Goal: Task Accomplishment & Management: Manage account settings

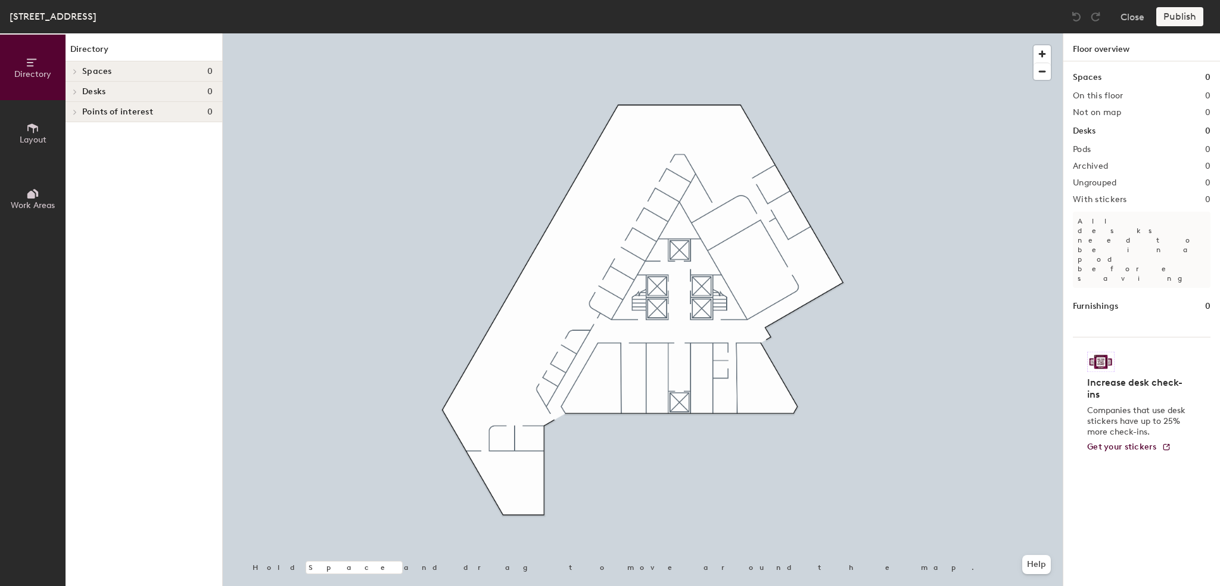
click at [112, 72] on h4 "Spaces 0" at bounding box center [147, 72] width 130 height 10
click at [111, 72] on h4 "Spaces 0" at bounding box center [147, 72] width 130 height 10
click at [48, 133] on button "Layout" at bounding box center [33, 133] width 66 height 66
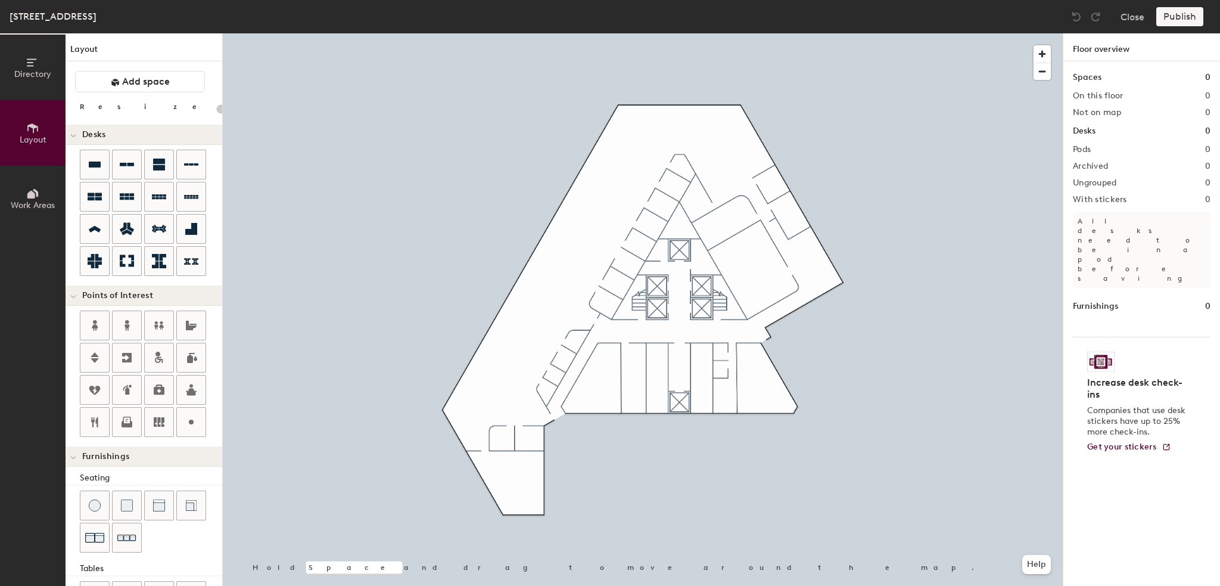
click at [41, 72] on span "Directory" at bounding box center [32, 74] width 37 height 10
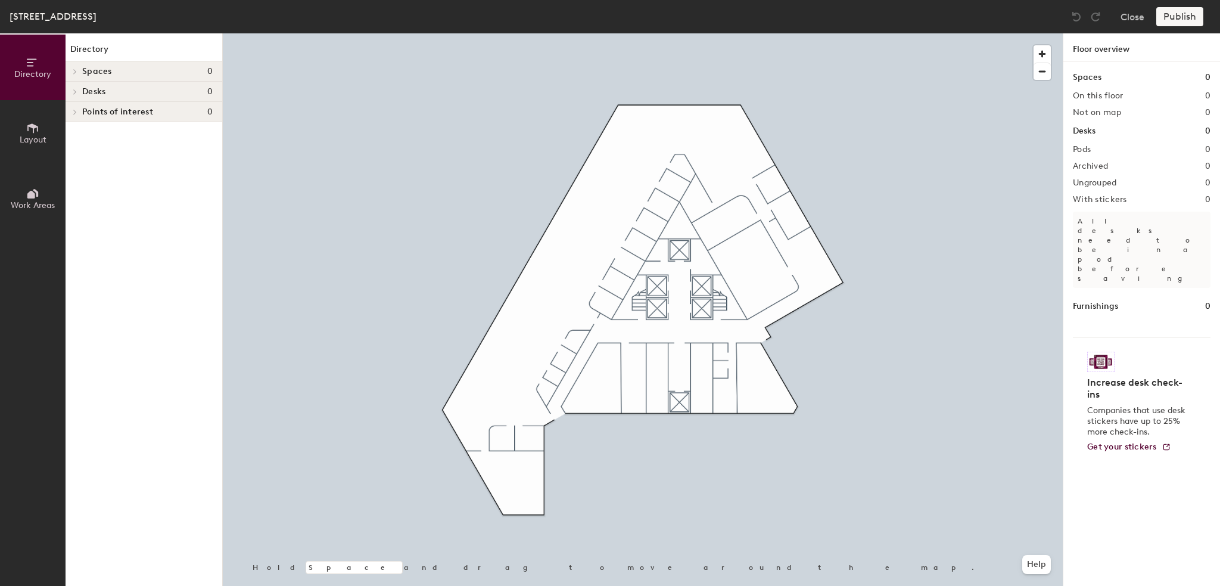
click at [31, 191] on icon at bounding box center [31, 195] width 8 height 8
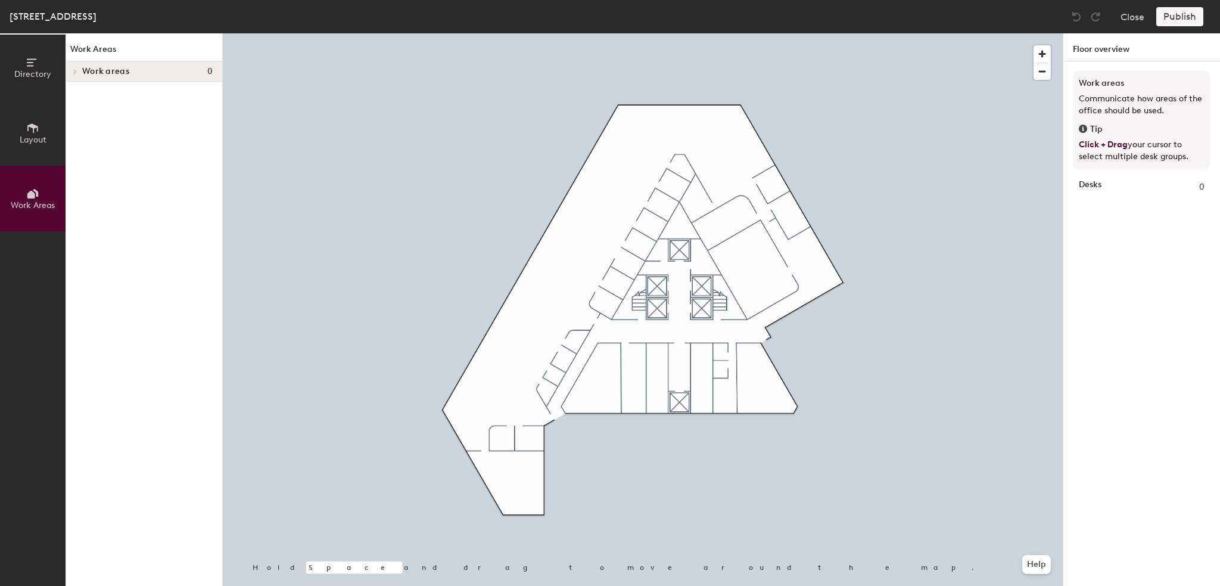
click at [27, 76] on span "Directory" at bounding box center [32, 74] width 37 height 10
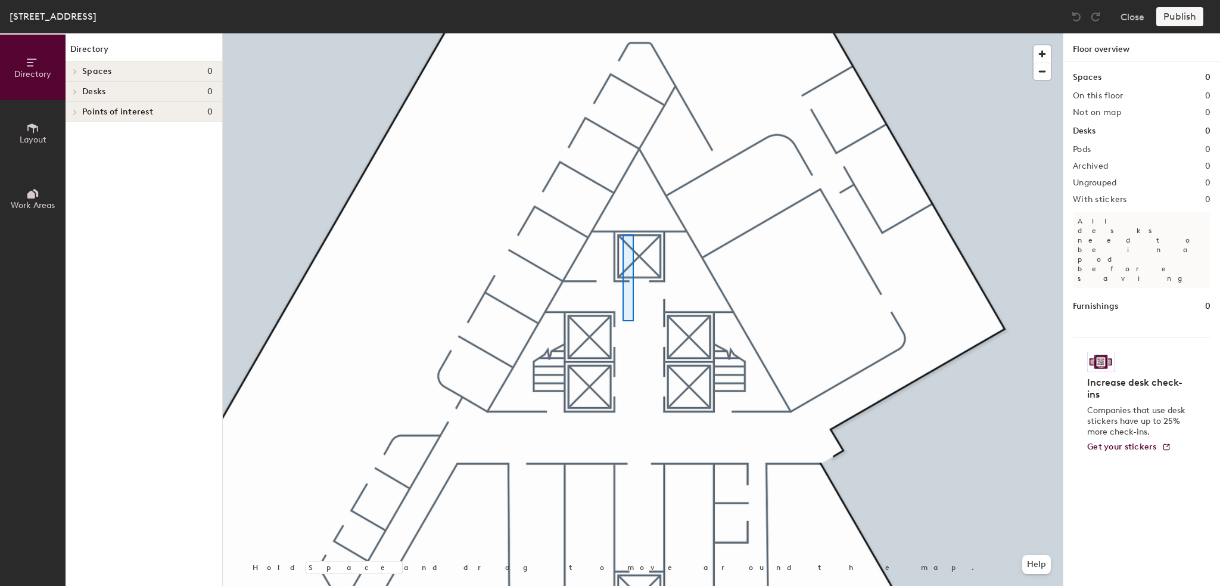
click at [623, 33] on div at bounding box center [643, 33] width 840 height 0
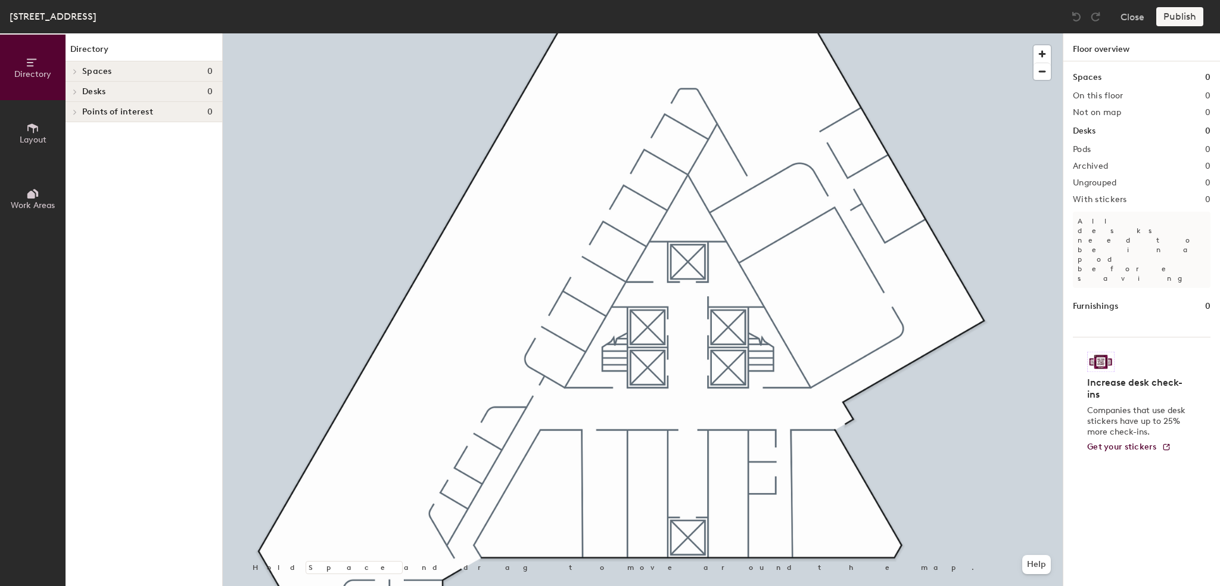
click at [26, 138] on span "Layout" at bounding box center [33, 140] width 27 height 10
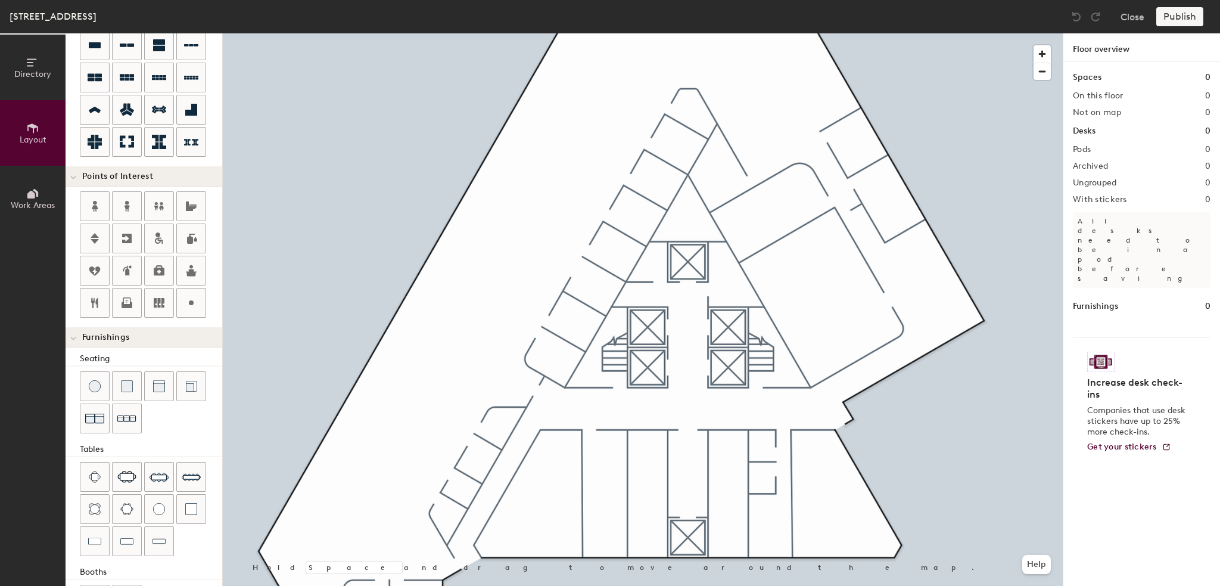
scroll to position [162, 0]
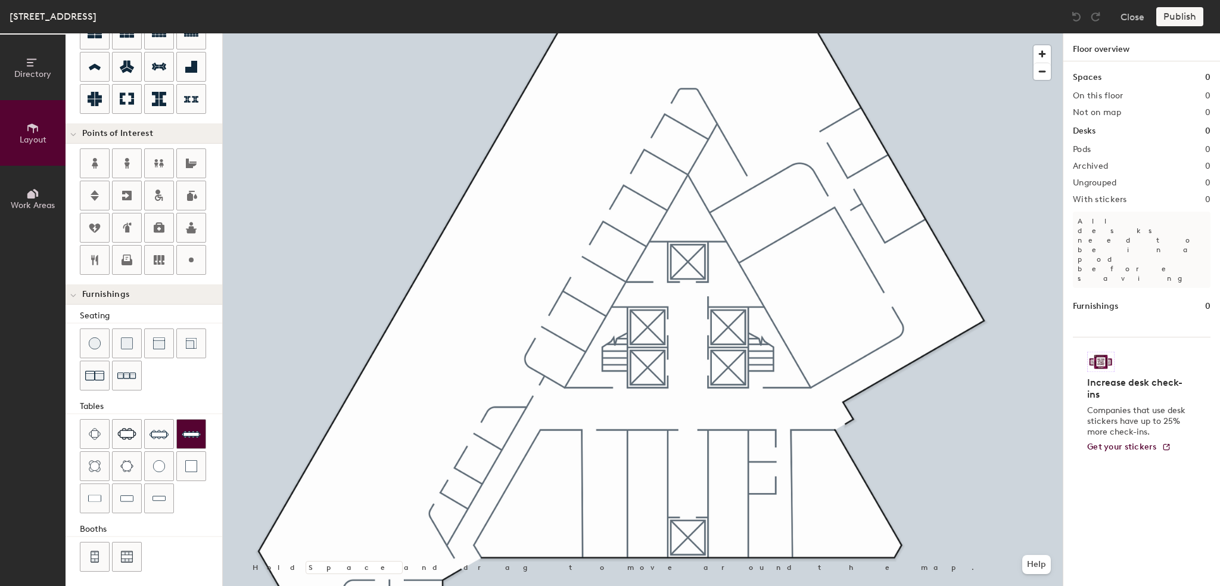
click at [182, 431] on img at bounding box center [191, 433] width 19 height 19
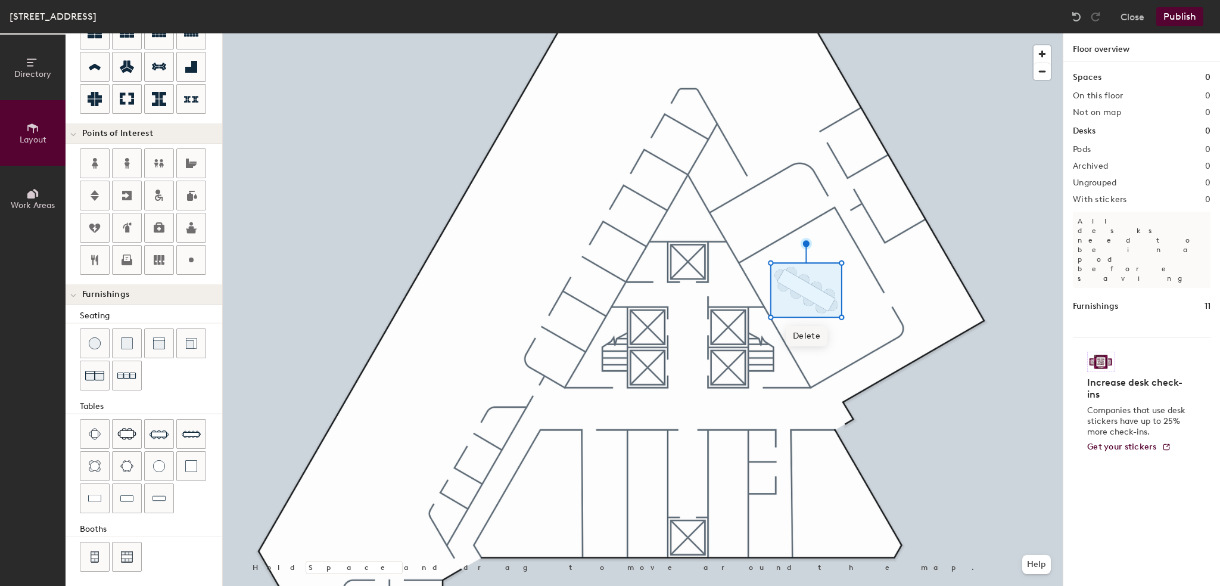
click at [813, 335] on span "Delete" at bounding box center [807, 336] width 42 height 20
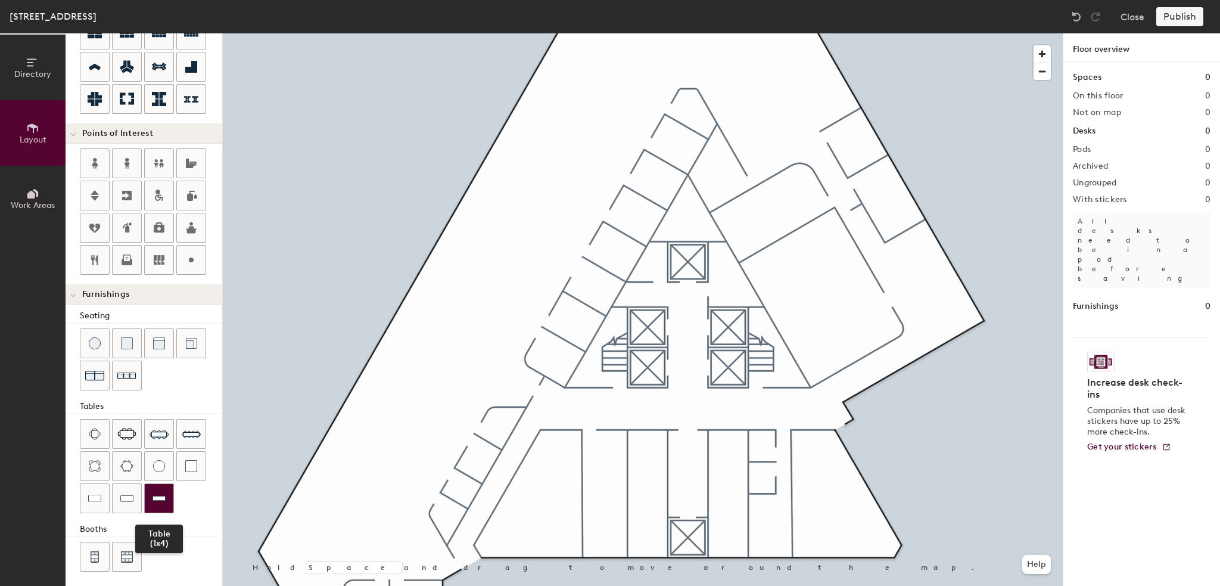
click at [170, 498] on div at bounding box center [159, 498] width 29 height 29
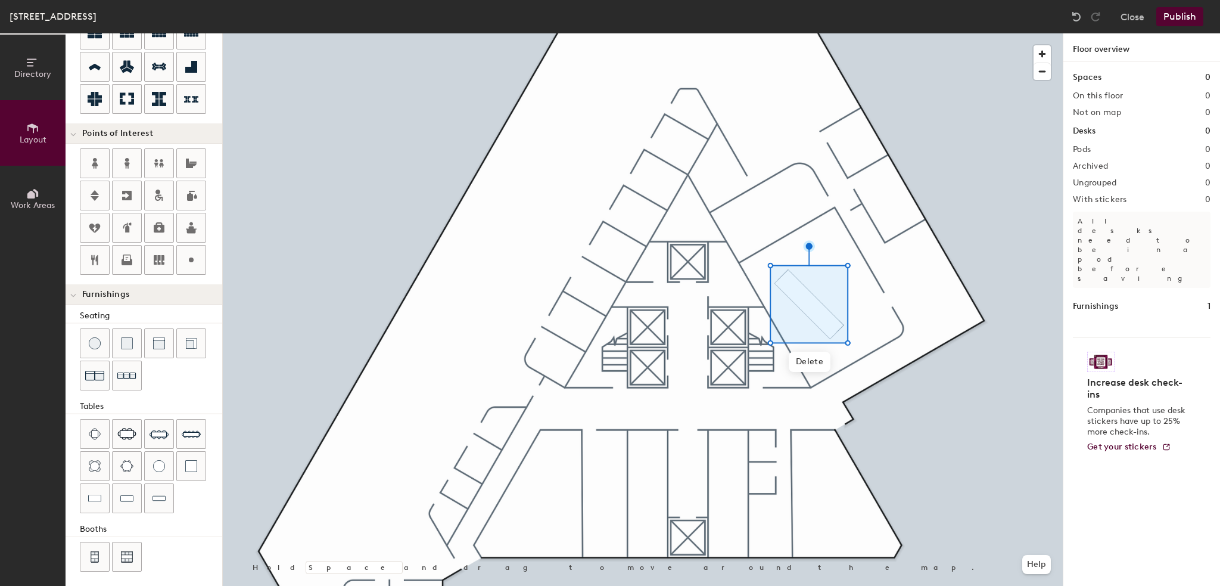
click at [934, 33] on div at bounding box center [643, 33] width 840 height 0
type input "60"
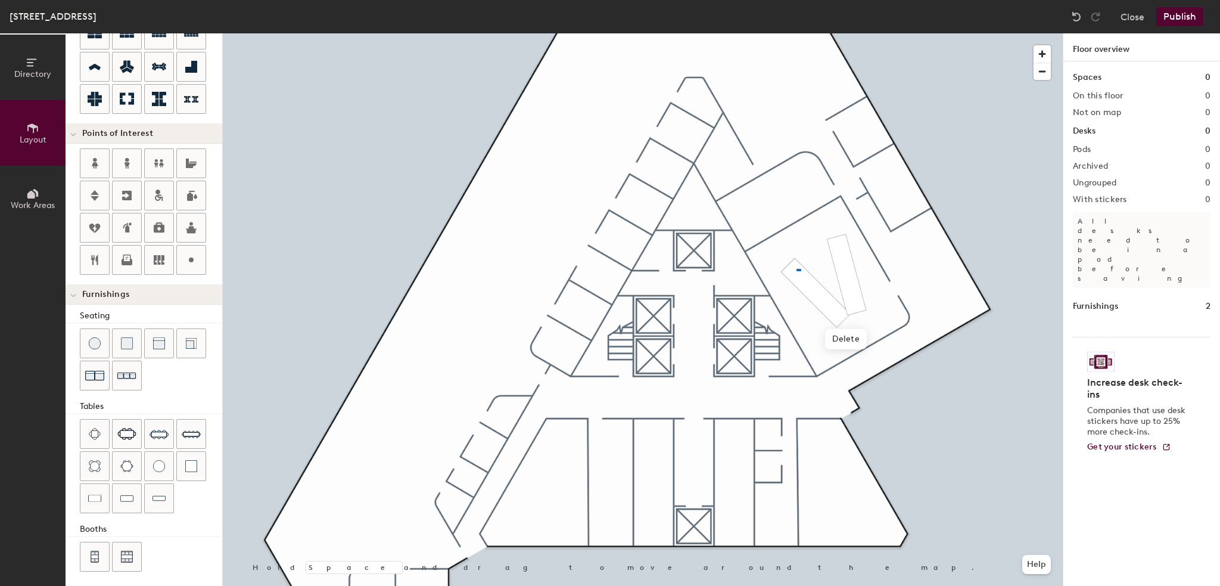
click at [797, 33] on div at bounding box center [643, 33] width 840 height 0
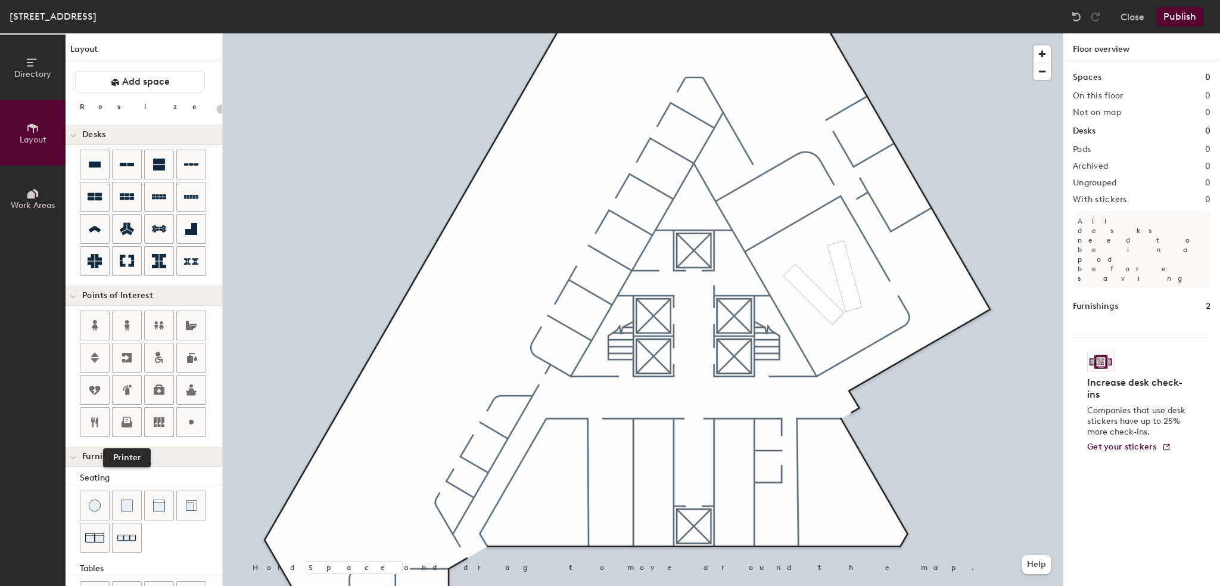
scroll to position [162, 0]
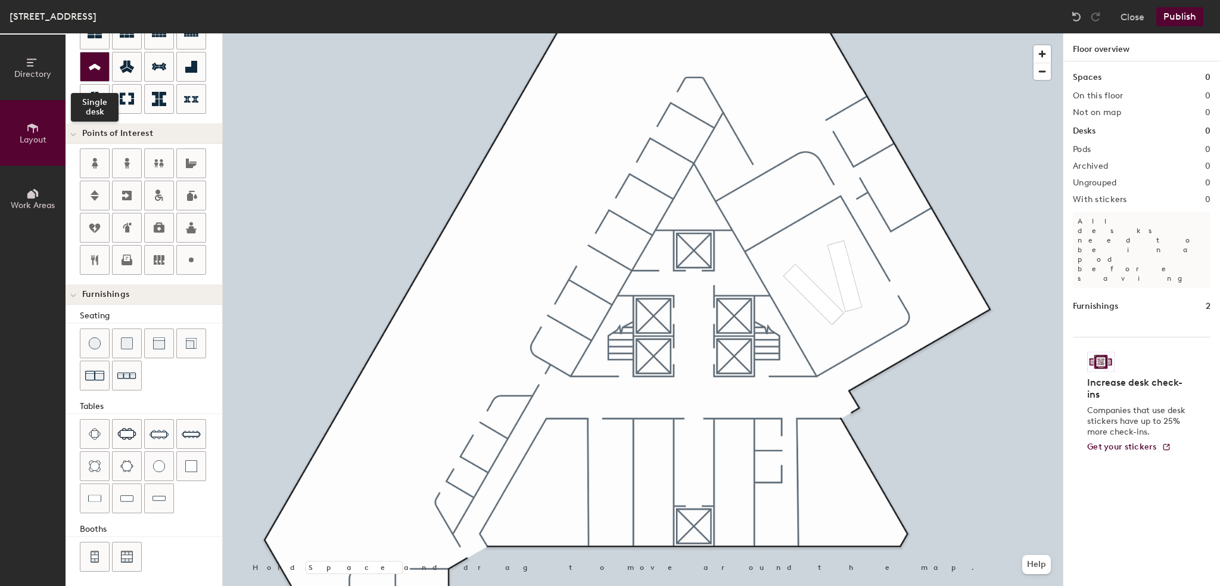
click at [98, 72] on icon at bounding box center [95, 67] width 14 height 14
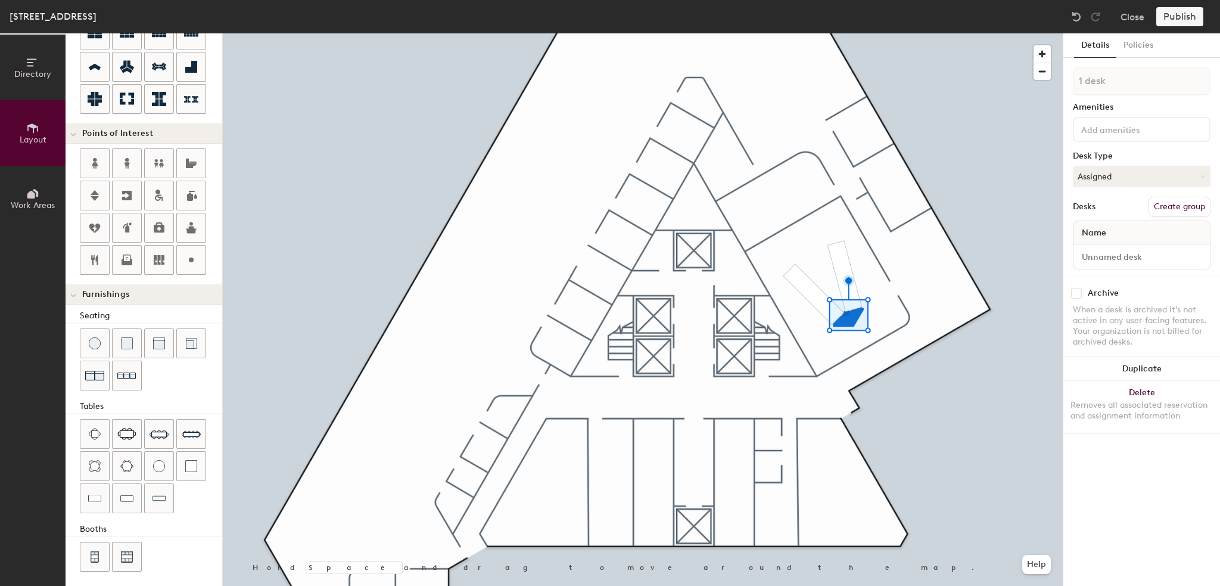
click at [941, 33] on div at bounding box center [643, 33] width 840 height 0
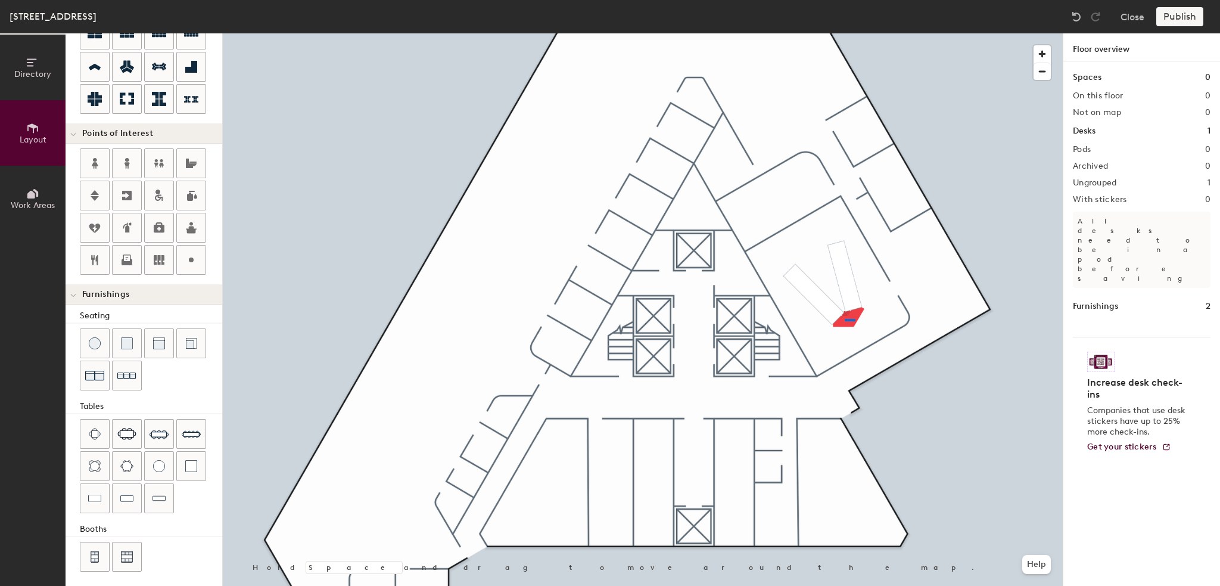
click at [845, 33] on div at bounding box center [643, 33] width 840 height 0
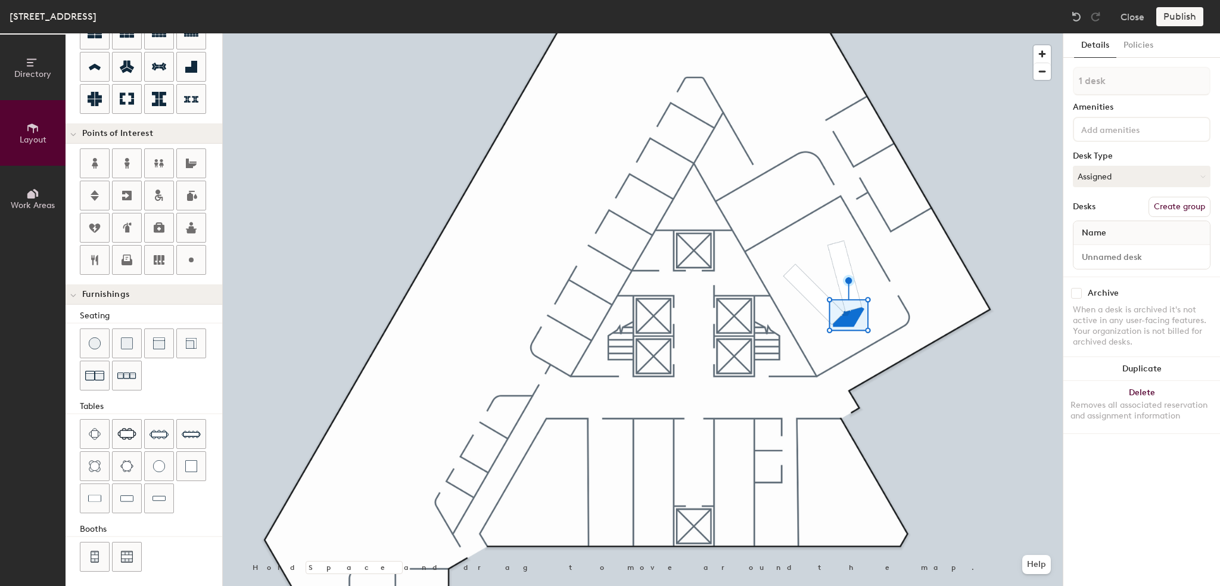
click at [818, 33] on div at bounding box center [643, 33] width 840 height 0
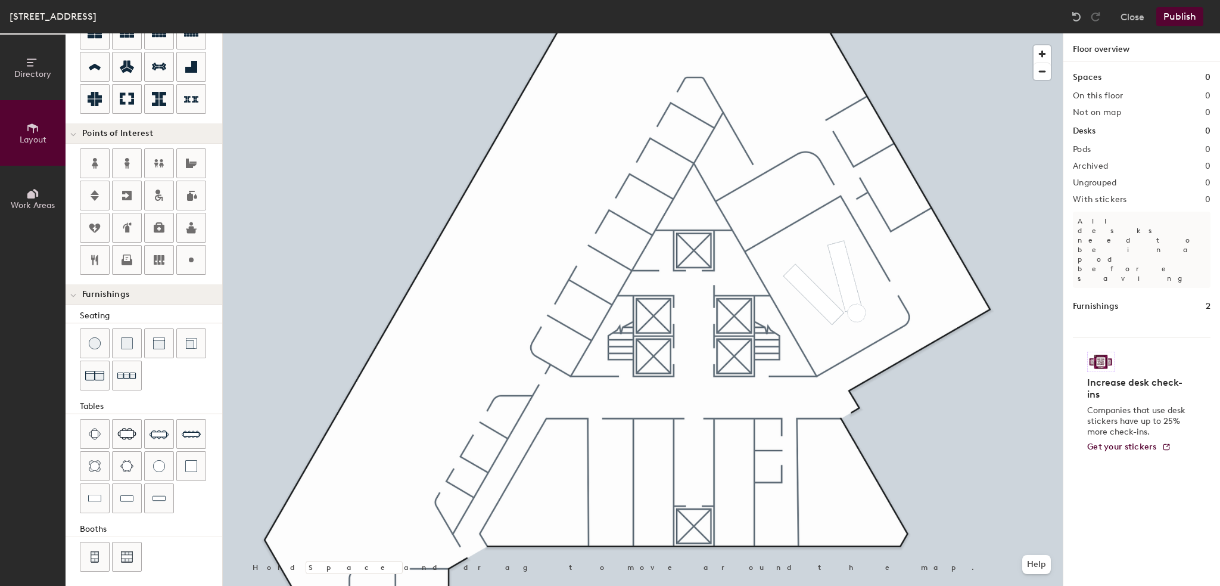
click at [846, 317] on div "Directory Layout Work Areas Layout Add space Resize Desks Points of Interest Fu…" at bounding box center [610, 309] width 1220 height 552
drag, startPoint x: 154, startPoint y: 469, endPoint x: 864, endPoint y: 335, distance: 722.7
click at [844, 33] on div at bounding box center [643, 33] width 840 height 0
type input "80"
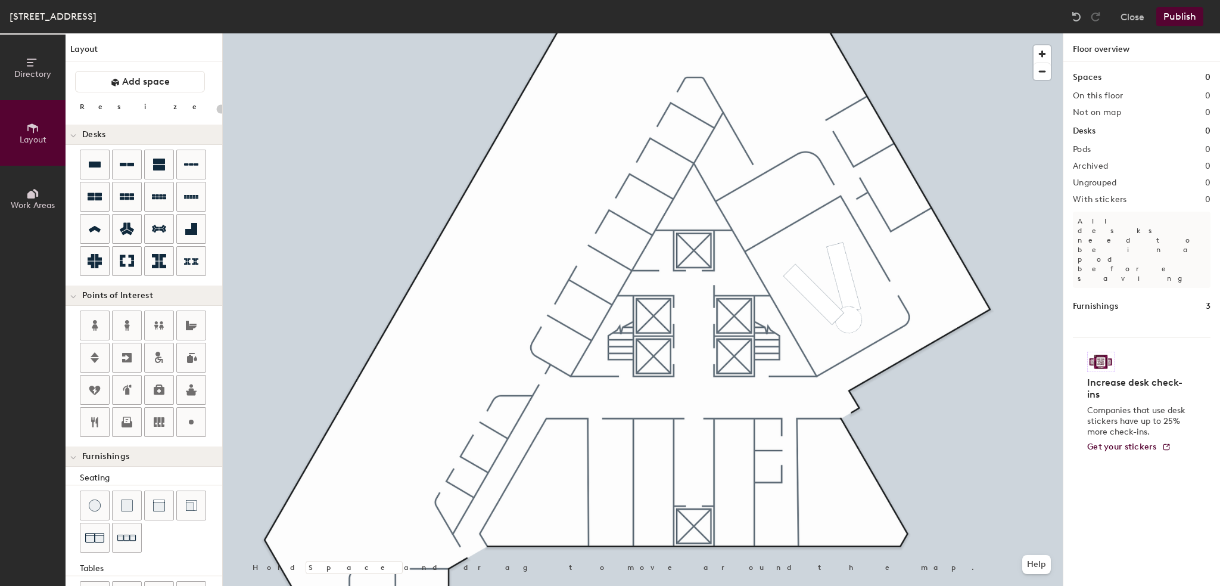
scroll to position [162, 0]
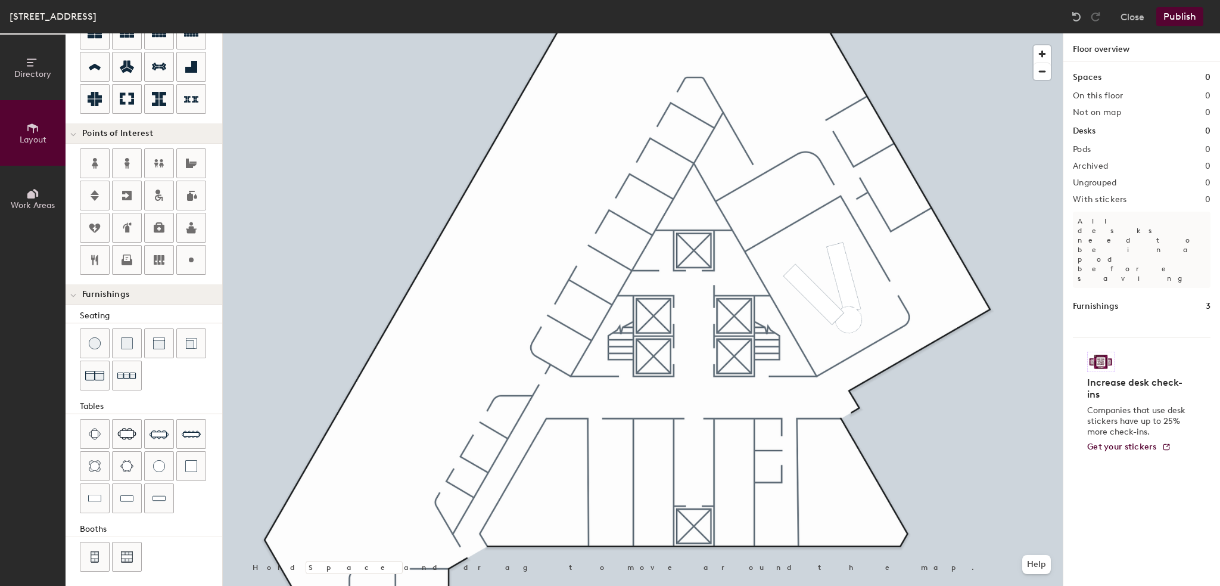
click at [822, 33] on div at bounding box center [643, 33] width 840 height 0
click at [857, 33] on div at bounding box center [643, 33] width 840 height 0
click at [831, 33] on div at bounding box center [643, 33] width 840 height 0
type input "80"
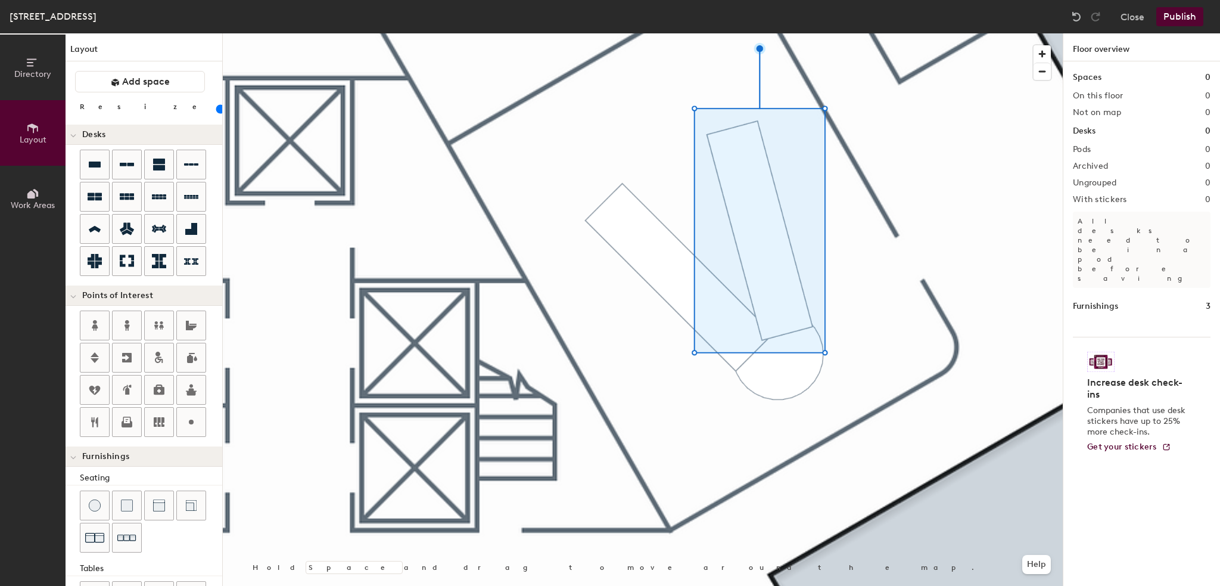
scroll to position [162, 0]
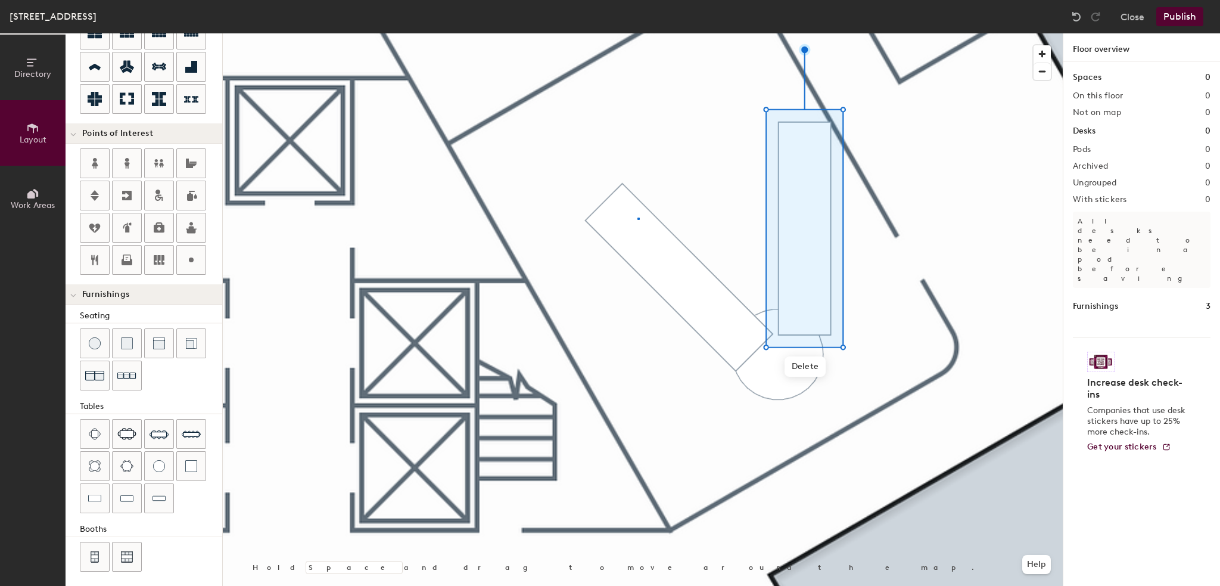
click at [638, 33] on div at bounding box center [643, 33] width 840 height 0
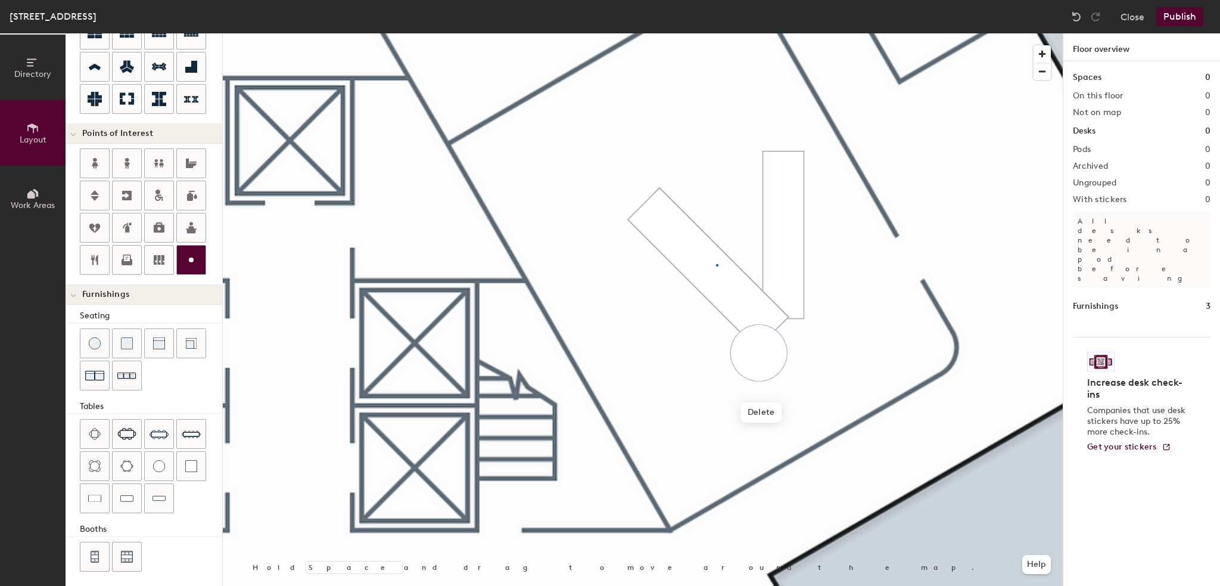
click at [716, 33] on div at bounding box center [643, 33] width 840 height 0
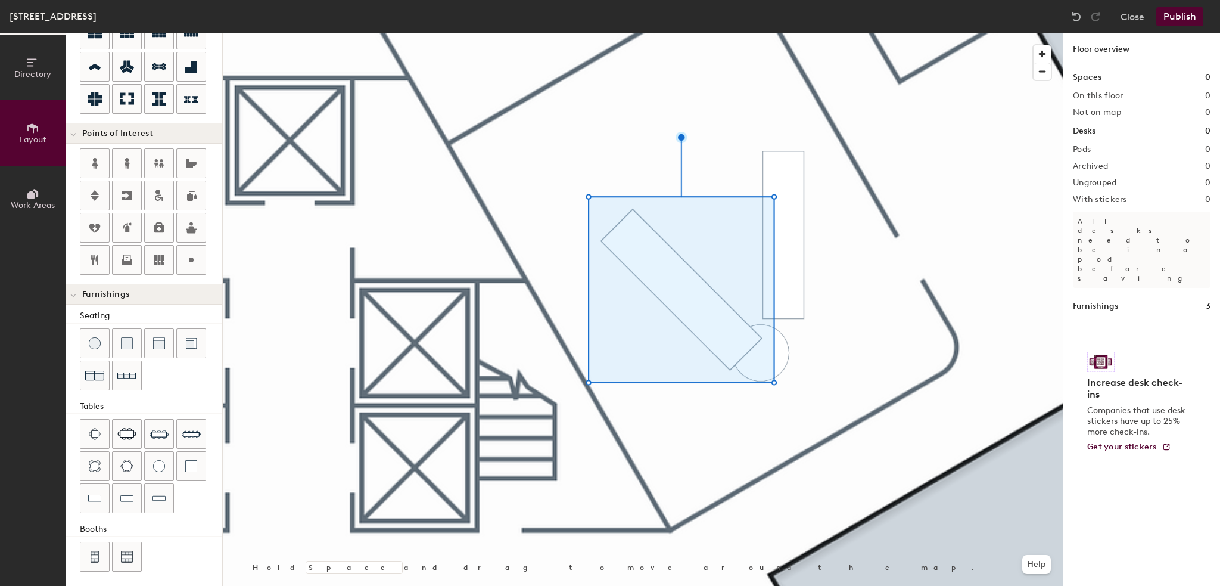
type input "40"
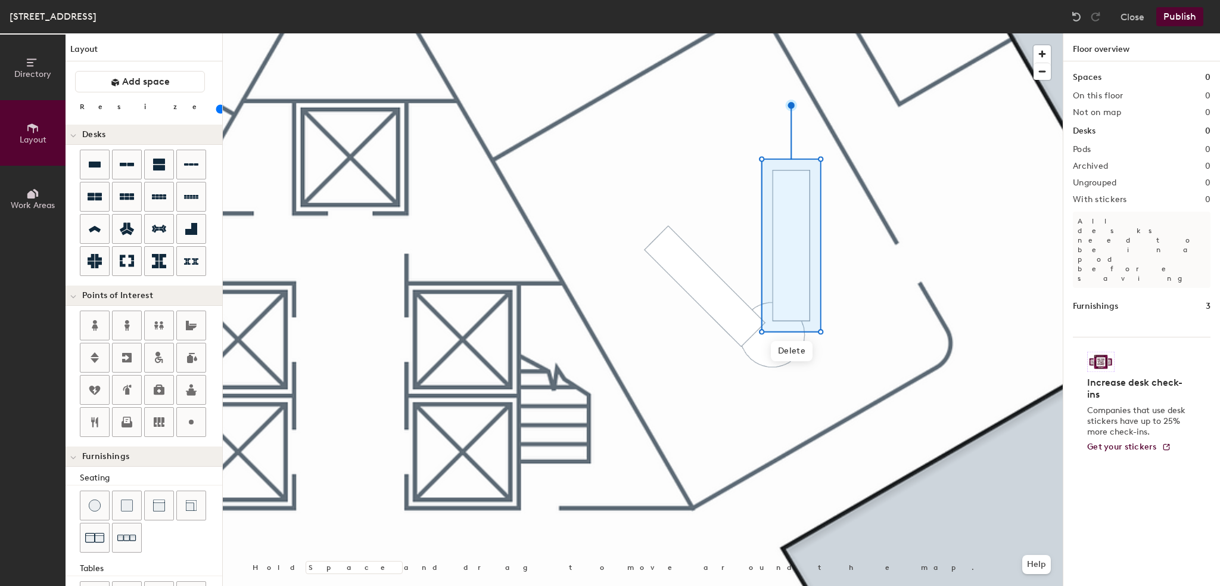
scroll to position [162, 0]
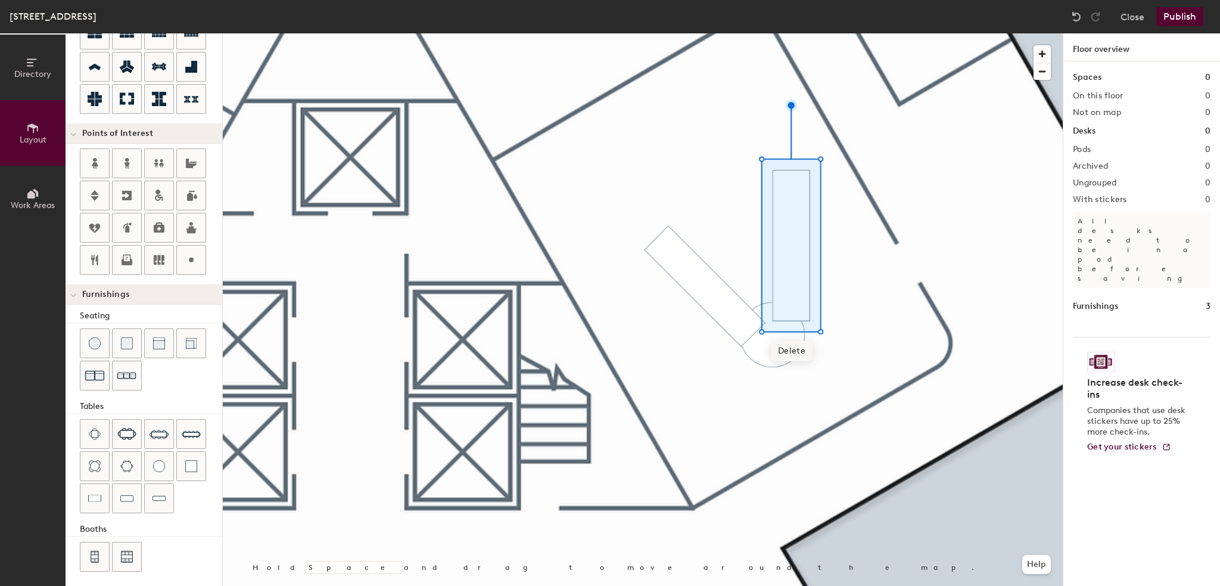
click at [794, 354] on span "Delete" at bounding box center [792, 351] width 42 height 20
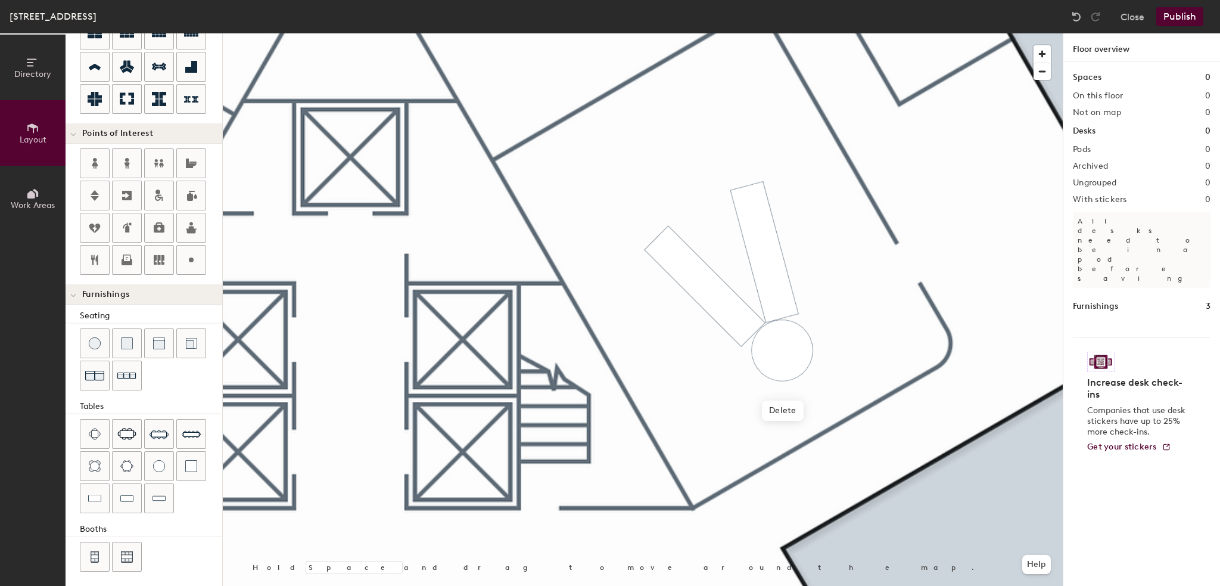
type input "80"
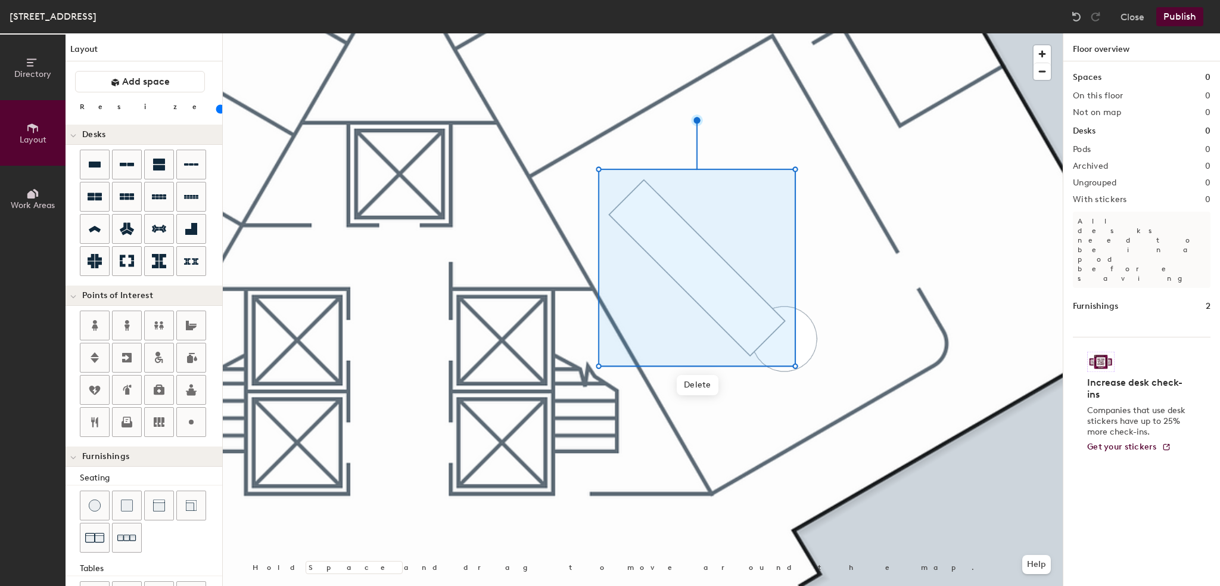
scroll to position [162, 0]
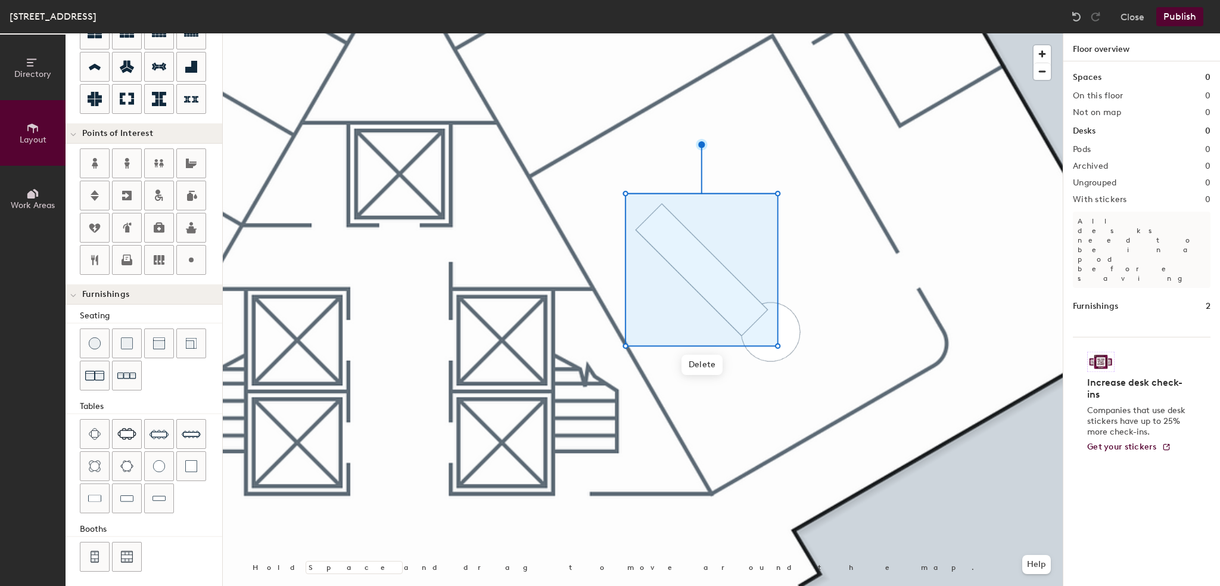
type input "60"
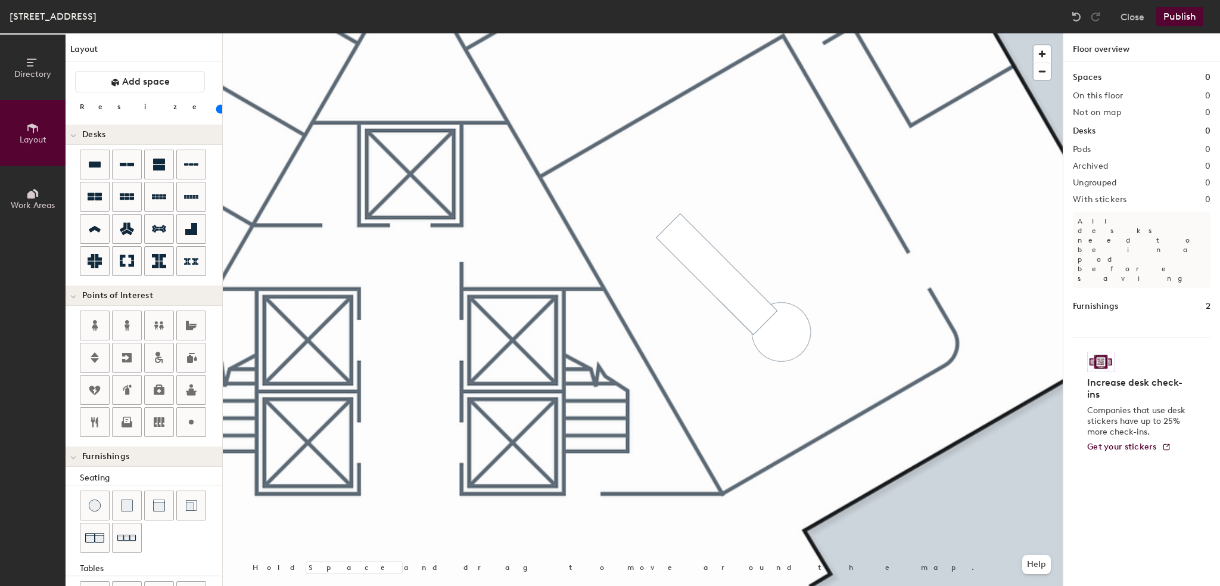
scroll to position [162, 0]
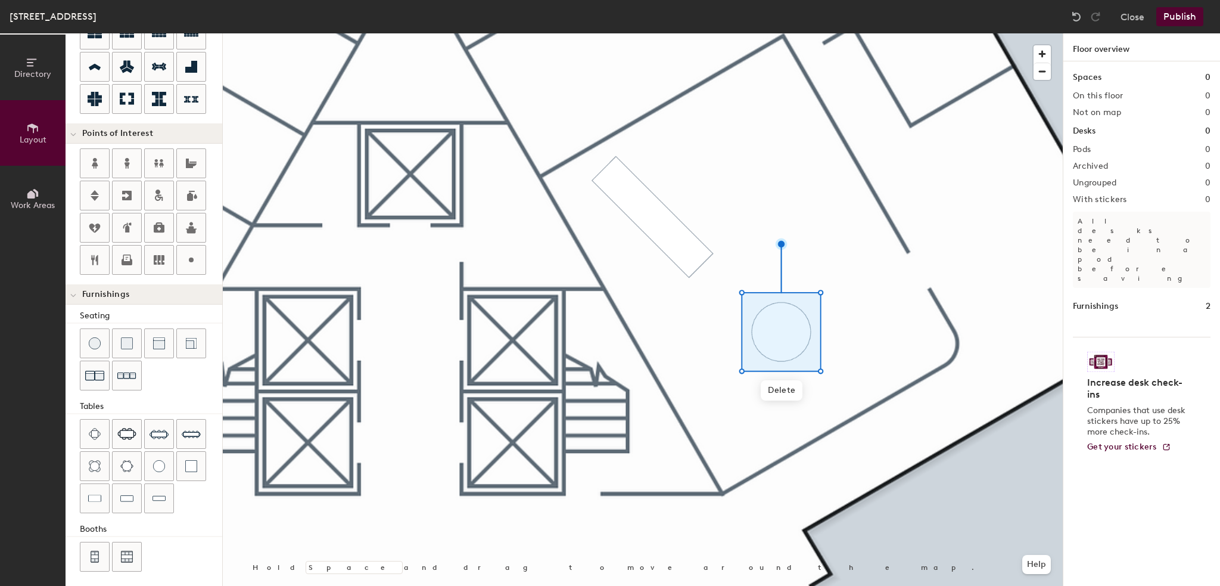
click at [746, 33] on div at bounding box center [643, 33] width 840 height 0
click at [765, 33] on div at bounding box center [643, 33] width 840 height 0
type input "80"
click at [30, 212] on button "Work Areas" at bounding box center [33, 199] width 66 height 66
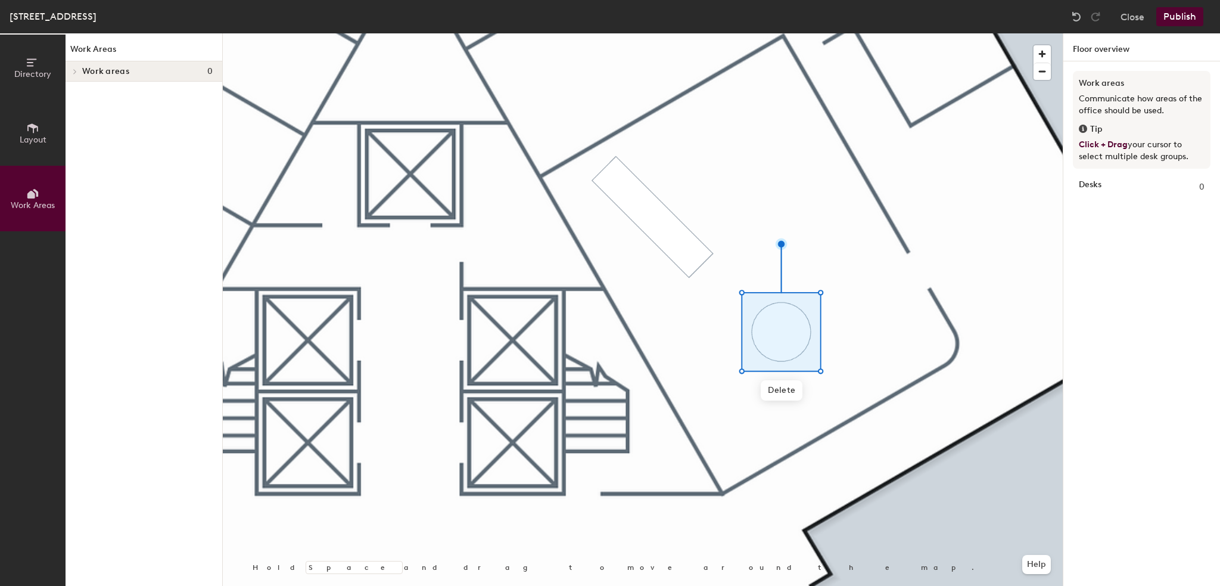
scroll to position [0, 0]
click at [77, 69] on icon at bounding box center [75, 72] width 5 height 6
click at [76, 74] on span at bounding box center [73, 72] width 6 height 10
click at [33, 111] on button "Layout" at bounding box center [33, 133] width 66 height 66
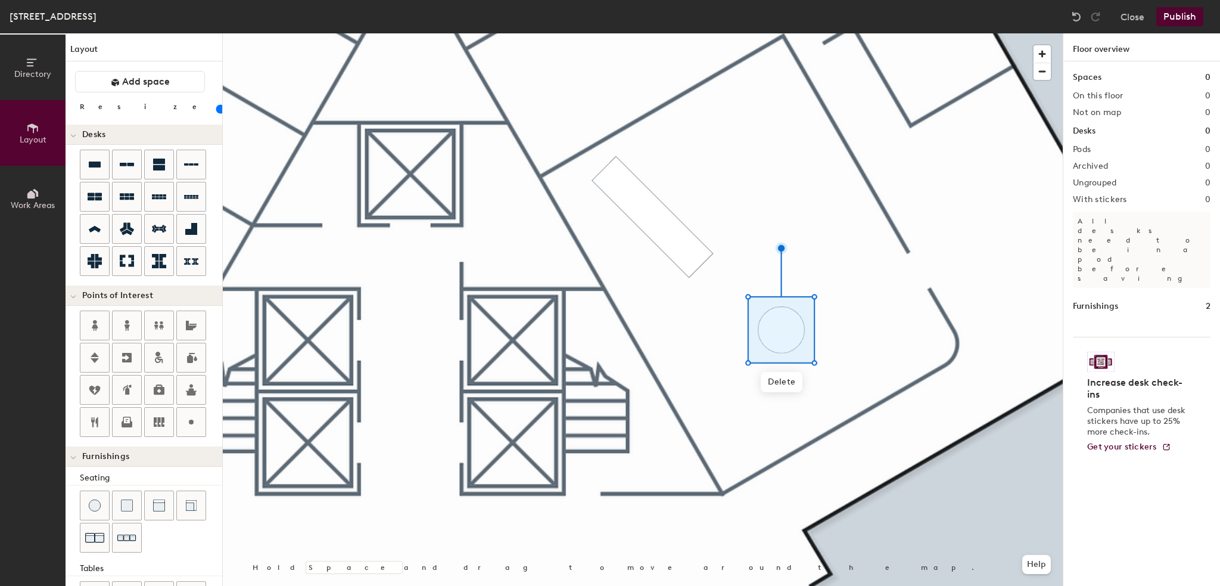
click at [216, 114] on input "range" at bounding box center [216, 109] width 0 height 10
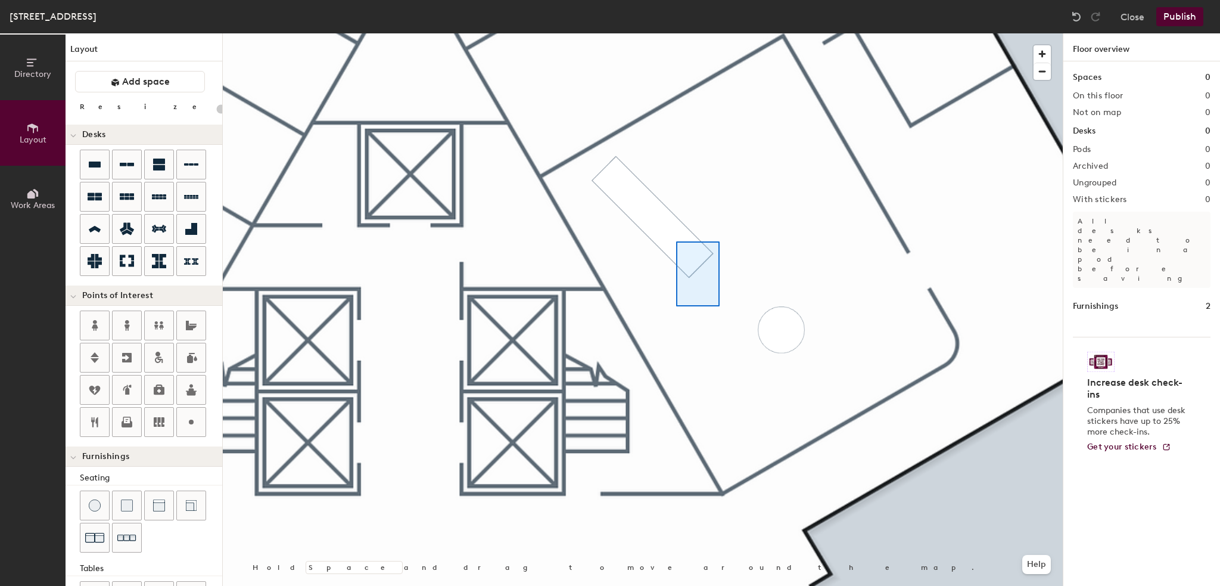
click at [719, 33] on div at bounding box center [643, 33] width 840 height 0
type input "40"
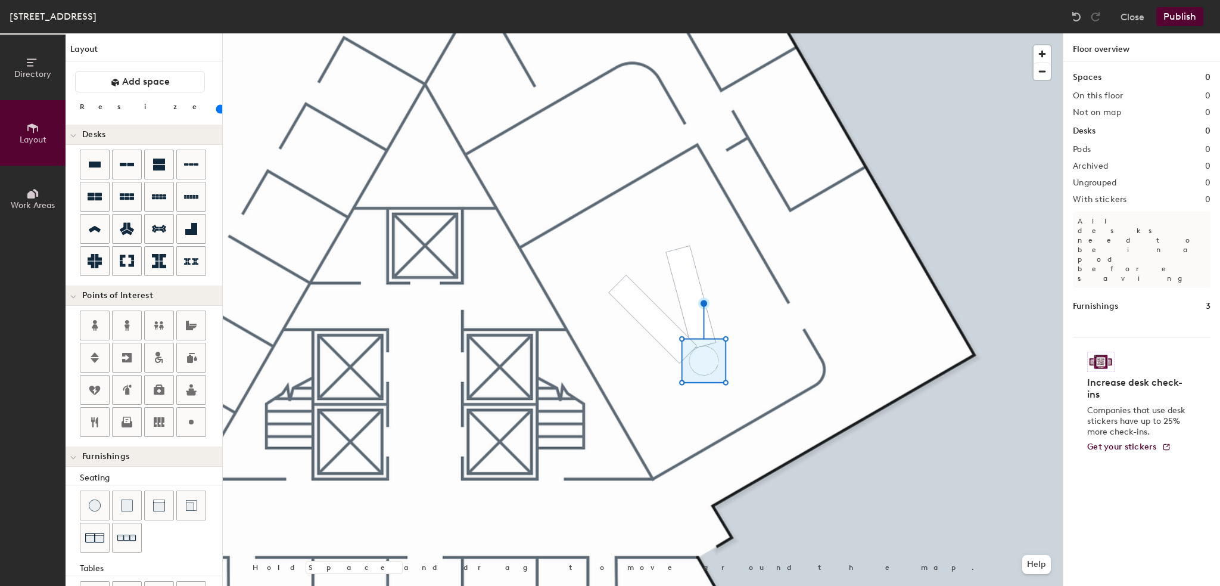
type input "60"
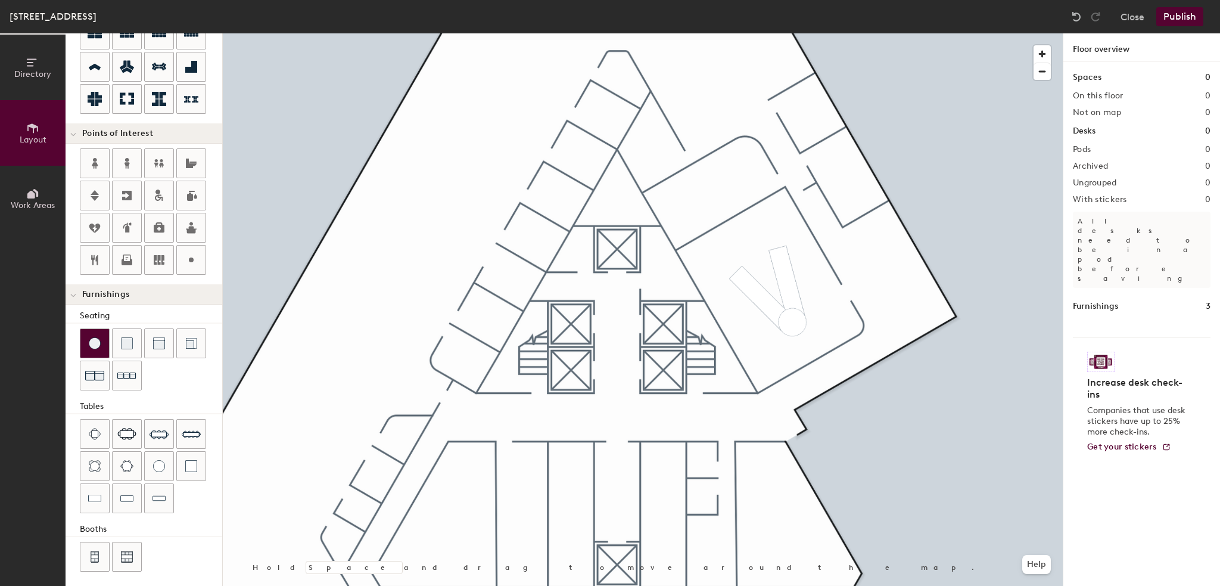
scroll to position [162, 0]
click at [290, 33] on div at bounding box center [643, 33] width 840 height 0
click at [95, 428] on img at bounding box center [95, 434] width 12 height 12
click at [260, 33] on div at bounding box center [643, 33] width 840 height 0
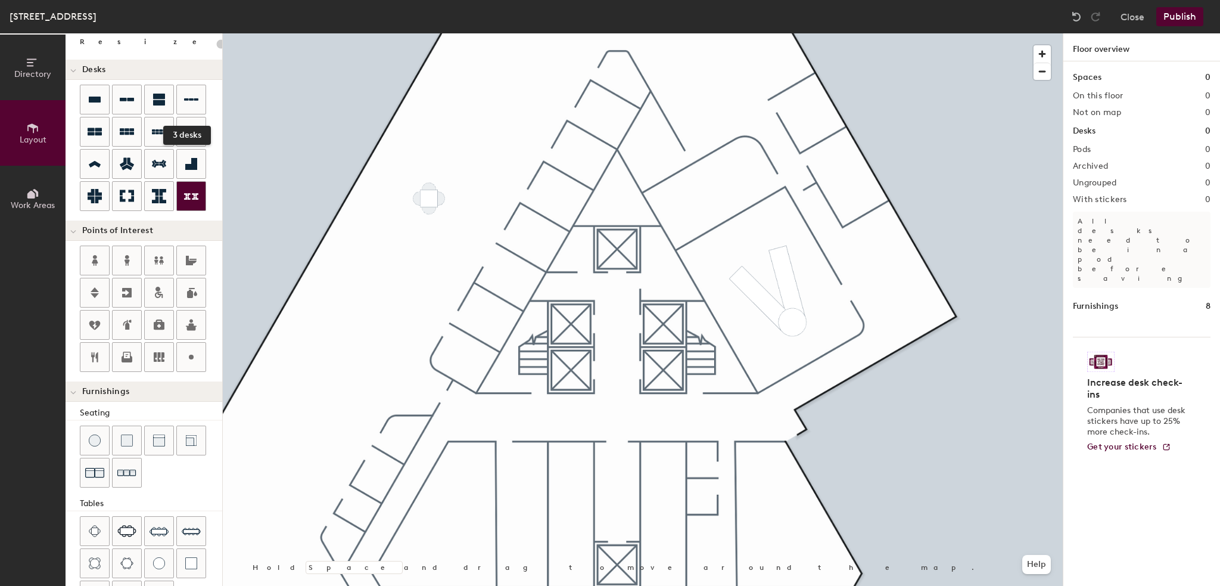
scroll to position [43, 0]
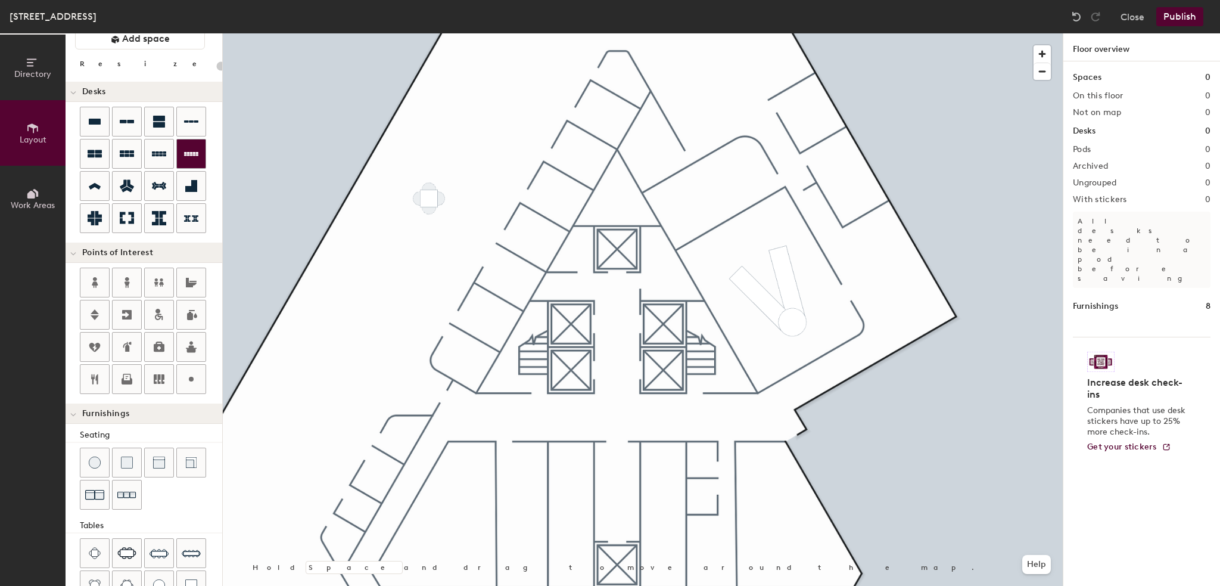
click at [194, 142] on div at bounding box center [191, 153] width 29 height 29
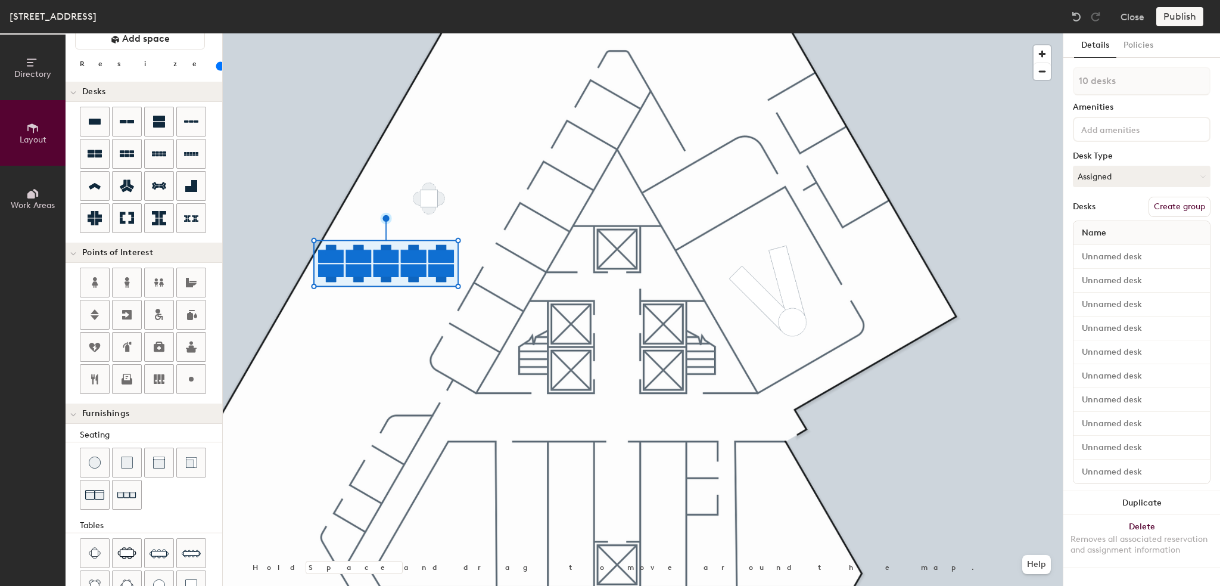
type input "40"
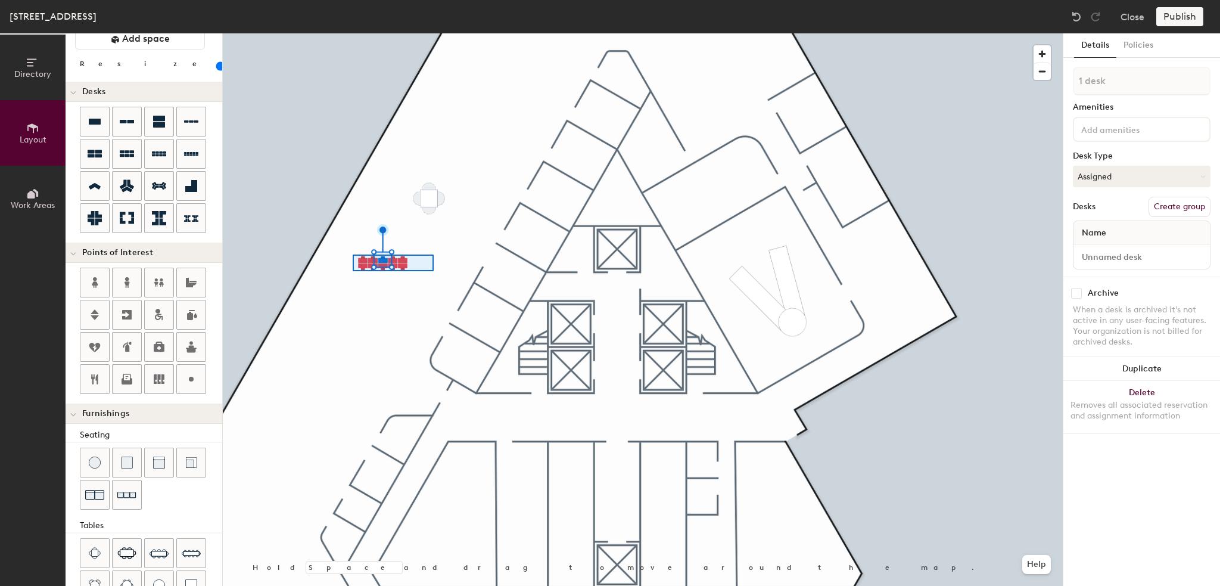
type input "10 desks"
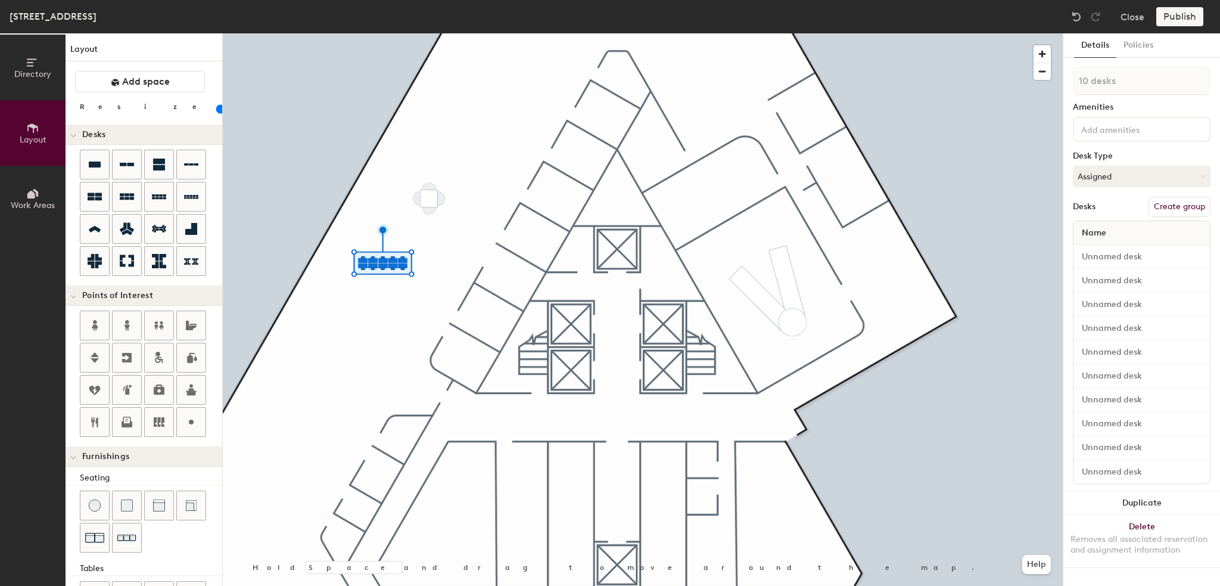
scroll to position [43, 0]
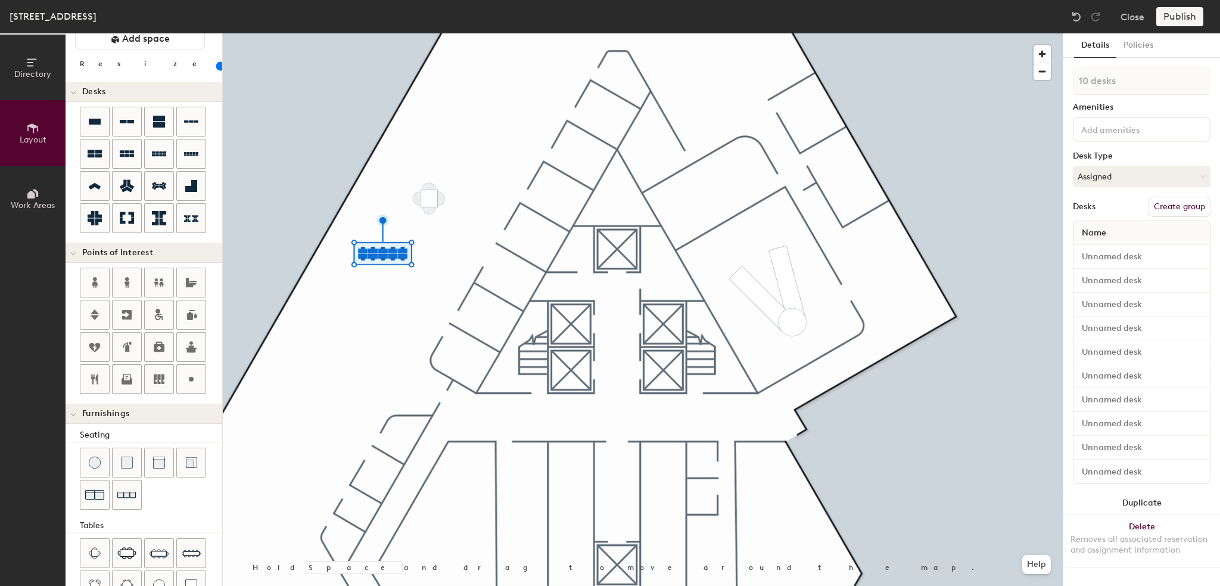
type input "1 desk"
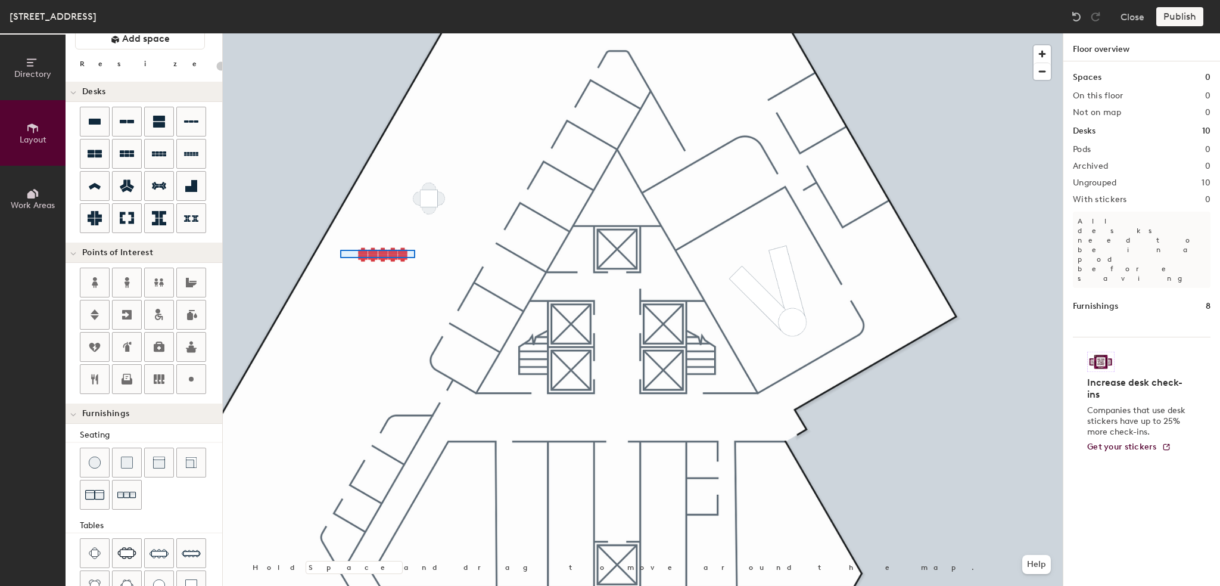
type input "40"
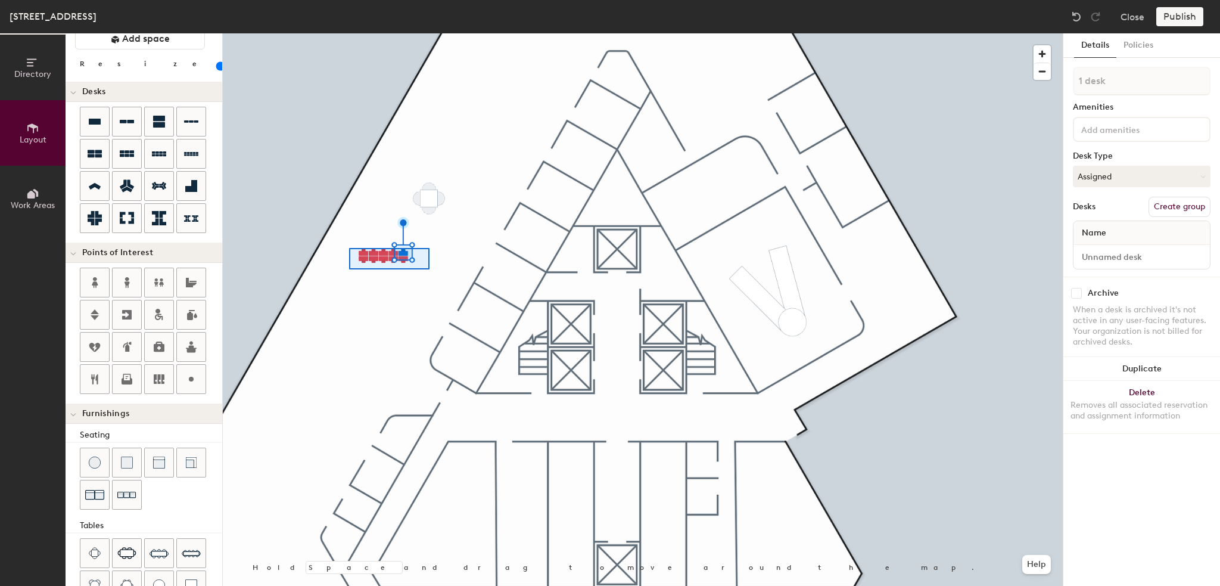
type input "10 desks"
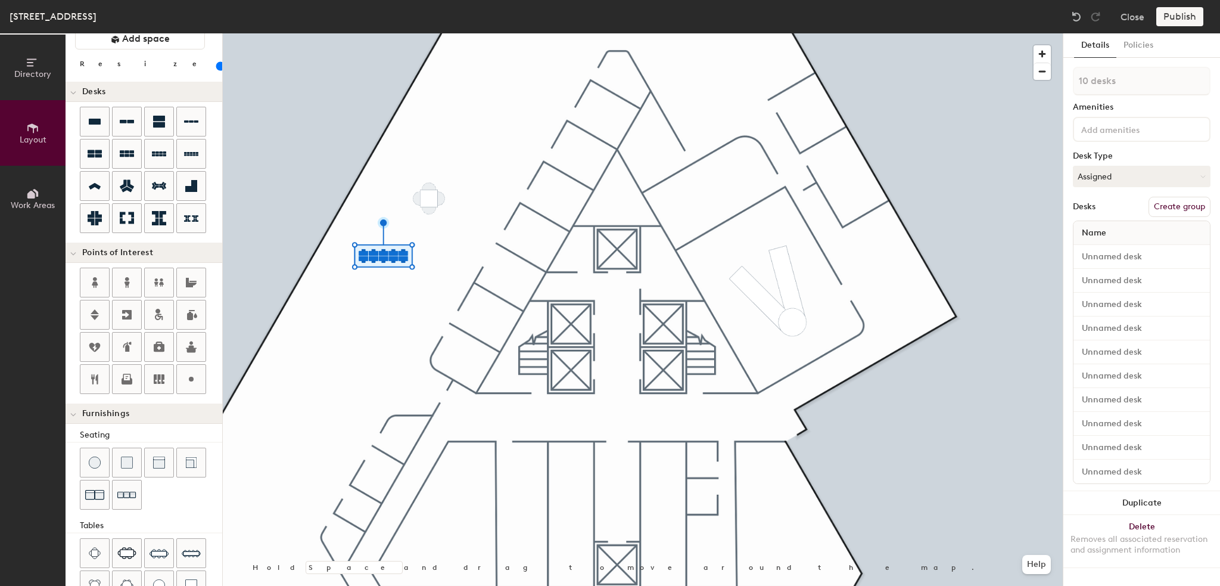
click at [378, 33] on div at bounding box center [643, 33] width 840 height 0
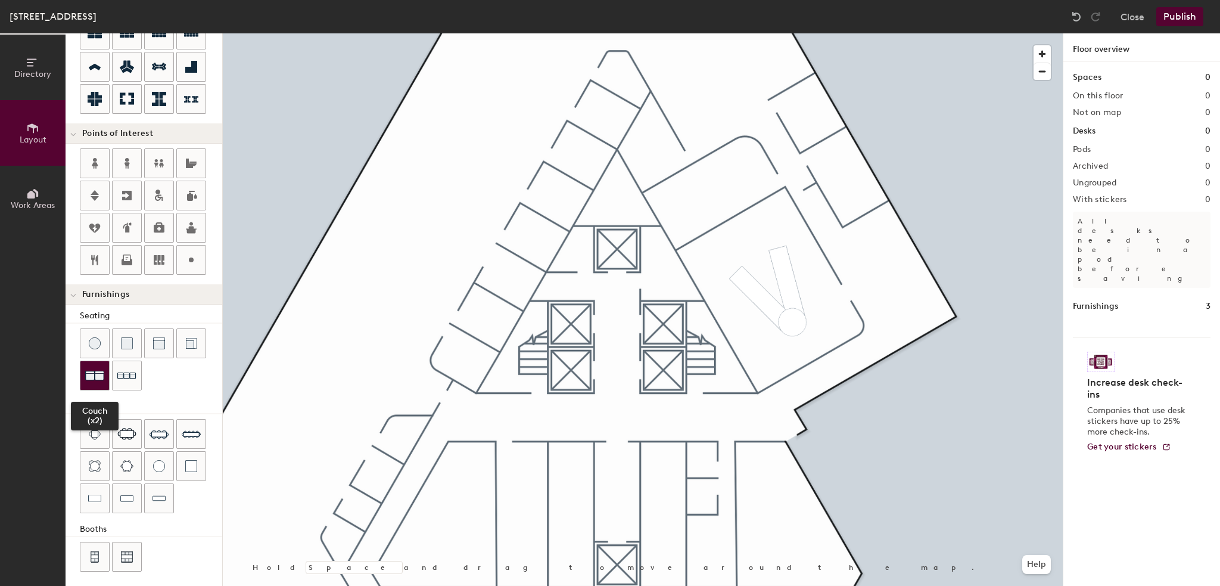
scroll to position [102, 0]
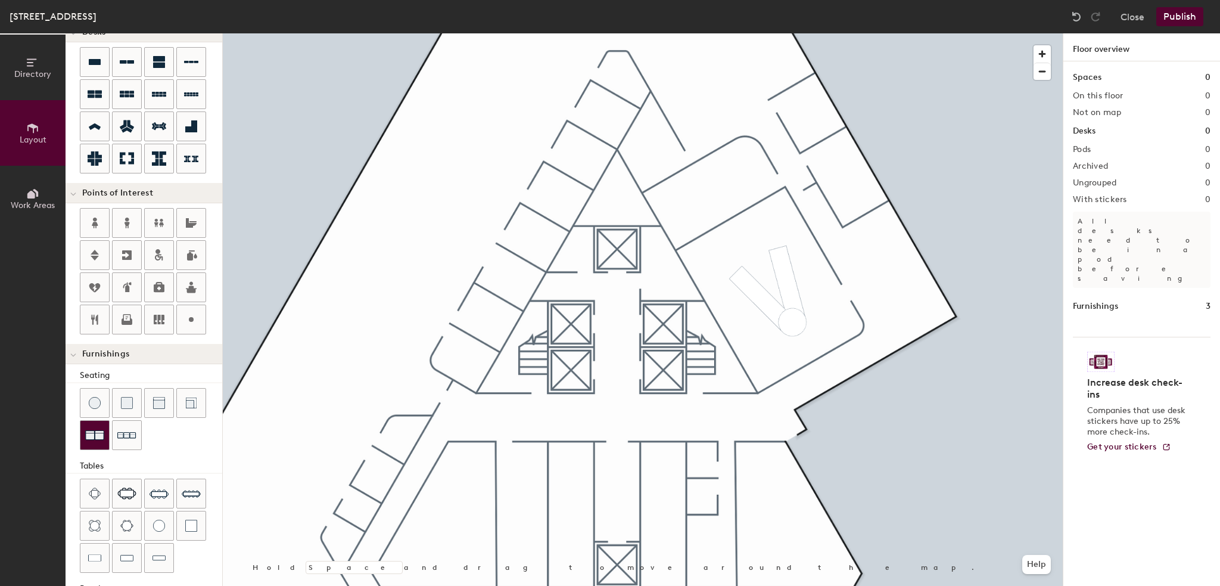
click at [93, 428] on img at bounding box center [94, 434] width 19 height 19
click at [306, 335] on div "Directory Layout Work Areas Layout Add space Resize Desks Points of Interest Fu…" at bounding box center [610, 309] width 1220 height 552
type input "60"
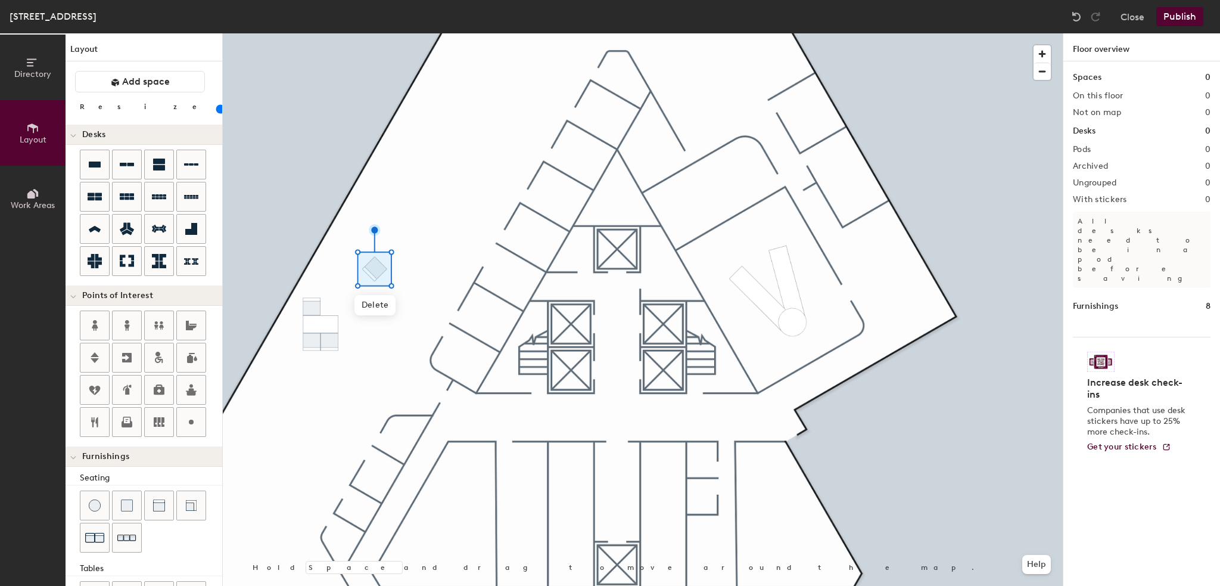
scroll to position [162, 0]
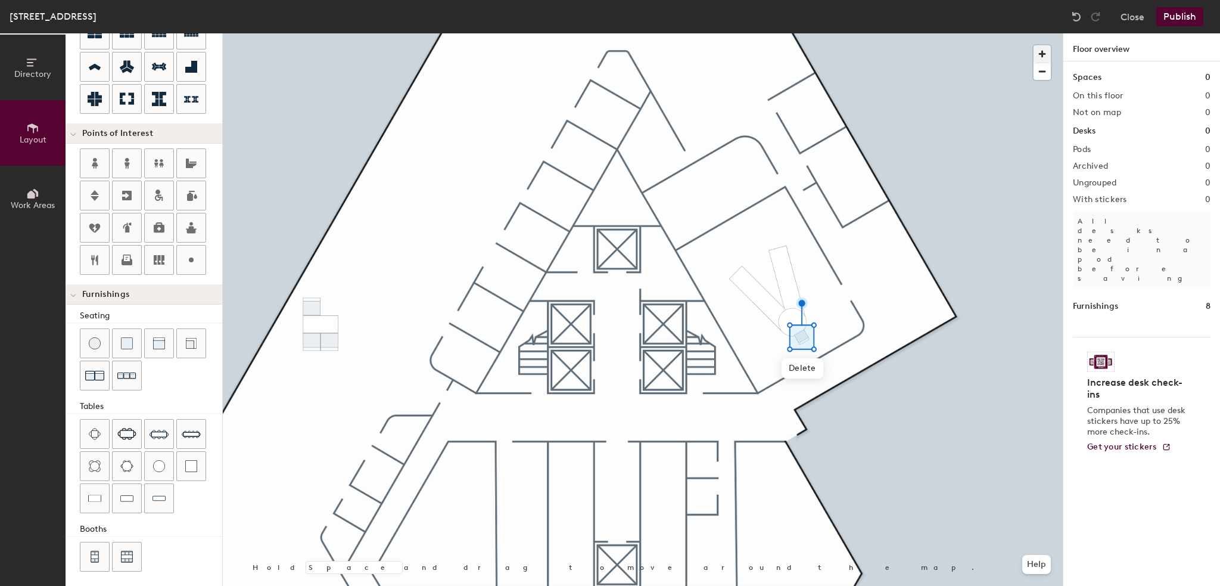
click at [1042, 51] on span "button" at bounding box center [1042, 53] width 17 height 17
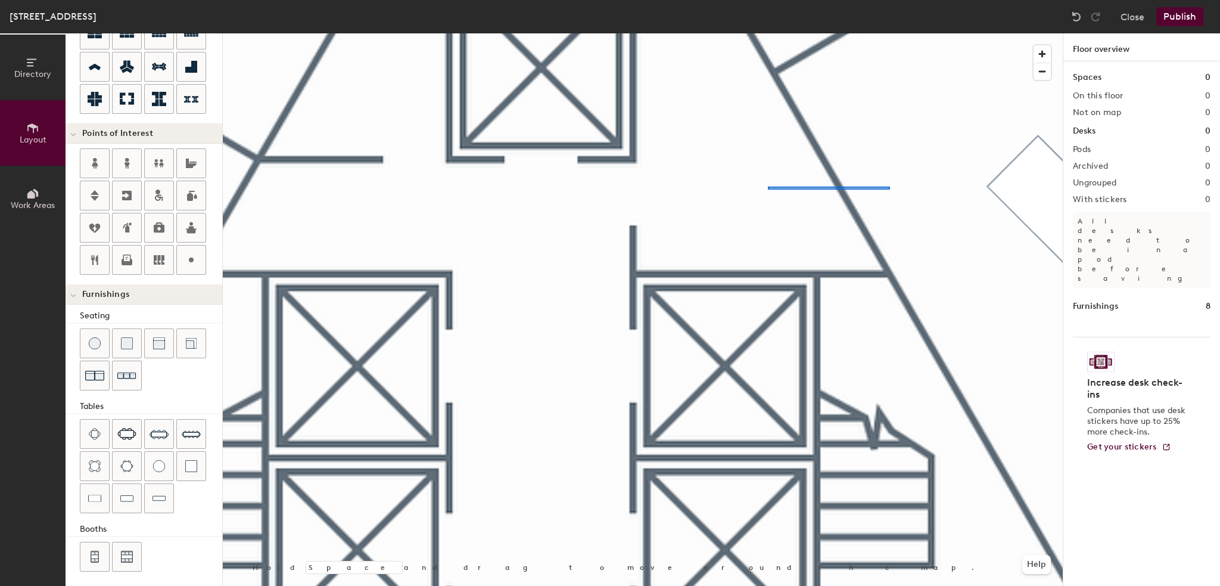
click at [768, 33] on div at bounding box center [643, 33] width 840 height 0
click at [720, 33] on div at bounding box center [643, 33] width 840 height 0
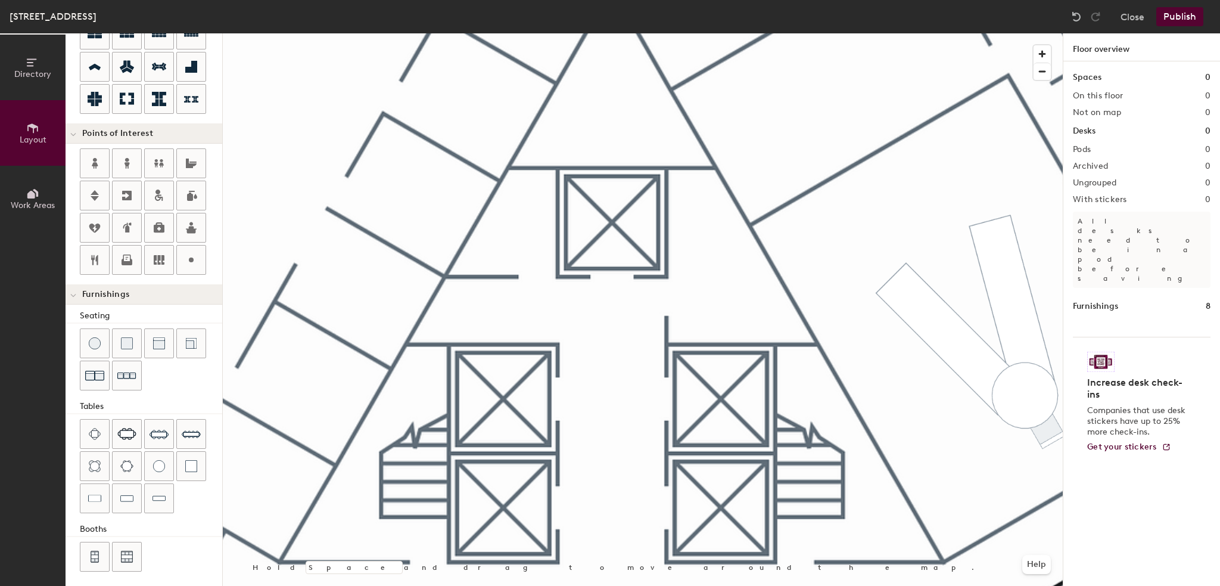
type input "20"
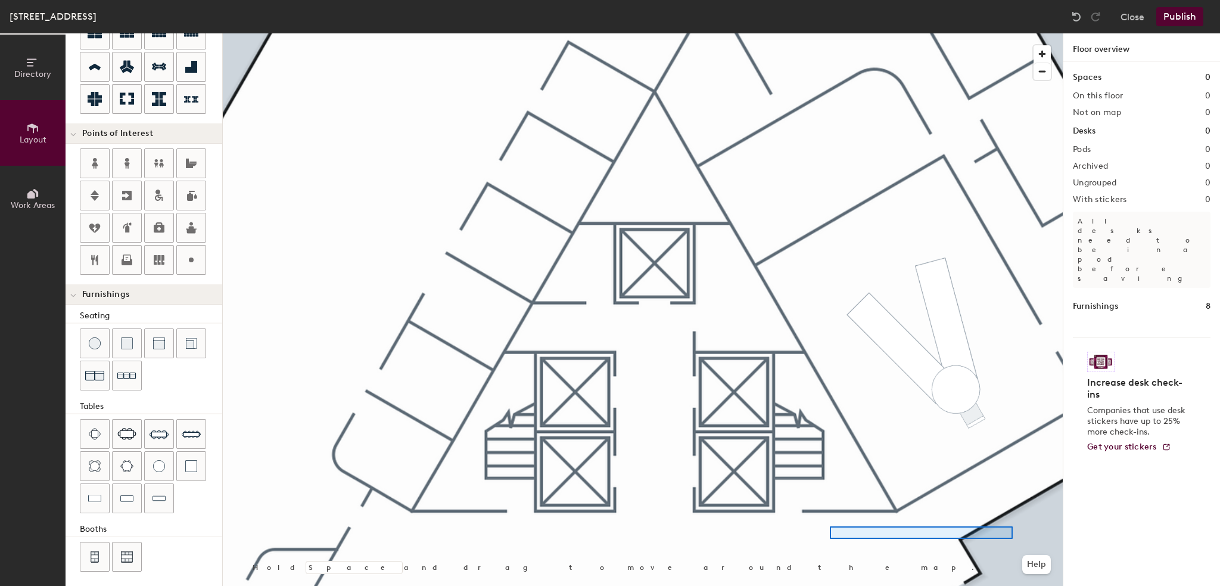
click at [830, 33] on div at bounding box center [643, 33] width 840 height 0
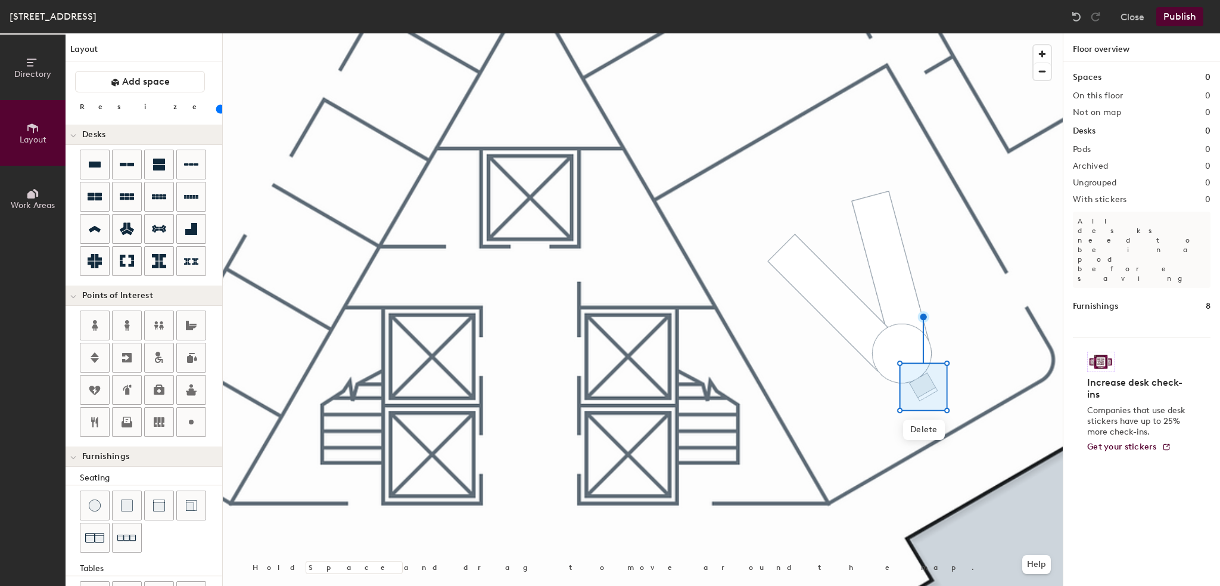
scroll to position [162, 0]
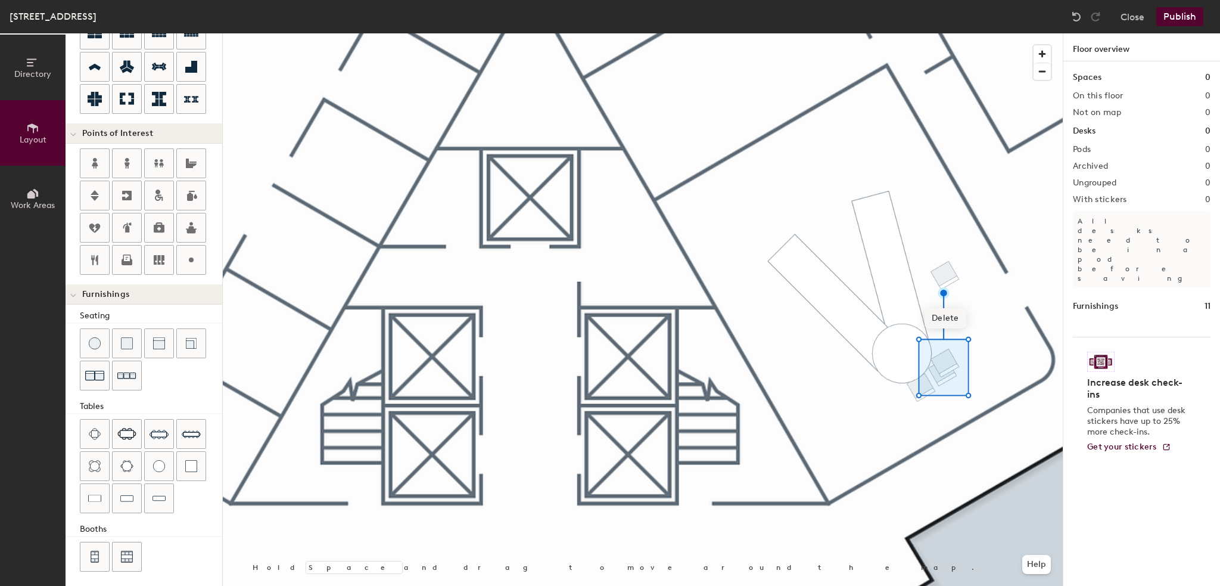
click at [956, 316] on span "Delete" at bounding box center [946, 318] width 42 height 20
type input "40"
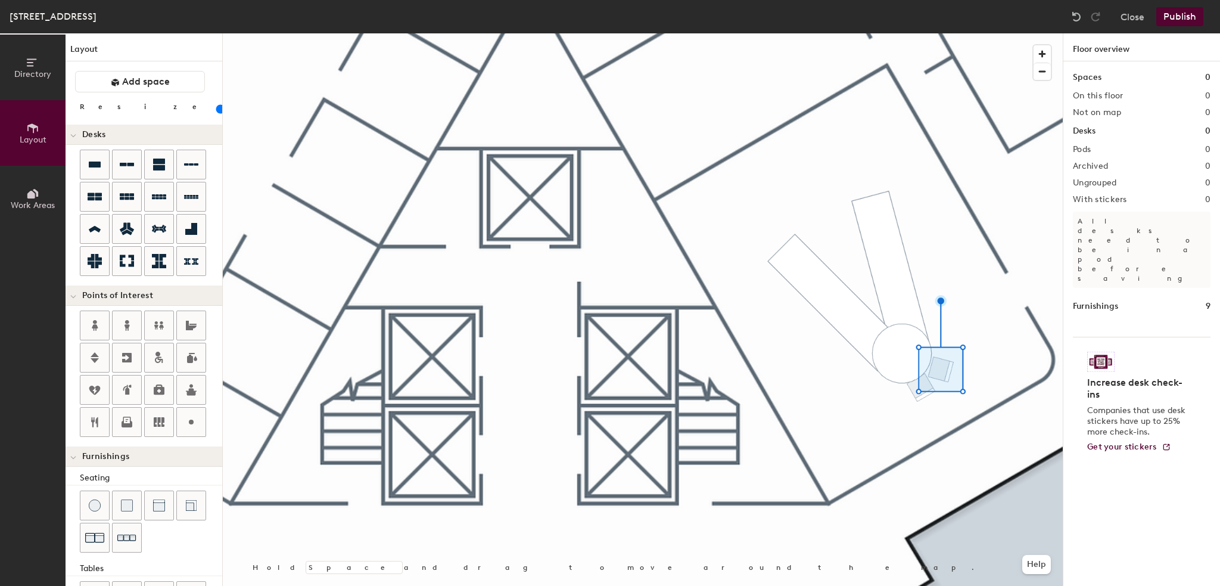
scroll to position [162, 0]
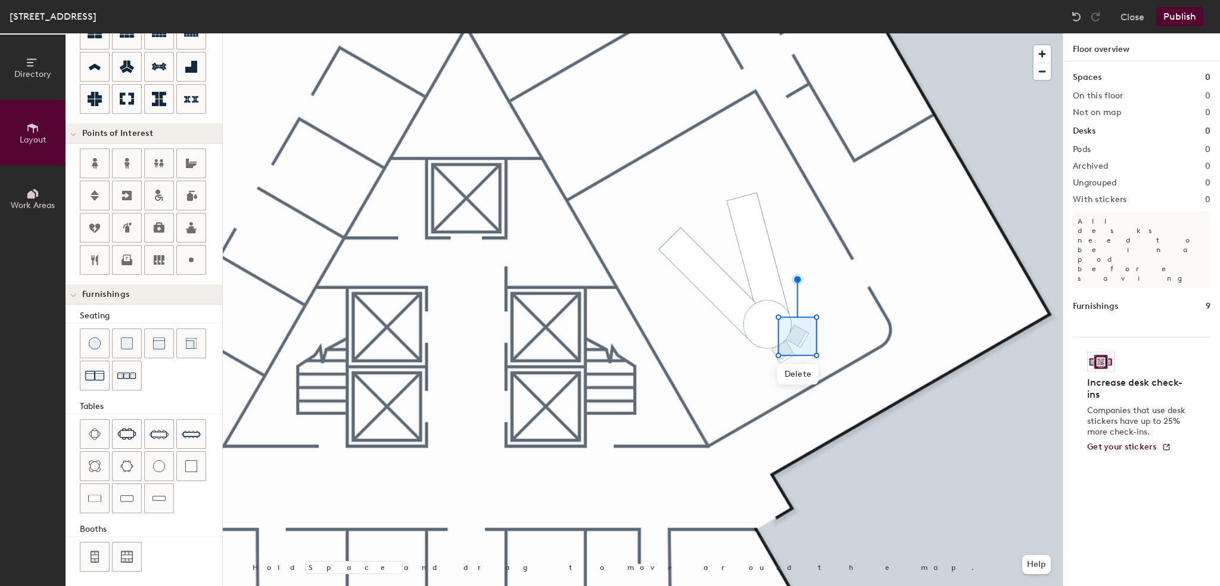
click at [938, 33] on div at bounding box center [643, 33] width 840 height 0
click at [818, 33] on div at bounding box center [643, 33] width 840 height 0
type input "40"
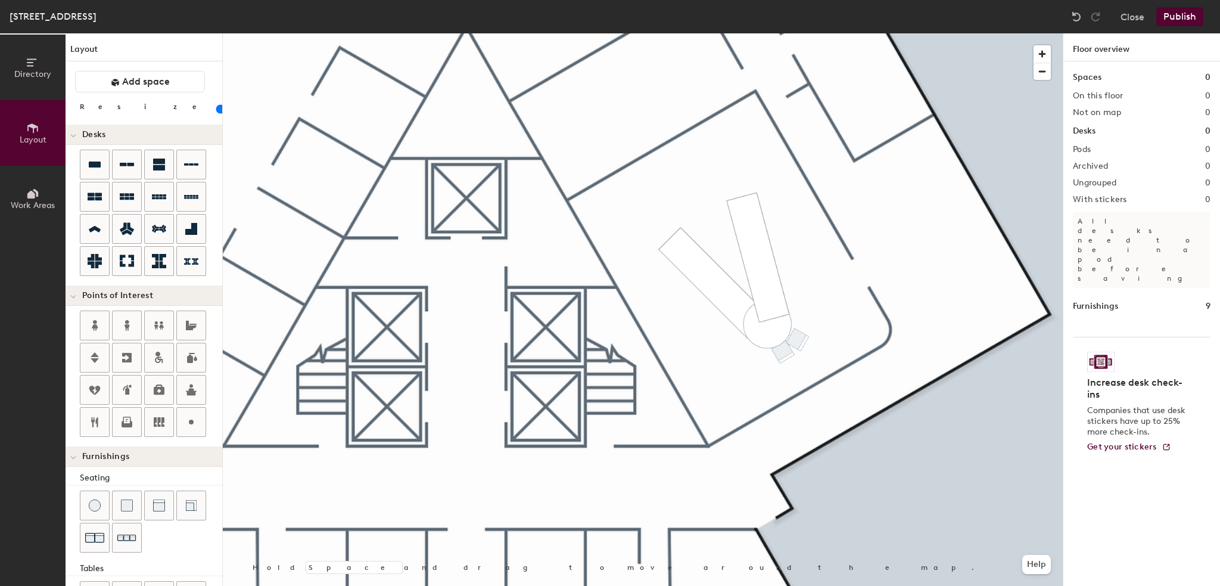
scroll to position [162, 0]
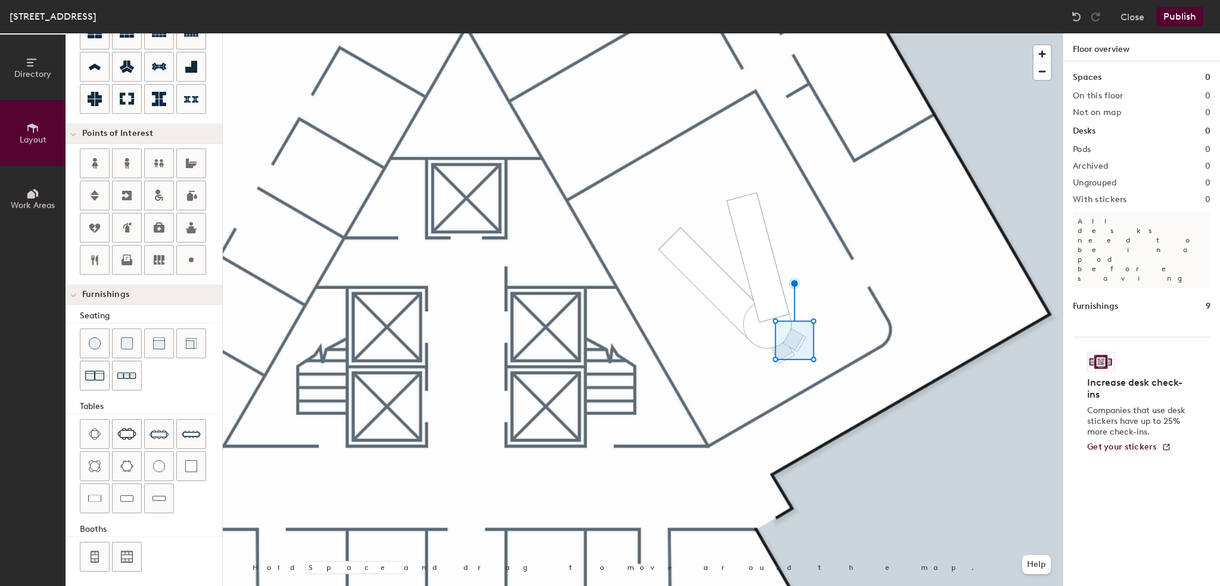
type input "20"
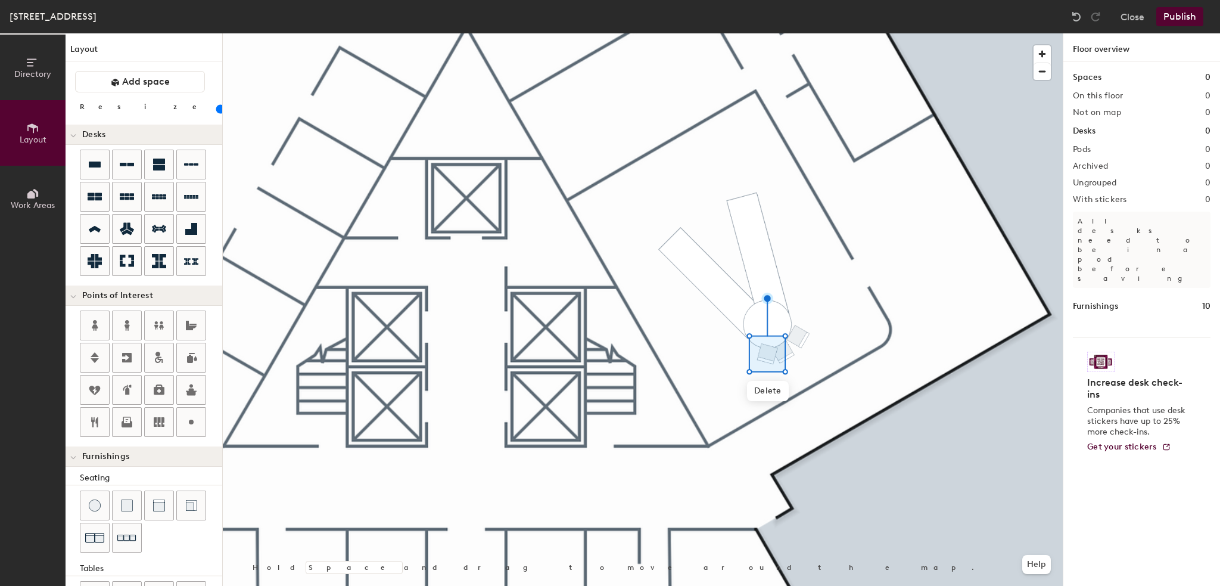
scroll to position [162, 0]
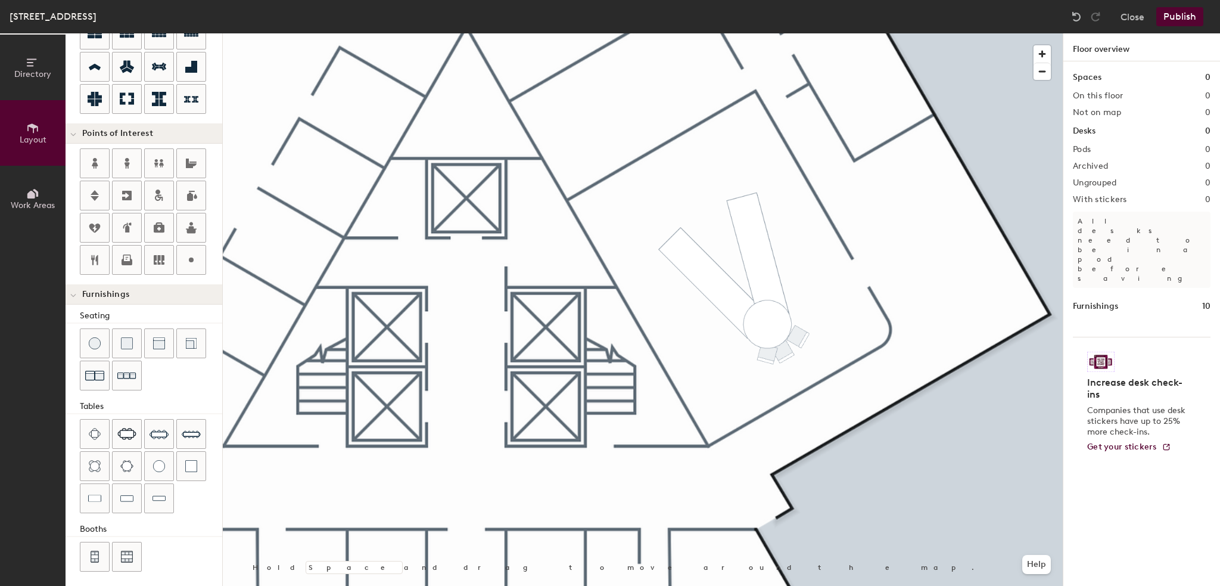
click at [765, 33] on div at bounding box center [643, 33] width 840 height 0
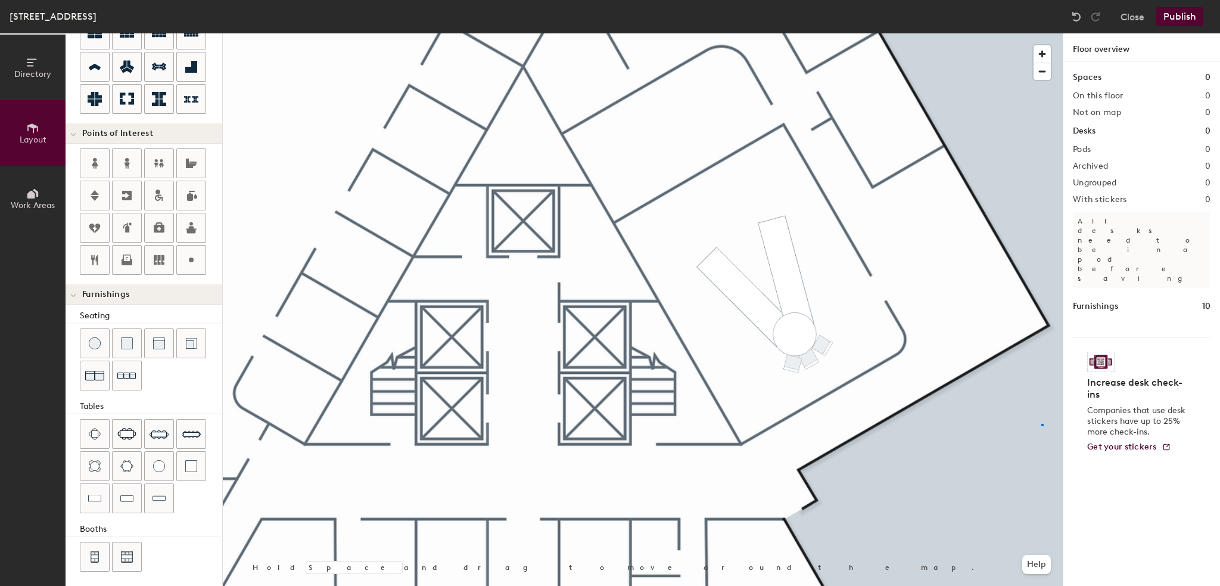
click at [1042, 33] on div at bounding box center [643, 33] width 840 height 0
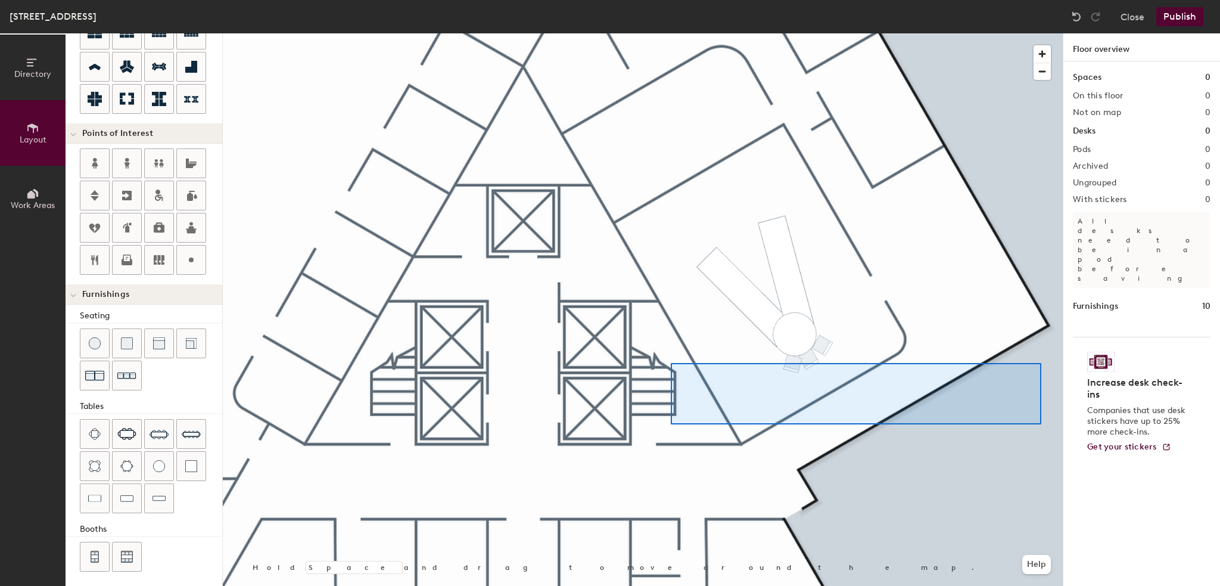
click at [671, 363] on div at bounding box center [856, 393] width 371 height 61
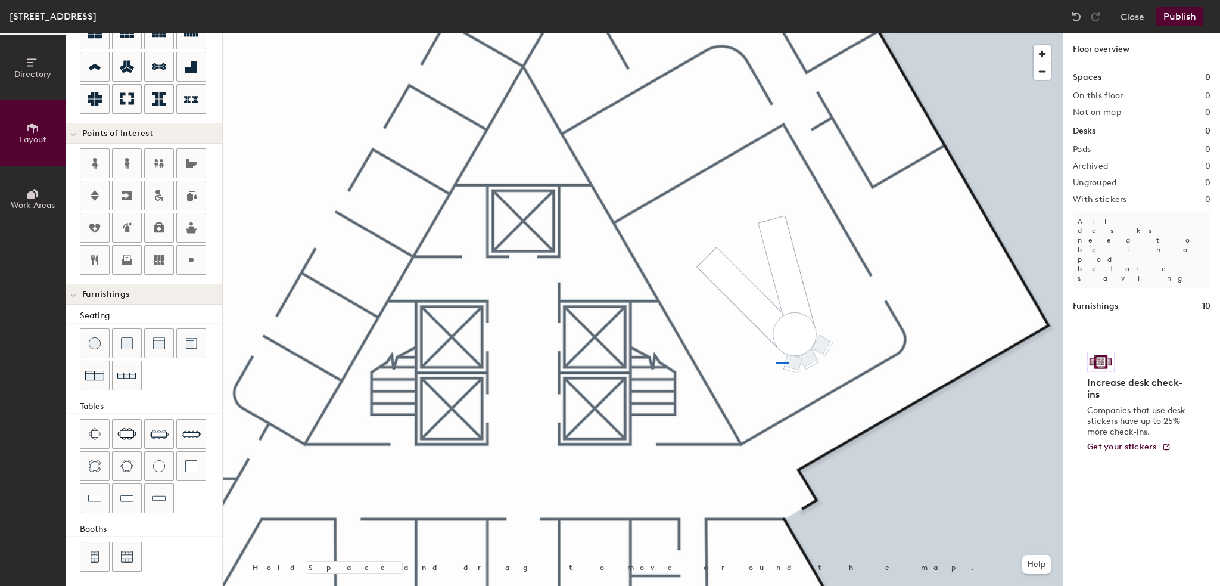
click at [776, 33] on div at bounding box center [643, 33] width 840 height 0
type input "40"
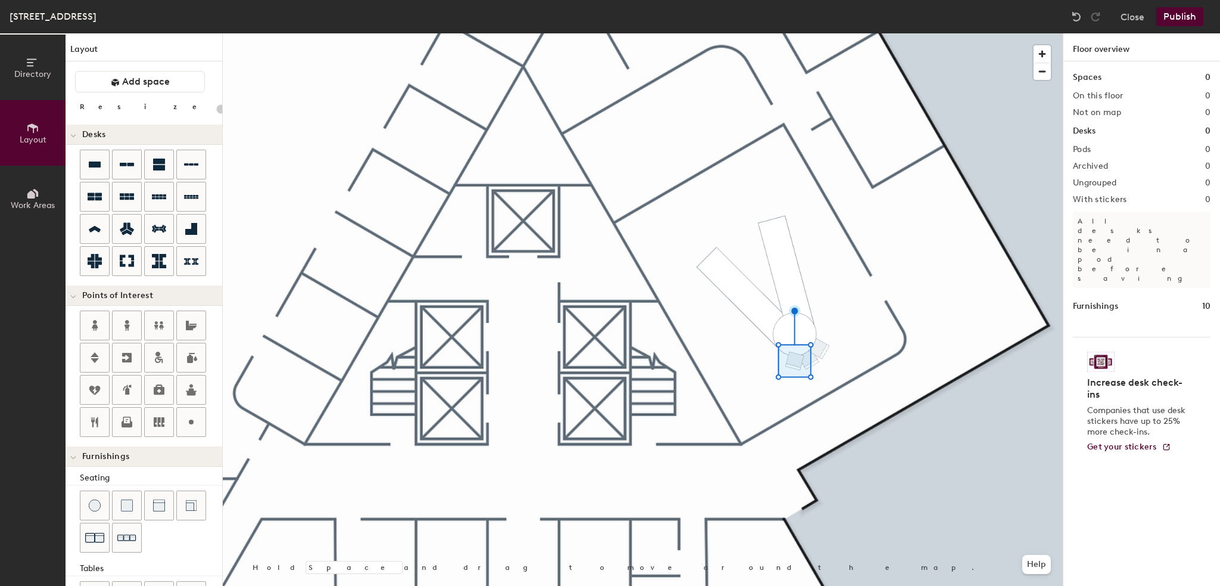
scroll to position [162, 0]
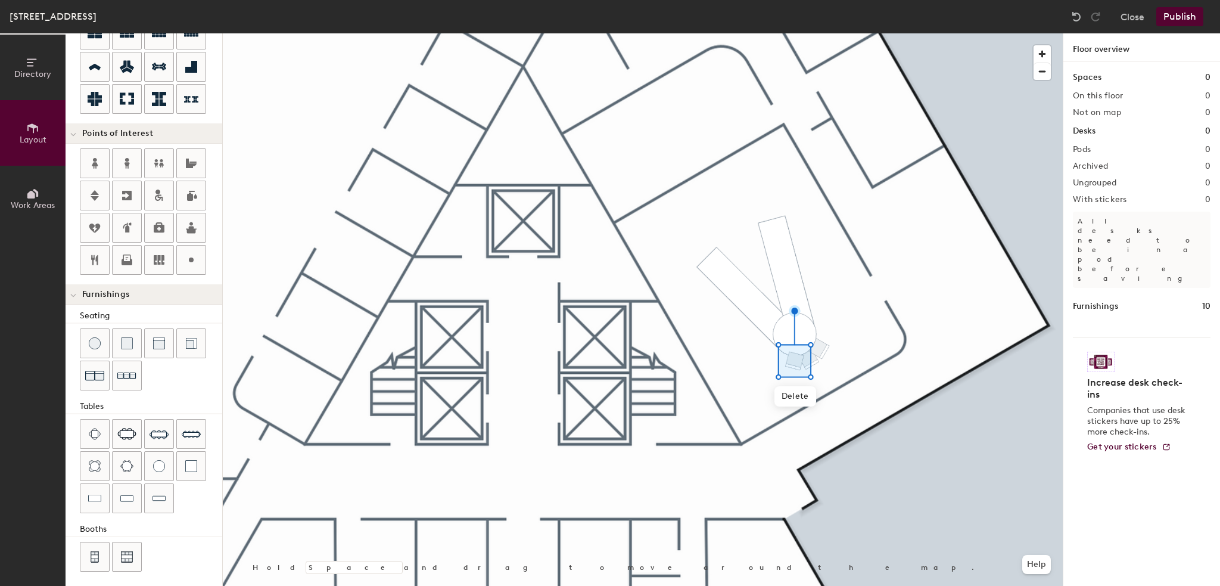
click at [831, 33] on div at bounding box center [643, 33] width 840 height 0
click at [798, 33] on div at bounding box center [643, 33] width 840 height 0
click at [783, 393] on span "Delete" at bounding box center [787, 390] width 42 height 20
type input "40"
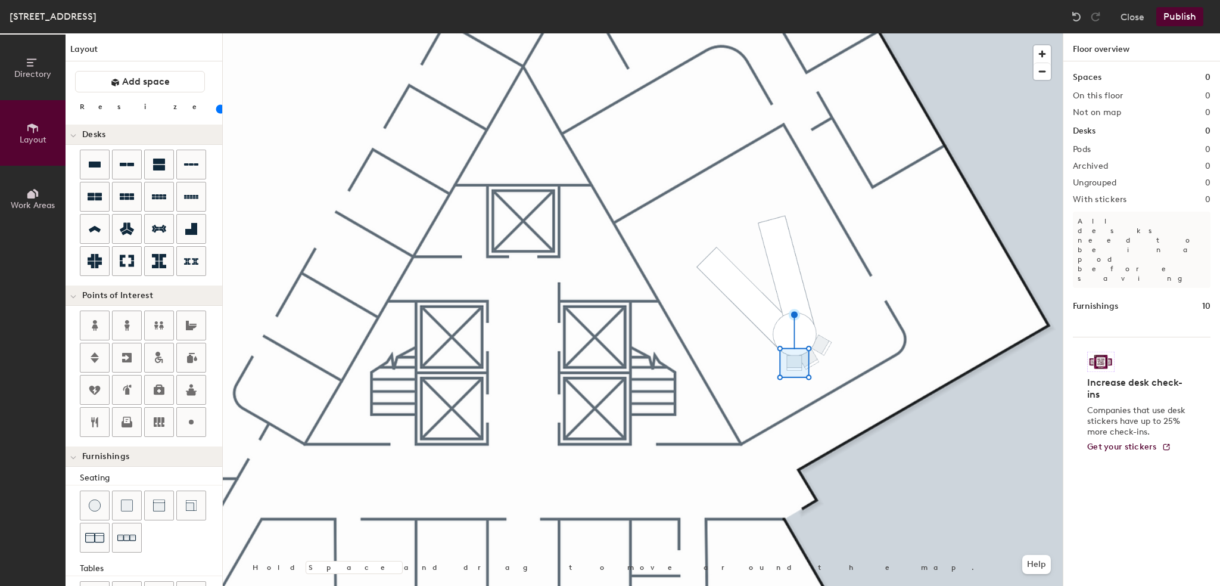
scroll to position [162, 0]
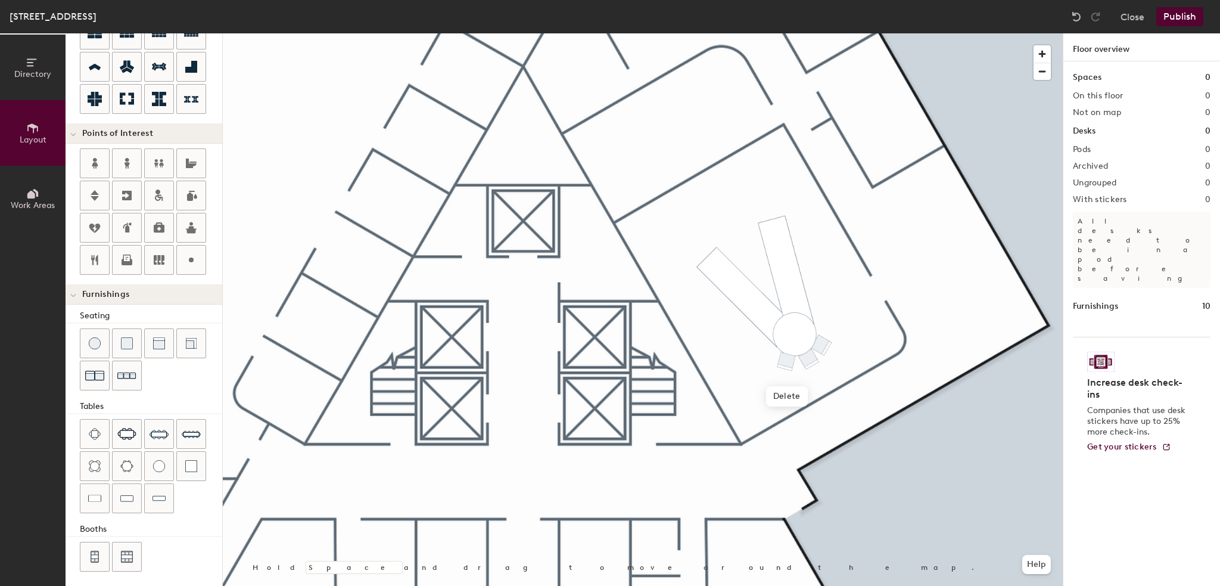
type input "40"
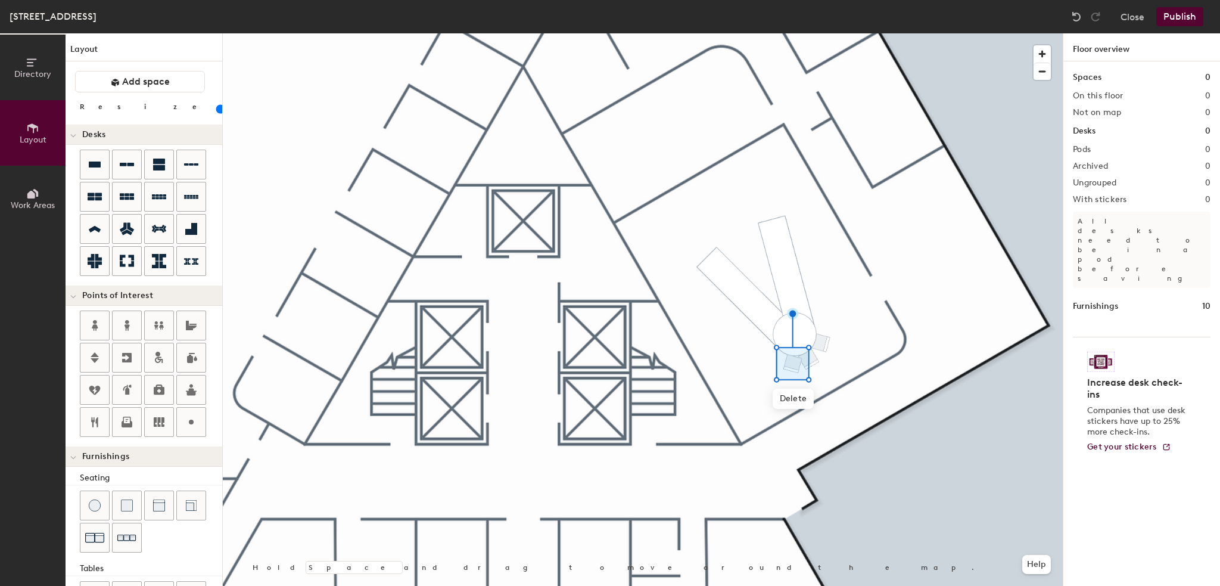
scroll to position [162, 0]
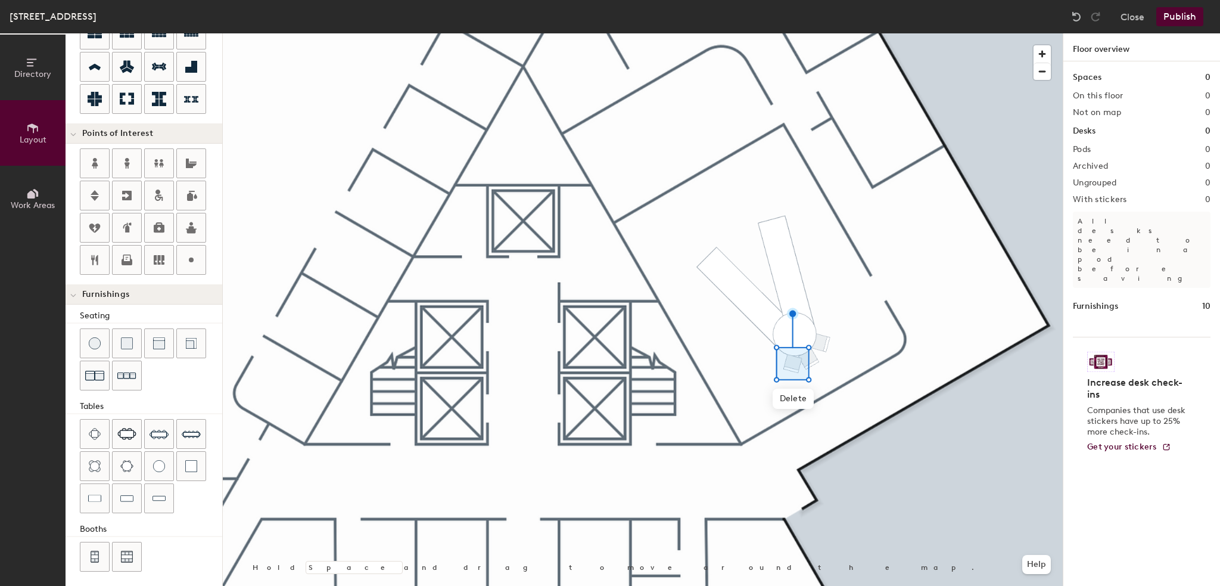
type input "40"
click at [1120, 300] on div "Furnishings 10" at bounding box center [1142, 306] width 138 height 13
click at [1108, 300] on h1 "Furnishings" at bounding box center [1095, 306] width 45 height 13
click at [16, 188] on button "Work Areas" at bounding box center [33, 199] width 66 height 66
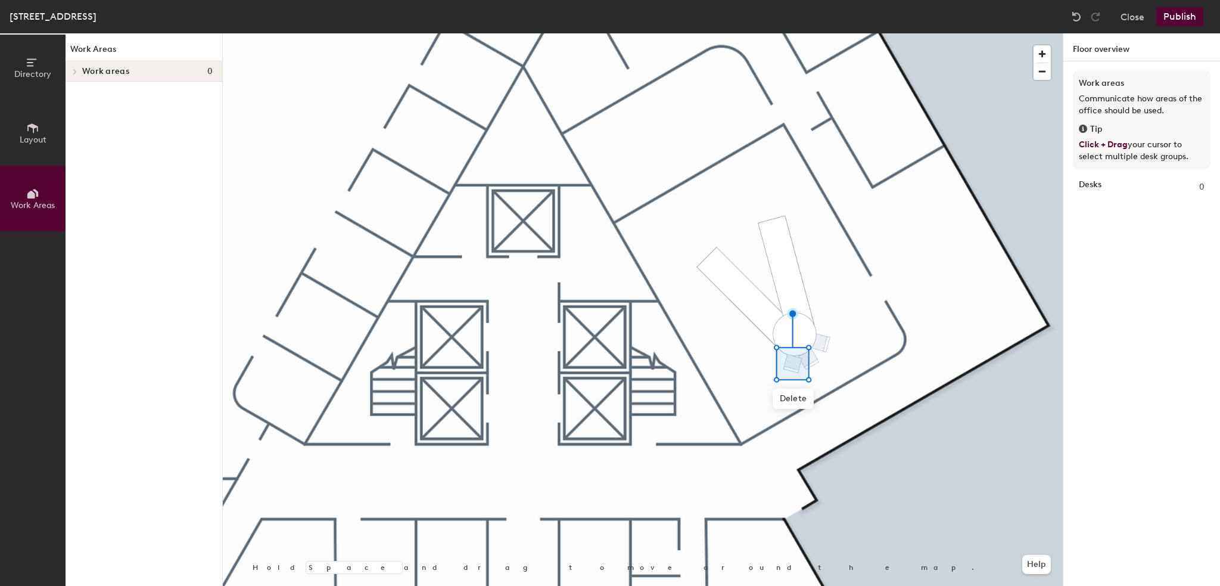
click at [26, 141] on span "Layout" at bounding box center [33, 140] width 27 height 10
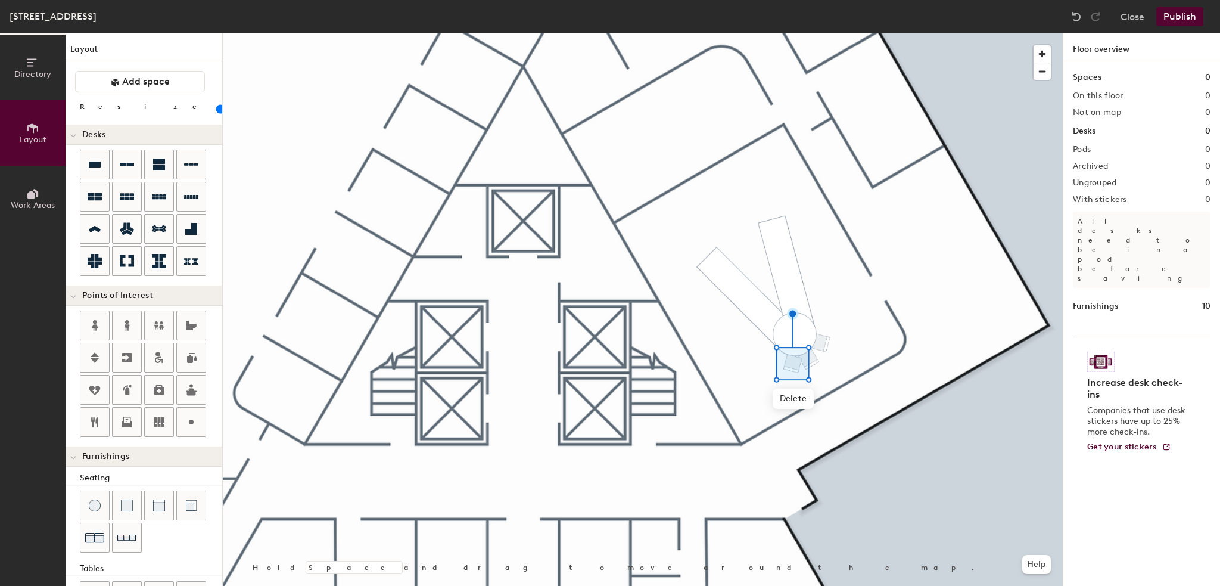
click at [38, 69] on span "Directory" at bounding box center [32, 74] width 37 height 10
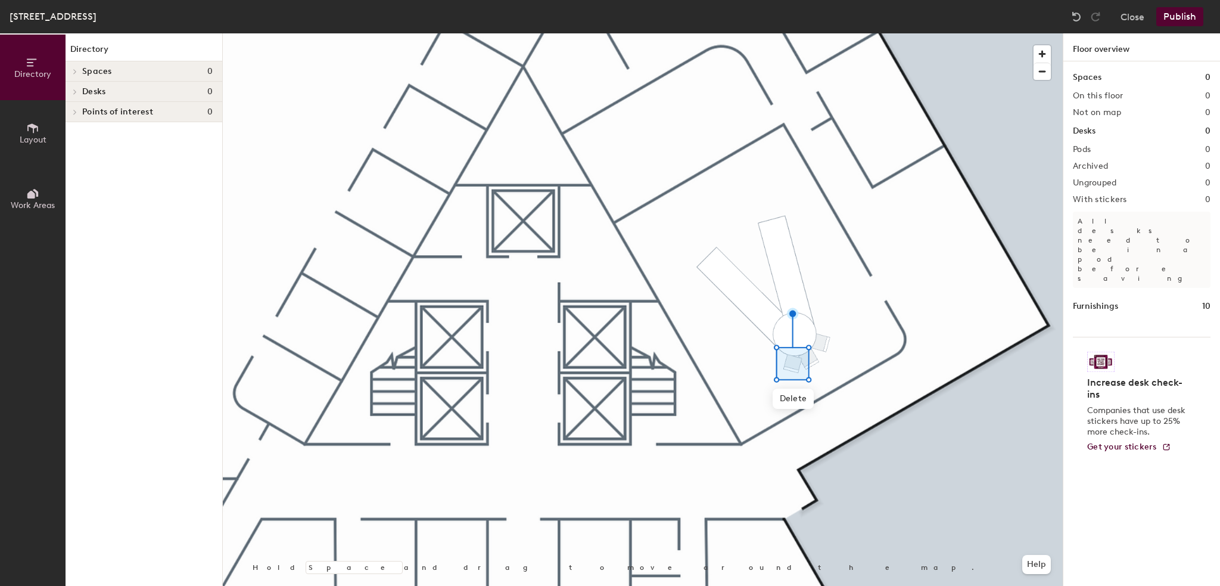
click at [74, 111] on icon at bounding box center [75, 112] width 5 height 6
click at [72, 90] on span at bounding box center [74, 92] width 10 height 6
click at [77, 71] on icon at bounding box center [75, 72] width 5 height 6
click at [29, 131] on icon at bounding box center [32, 128] width 13 height 13
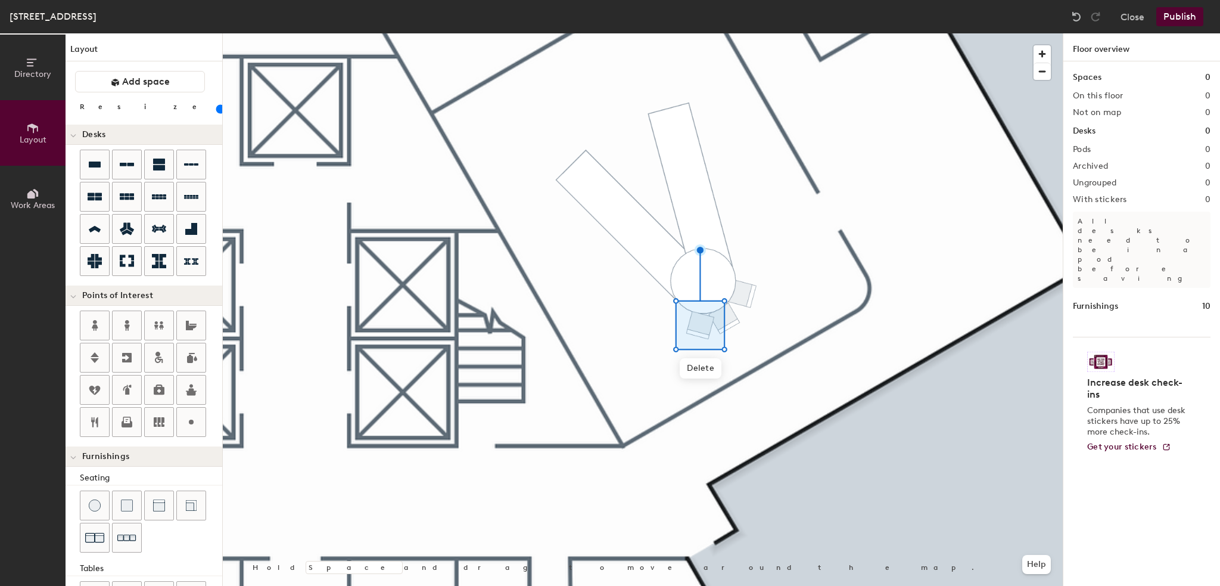
type input "40"
click at [722, 33] on div at bounding box center [643, 33] width 840 height 0
type input "40"
click at [716, 33] on div at bounding box center [643, 33] width 840 height 0
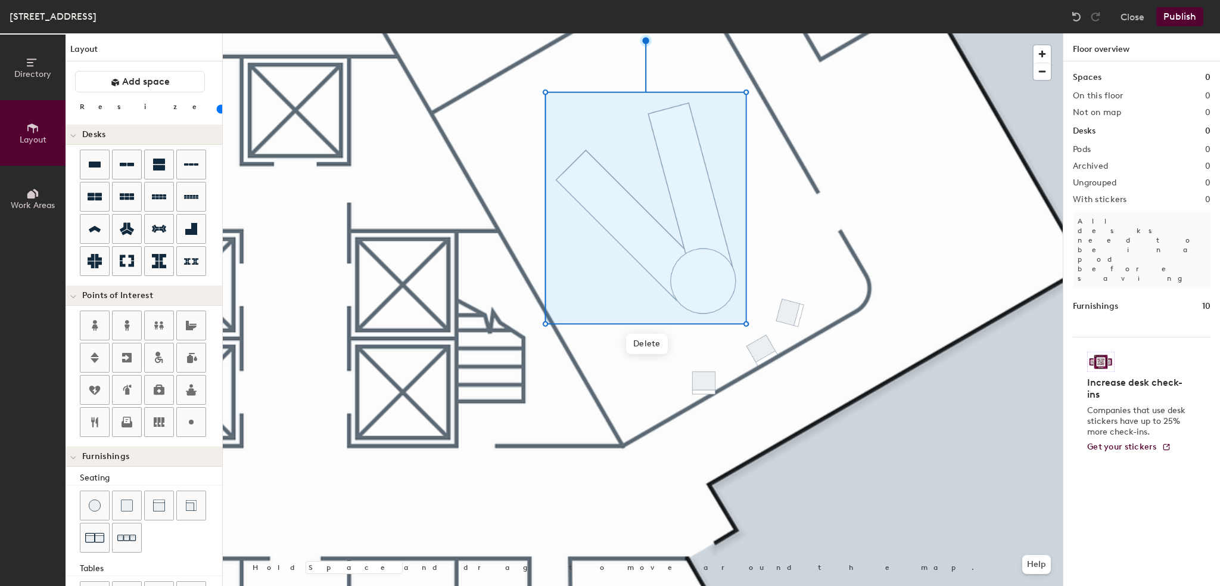
type input "20"
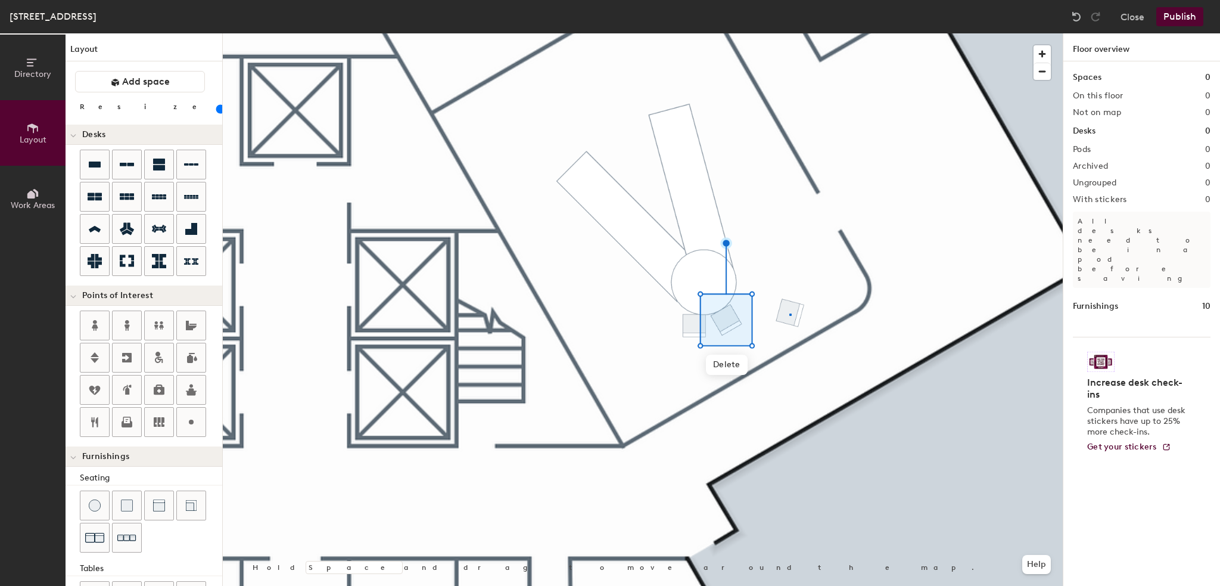
click at [790, 33] on div at bounding box center [643, 33] width 840 height 0
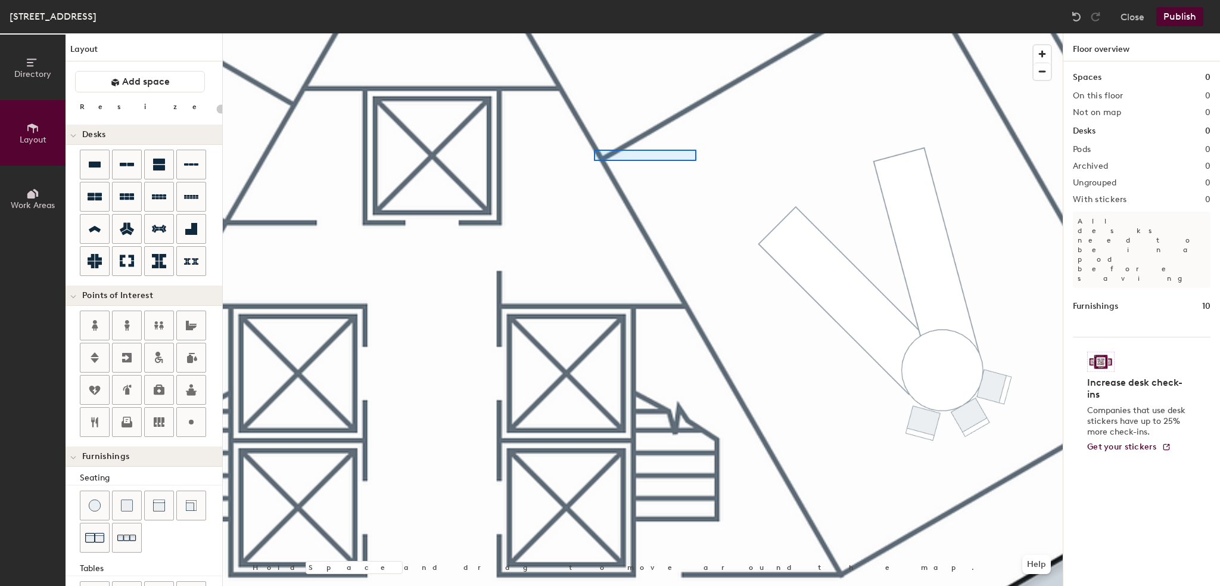
click at [594, 33] on div at bounding box center [643, 33] width 840 height 0
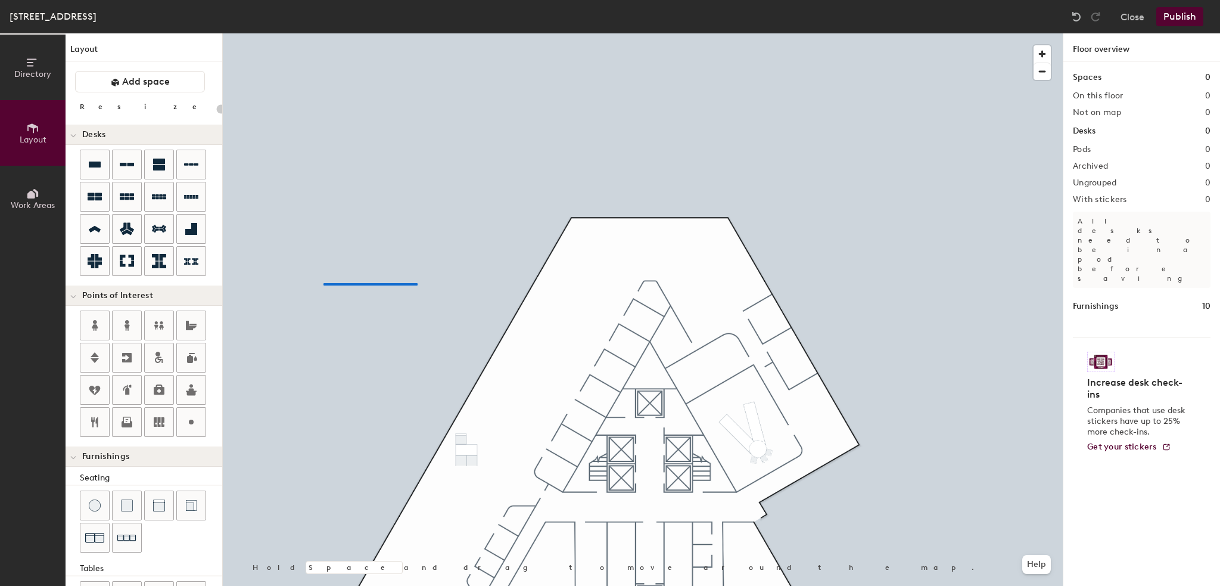
click at [293, 33] on div at bounding box center [643, 33] width 840 height 0
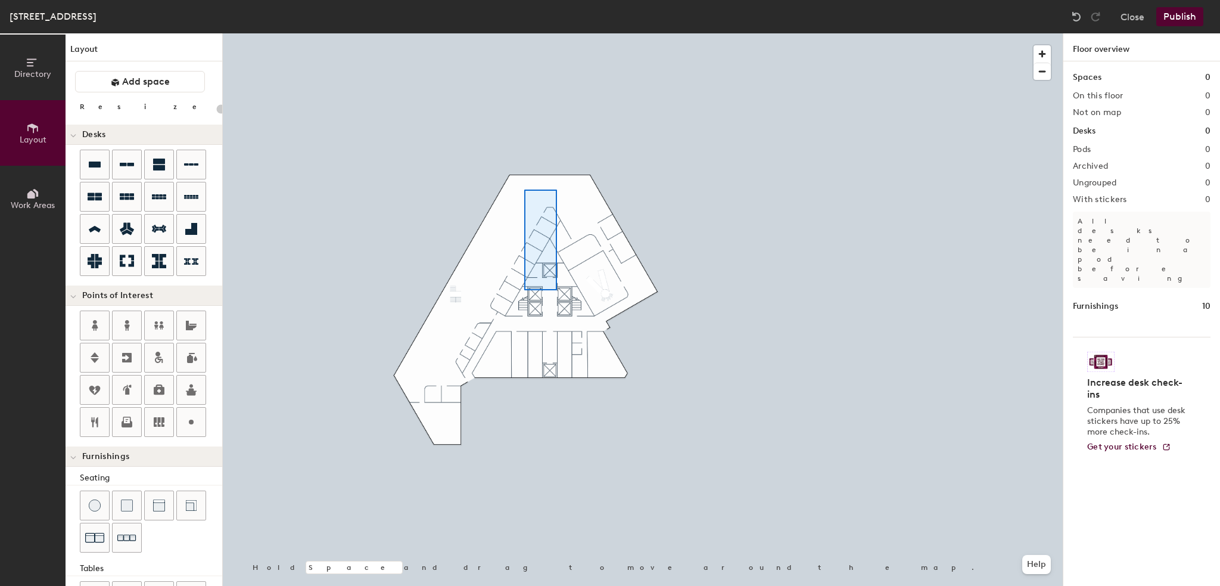
click at [527, 33] on div at bounding box center [643, 33] width 840 height 0
click at [1045, 56] on span "button" at bounding box center [1042, 53] width 17 height 17
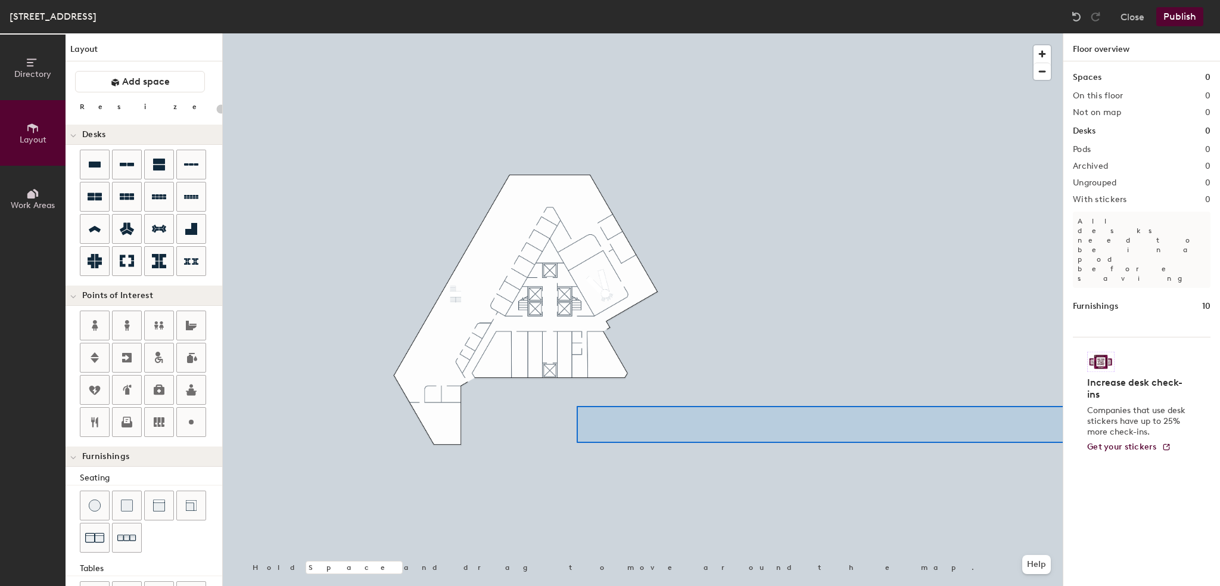
click at [1120, 443] on div "Directory Layout Work Areas Layout Add space Resize Desks Points of Interest Fu…" at bounding box center [610, 309] width 1220 height 552
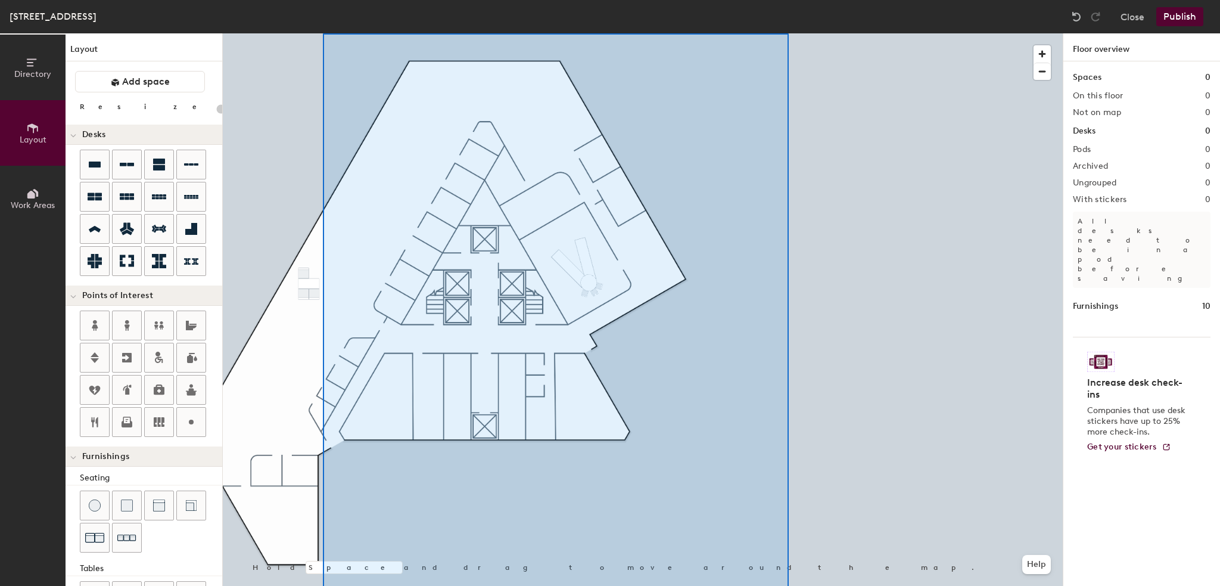
click at [791, 585] on html "Skip navigation Schedule Office People Analytics Visits Deliveries Services Man…" at bounding box center [610, 293] width 1220 height 586
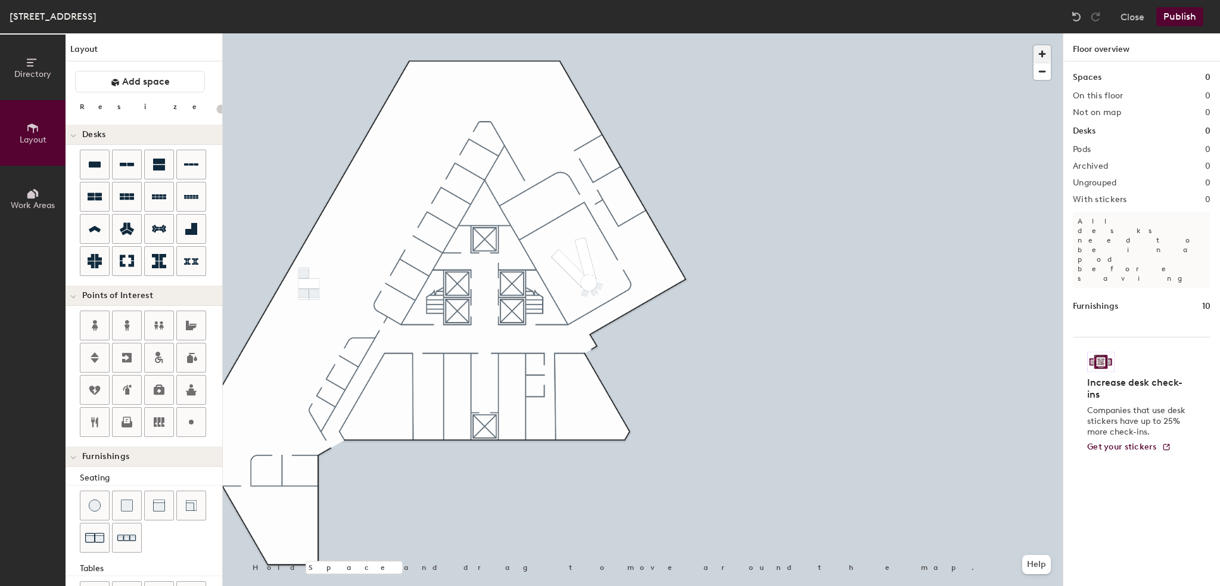
click at [1048, 52] on span "button" at bounding box center [1042, 53] width 17 height 17
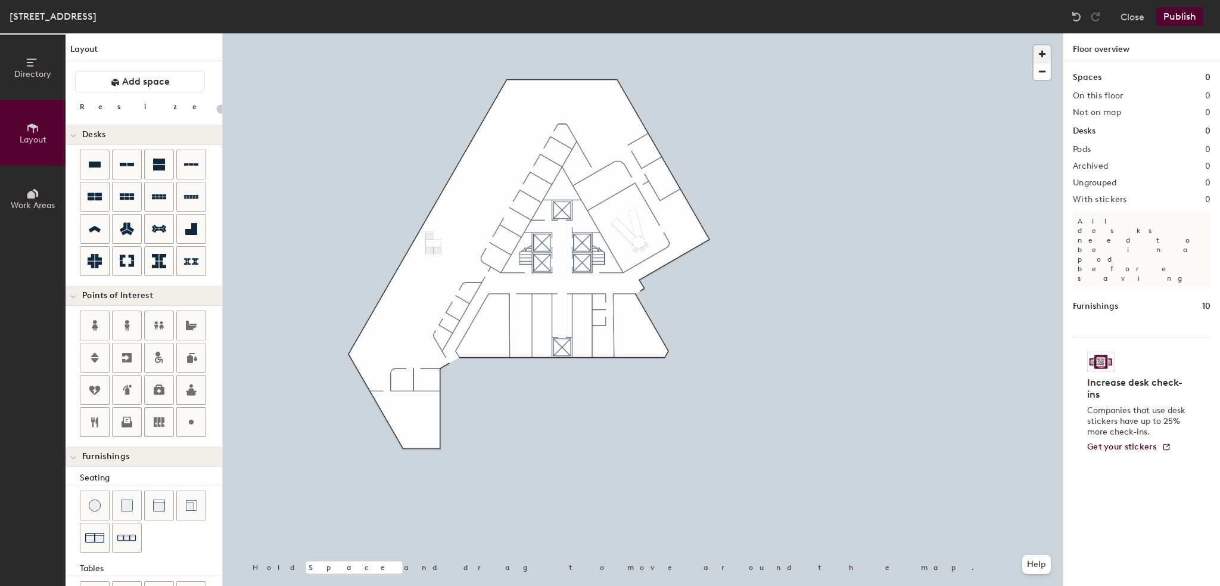
click at [1048, 52] on span "button" at bounding box center [1042, 53] width 17 height 17
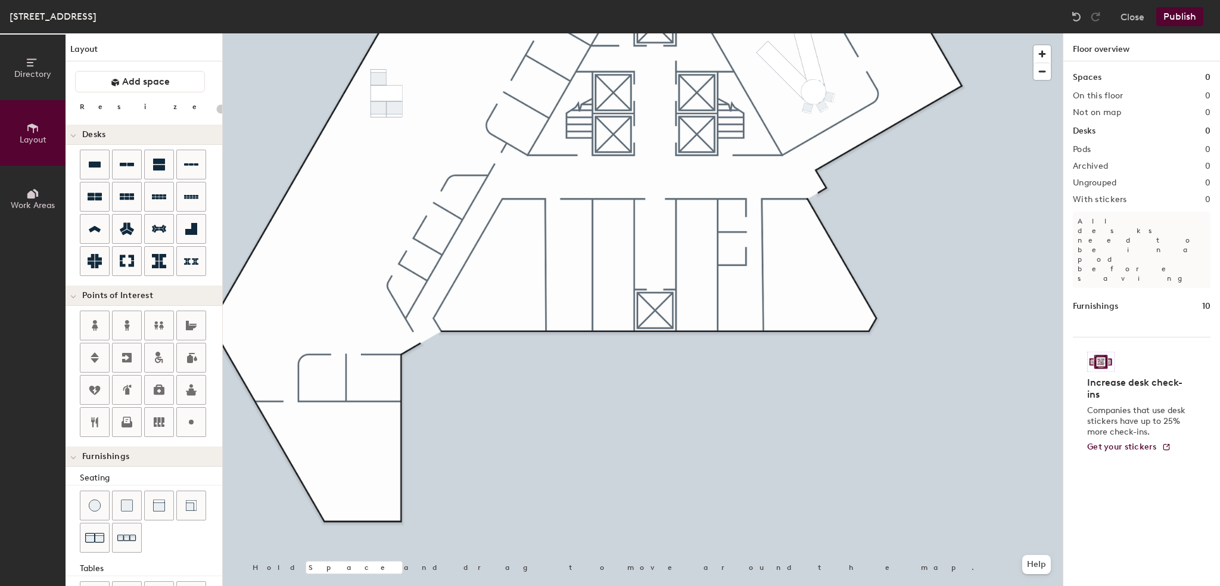
click at [83, 46] on h1 "Layout" at bounding box center [144, 52] width 157 height 18
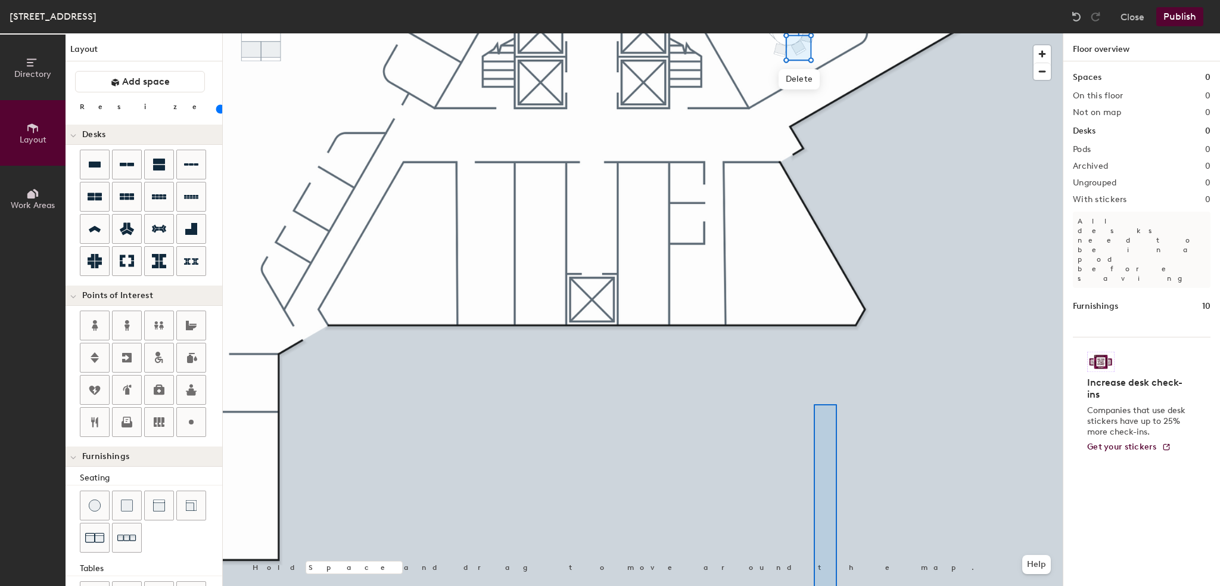
click at [843, 585] on html "Skip navigation Schedule Office People Analytics Visits Deliveries Services Man…" at bounding box center [610, 293] width 1220 height 586
click at [1177, 23] on button "Publish" at bounding box center [1180, 16] width 47 height 19
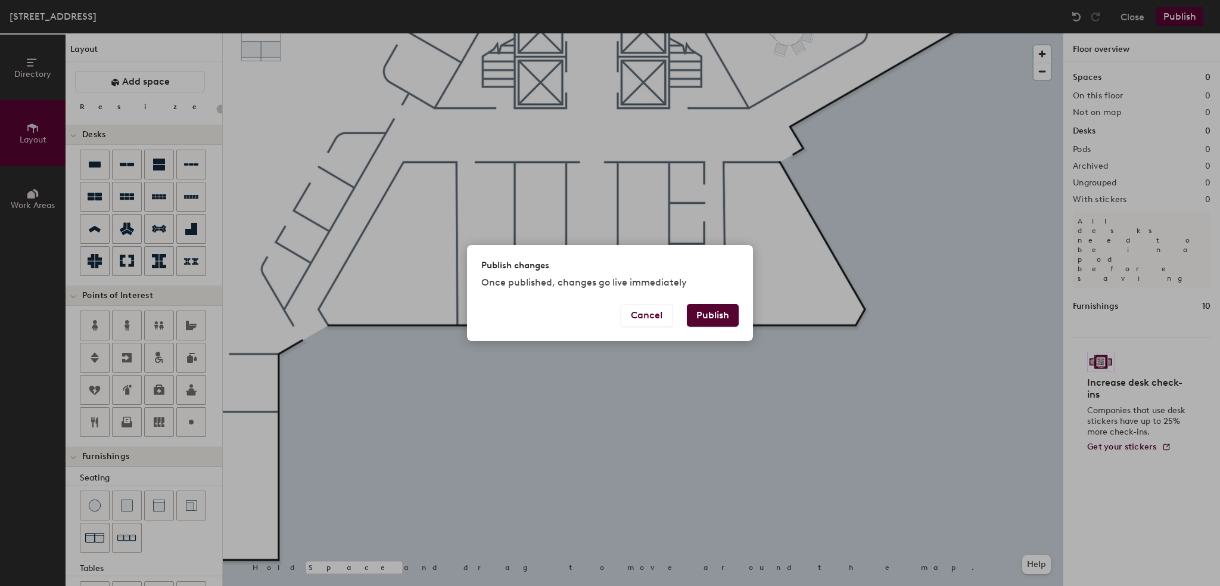
click at [724, 318] on button "Publish" at bounding box center [713, 315] width 52 height 23
type input "20"
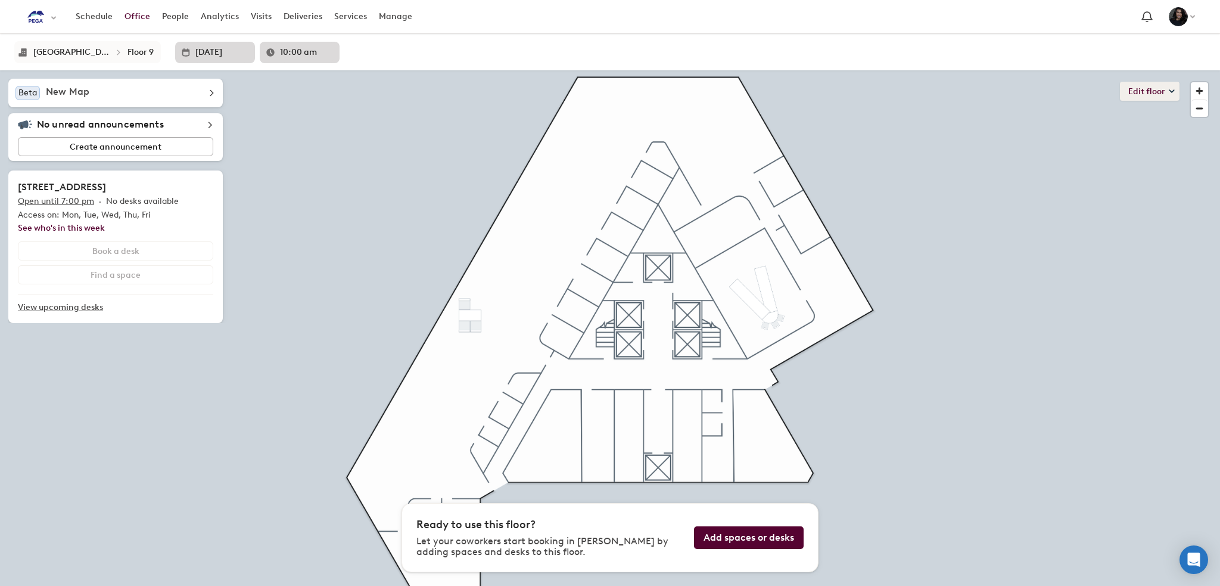
click at [1139, 97] on button "Edit floor" at bounding box center [1150, 91] width 60 height 19
click at [1144, 115] on li "Layout" at bounding box center [1158, 116] width 42 height 17
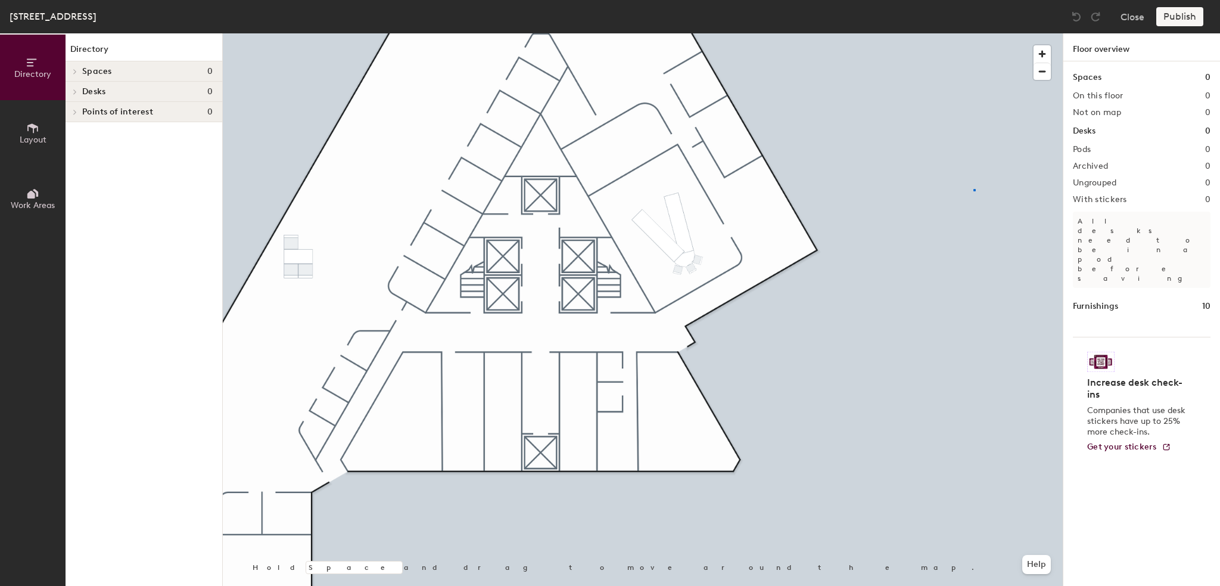
click at [974, 33] on div at bounding box center [643, 33] width 840 height 0
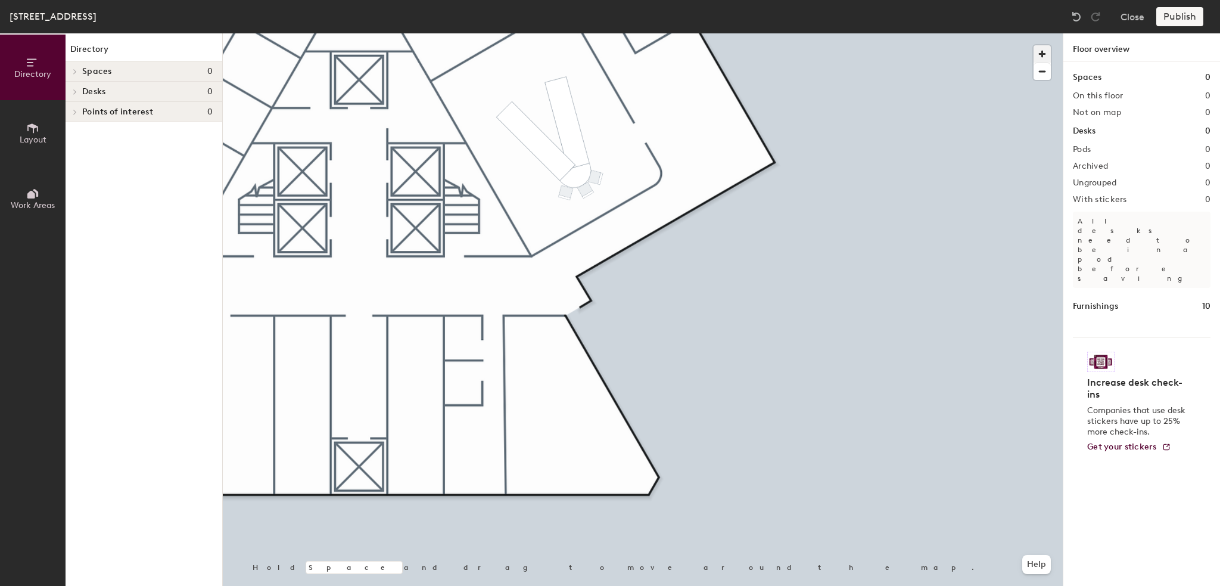
click at [1041, 56] on span "button" at bounding box center [1042, 53] width 17 height 17
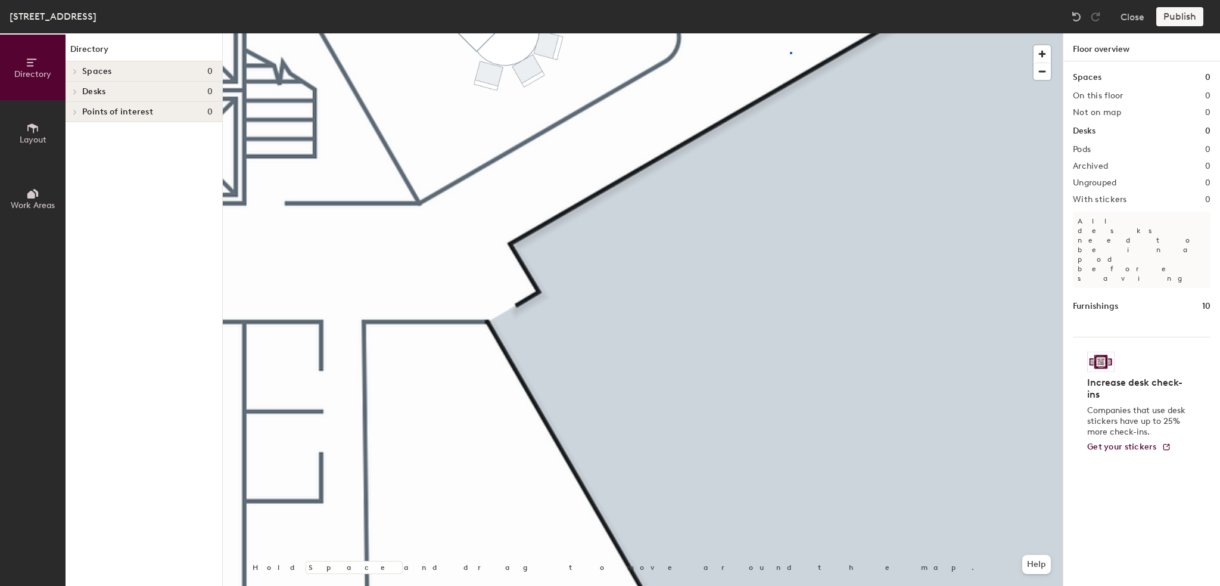
click at [791, 33] on div at bounding box center [643, 33] width 840 height 0
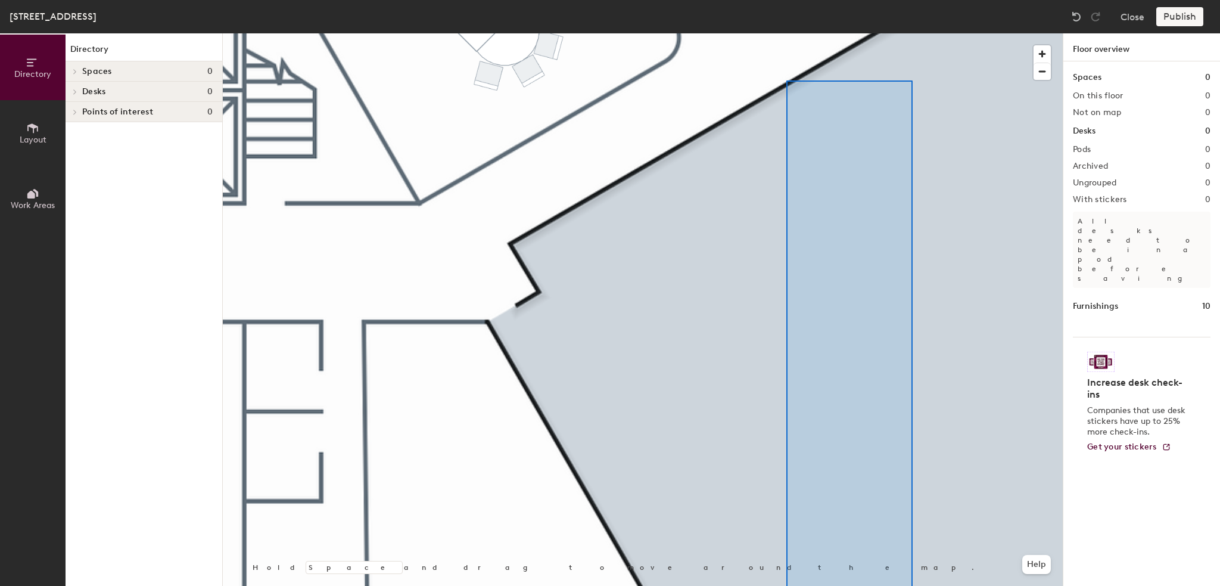
click at [916, 585] on html "Skip navigation Schedule Office People Analytics Visits Deliveries Services Man…" at bounding box center [610, 293] width 1220 height 586
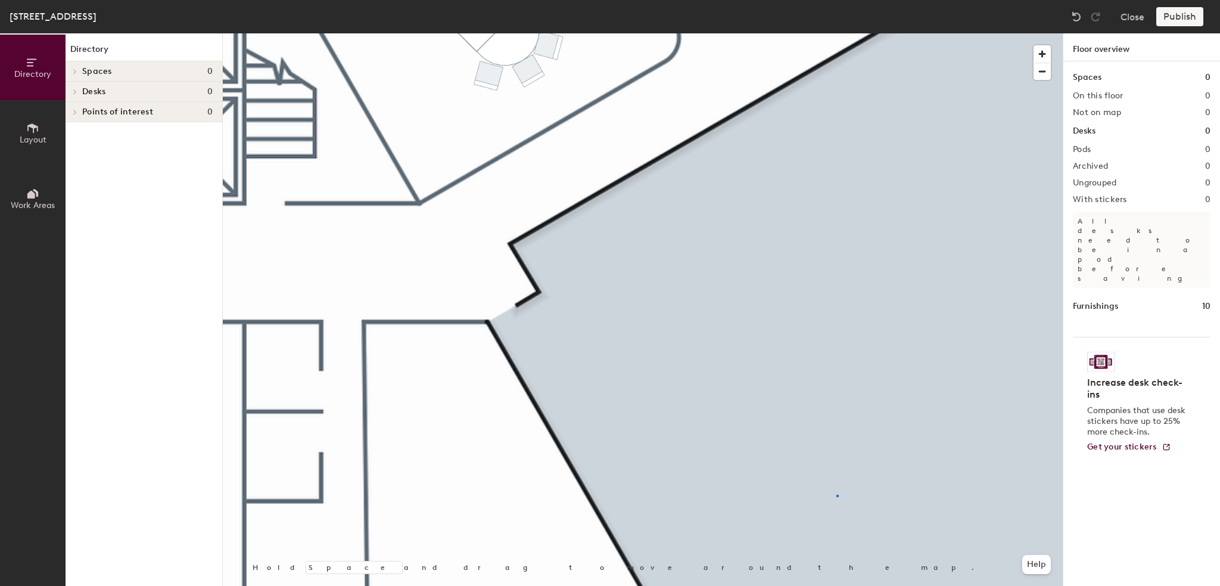
click at [838, 33] on div at bounding box center [643, 33] width 840 height 0
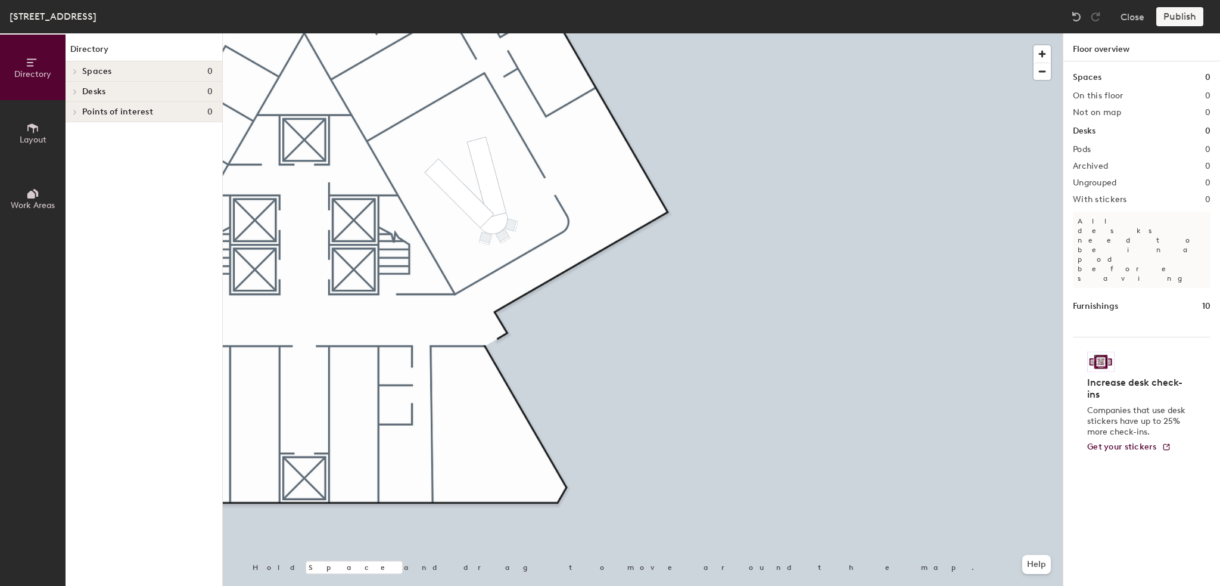
click at [41, 126] on button "Layout" at bounding box center [33, 133] width 66 height 66
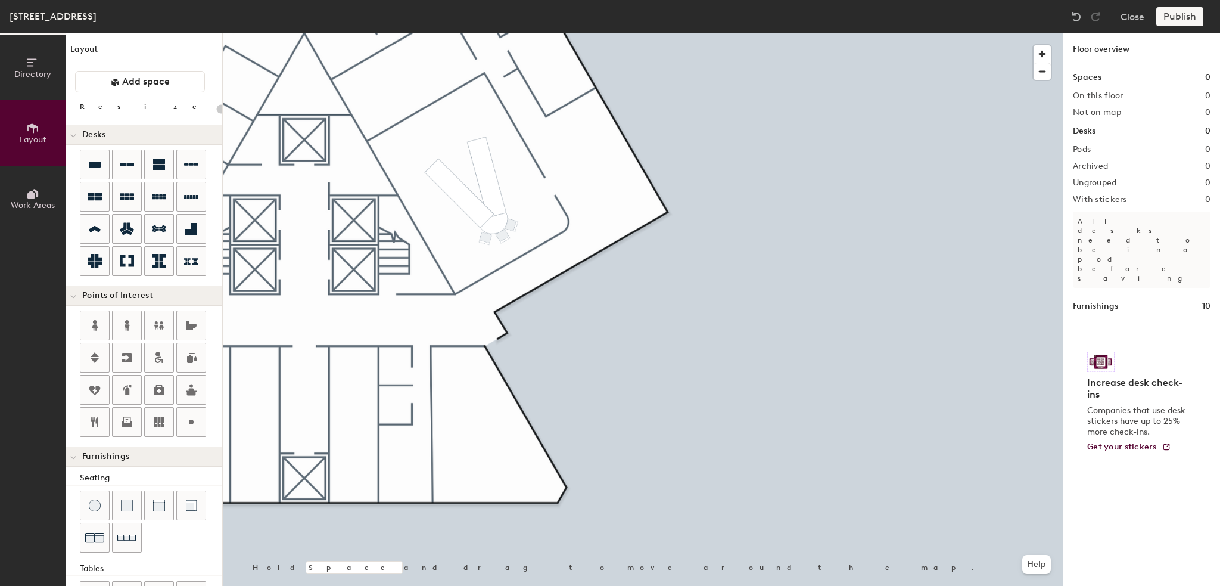
type input "20"
click at [104, 109] on div "Resize" at bounding box center [145, 107] width 141 height 10
click at [167, 116] on div "Layout Add space Resize Desks Points of Interest Furnishings Seating Tables Boo…" at bounding box center [144, 309] width 157 height 552
click at [151, 80] on span "Add space" at bounding box center [146, 82] width 48 height 12
click at [129, 78] on span "Add space" at bounding box center [146, 82] width 48 height 12
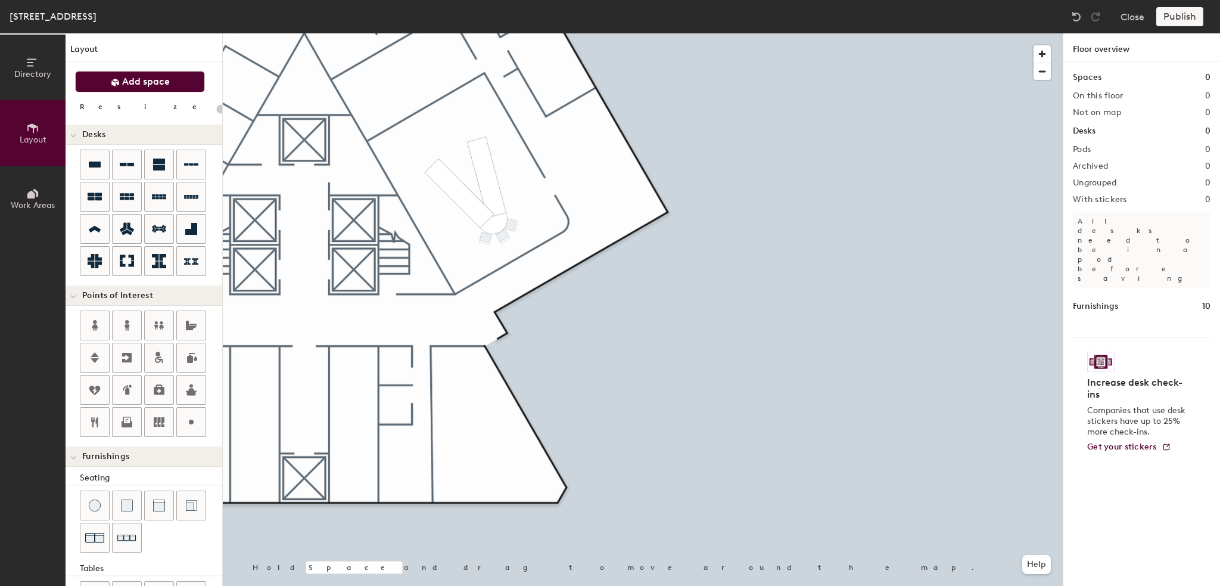
click at [129, 78] on span "Add space" at bounding box center [146, 82] width 48 height 12
click at [132, 77] on span "Add space" at bounding box center [146, 82] width 48 height 12
click at [694, 33] on div at bounding box center [643, 33] width 840 height 0
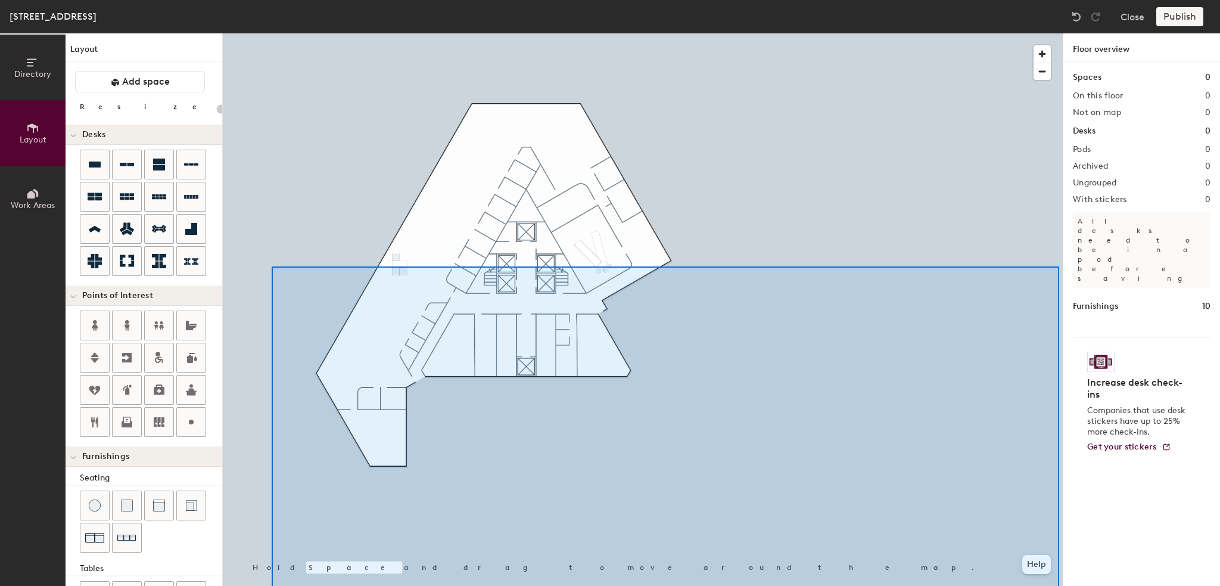
click at [1065, 585] on html "Skip navigation Schedule Office People Analytics Visits Deliveries Services Man…" at bounding box center [610, 293] width 1220 height 586
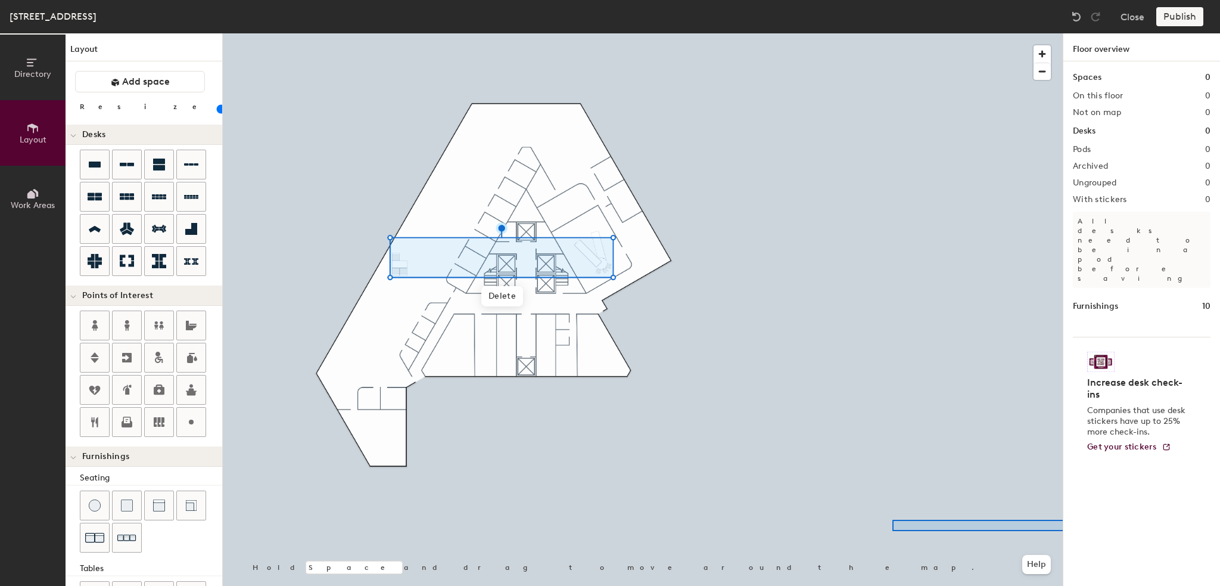
click at [1089, 520] on div "Directory Layout Work Areas Layout Add space Resize Desks Points of Interest Fu…" at bounding box center [610, 309] width 1220 height 552
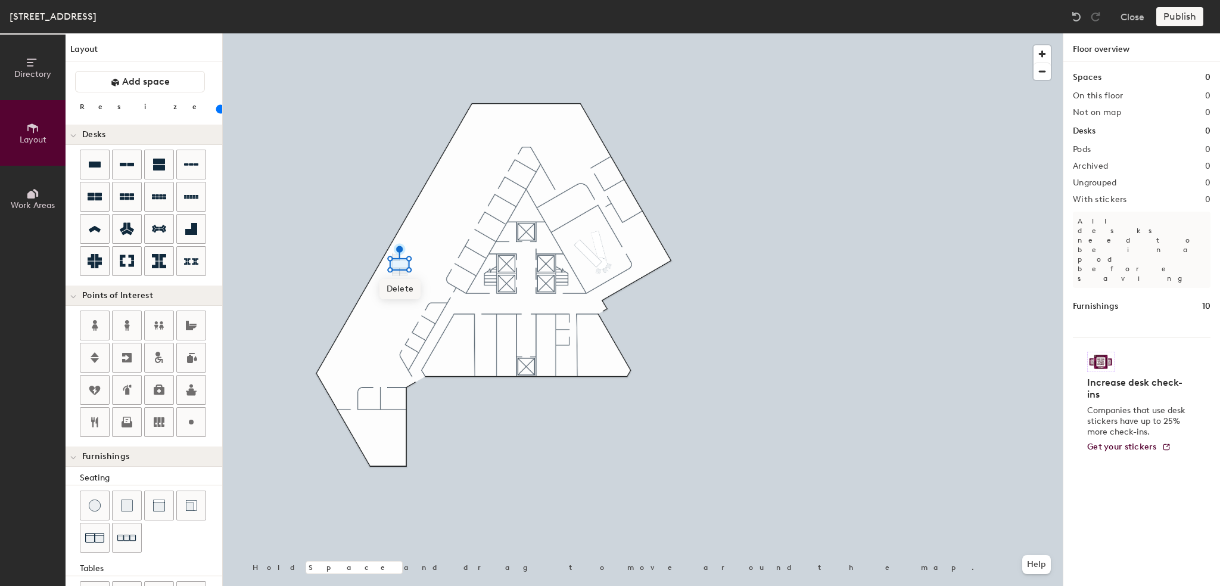
click at [399, 293] on span "Delete" at bounding box center [401, 289] width 42 height 20
type input "20"
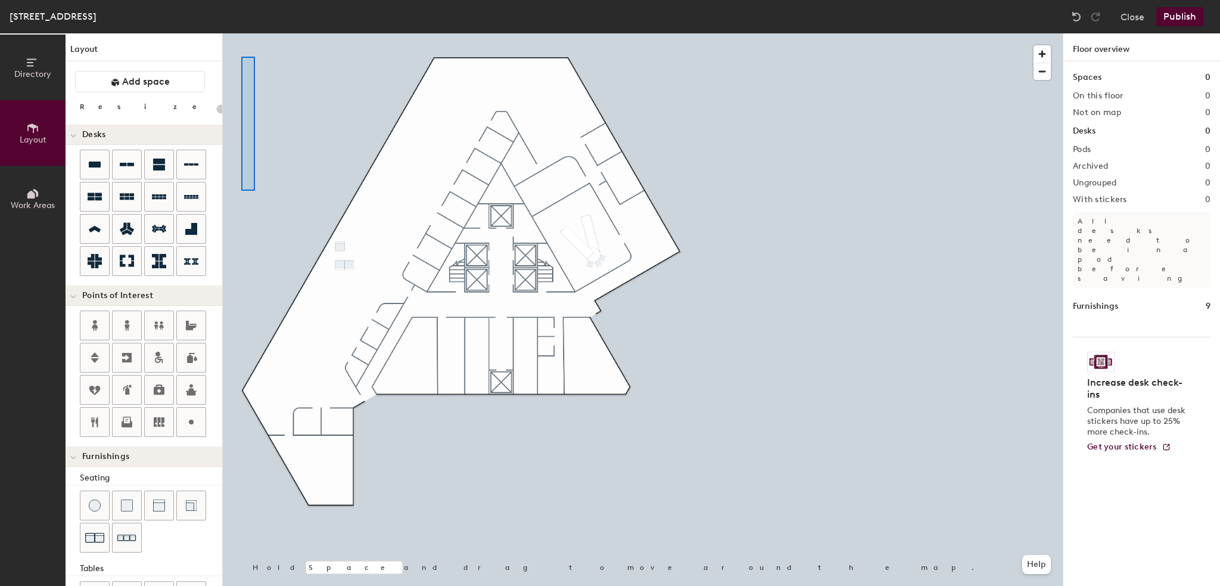
click at [243, 33] on div at bounding box center [643, 33] width 840 height 0
click at [51, 68] on button "Directory" at bounding box center [33, 68] width 66 height 66
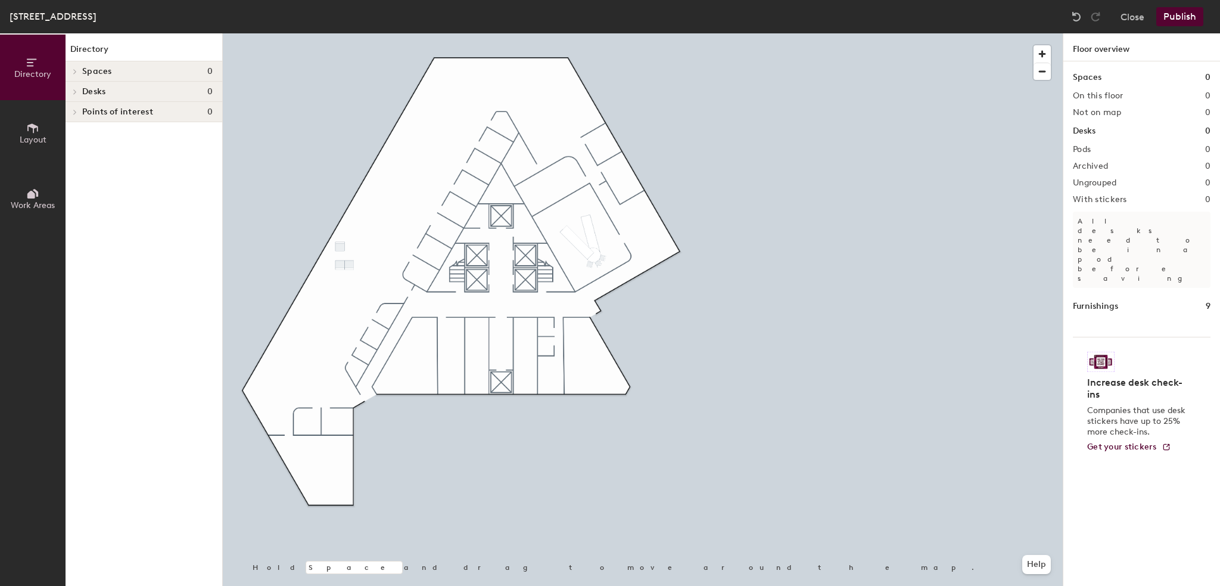
click at [75, 69] on icon at bounding box center [75, 72] width 5 height 6
click at [74, 71] on icon at bounding box center [73, 72] width 6 height 5
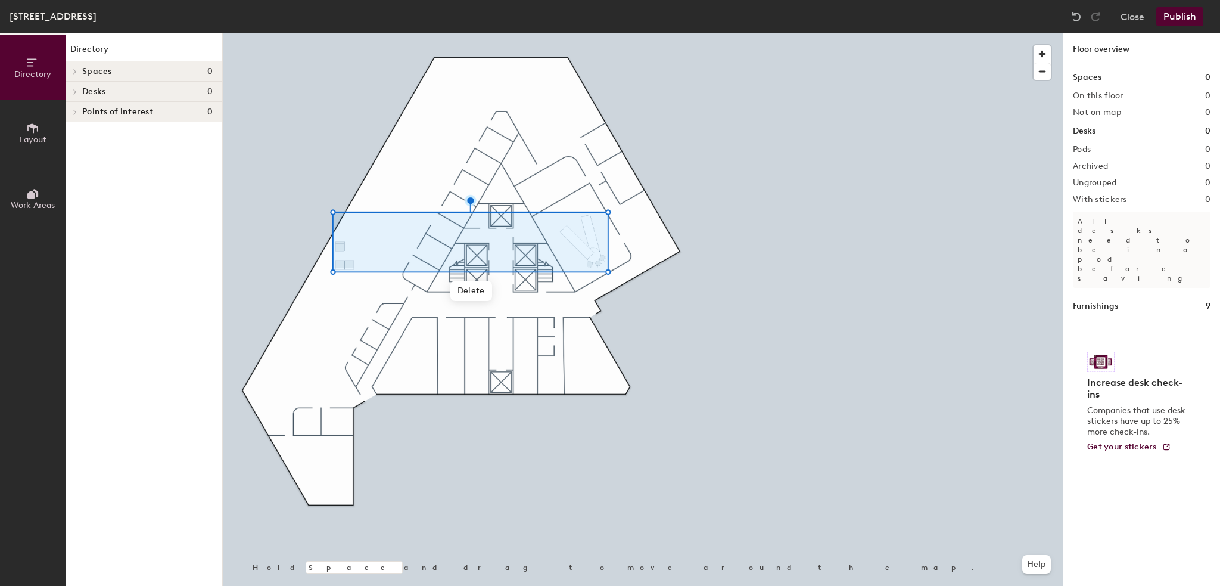
click at [680, 33] on div at bounding box center [643, 33] width 840 height 0
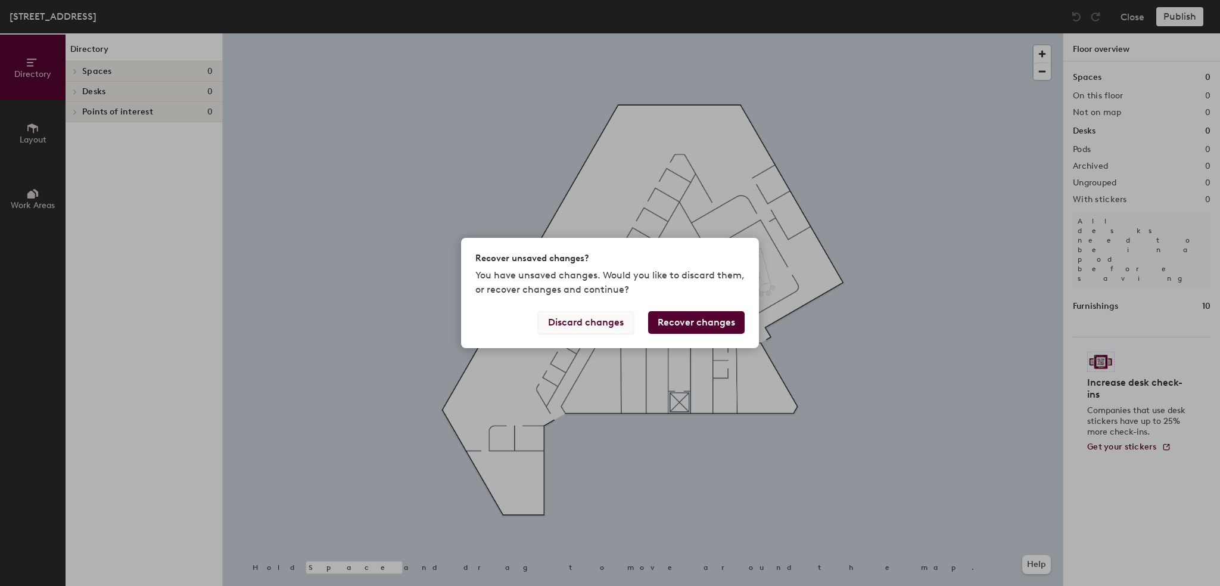
click at [624, 326] on button "Discard changes" at bounding box center [586, 322] width 96 height 23
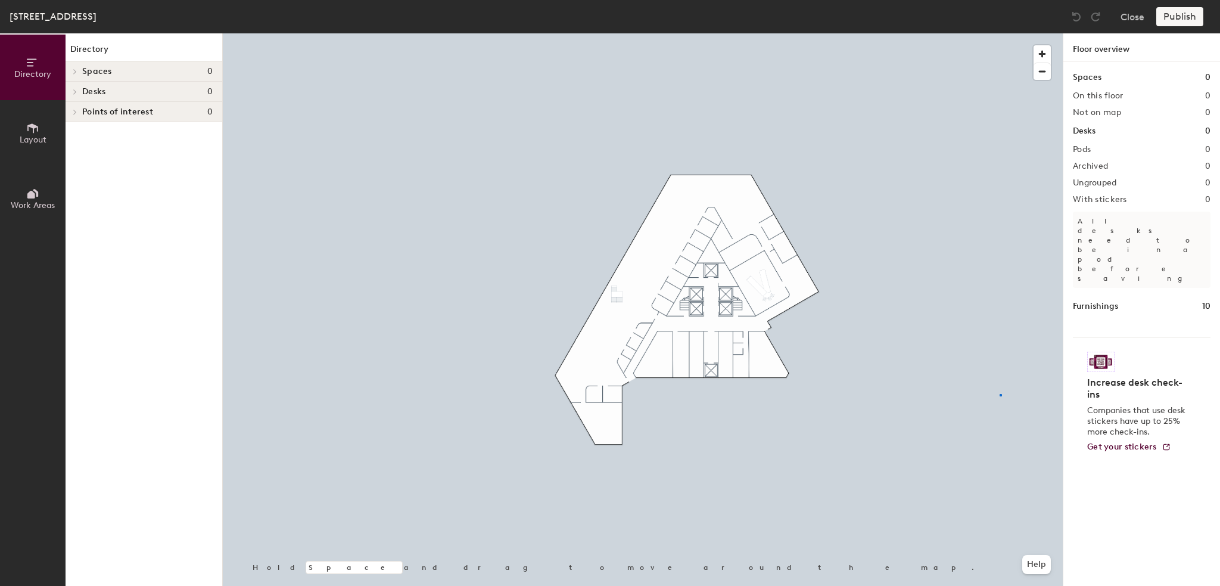
click at [1000, 33] on div at bounding box center [643, 33] width 840 height 0
click at [1049, 55] on span "button" at bounding box center [1042, 53] width 17 height 17
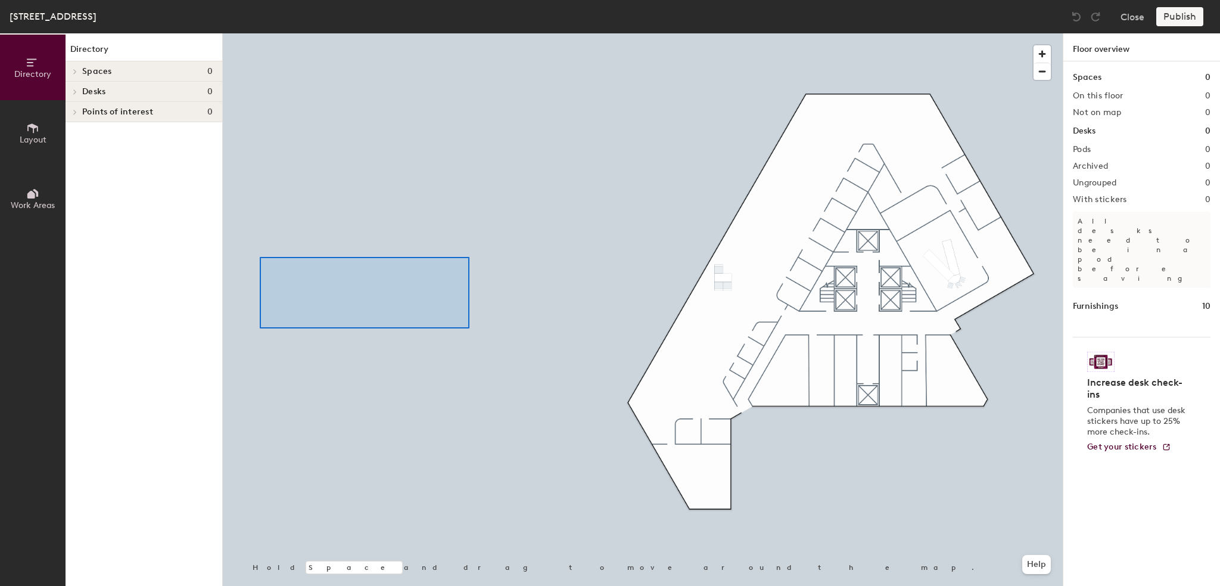
click at [260, 33] on div at bounding box center [643, 33] width 840 height 0
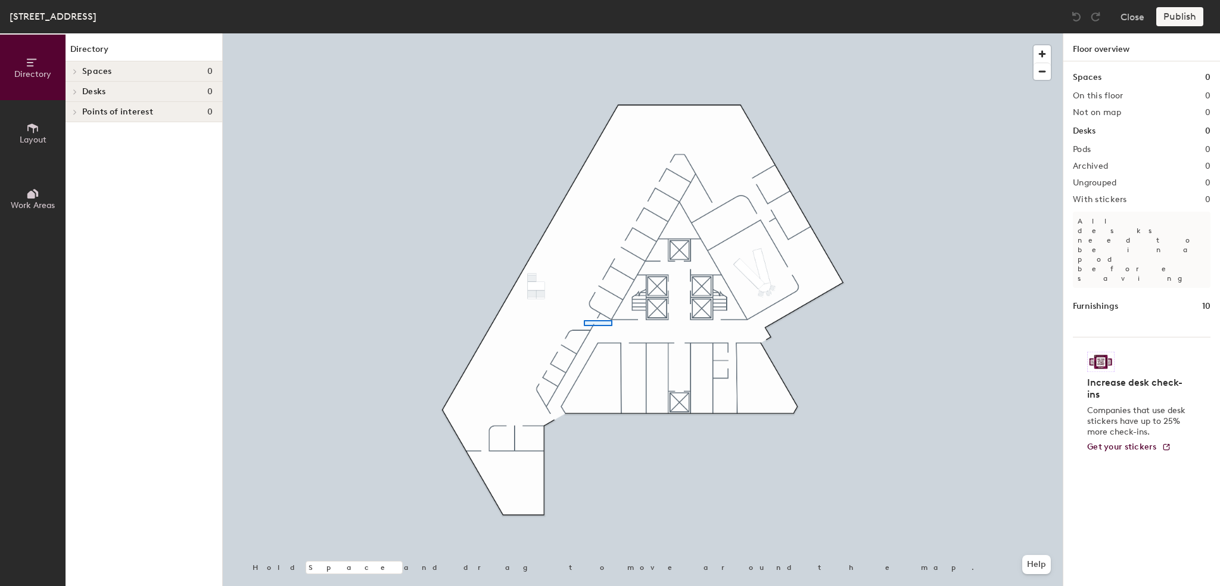
click at [584, 33] on div at bounding box center [643, 33] width 840 height 0
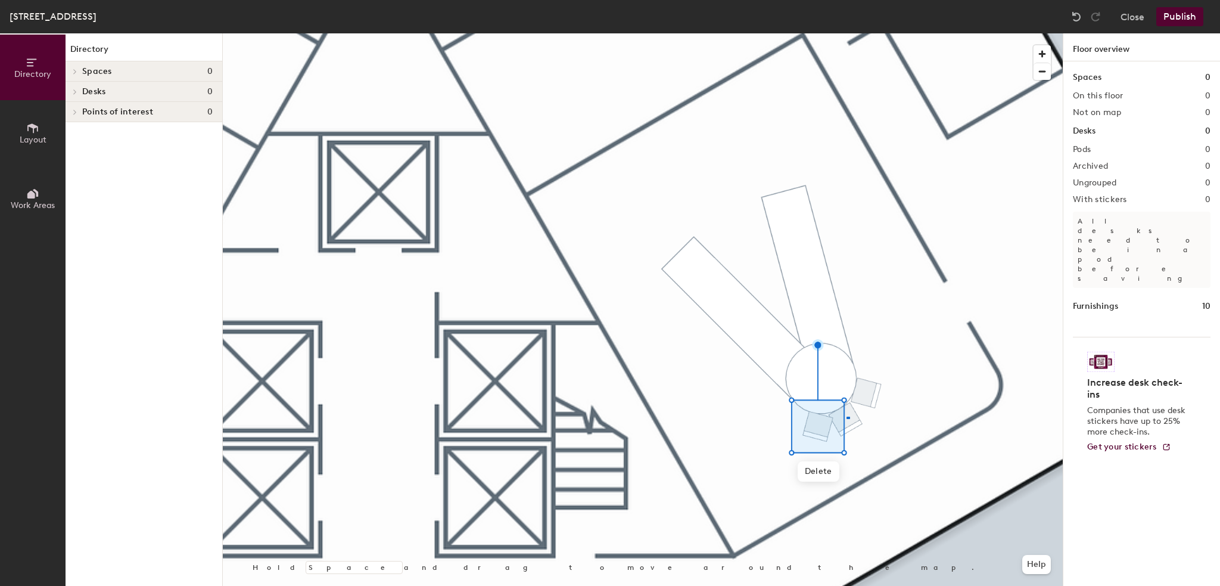
click at [847, 33] on div at bounding box center [643, 33] width 840 height 0
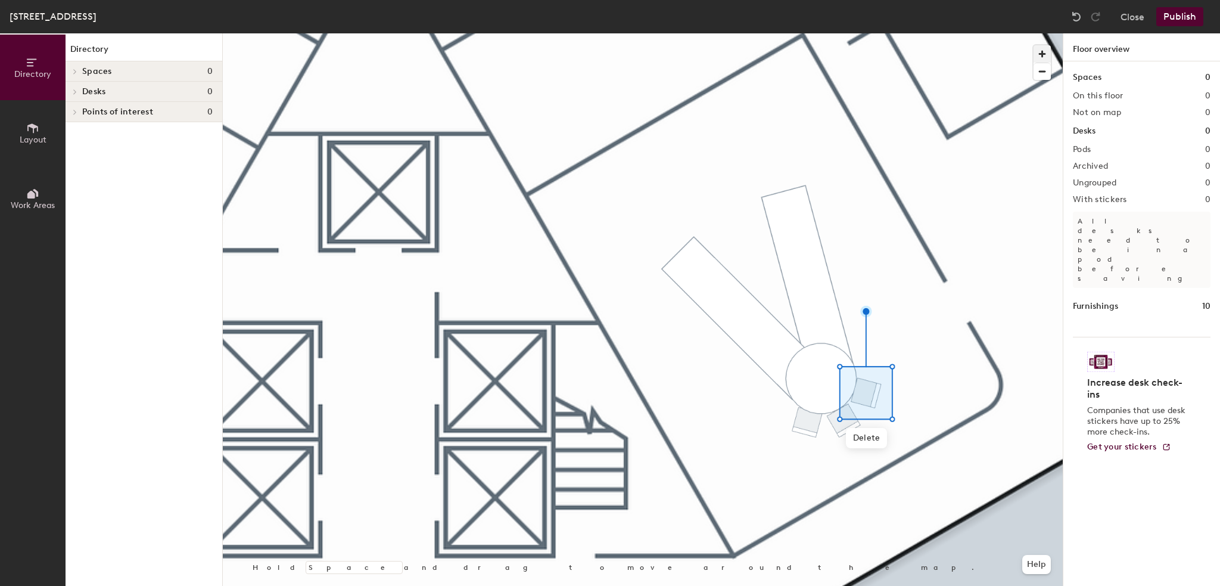
click at [1042, 50] on span "button" at bounding box center [1042, 53] width 17 height 17
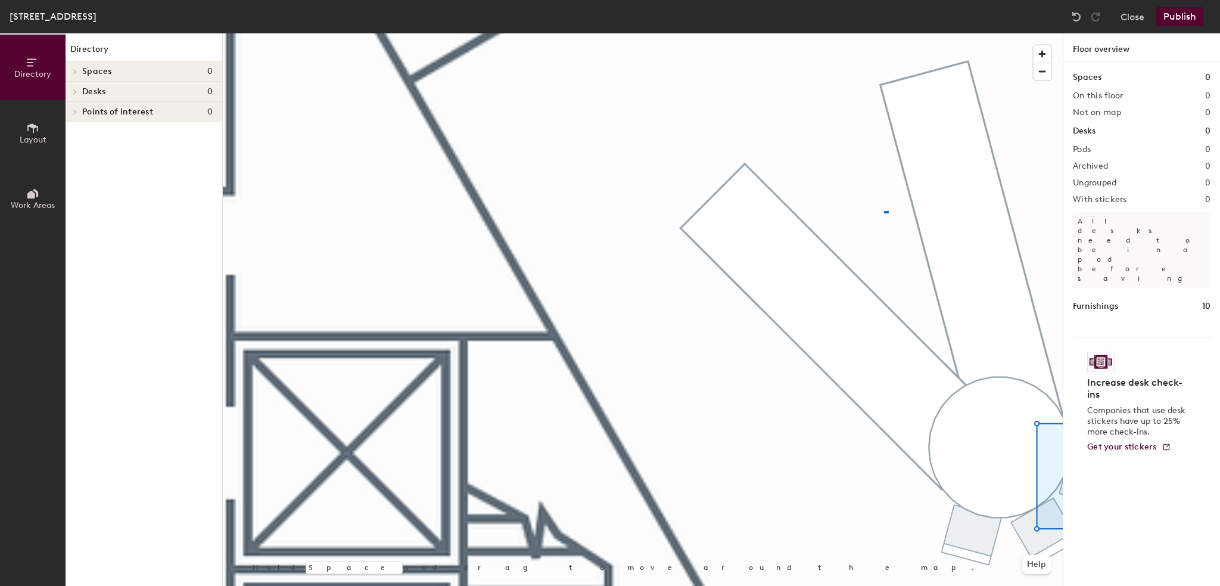
click at [879, 33] on div at bounding box center [643, 33] width 840 height 0
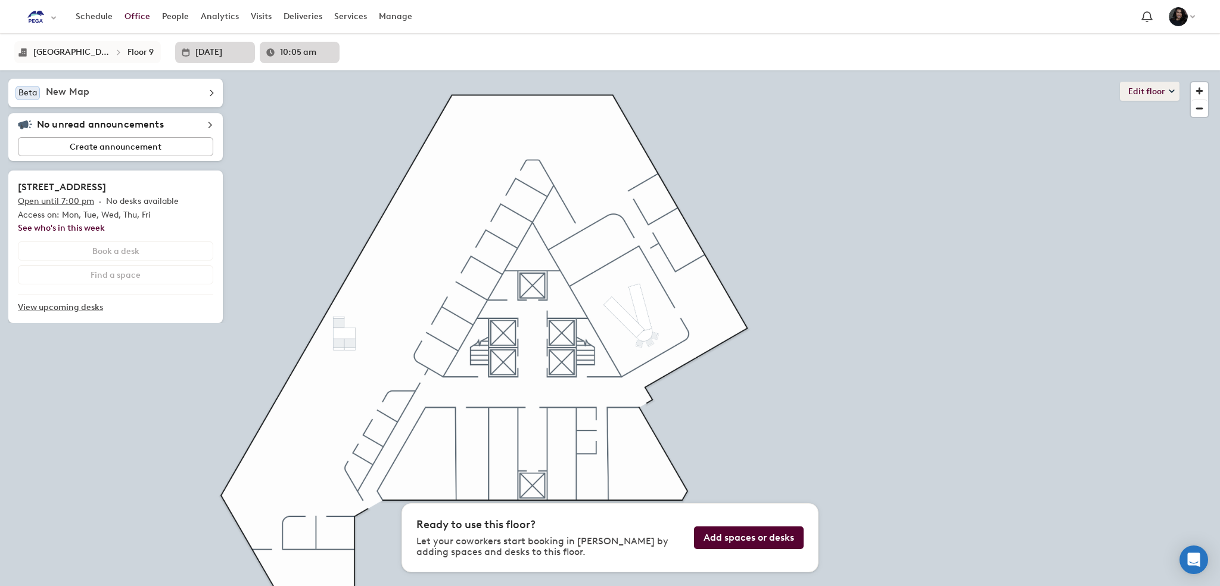
click at [1166, 94] on button "Edit floor" at bounding box center [1150, 91] width 60 height 19
click at [1163, 114] on li "Layout" at bounding box center [1158, 116] width 42 height 17
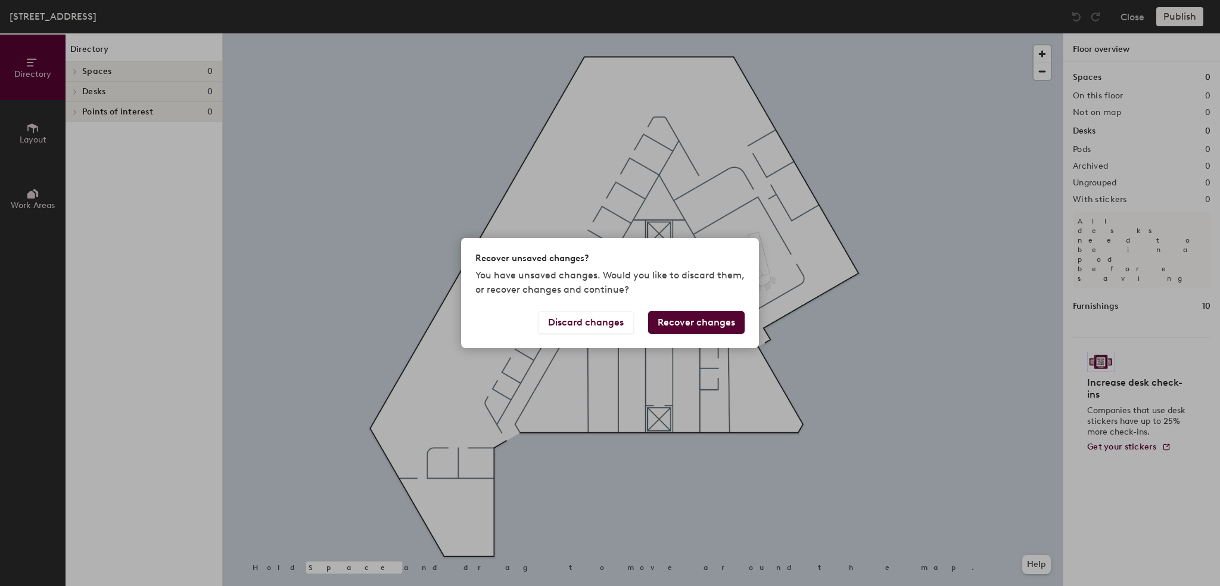
click at [663, 323] on button "Recover changes" at bounding box center [696, 322] width 97 height 23
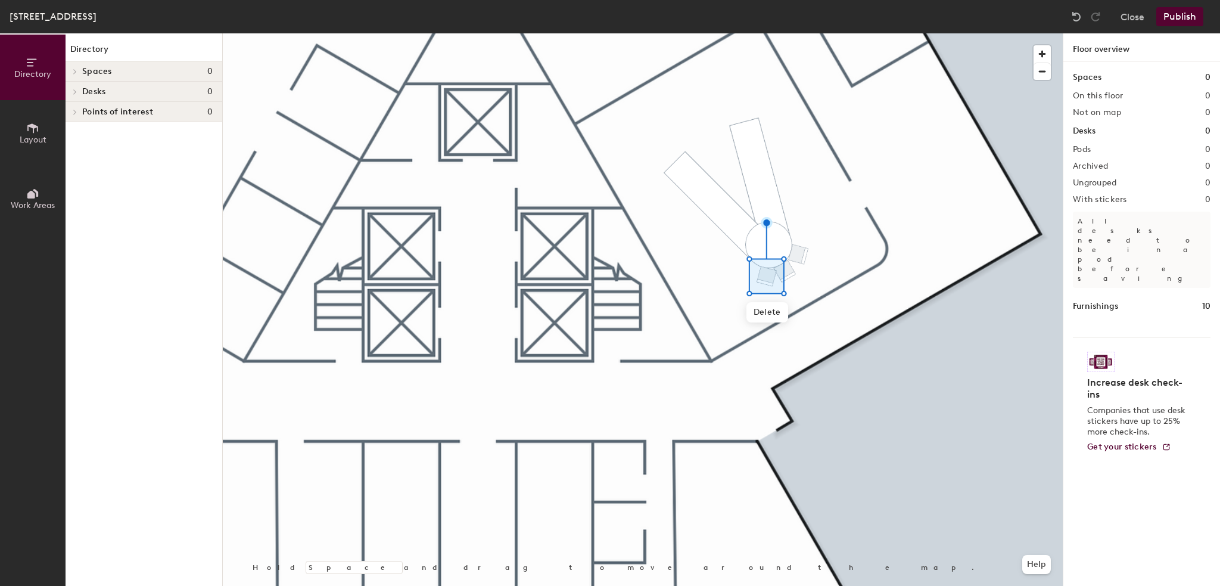
click at [801, 33] on div at bounding box center [643, 33] width 840 height 0
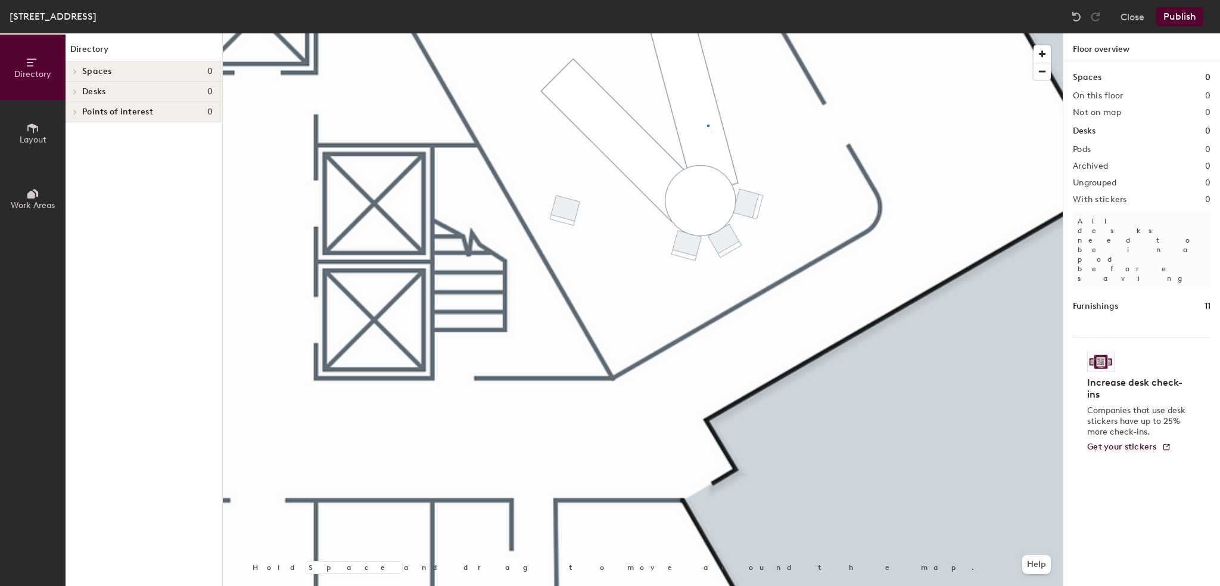
click at [707, 33] on div at bounding box center [643, 33] width 840 height 0
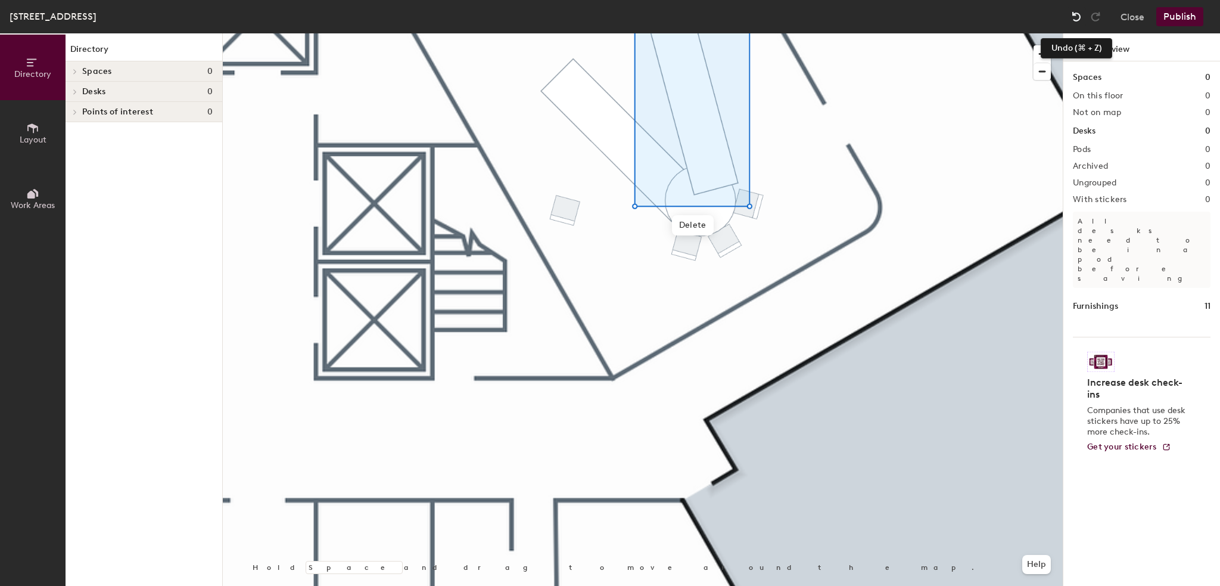
click at [1074, 16] on img at bounding box center [1077, 17] width 12 height 12
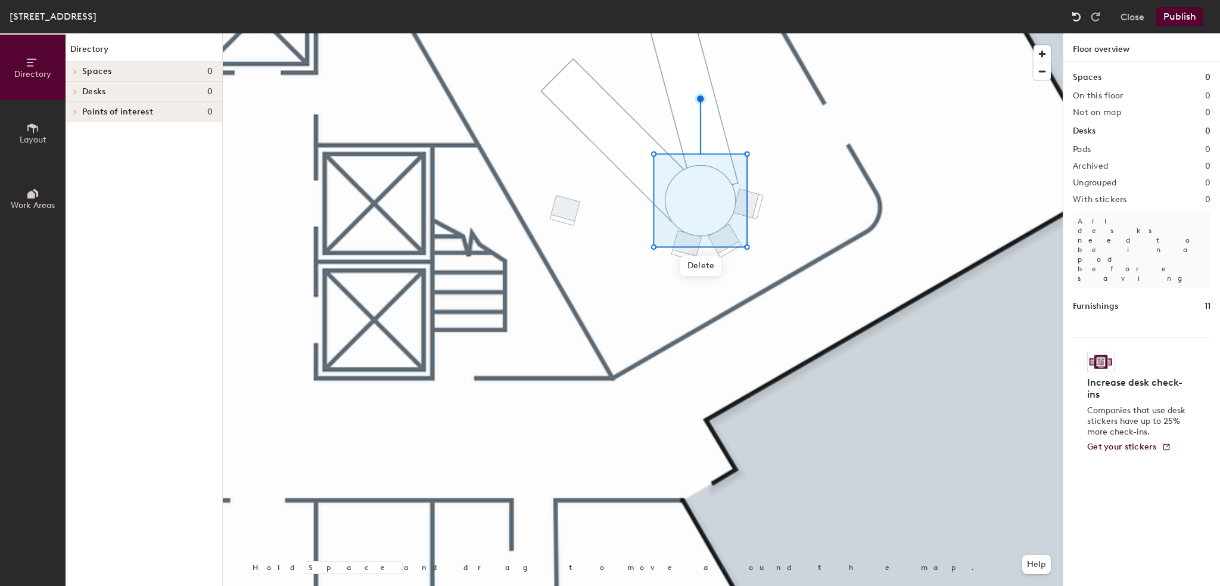
click at [1074, 16] on img at bounding box center [1077, 17] width 12 height 12
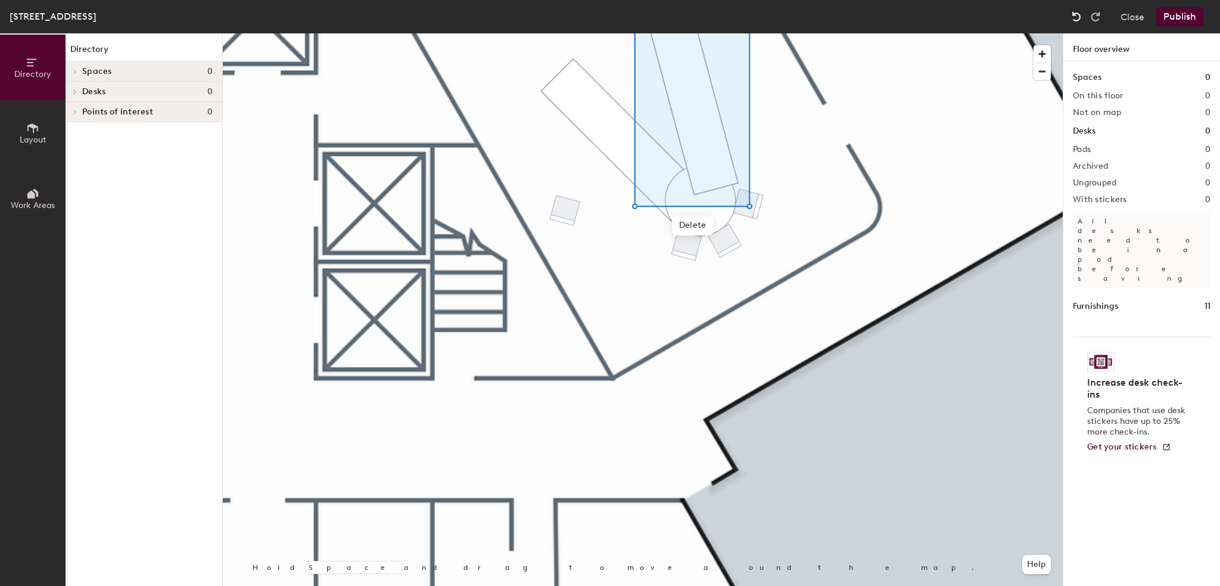
click at [1074, 16] on img at bounding box center [1077, 17] width 12 height 12
click at [1073, 15] on img at bounding box center [1077, 17] width 12 height 12
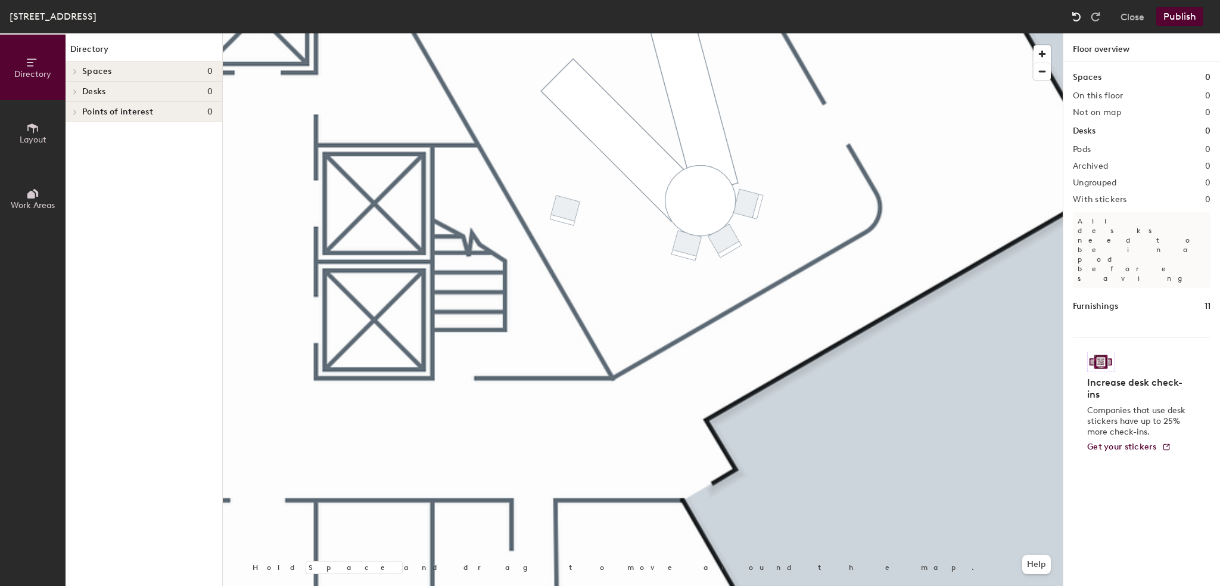
click at [1073, 15] on img at bounding box center [1077, 17] width 12 height 12
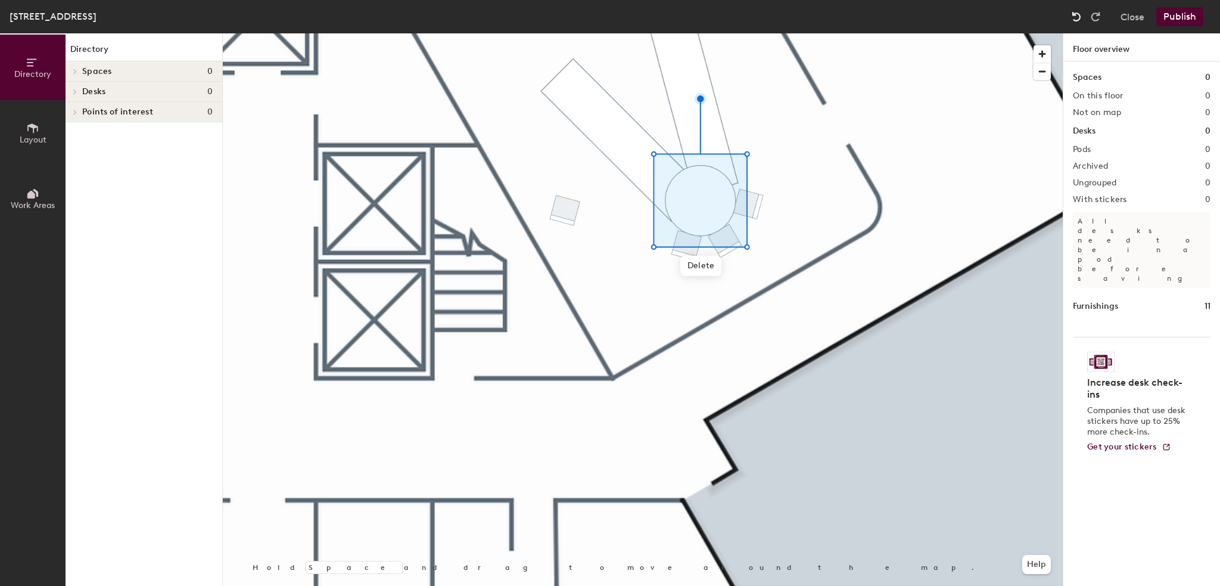
click at [1073, 15] on img at bounding box center [1077, 17] width 12 height 12
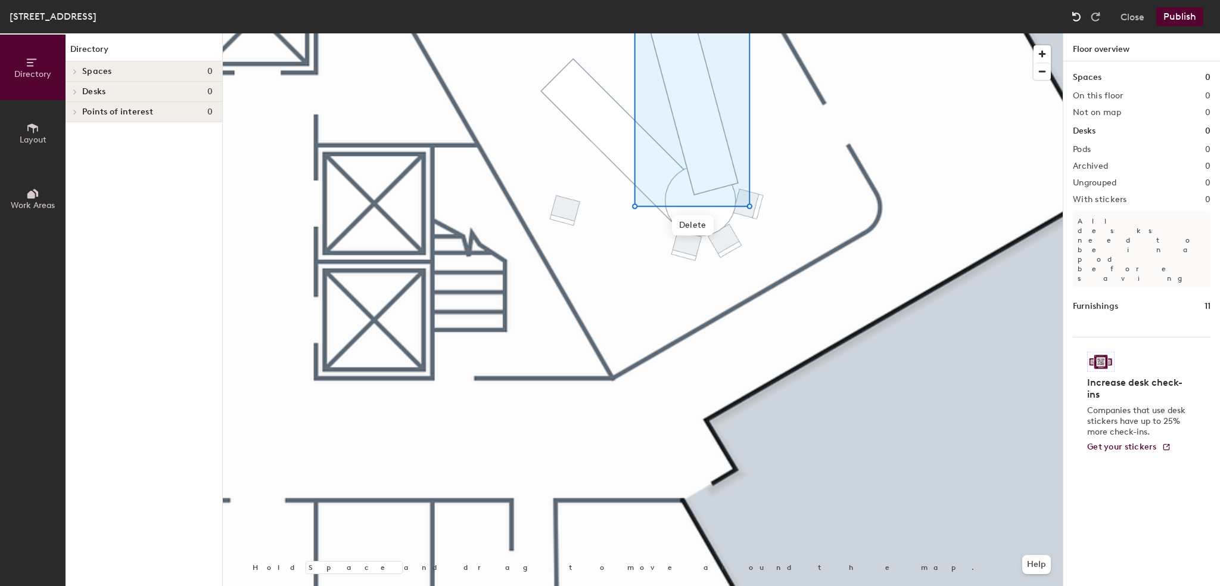
click at [1073, 15] on img at bounding box center [1077, 17] width 12 height 12
click at [1075, 13] on img at bounding box center [1077, 17] width 12 height 12
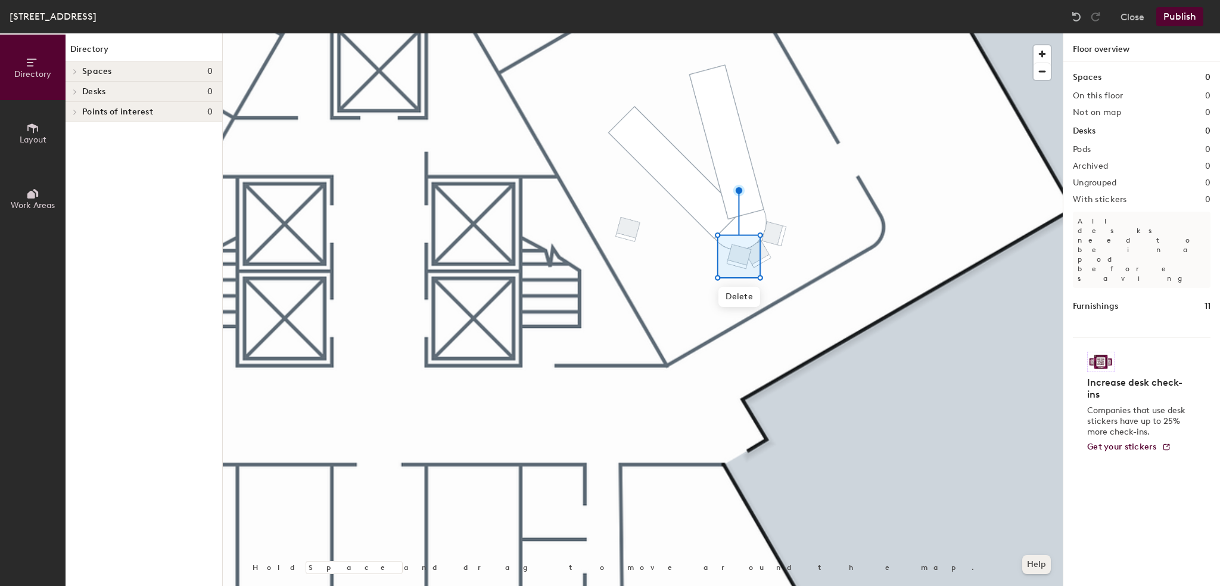
click at [1037, 562] on button "Help" at bounding box center [1036, 564] width 29 height 19
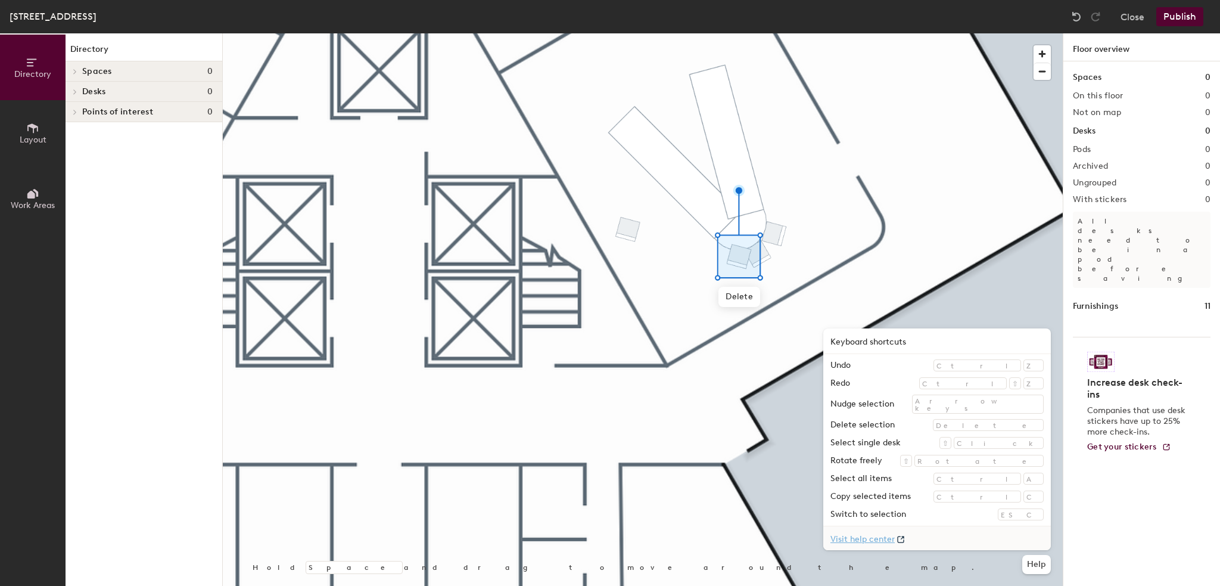
click at [969, 539] on link "Visit help center" at bounding box center [937, 538] width 228 height 24
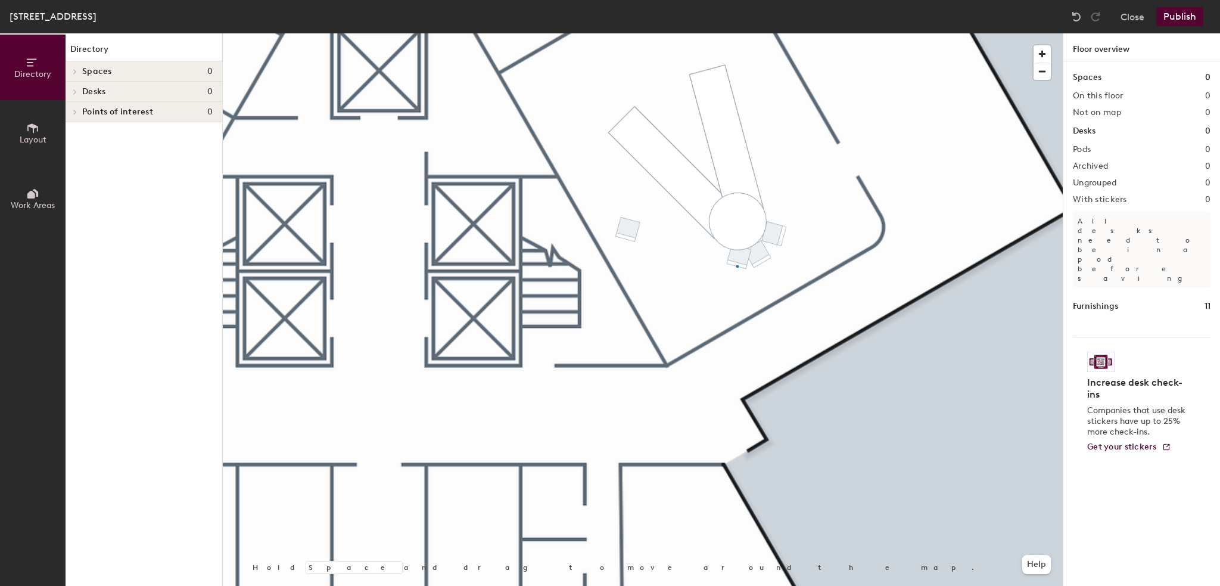
click at [736, 33] on div at bounding box center [643, 33] width 840 height 0
click at [1039, 572] on button "Help" at bounding box center [1036, 564] width 29 height 19
click at [865, 33] on div at bounding box center [643, 33] width 840 height 0
click at [725, 33] on div at bounding box center [643, 33] width 840 height 0
click at [1040, 560] on button "Help" at bounding box center [1036, 564] width 29 height 19
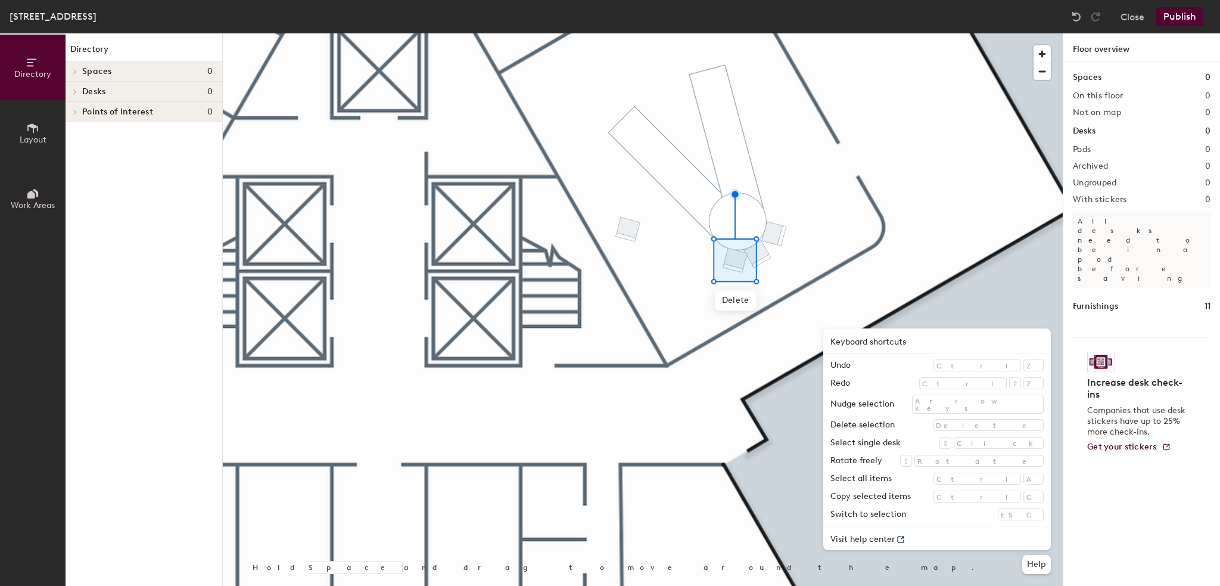
click at [829, 33] on div at bounding box center [643, 33] width 840 height 0
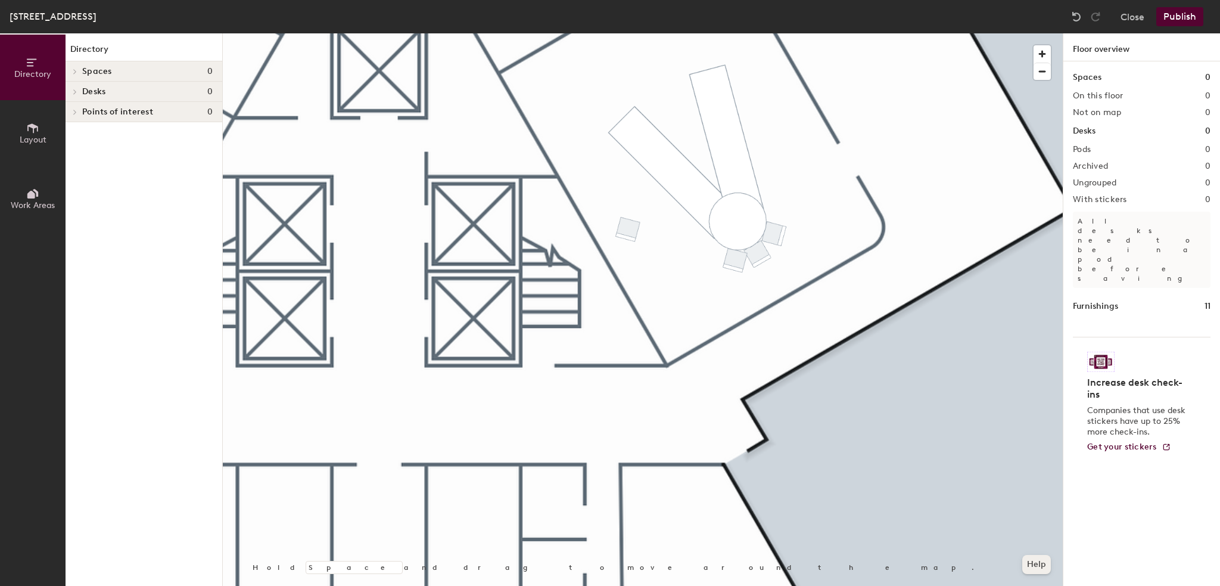
click at [1043, 565] on button "Help" at bounding box center [1036, 564] width 29 height 19
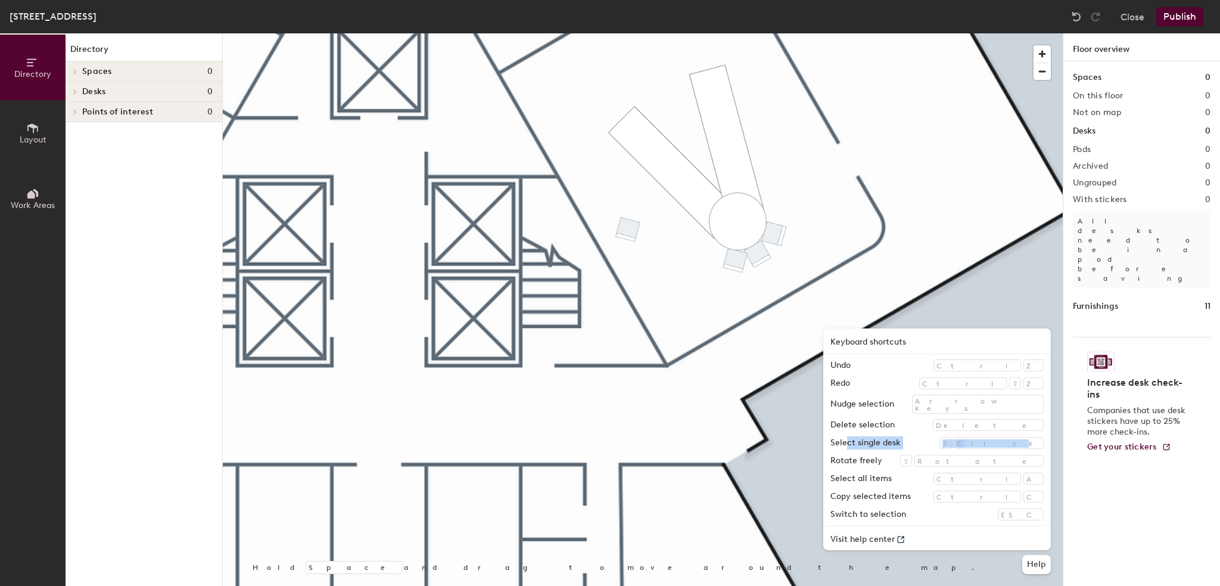
drag, startPoint x: 931, startPoint y: 442, endPoint x: 1037, endPoint y: 445, distance: 105.5
click at [1037, 445] on div "Select single desk ⇧ Click" at bounding box center [937, 445] width 228 height 18
drag, startPoint x: 1001, startPoint y: 445, endPoint x: 1015, endPoint y: 444, distance: 13.8
click at [1002, 445] on div "⇧ Click" at bounding box center [987, 443] width 113 height 12
click at [1020, 444] on div "⇧ Click" at bounding box center [987, 443] width 113 height 12
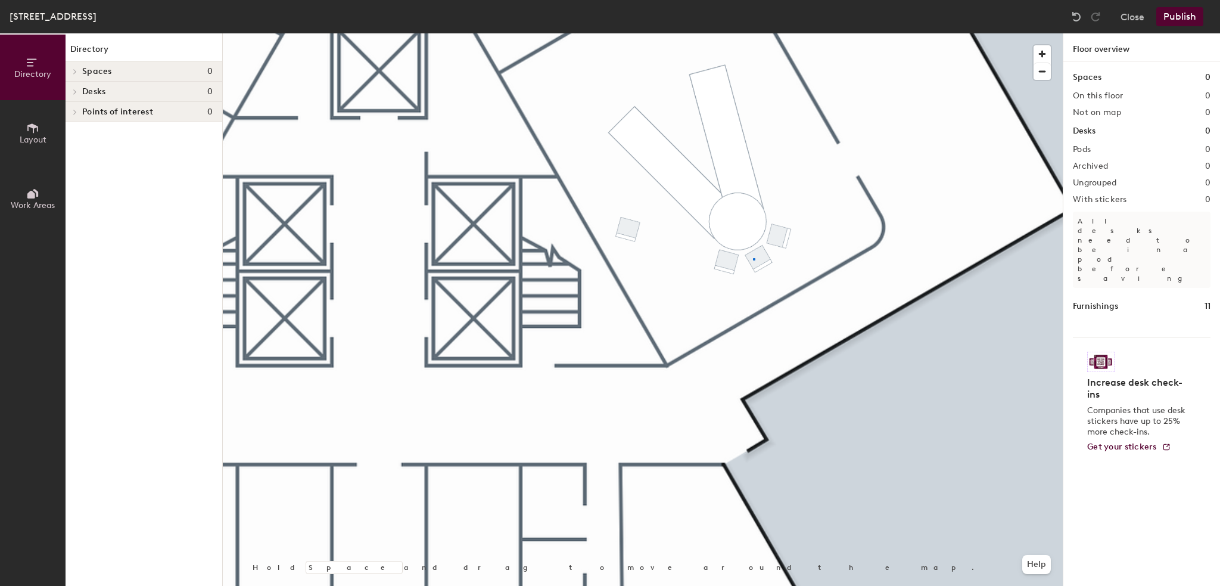
click at [754, 33] on div at bounding box center [643, 33] width 840 height 0
click at [729, 33] on div at bounding box center [643, 33] width 840 height 0
click at [812, 33] on div at bounding box center [643, 33] width 840 height 0
click at [1073, 14] on img at bounding box center [1077, 17] width 12 height 12
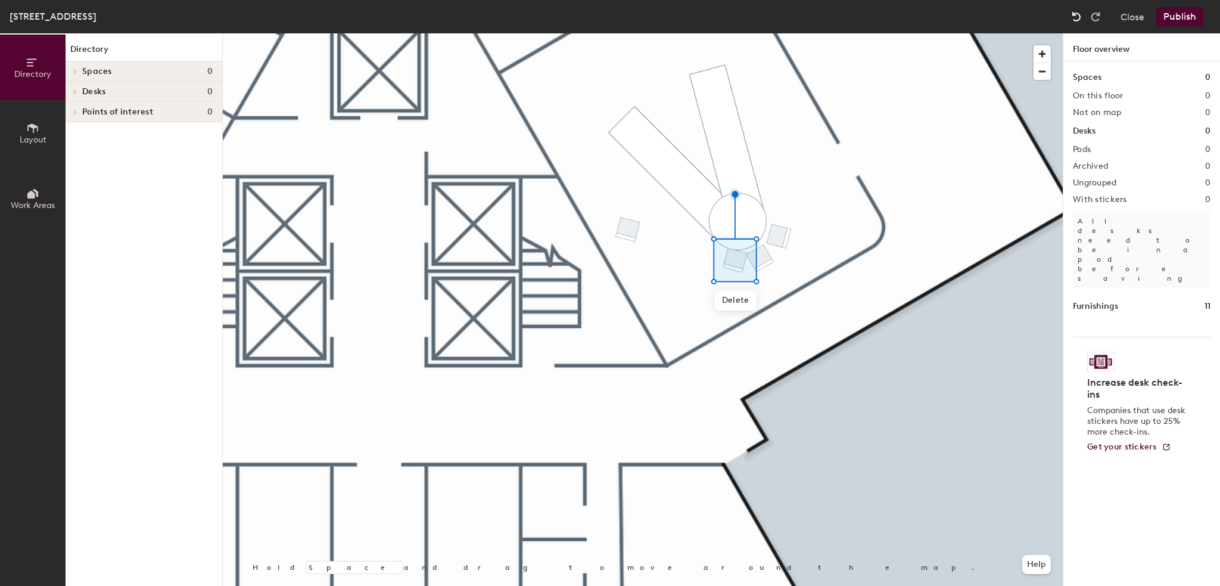
click at [1073, 14] on img at bounding box center [1077, 17] width 12 height 12
click at [1076, 15] on img at bounding box center [1077, 17] width 12 height 12
click at [711, 293] on div "Delete Hold Space and drag to move around the map. Help" at bounding box center [643, 309] width 840 height 552
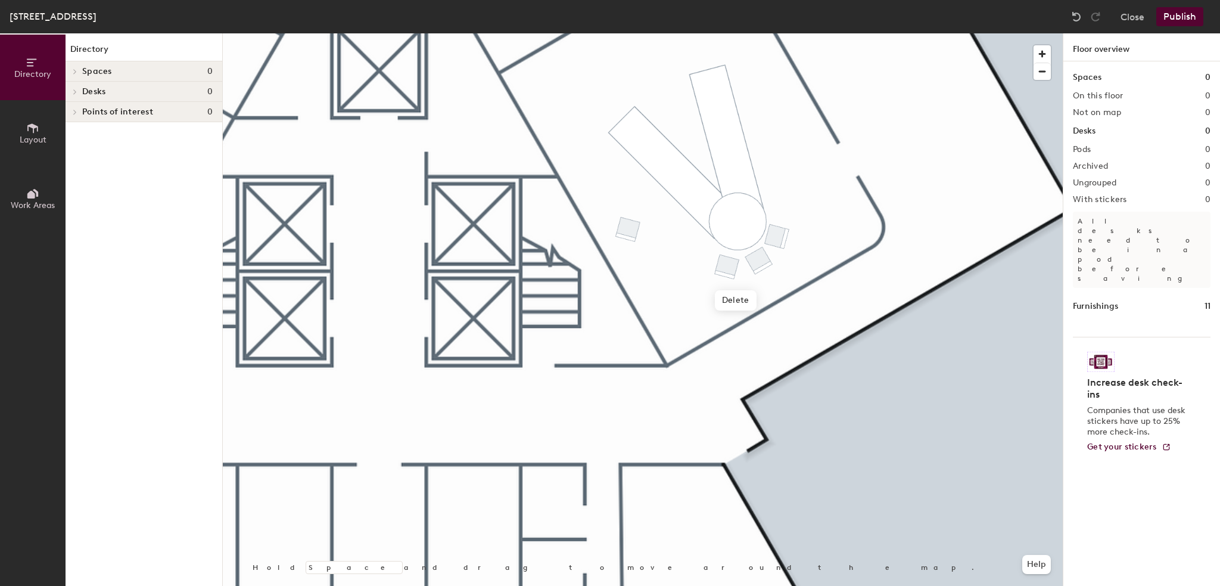
click at [720, 33] on div at bounding box center [643, 33] width 840 height 0
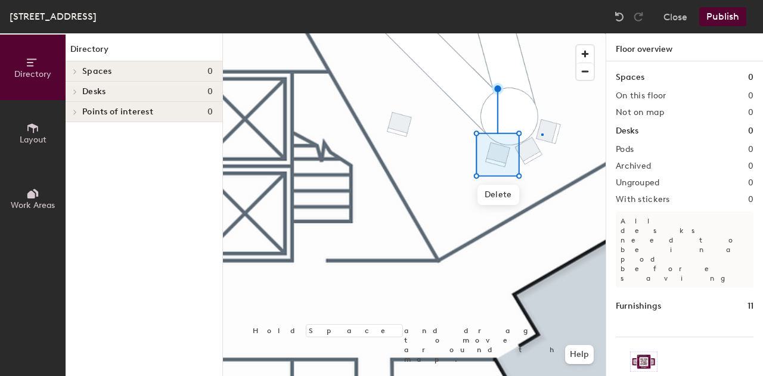
click at [541, 33] on div at bounding box center [414, 33] width 383 height 0
click at [623, 13] on img at bounding box center [619, 17] width 12 height 12
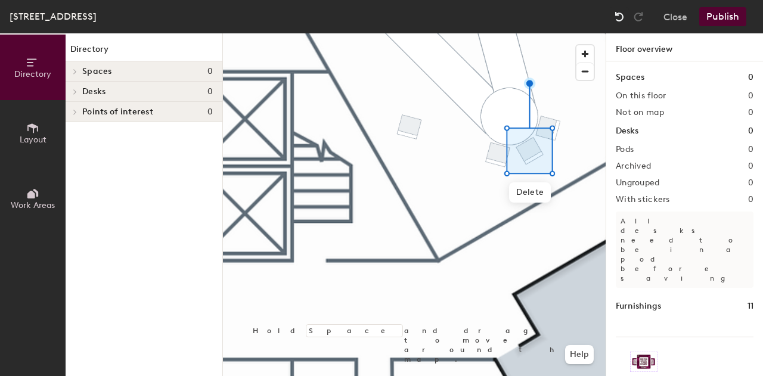
click at [623, 7] on div at bounding box center [619, 16] width 19 height 19
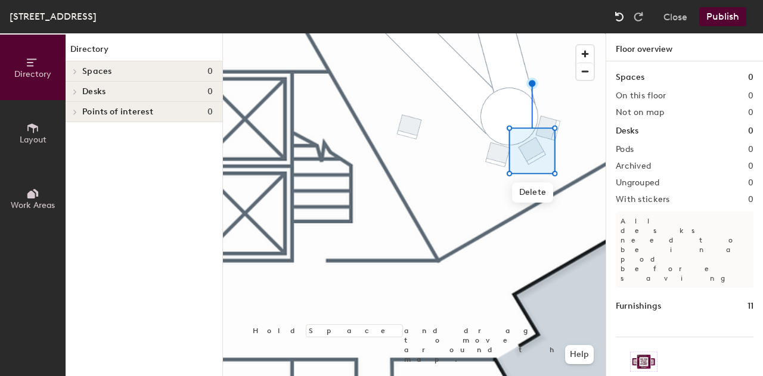
click at [623, 7] on div at bounding box center [619, 16] width 19 height 19
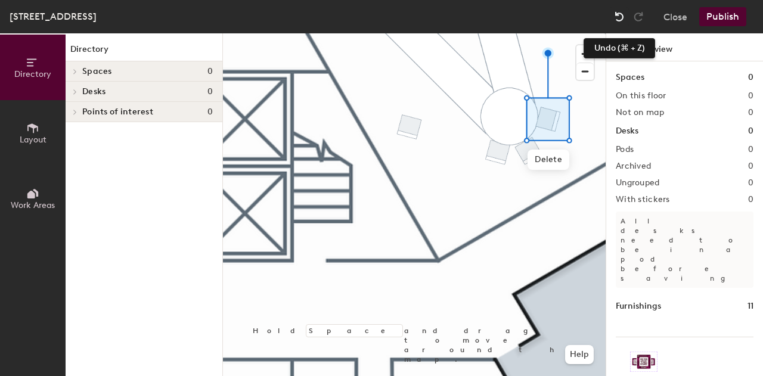
click at [623, 16] on img at bounding box center [619, 17] width 12 height 12
click at [617, 16] on img at bounding box center [619, 17] width 12 height 12
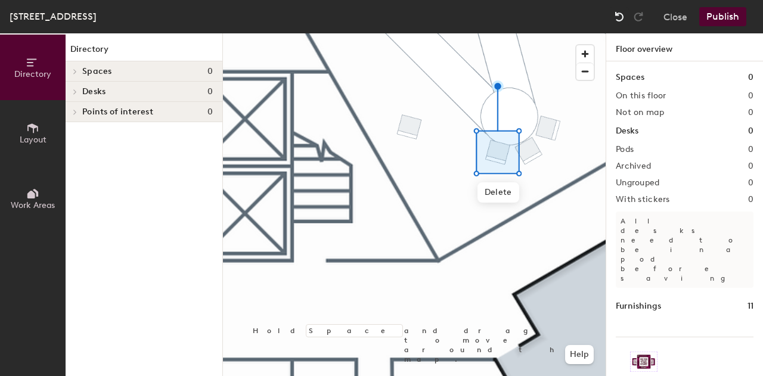
click at [621, 14] on img at bounding box center [619, 17] width 12 height 12
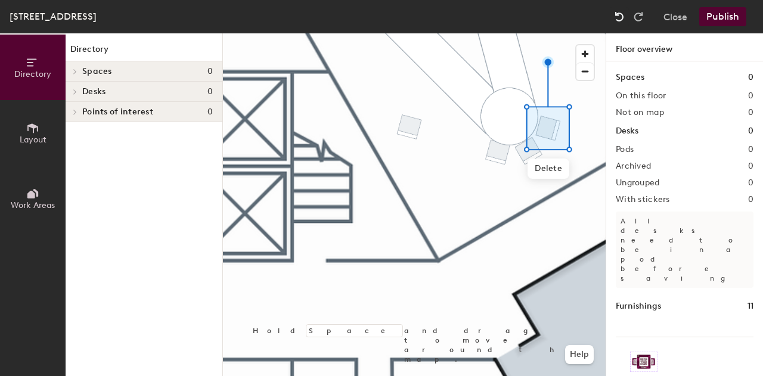
click at [621, 14] on img at bounding box center [619, 17] width 12 height 12
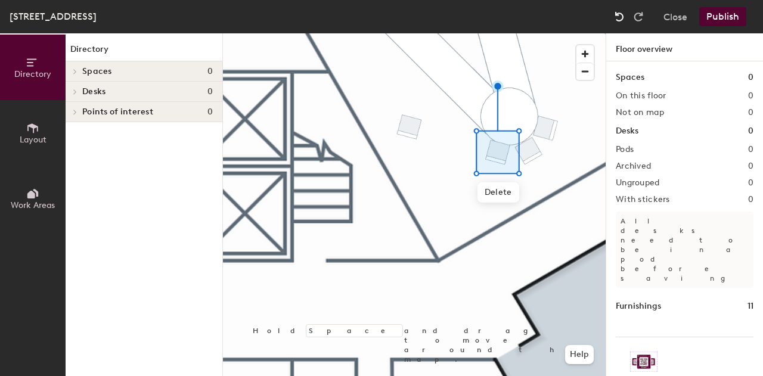
click at [621, 14] on img at bounding box center [619, 17] width 12 height 12
click at [620, 12] on img at bounding box center [619, 17] width 12 height 12
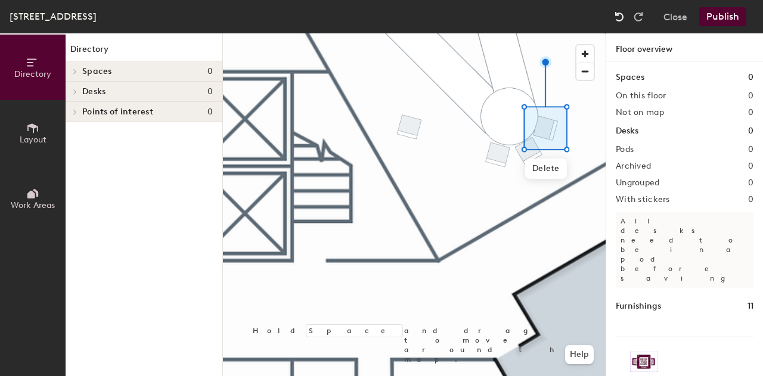
click at [620, 12] on img at bounding box center [619, 17] width 12 height 12
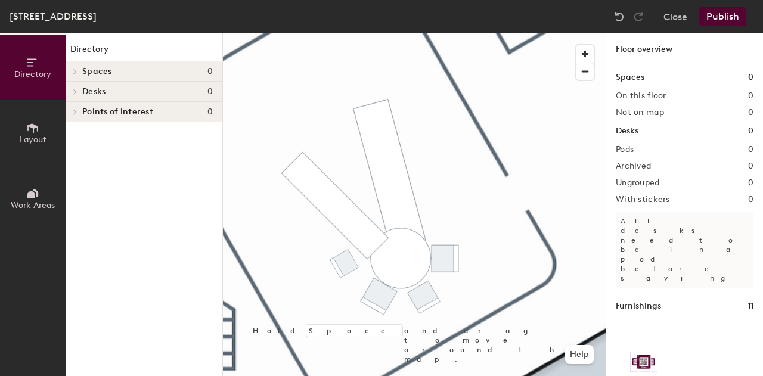
click at [200, 76] on div "Directory Layout Work Areas Directory Spaces 0 Desks 0 Points of interest 0 Hol…" at bounding box center [381, 204] width 763 height 343
click at [616, 13] on img at bounding box center [619, 17] width 12 height 12
click at [621, 13] on img at bounding box center [619, 17] width 12 height 12
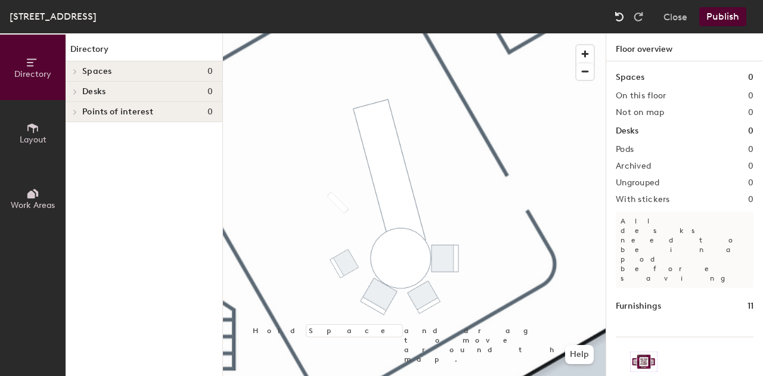
click at [621, 13] on img at bounding box center [619, 17] width 12 height 12
click at [611, 18] on div at bounding box center [619, 16] width 19 height 19
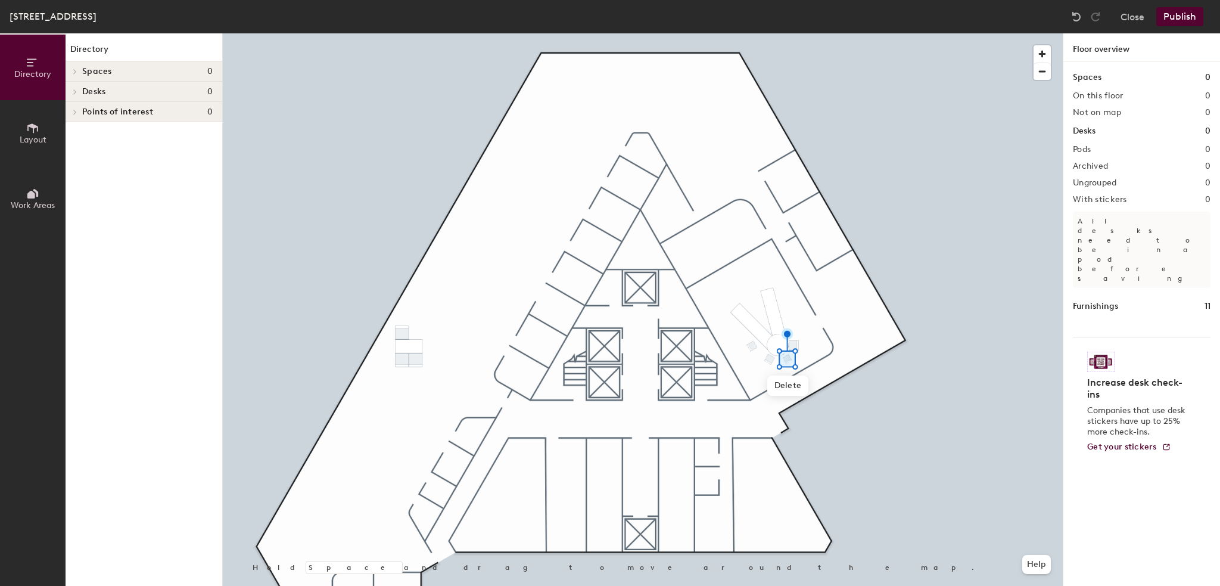
click at [39, 131] on button "Layout" at bounding box center [33, 133] width 66 height 66
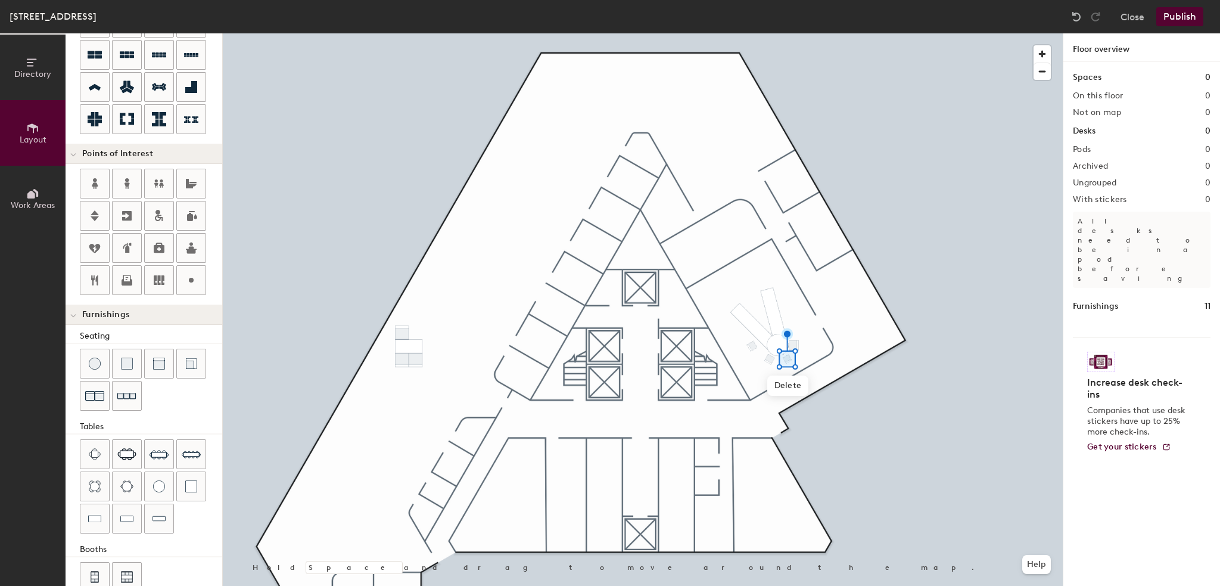
scroll to position [162, 0]
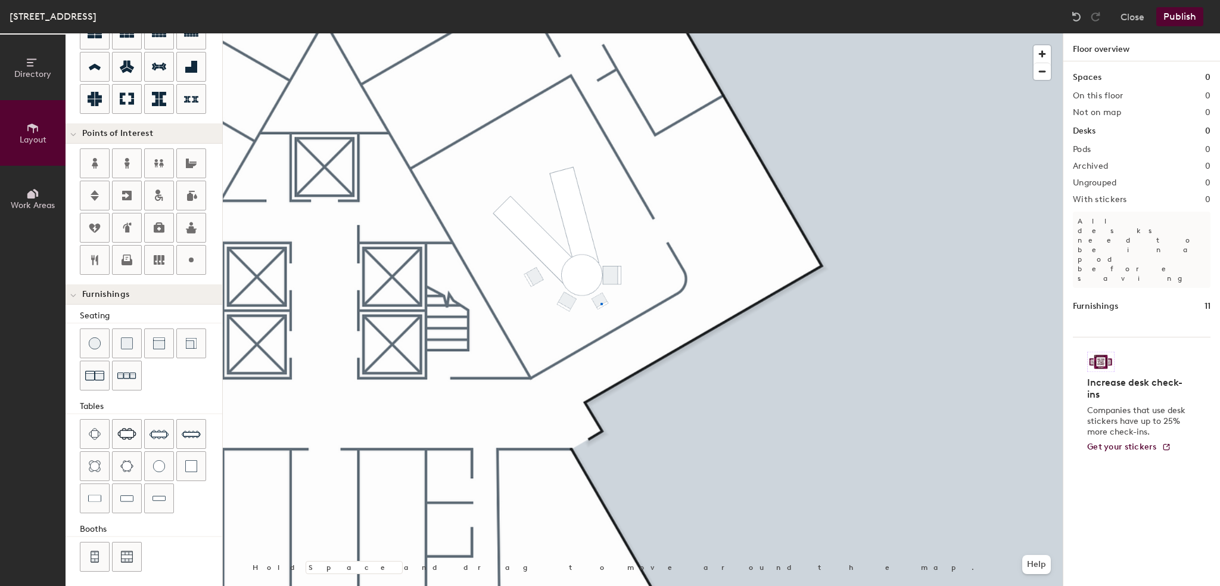
click at [600, 33] on div at bounding box center [643, 33] width 840 height 0
type input "20"
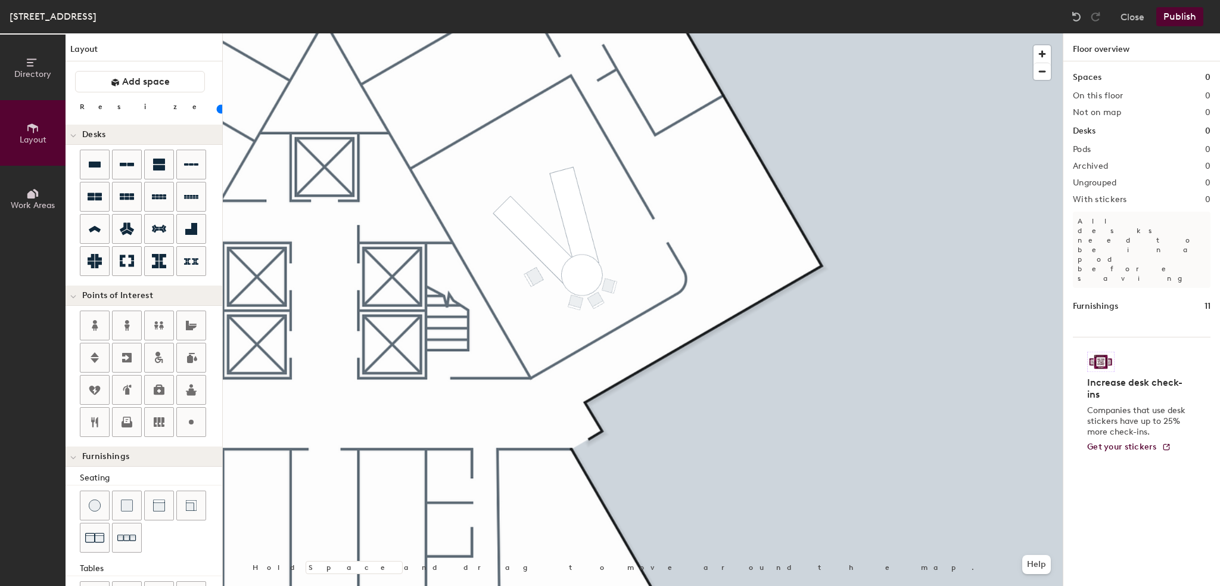
scroll to position [162, 0]
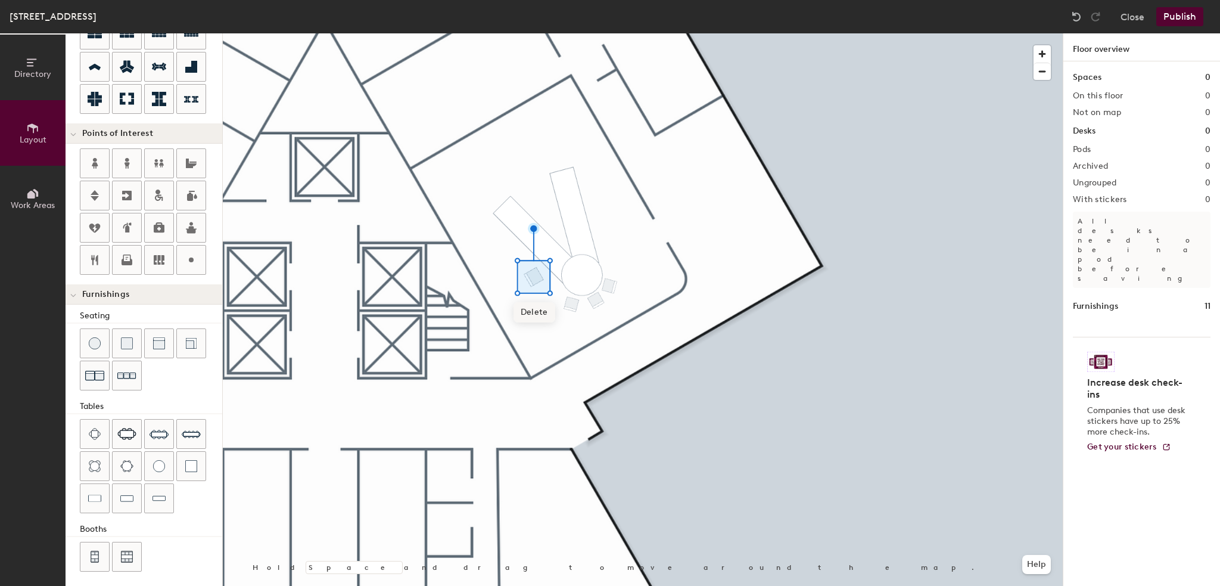
click at [533, 309] on span "Delete" at bounding box center [535, 312] width 42 height 20
type input "20"
click at [1027, 562] on button "Help" at bounding box center [1036, 564] width 29 height 19
click at [913, 585] on html "Skip navigation Schedule Office People Analytics Visits Deliveries Services Man…" at bounding box center [610, 293] width 1220 height 586
click at [616, 585] on html "Skip navigation Schedule Office People Analytics Visits Deliveries Services Man…" at bounding box center [610, 293] width 1220 height 586
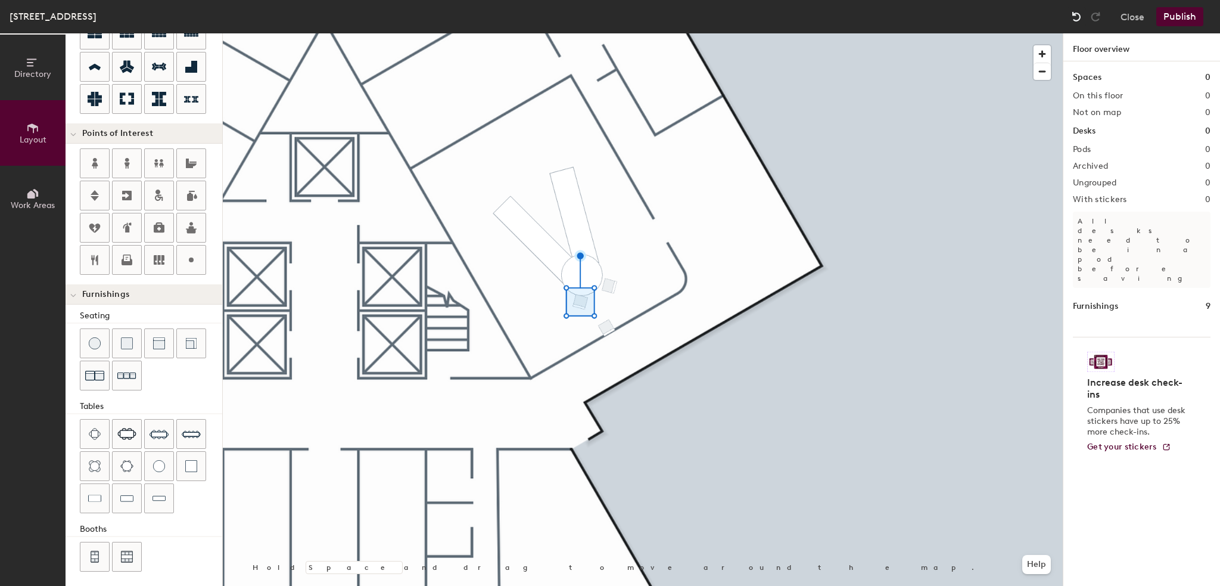
click at [0, 585] on html "Skip navigation Schedule Office People Analytics Visits Deliveries Services Man…" at bounding box center [610, 293] width 1220 height 586
click at [1077, 15] on img at bounding box center [1077, 17] width 12 height 12
type input "20"
click at [1077, 15] on img at bounding box center [1077, 17] width 12 height 12
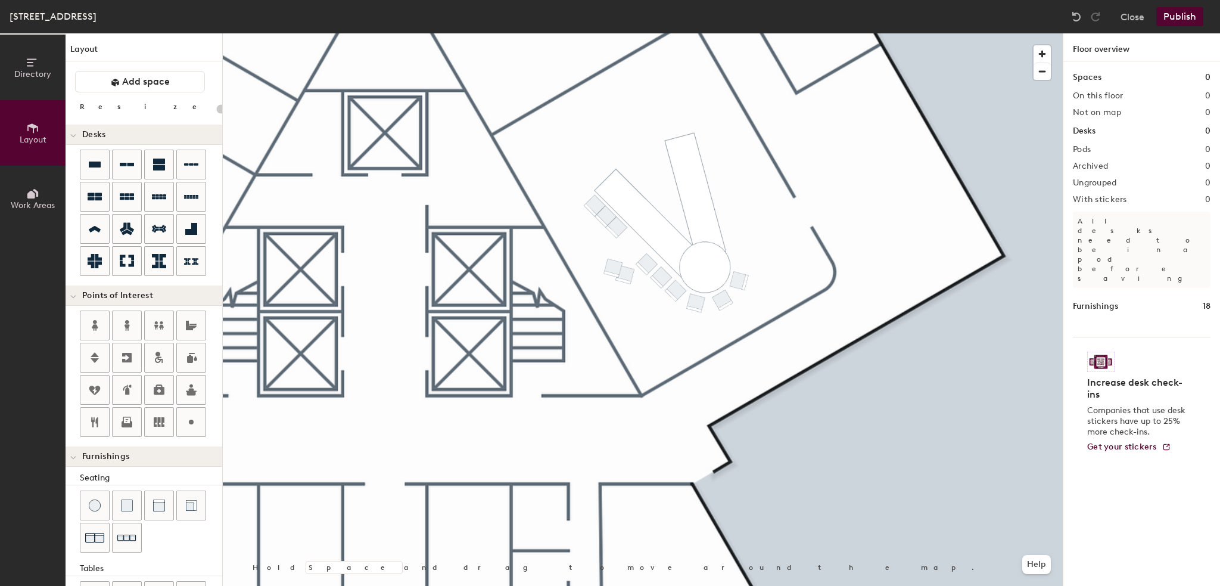
scroll to position [162, 0]
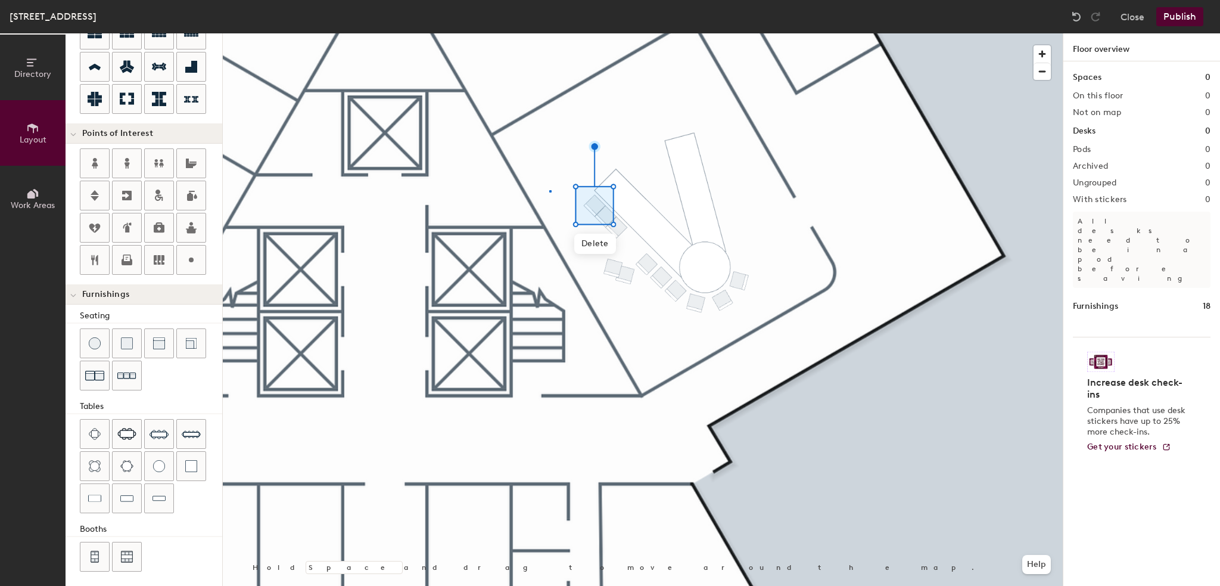
click at [550, 33] on div at bounding box center [643, 33] width 840 height 0
click at [598, 244] on span "Delete" at bounding box center [595, 244] width 42 height 20
click at [609, 251] on span "Delete" at bounding box center [606, 254] width 42 height 20
click at [617, 33] on div at bounding box center [643, 33] width 840 height 0
click at [613, 263] on span "Delete" at bounding box center [617, 265] width 42 height 20
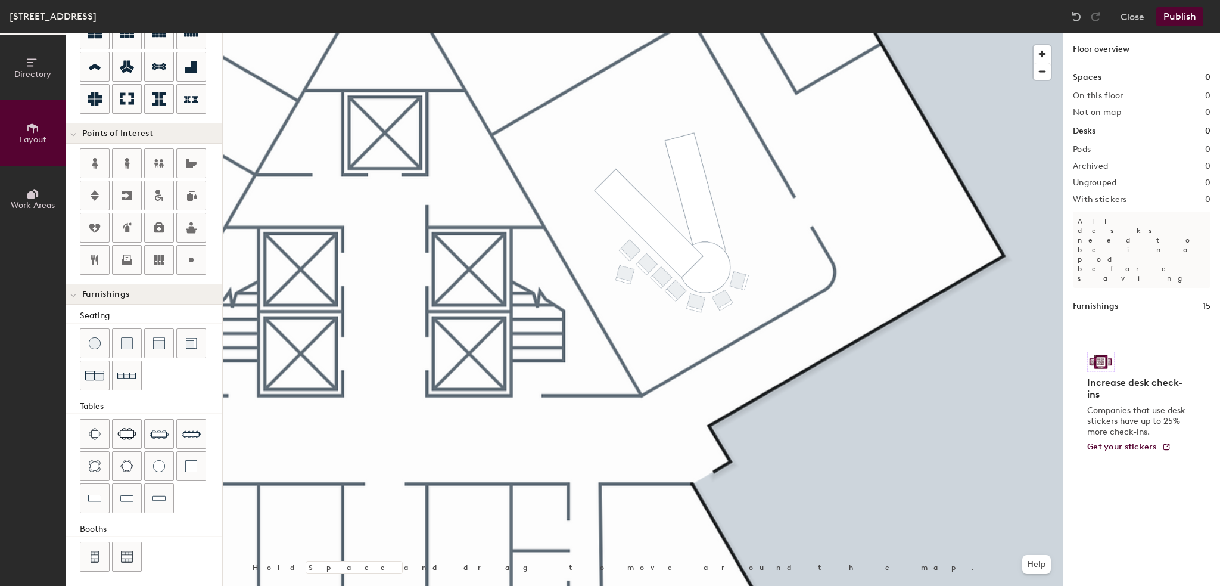
type input "20"
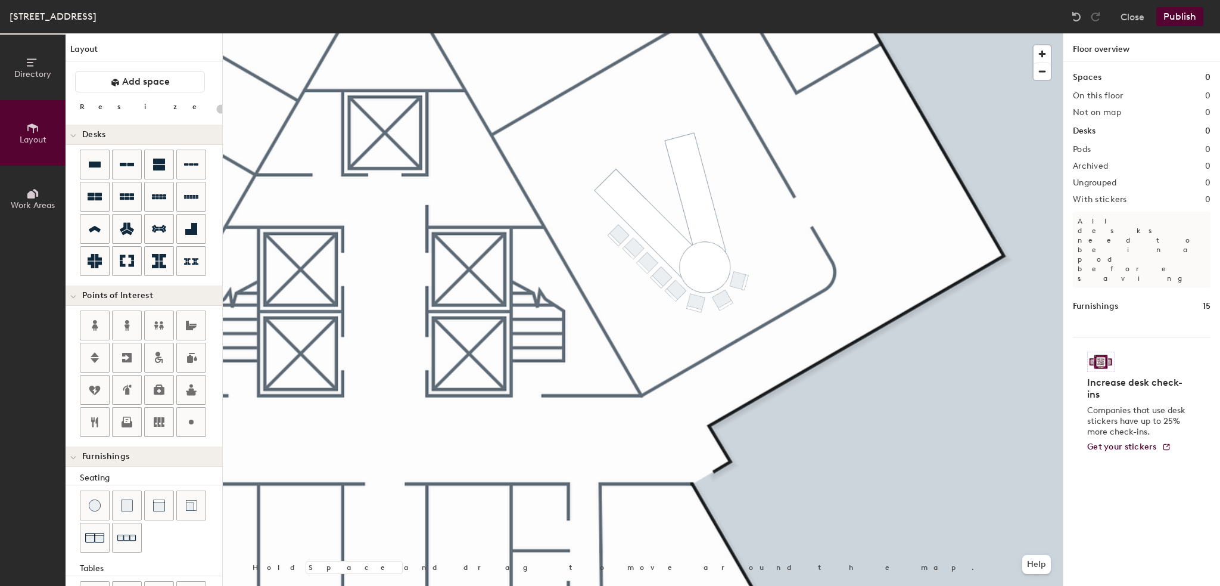
scroll to position [162, 0]
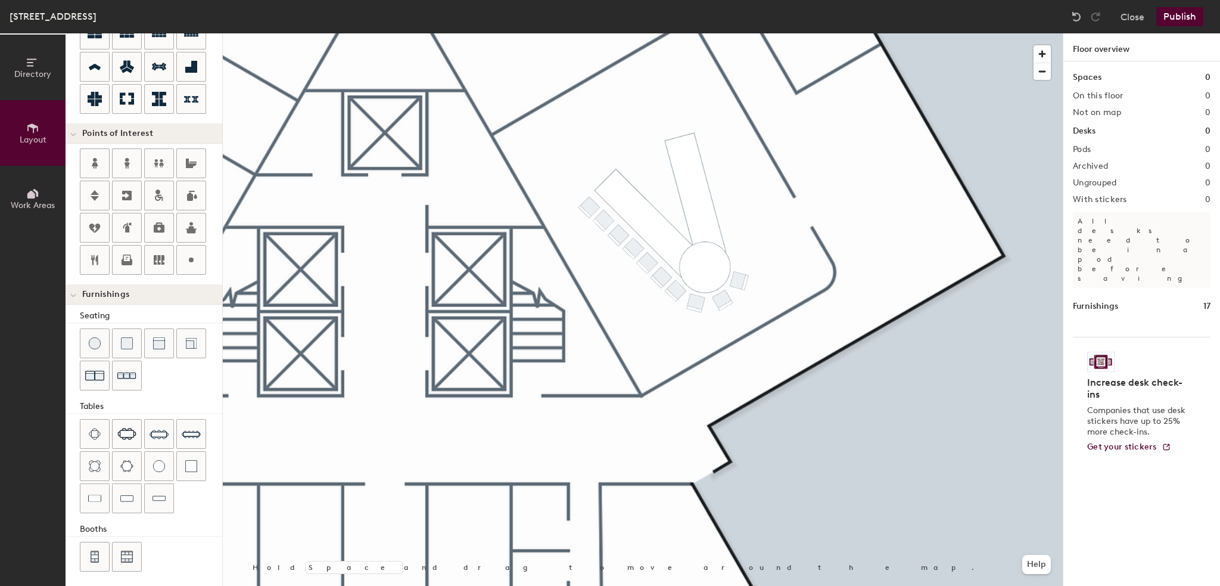
type input "20"
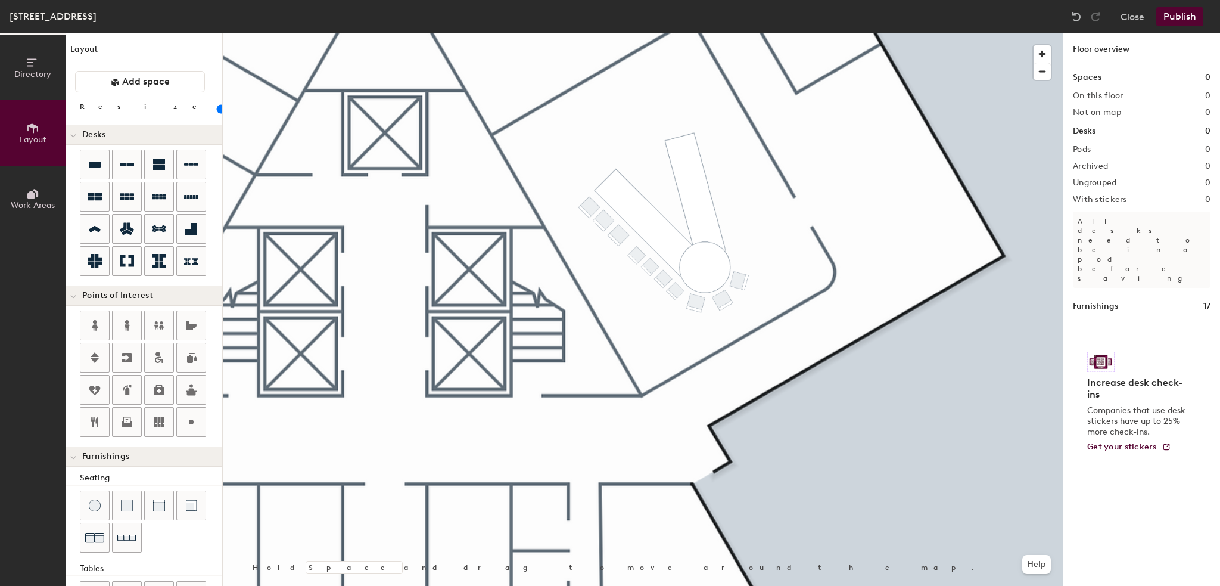
scroll to position [162, 0]
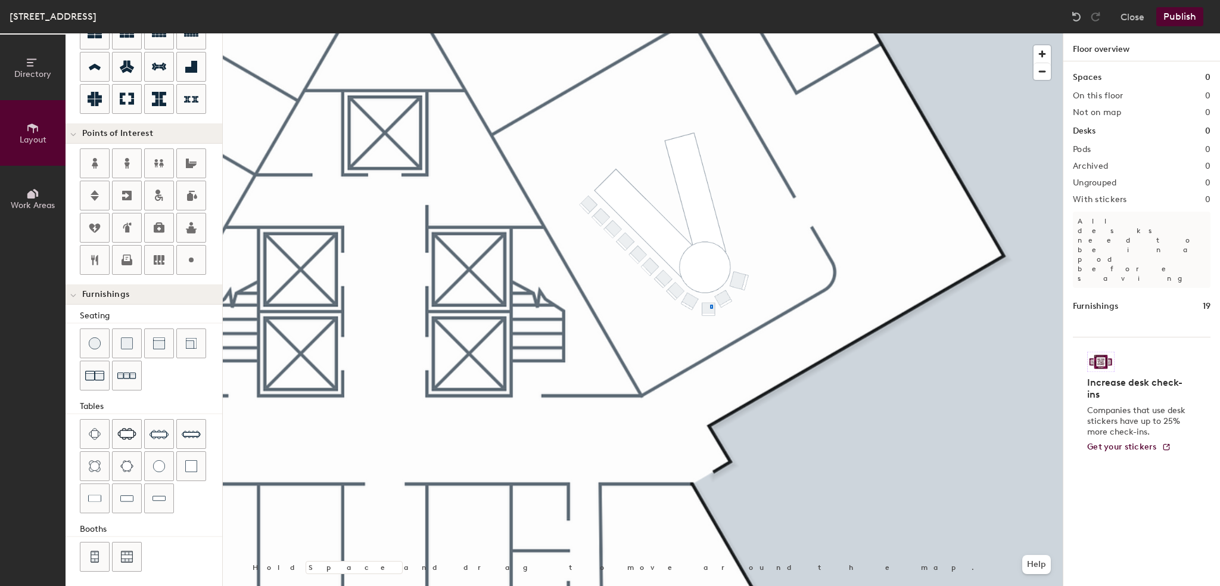
click at [710, 33] on div at bounding box center [643, 33] width 840 height 0
click at [710, 329] on span "Delete" at bounding box center [706, 333] width 42 height 20
type input "20"
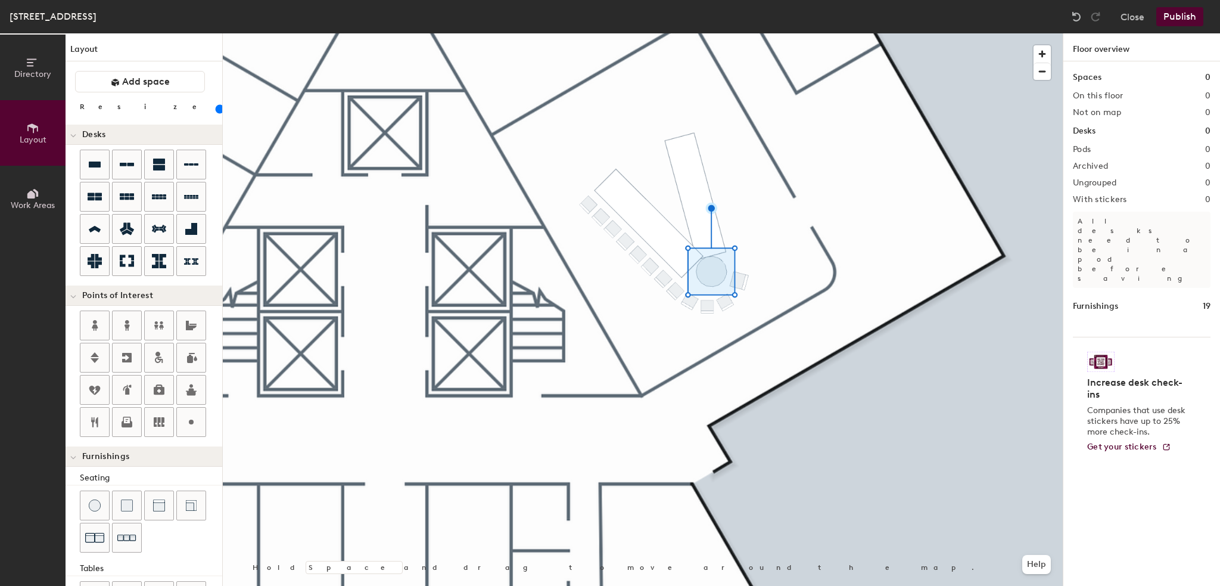
scroll to position [162, 0]
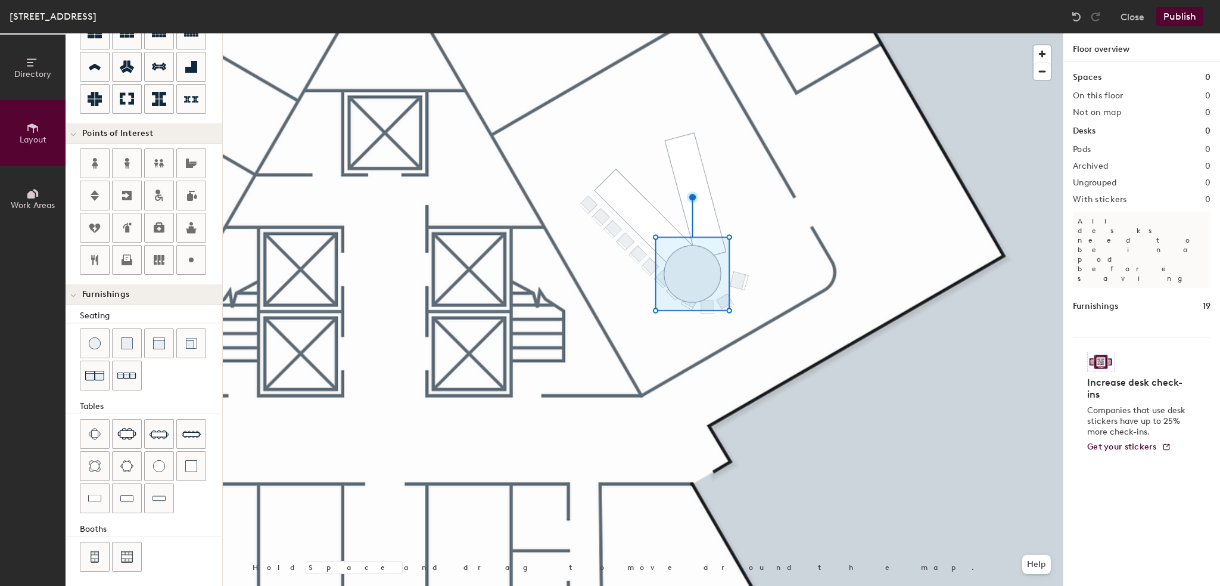
type input "100"
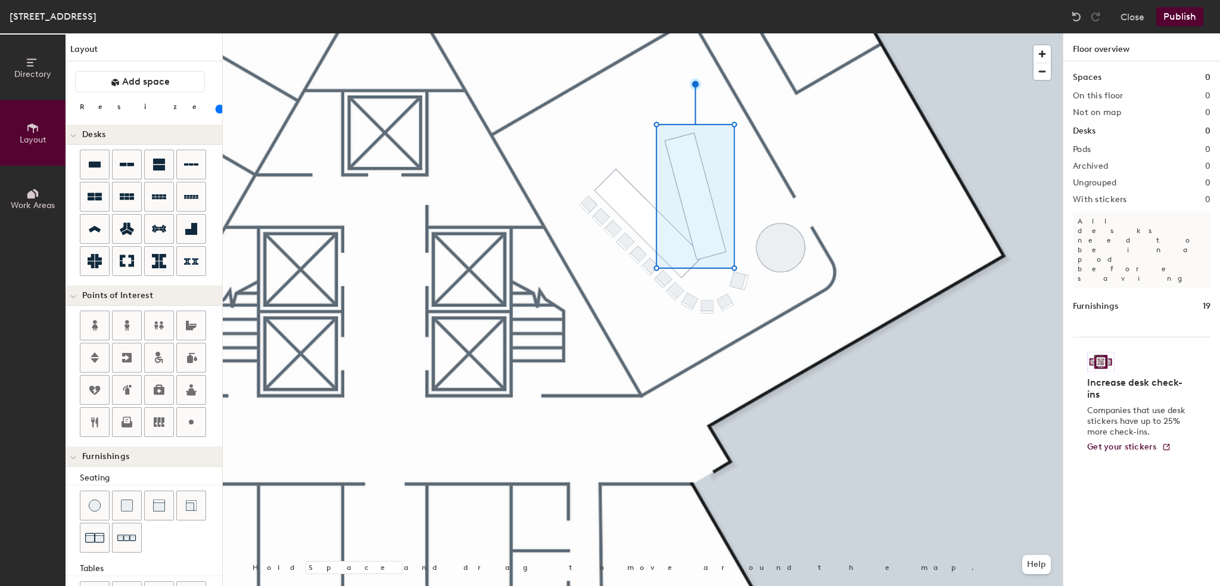
scroll to position [162, 0]
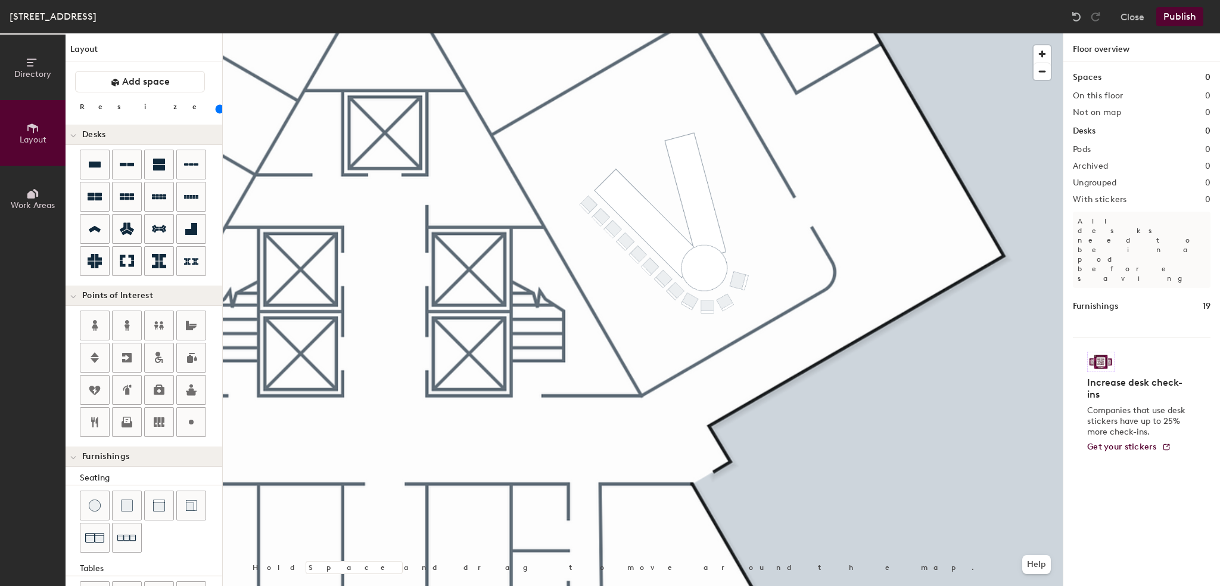
scroll to position [162, 0]
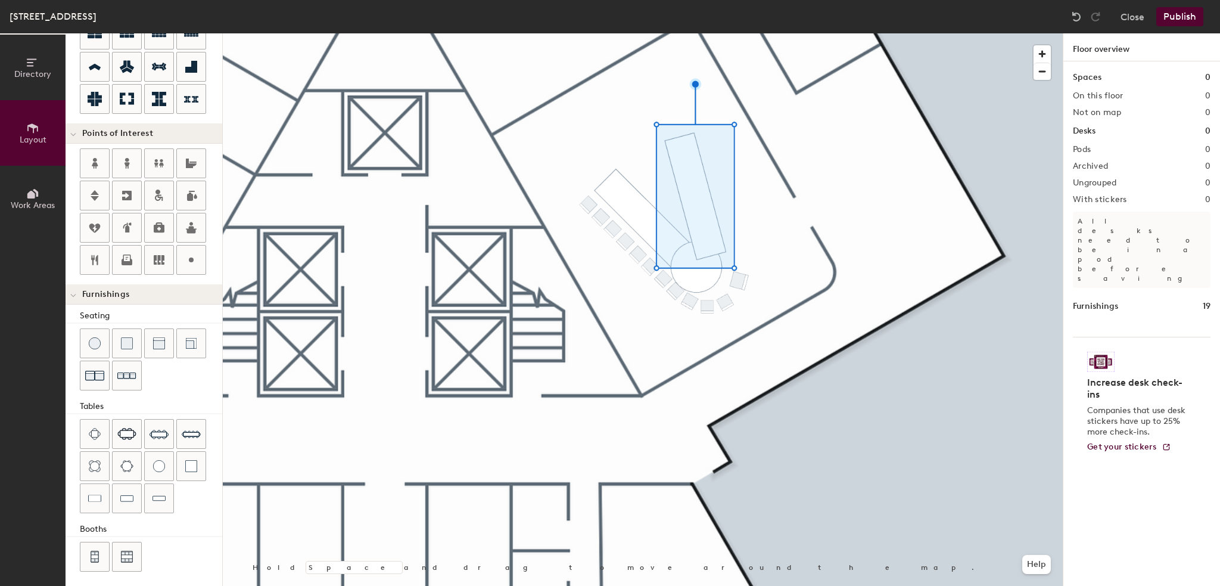
type input "60"
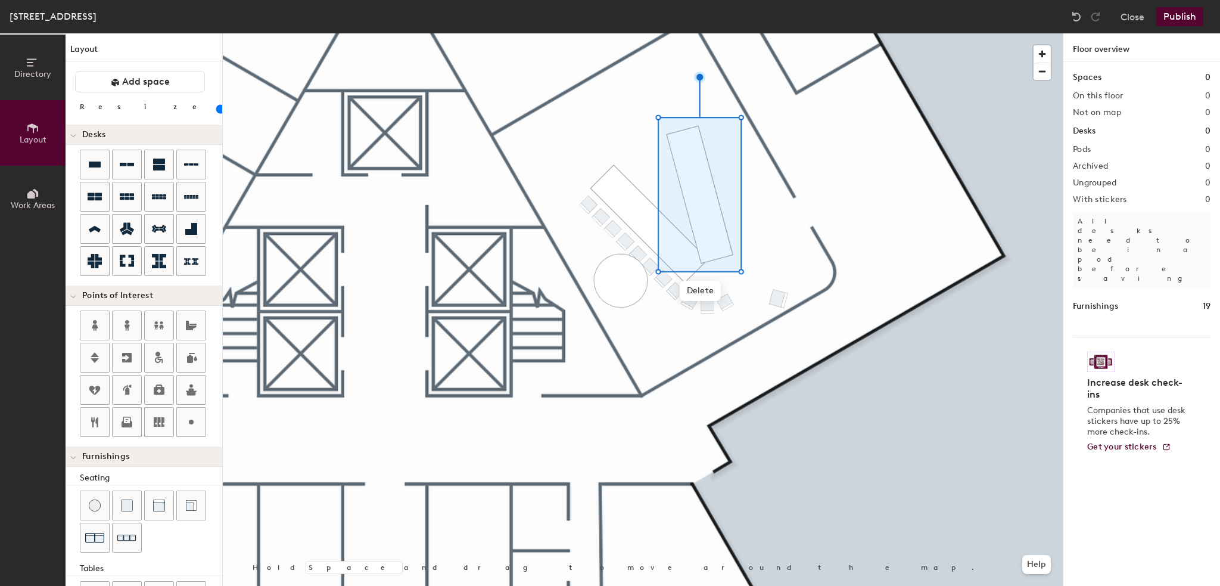
scroll to position [162, 0]
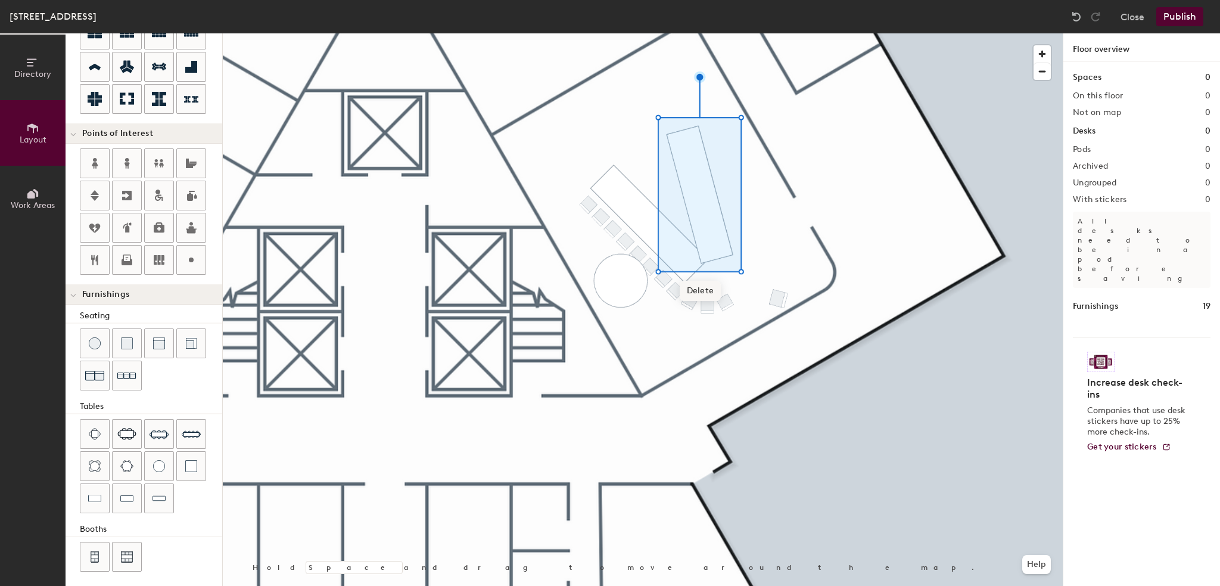
click at [616, 33] on div at bounding box center [643, 33] width 840 height 0
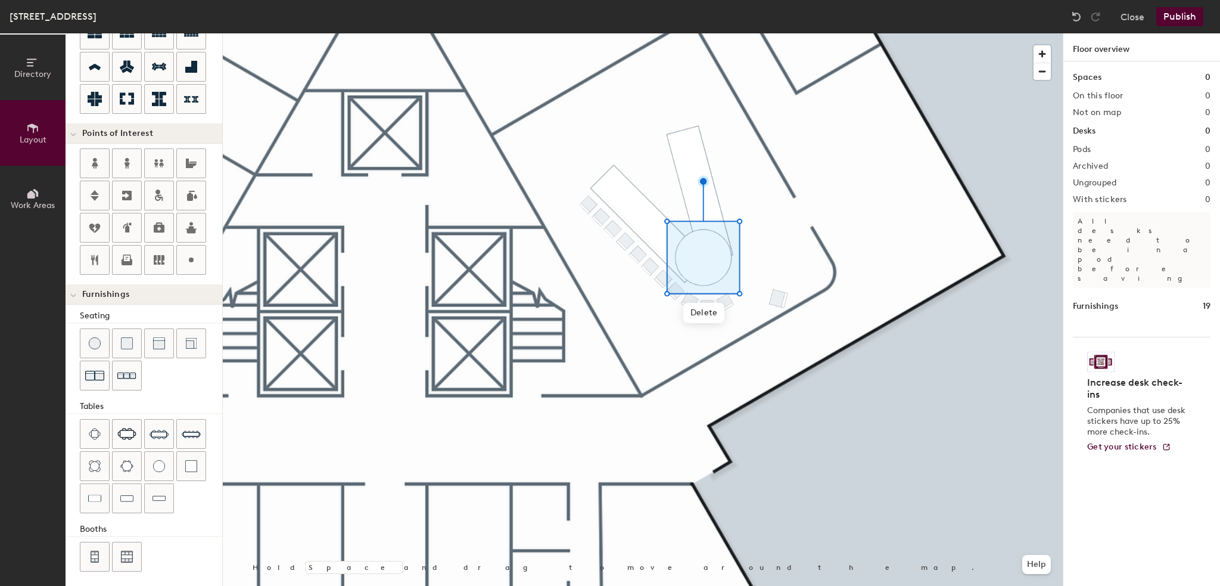
click at [846, 33] on div at bounding box center [643, 33] width 840 height 0
type input "100"
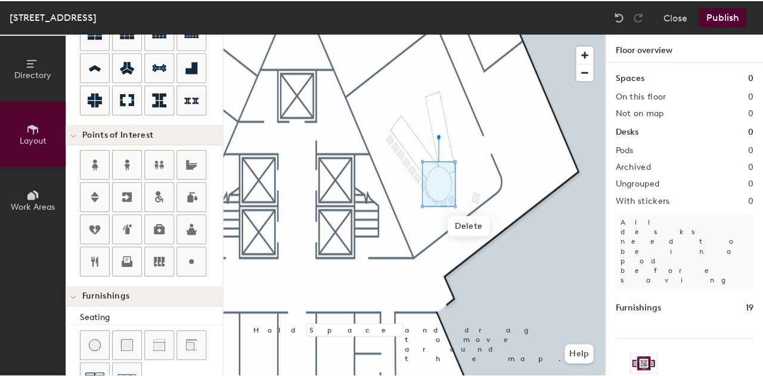
scroll to position [161, 0]
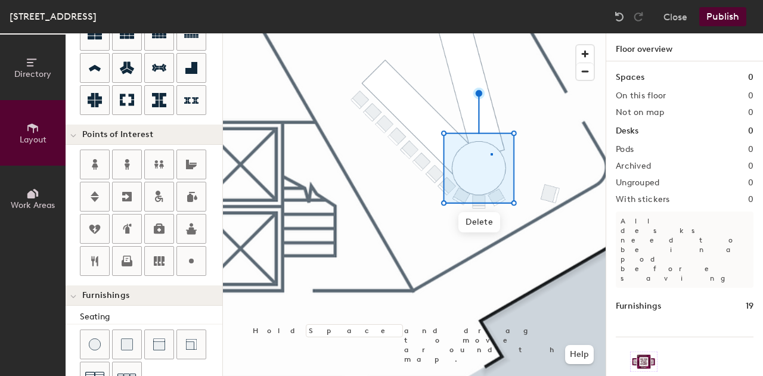
click at [490, 33] on div at bounding box center [414, 33] width 383 height 0
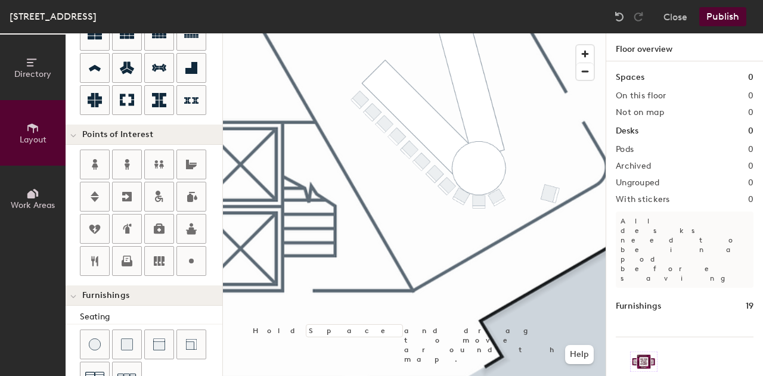
type input "80"
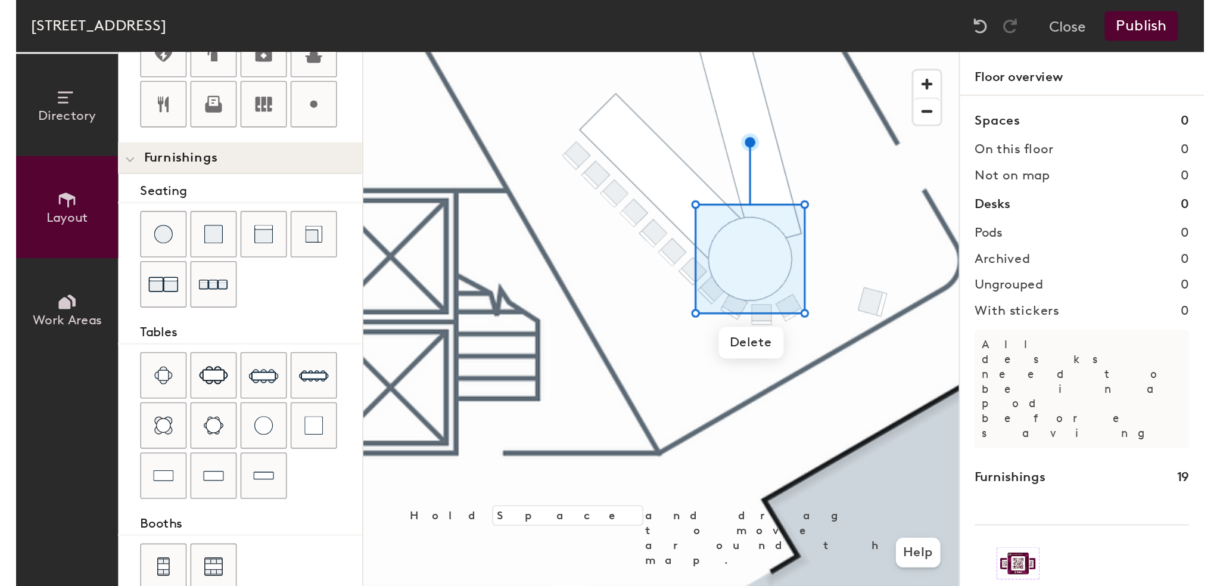
scroll to position [371, 0]
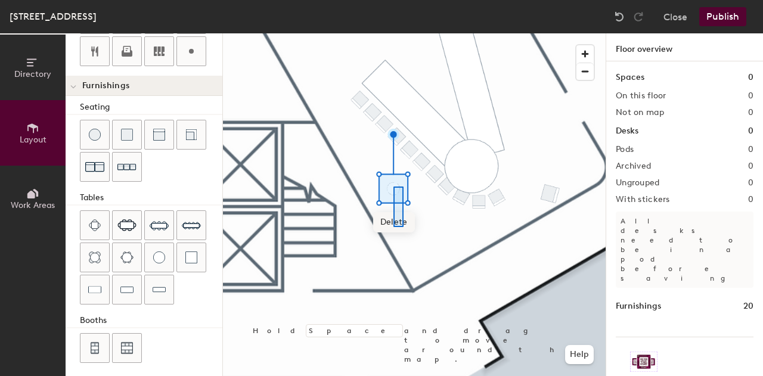
click at [403, 227] on span "Delete" at bounding box center [394, 222] width 42 height 20
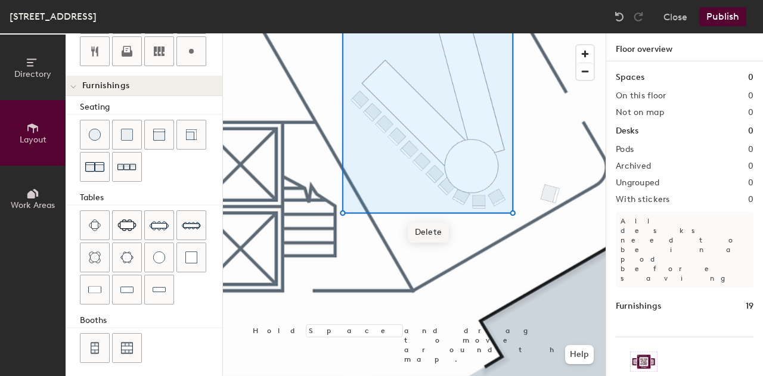
click at [446, 231] on span "Delete" at bounding box center [429, 232] width 42 height 20
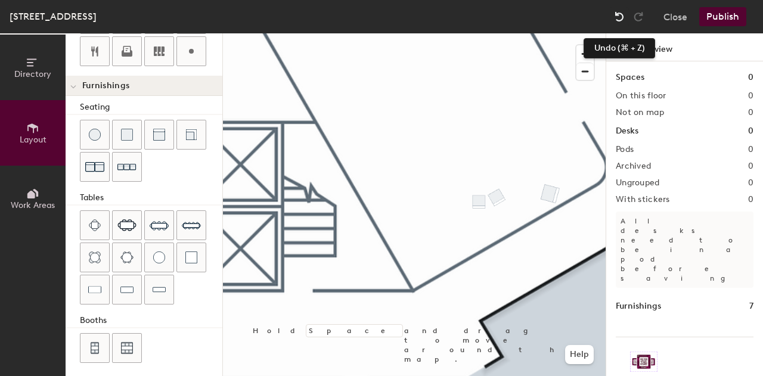
click at [620, 15] on img at bounding box center [619, 17] width 12 height 12
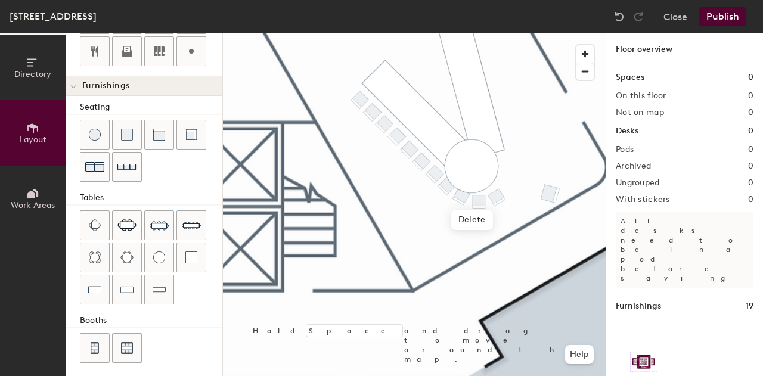
type input "80"
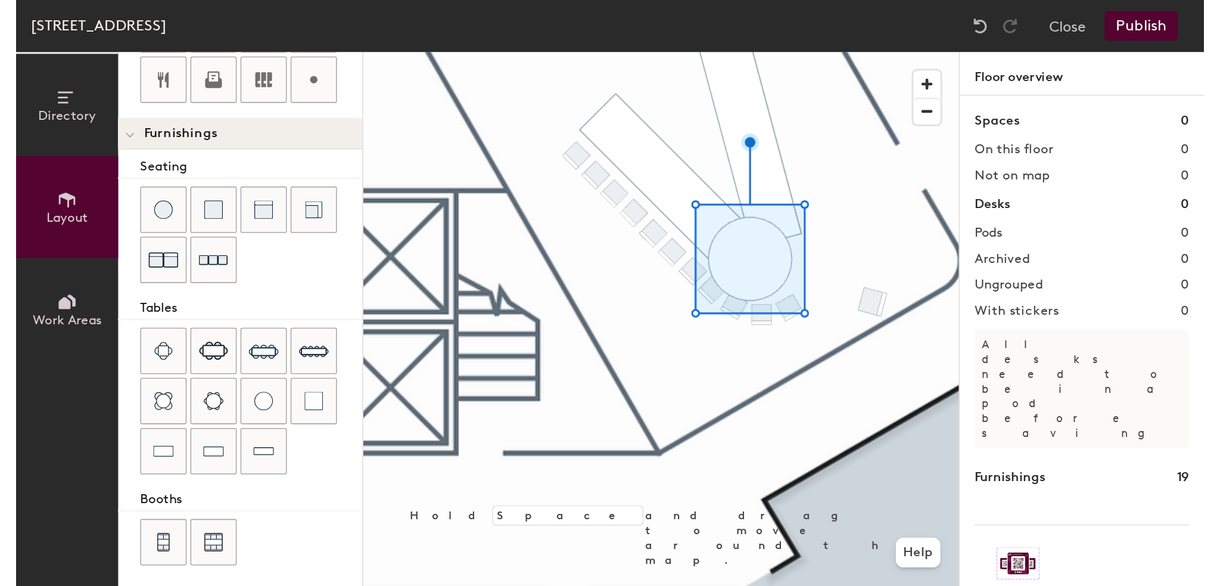
scroll to position [133, 0]
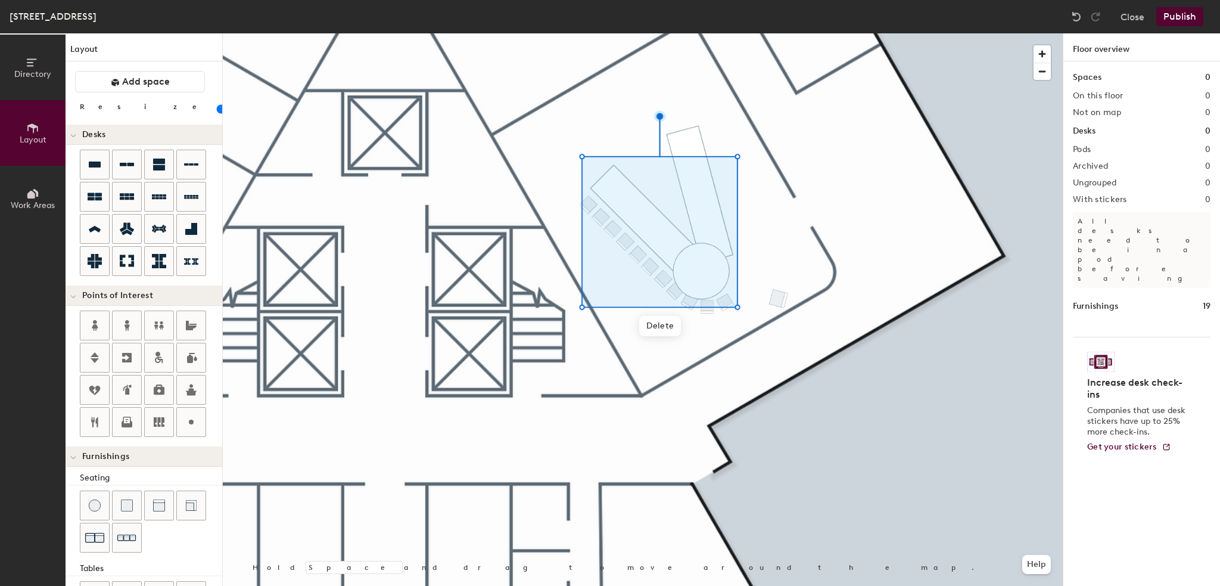
scroll to position [133, 0]
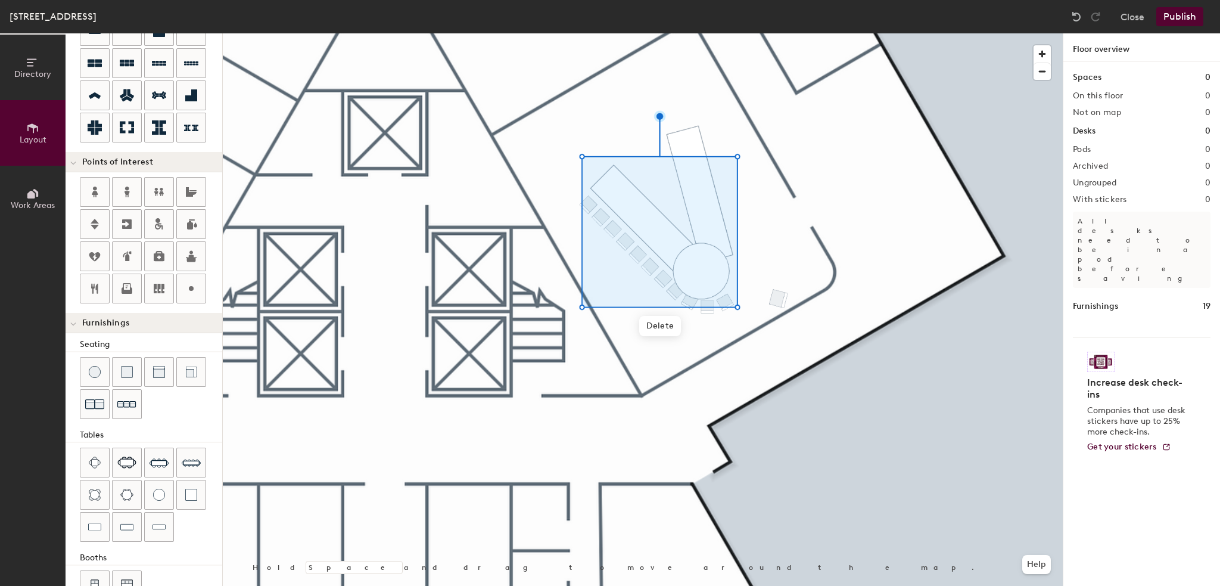
click at [771, 33] on div at bounding box center [643, 33] width 840 height 0
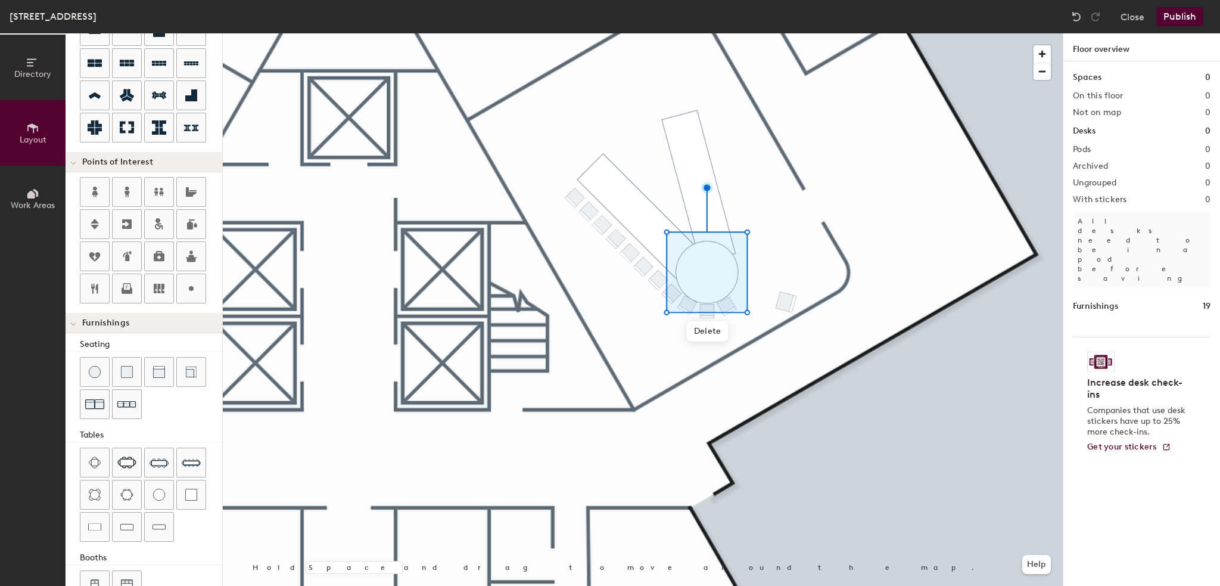
type input "100"
click at [1037, 569] on button "Help" at bounding box center [1036, 564] width 29 height 19
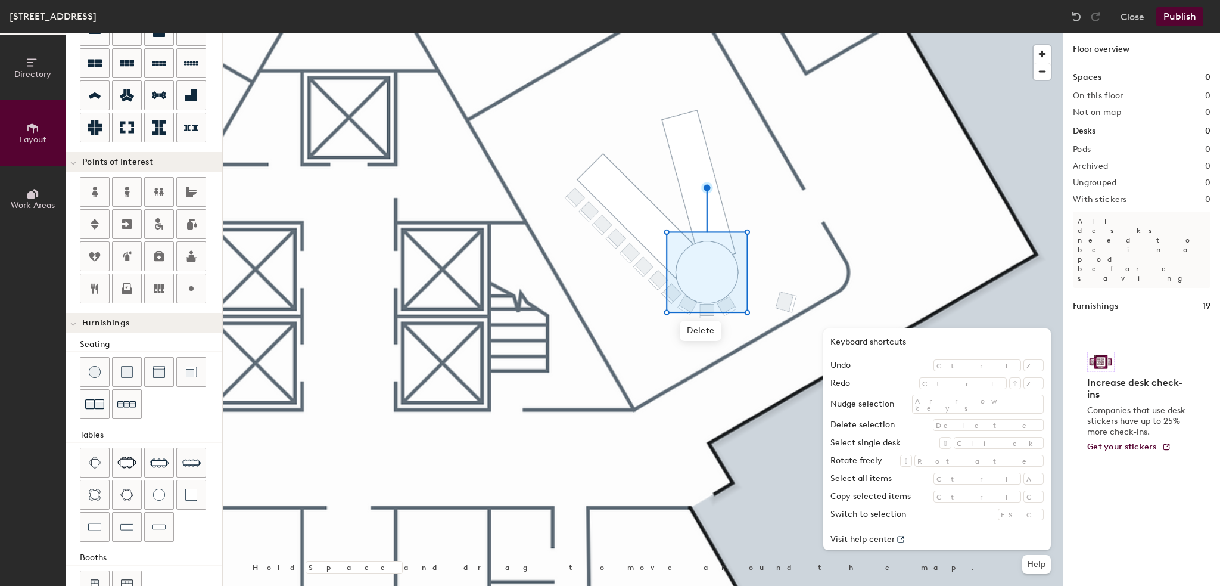
click at [757, 33] on div at bounding box center [643, 33] width 840 height 0
click at [755, 33] on div at bounding box center [643, 33] width 840 height 0
click at [720, 33] on div at bounding box center [643, 33] width 840 height 0
click at [753, 33] on div at bounding box center [643, 33] width 840 height 0
click at [731, 33] on div at bounding box center [643, 33] width 840 height 0
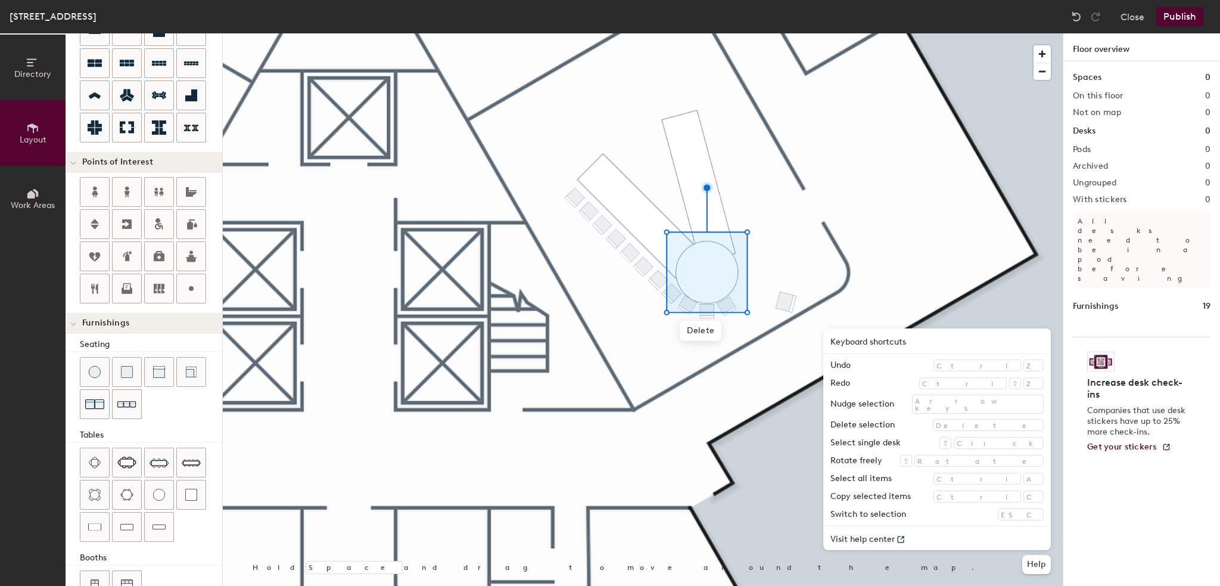
click at [728, 33] on div at bounding box center [643, 33] width 840 height 0
click at [751, 33] on div at bounding box center [643, 33] width 840 height 0
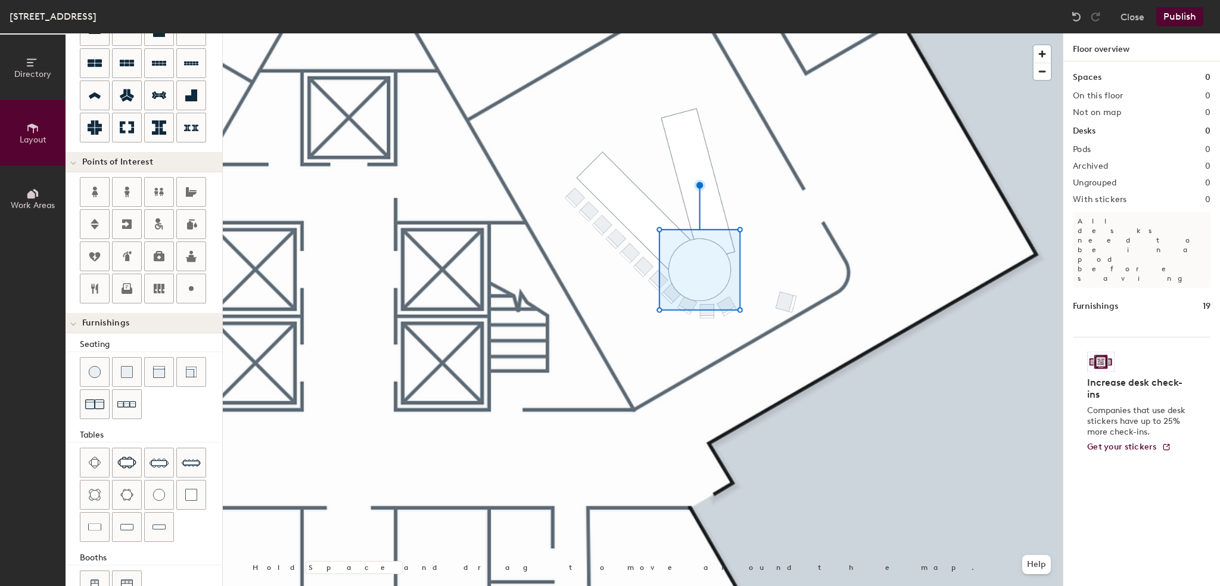
type input "20"
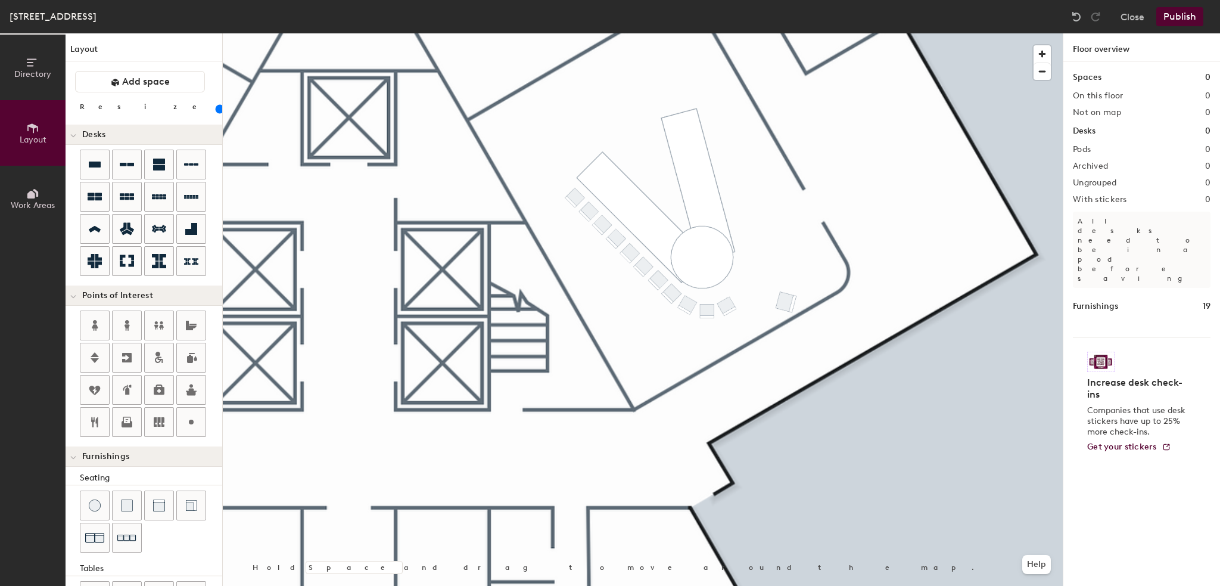
scroll to position [133, 0]
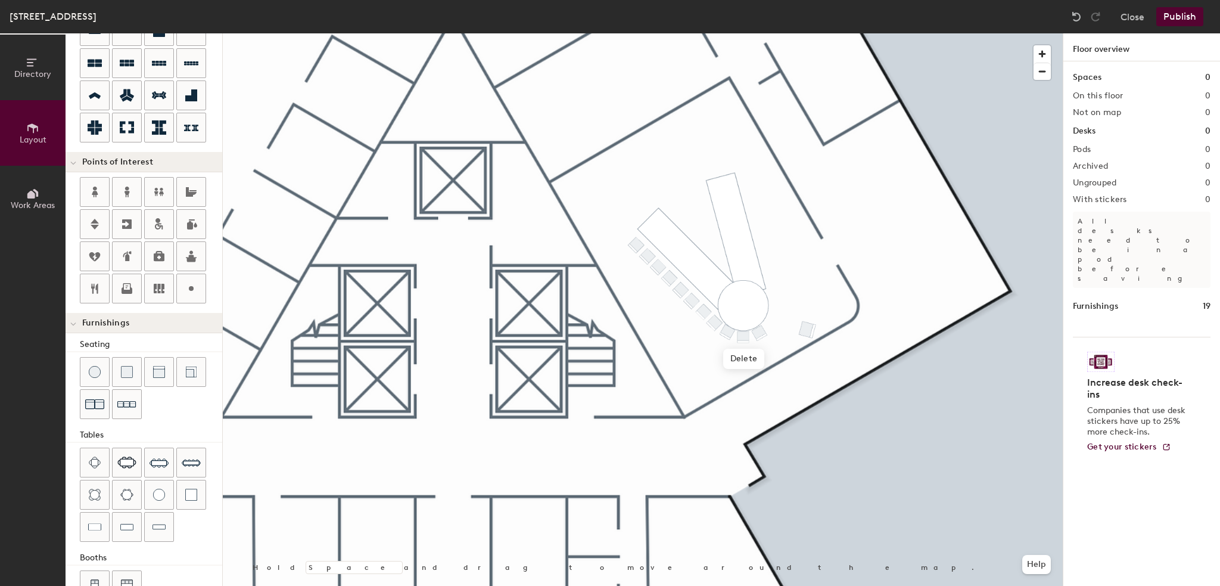
type input "100"
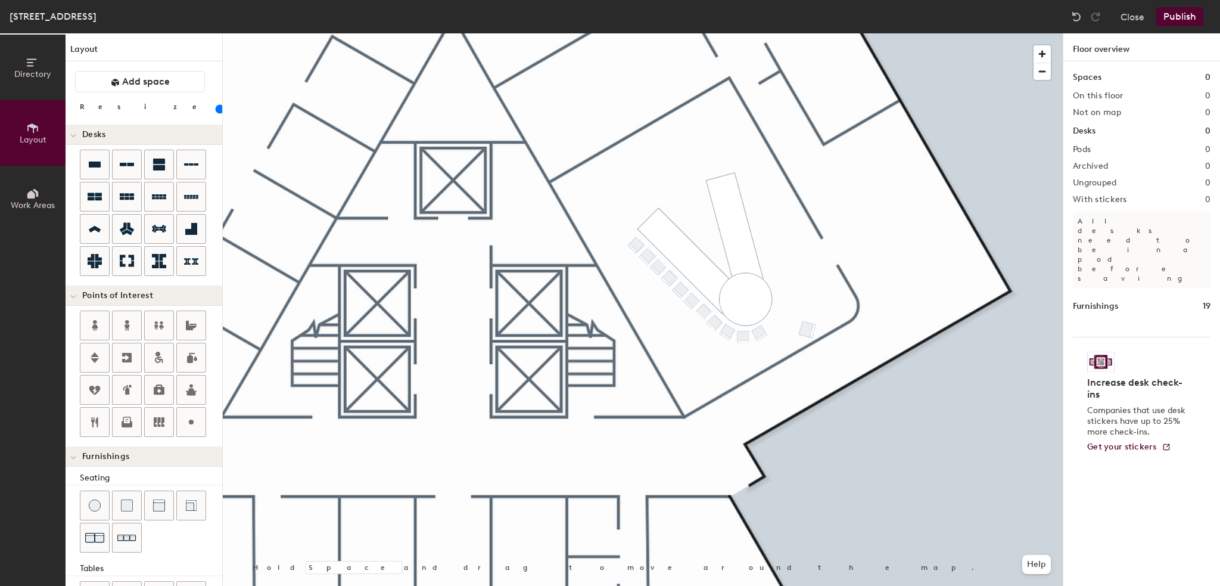
scroll to position [133, 0]
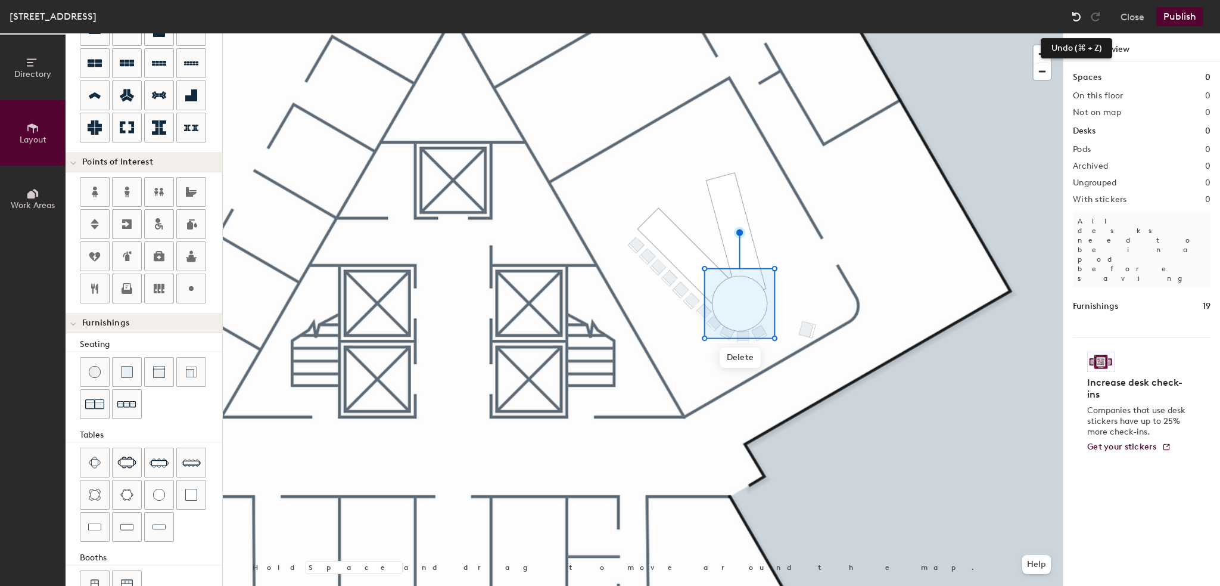
click at [1080, 19] on img at bounding box center [1077, 17] width 12 height 12
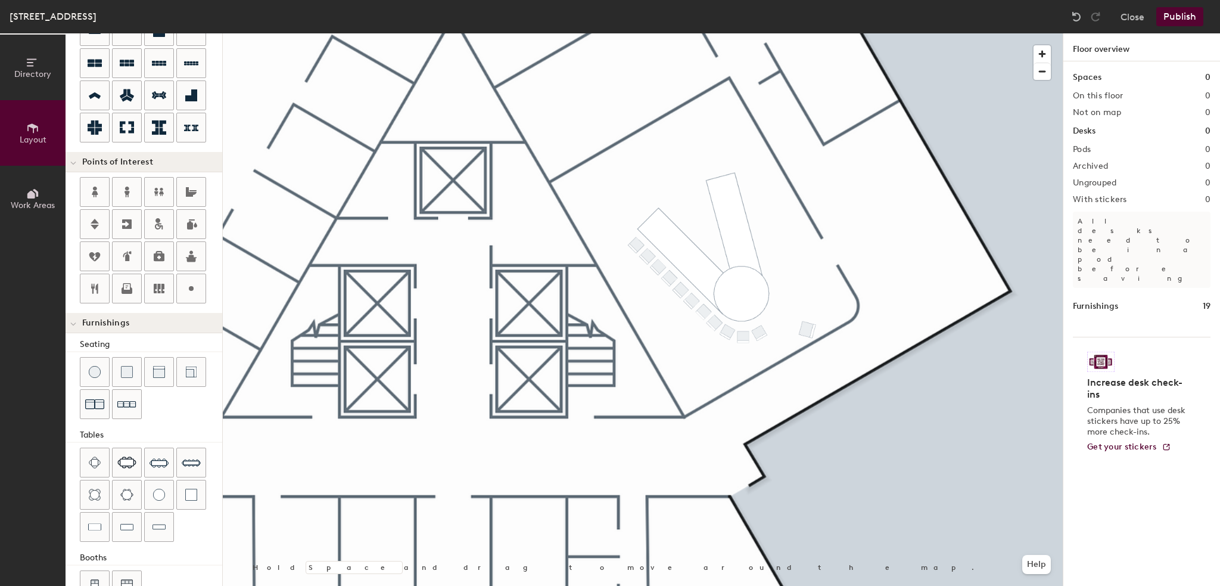
type input "100"
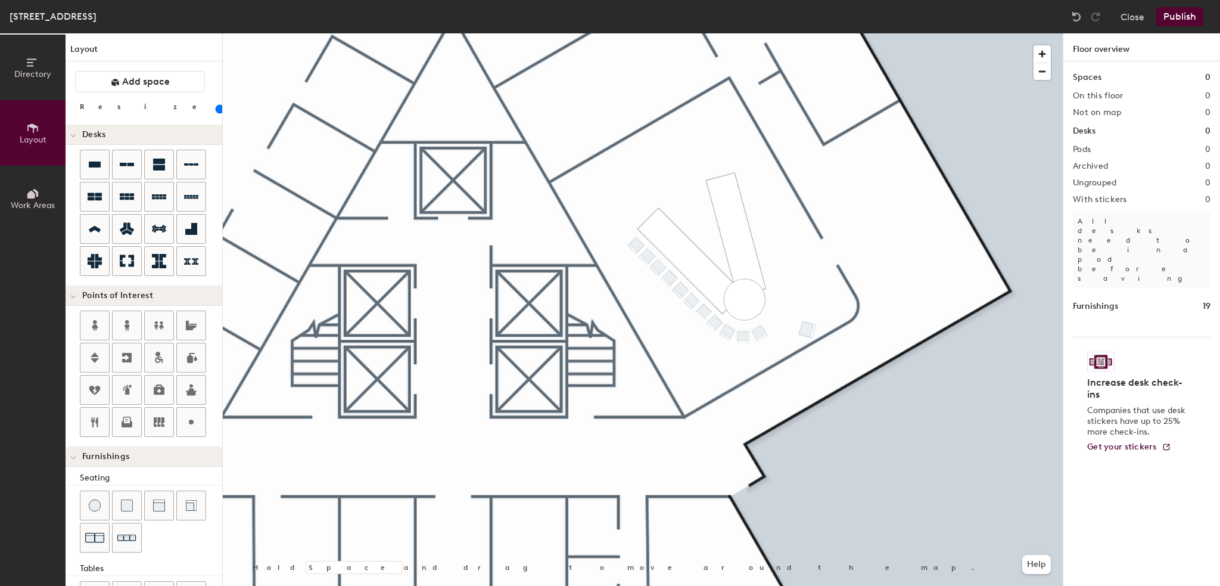
scroll to position [133, 0]
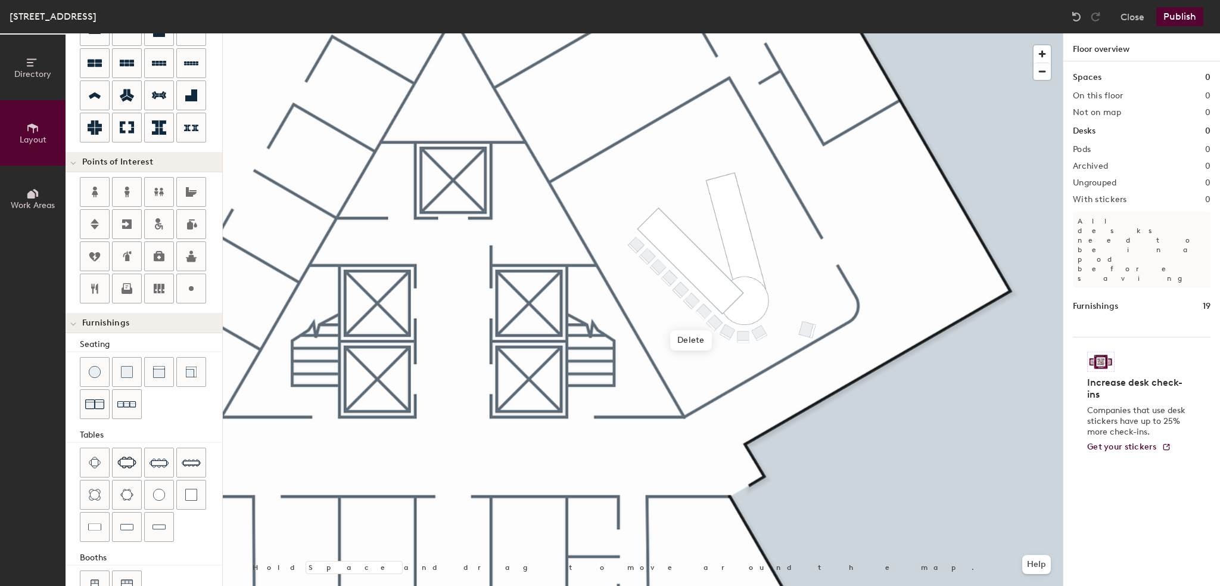
type input "60"
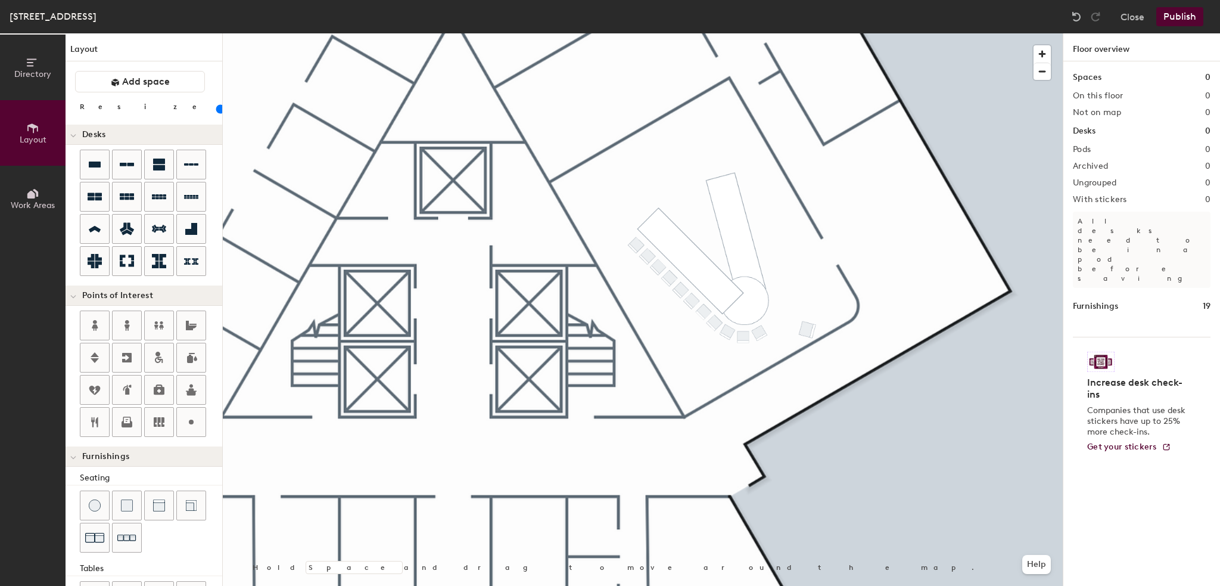
scroll to position [133, 0]
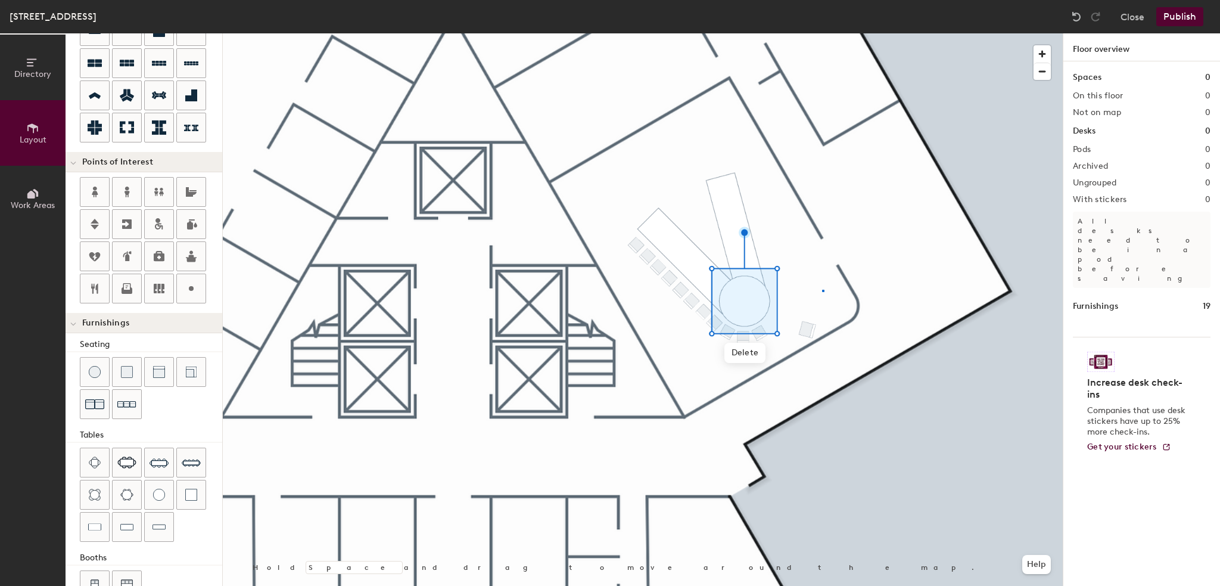
click at [822, 33] on div at bounding box center [643, 33] width 840 height 0
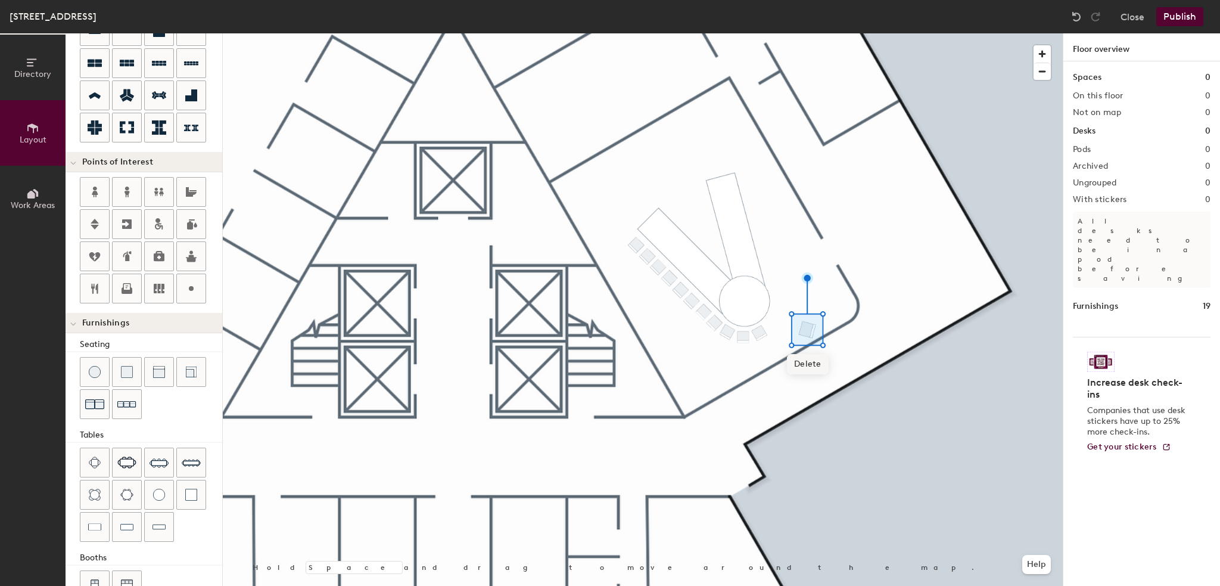
click at [803, 366] on span "Delete" at bounding box center [808, 364] width 42 height 20
type input "20"
click at [762, 33] on div at bounding box center [643, 33] width 840 height 0
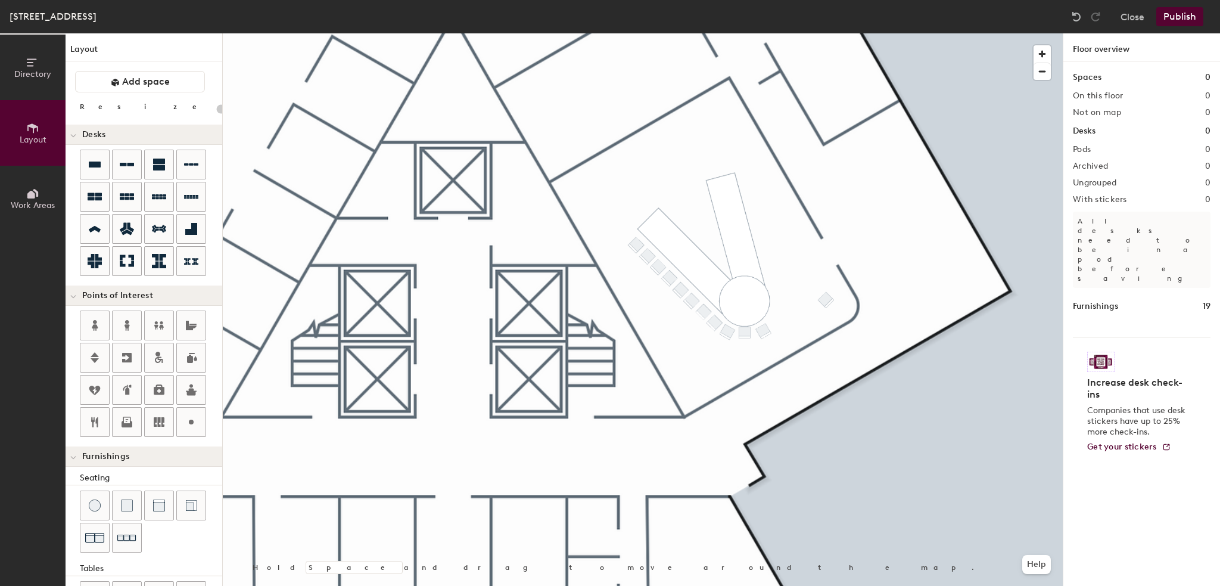
scroll to position [133, 0]
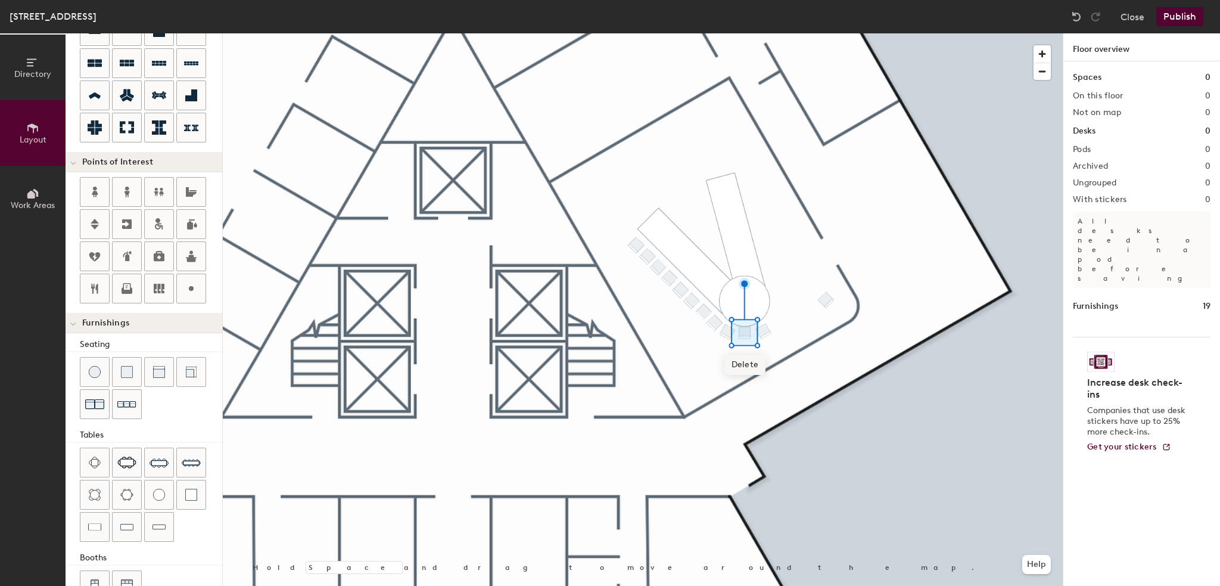
click at [751, 367] on span "Delete" at bounding box center [746, 365] width 42 height 20
click at [1003, 33] on div at bounding box center [643, 33] width 840 height 0
click at [744, 363] on span "Delete" at bounding box center [744, 366] width 42 height 20
type input "20"
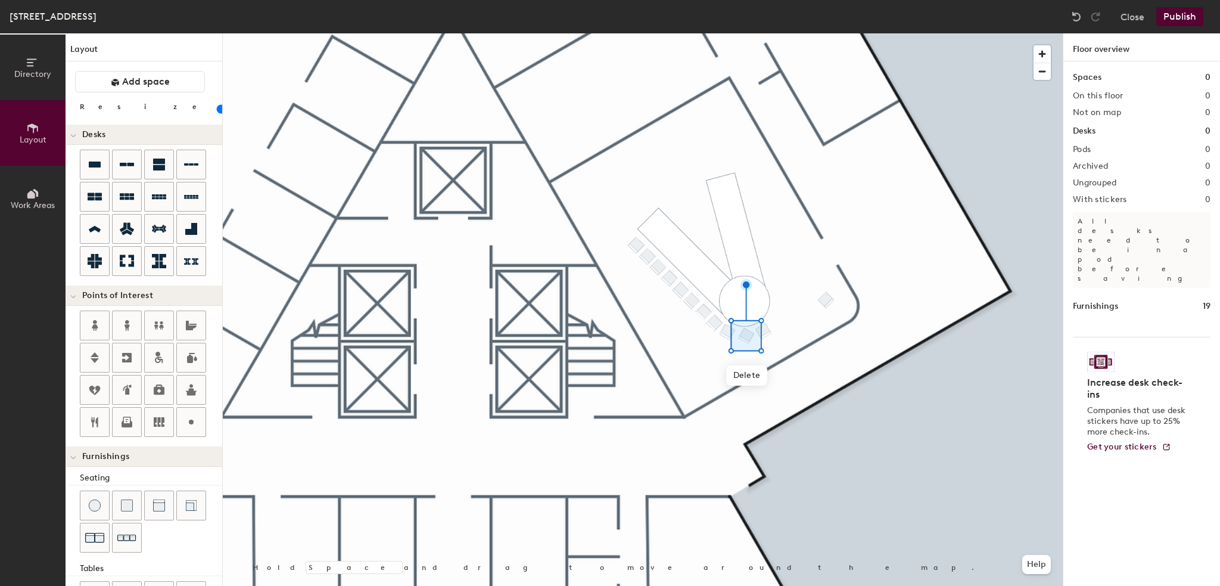
scroll to position [133, 0]
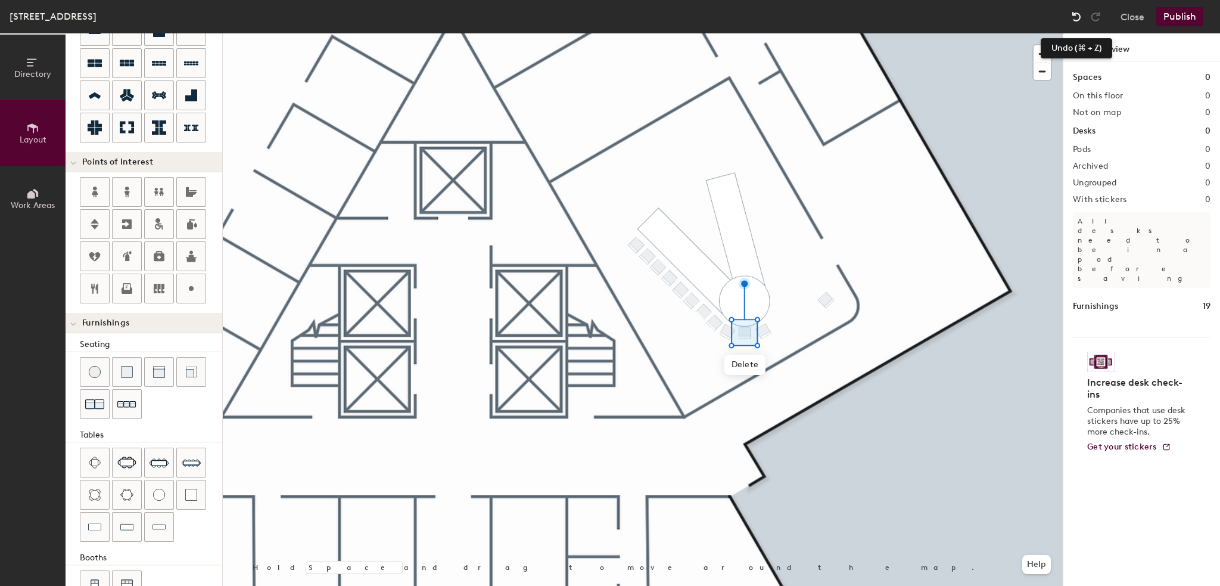
click at [1073, 13] on img at bounding box center [1077, 17] width 12 height 12
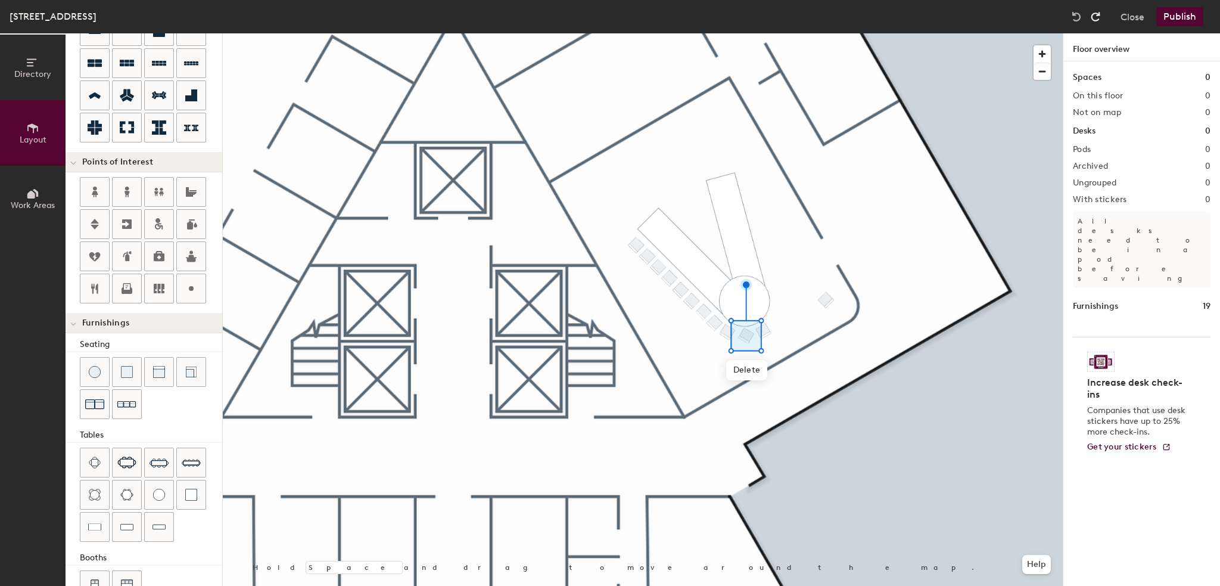
click at [1098, 14] on img at bounding box center [1096, 17] width 12 height 12
click at [842, 33] on div at bounding box center [643, 33] width 840 height 0
type input "20"
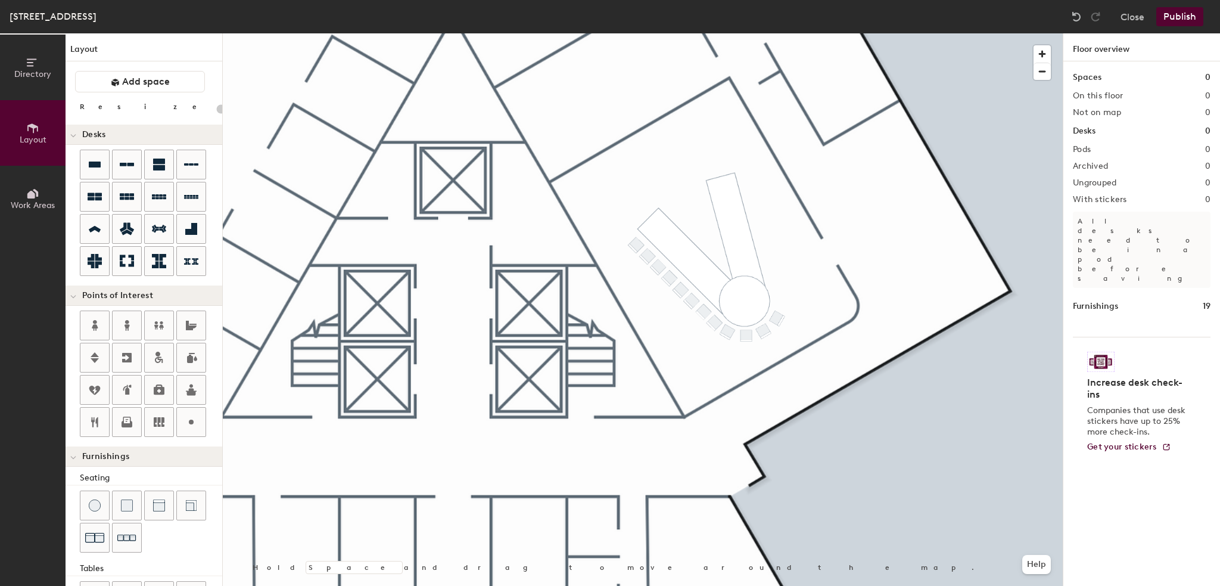
scroll to position [133, 0]
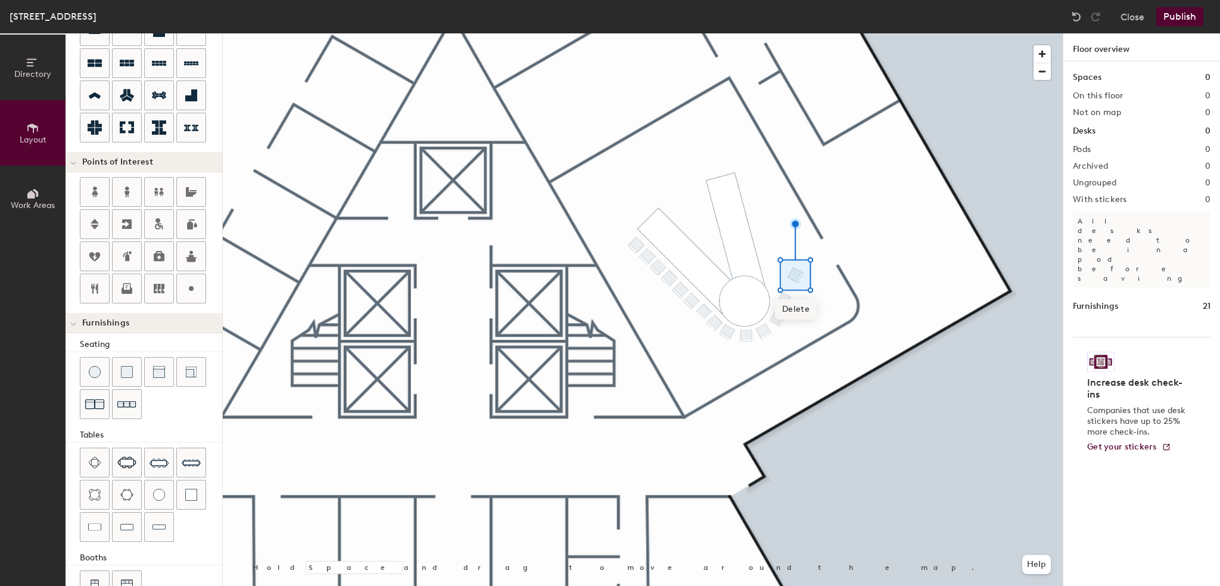
click at [795, 33] on div at bounding box center [643, 33] width 840 height 0
type input "20"
click at [787, 33] on div at bounding box center [643, 33] width 840 height 0
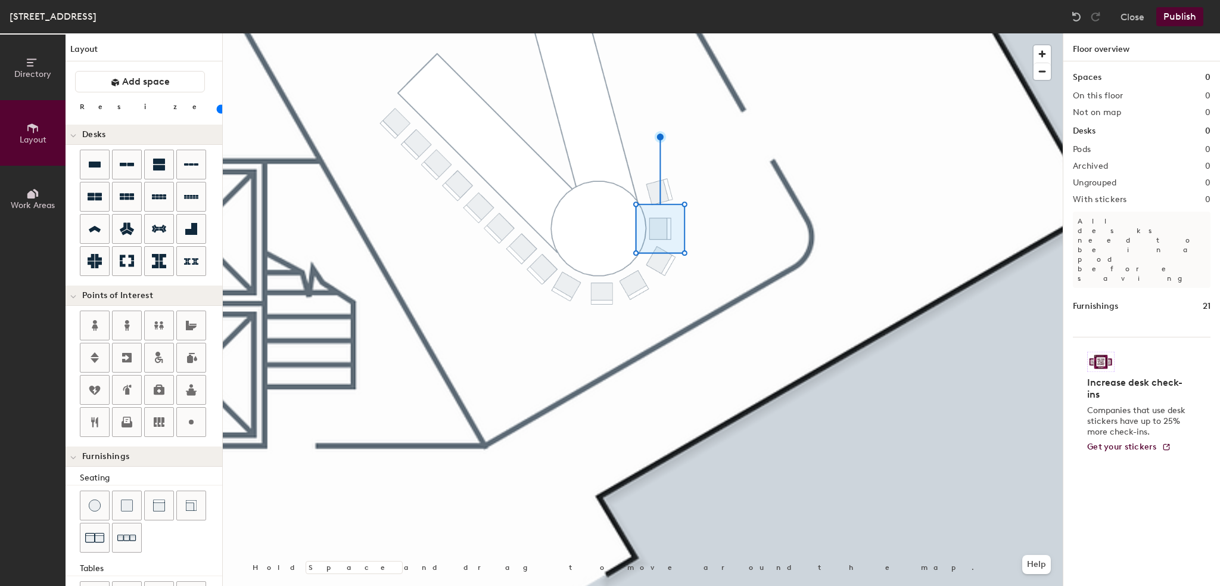
scroll to position [133, 0]
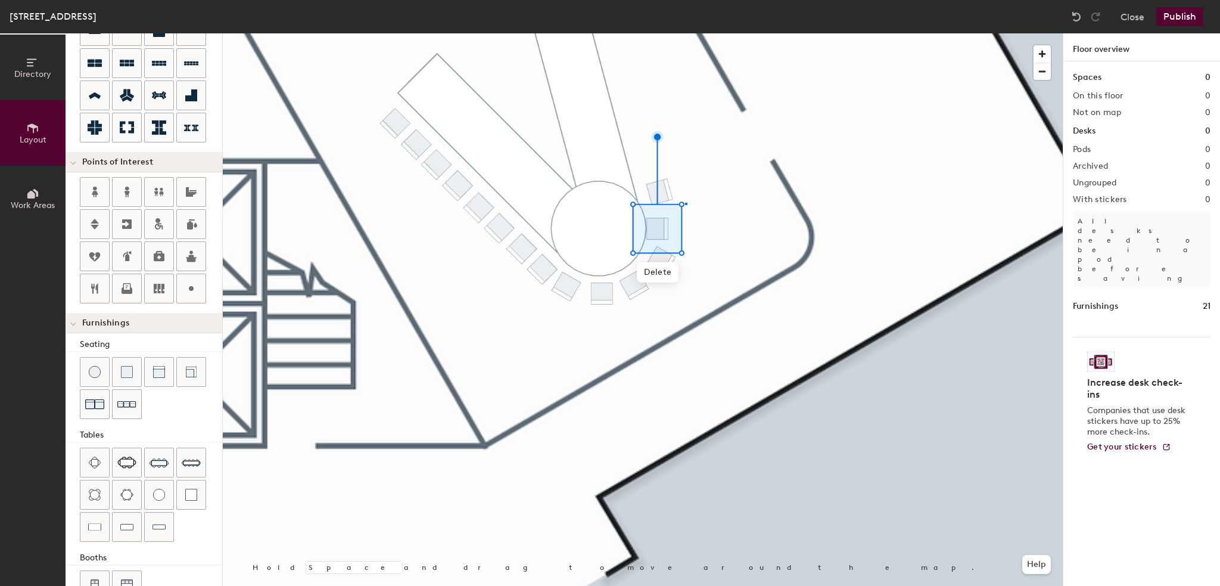
click at [685, 33] on div at bounding box center [643, 33] width 840 height 0
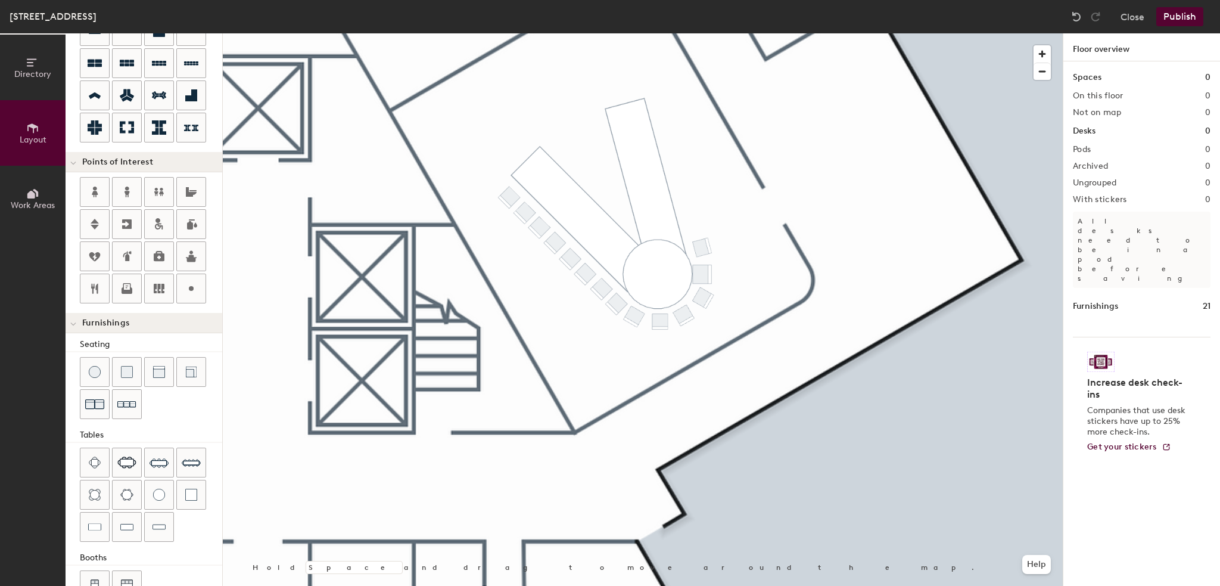
click at [998, 33] on div at bounding box center [643, 33] width 840 height 0
type input "20"
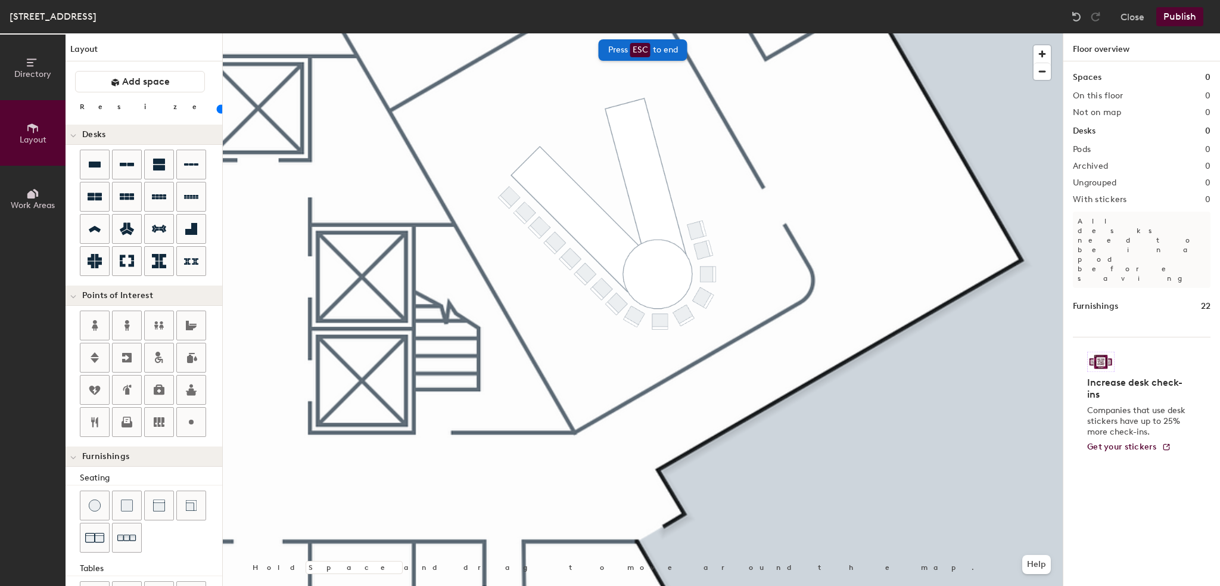
scroll to position [133, 0]
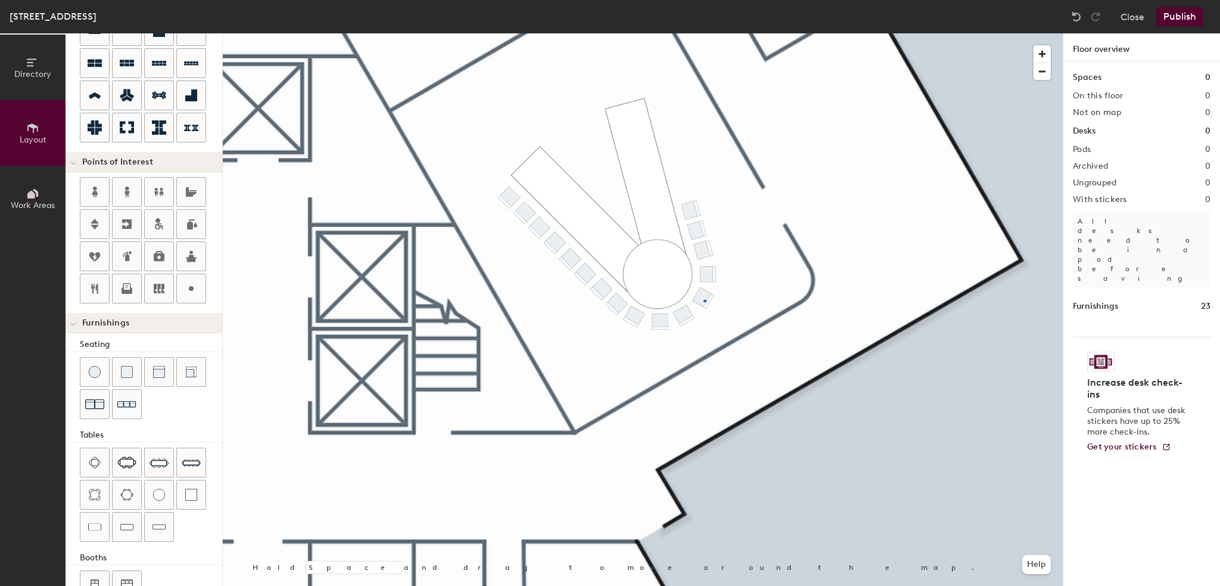
click at [704, 33] on div at bounding box center [643, 33] width 840 height 0
click at [1073, 16] on img at bounding box center [1077, 17] width 12 height 12
type input "20"
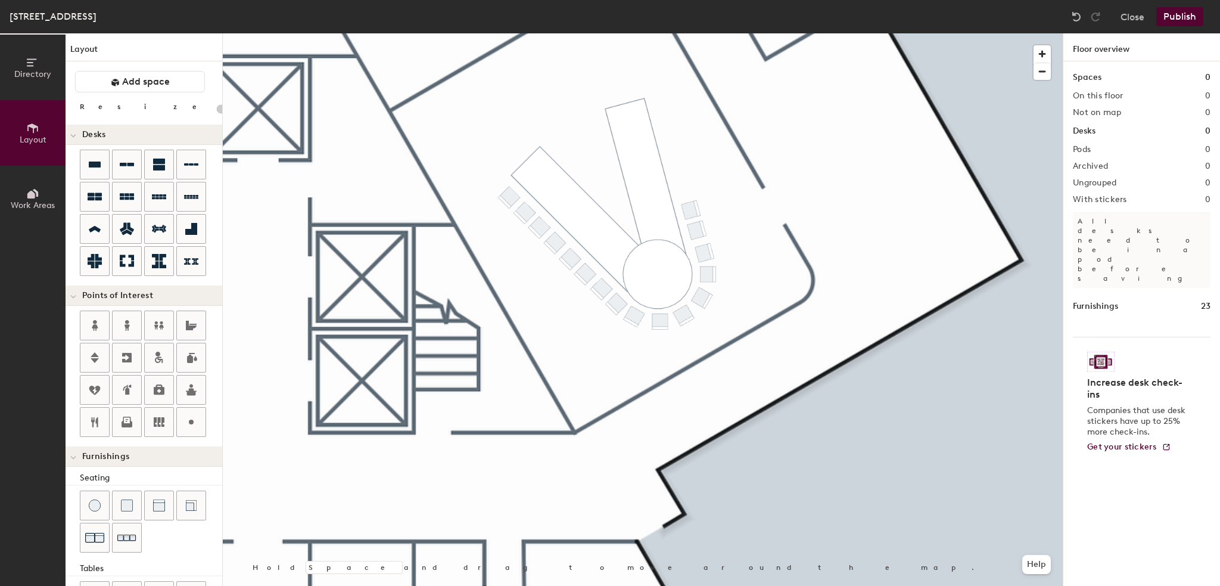
scroll to position [133, 0]
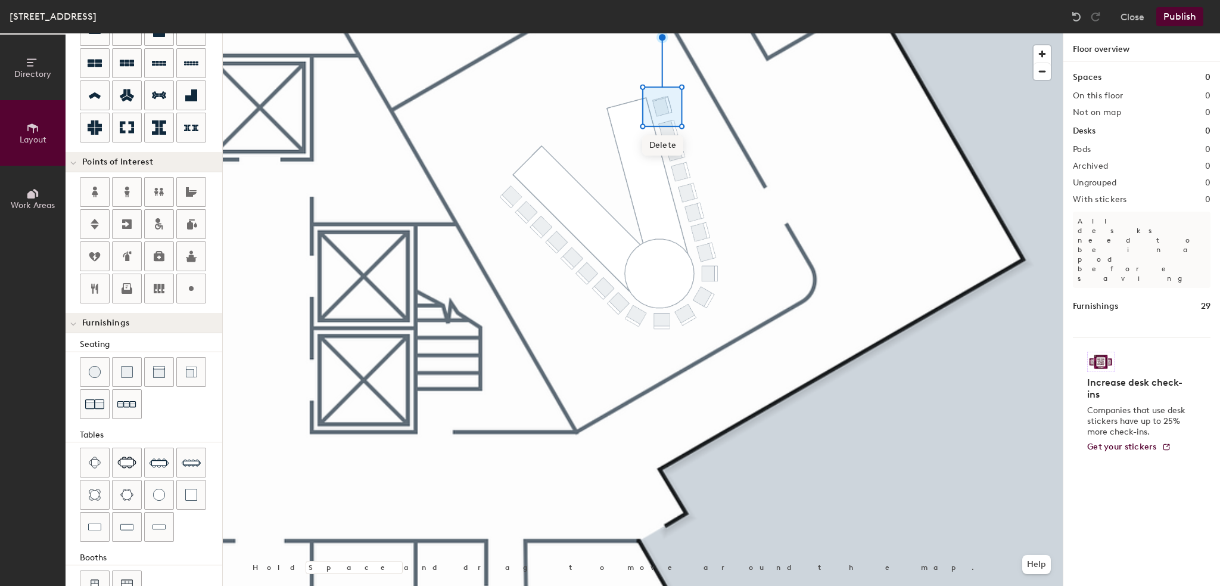
click at [671, 146] on span "Delete" at bounding box center [663, 145] width 42 height 20
click at [675, 33] on div at bounding box center [643, 33] width 840 height 0
click at [1075, 14] on img at bounding box center [1077, 17] width 12 height 12
click at [677, 192] on span "Delete" at bounding box center [676, 190] width 42 height 20
click at [671, 161] on span "Delete" at bounding box center [670, 165] width 42 height 20
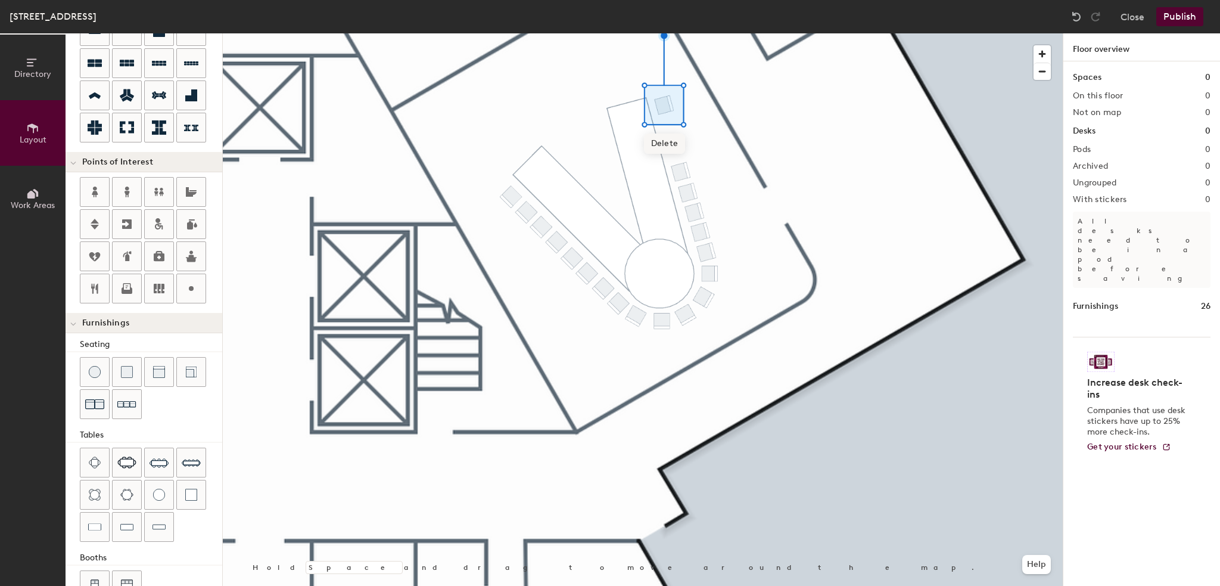
click at [677, 146] on span "Delete" at bounding box center [665, 143] width 42 height 20
type input "20"
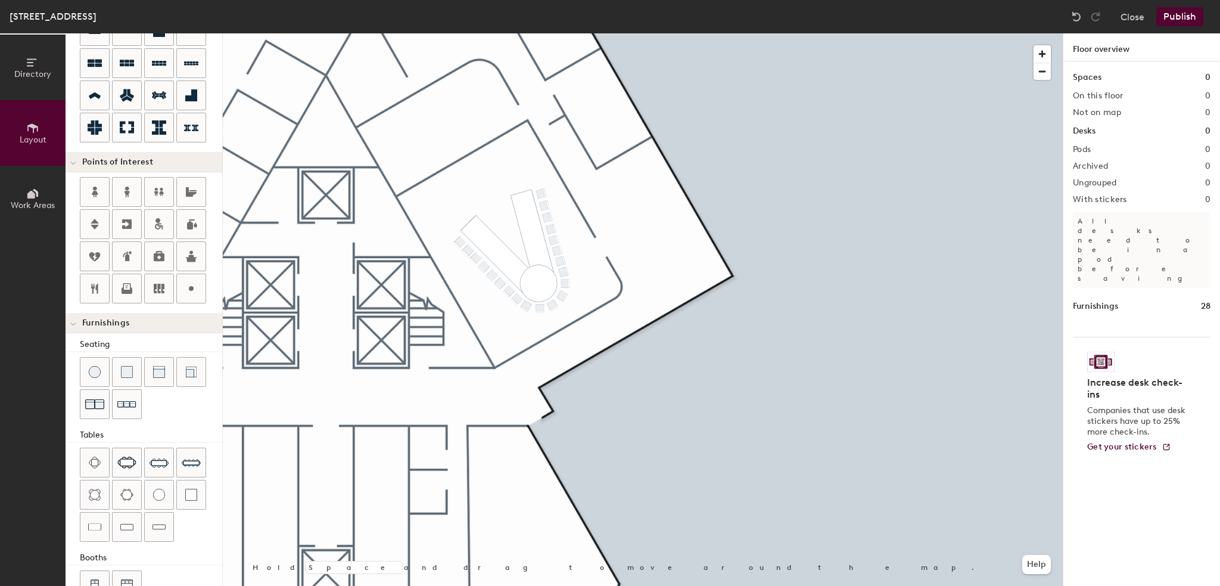
click at [1175, 15] on button "Publish" at bounding box center [1180, 16] width 47 height 19
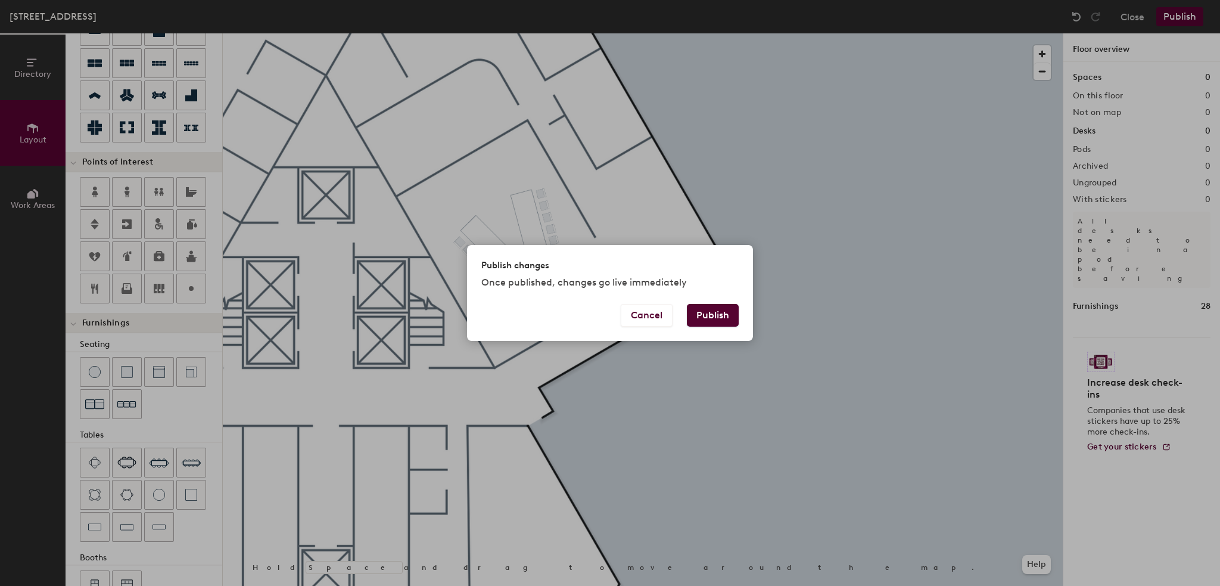
click at [720, 316] on button "Publish" at bounding box center [713, 315] width 52 height 23
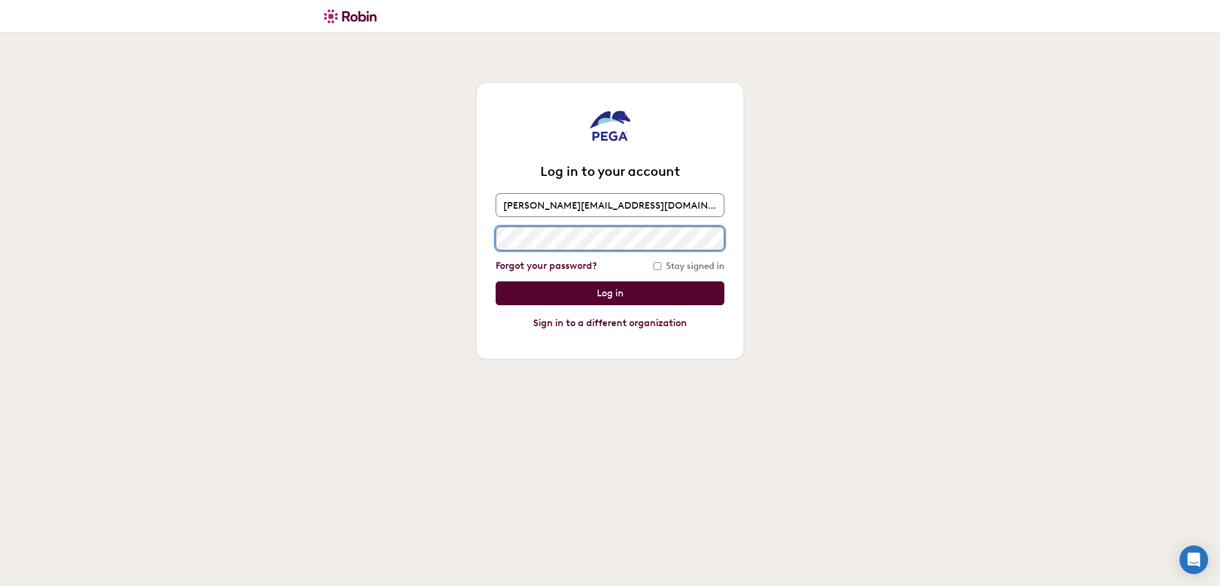
click at [496, 281] on input "Log in" at bounding box center [610, 293] width 229 height 24
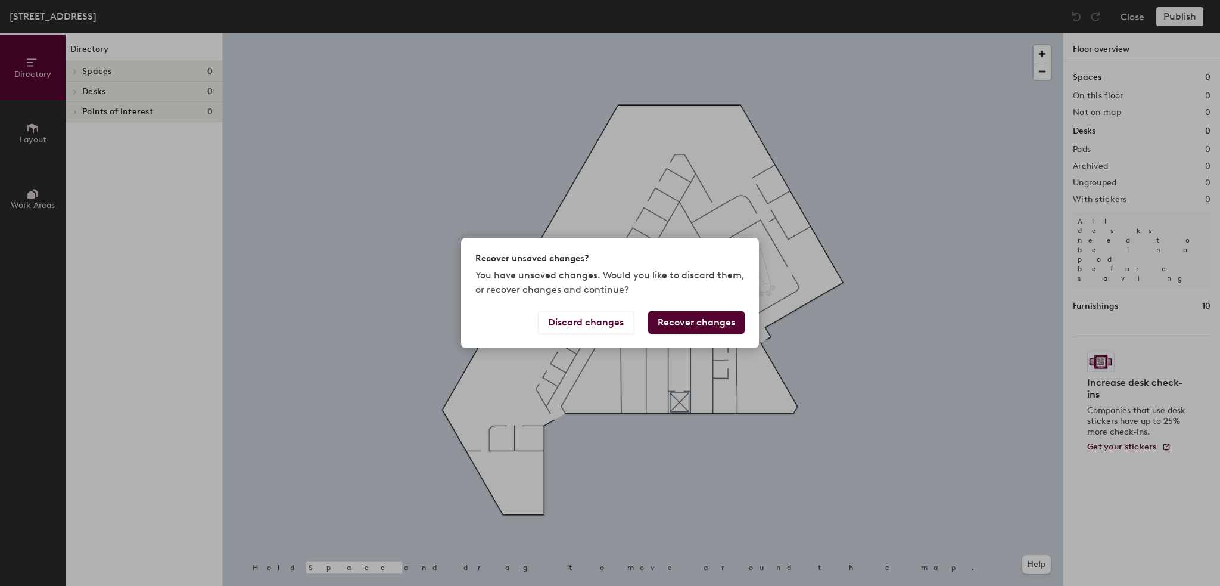
click at [683, 321] on button "Recover changes" at bounding box center [696, 322] width 97 height 23
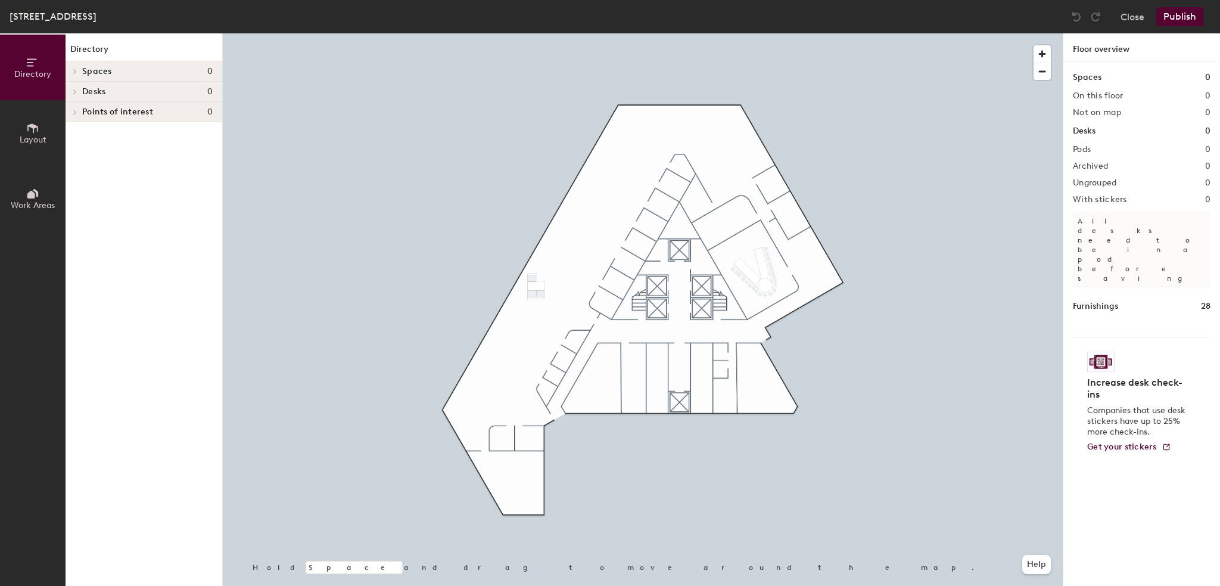
click at [1177, 15] on button "Publish" at bounding box center [1180, 16] width 47 height 19
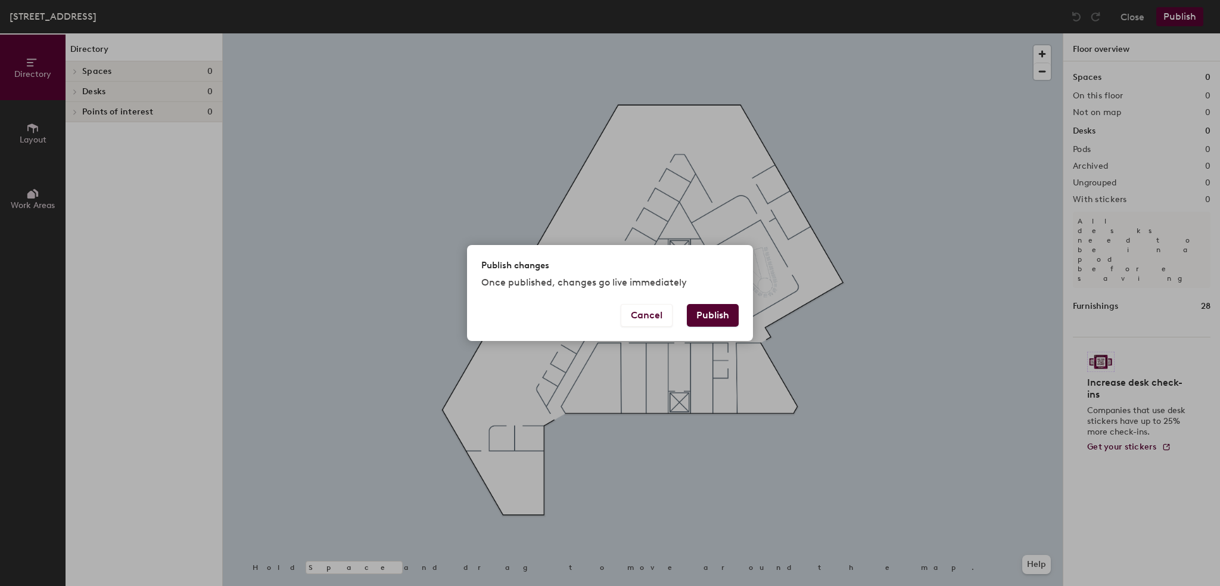
click at [710, 314] on button "Publish" at bounding box center [713, 315] width 52 height 23
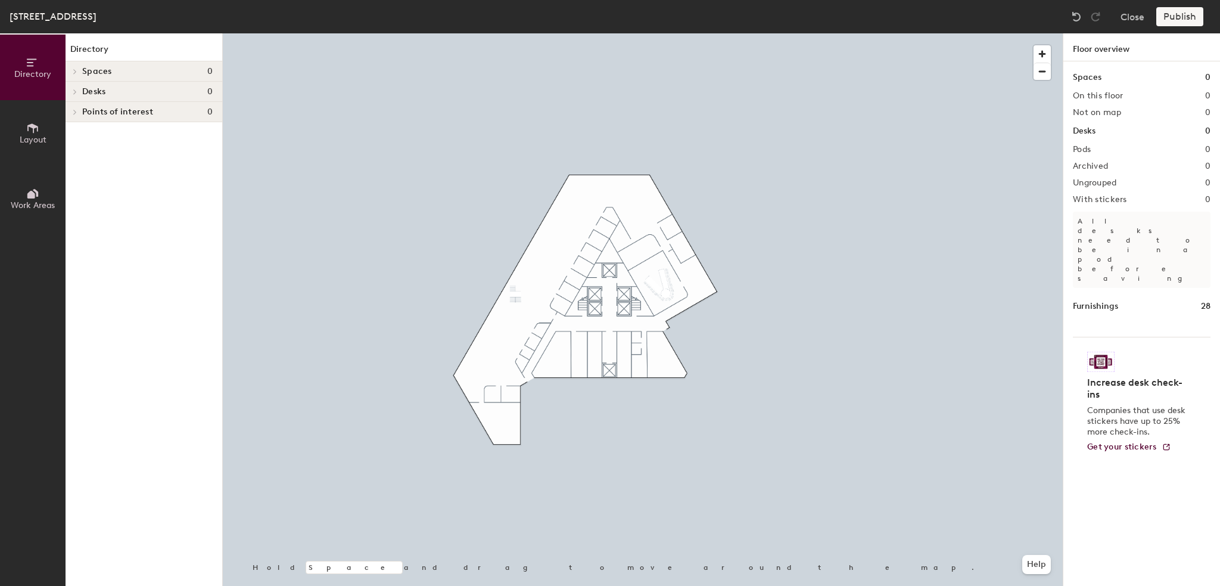
click at [43, 136] on span "Layout" at bounding box center [33, 140] width 27 height 10
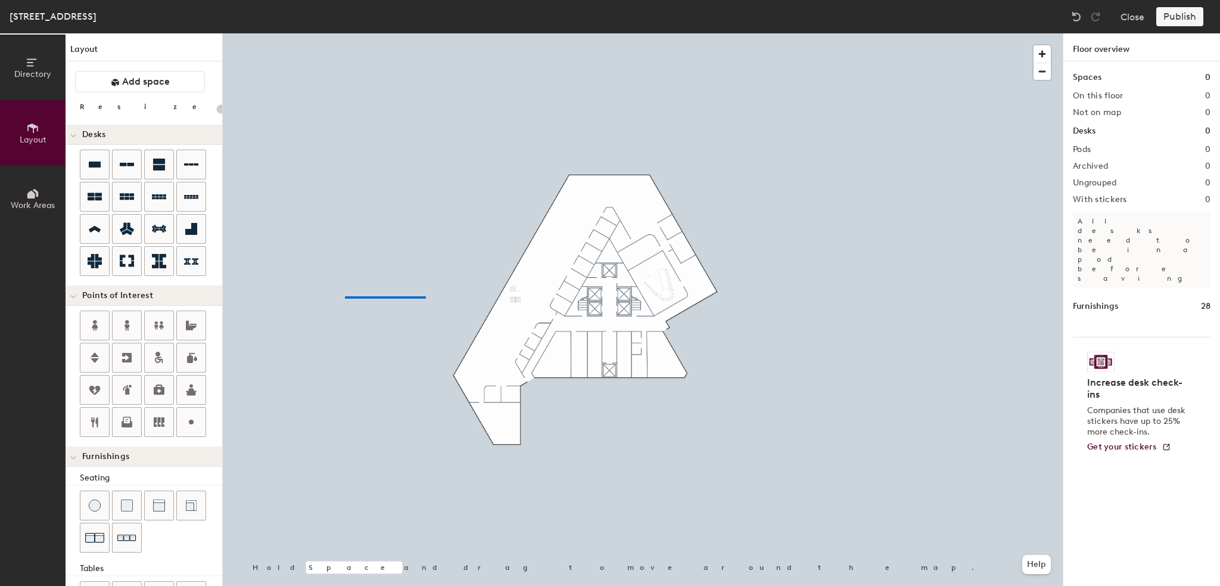
click at [345, 33] on div at bounding box center [643, 33] width 840 height 0
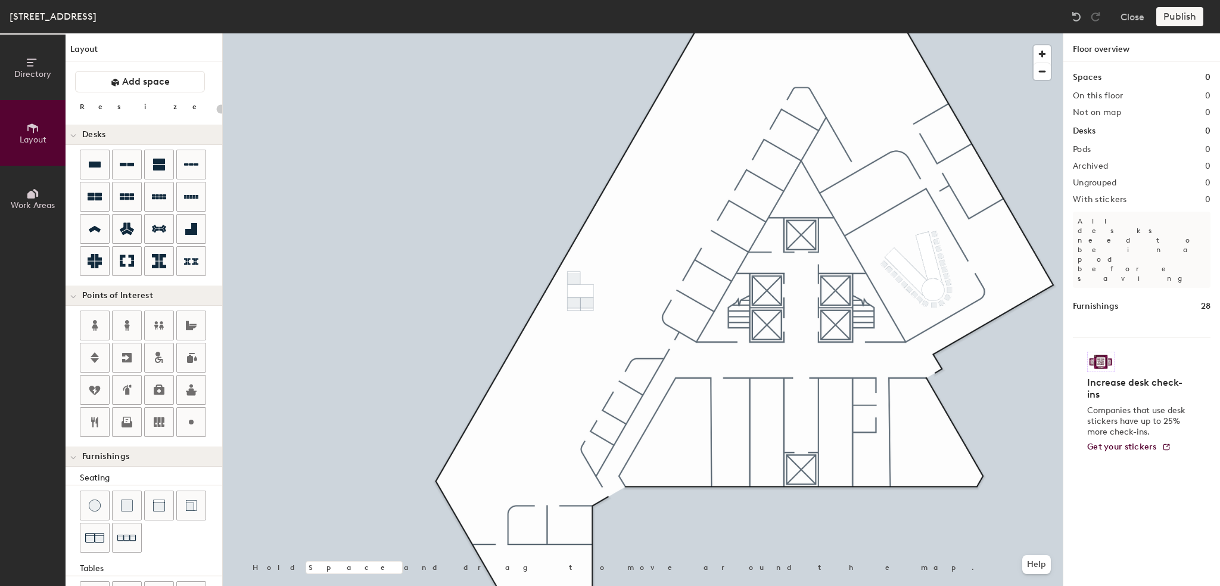
click at [1172, 21] on div "Publish" at bounding box center [1184, 16] width 54 height 19
click at [1174, 16] on div "Publish" at bounding box center [1184, 16] width 54 height 19
click at [1178, 15] on div "Publish" at bounding box center [1184, 16] width 54 height 19
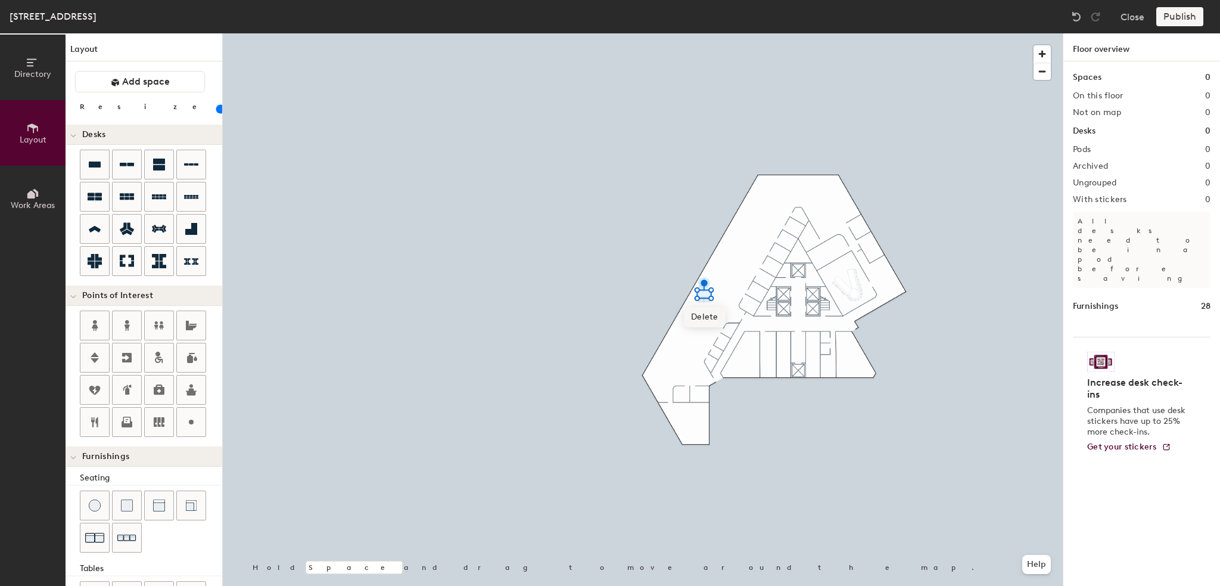
click at [699, 324] on span "Delete" at bounding box center [705, 317] width 42 height 20
click at [694, 321] on span "Delete" at bounding box center [702, 323] width 42 height 20
click at [707, 321] on span "Delete" at bounding box center [708, 323] width 42 height 20
click at [701, 312] on span "Delete" at bounding box center [702, 312] width 42 height 20
type input "20"
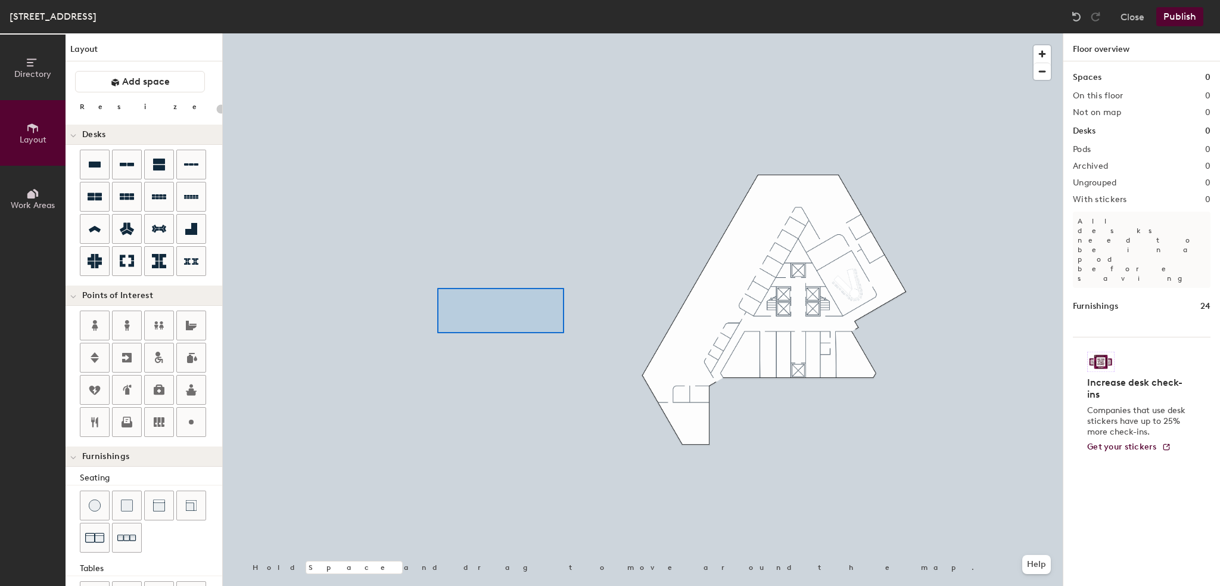
click at [437, 33] on div at bounding box center [643, 33] width 840 height 0
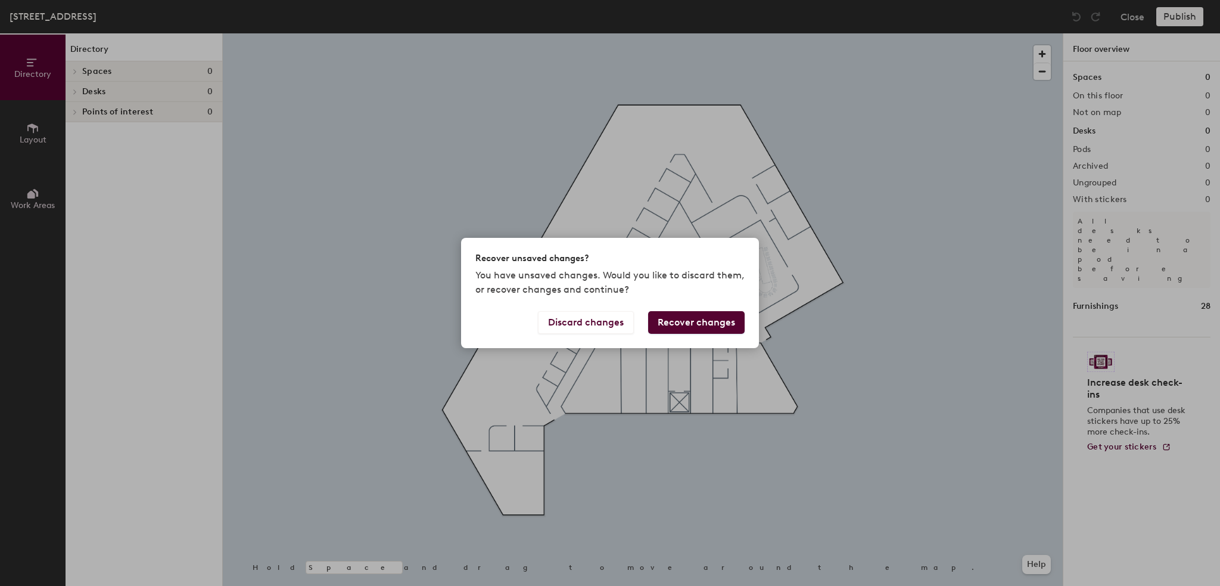
click at [677, 326] on button "Recover changes" at bounding box center [696, 322] width 97 height 23
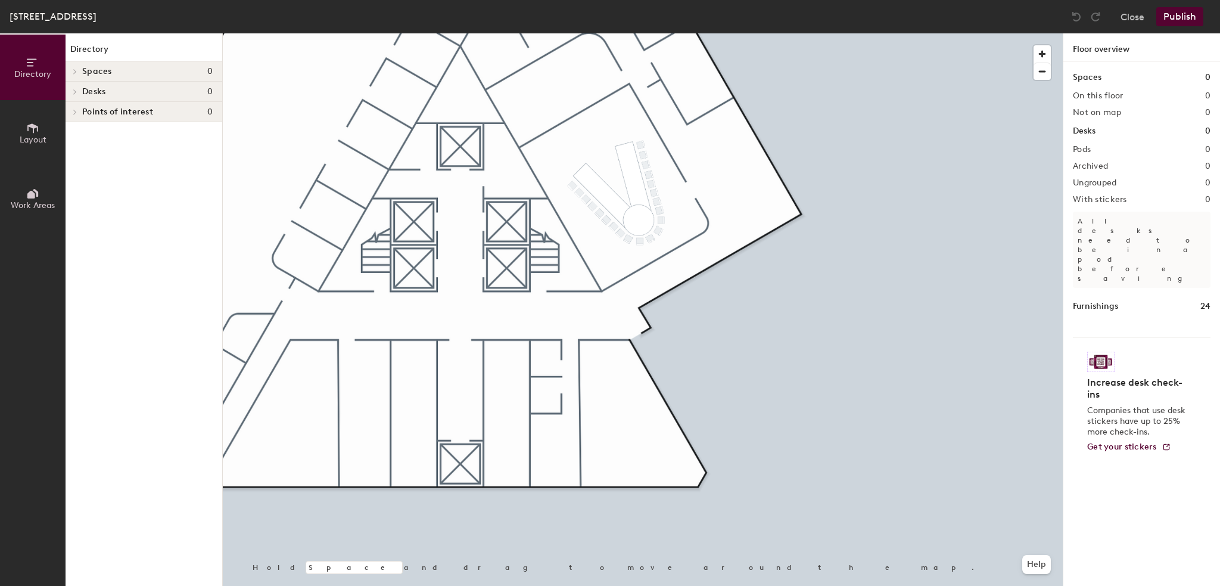
click at [997, 33] on div at bounding box center [643, 33] width 840 height 0
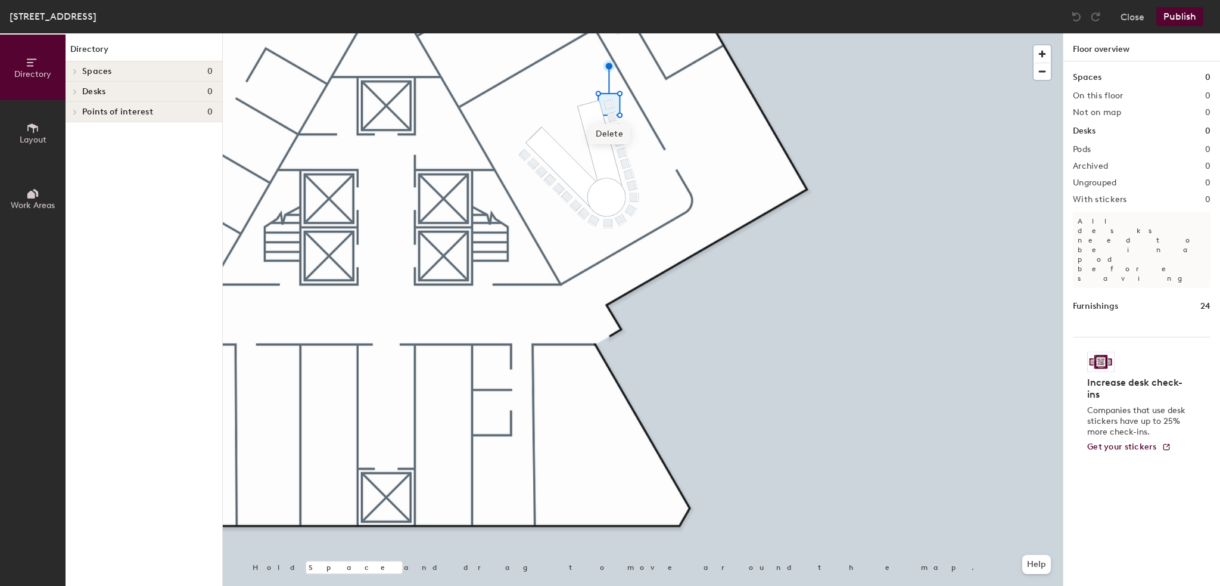
click at [608, 136] on span "Delete" at bounding box center [610, 134] width 42 height 20
click at [21, 74] on span "Directory" at bounding box center [32, 74] width 37 height 10
click at [33, 135] on span "Layout" at bounding box center [33, 140] width 27 height 10
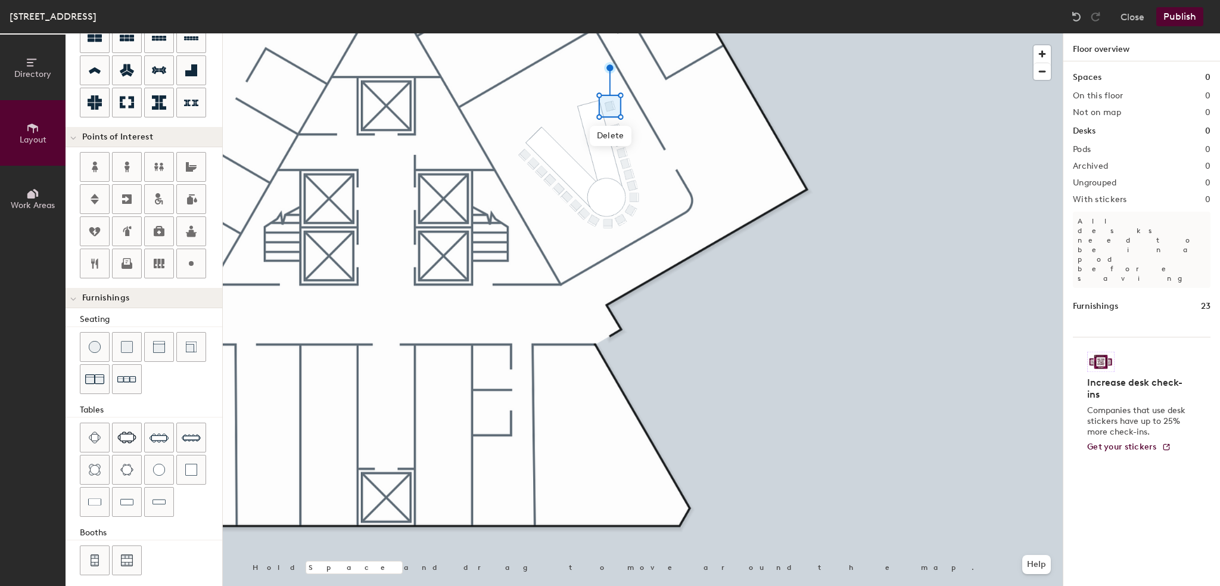
scroll to position [162, 0]
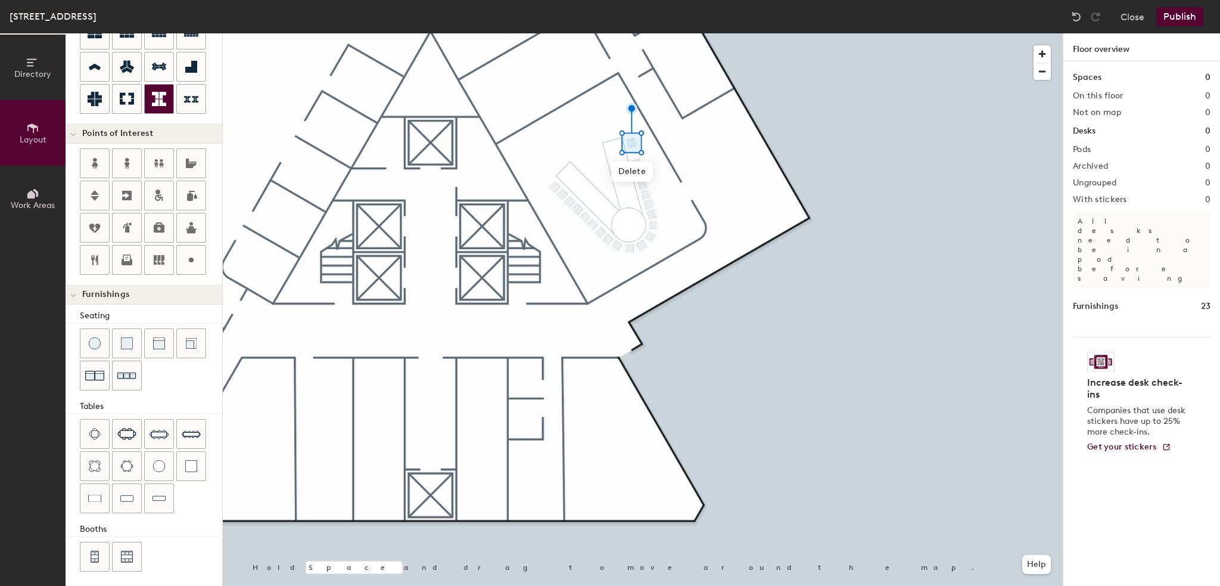
click at [874, 33] on div at bounding box center [643, 33] width 840 height 0
type input "20"
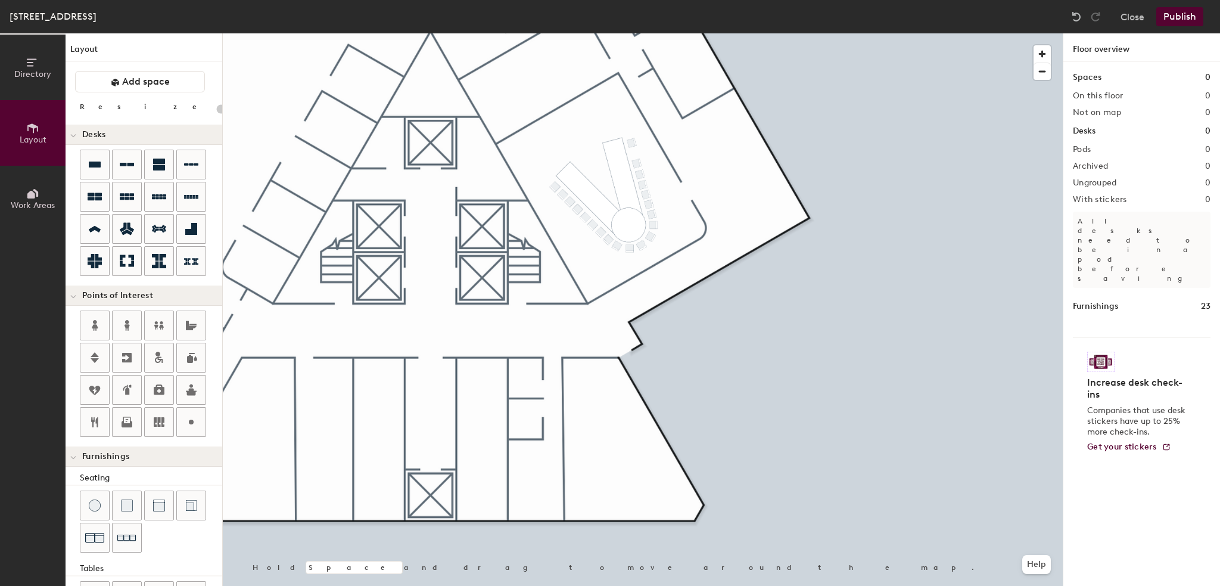
click at [35, 59] on icon at bounding box center [32, 62] width 13 height 13
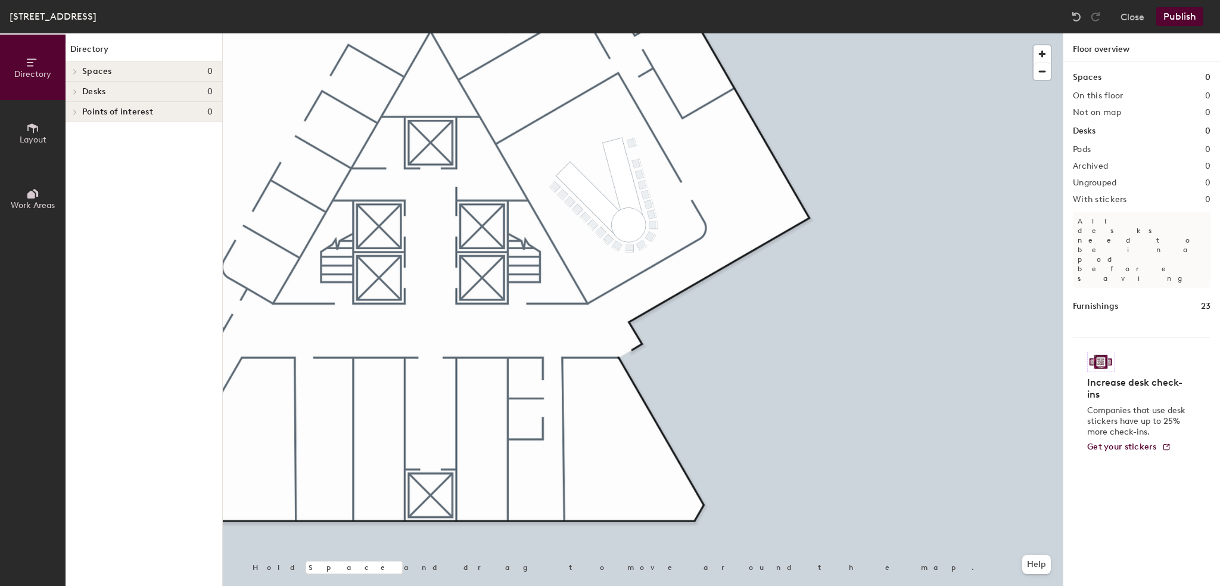
click at [72, 85] on div at bounding box center [73, 92] width 15 height 20
click at [73, 107] on div at bounding box center [73, 112] width 15 height 20
click at [641, 33] on div at bounding box center [643, 33] width 840 height 0
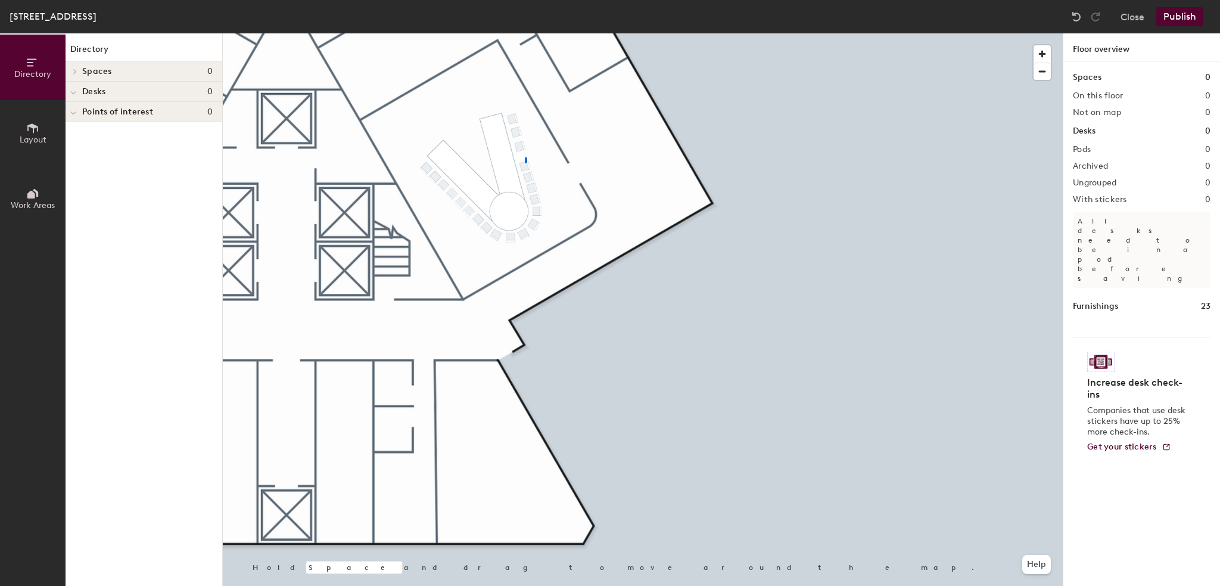
click at [525, 33] on div at bounding box center [643, 33] width 840 height 0
click at [428, 201] on span "Delete" at bounding box center [427, 199] width 42 height 20
click at [1167, 17] on button "Publish" at bounding box center [1180, 16] width 47 height 19
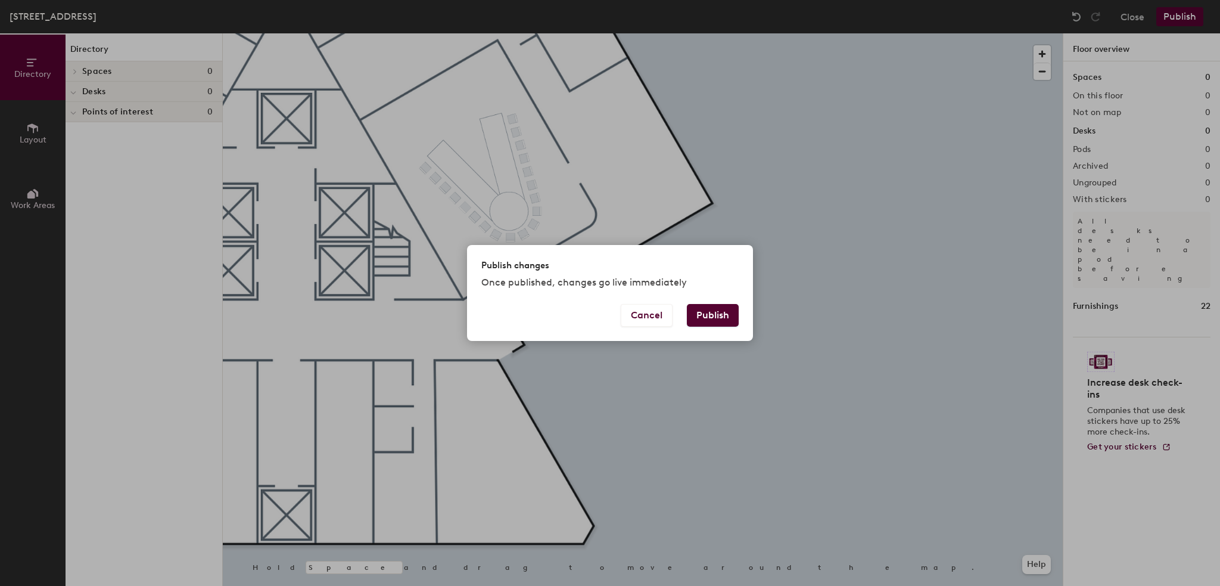
click at [720, 308] on button "Publish" at bounding box center [713, 315] width 52 height 23
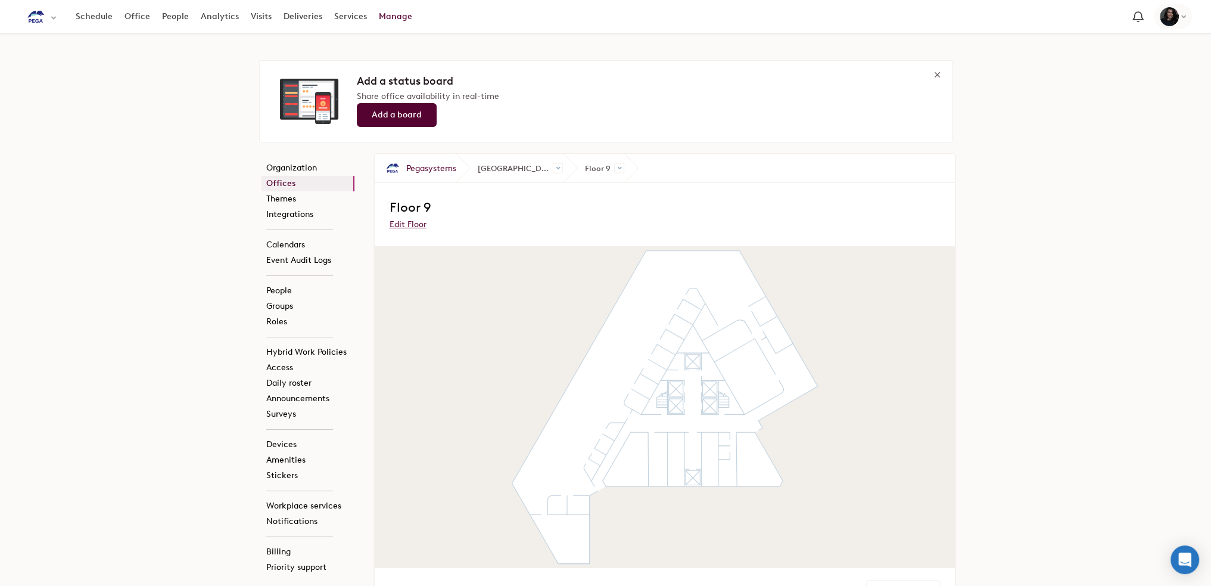
click at [1187, 10] on button "Top Navigation" at bounding box center [1173, 16] width 38 height 25
click at [294, 188] on link "Offices" at bounding box center [308, 183] width 93 height 15
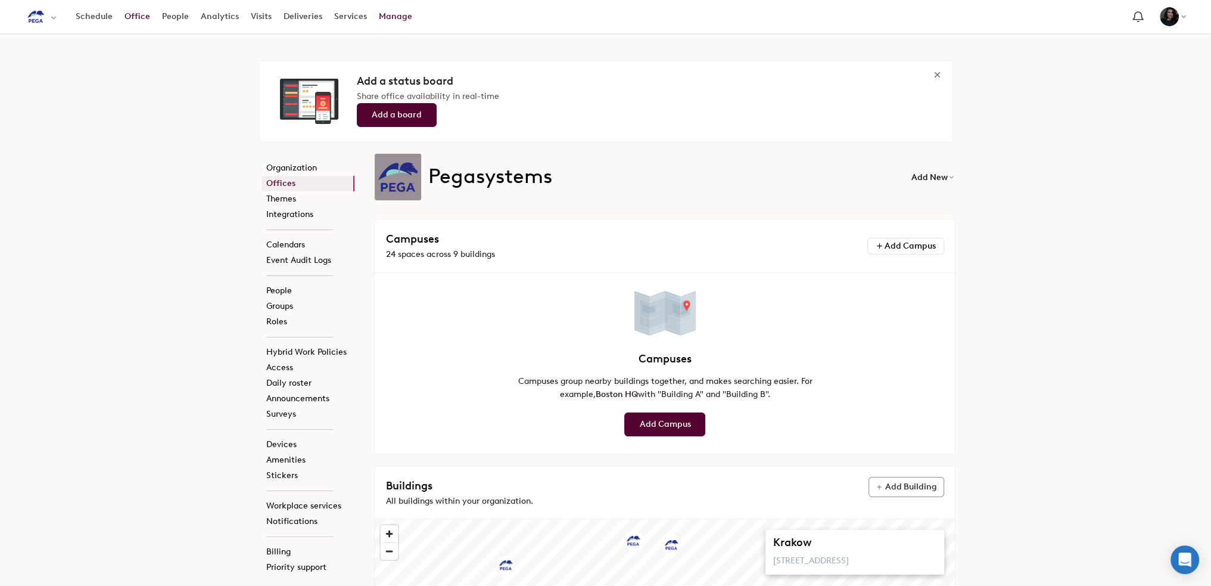
click at [123, 18] on link "Office" at bounding box center [138, 16] width 38 height 21
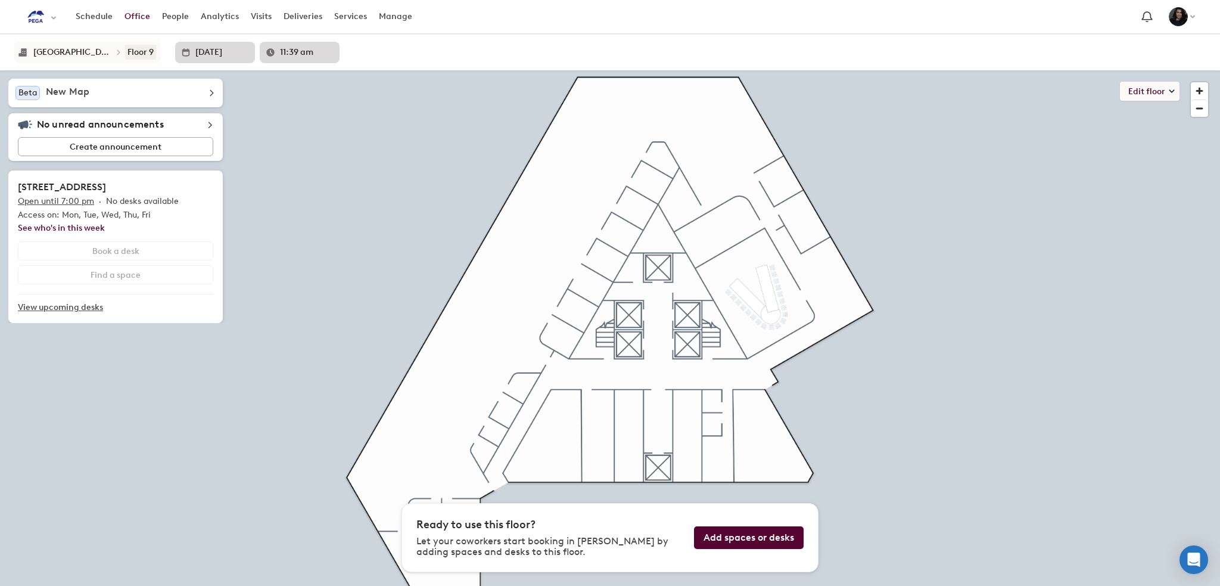
drag, startPoint x: 60, startPoint y: 54, endPoint x: 82, endPoint y: 52, distance: 22.8
click at [82, 52] on div "Sydney Floor 9" at bounding box center [87, 52] width 147 height 22
click at [1199, 15] on button "Top Navigation" at bounding box center [1182, 16] width 38 height 25
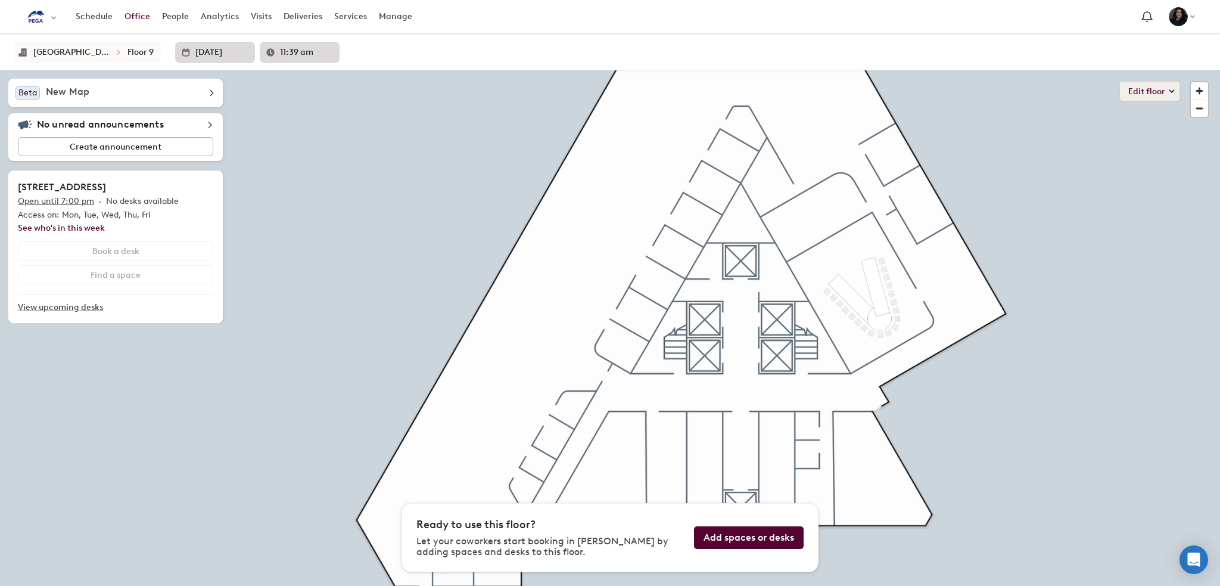
click at [1145, 94] on button "Edit floor" at bounding box center [1150, 91] width 60 height 19
click at [1149, 116] on li "Layout" at bounding box center [1158, 116] width 42 height 17
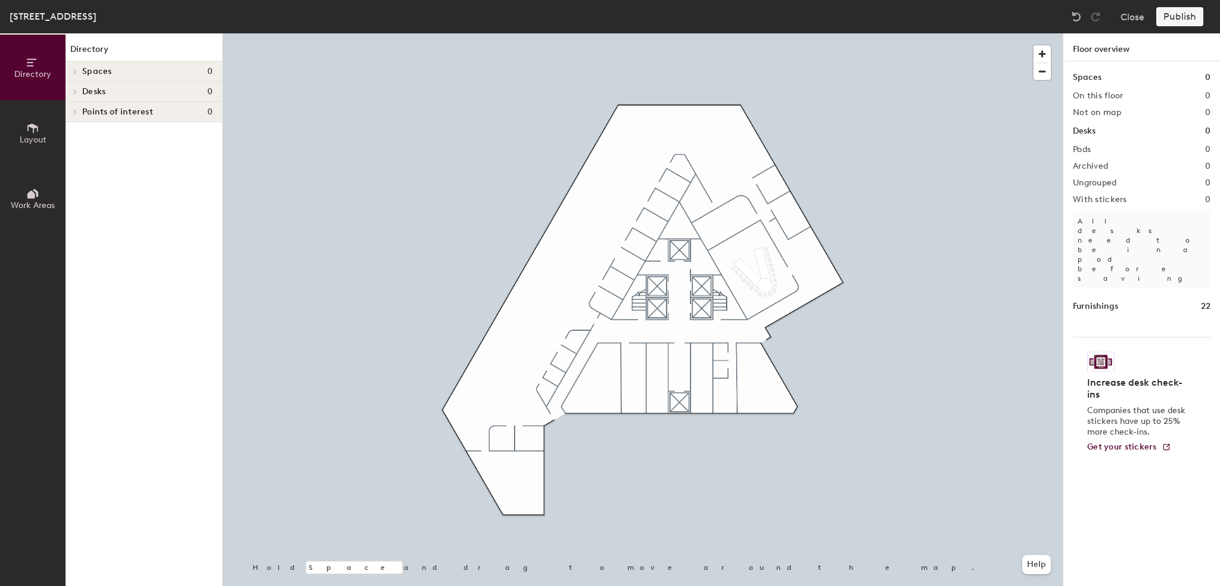
click at [1111, 300] on h1 "Furnishings" at bounding box center [1095, 306] width 45 height 13
click at [1102, 352] on img at bounding box center [1100, 362] width 27 height 20
click at [1040, 564] on button "Help" at bounding box center [1036, 564] width 29 height 19
click at [1185, 20] on div "Publish" at bounding box center [1184, 16] width 54 height 19
click at [1185, 16] on div "Publish" at bounding box center [1184, 16] width 54 height 19
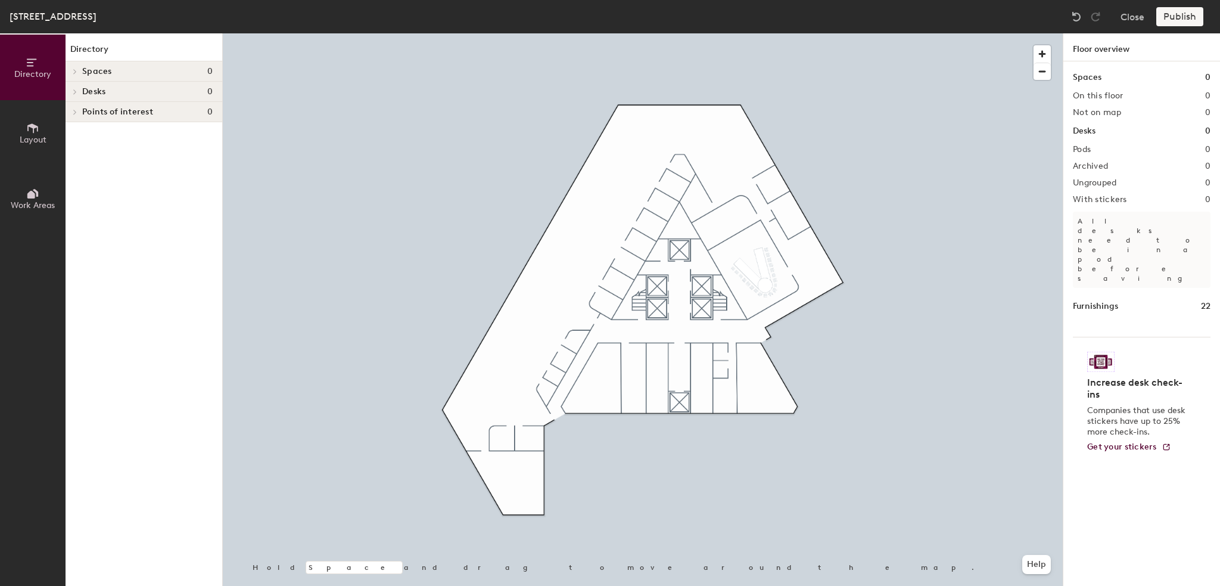
click at [1176, 16] on div "Publish" at bounding box center [1184, 16] width 54 height 19
click at [1168, 19] on div "Publish" at bounding box center [1184, 16] width 54 height 19
drag, startPoint x: 1170, startPoint y: 4, endPoint x: 1170, endPoint y: 14, distance: 9.5
click at [1170, 11] on div "Sydney, Floor 9 Close Publish" at bounding box center [610, 16] width 1220 height 33
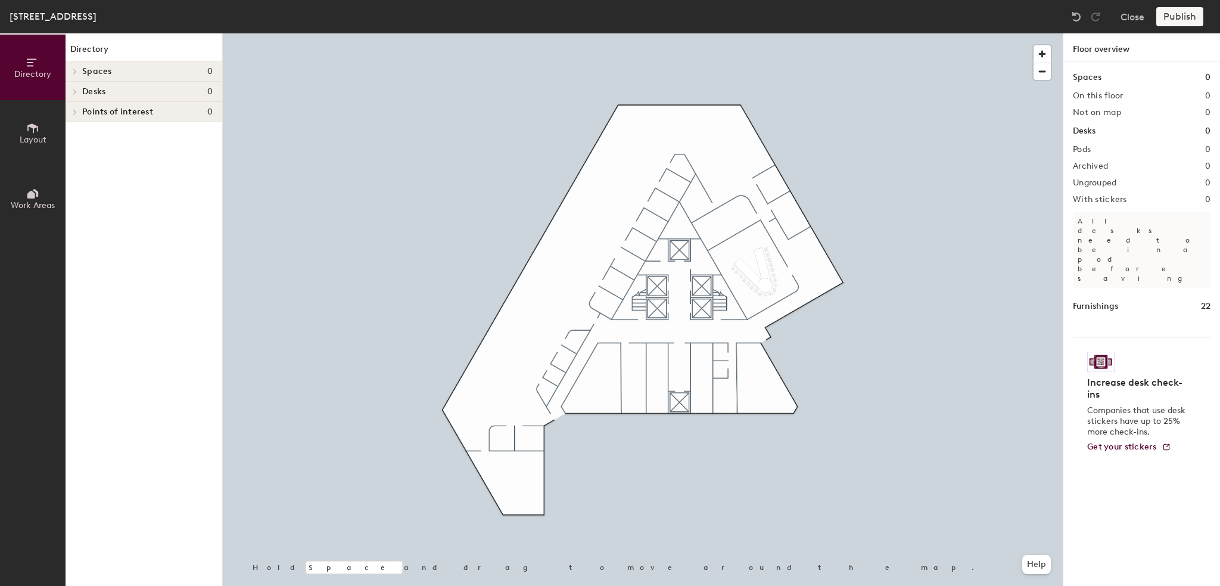
click at [1170, 14] on div "Publish" at bounding box center [1184, 16] width 54 height 19
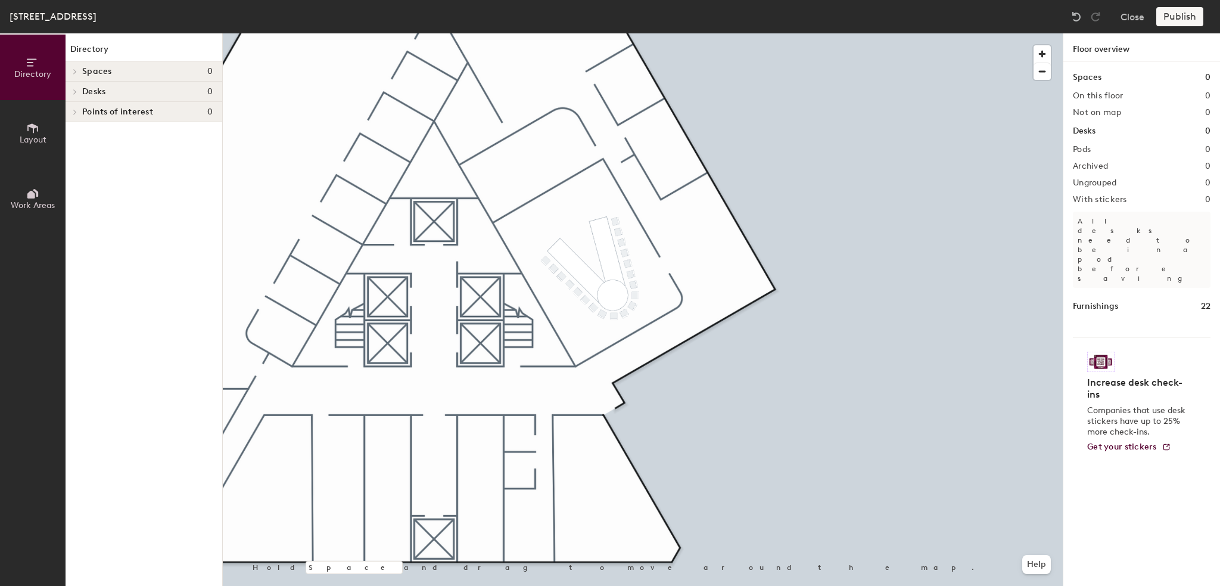
click at [1170, 14] on div "Publish" at bounding box center [1184, 16] width 54 height 19
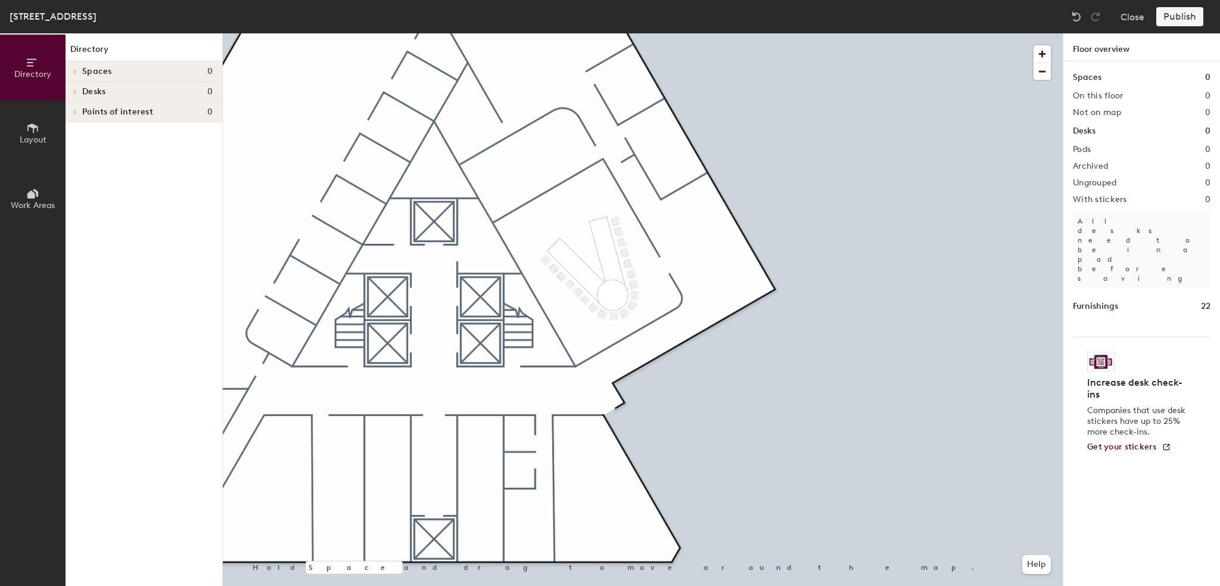
click at [1170, 14] on div "Publish" at bounding box center [1184, 16] width 54 height 19
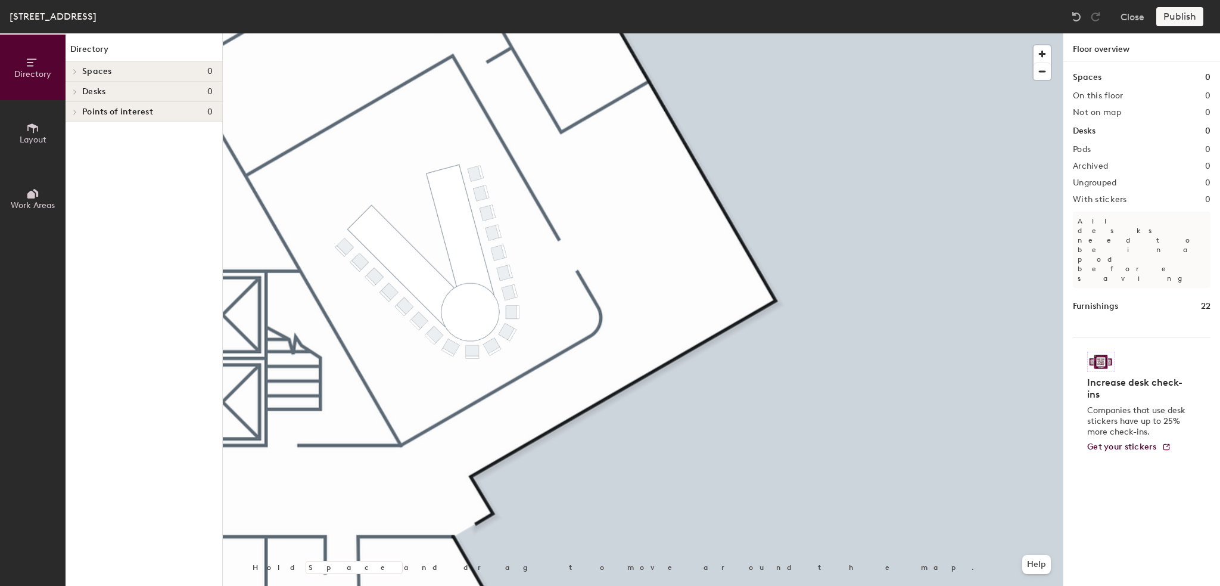
click at [1180, 16] on div "Publish" at bounding box center [1184, 16] width 54 height 19
click at [1171, 15] on div "Publish" at bounding box center [1184, 16] width 54 height 19
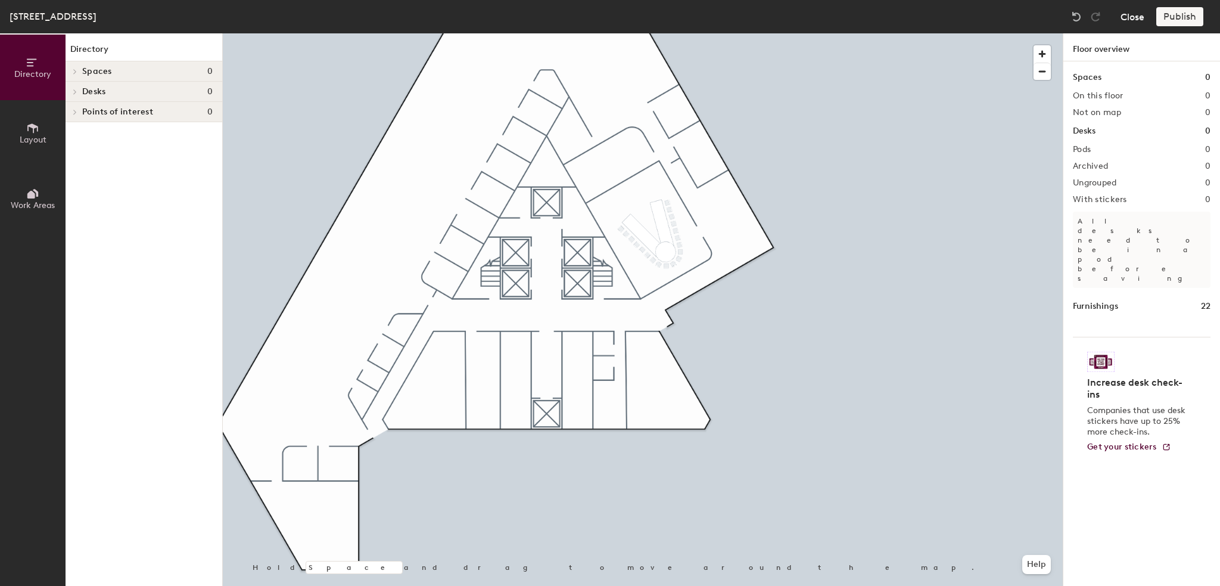
click at [1133, 16] on button "Close" at bounding box center [1133, 16] width 24 height 19
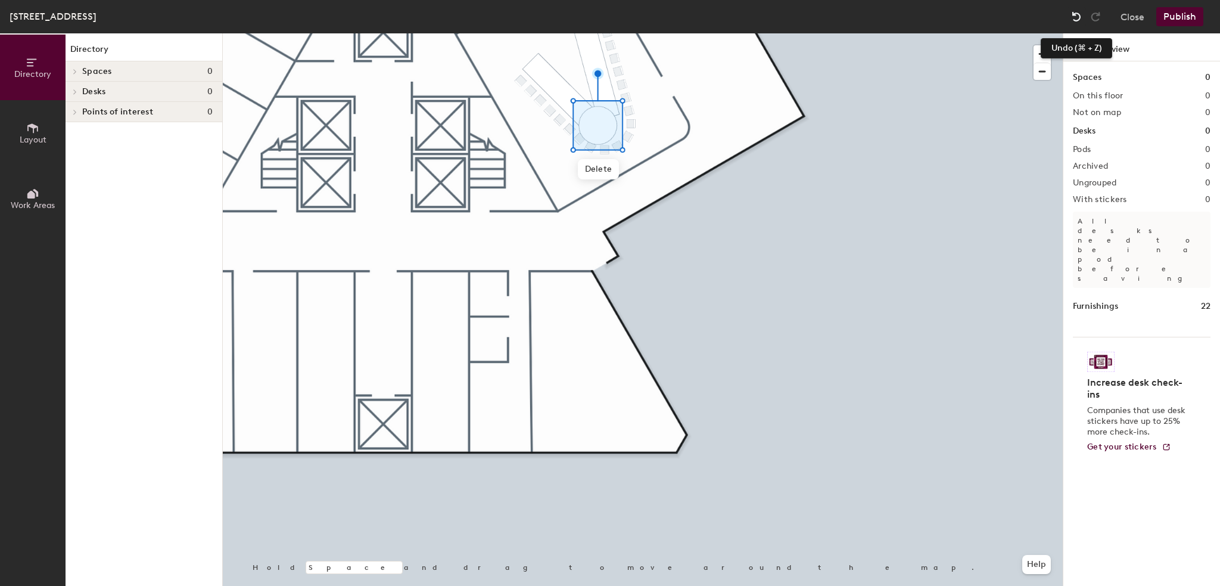
click at [1079, 17] on img at bounding box center [1077, 17] width 12 height 12
click at [1186, 16] on div "Publish" at bounding box center [1184, 16] width 54 height 19
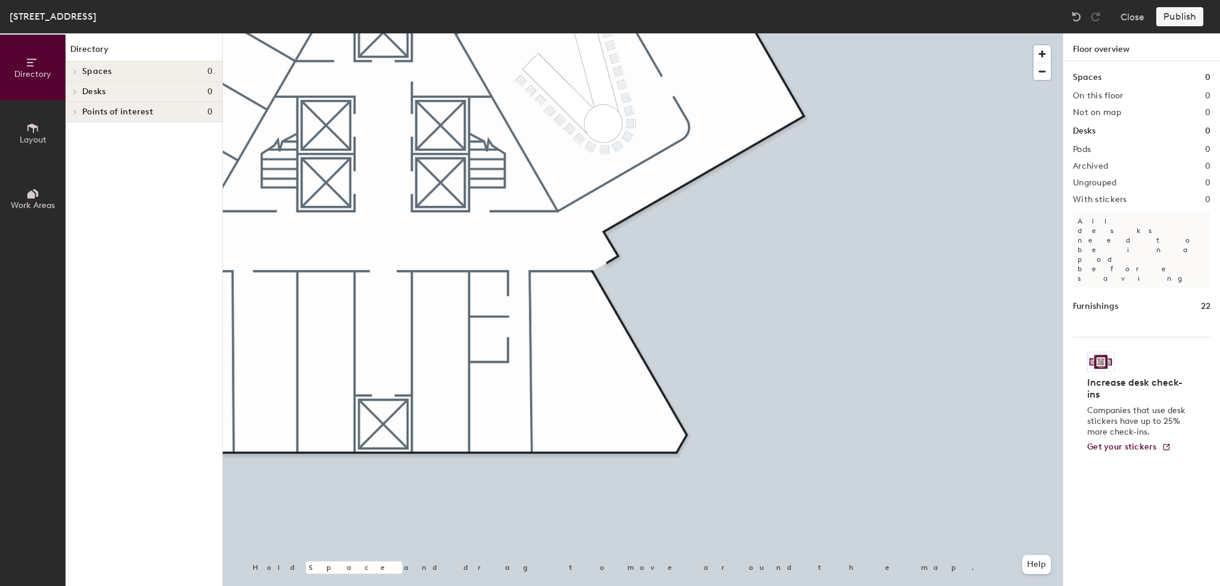
click at [1181, 21] on div "Publish" at bounding box center [1184, 16] width 54 height 19
click at [1181, 18] on div "Publish" at bounding box center [1184, 16] width 54 height 19
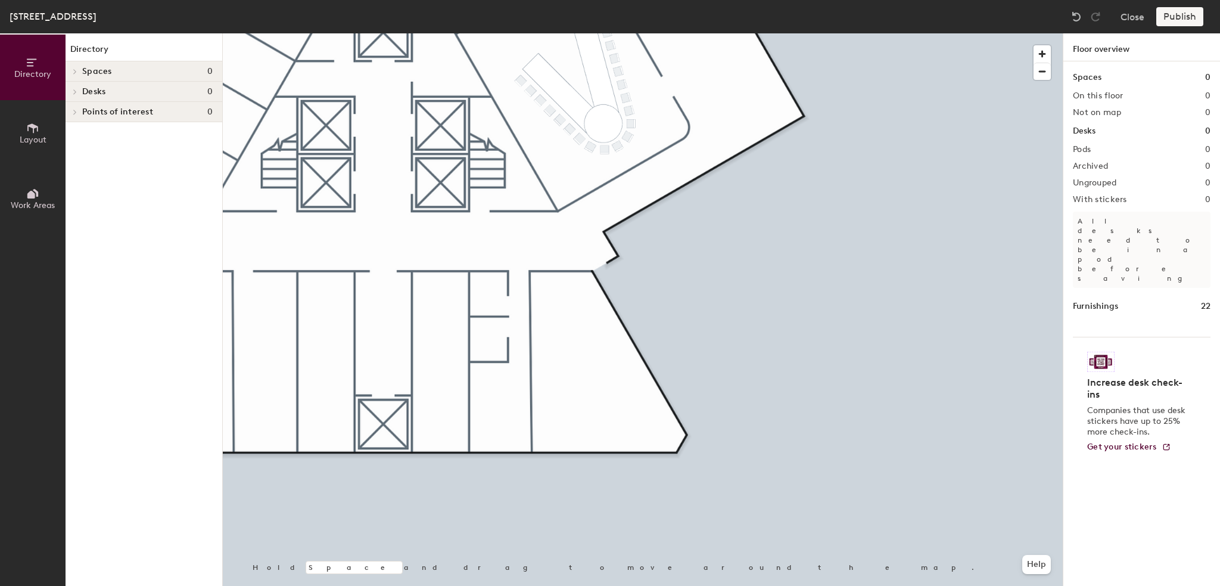
click at [1181, 18] on div "Publish" at bounding box center [1184, 16] width 54 height 19
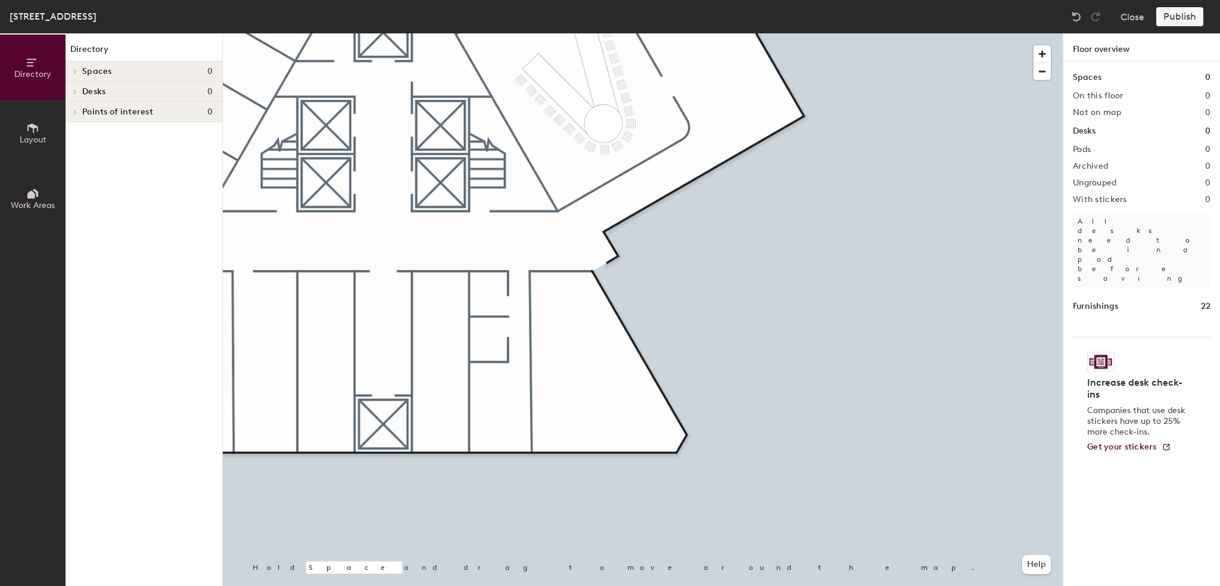
click at [1181, 18] on div "Publish" at bounding box center [1184, 16] width 54 height 19
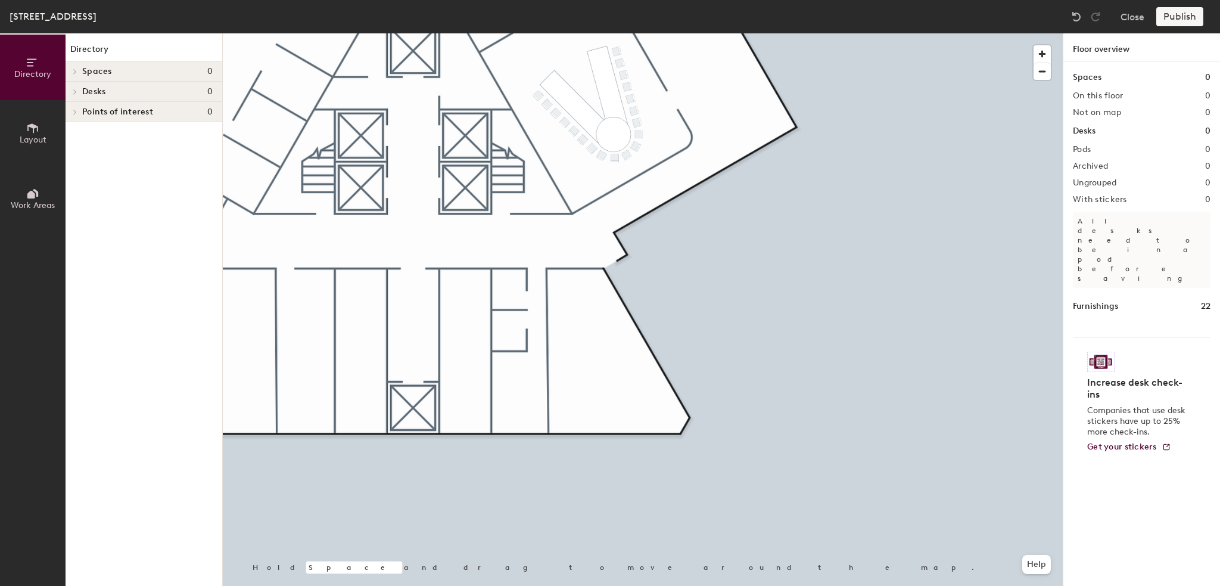
click at [1182, 14] on div "Publish" at bounding box center [1184, 16] width 54 height 19
click at [1171, 15] on div "Publish" at bounding box center [1184, 16] width 54 height 19
click at [1170, 15] on div "Publish" at bounding box center [1184, 16] width 54 height 19
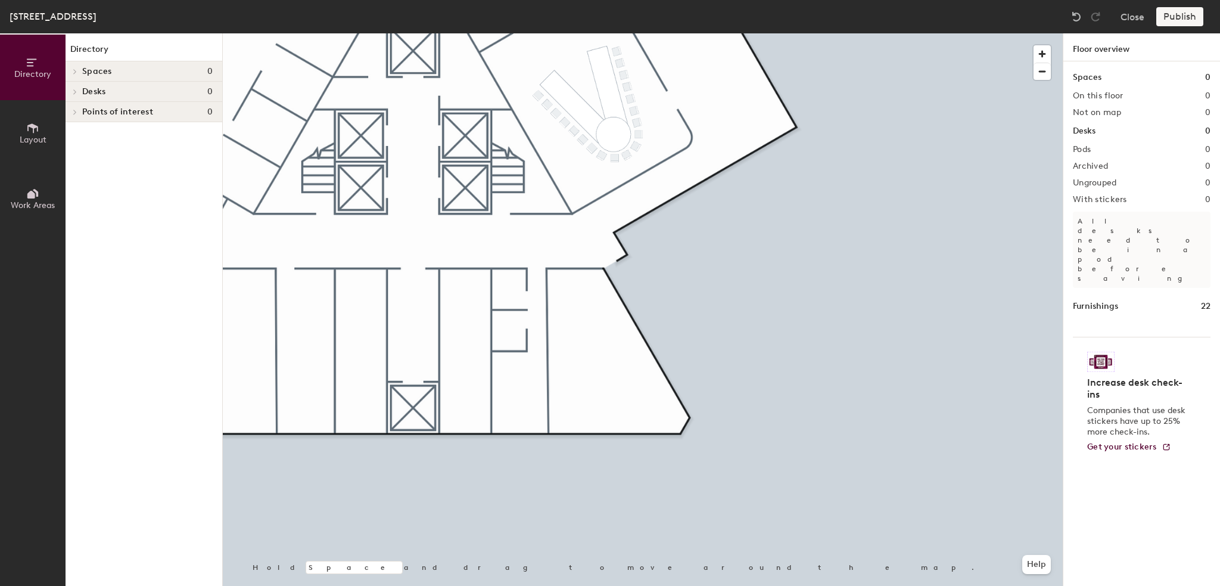
click at [1170, 15] on div "Publish" at bounding box center [1184, 16] width 54 height 19
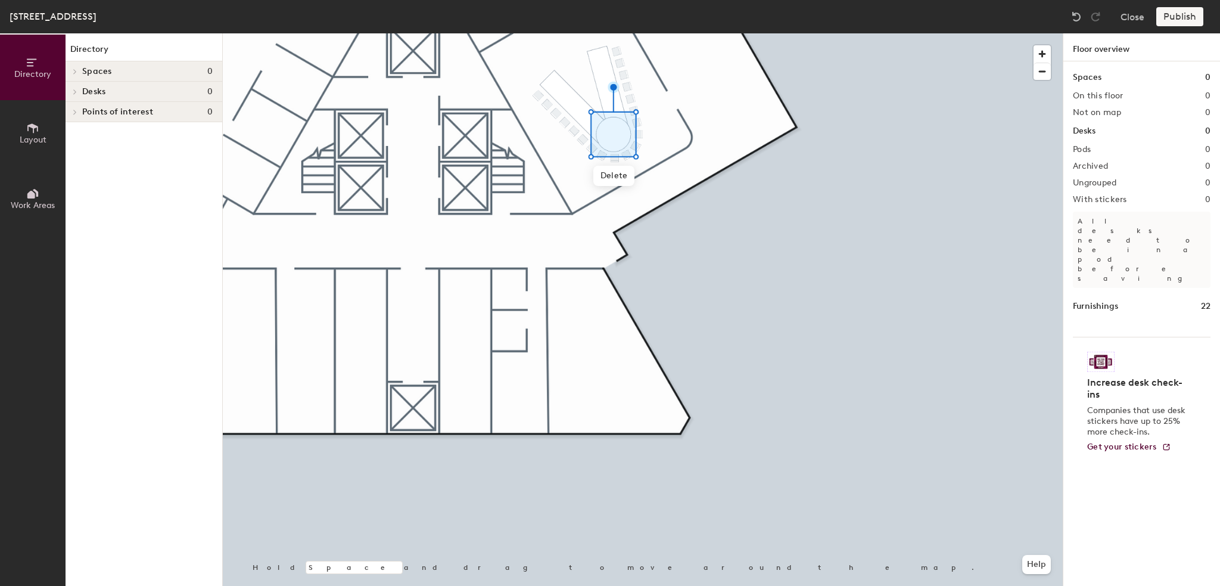
click at [1174, 17] on div "Publish" at bounding box center [1184, 16] width 54 height 19
click at [628, 176] on span "Delete" at bounding box center [614, 176] width 42 height 20
click at [1076, 18] on img at bounding box center [1077, 17] width 12 height 12
click at [1167, 18] on div "Publish" at bounding box center [1184, 16] width 54 height 19
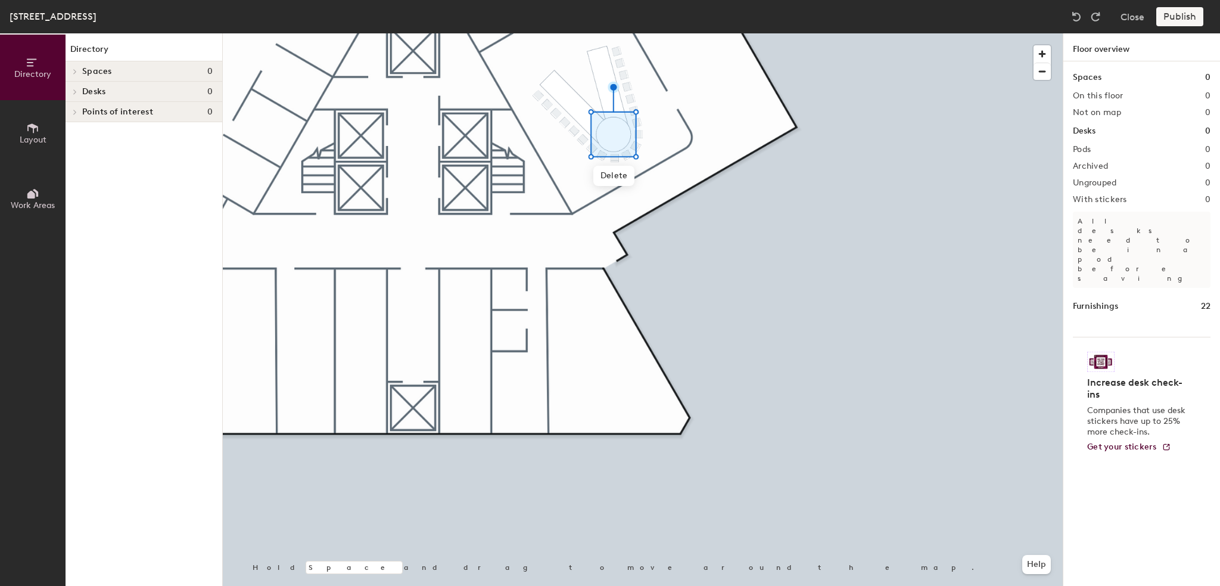
click at [1167, 18] on div "Publish" at bounding box center [1184, 16] width 54 height 19
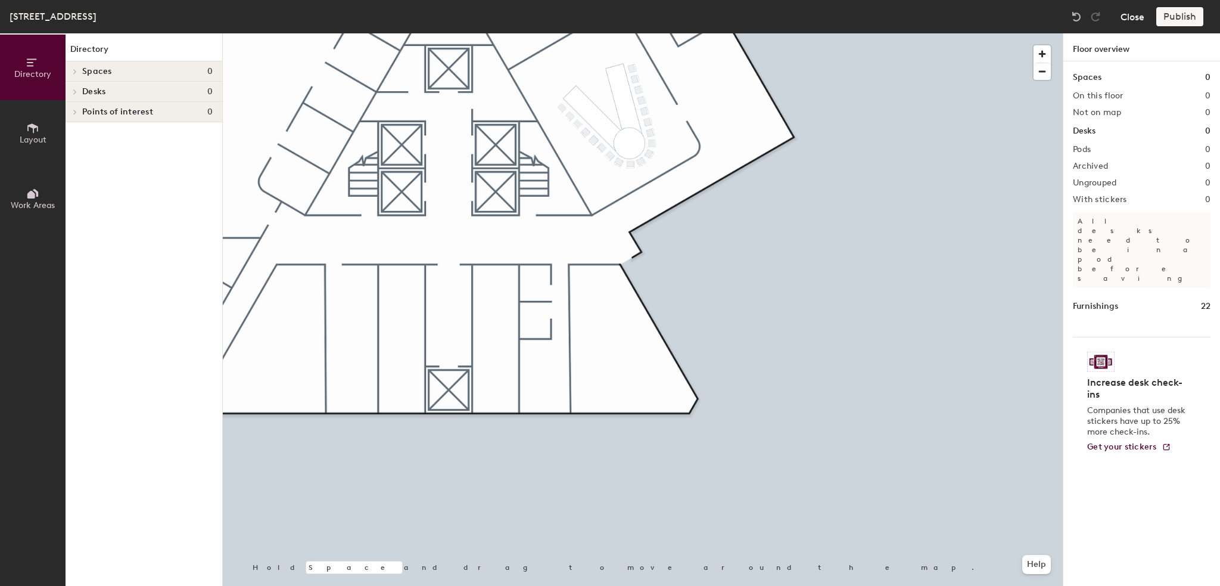
click at [1125, 14] on button "Close" at bounding box center [1133, 16] width 24 height 19
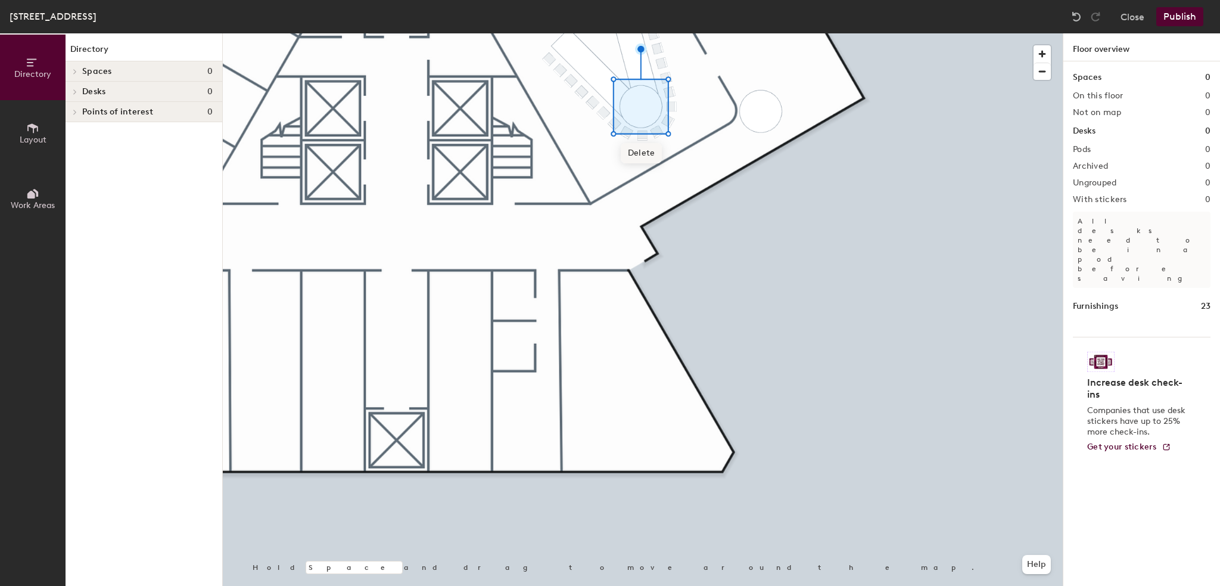
click at [635, 147] on span "Delete" at bounding box center [642, 153] width 42 height 20
click at [1170, 15] on button "Publish" at bounding box center [1180, 16] width 47 height 19
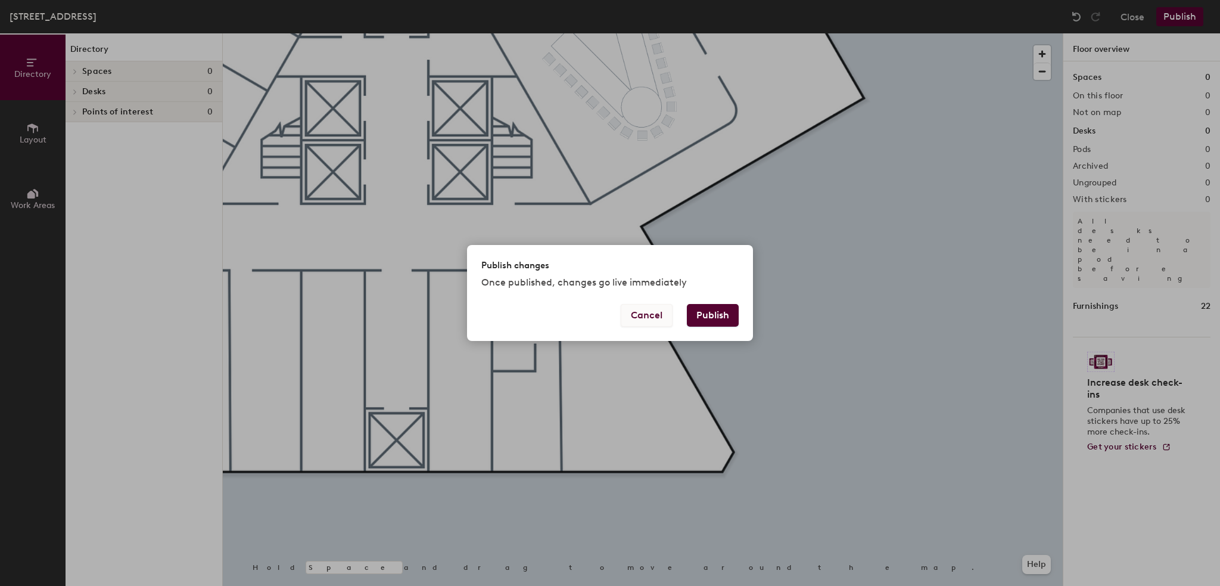
click at [655, 315] on button "Cancel" at bounding box center [647, 315] width 52 height 23
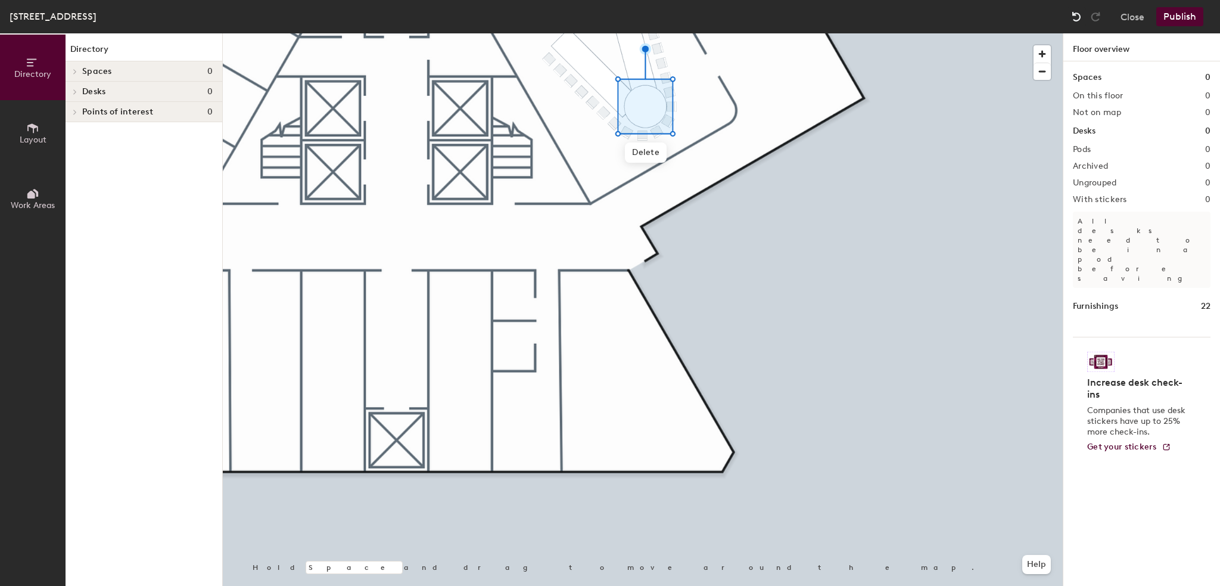
click at [1076, 12] on img at bounding box center [1077, 17] width 12 height 12
click at [1076, 15] on img at bounding box center [1077, 17] width 12 height 12
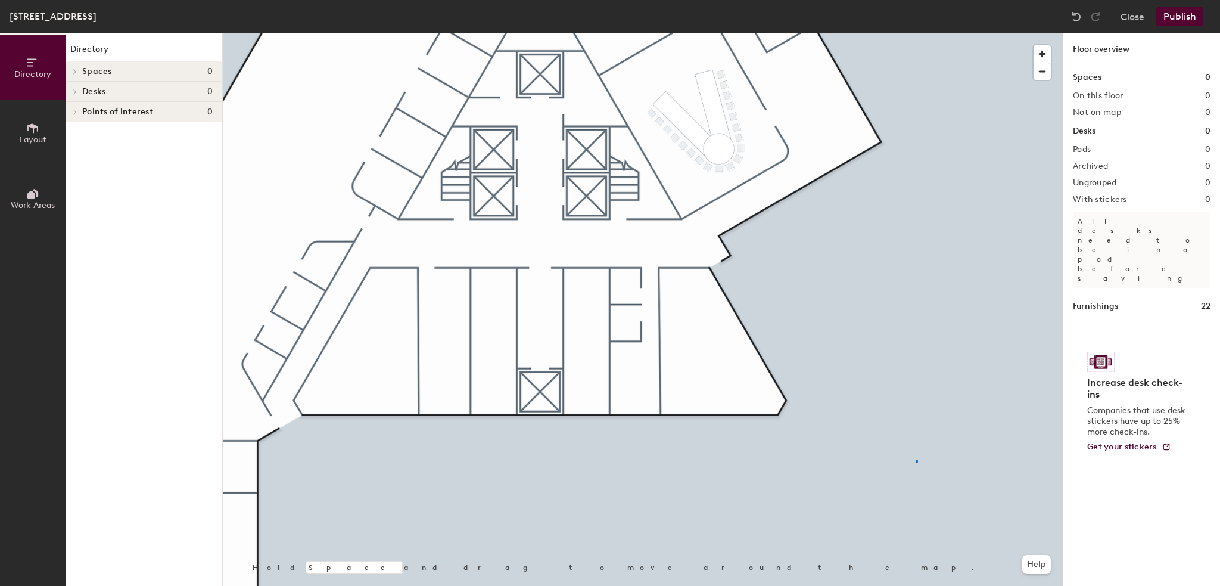
click at [917, 33] on div at bounding box center [643, 33] width 840 height 0
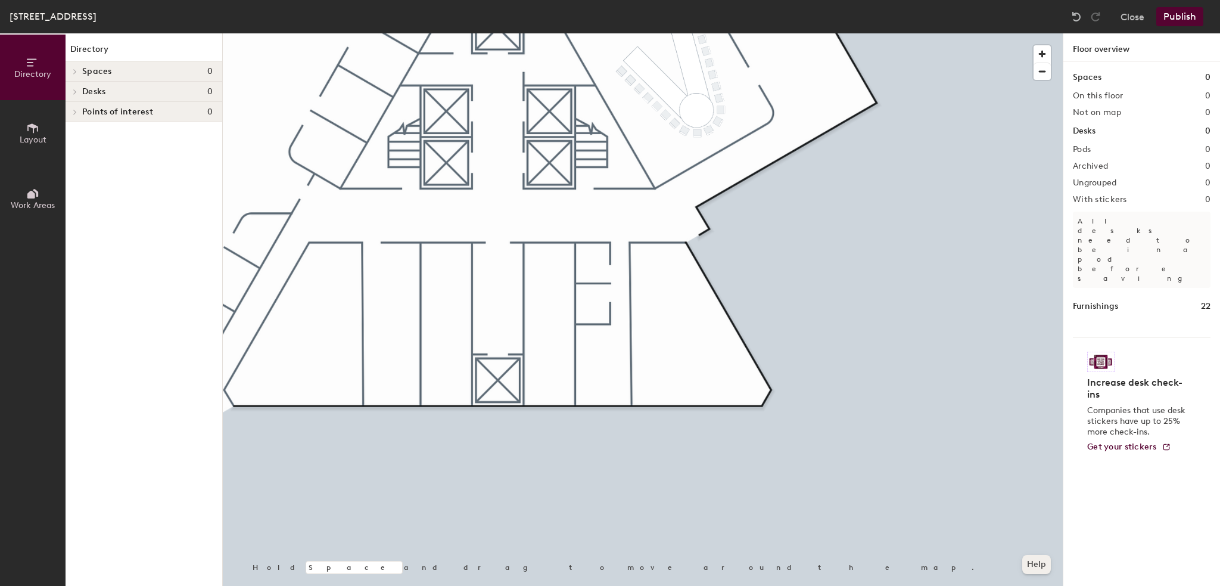
click at [1030, 573] on button "Help" at bounding box center [1036, 564] width 29 height 19
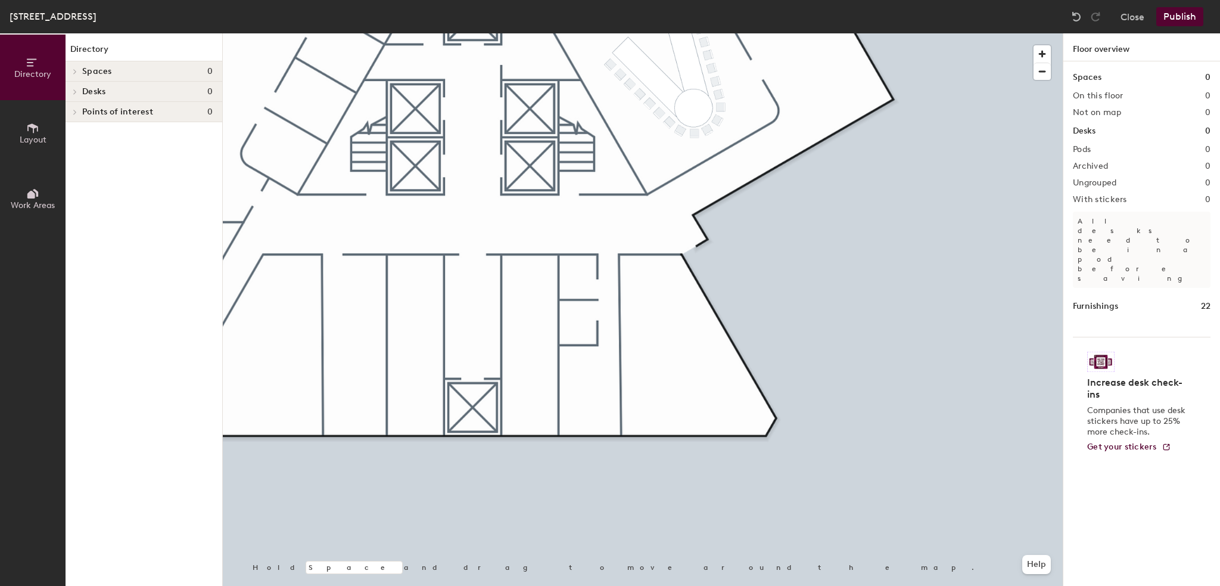
click at [1175, 15] on button "Publish" at bounding box center [1180, 16] width 47 height 19
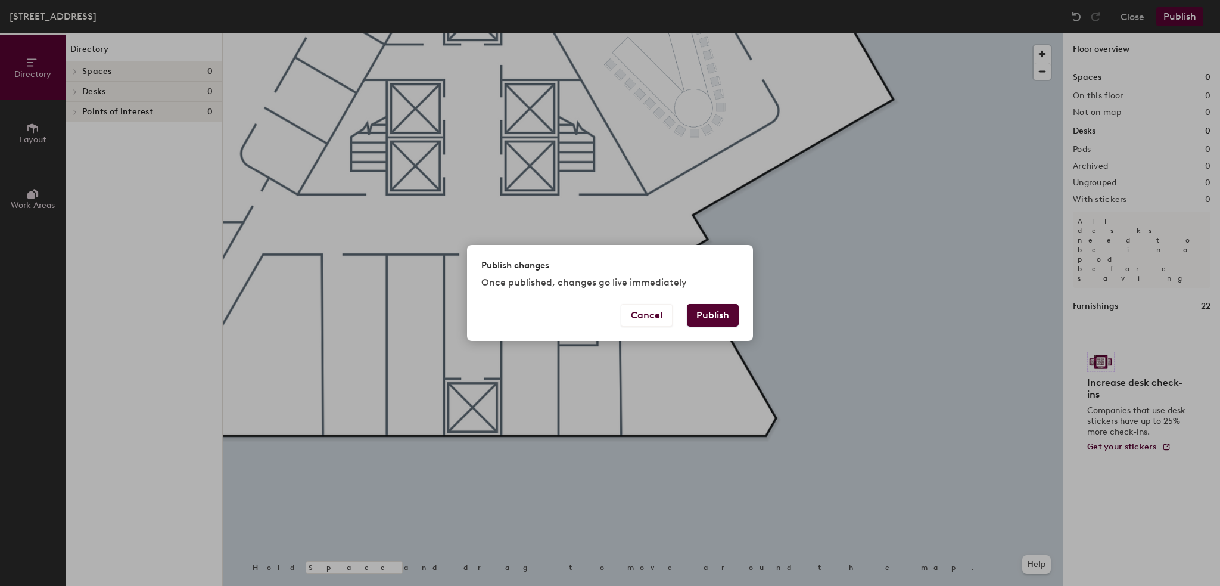
click at [715, 316] on button "Publish" at bounding box center [713, 315] width 52 height 23
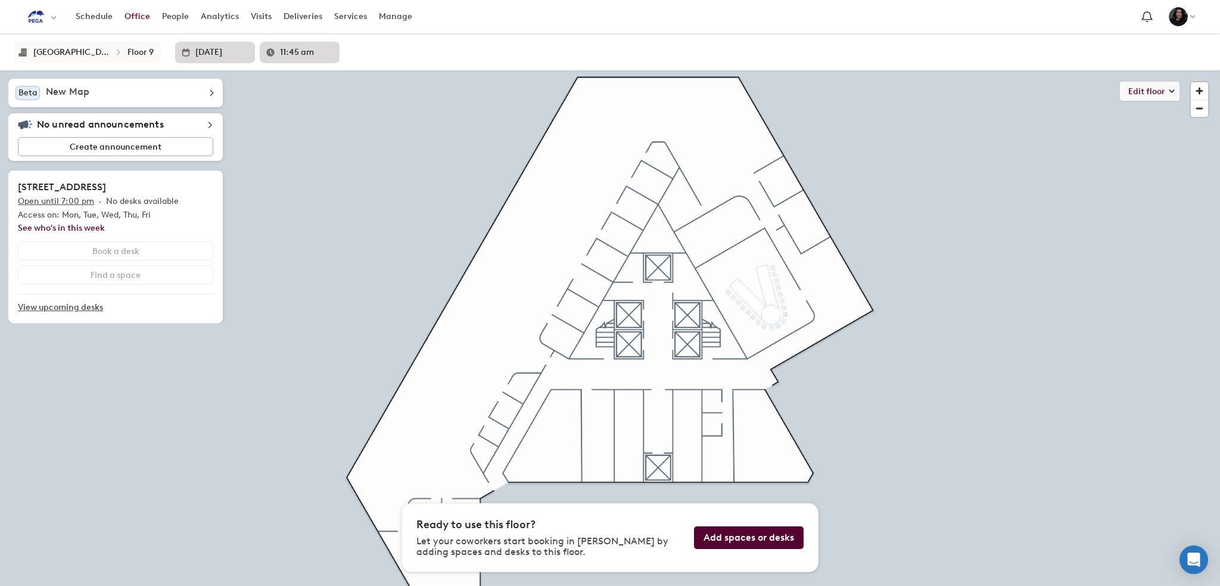
click at [130, 18] on link "Office" at bounding box center [138, 16] width 38 height 21
click at [55, 20] on div "Select an organization - Pegasystems currently selected" at bounding box center [51, 16] width 11 height 17
click at [173, 13] on link "People" at bounding box center [175, 16] width 39 height 21
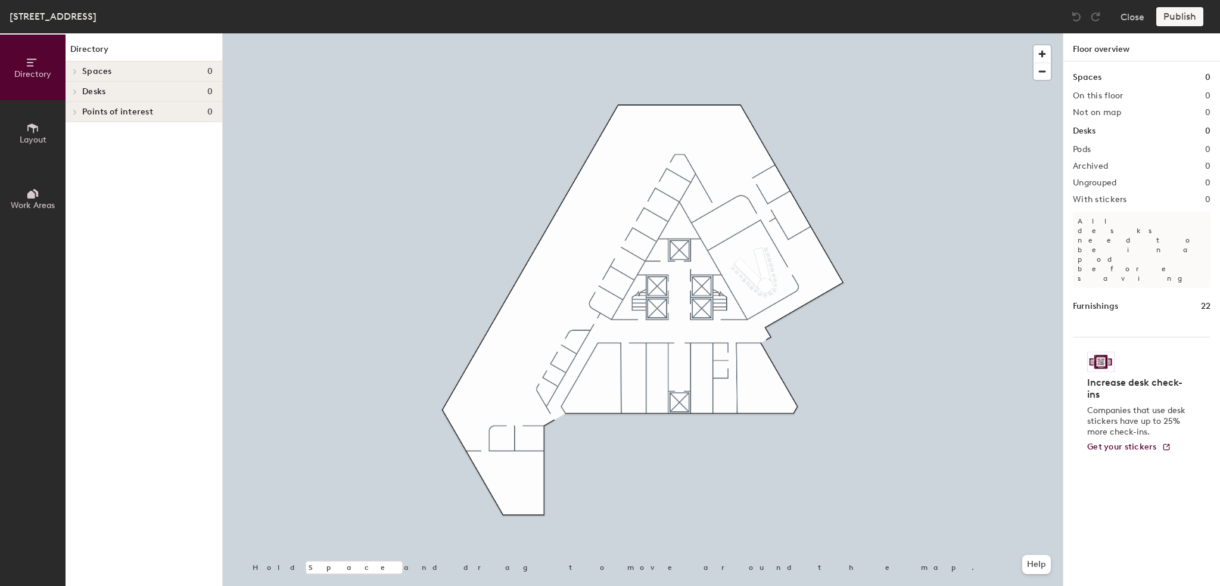
click at [39, 141] on span "Layout" at bounding box center [33, 140] width 27 height 10
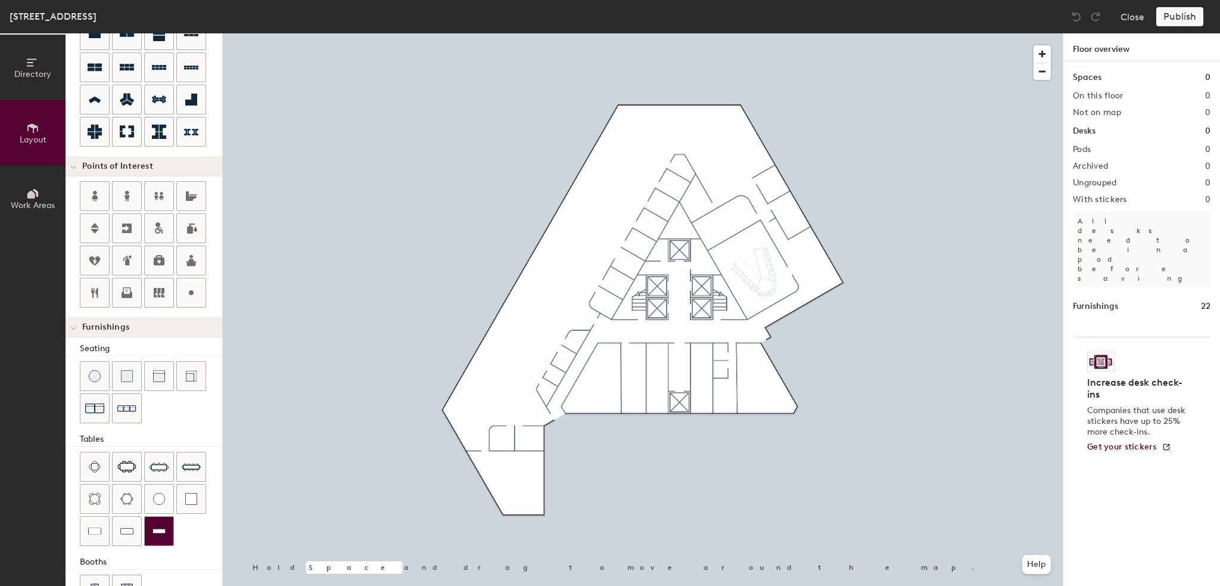
scroll to position [162, 0]
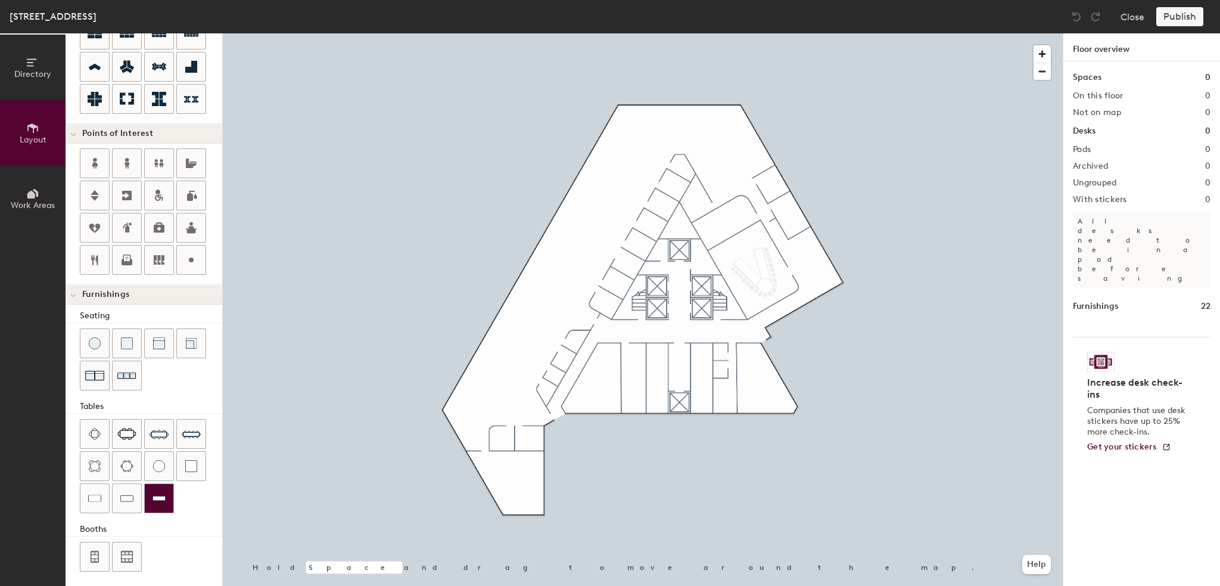
click at [163, 492] on img at bounding box center [159, 498] width 13 height 12
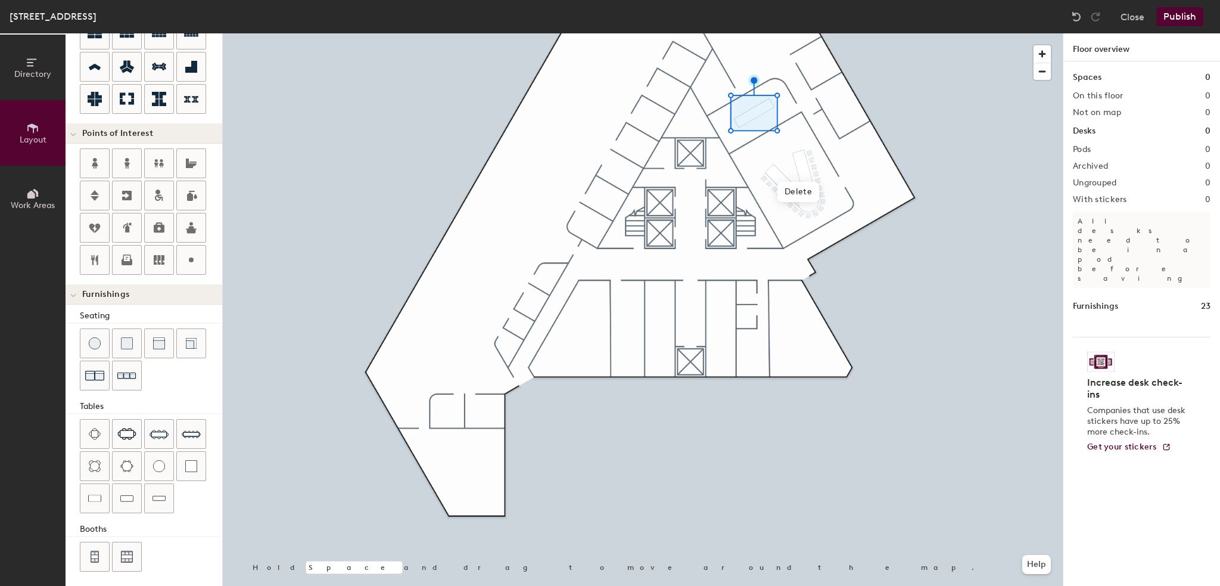
click at [920, 33] on div at bounding box center [643, 33] width 840 height 0
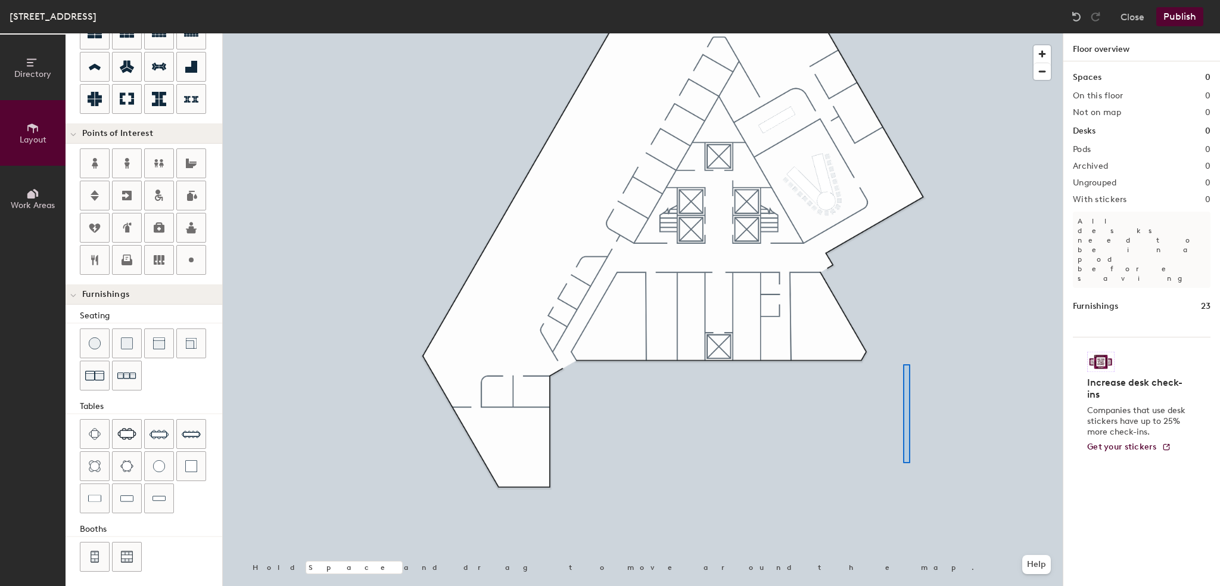
click at [906, 33] on div at bounding box center [643, 33] width 840 height 0
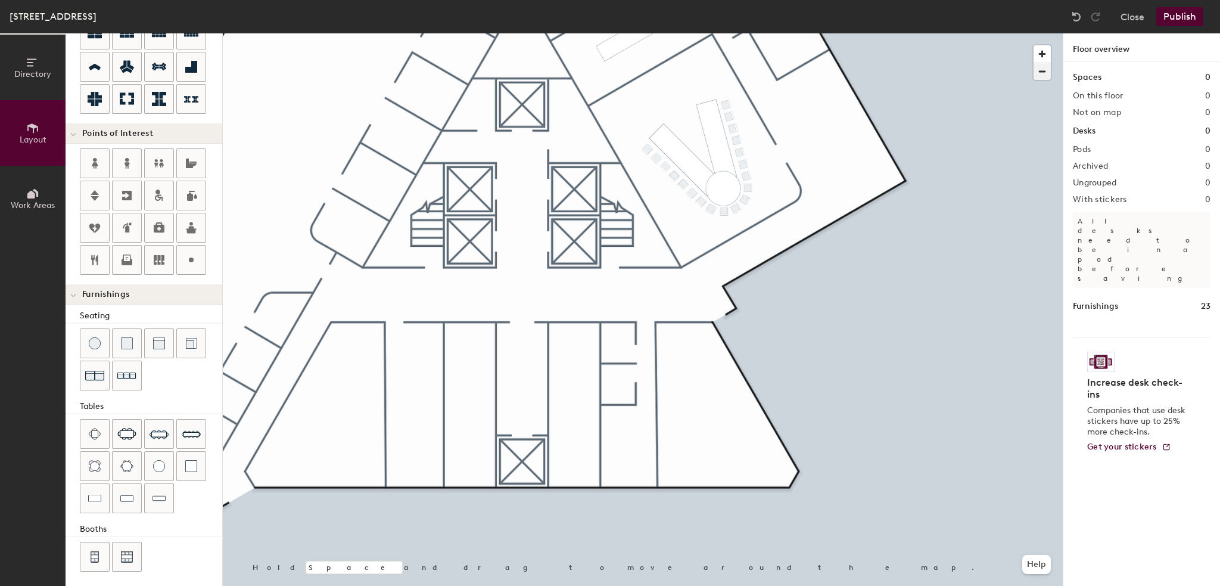
click at [1034, 73] on span "button" at bounding box center [1042, 71] width 17 height 17
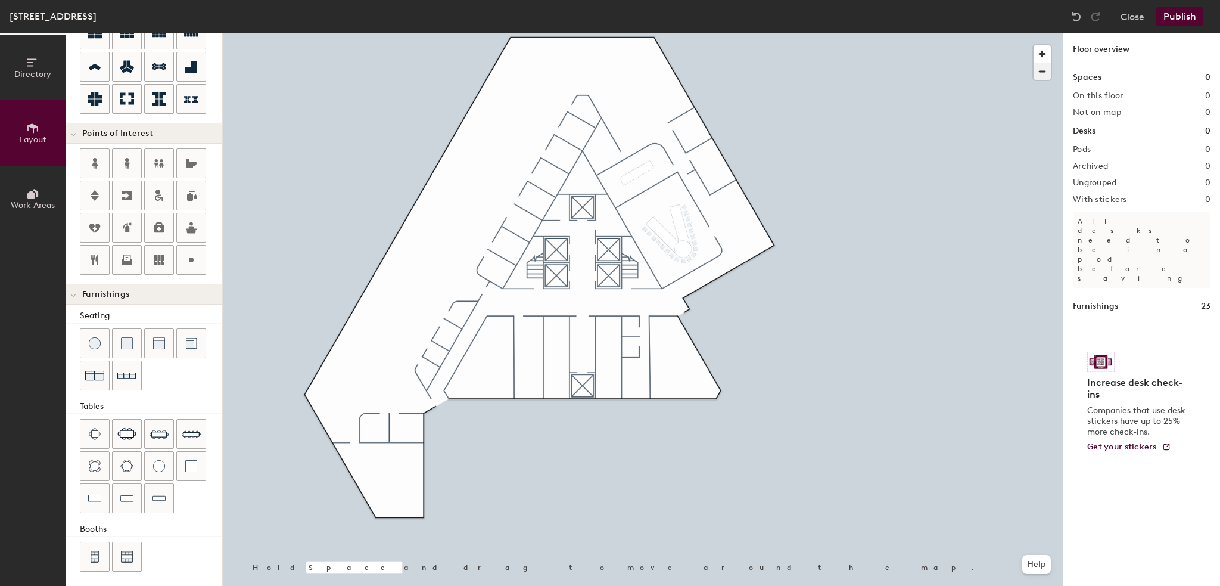
click at [1037, 73] on span "button" at bounding box center [1042, 71] width 17 height 17
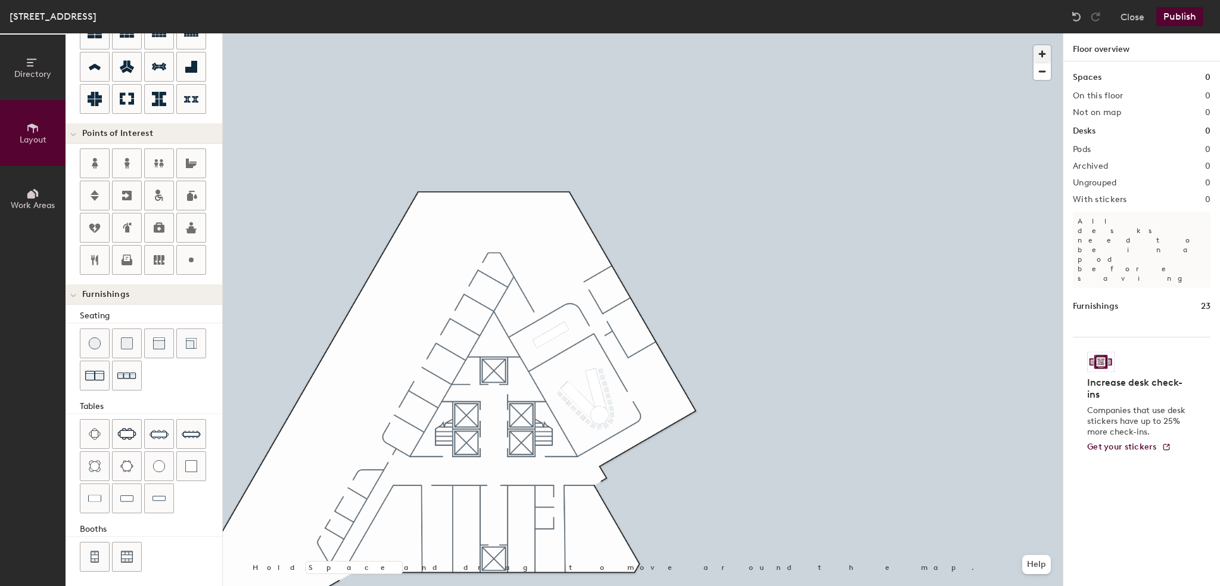
click at [1046, 51] on span "button" at bounding box center [1042, 53] width 17 height 17
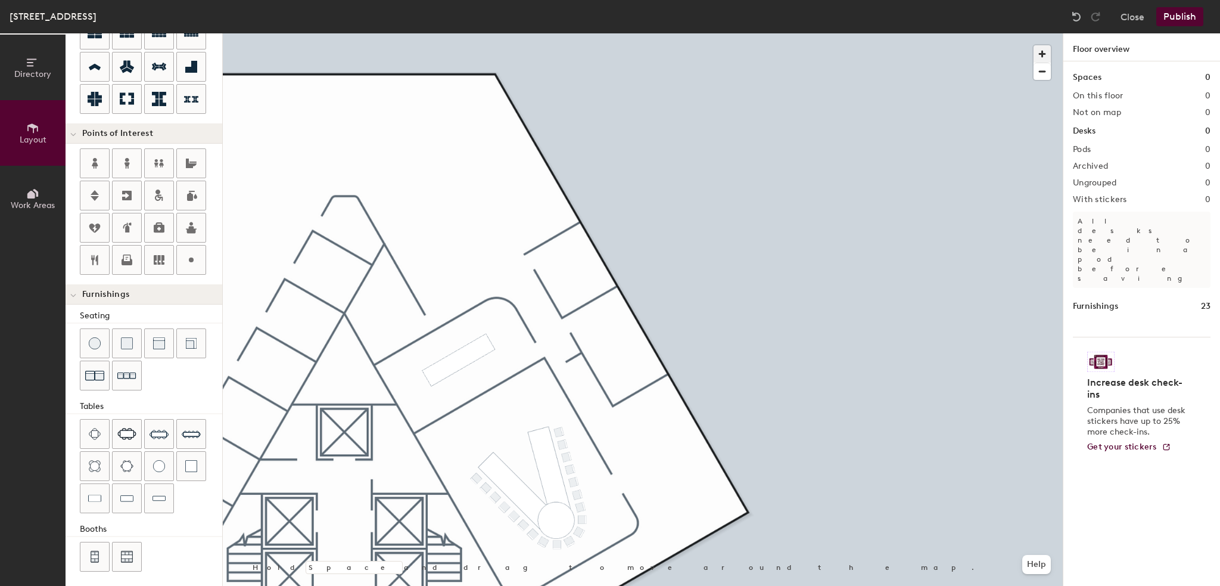
click at [1042, 57] on span "button" at bounding box center [1042, 53] width 17 height 17
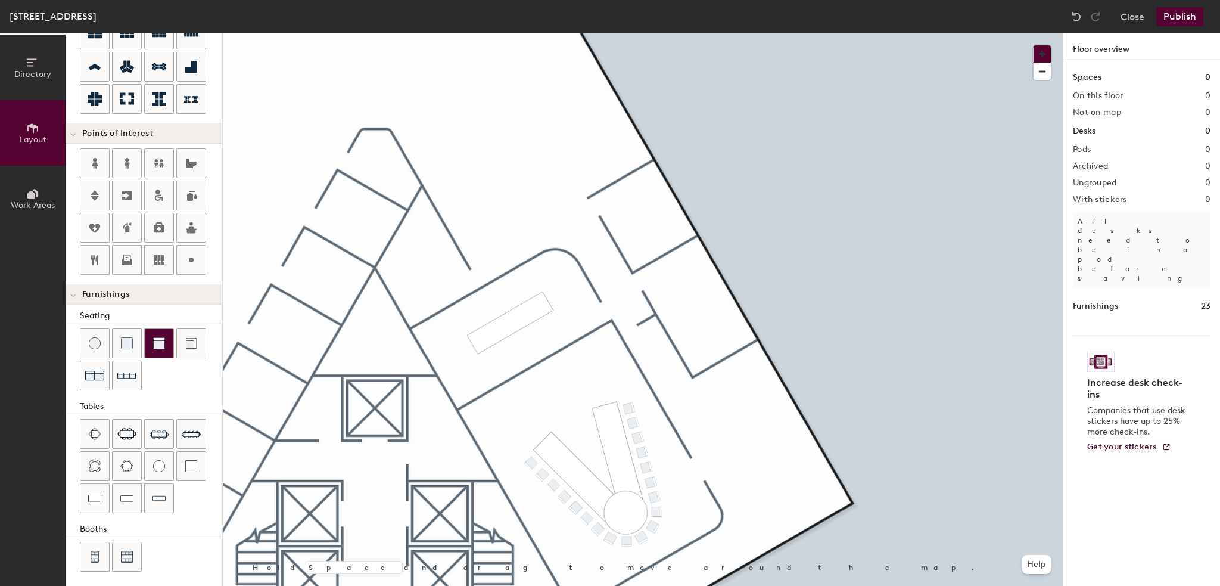
click at [156, 340] on img at bounding box center [159, 343] width 12 height 12
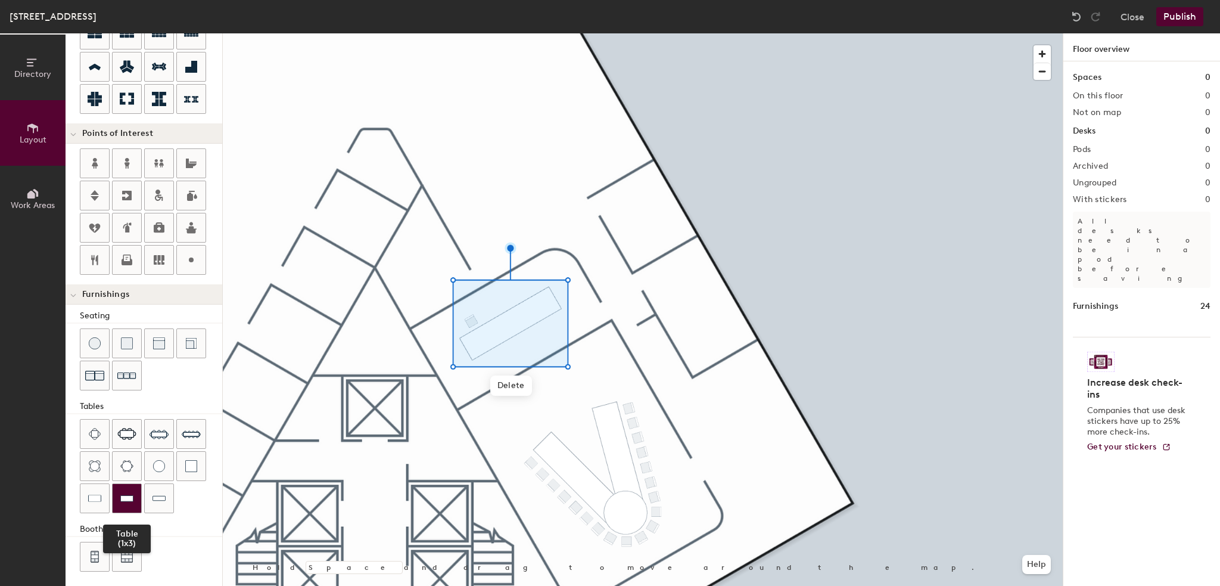
click at [120, 492] on img at bounding box center [126, 498] width 13 height 12
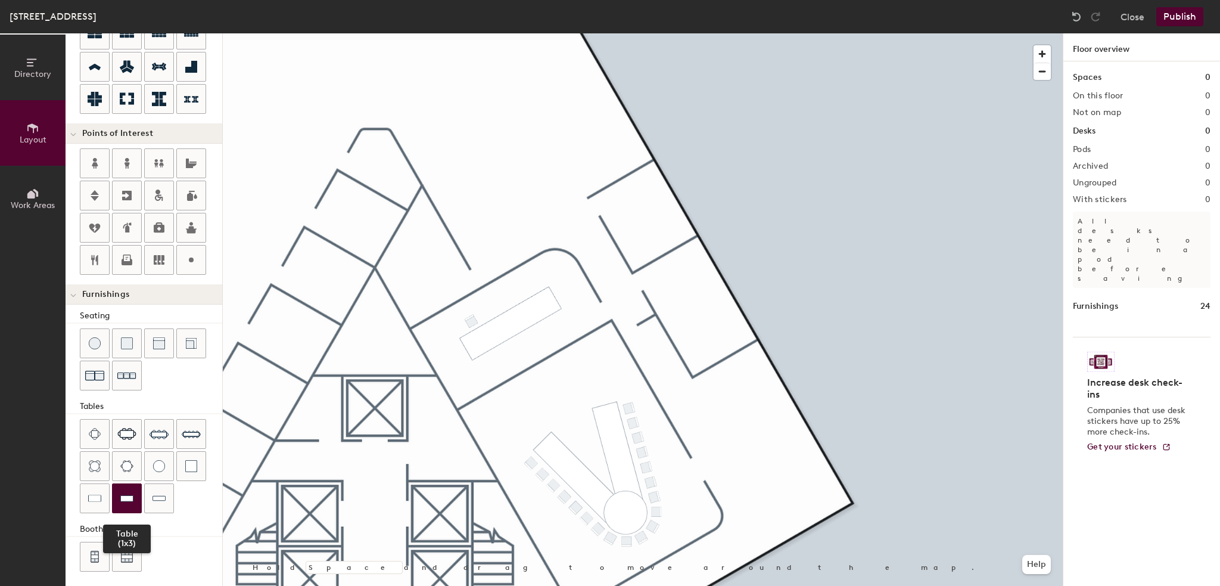
type input "20"
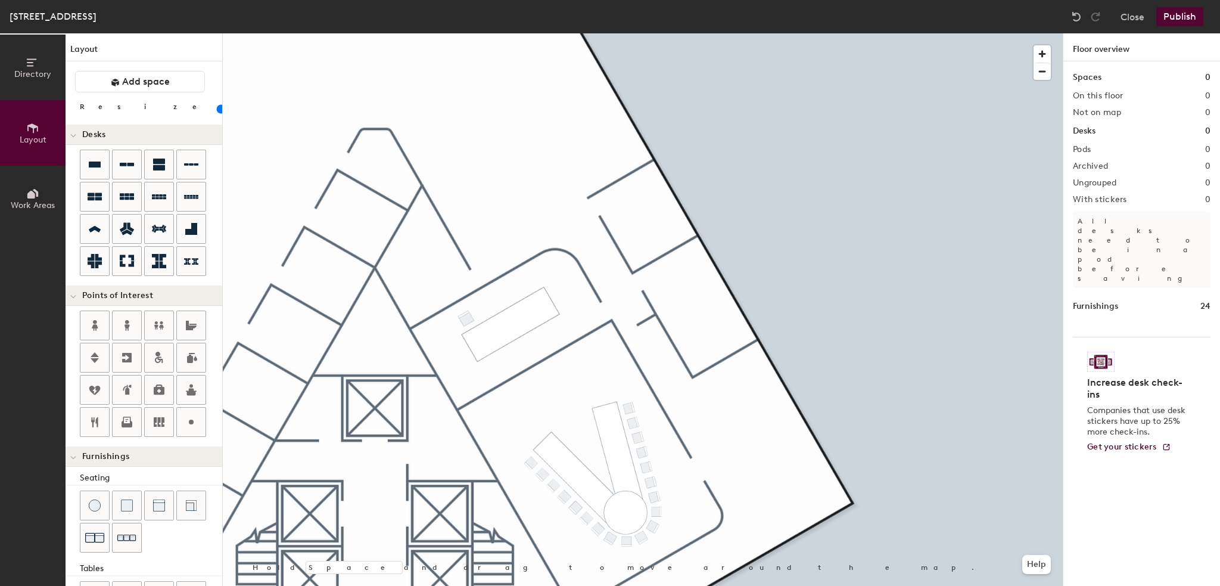
scroll to position [162, 0]
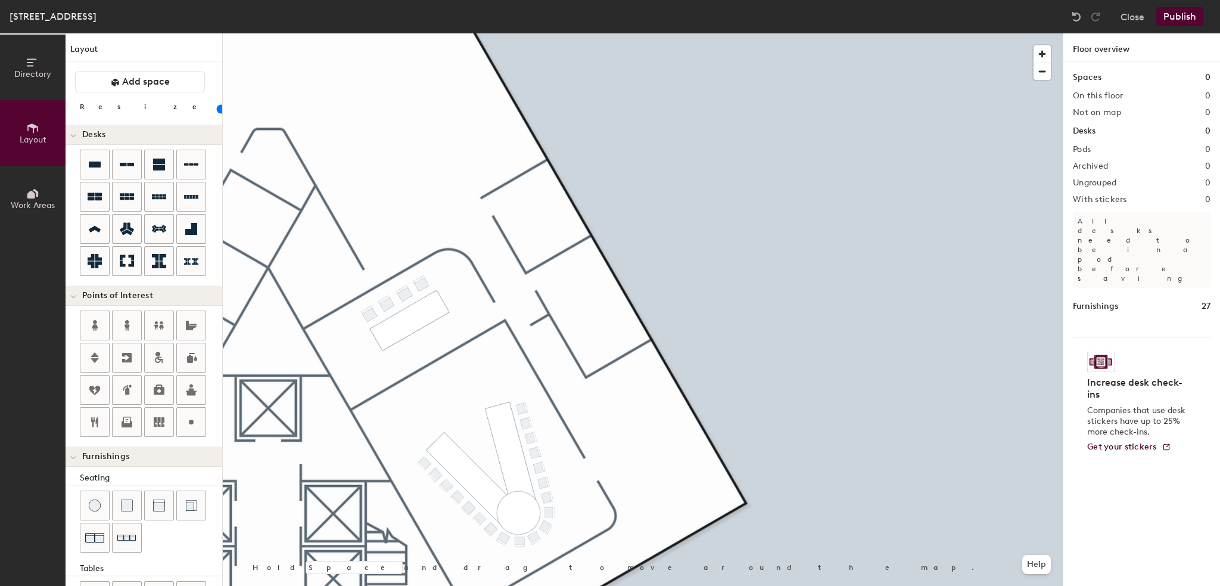
scroll to position [162, 0]
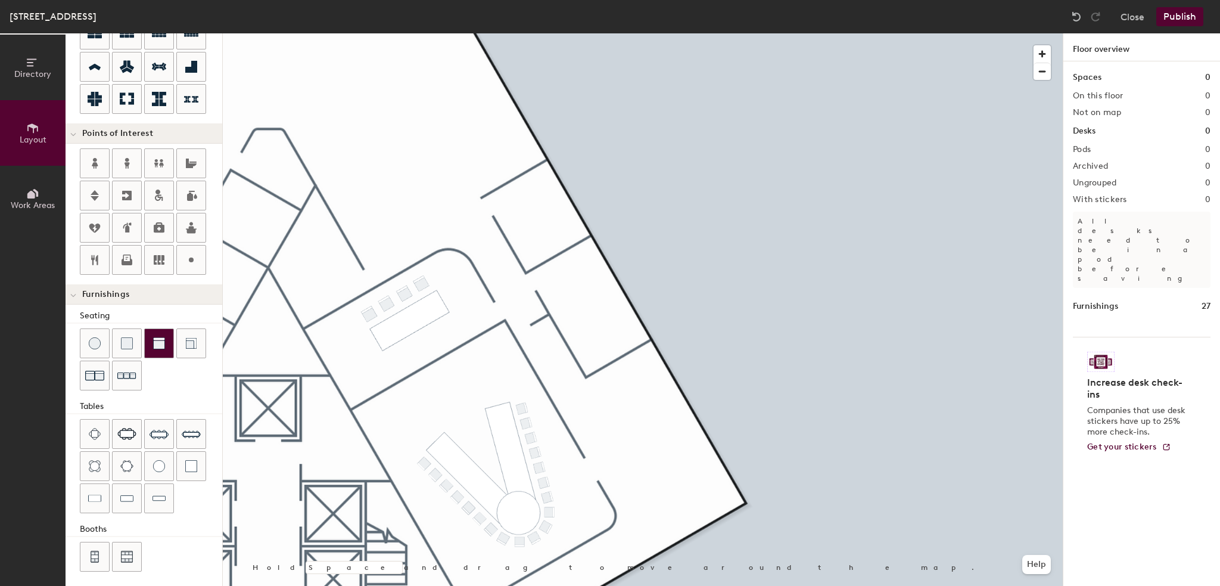
click at [161, 340] on img at bounding box center [159, 343] width 12 height 12
type input "20"
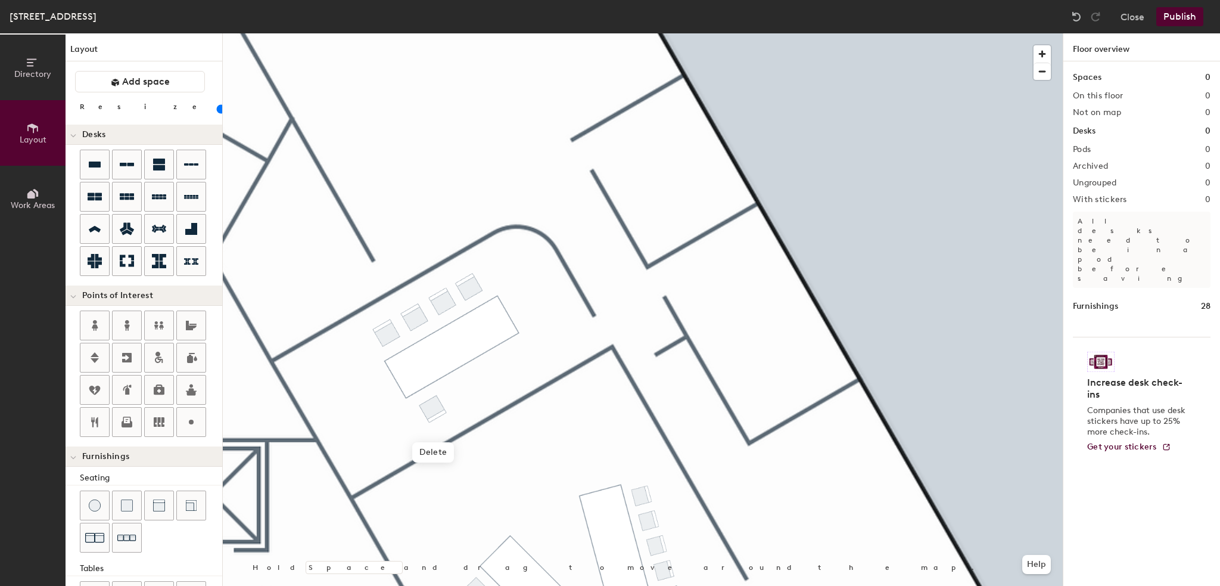
scroll to position [162, 0]
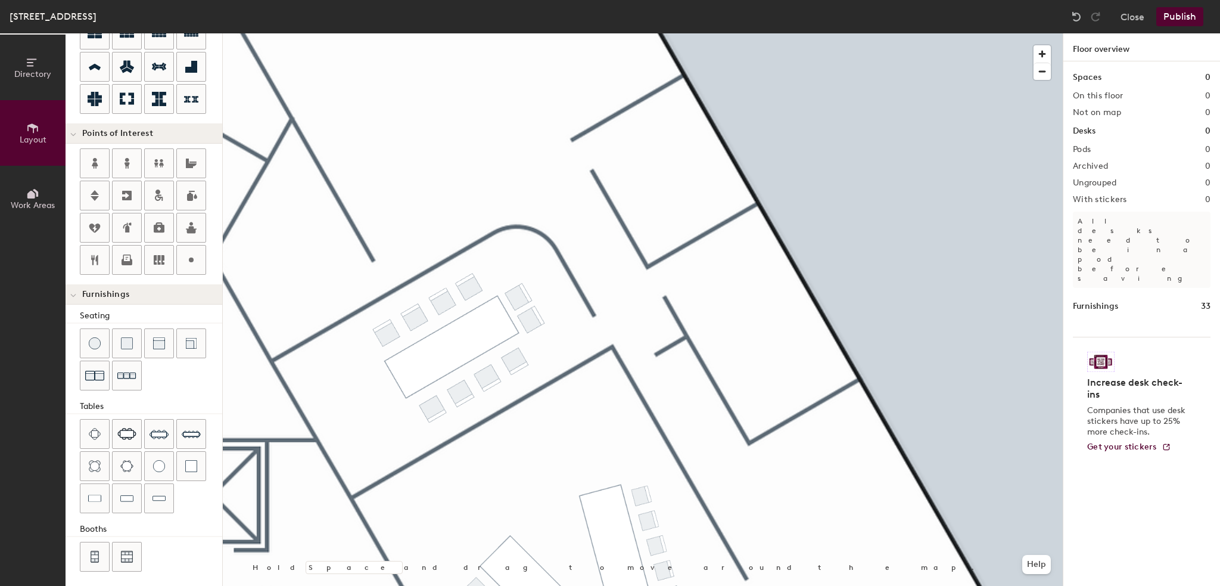
type input "20"
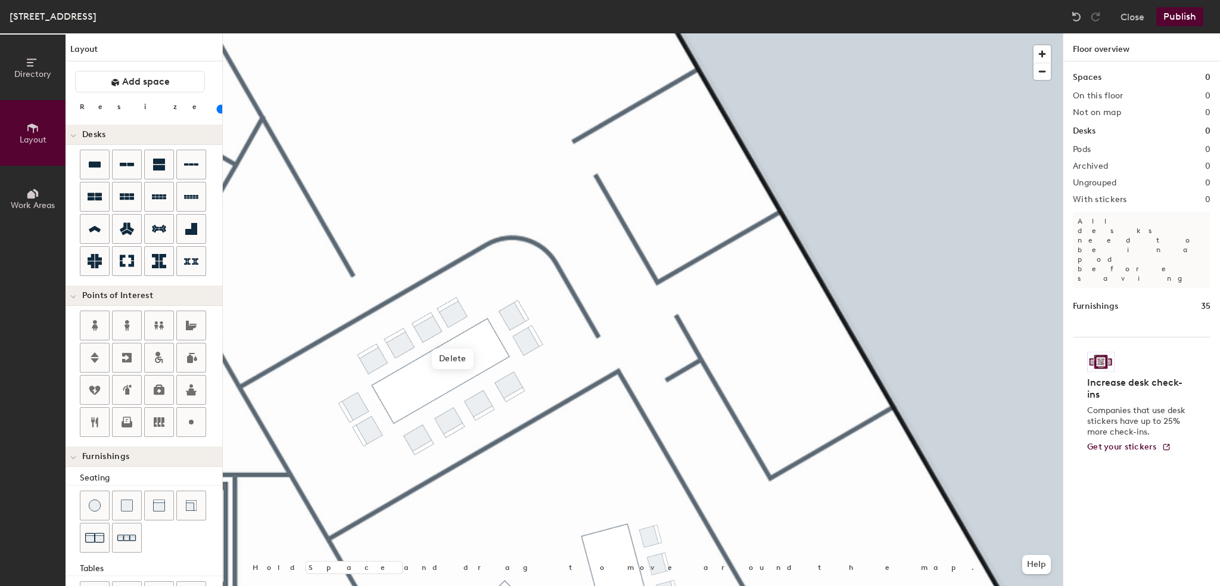
scroll to position [162, 0]
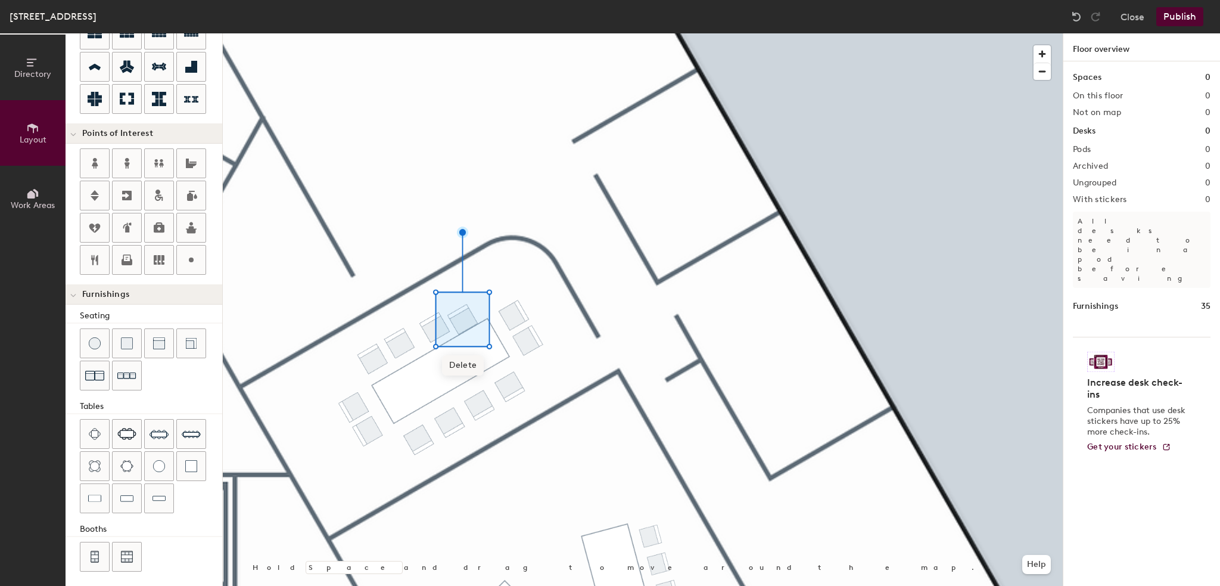
click at [465, 368] on span "Delete" at bounding box center [463, 365] width 42 height 20
click at [410, 33] on div at bounding box center [643, 33] width 840 height 0
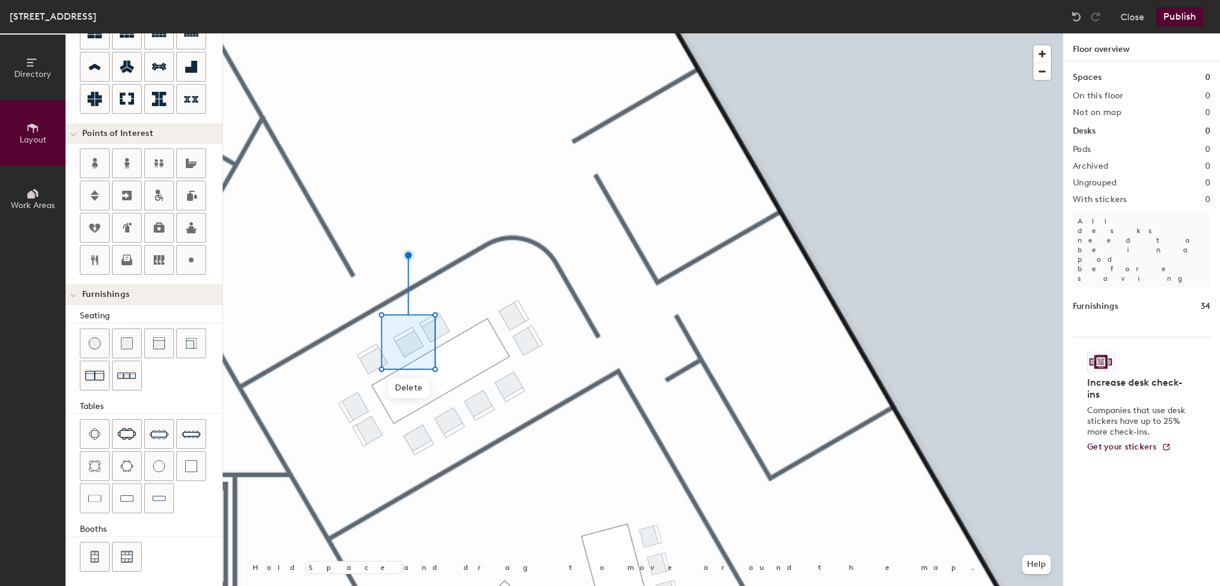
click at [371, 33] on div at bounding box center [643, 33] width 840 height 0
click at [1069, 14] on div at bounding box center [1076, 16] width 19 height 19
click at [1175, 21] on button "Publish" at bounding box center [1180, 16] width 47 height 19
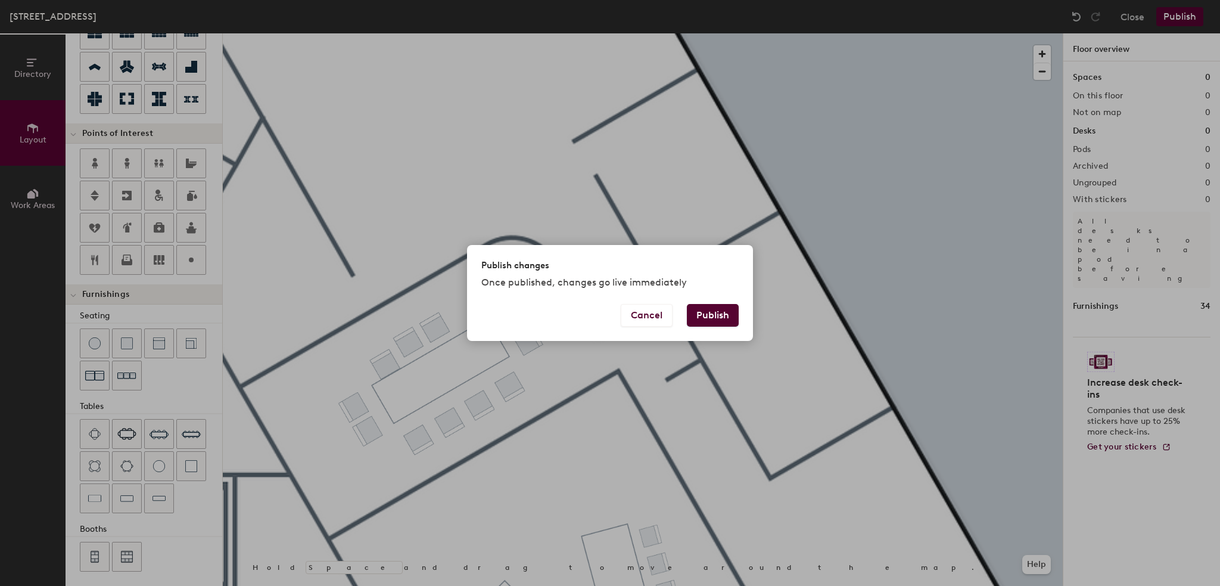
click at [717, 314] on button "Publish" at bounding box center [713, 315] width 52 height 23
type input "20"
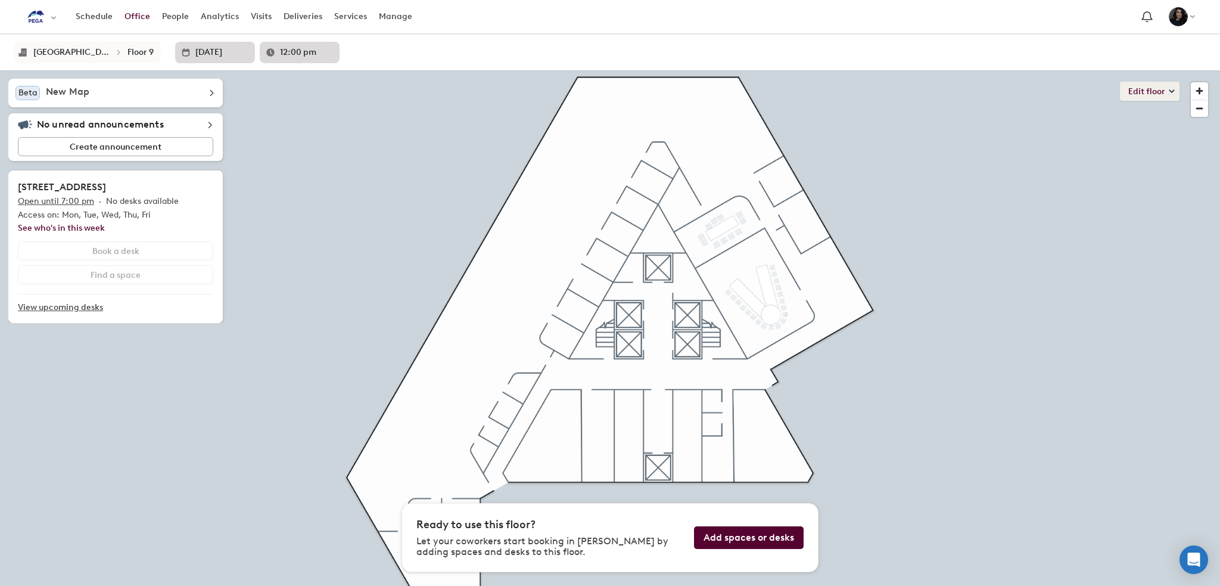
click at [1163, 96] on button "Edit floor" at bounding box center [1150, 91] width 60 height 19
click at [1170, 91] on icon at bounding box center [1172, 91] width 6 height 6
click at [1174, 92] on icon at bounding box center [1172, 91] width 6 height 6
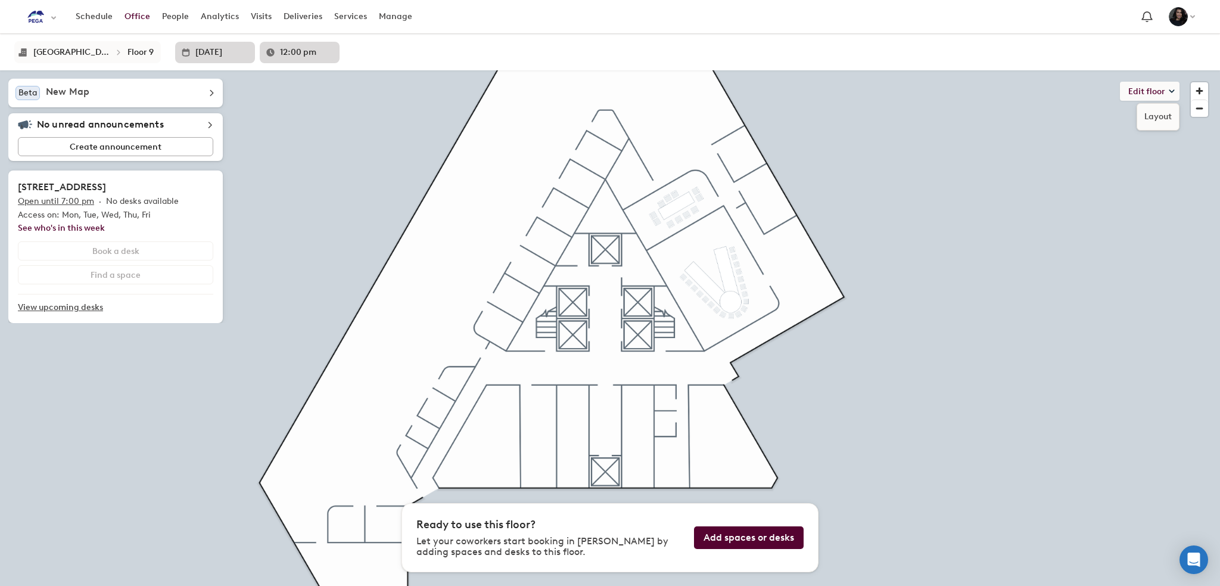
click at [1161, 124] on div "Layout" at bounding box center [1158, 116] width 43 height 27
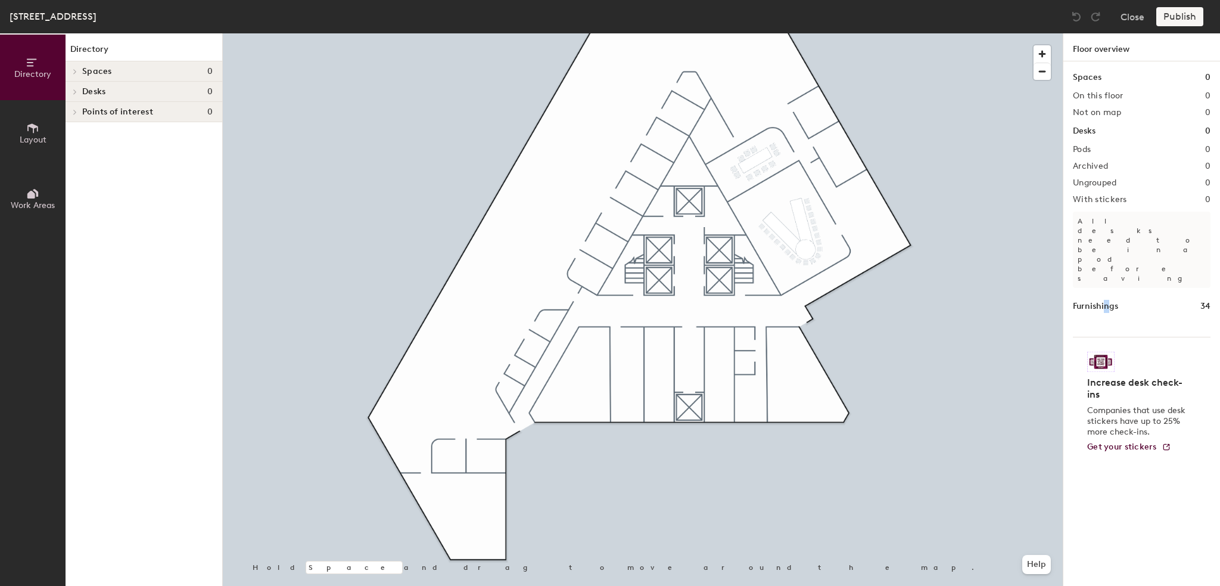
drag, startPoint x: 0, startPoint y: 0, endPoint x: 1107, endPoint y: 259, distance: 1136.5
click at [1107, 300] on h1 "Furnishings" at bounding box center [1095, 306] width 45 height 13
click at [1107, 212] on p "All desks need to be in a pod before saving" at bounding box center [1142, 250] width 138 height 76
drag, startPoint x: 1112, startPoint y: 197, endPoint x: 1112, endPoint y: 170, distance: 26.8
click at [1112, 194] on div "Spaces 0 On this floor 0 Not on map 0 Desks 0 Pods 0 Archived 0 Ungrouped 0 Wit…" at bounding box center [1142, 337] width 157 height 552
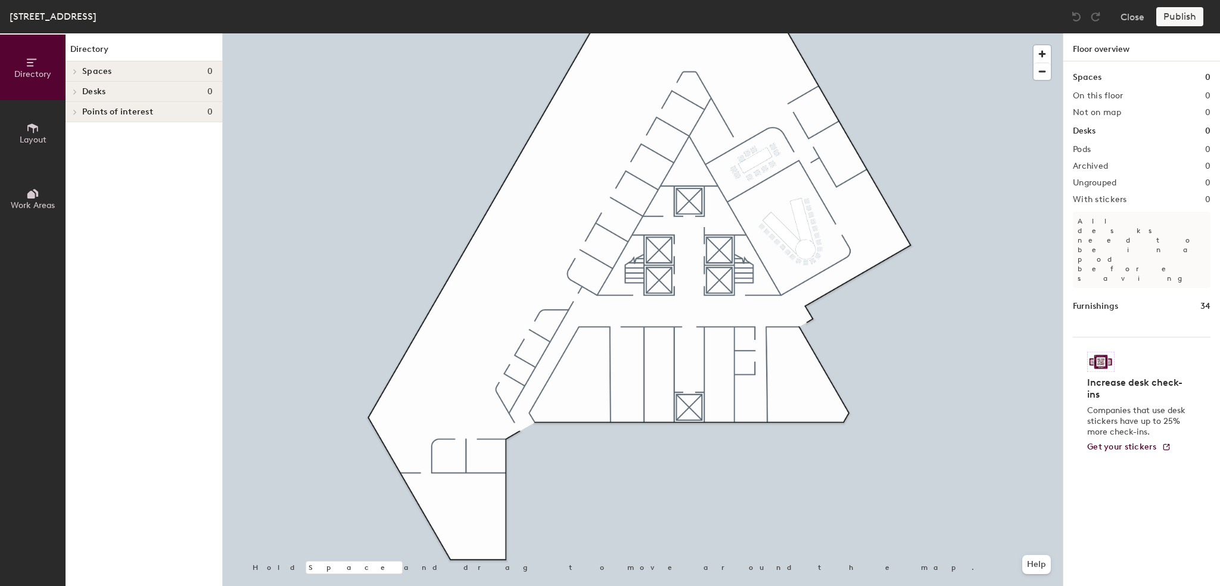
drag, startPoint x: 1112, startPoint y: 161, endPoint x: 1104, endPoint y: 130, distance: 32.8
click at [1111, 156] on div "Spaces 0 On this floor 0 Not on map 0 Desks 0 Pods 0 Archived 0 Ungrouped 0 Wit…" at bounding box center [1142, 337] width 157 height 552
drag, startPoint x: 1098, startPoint y: 114, endPoint x: 1084, endPoint y: 107, distance: 15.2
click at [1093, 109] on h2 "Not on map" at bounding box center [1097, 113] width 48 height 10
click at [1089, 46] on h1 "Floor overview" at bounding box center [1142, 47] width 157 height 28
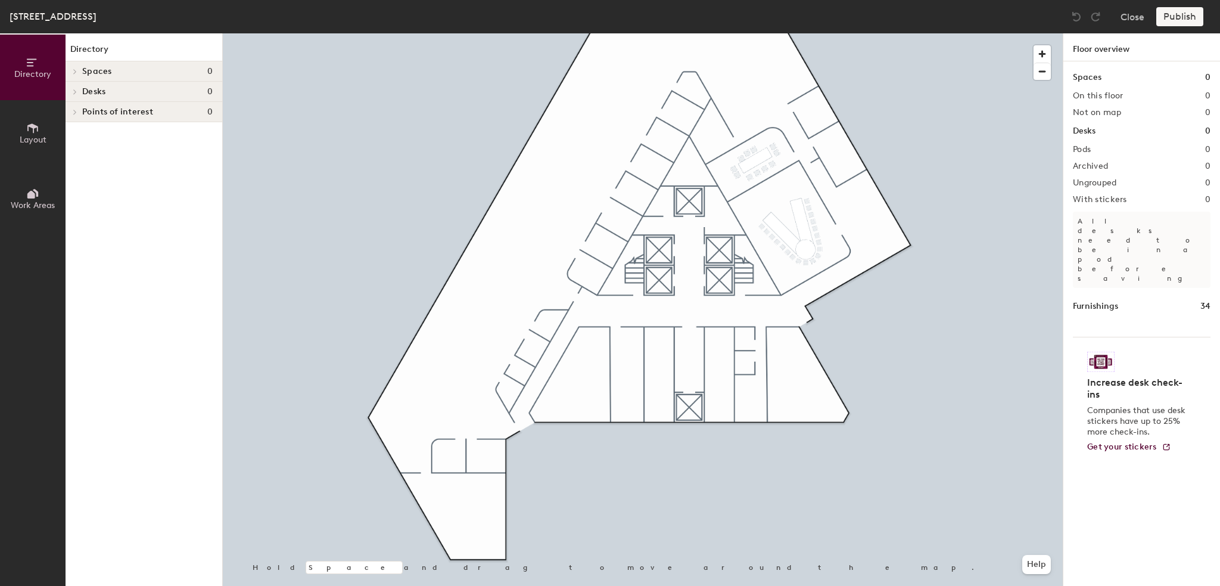
click at [72, 92] on span at bounding box center [74, 92] width 10 height 6
click at [81, 111] on div at bounding box center [74, 112] width 13 height 6
click at [72, 66] on div at bounding box center [73, 71] width 15 height 20
click at [9, 145] on button "Layout" at bounding box center [33, 133] width 66 height 66
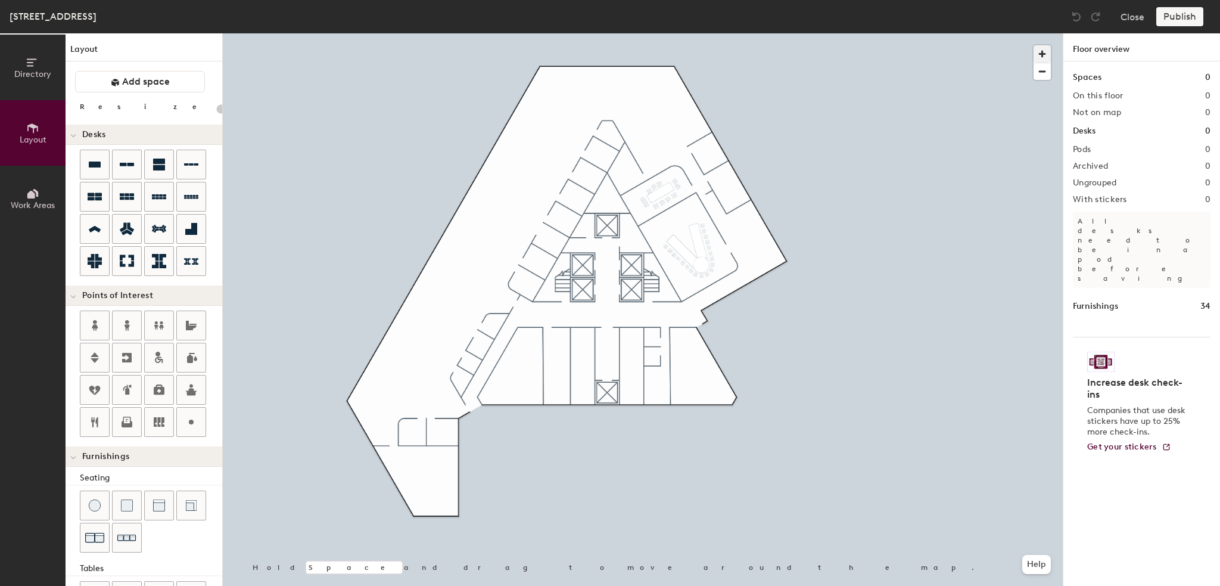
click at [1044, 51] on span "button" at bounding box center [1042, 53] width 17 height 17
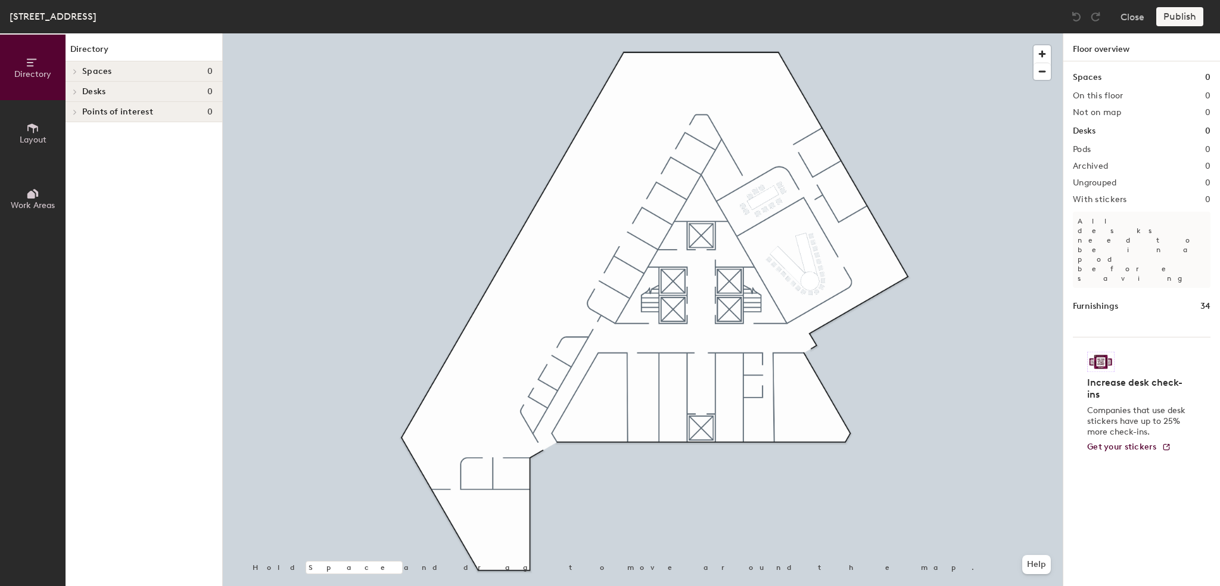
click at [741, 33] on div at bounding box center [643, 33] width 840 height 0
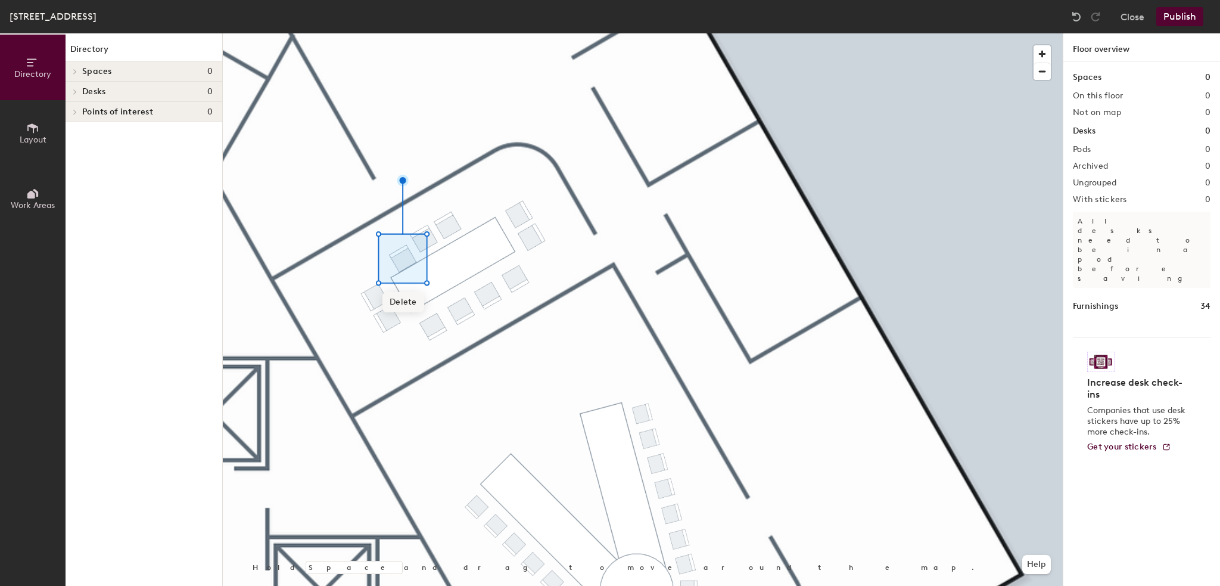
click at [407, 296] on span "Delete" at bounding box center [404, 302] width 42 height 20
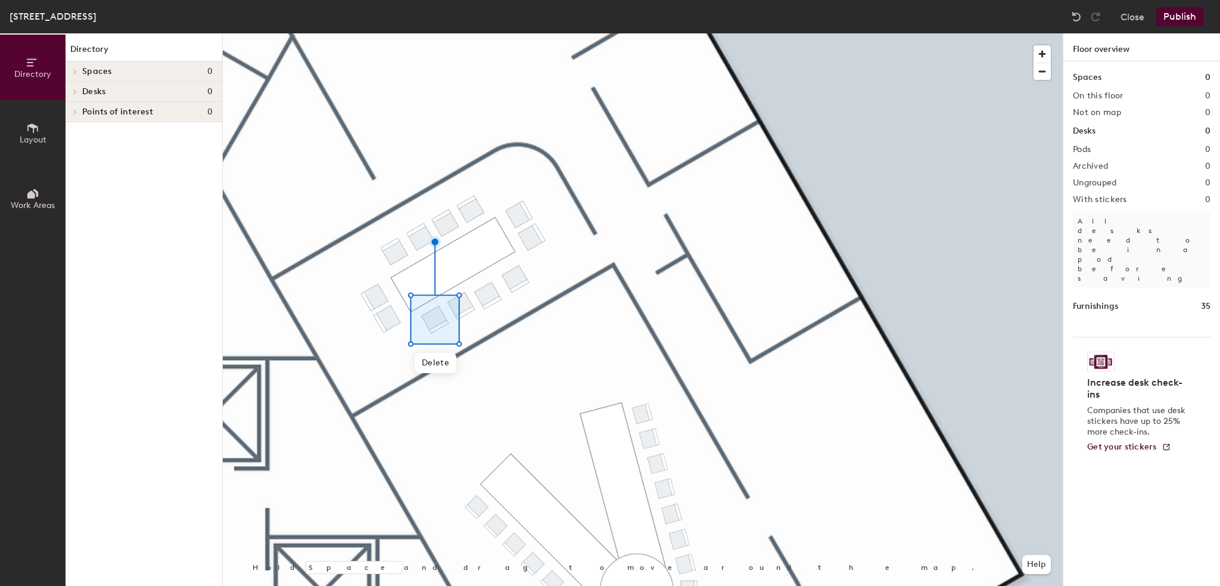
click at [481, 33] on div at bounding box center [643, 33] width 840 height 0
click at [387, 33] on div at bounding box center [643, 33] width 840 height 0
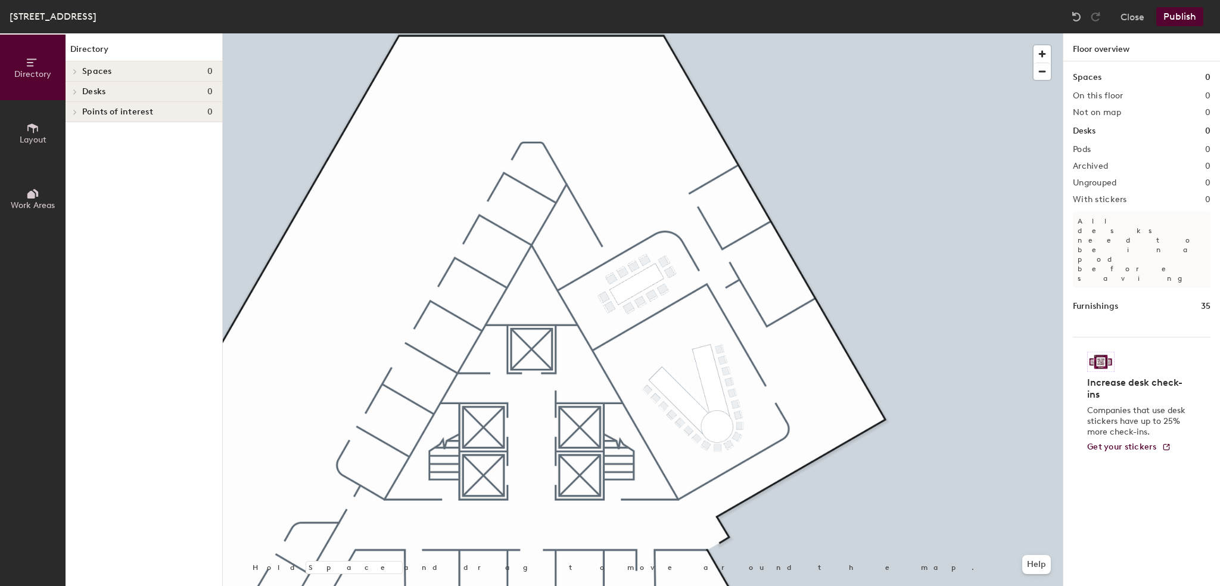
click at [1174, 17] on button "Publish" at bounding box center [1180, 16] width 47 height 19
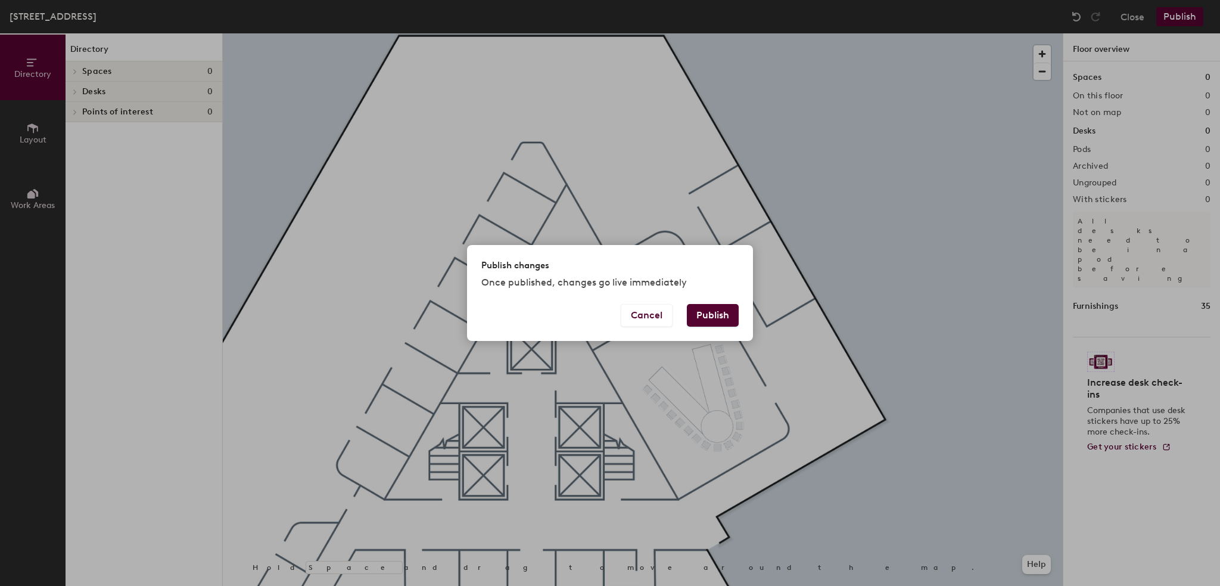
click at [723, 314] on button "Publish" at bounding box center [713, 315] width 52 height 23
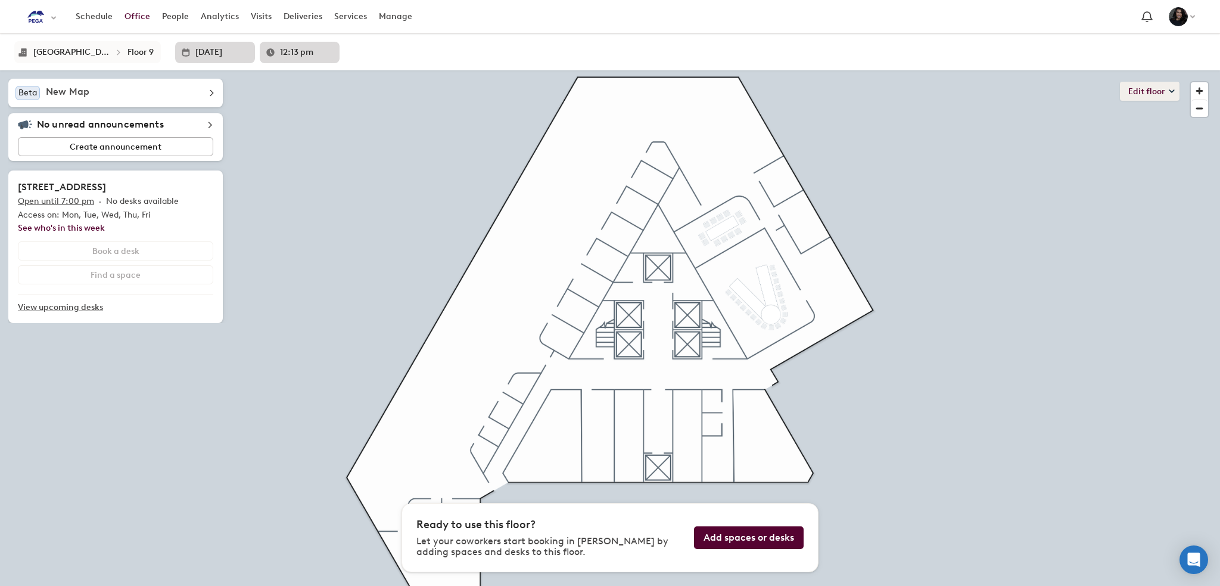
click at [1154, 95] on button "Edit floor" at bounding box center [1150, 91] width 60 height 19
click at [1149, 111] on li "Layout" at bounding box center [1158, 116] width 42 height 17
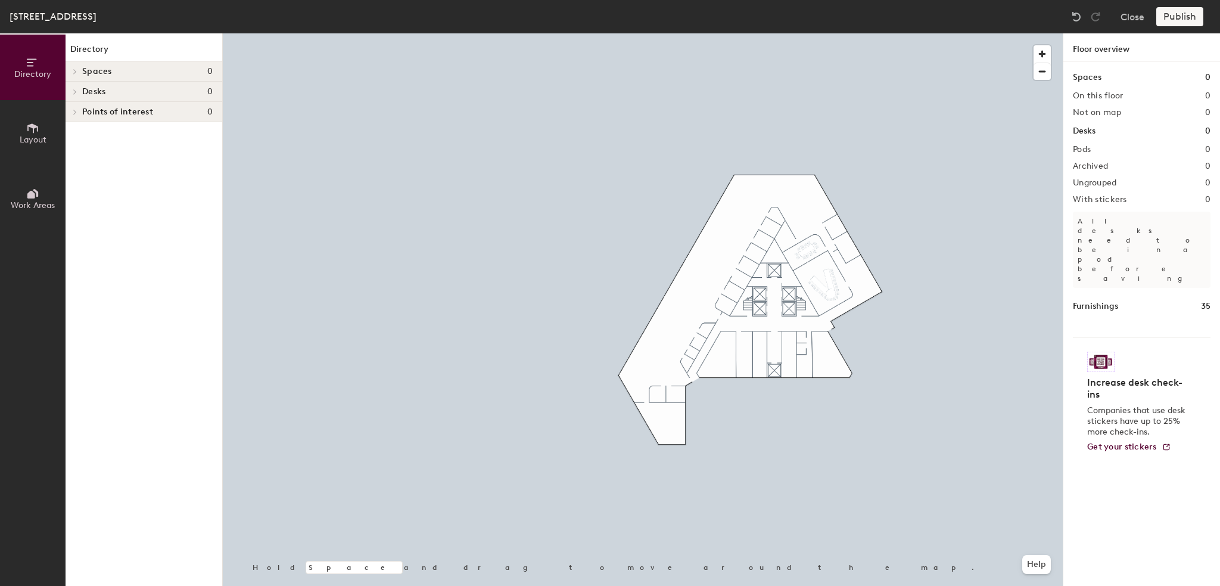
click at [817, 33] on div at bounding box center [643, 33] width 840 height 0
click at [708, 33] on div at bounding box center [643, 33] width 840 height 0
click at [1049, 70] on span "button" at bounding box center [1042, 71] width 17 height 17
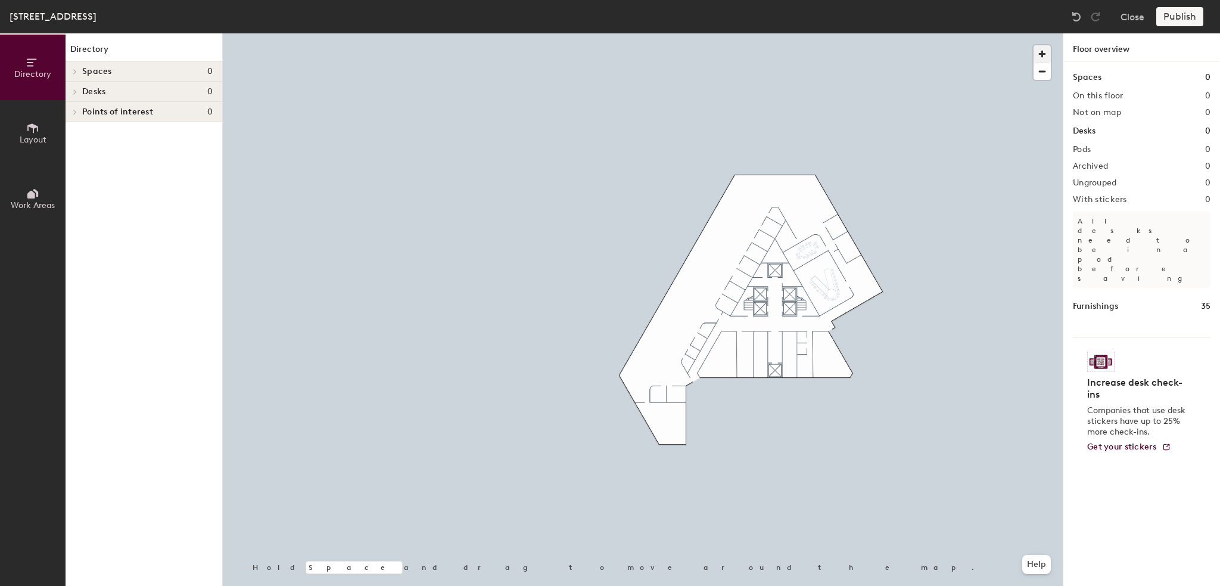
click at [1042, 51] on span "button" at bounding box center [1042, 53] width 17 height 17
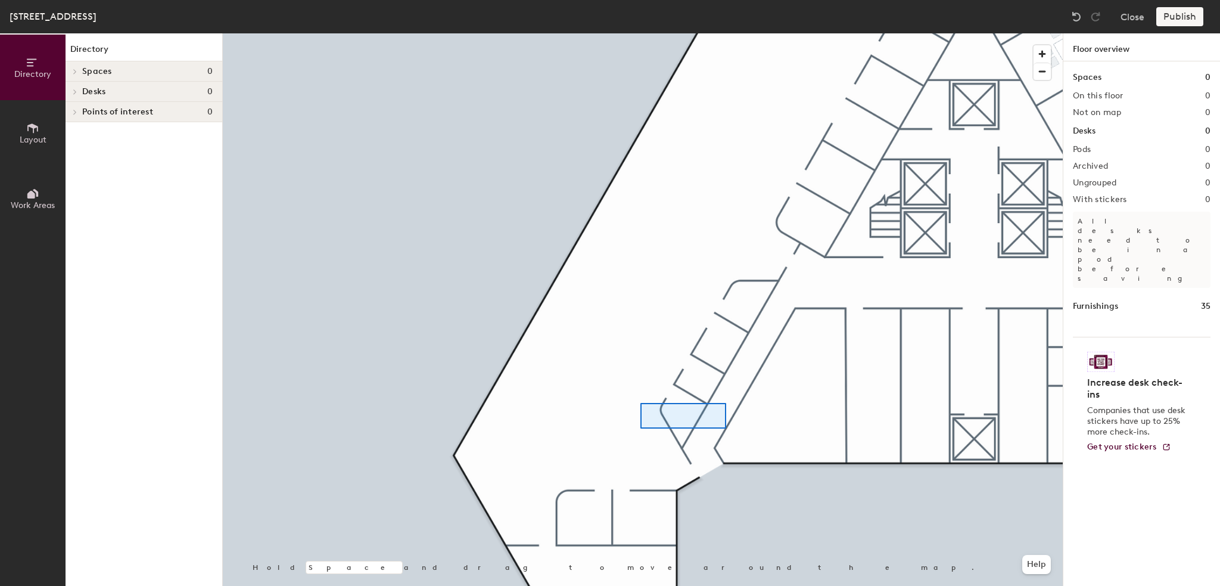
click at [641, 33] on div at bounding box center [643, 33] width 840 height 0
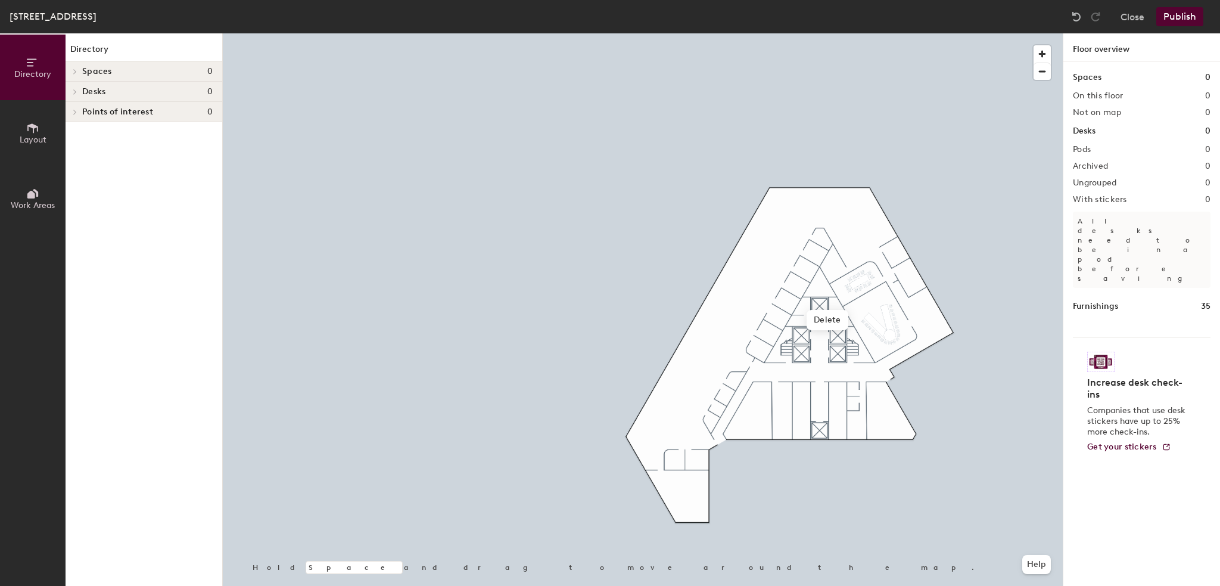
click at [543, 33] on div at bounding box center [643, 33] width 840 height 0
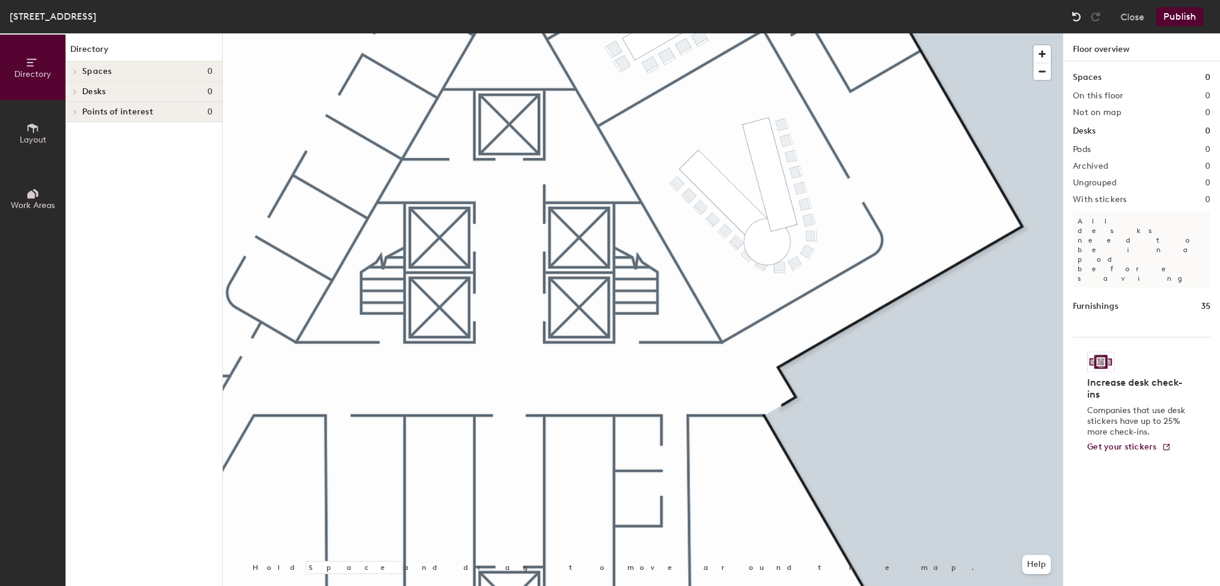
click at [1075, 13] on img at bounding box center [1077, 17] width 12 height 12
click at [45, 130] on button "Layout" at bounding box center [33, 133] width 66 height 66
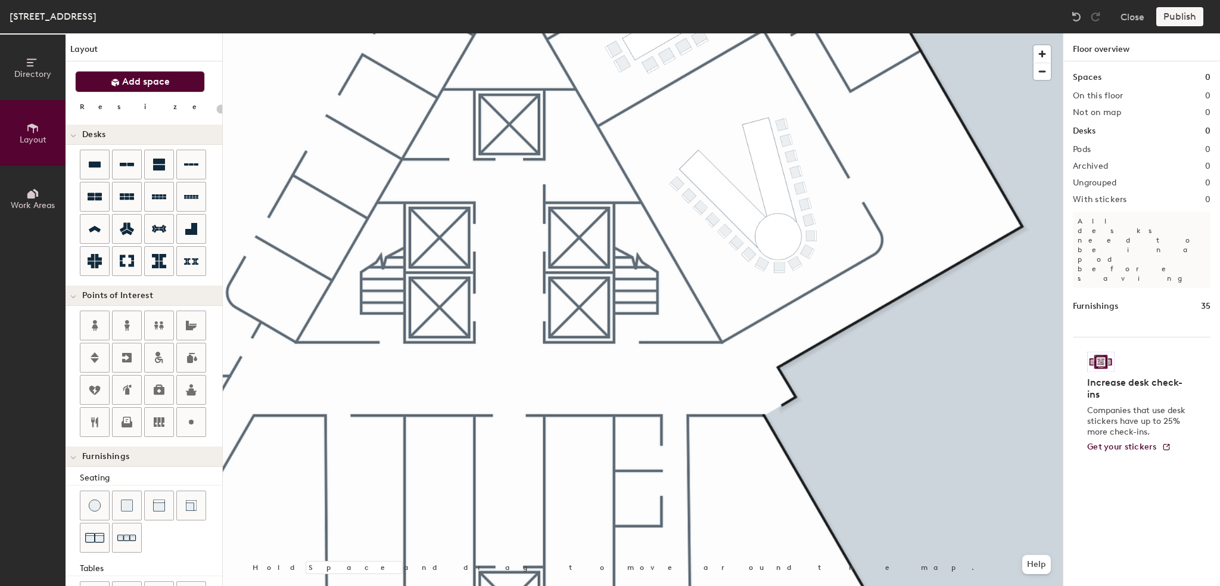
click at [104, 76] on button "Add space" at bounding box center [140, 81] width 130 height 21
click at [46, 184] on button "Work Areas" at bounding box center [33, 199] width 66 height 66
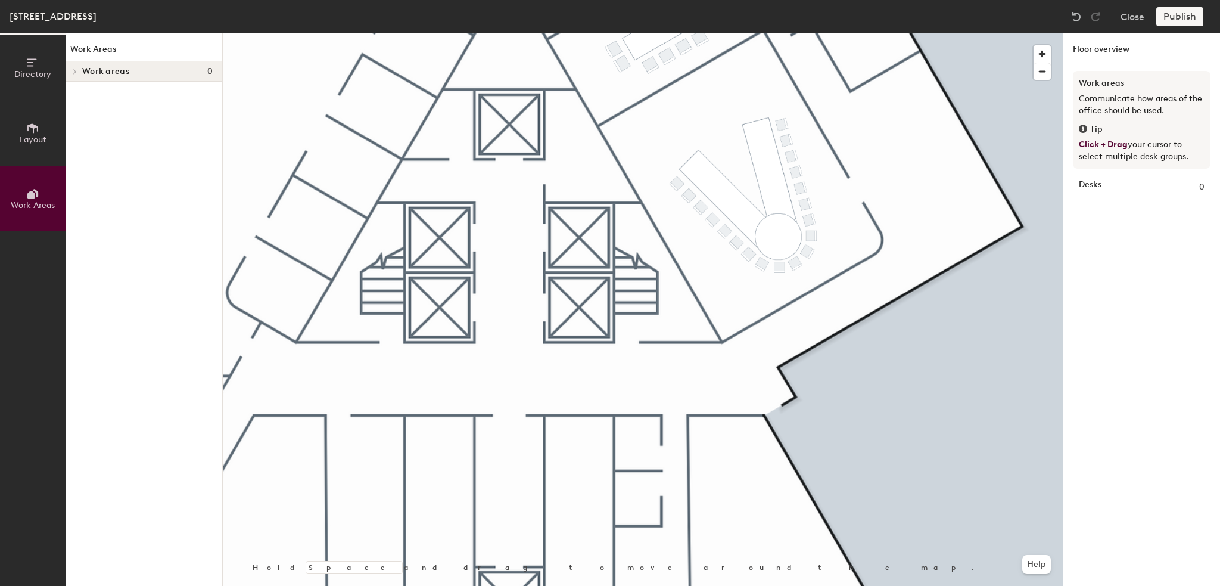
click at [81, 64] on div "Work areas 0" at bounding box center [144, 71] width 157 height 20
click at [38, 119] on button "Layout" at bounding box center [33, 133] width 66 height 66
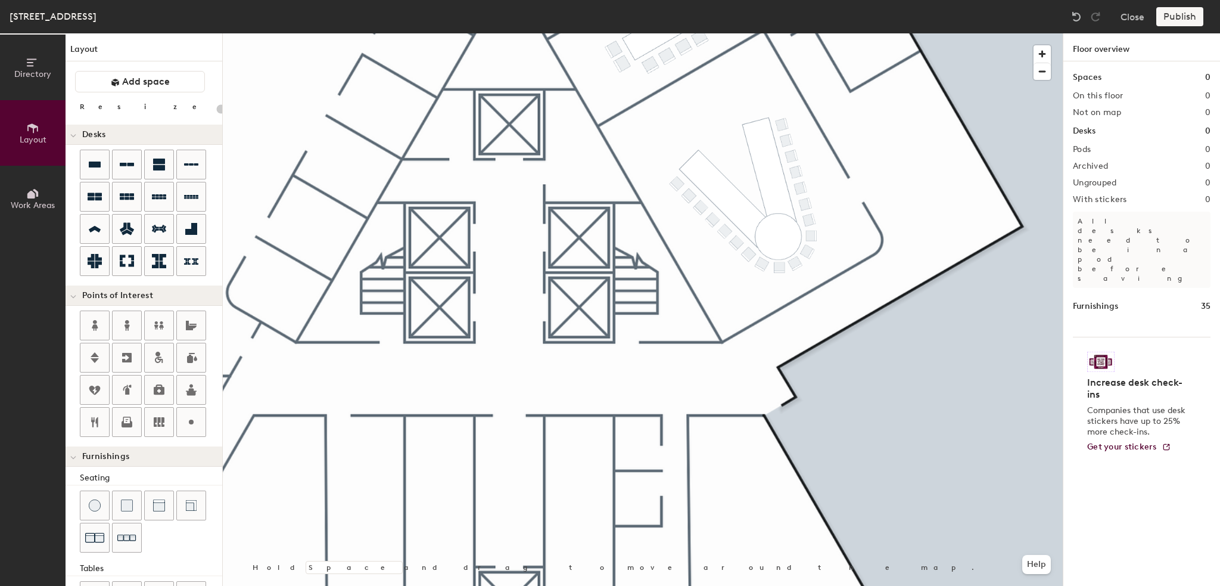
click at [146, 92] on div "Layout Add space Resize Desks Points of Interest Furnishings Seating Tables Boo…" at bounding box center [144, 309] width 157 height 552
click at [148, 80] on span "Add space" at bounding box center [146, 82] width 48 height 12
click at [72, 455] on icon at bounding box center [73, 457] width 6 height 5
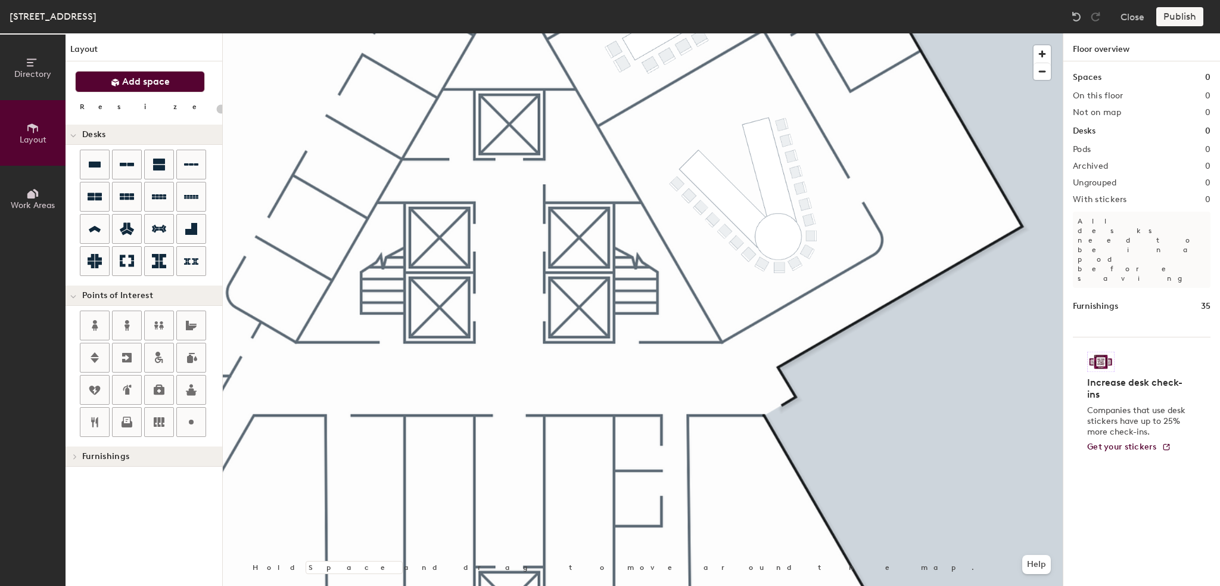
click at [72, 455] on span at bounding box center [74, 456] width 10 height 6
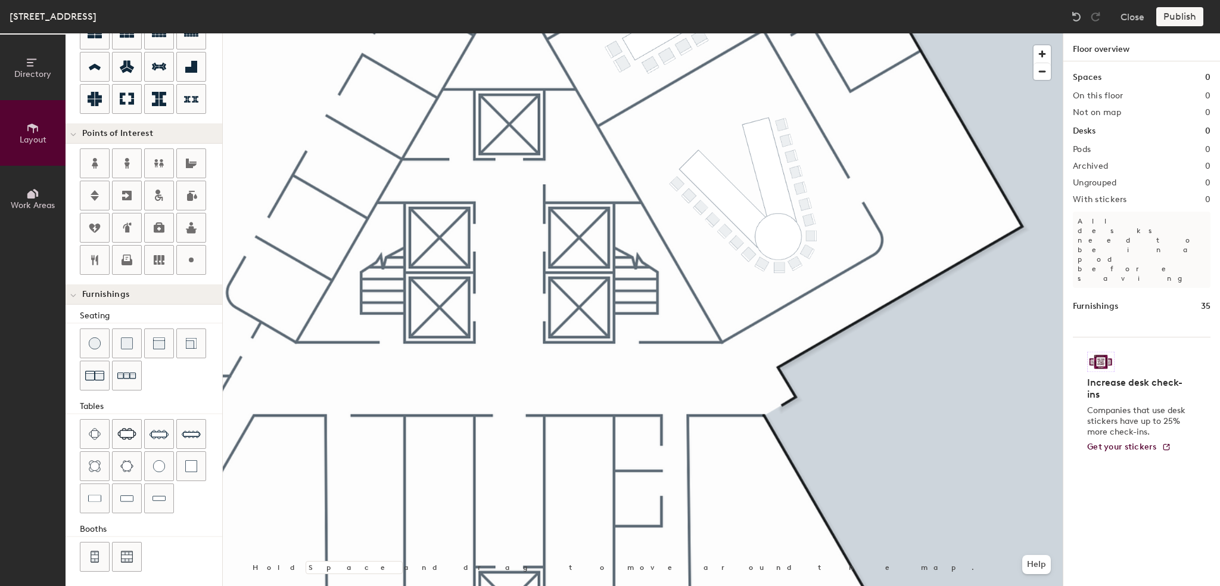
scroll to position [162, 0]
click at [32, 73] on span "Directory" at bounding box center [32, 74] width 37 height 10
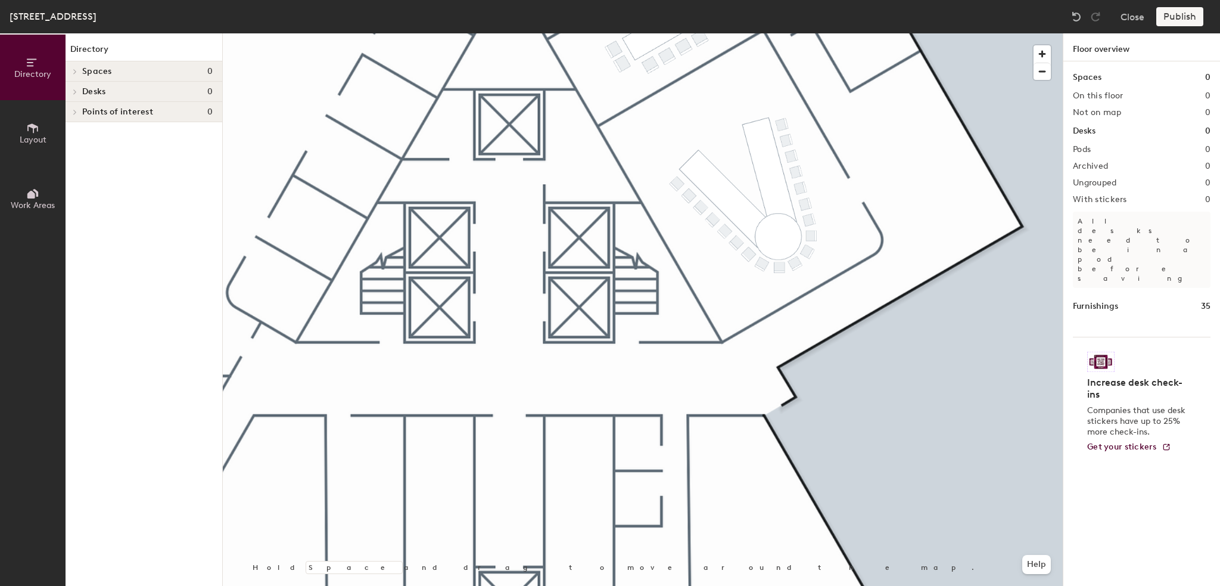
scroll to position [0, 0]
click at [83, 92] on span "Desks" at bounding box center [93, 92] width 23 height 10
click at [77, 106] on div at bounding box center [73, 112] width 15 height 20
click at [70, 70] on span at bounding box center [74, 72] width 10 height 6
click at [36, 128] on icon at bounding box center [32, 128] width 13 height 13
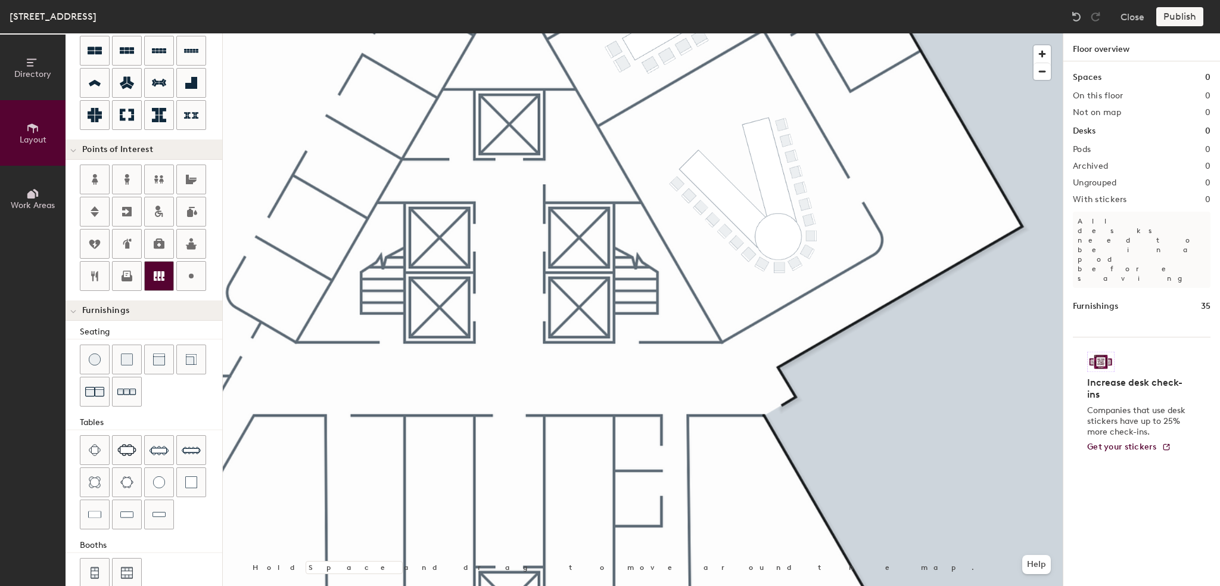
scroll to position [162, 0]
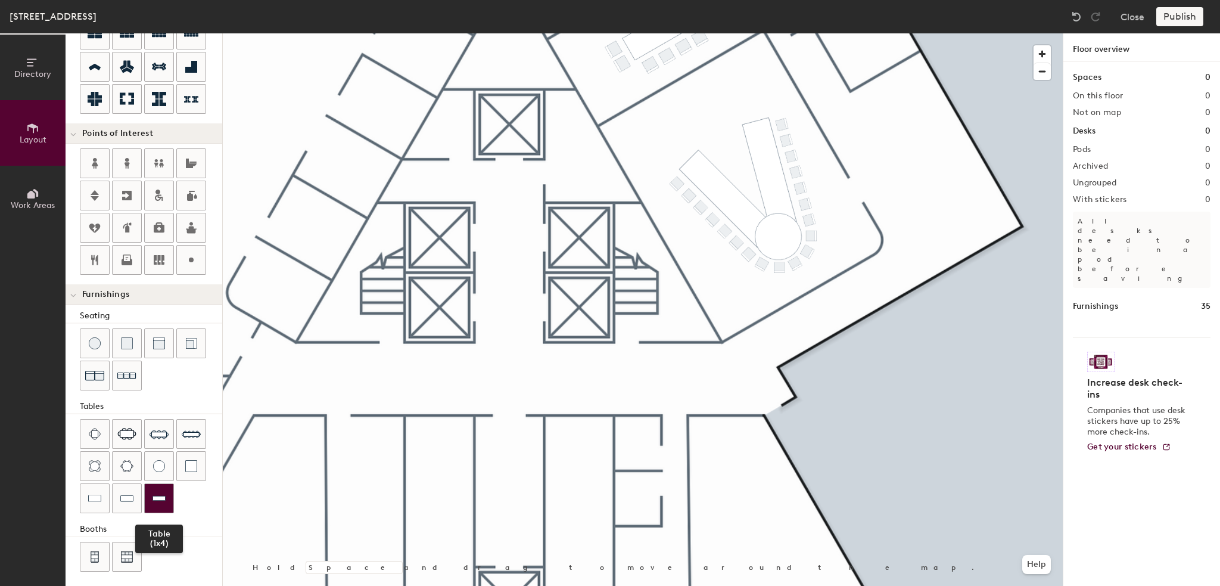
click at [159, 484] on div at bounding box center [159, 498] width 29 height 29
type input "20"
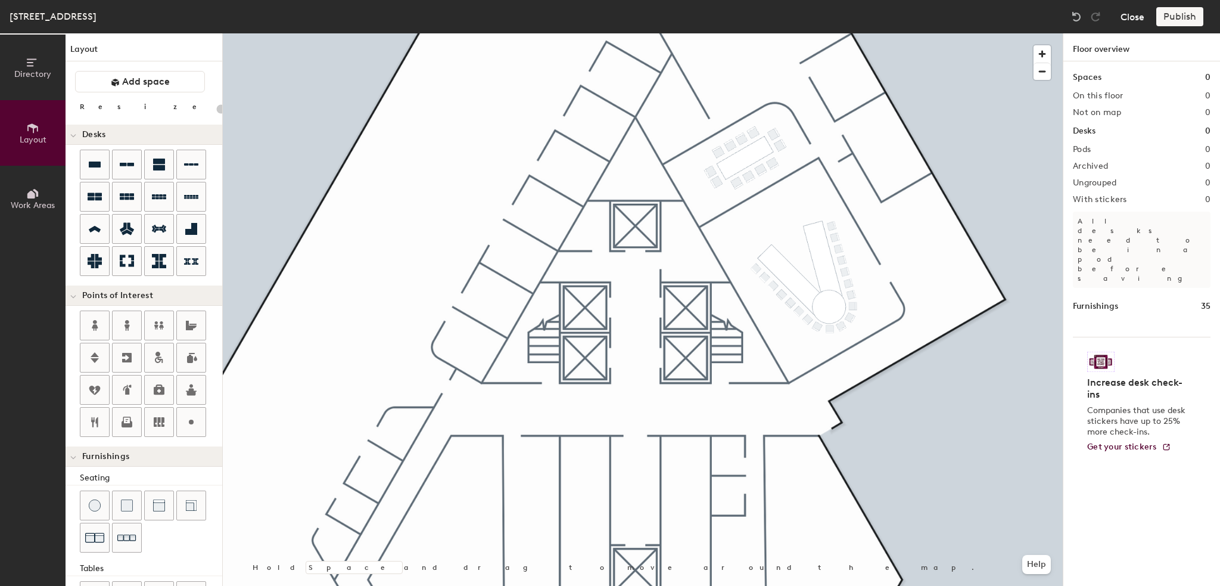
scroll to position [162, 0]
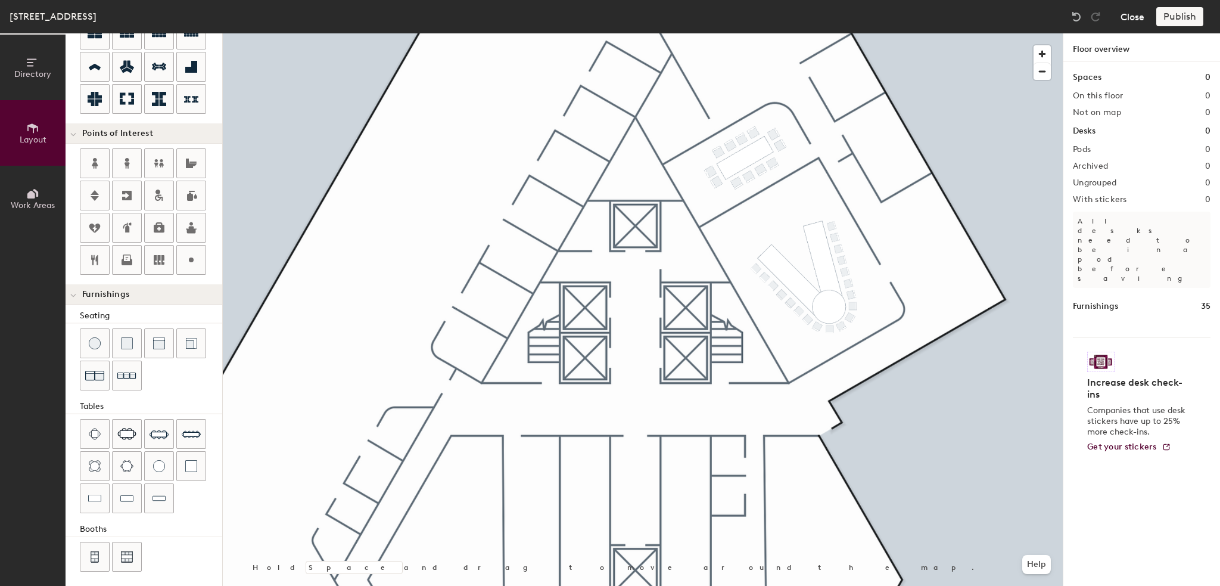
click at [1137, 18] on button "Close" at bounding box center [1133, 16] width 24 height 19
type input "20"
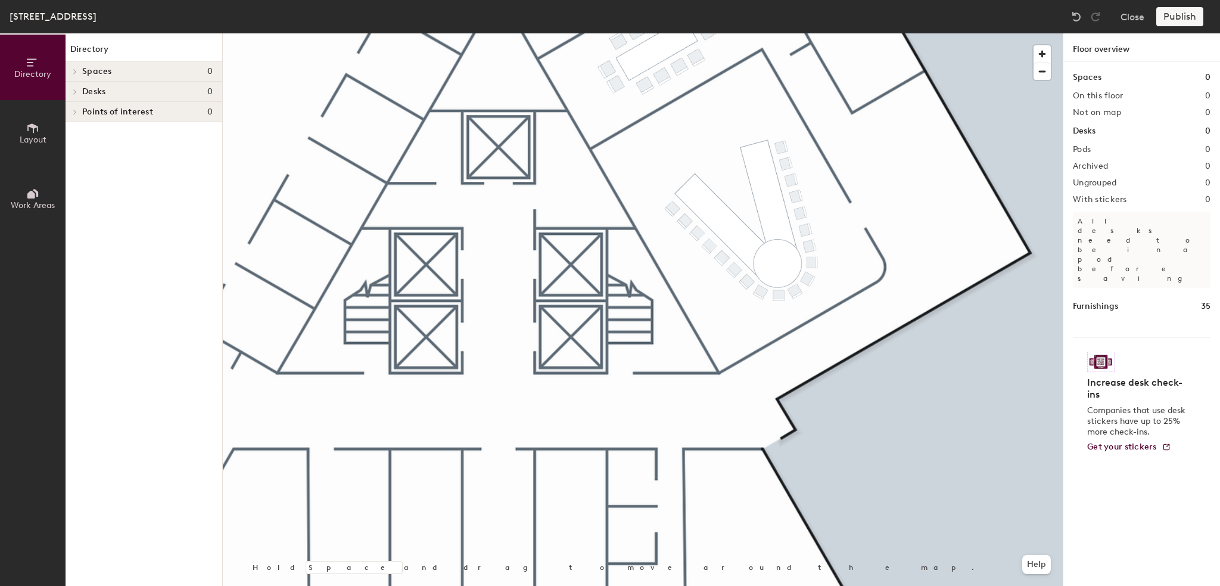
click at [33, 129] on icon at bounding box center [32, 128] width 11 height 10
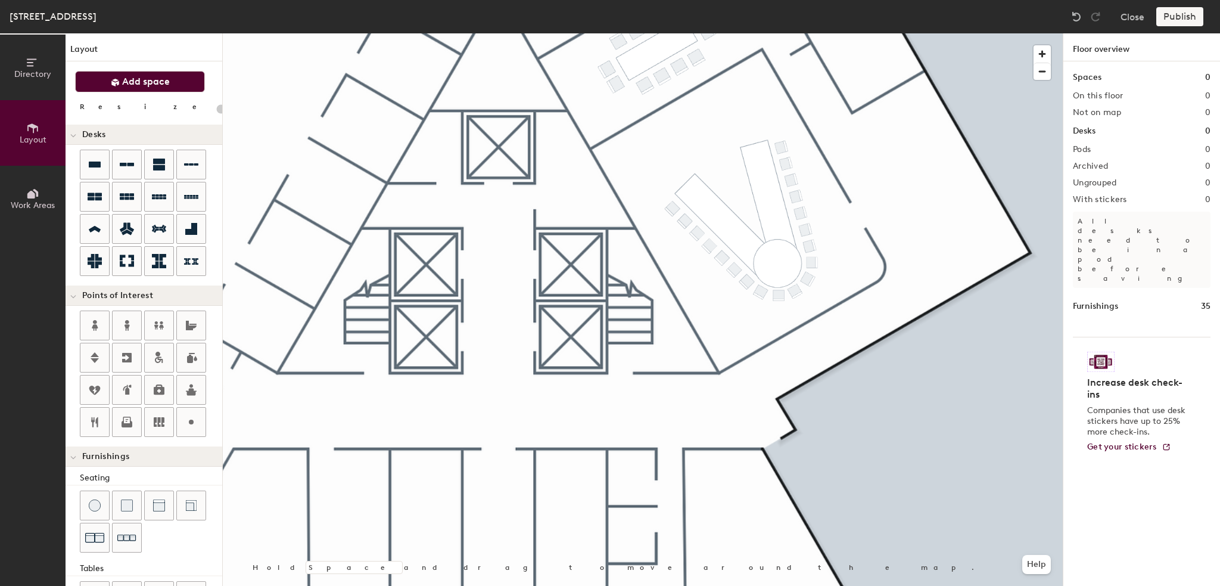
click at [139, 80] on span "Add space" at bounding box center [146, 82] width 48 height 12
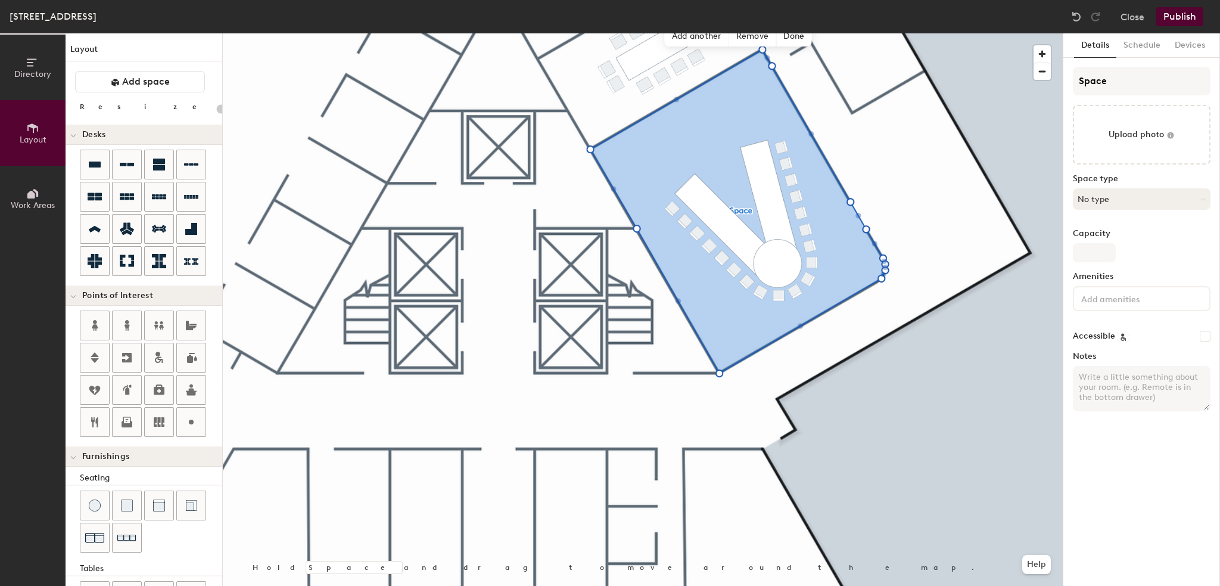
click at [1130, 200] on button "No type" at bounding box center [1142, 198] width 138 height 21
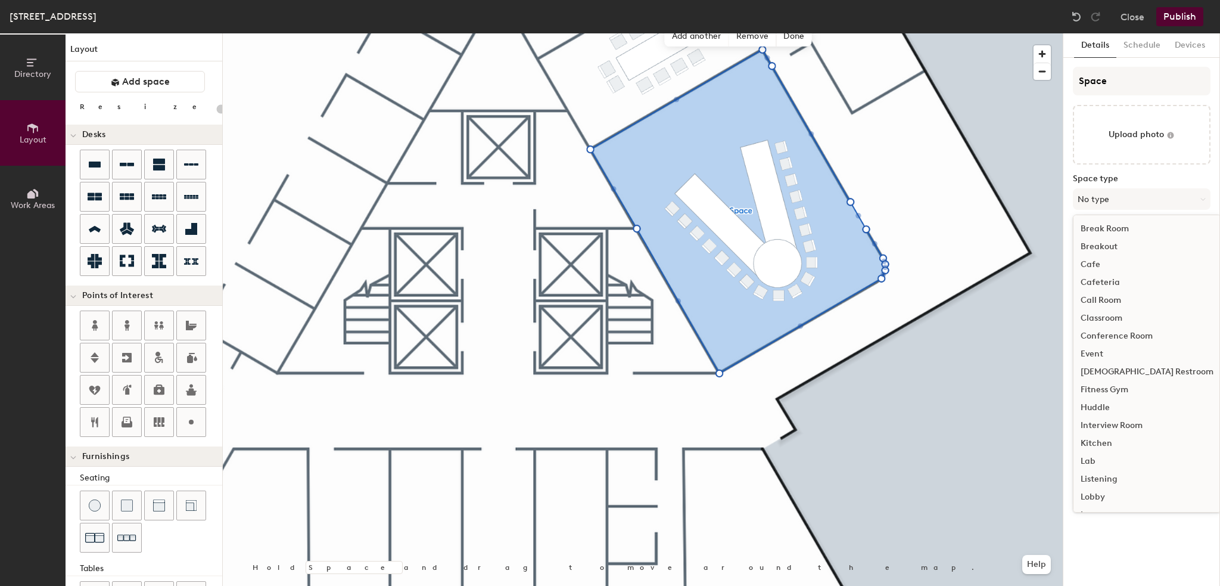
click at [1111, 332] on div "Conference Room" at bounding box center [1147, 336] width 147 height 18
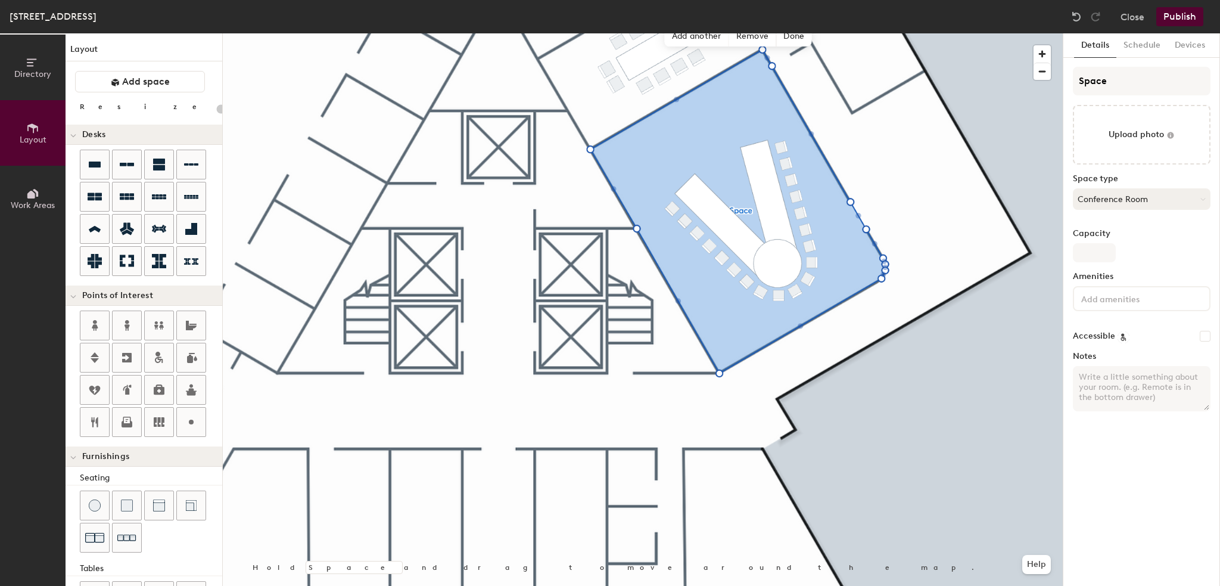
click at [1157, 200] on button "Conference Room" at bounding box center [1142, 198] width 138 height 21
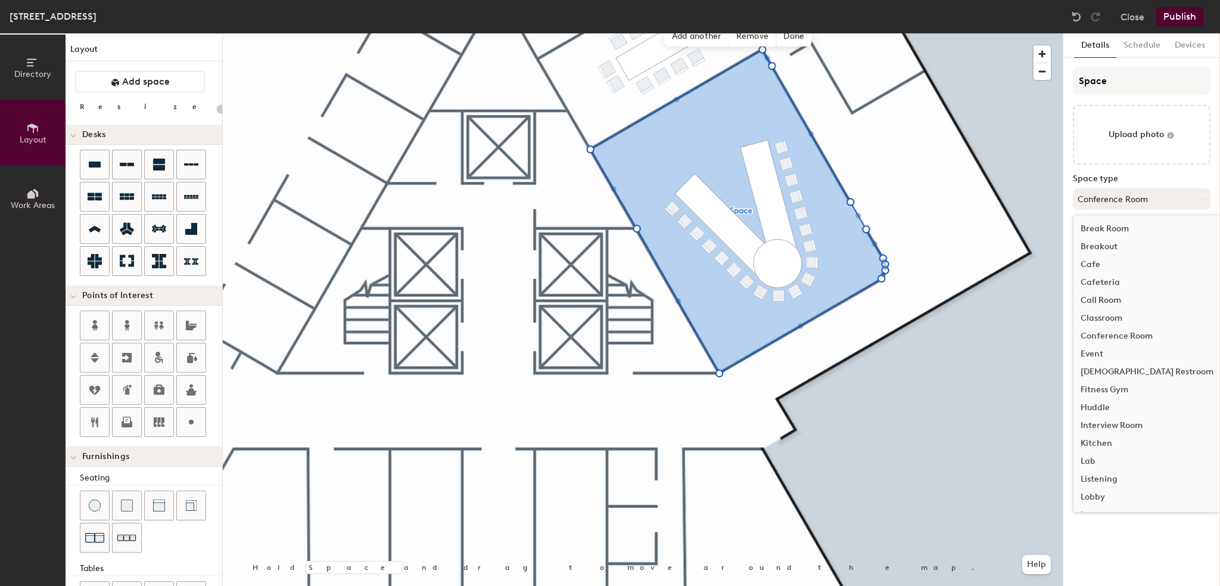
click at [1157, 200] on button "Conference Room" at bounding box center [1142, 198] width 138 height 21
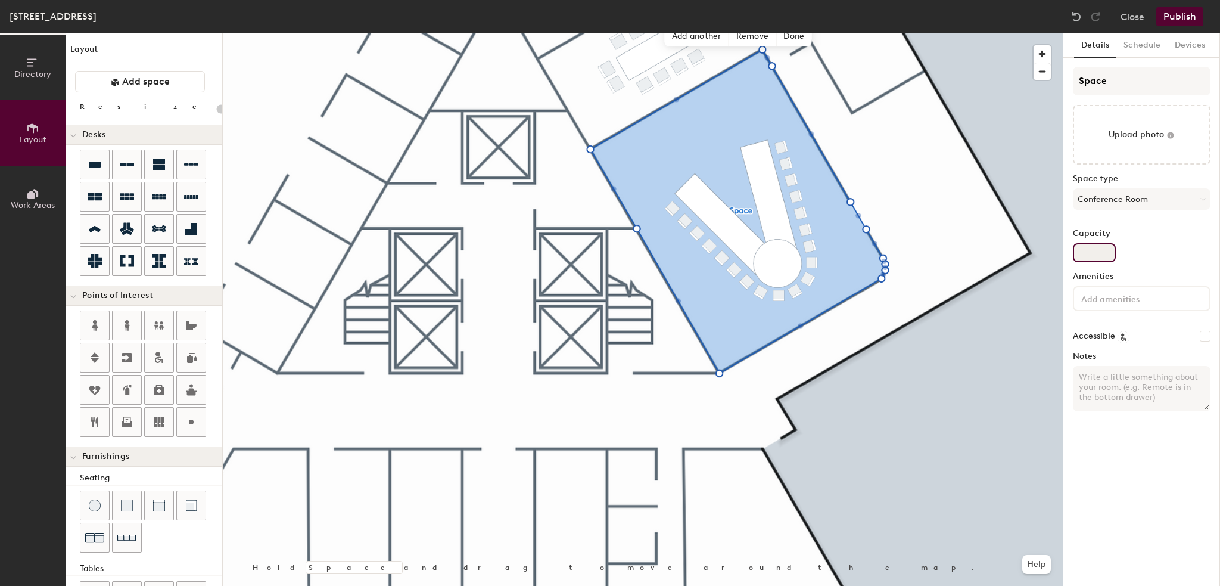
click at [1098, 257] on input "Capacity" at bounding box center [1094, 252] width 43 height 19
click at [1093, 247] on input "Capacity" at bounding box center [1094, 252] width 43 height 19
click at [1090, 249] on input "Capacity" at bounding box center [1094, 252] width 43 height 19
click at [1117, 298] on input at bounding box center [1132, 298] width 107 height 14
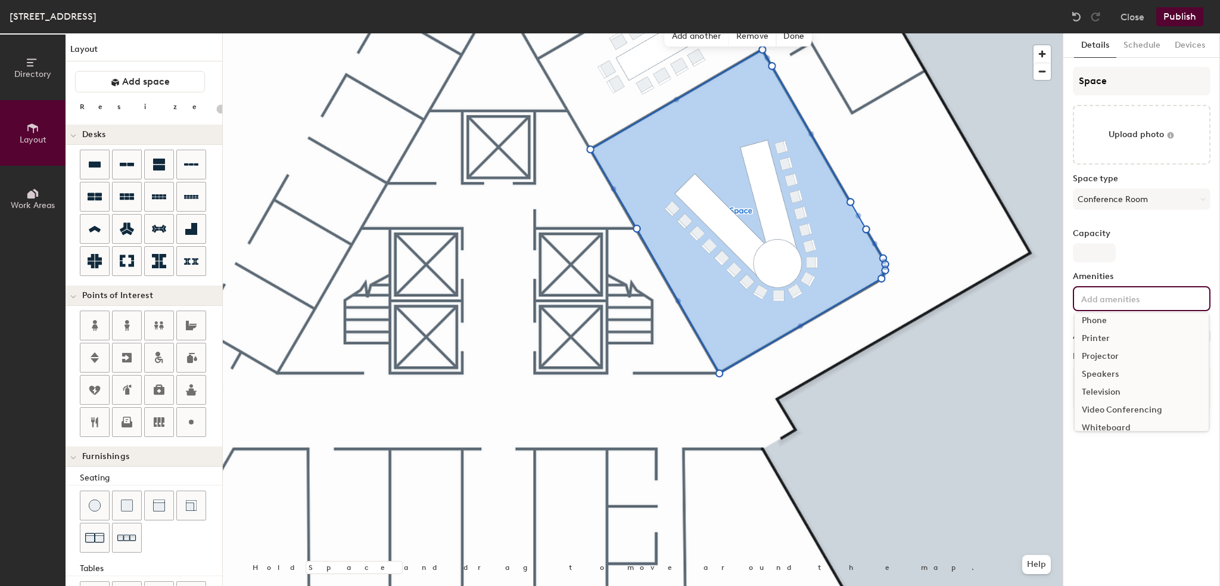
scroll to position [70, 0]
click at [1115, 414] on div "Whiteboard" at bounding box center [1142, 418] width 134 height 18
click at [1108, 415] on div "Television" at bounding box center [1142, 417] width 134 height 18
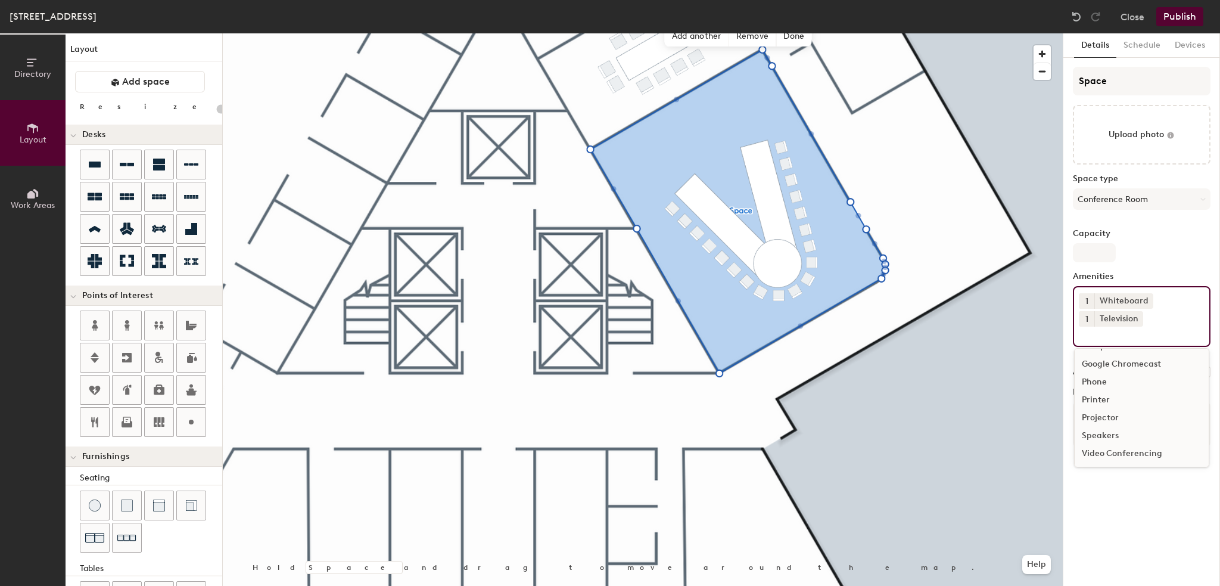
click at [1125, 453] on div "Video Conferencing" at bounding box center [1142, 454] width 134 height 18
click at [1091, 253] on input "Capacity" at bounding box center [1094, 252] width 43 height 19
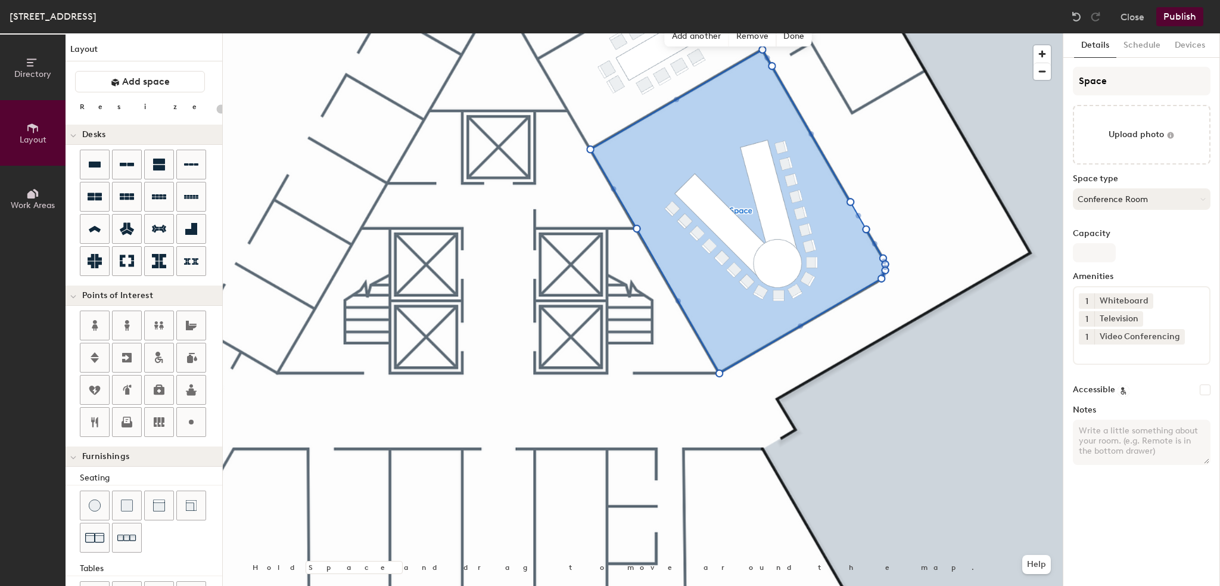
click at [1101, 201] on button "Conference Room" at bounding box center [1142, 198] width 138 height 21
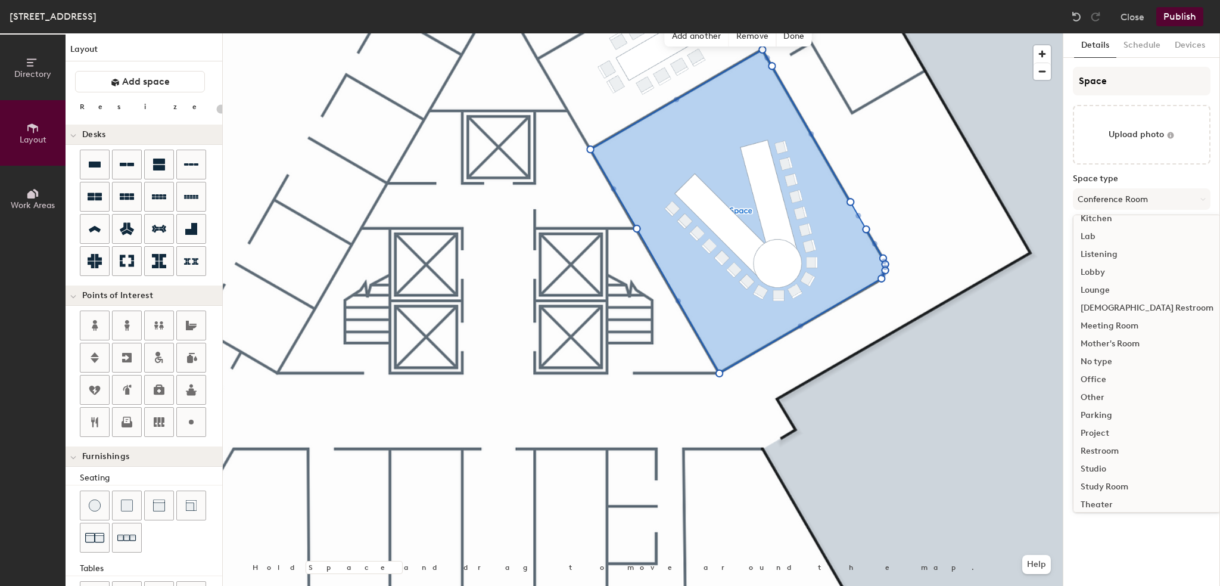
scroll to position [148, 0]
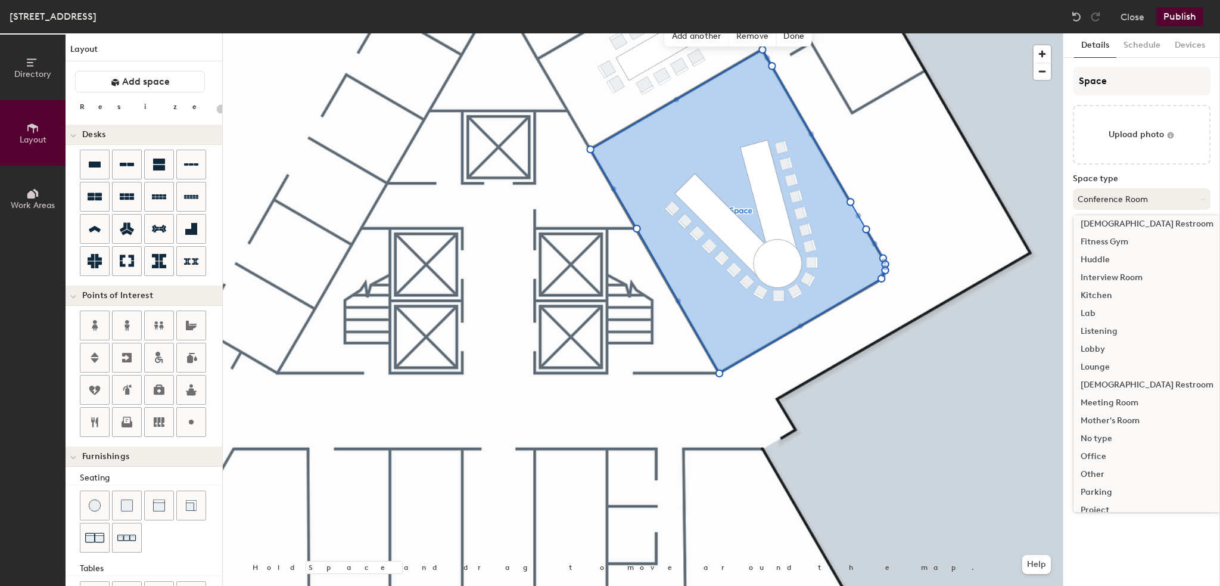
click at [1121, 190] on button "Conference Room" at bounding box center [1142, 198] width 138 height 21
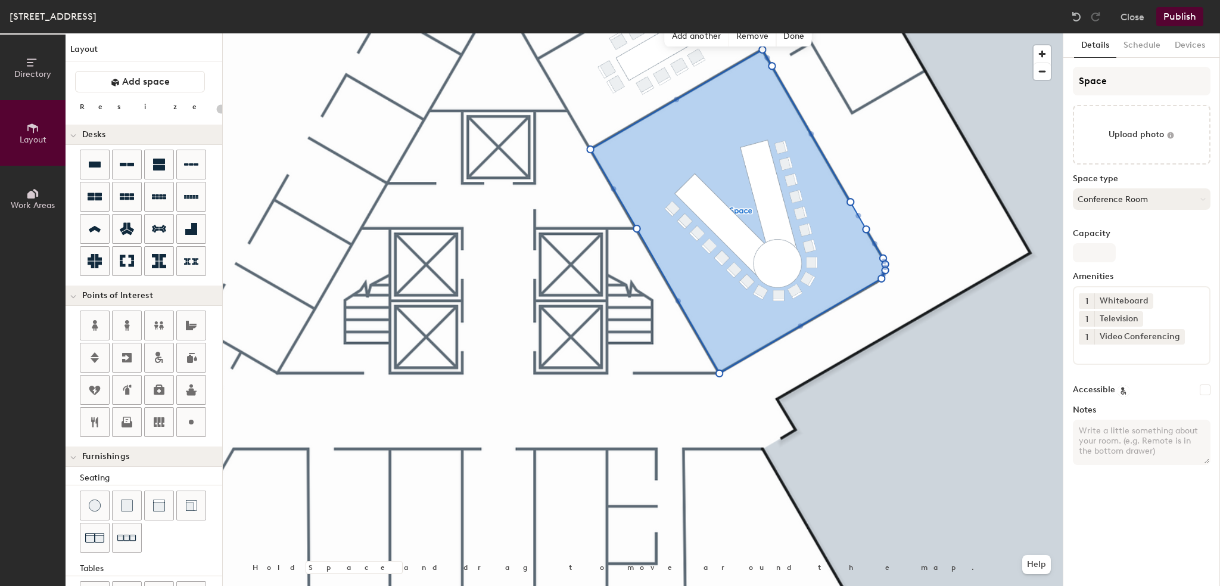
click at [1121, 190] on button "Conference Room" at bounding box center [1142, 198] width 138 height 21
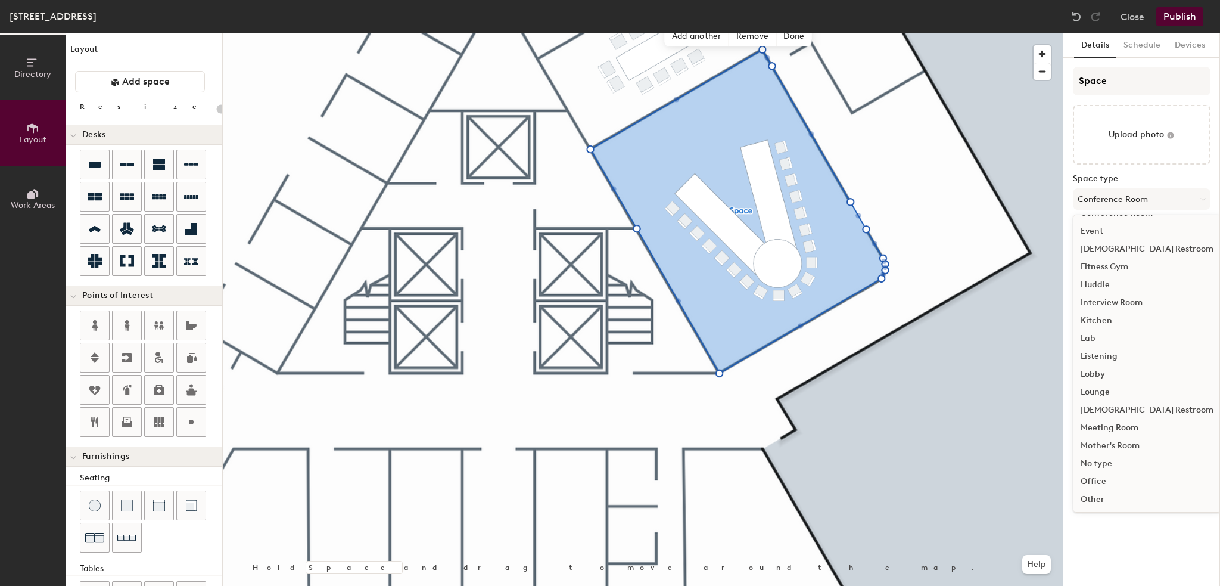
scroll to position [0, 0]
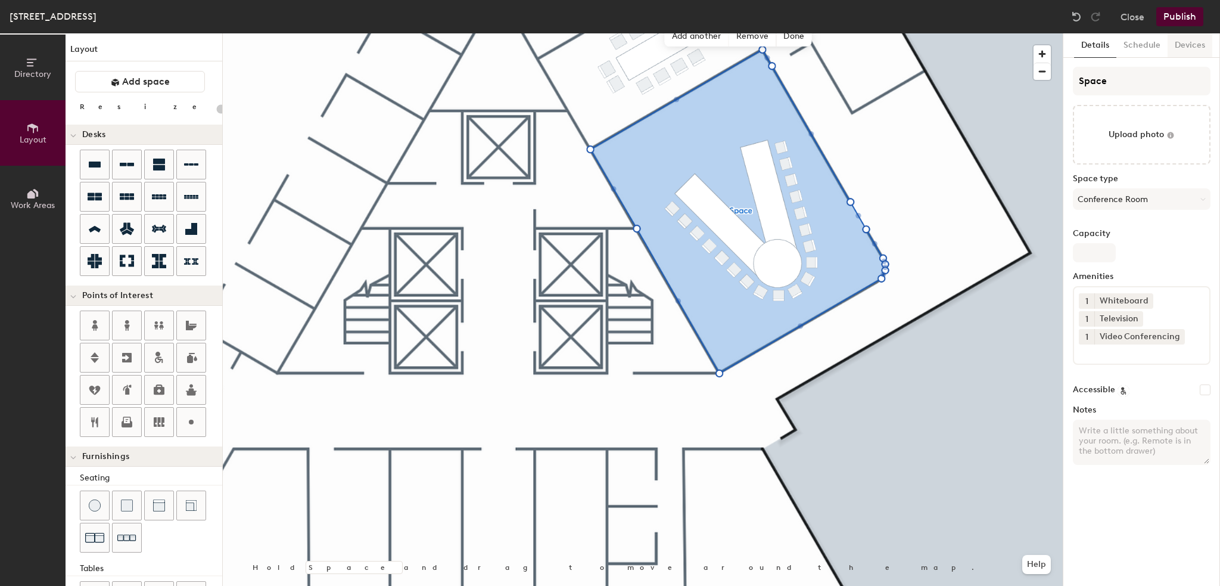
click at [1177, 46] on button "Devices" at bounding box center [1190, 45] width 45 height 24
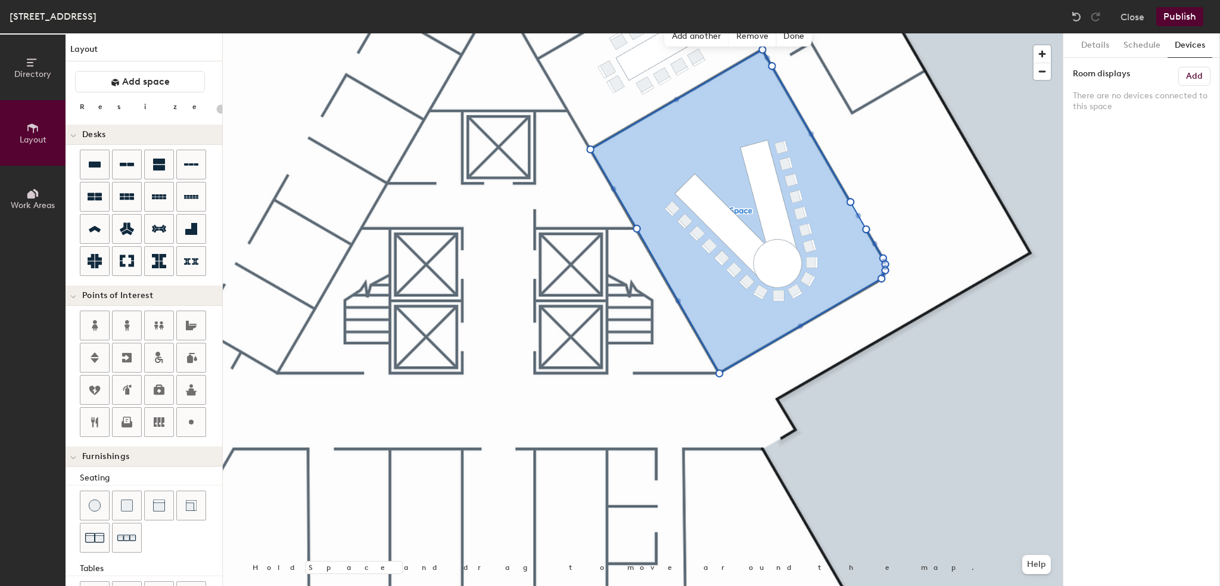
click at [1192, 73] on h6 "Add" at bounding box center [1194, 77] width 17 height 10
click at [1137, 42] on button "Schedule" at bounding box center [1142, 45] width 51 height 24
click at [1105, 51] on button "Details" at bounding box center [1095, 45] width 42 height 24
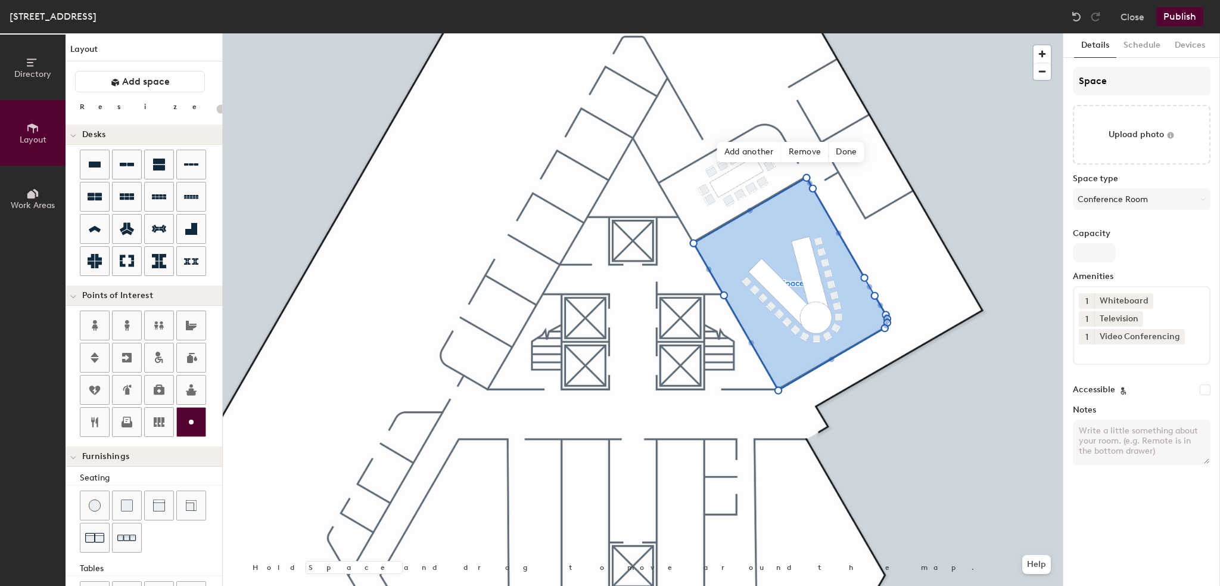
click at [197, 419] on icon at bounding box center [191, 422] width 14 height 14
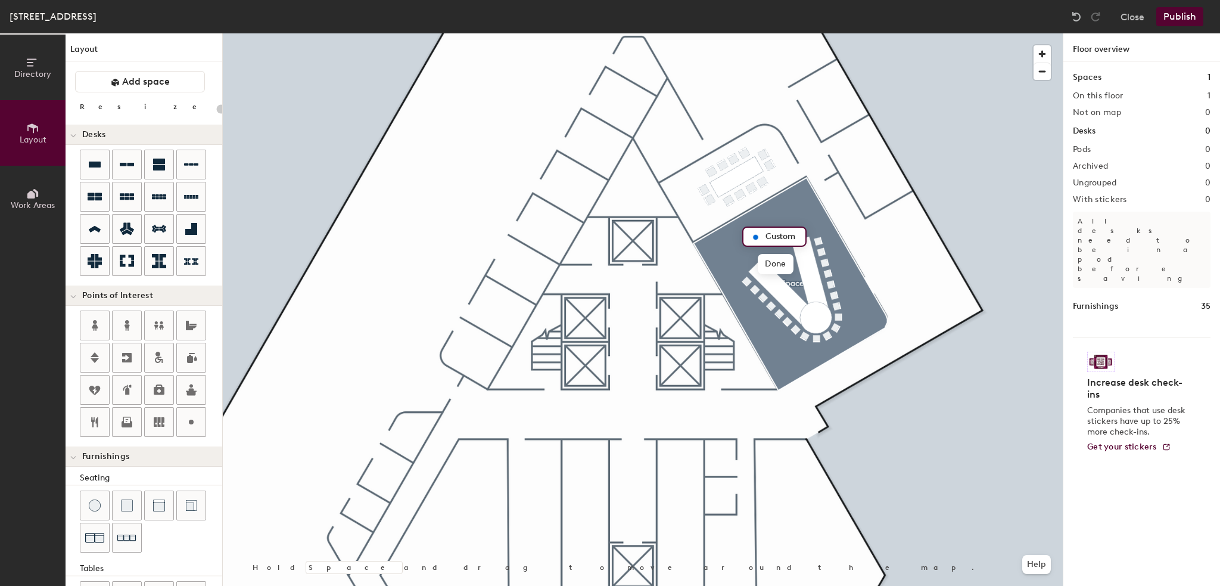
type input "20"
type input "Kowloon"
click at [778, 264] on span "Done" at bounding box center [775, 264] width 35 height 20
click at [766, 272] on span "Edit" at bounding box center [760, 272] width 31 height 20
click at [739, 265] on span "Edit" at bounding box center [741, 272] width 31 height 20
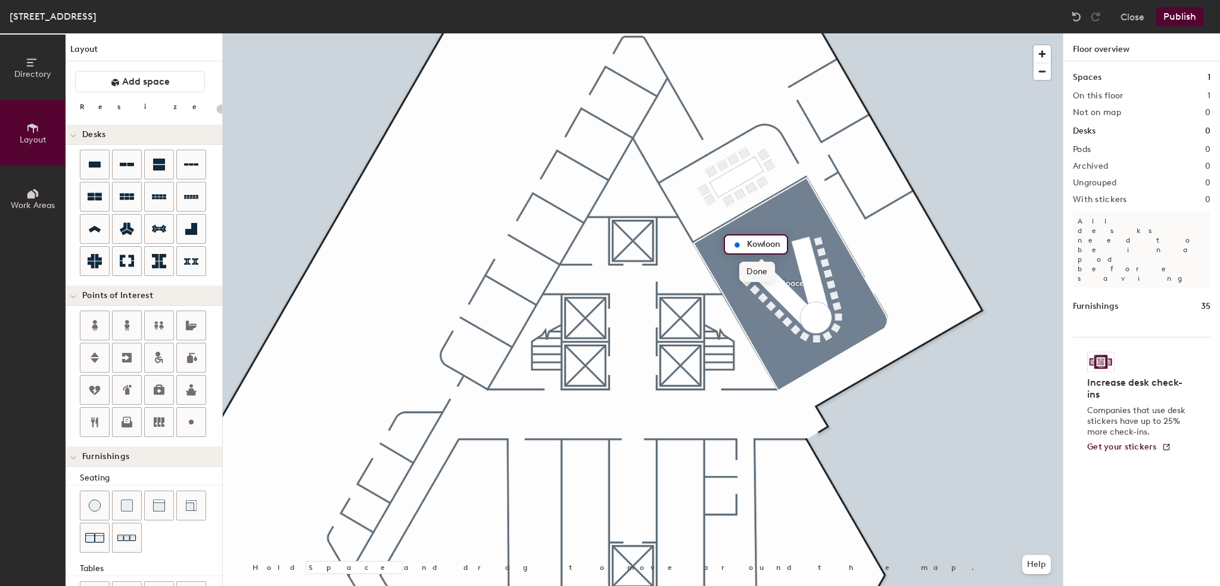
click at [751, 269] on span "Done" at bounding box center [756, 272] width 35 height 20
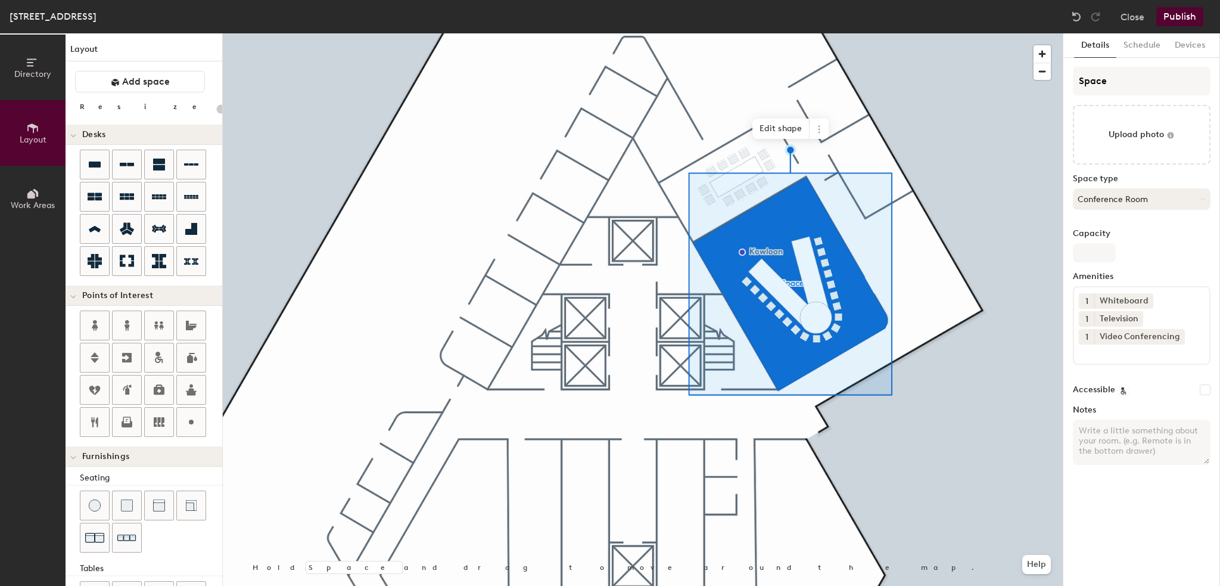
click at [1114, 201] on button "Conference Room" at bounding box center [1142, 198] width 138 height 21
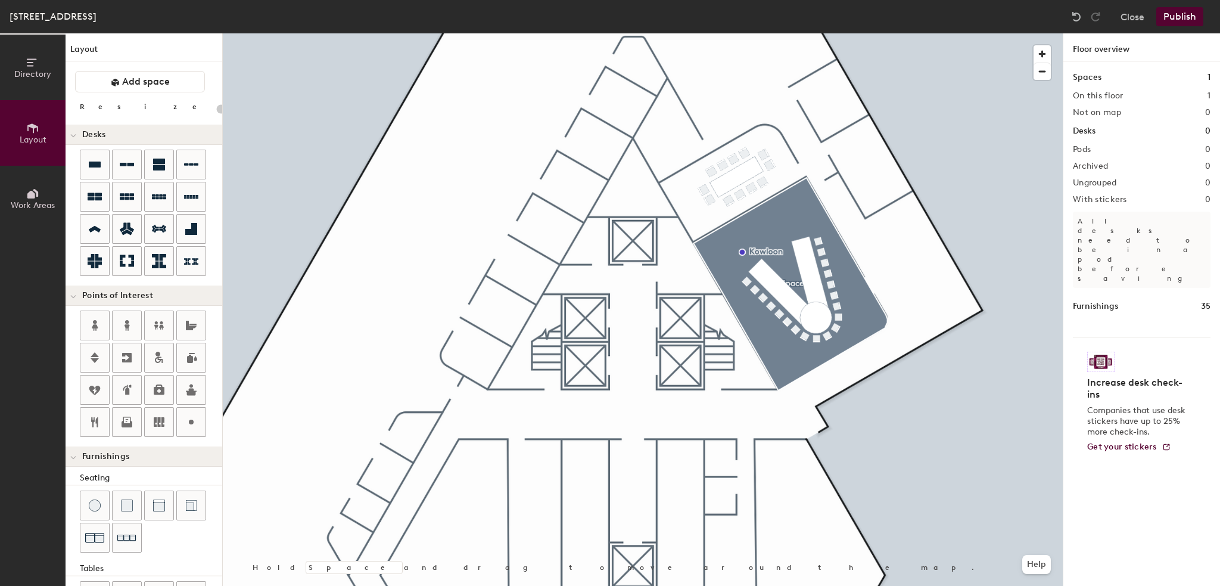
type input "20"
click at [141, 88] on button "Add space" at bounding box center [140, 81] width 130 height 21
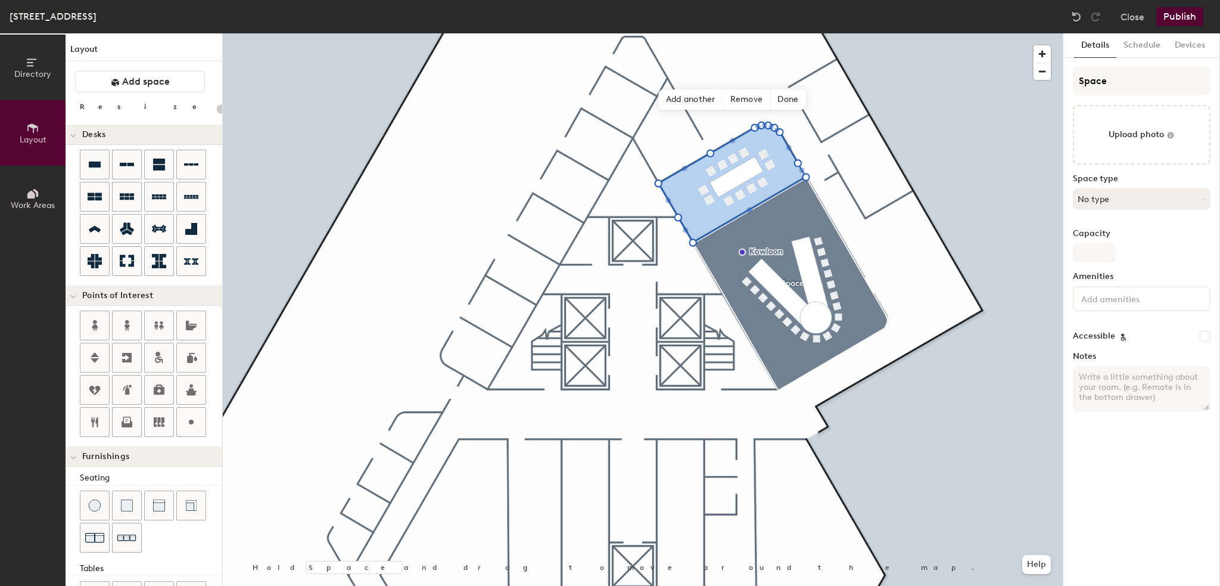
click at [1149, 195] on button "No type" at bounding box center [1142, 198] width 138 height 21
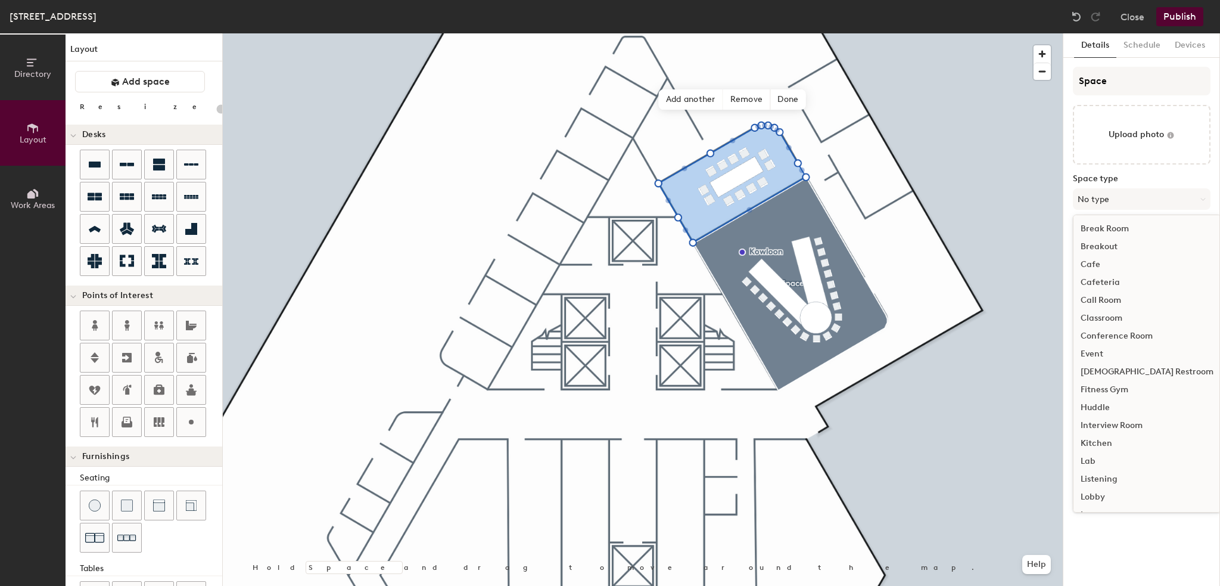
click at [1115, 331] on div "Conference Room" at bounding box center [1147, 336] width 147 height 18
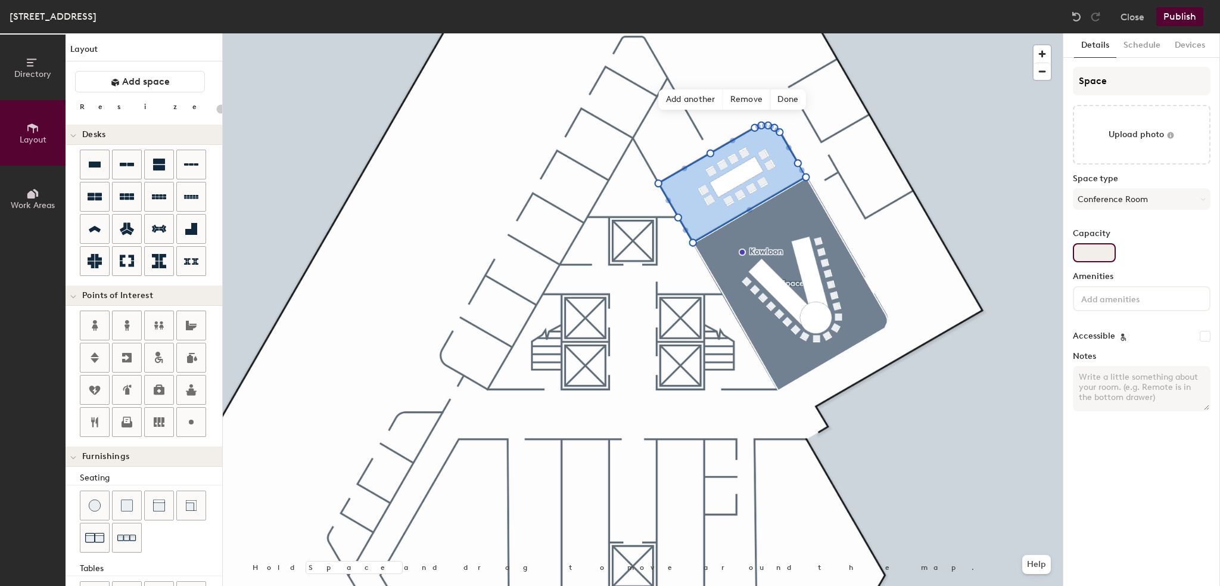
click at [1099, 250] on input "Capacity" at bounding box center [1094, 252] width 43 height 19
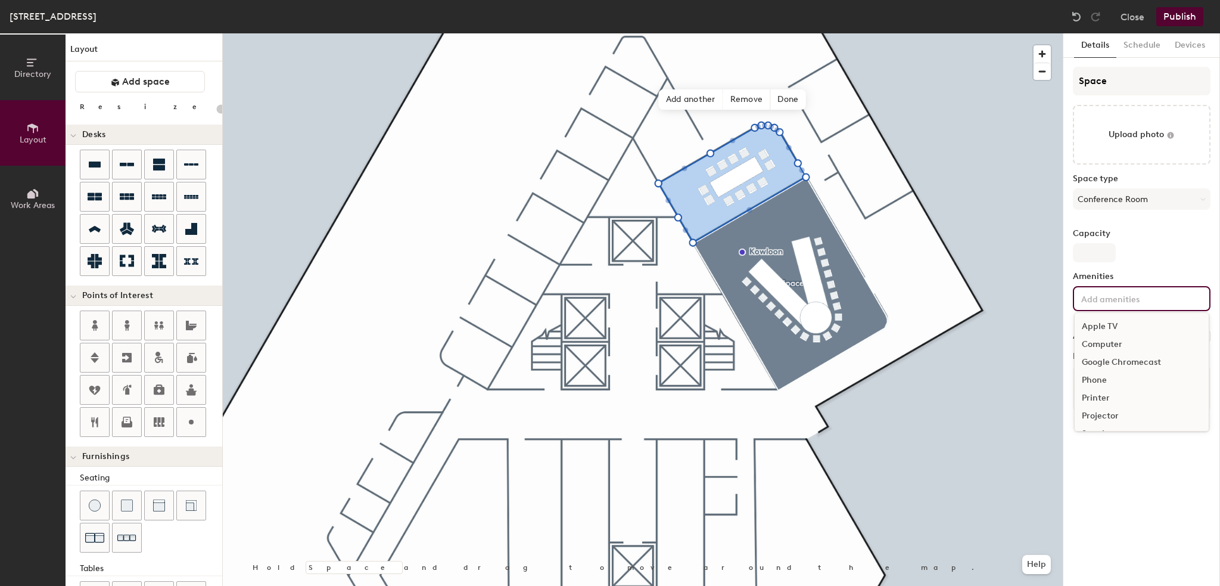
click at [1132, 287] on div "Apple TV Computer Google Chromecast Phone Printer Projector Speakers Television…" at bounding box center [1142, 298] width 138 height 25
click at [1104, 378] on div "Television" at bounding box center [1142, 382] width 134 height 18
click at [1102, 415] on div "Video Conferencing" at bounding box center [1142, 417] width 134 height 18
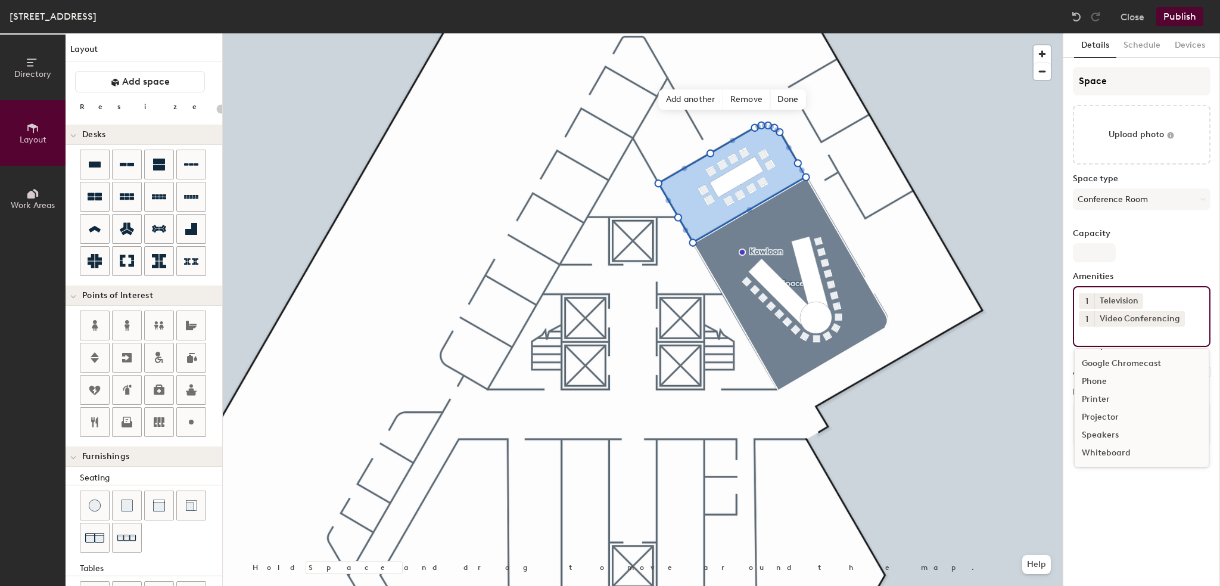
scroll to position [34, 0]
click at [1107, 450] on div "Whiteboard" at bounding box center [1142, 454] width 134 height 18
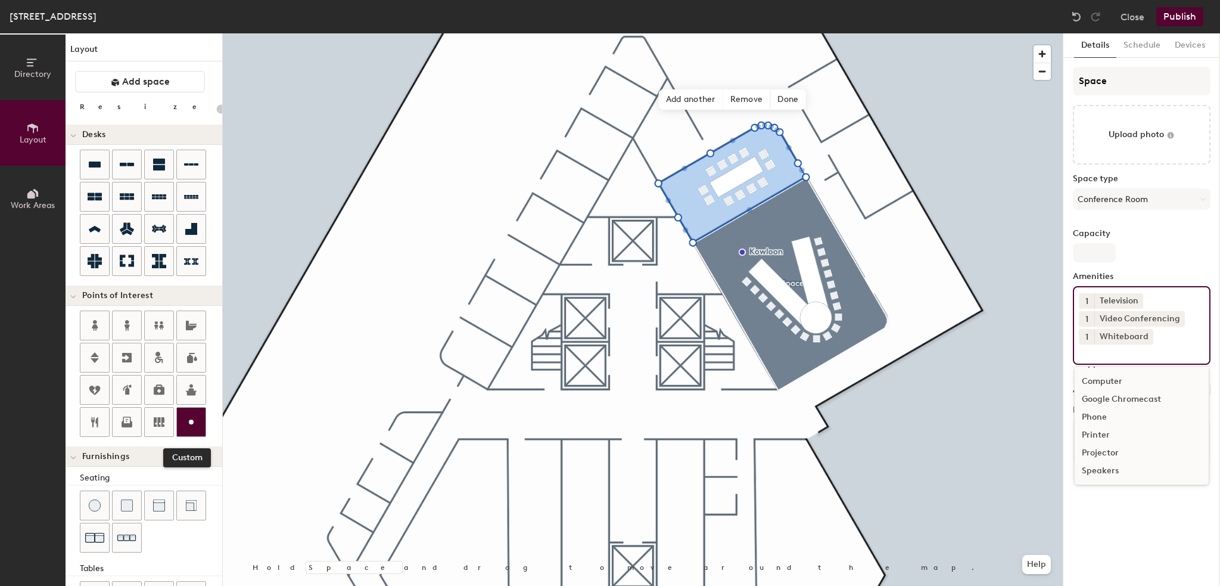
click at [191, 410] on div at bounding box center [191, 422] width 29 height 29
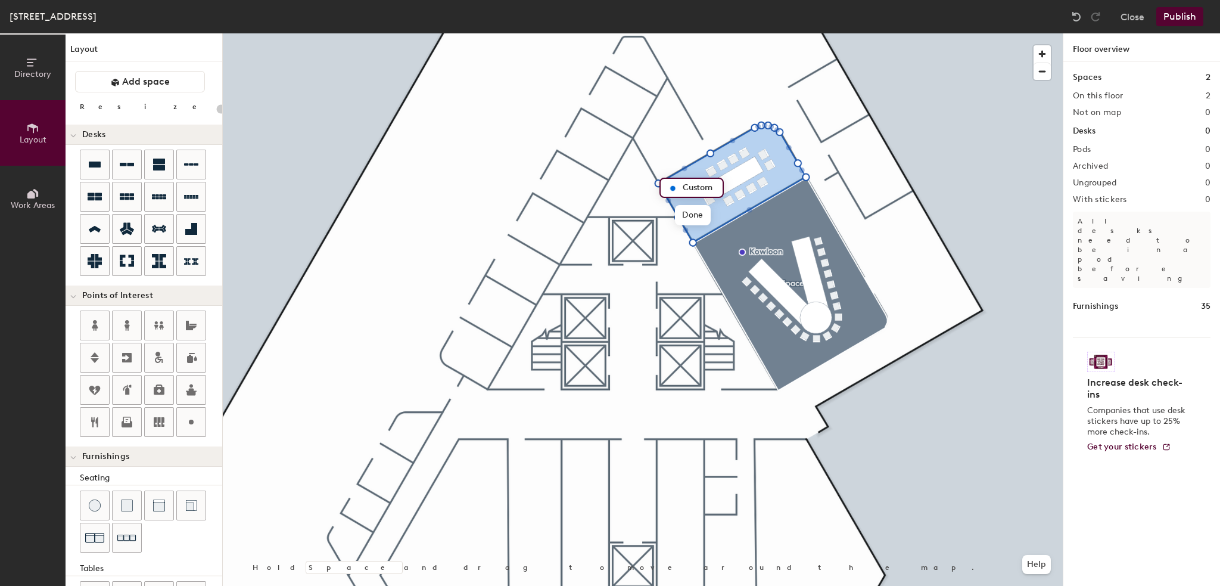
type input "20"
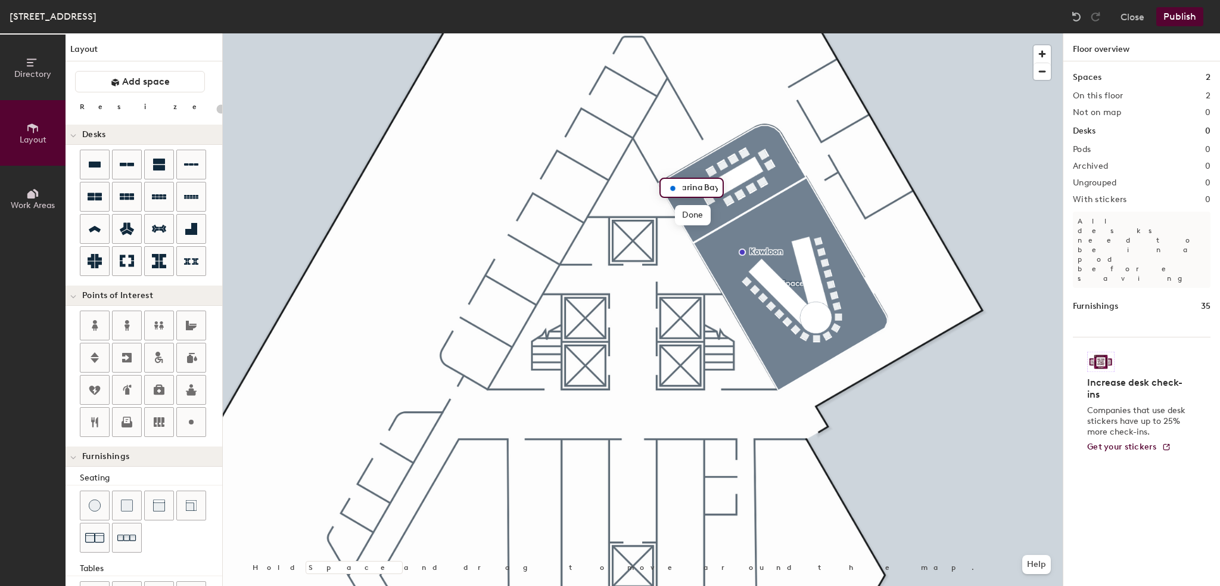
scroll to position [0, 0]
type input "Marina Bay"
click at [697, 222] on span "Done" at bounding box center [700, 215] width 35 height 20
click at [695, 202] on span "Edit" at bounding box center [691, 203] width 31 height 20
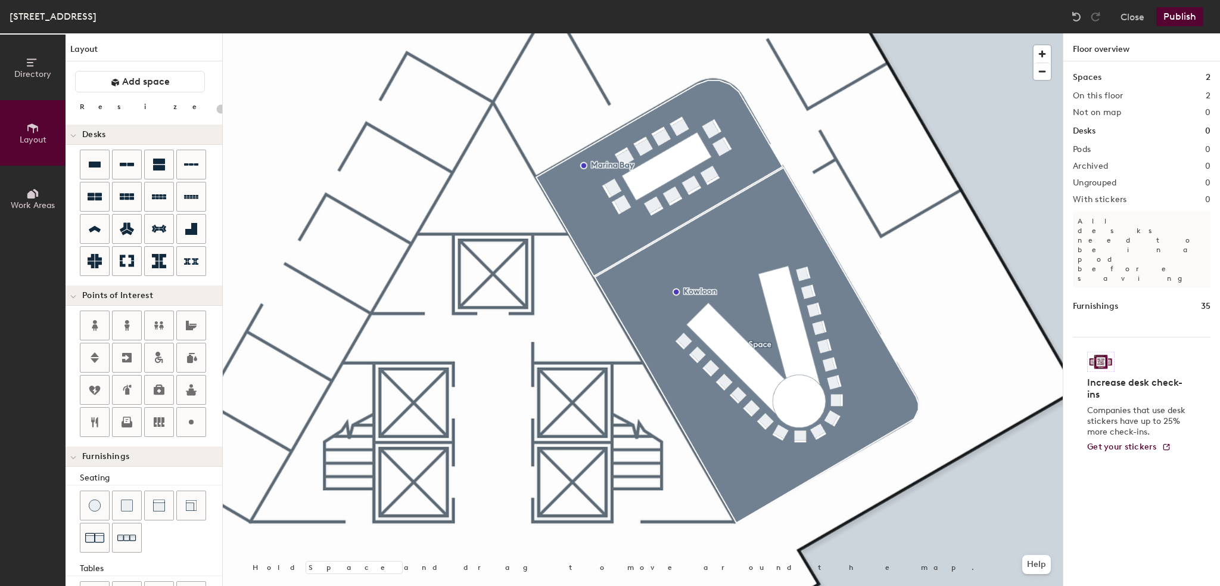
click at [863, 33] on div at bounding box center [643, 33] width 840 height 0
drag, startPoint x: 119, startPoint y: 77, endPoint x: 219, endPoint y: 74, distance: 100.7
click at [120, 77] on button "Add space" at bounding box center [140, 81] width 130 height 21
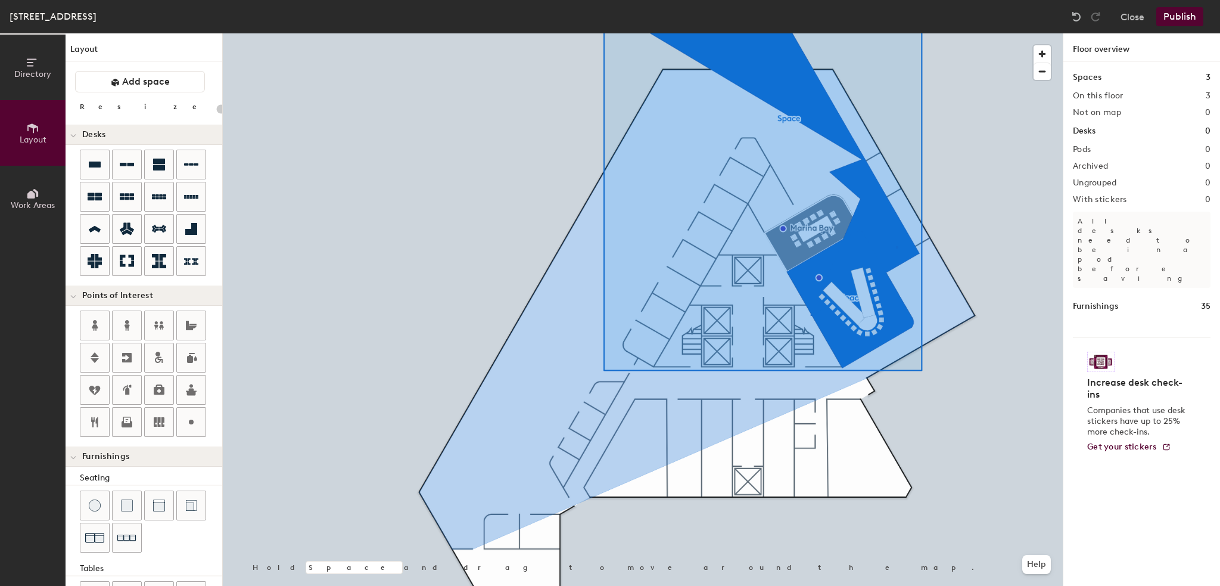
click at [896, 33] on div at bounding box center [643, 33] width 840 height 0
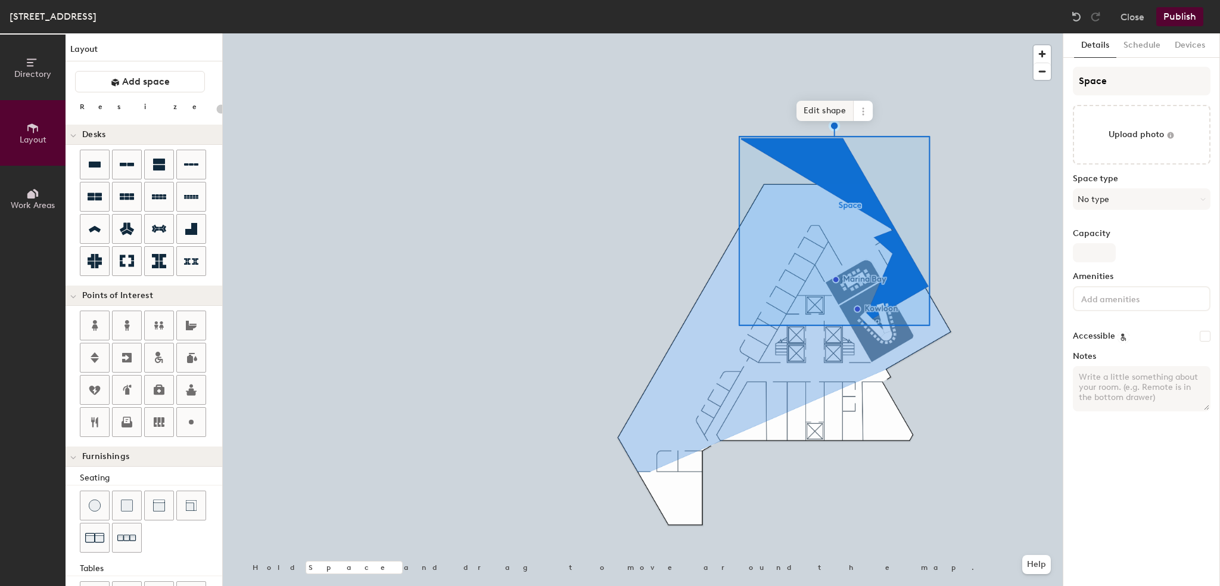
click at [827, 113] on span "Edit shape" at bounding box center [825, 111] width 57 height 20
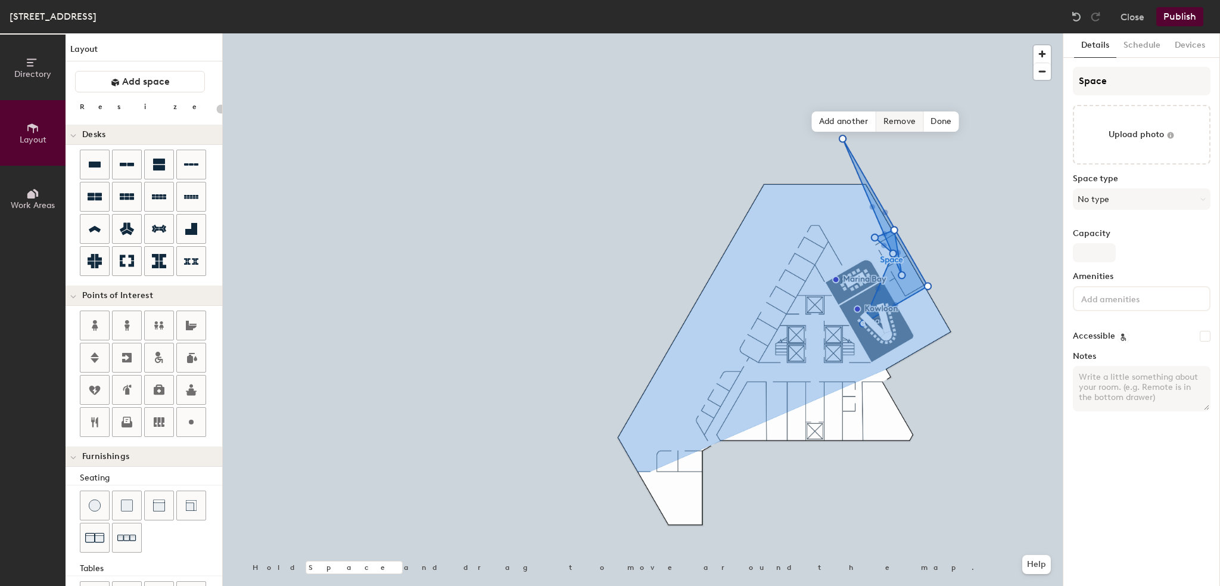
click at [905, 120] on span "Remove" at bounding box center [901, 121] width 48 height 20
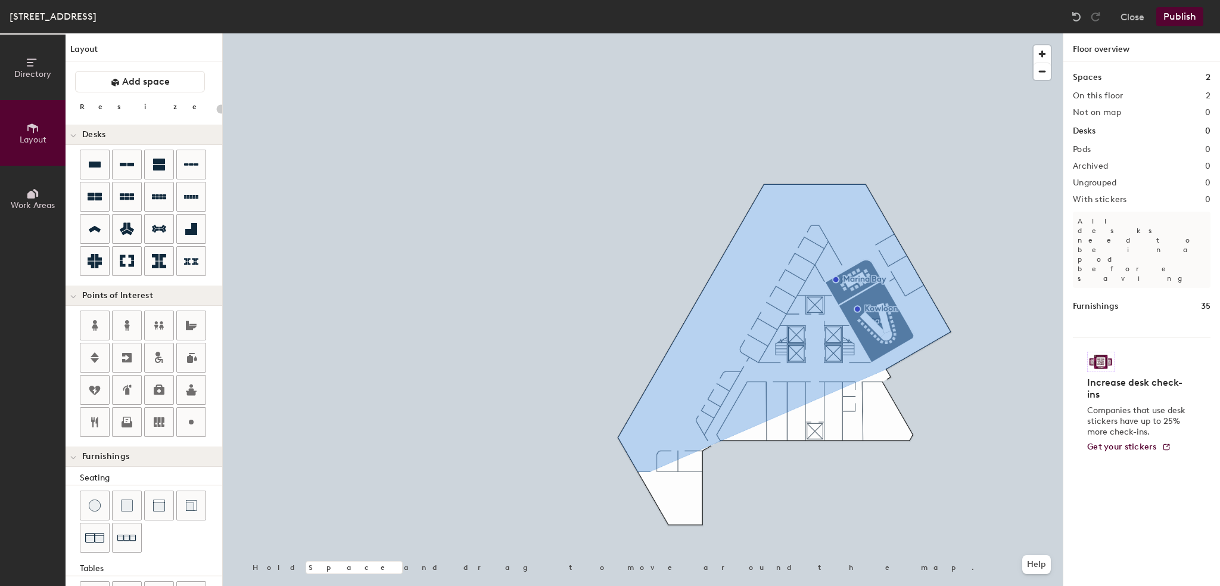
click at [1183, 18] on button "Publish" at bounding box center [1180, 16] width 47 height 19
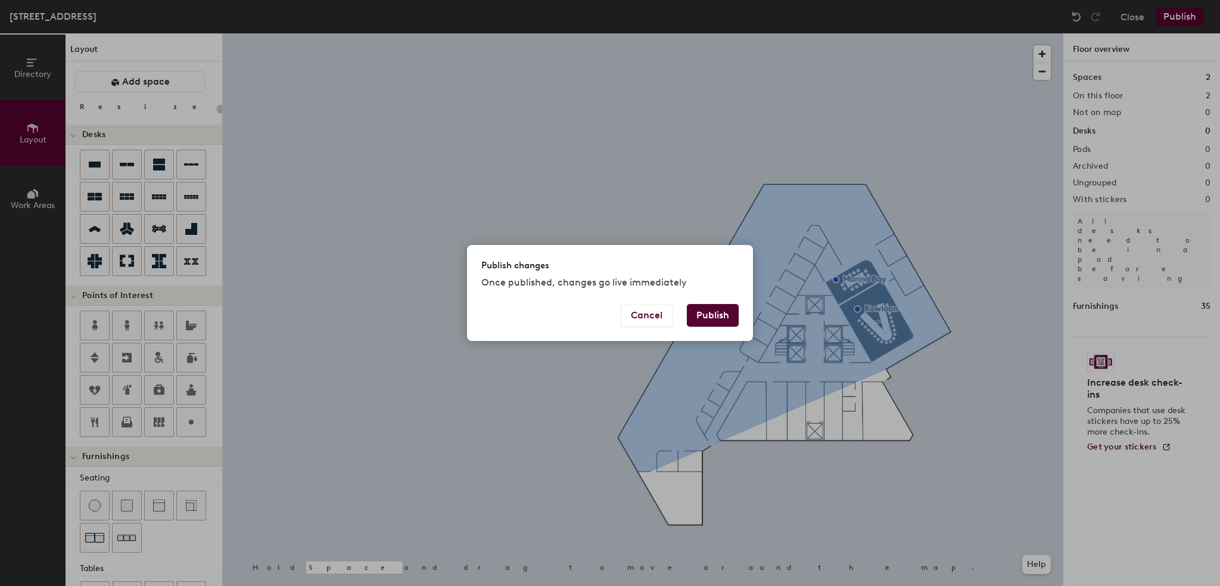
click at [720, 320] on button "Publish" at bounding box center [713, 315] width 52 height 23
type input "20"
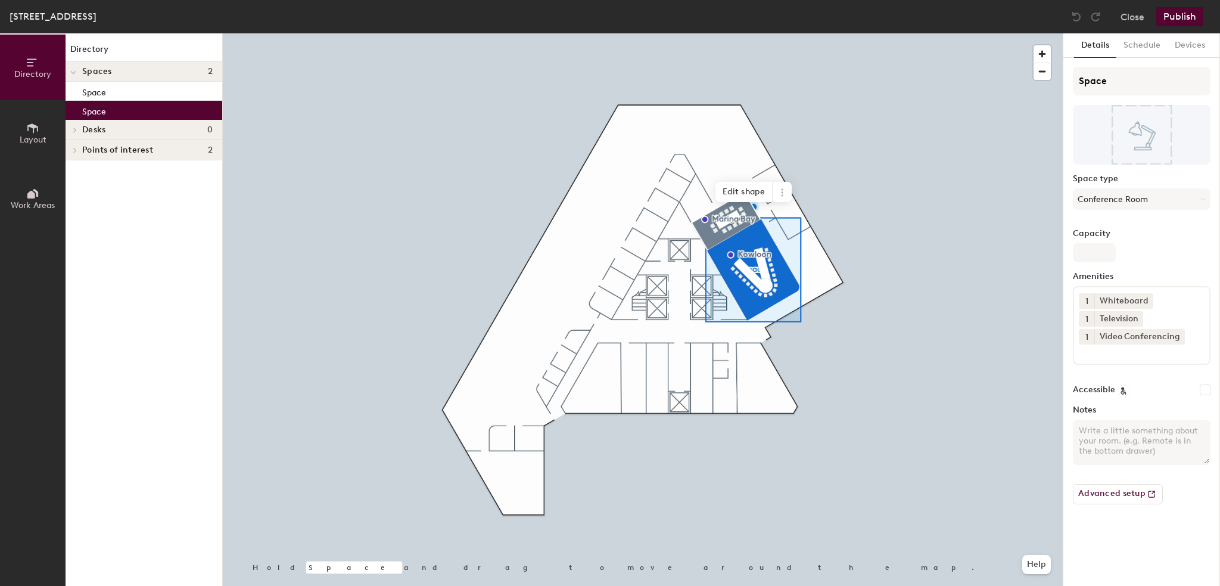
click at [73, 148] on icon at bounding box center [75, 150] width 5 height 6
click at [73, 148] on span at bounding box center [73, 151] width 6 height 10
click at [72, 73] on icon at bounding box center [73, 73] width 5 height 2
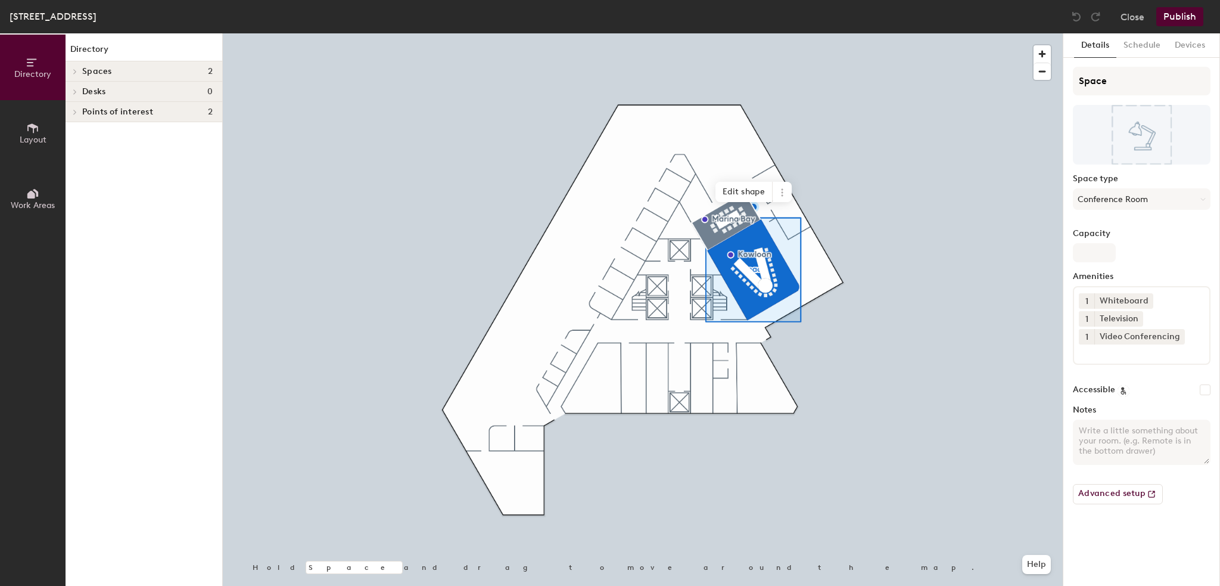
click at [72, 73] on span at bounding box center [74, 72] width 10 height 6
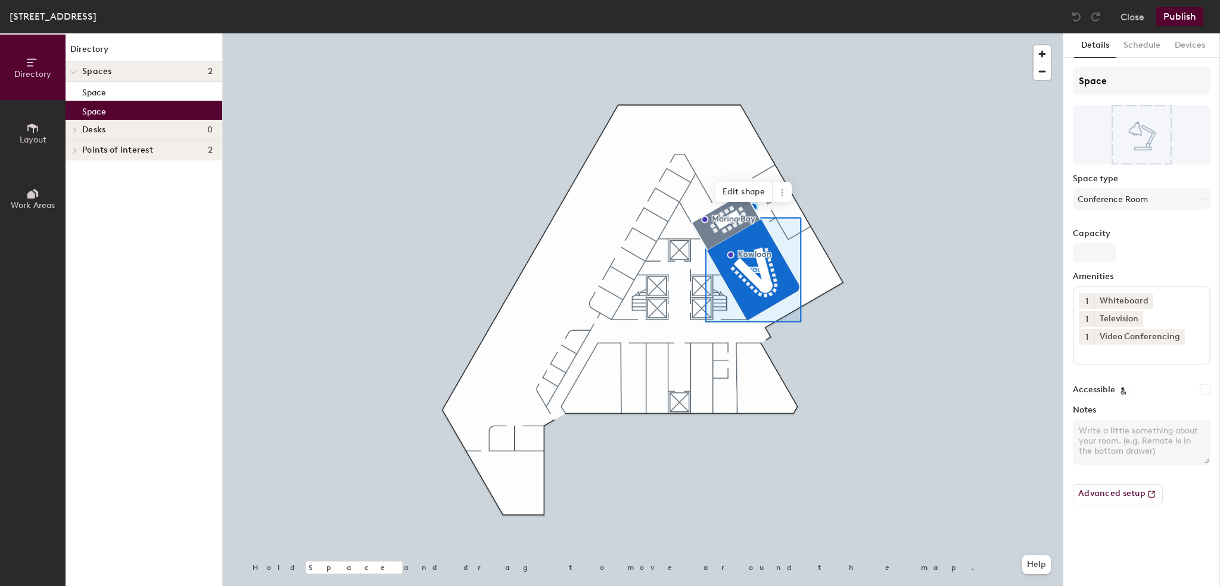
click at [72, 73] on icon at bounding box center [73, 73] width 5 height 2
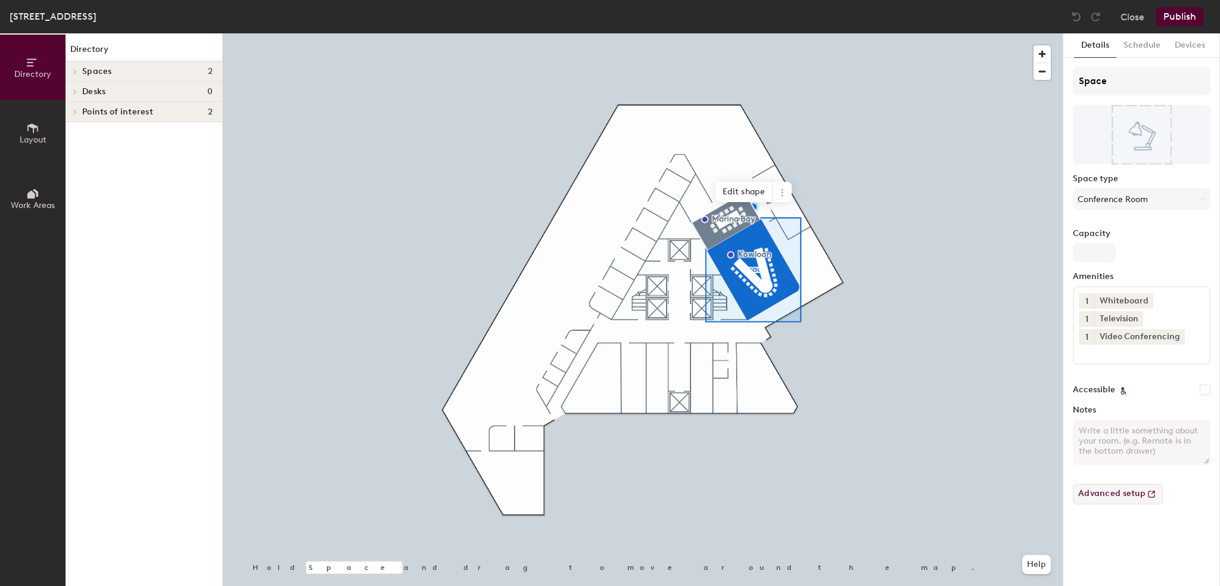
click at [1111, 493] on button "Advanced setup" at bounding box center [1118, 494] width 90 height 20
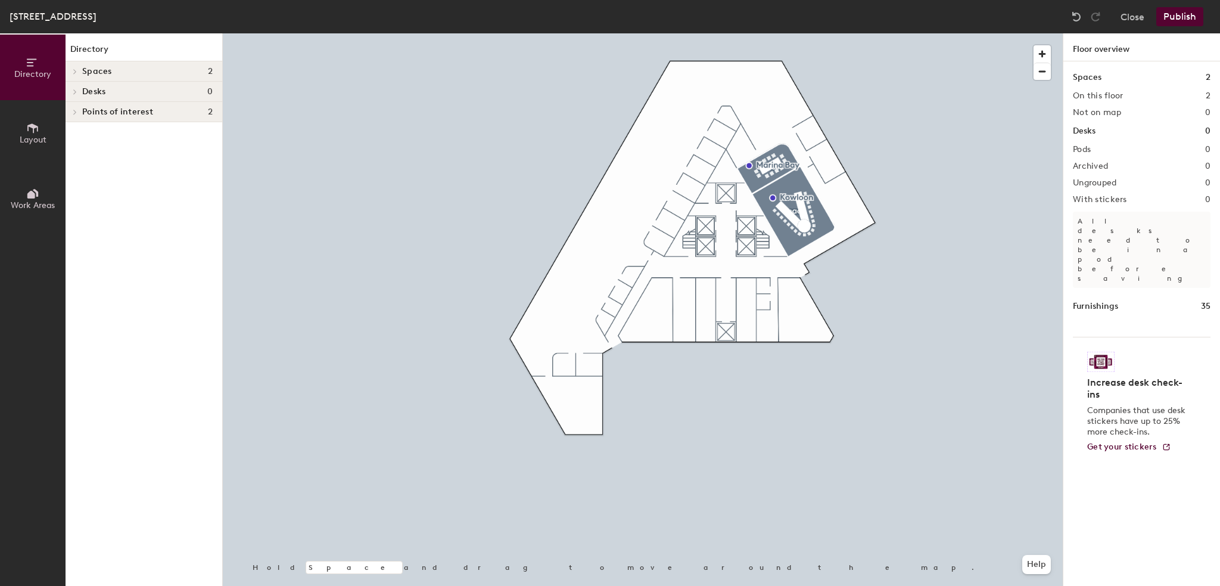
click at [825, 33] on div at bounding box center [643, 33] width 840 height 0
click at [802, 33] on div at bounding box center [643, 33] width 840 height 0
click at [27, 124] on icon at bounding box center [32, 128] width 13 height 13
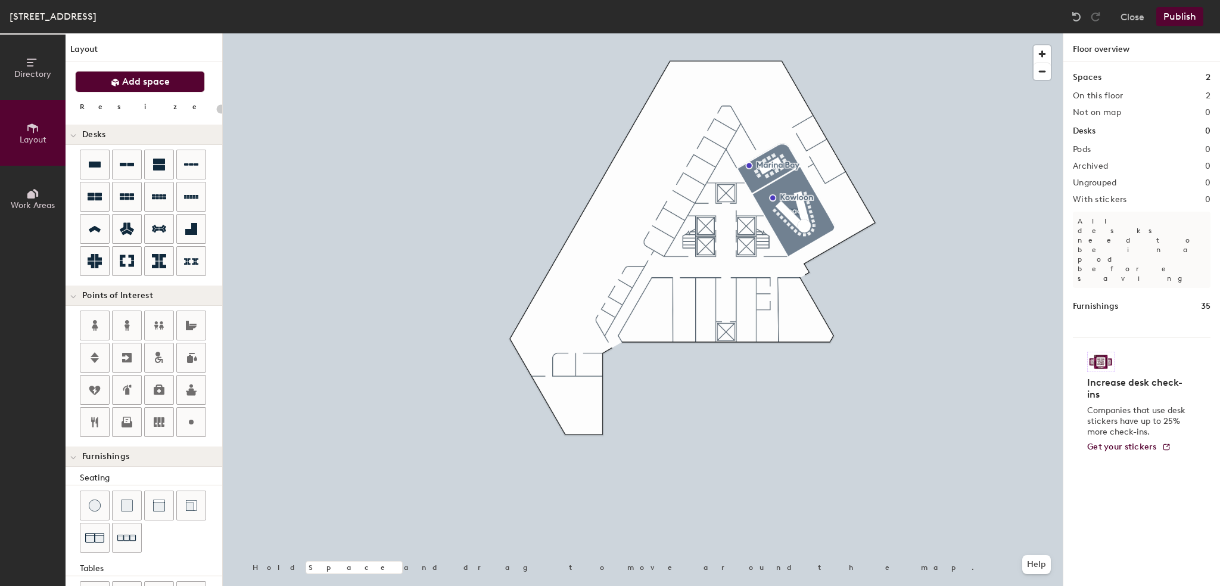
click at [115, 76] on span at bounding box center [115, 82] width 9 height 12
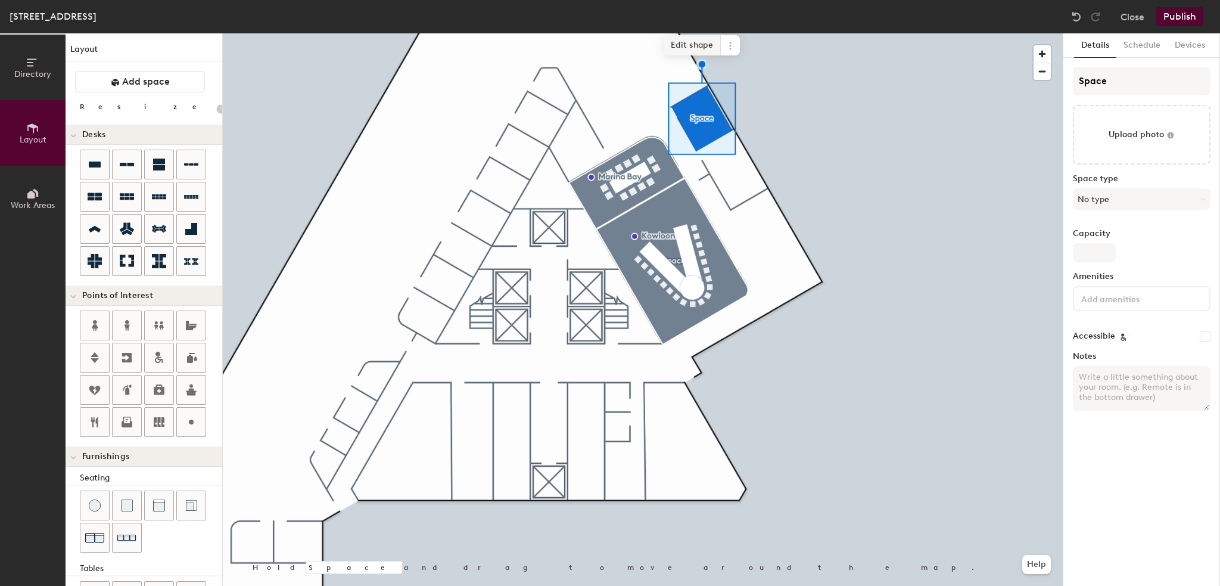
click at [680, 45] on span "Edit shape" at bounding box center [692, 45] width 57 height 20
click at [672, 64] on span "Edit shape" at bounding box center [692, 64] width 57 height 20
click at [693, 64] on span "Edit shape" at bounding box center [692, 64] width 57 height 20
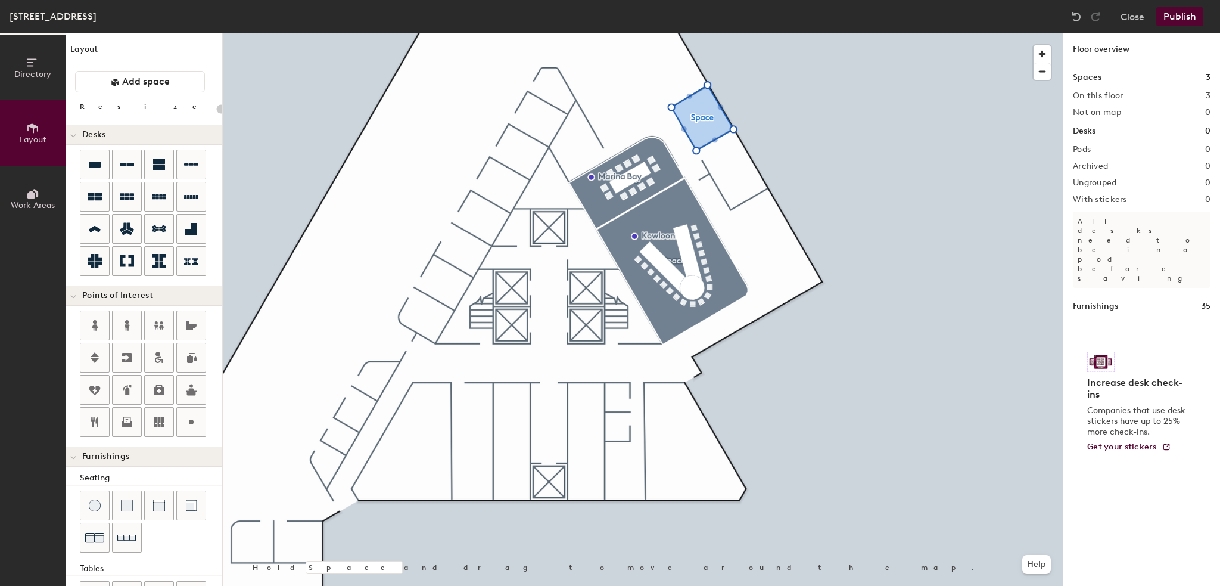
type input "20"
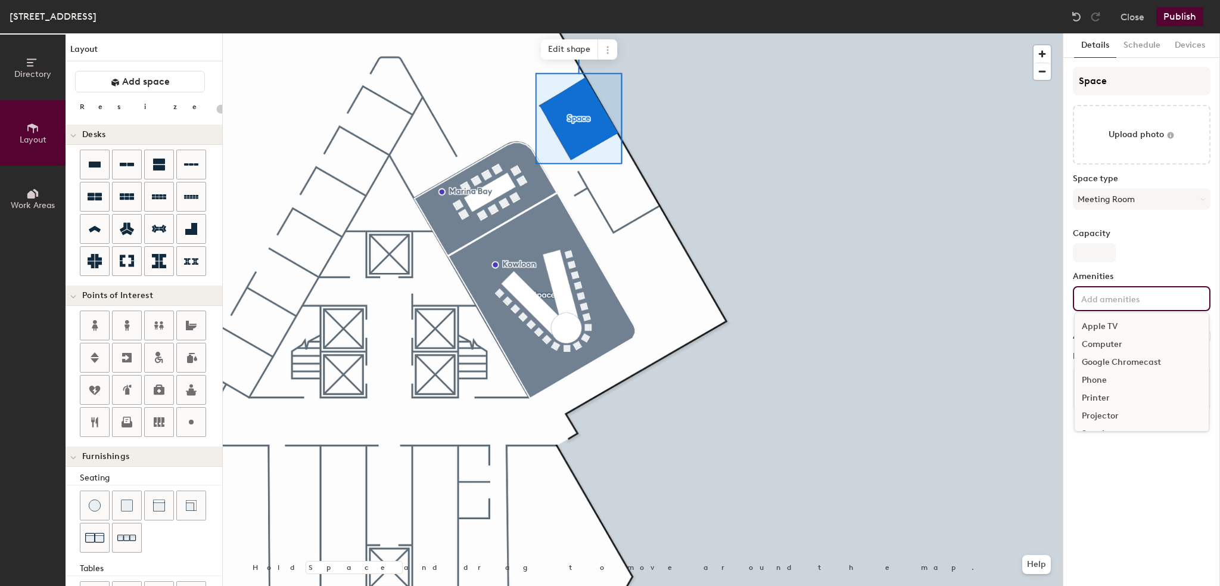
click at [1158, 302] on input at bounding box center [1132, 298] width 107 height 14
click at [1111, 378] on div "Television" at bounding box center [1142, 382] width 134 height 18
click at [1115, 441] on div "Whiteboard" at bounding box center [1142, 435] width 134 height 18
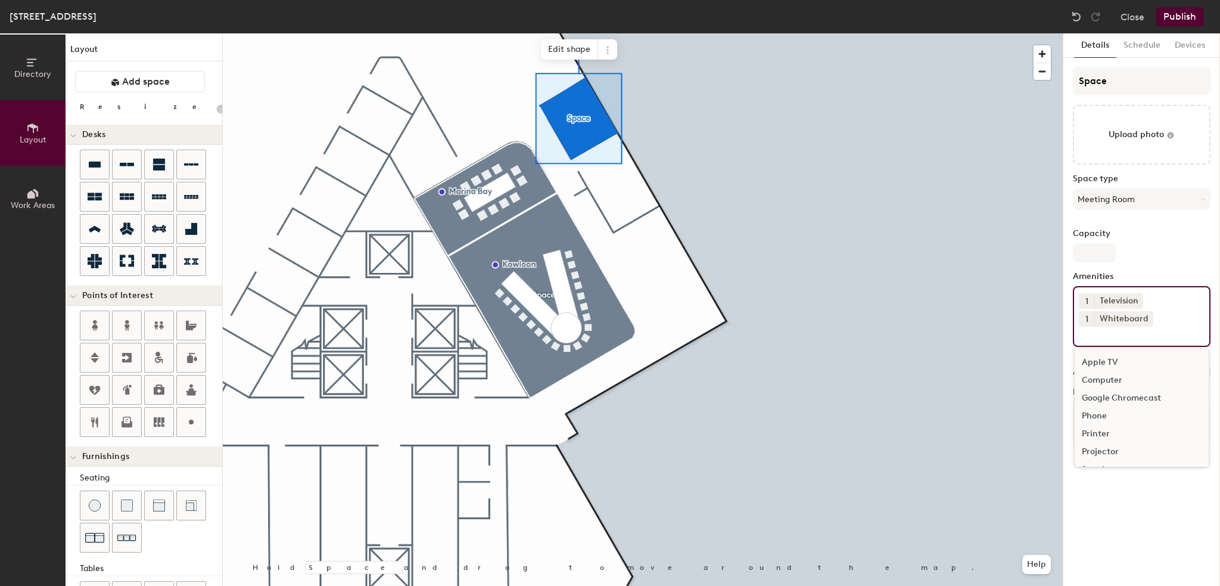
scroll to position [34, 0]
click at [1118, 446] on div "Video Conferencing" at bounding box center [1142, 454] width 134 height 18
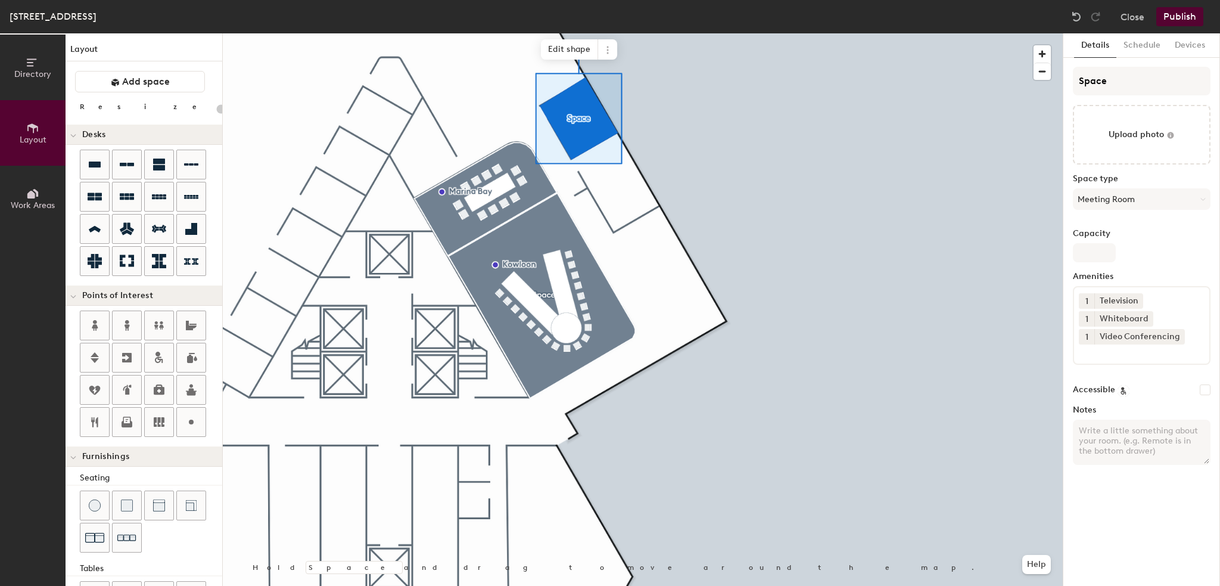
click at [91, 133] on span "Desks" at bounding box center [93, 135] width 23 height 10
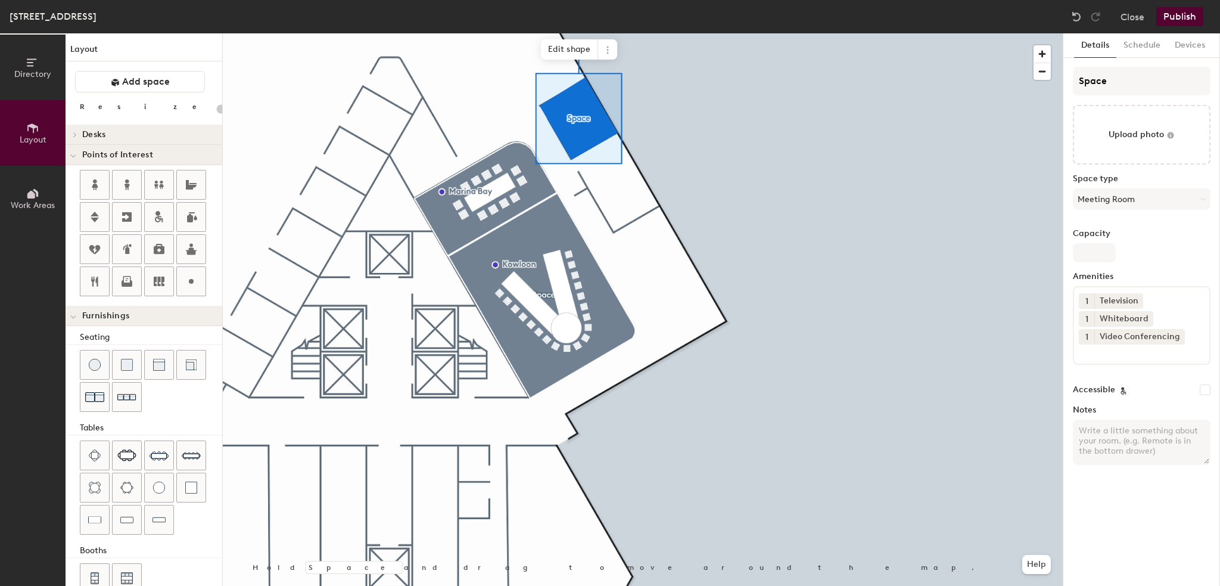
click at [91, 133] on span "Desks" at bounding box center [93, 135] width 23 height 10
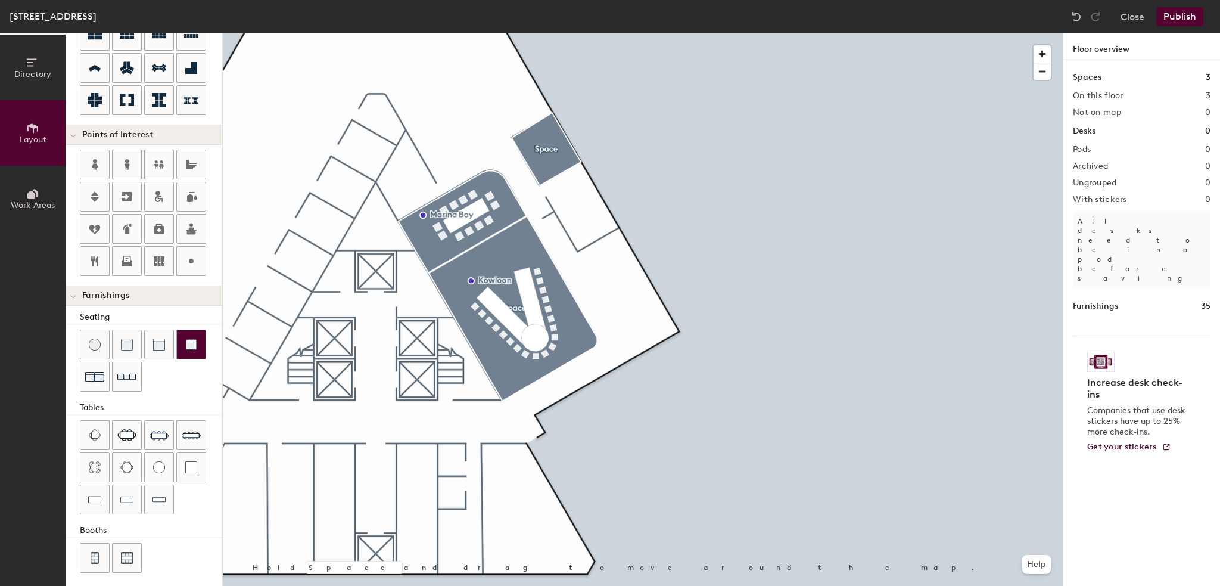
scroll to position [162, 0]
click at [126, 436] on img at bounding box center [126, 434] width 19 height 12
drag, startPoint x: 181, startPoint y: 256, endPoint x: 197, endPoint y: 257, distance: 16.1
click at [183, 258] on div at bounding box center [191, 259] width 29 height 29
type input "20"
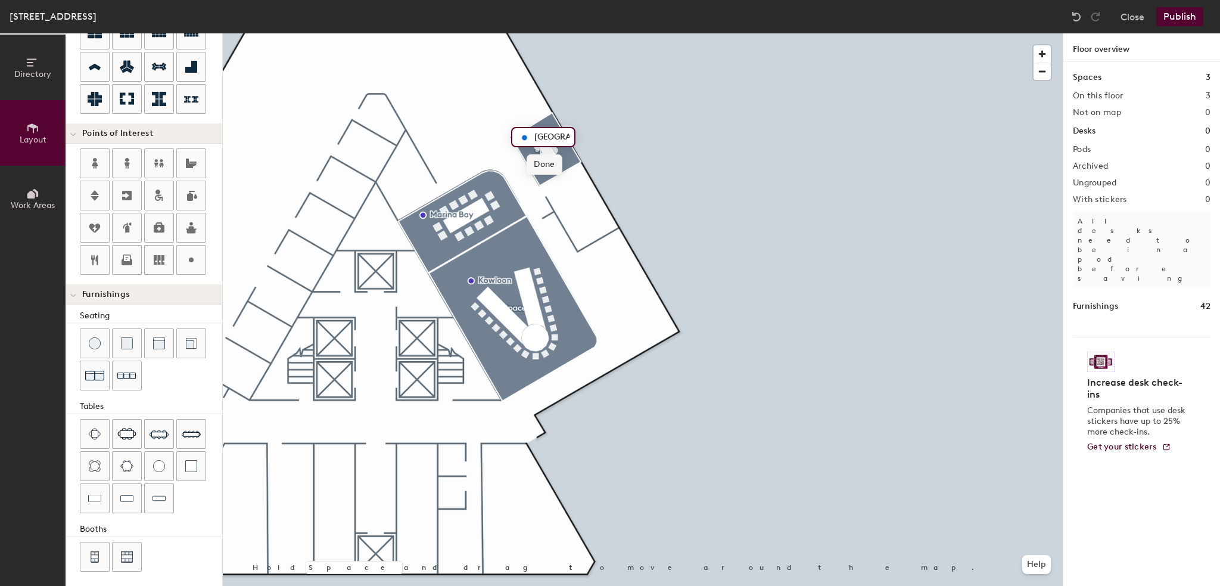
type input "[GEOGRAPHIC_DATA]"
click at [554, 161] on span "Done" at bounding box center [544, 164] width 35 height 20
click at [619, 33] on div at bounding box center [643, 33] width 840 height 0
click at [534, 164] on span "Edit" at bounding box center [529, 164] width 31 height 20
click at [559, 167] on span "Done" at bounding box center [544, 164] width 35 height 20
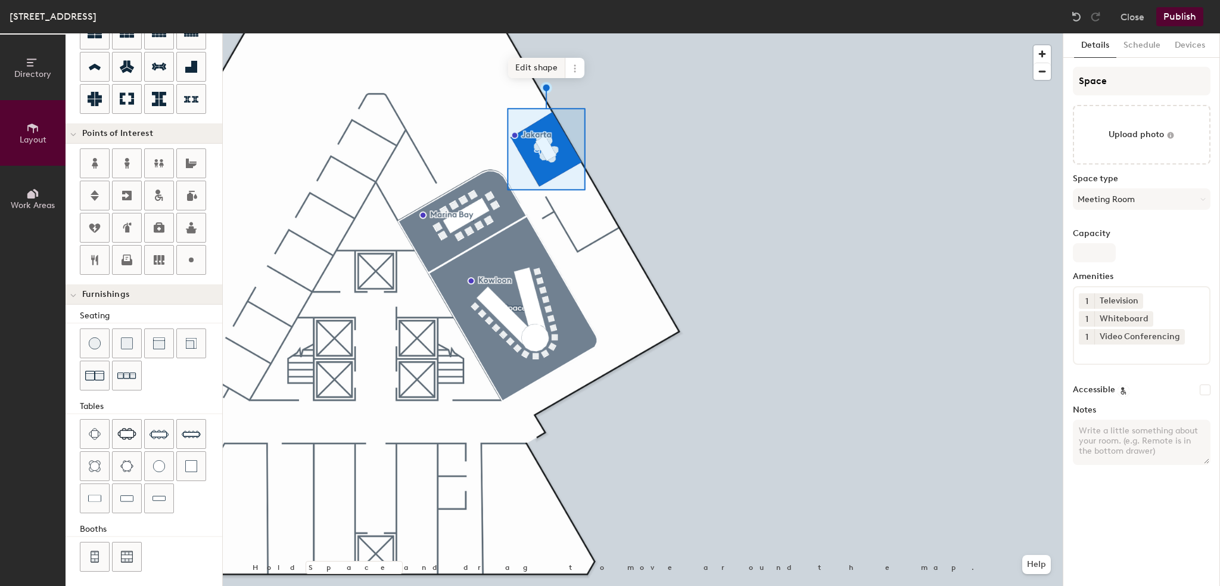
click at [535, 71] on span "Edit shape" at bounding box center [536, 68] width 57 height 20
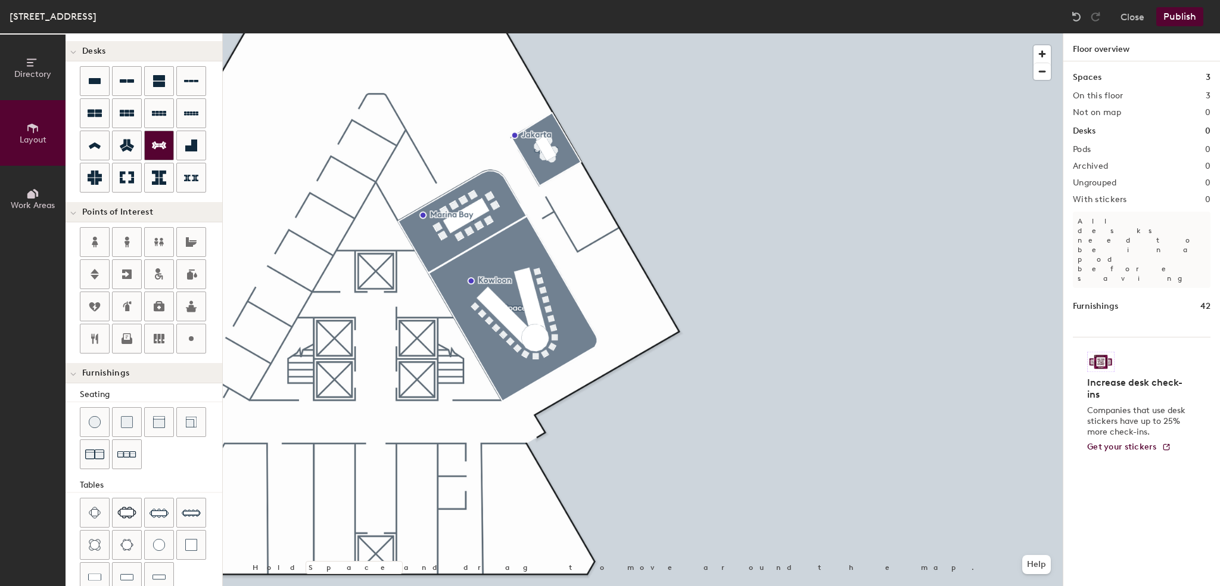
scroll to position [0, 0]
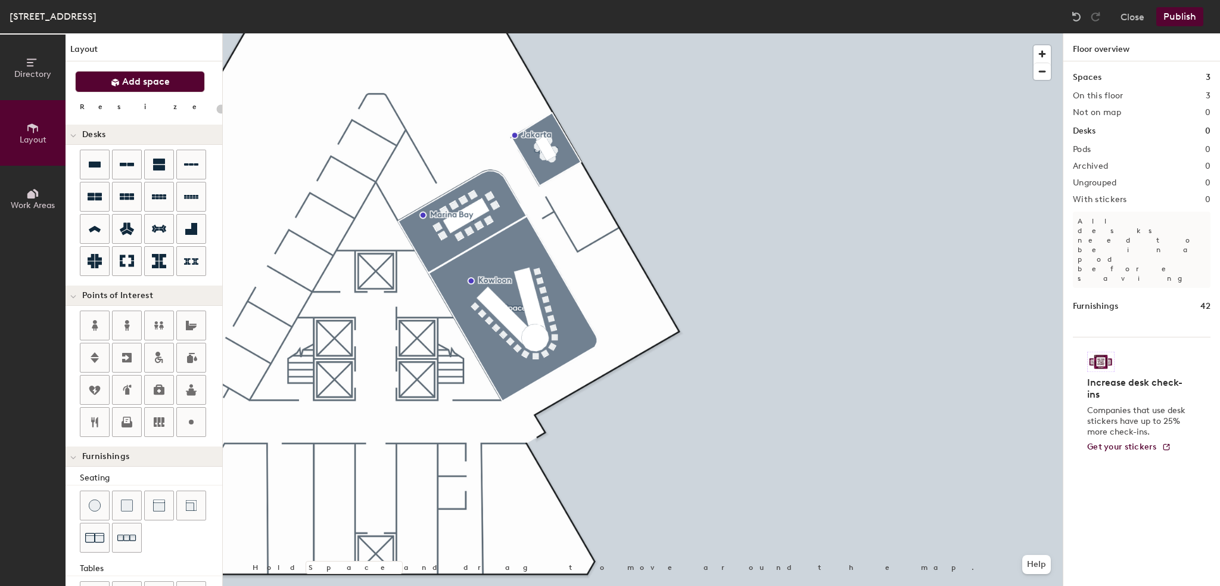
click at [136, 82] on span "Add space" at bounding box center [146, 82] width 48 height 12
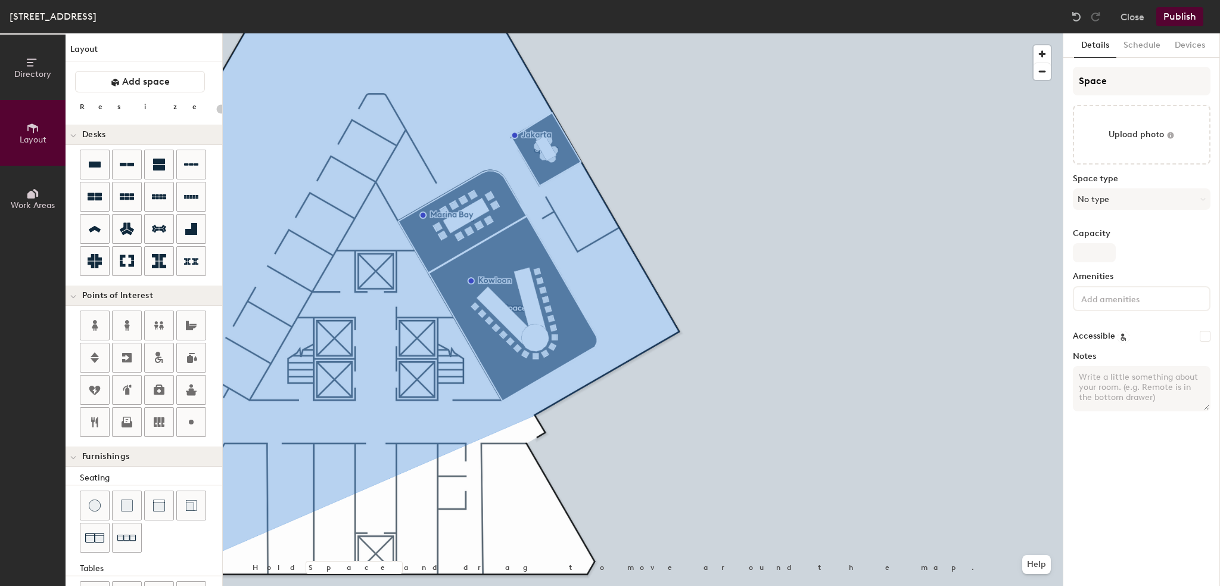
type input "20"
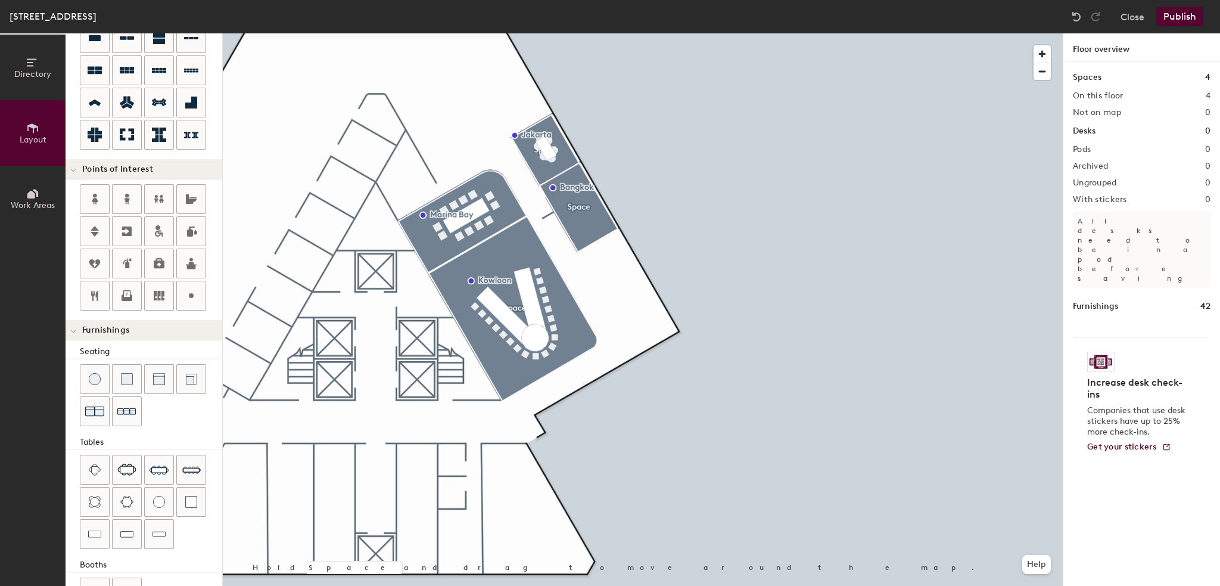
scroll to position [162, 0]
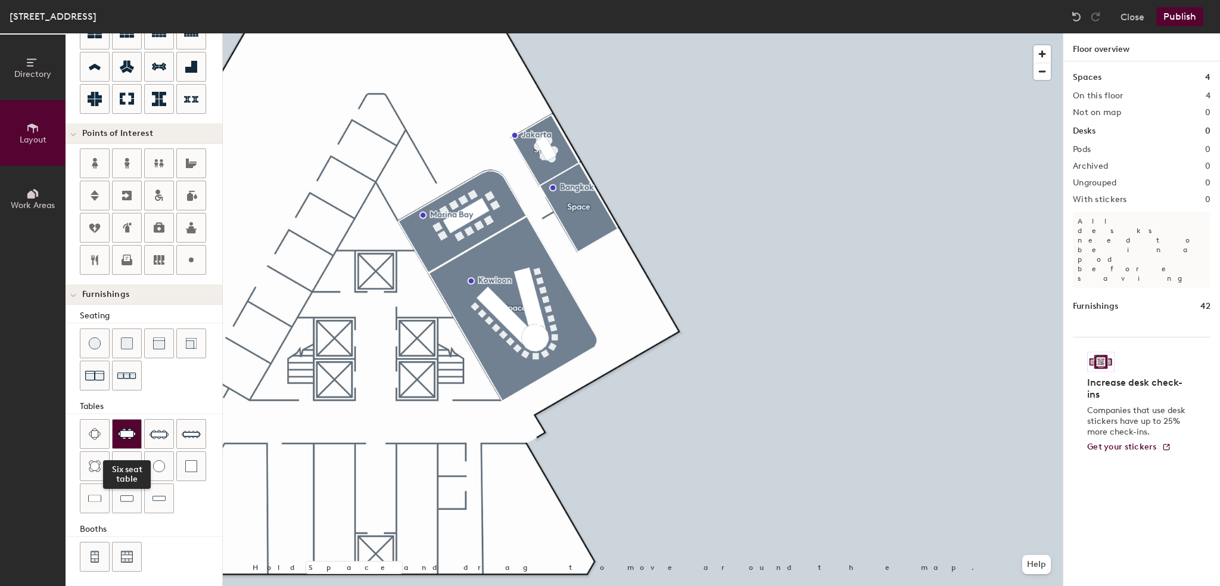
click at [128, 436] on img at bounding box center [126, 434] width 19 height 12
click at [573, 240] on span "Delete" at bounding box center [578, 237] width 42 height 20
click at [579, 242] on span "Delete" at bounding box center [576, 244] width 42 height 20
click at [579, 254] on span "Delete" at bounding box center [575, 251] width 42 height 20
click at [125, 436] on div at bounding box center [127, 433] width 29 height 29
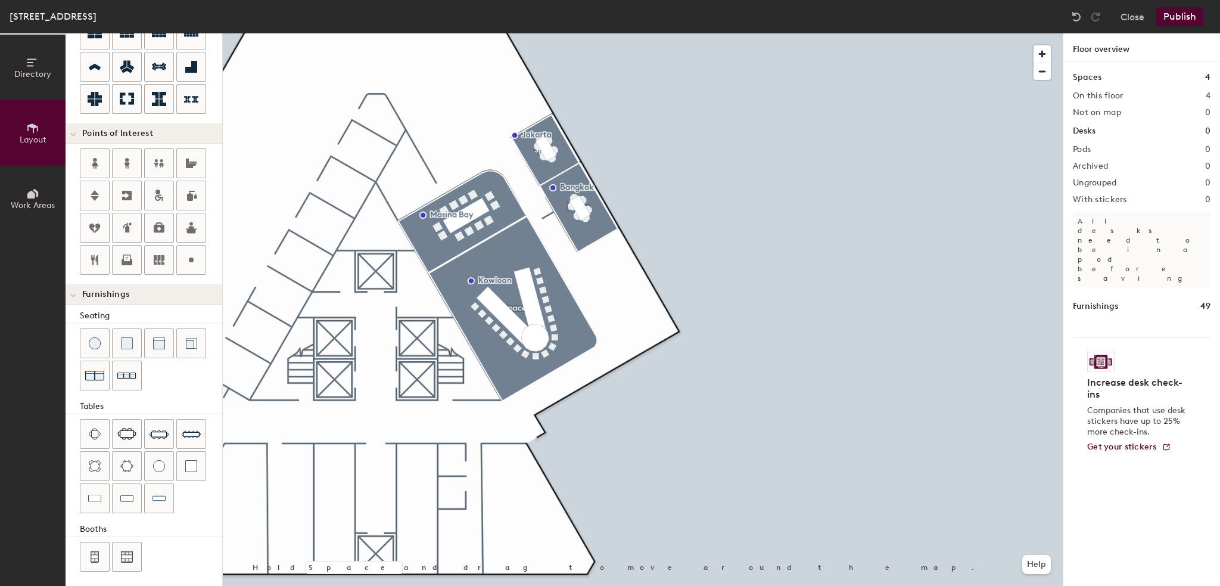
click at [579, 33] on div at bounding box center [643, 33] width 840 height 0
click at [655, 33] on div at bounding box center [643, 33] width 840 height 0
click at [533, 33] on div at bounding box center [643, 33] width 840 height 0
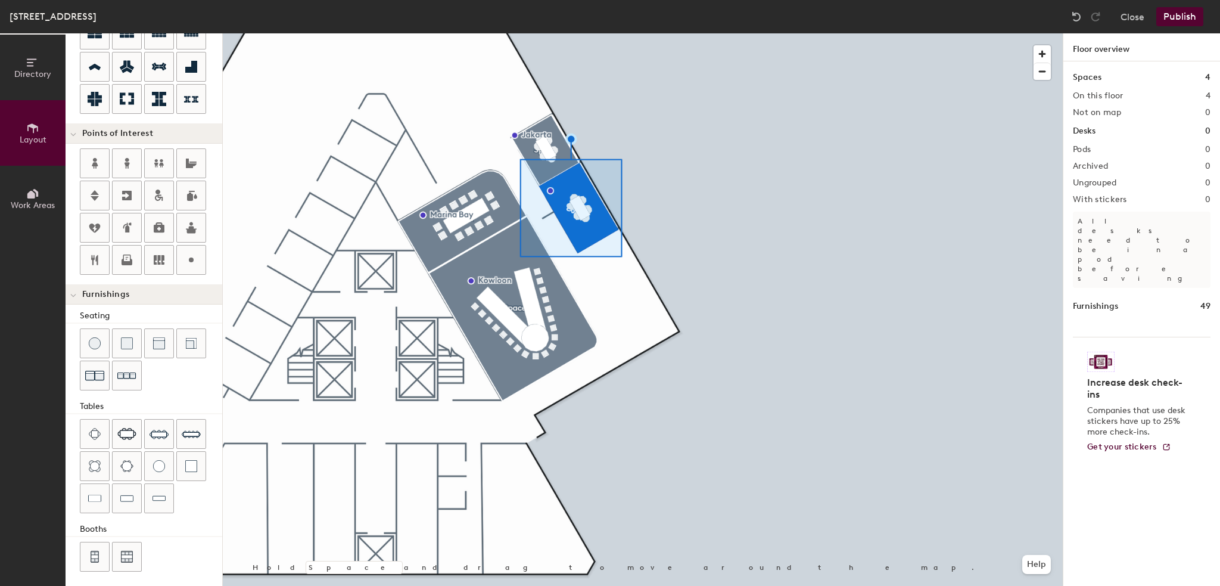
click at [548, 33] on div at bounding box center [643, 33] width 840 height 0
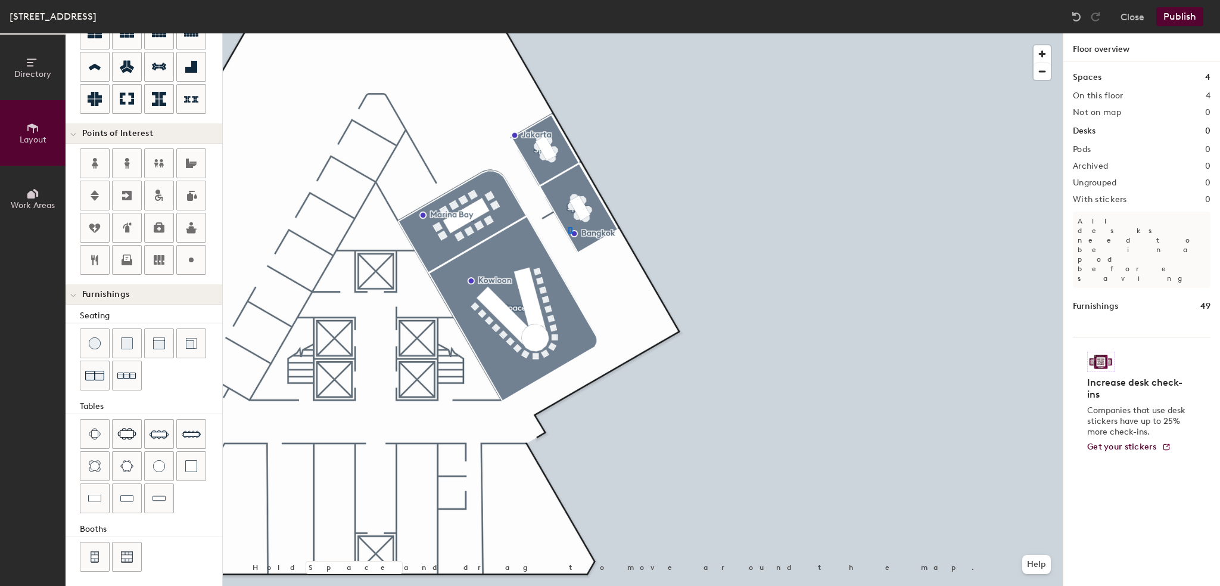
click at [568, 33] on div at bounding box center [643, 33] width 840 height 0
click at [571, 33] on div at bounding box center [643, 33] width 840 height 0
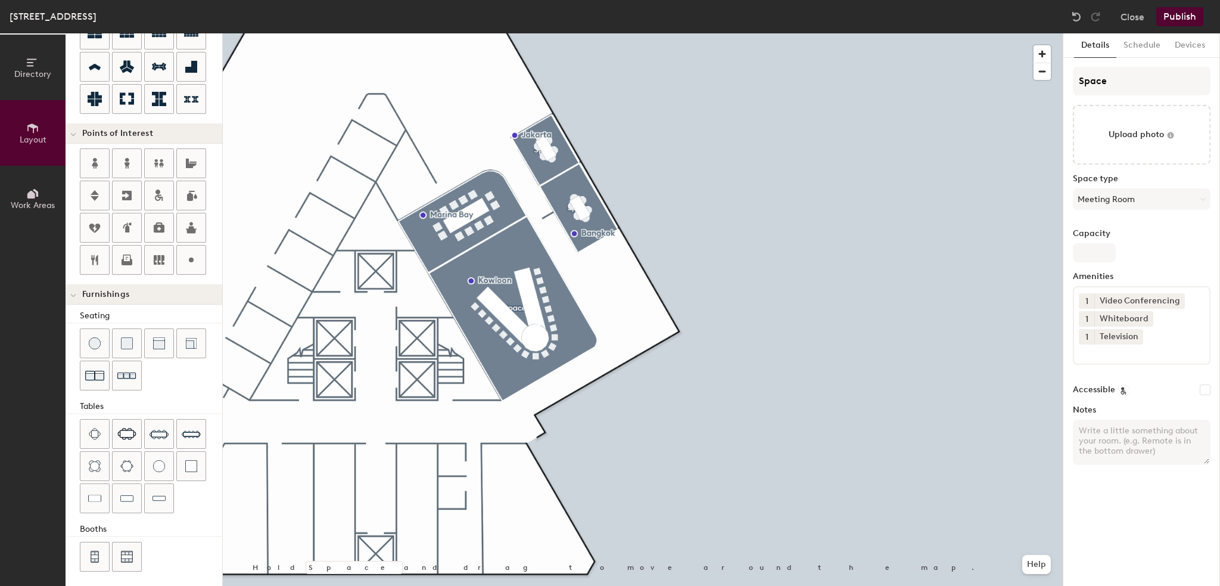
type input "20"
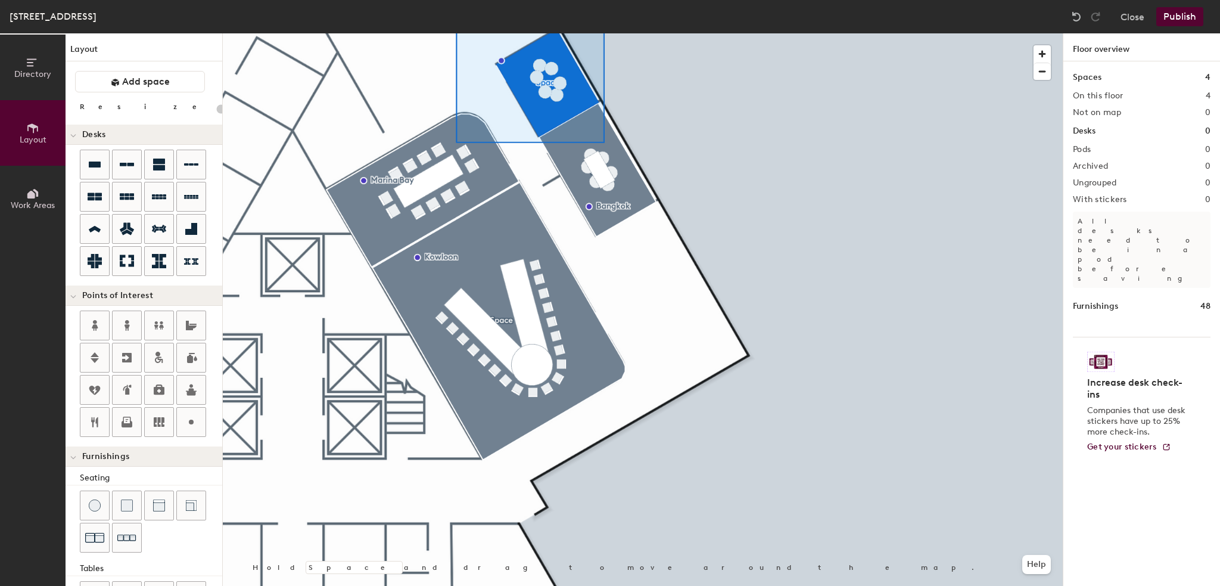
scroll to position [162, 0]
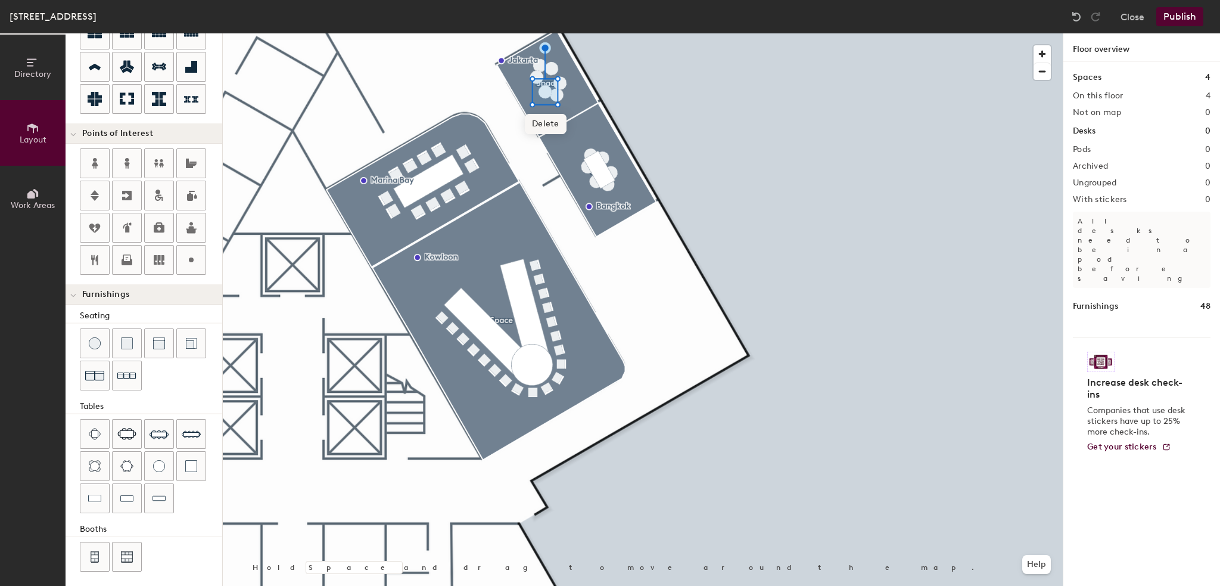
click at [552, 130] on span "Delete" at bounding box center [546, 124] width 42 height 20
click at [556, 131] on span "Delete" at bounding box center [558, 127] width 42 height 20
click at [562, 114] on span "Delete" at bounding box center [561, 115] width 42 height 20
click at [1075, 16] on img at bounding box center [1077, 17] width 12 height 12
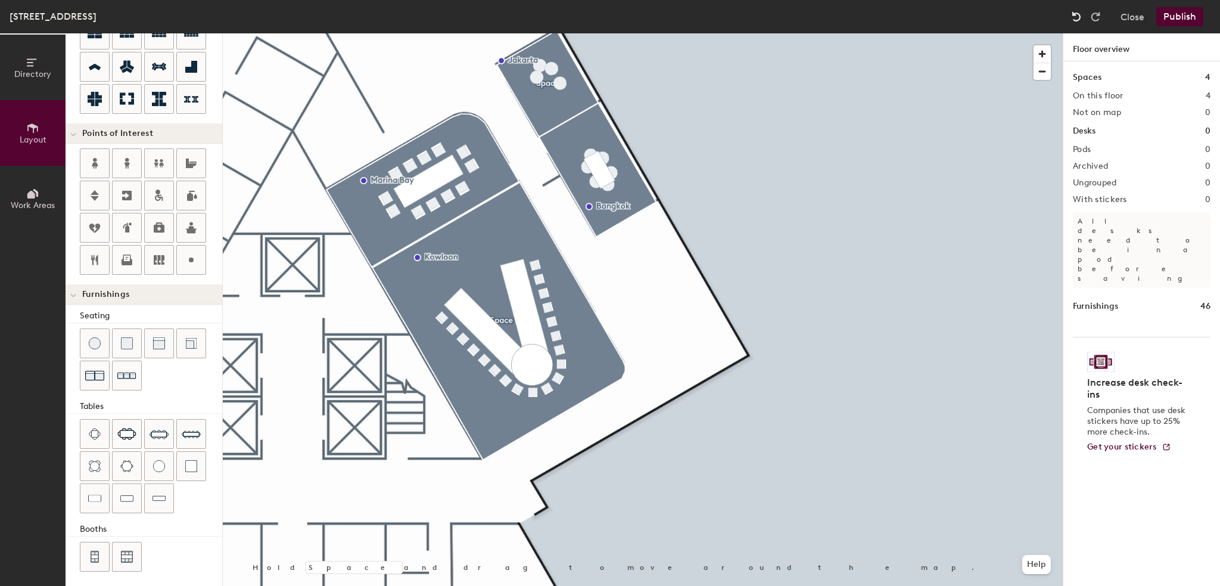
click at [1075, 16] on img at bounding box center [1077, 17] width 12 height 12
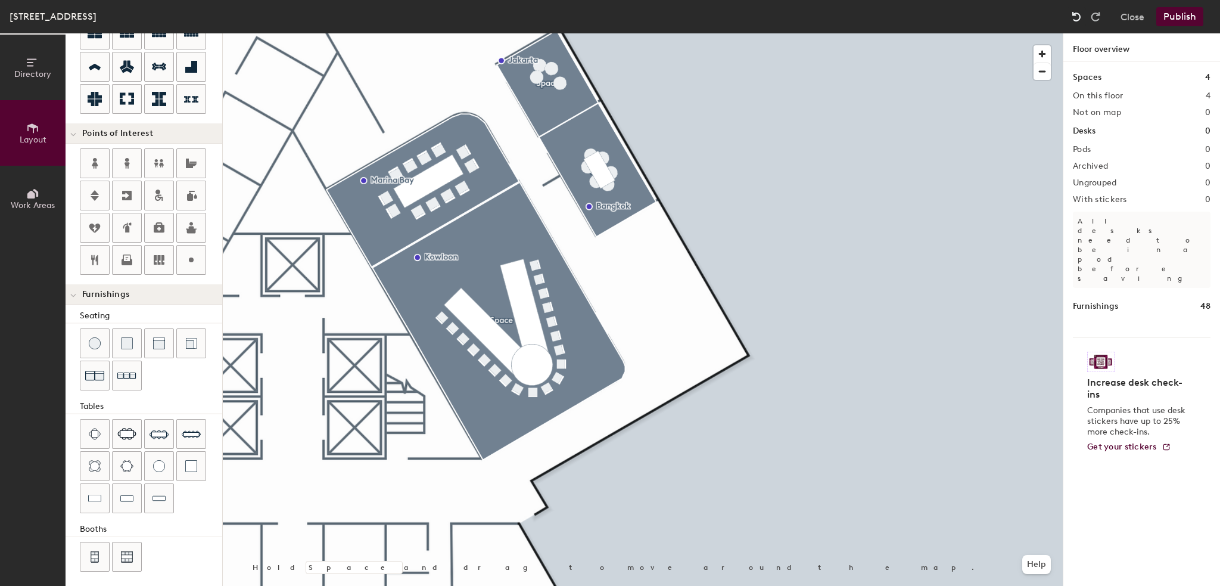
click at [1075, 16] on img at bounding box center [1077, 17] width 12 height 12
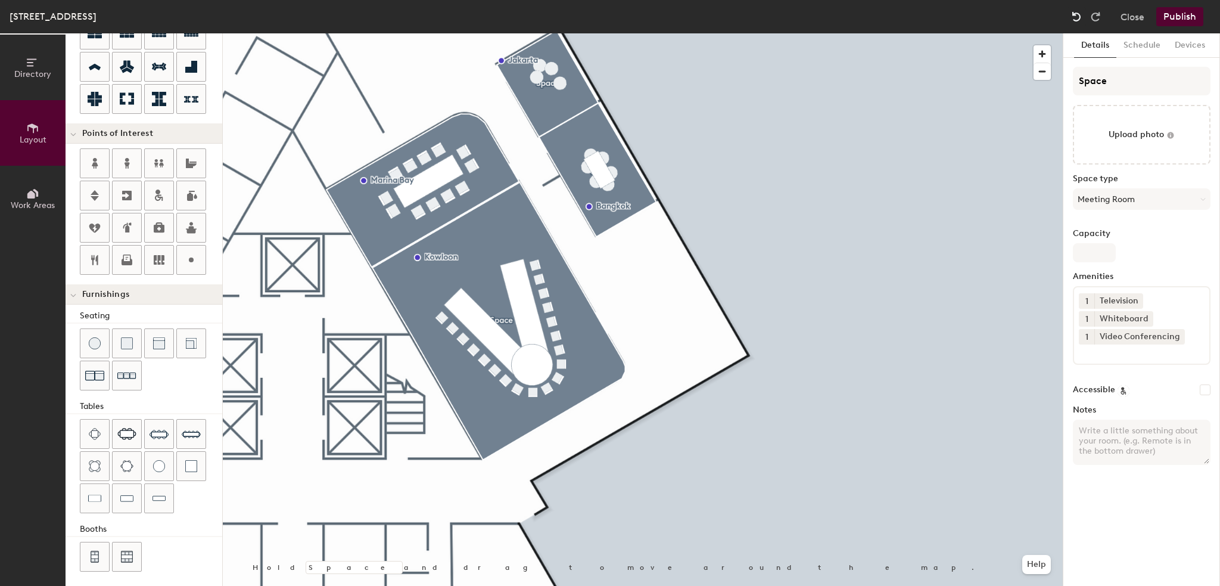
click at [1075, 16] on img at bounding box center [1077, 17] width 12 height 12
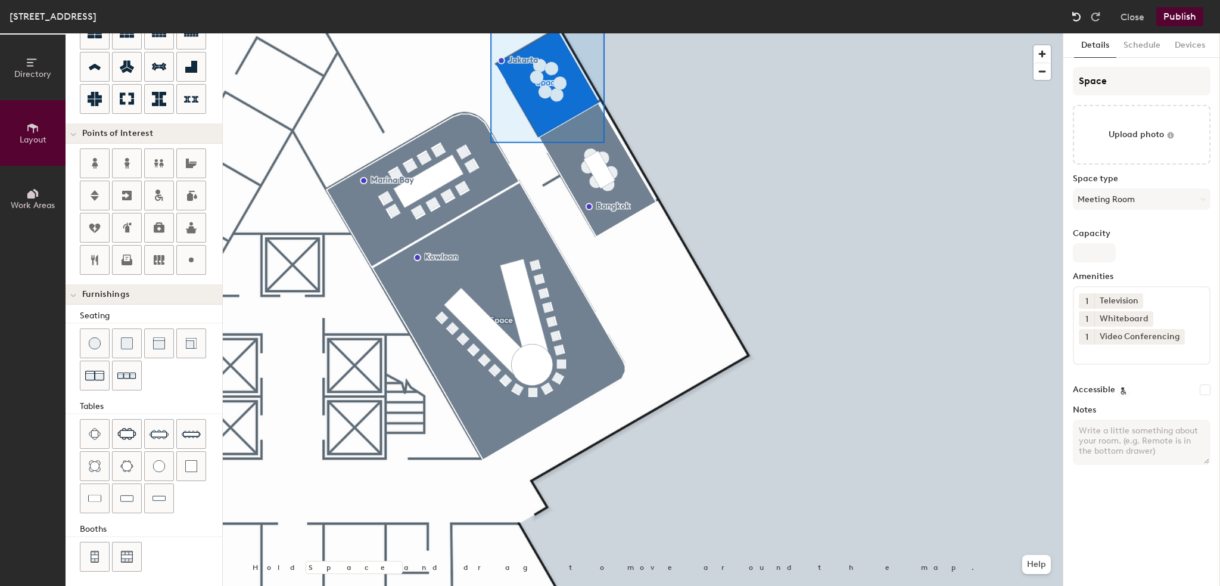
click at [1075, 16] on img at bounding box center [1077, 17] width 12 height 12
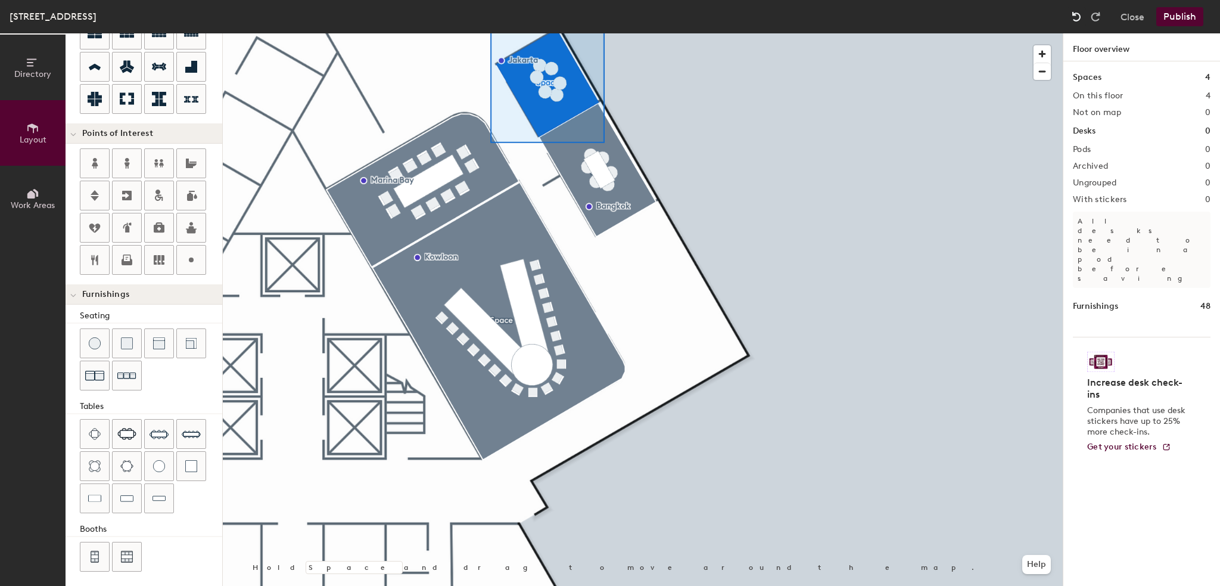
click at [1075, 16] on img at bounding box center [1077, 17] width 12 height 12
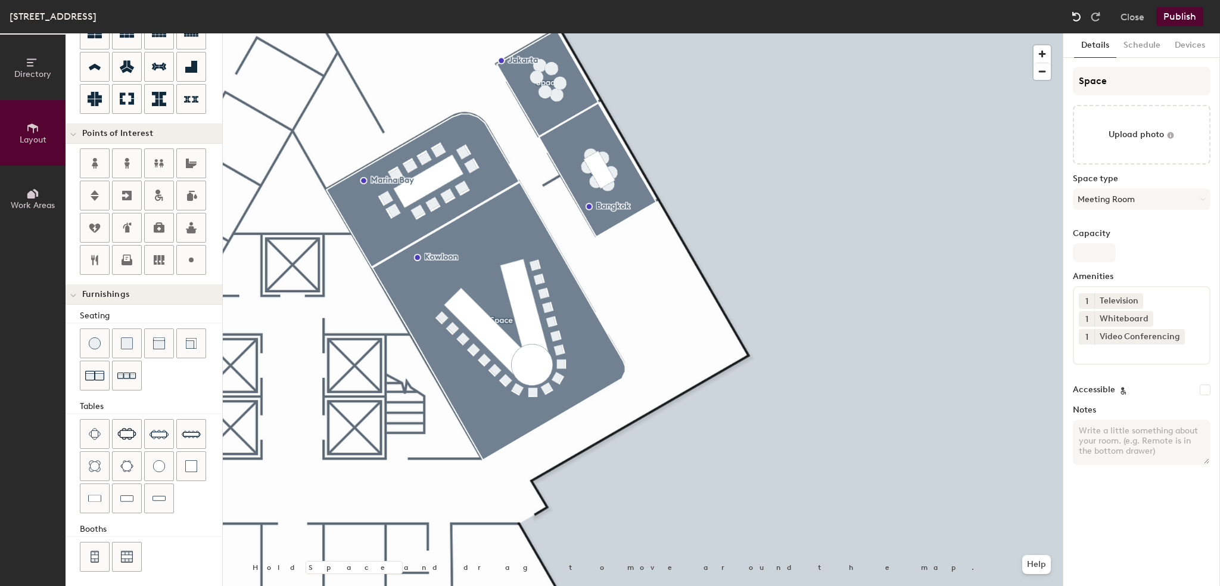
click at [1075, 16] on img at bounding box center [1077, 17] width 12 height 12
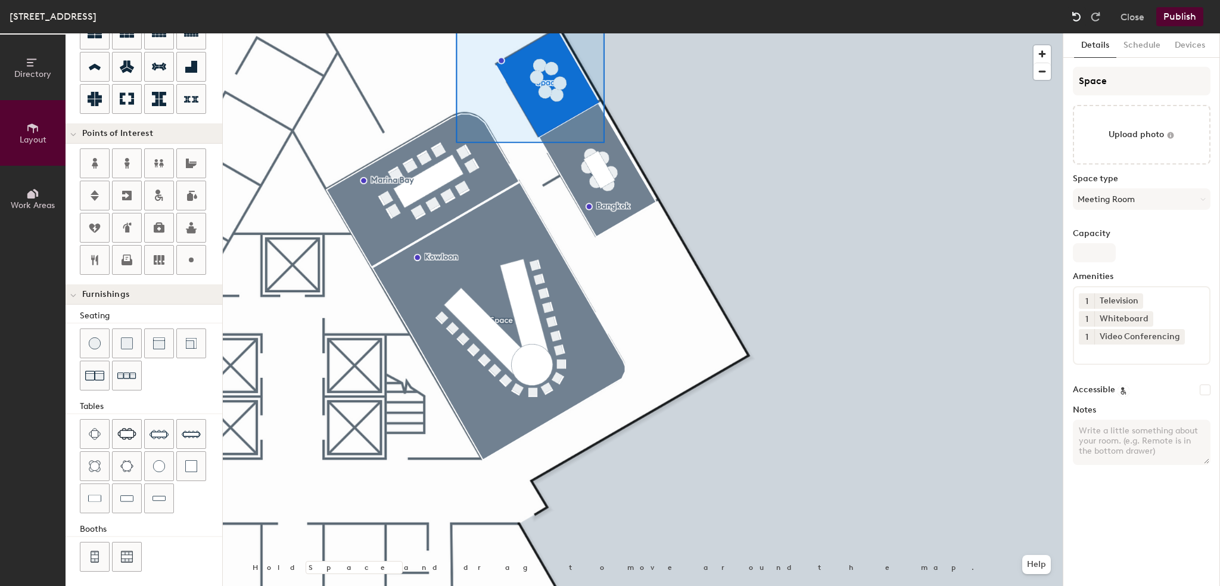
click at [1075, 16] on img at bounding box center [1077, 17] width 12 height 12
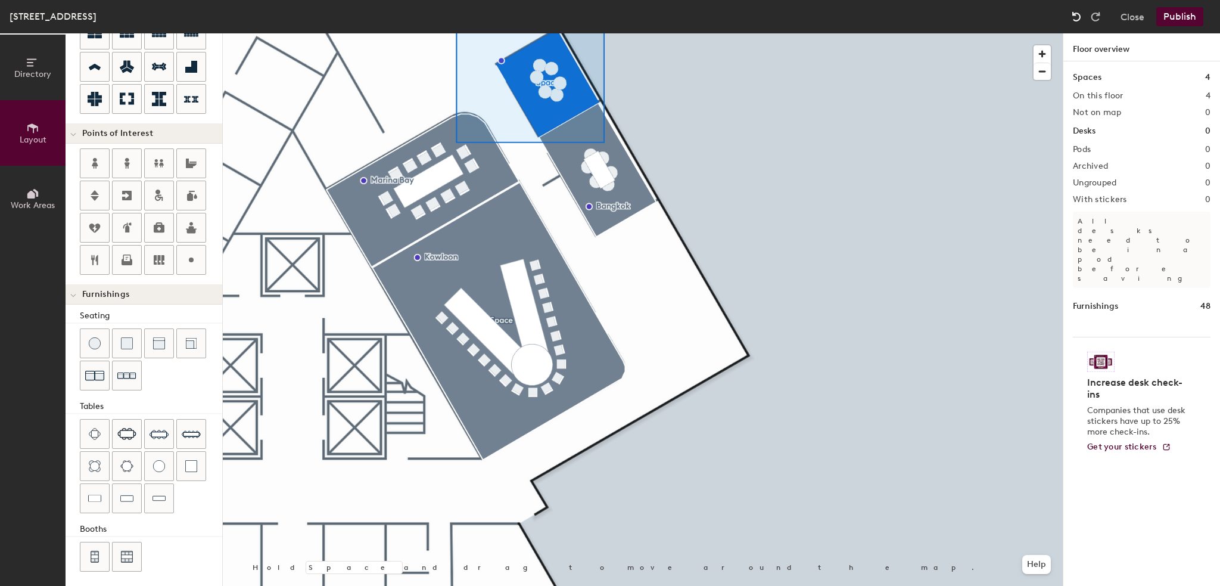
click at [1075, 16] on img at bounding box center [1077, 17] width 12 height 12
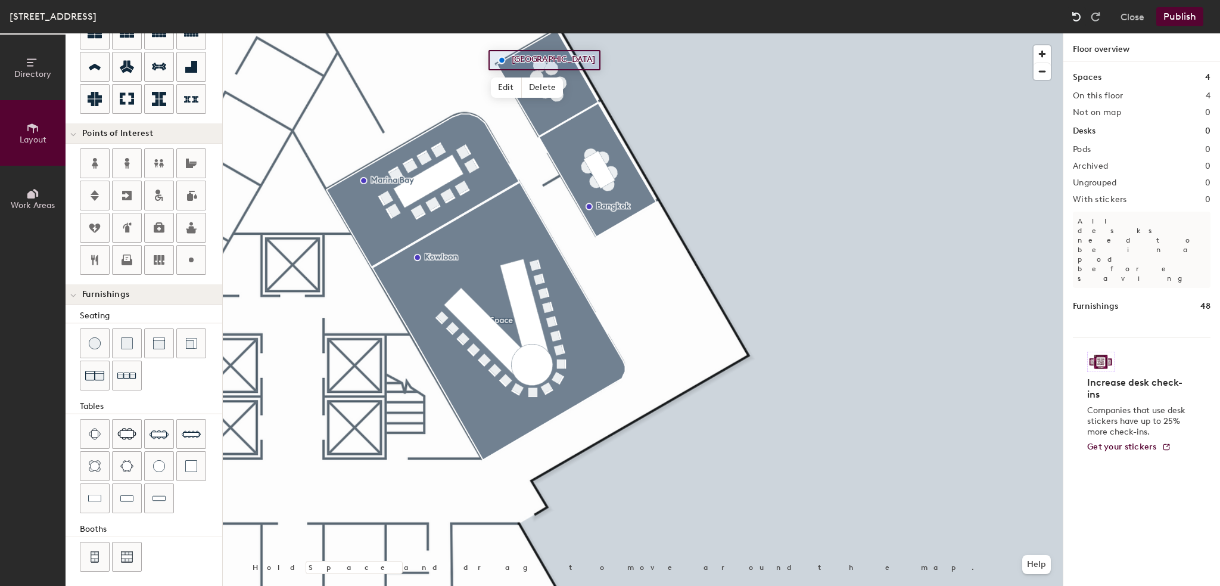
click at [1075, 16] on img at bounding box center [1077, 17] width 12 height 12
click at [558, 122] on span "Delete" at bounding box center [558, 127] width 42 height 20
type input "40"
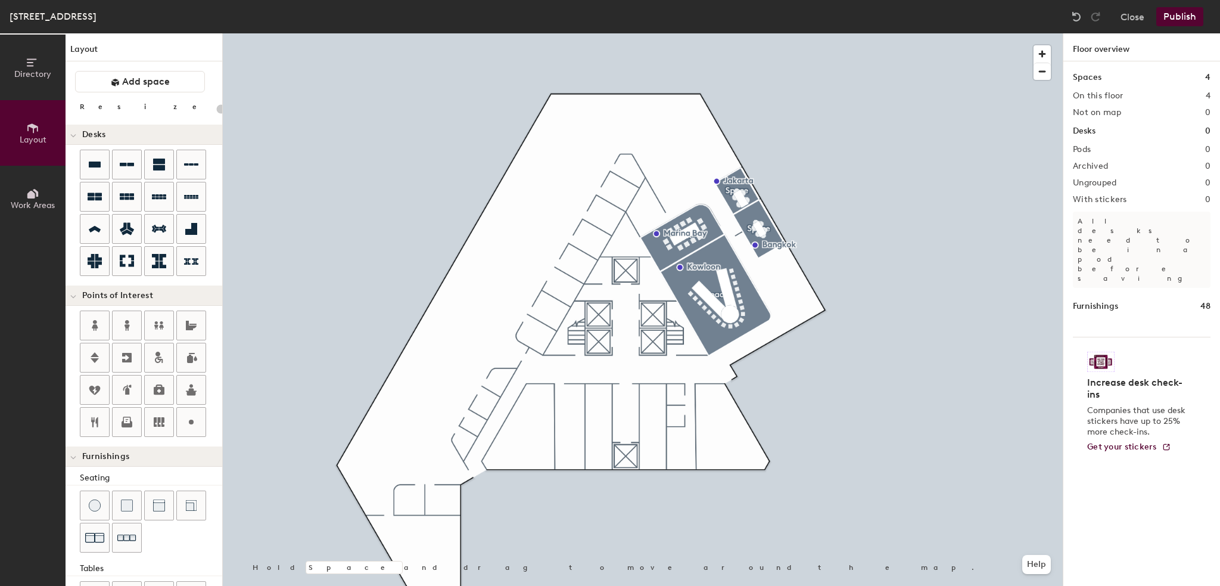
scroll to position [162, 0]
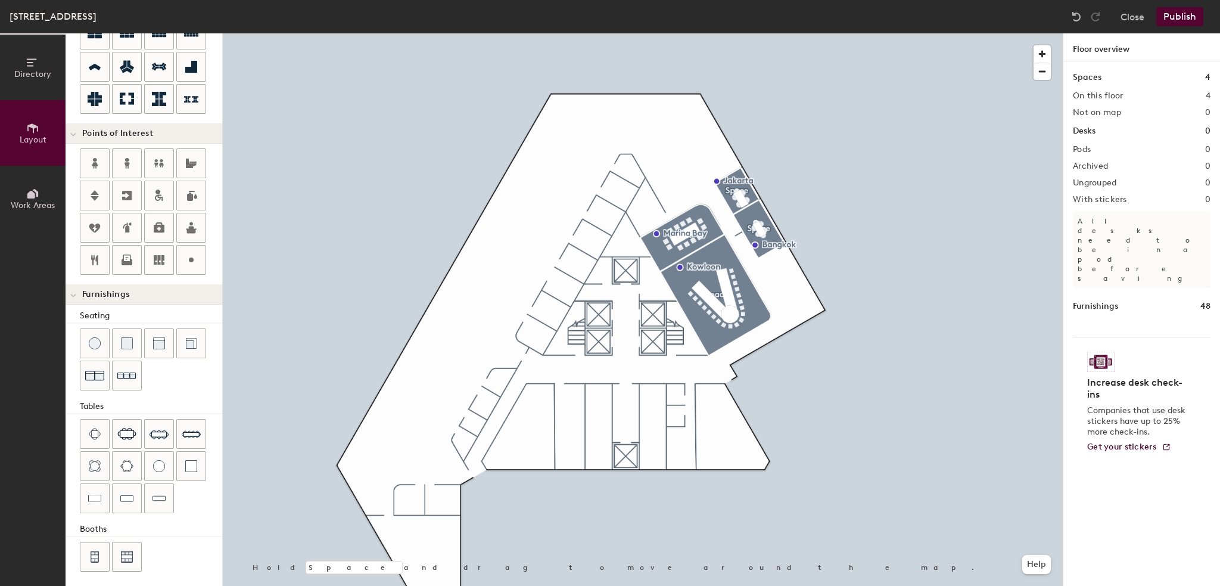
click at [1188, 18] on button "Publish" at bounding box center [1180, 16] width 47 height 19
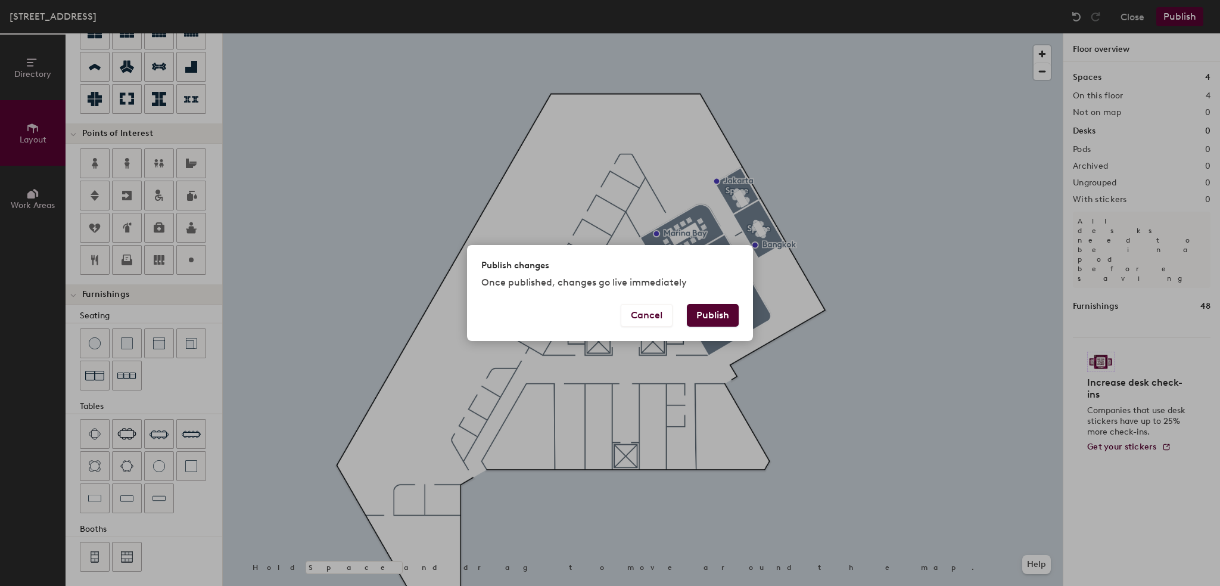
click at [714, 313] on button "Publish" at bounding box center [713, 315] width 52 height 23
type input "20"
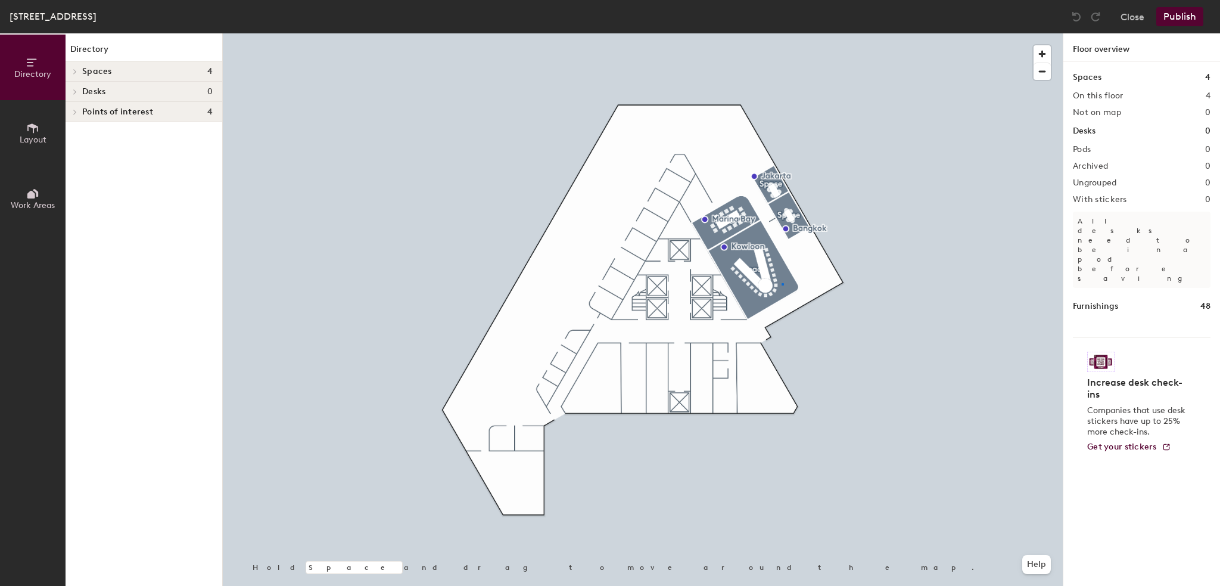
click at [782, 33] on div at bounding box center [643, 33] width 840 height 0
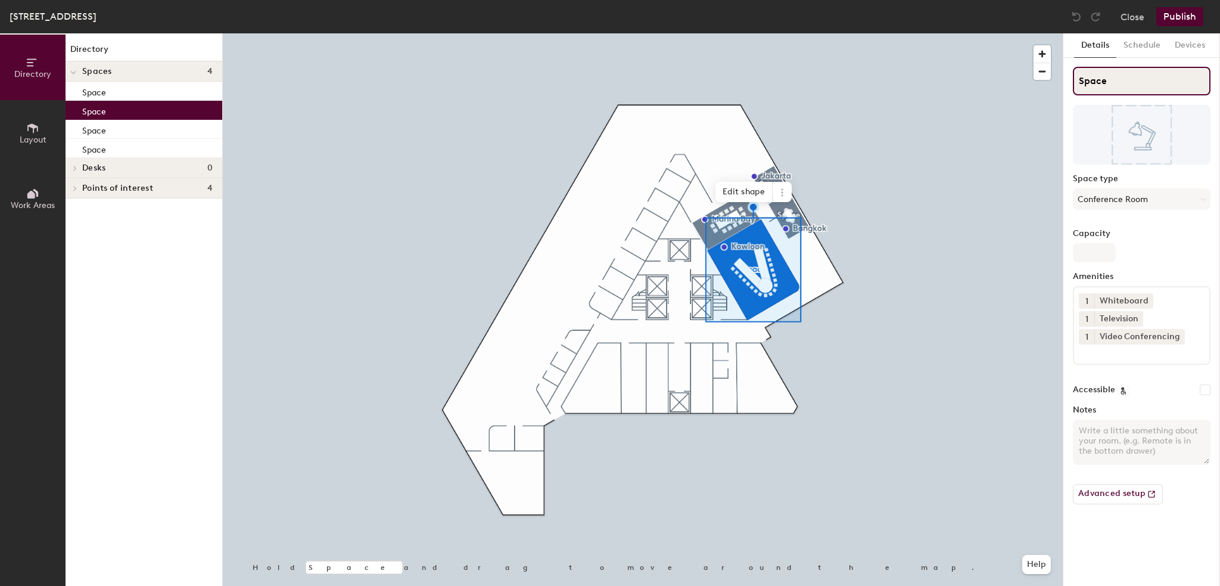
click at [1123, 77] on input "Space" at bounding box center [1142, 81] width 138 height 29
drag, startPoint x: 1123, startPoint y: 77, endPoint x: 1081, endPoint y: 83, distance: 42.1
click at [1081, 83] on input "Space" at bounding box center [1142, 81] width 138 height 29
click at [1085, 83] on input "Space" at bounding box center [1142, 81] width 138 height 29
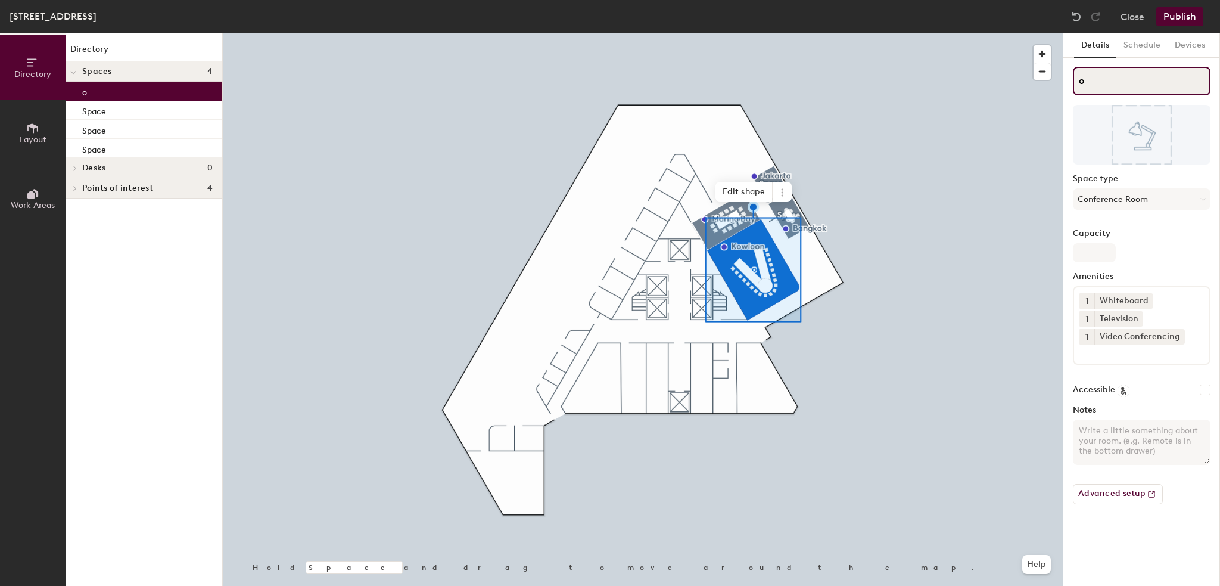
click at [1085, 83] on input "o" at bounding box center [1142, 81] width 138 height 29
click at [1076, 14] on img at bounding box center [1077, 17] width 12 height 12
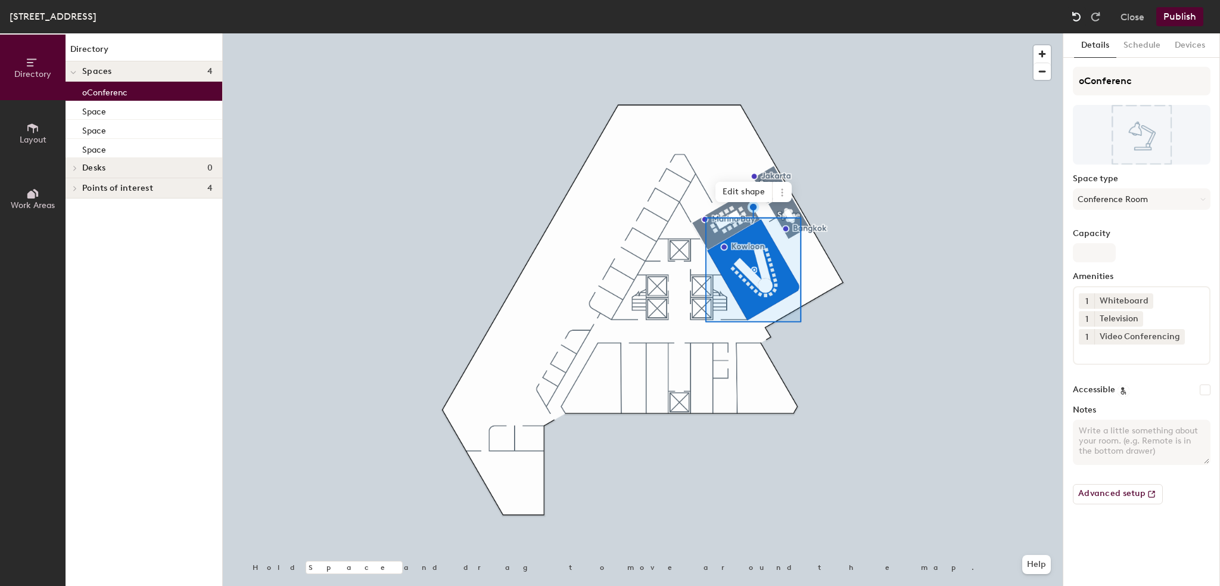
click at [1076, 14] on img at bounding box center [1077, 17] width 12 height 12
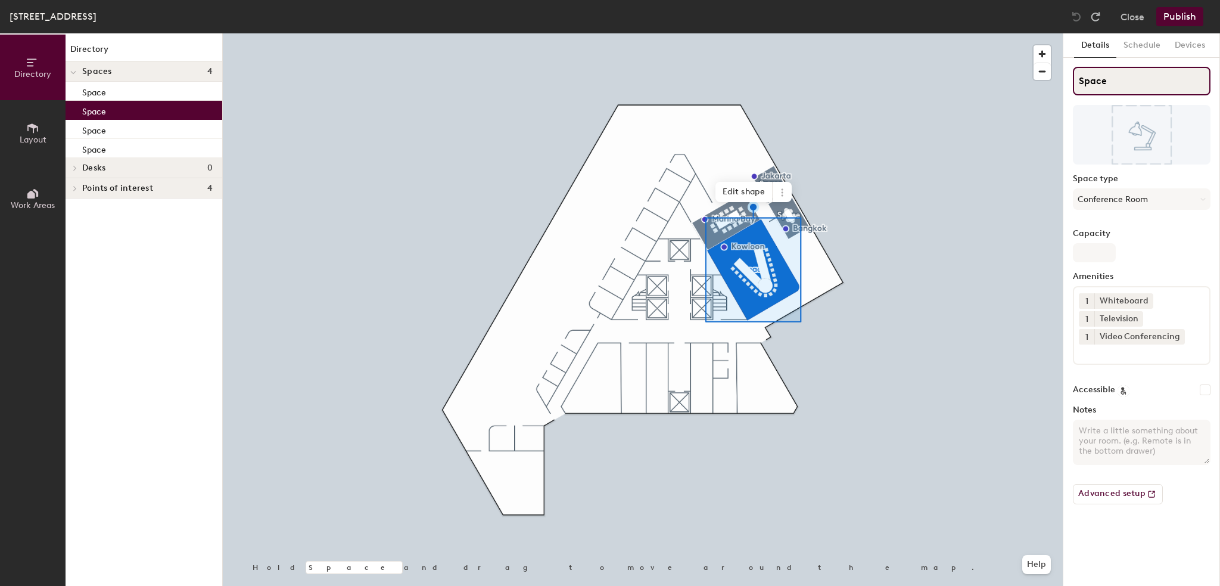
click at [1096, 79] on input "Space" at bounding box center [1142, 81] width 138 height 29
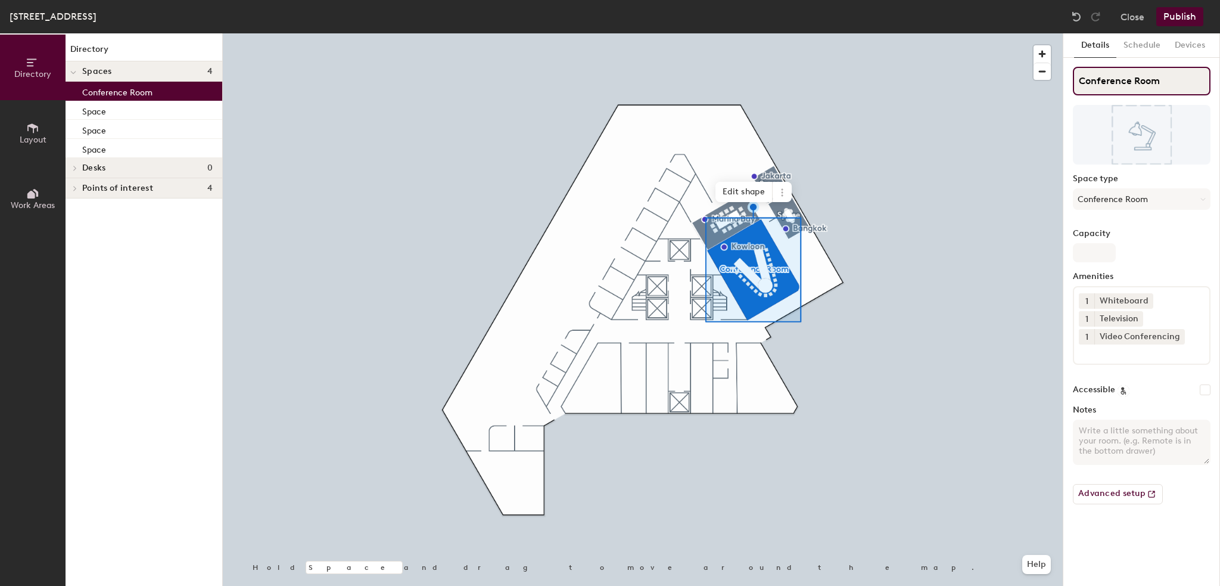
type input "Conference Room"
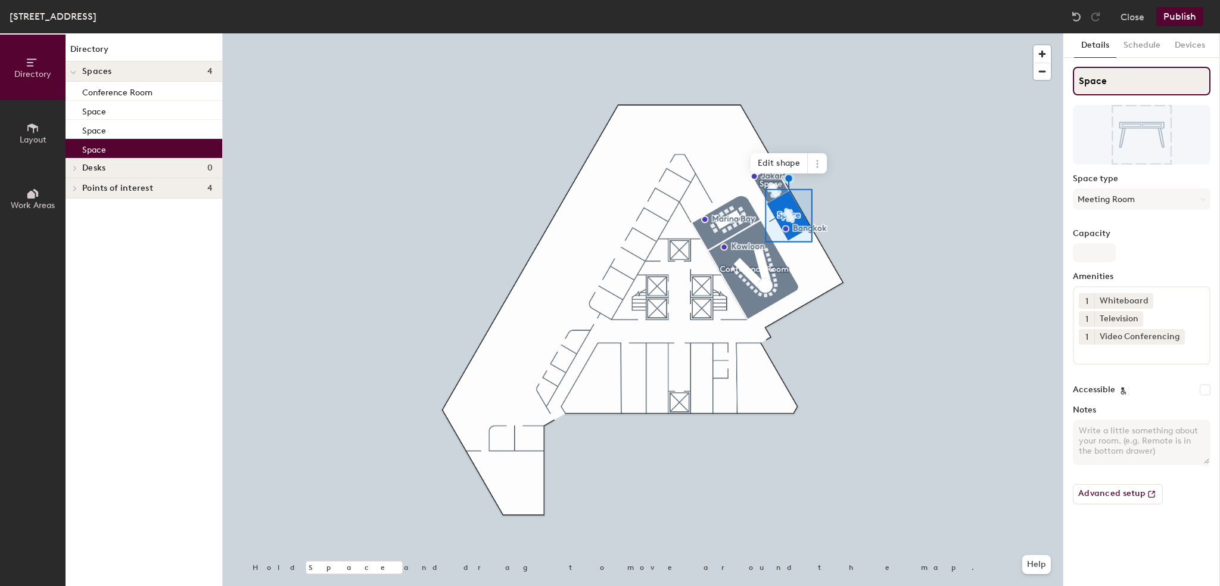
click at [1062, 77] on div "Directory Layout Work Areas Directory Spaces 4 Conference Room Space Space Spac…" at bounding box center [610, 309] width 1220 height 552
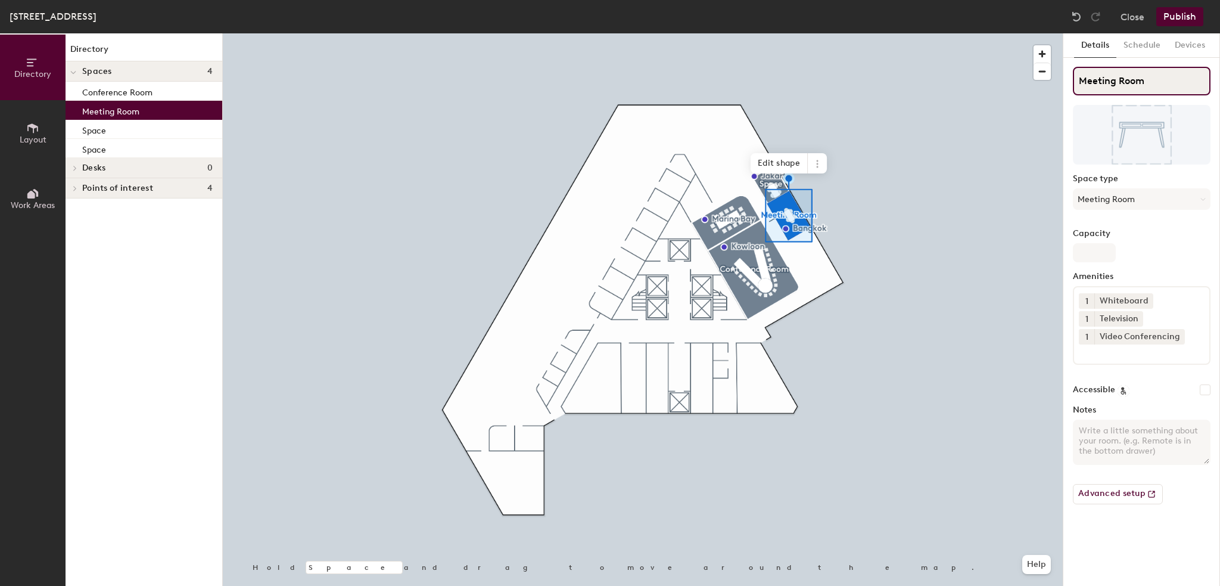
type input "Meeting Room"
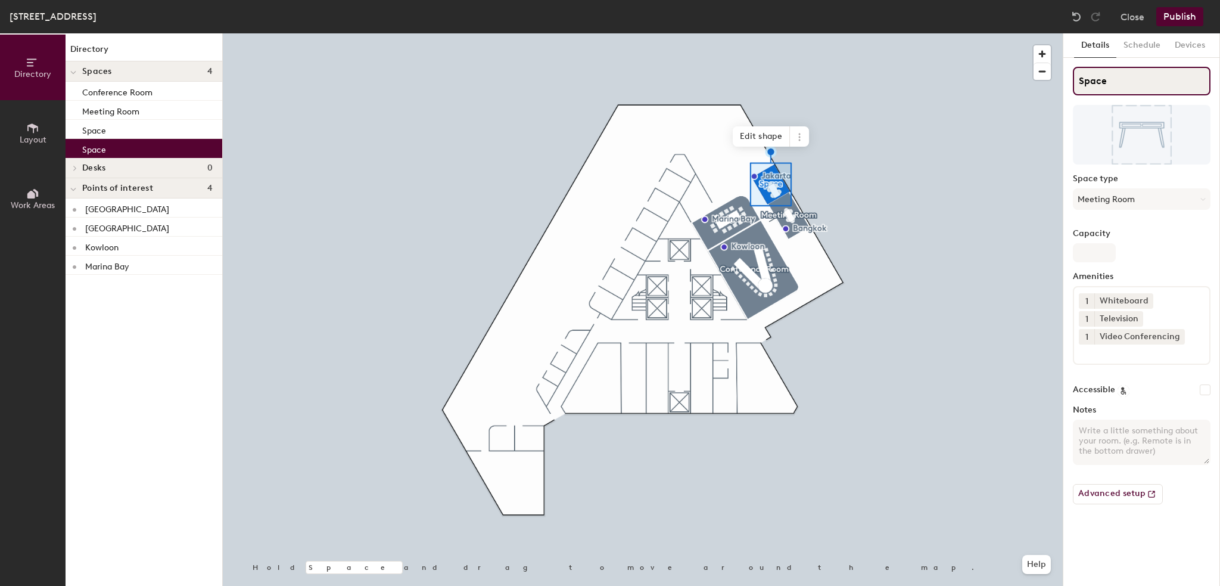
click at [1059, 84] on div "Directory Layout Work Areas Directory Spaces 4 Conference Room Meeting Room Spa…" at bounding box center [610, 309] width 1220 height 552
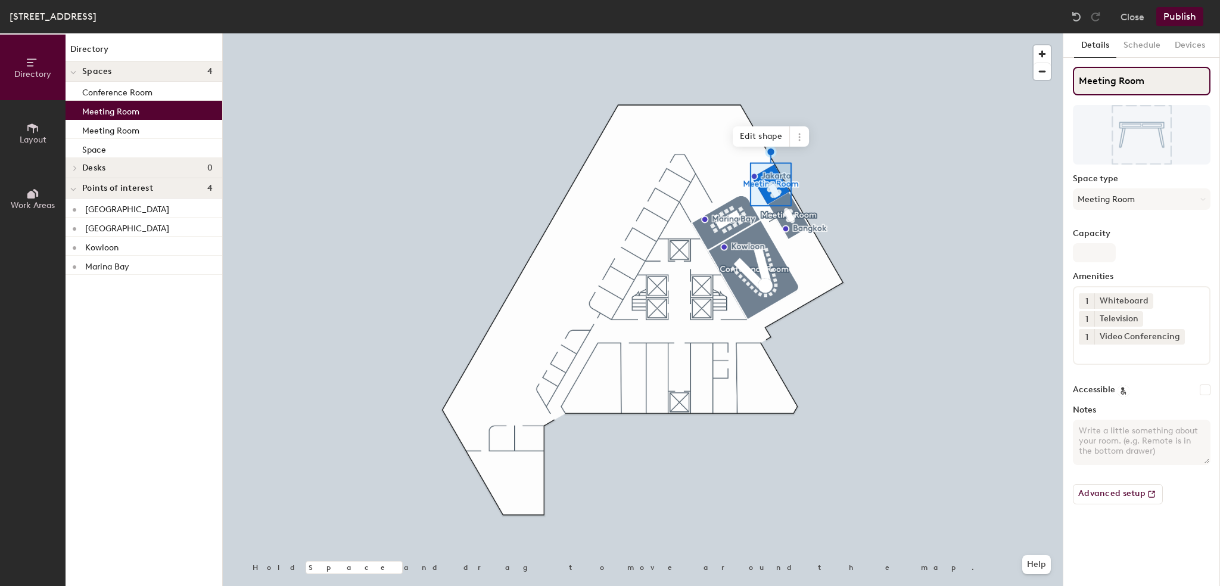
type input "Meeting Room"
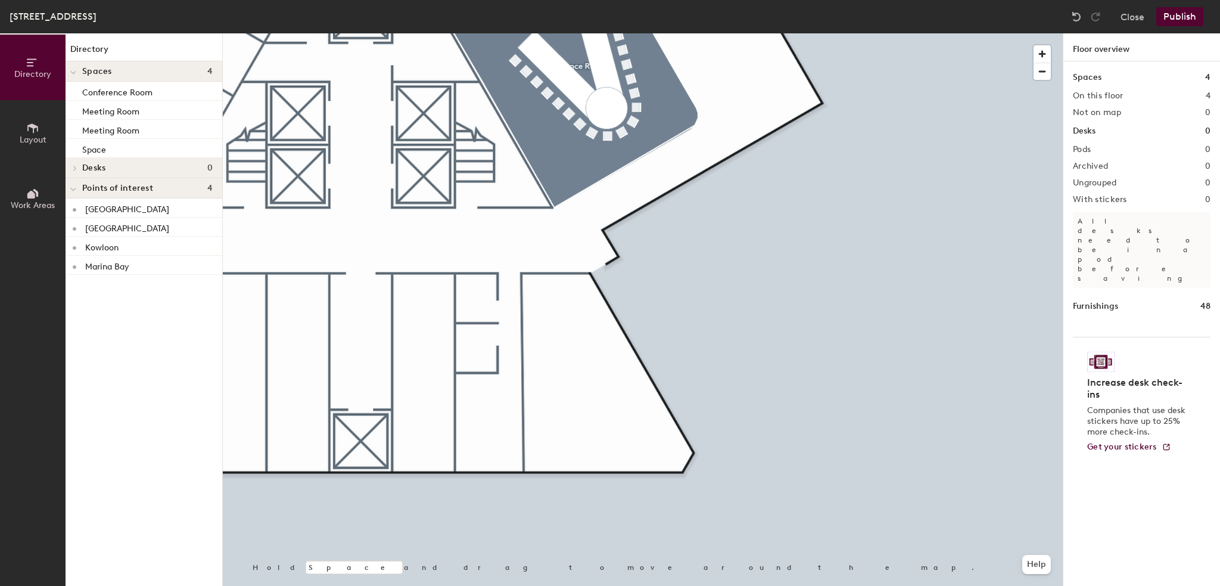
click at [24, 136] on span "Layout" at bounding box center [33, 140] width 27 height 10
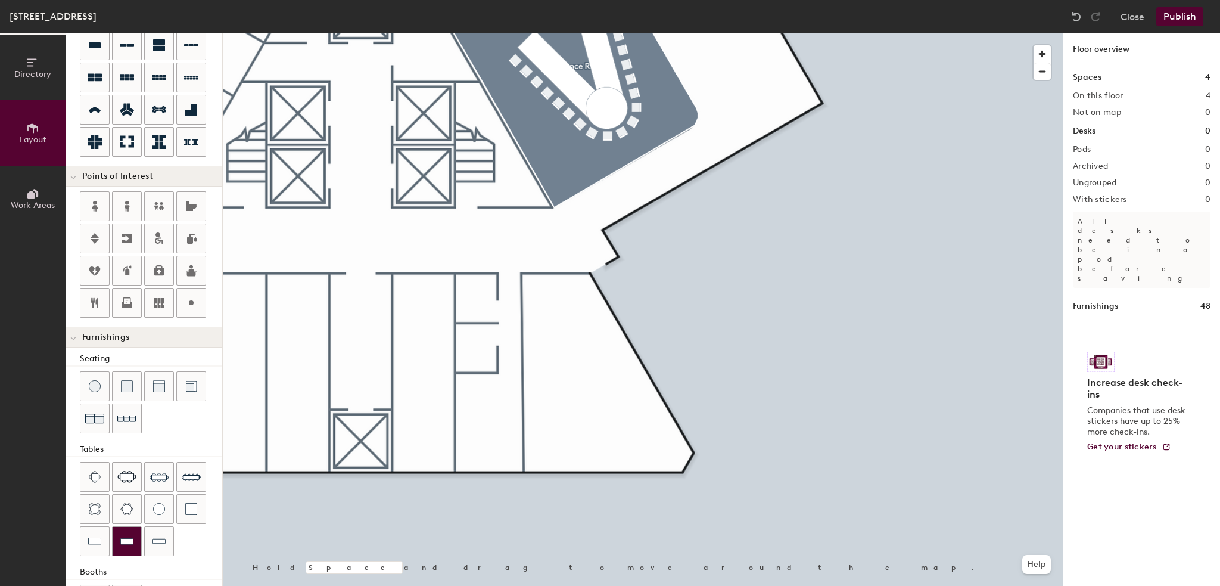
scroll to position [162, 0]
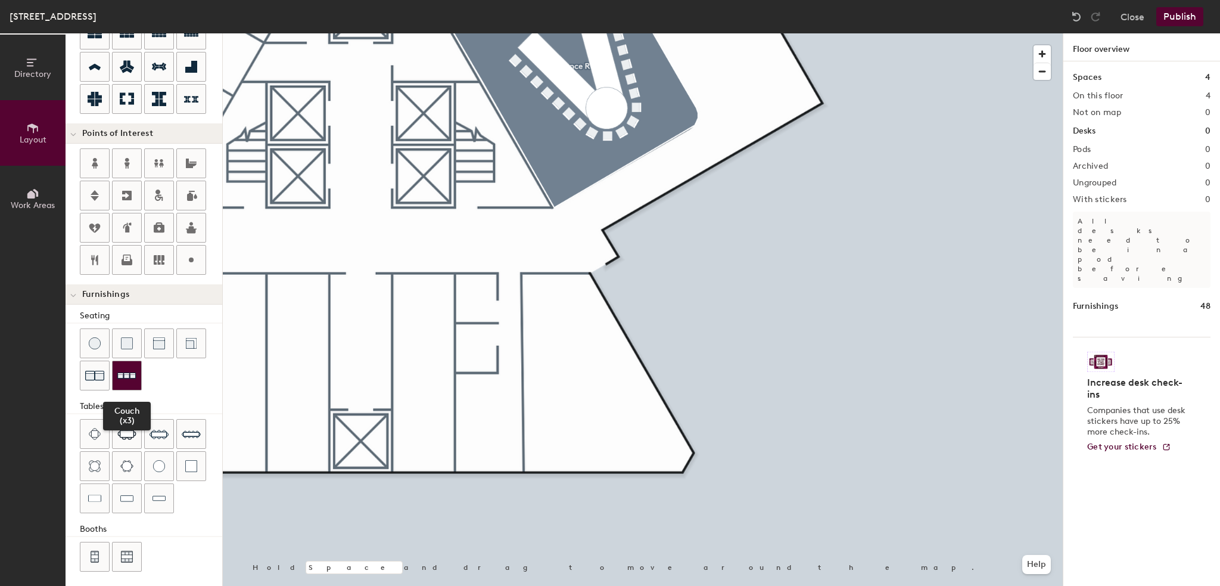
click at [135, 379] on img at bounding box center [126, 375] width 19 height 18
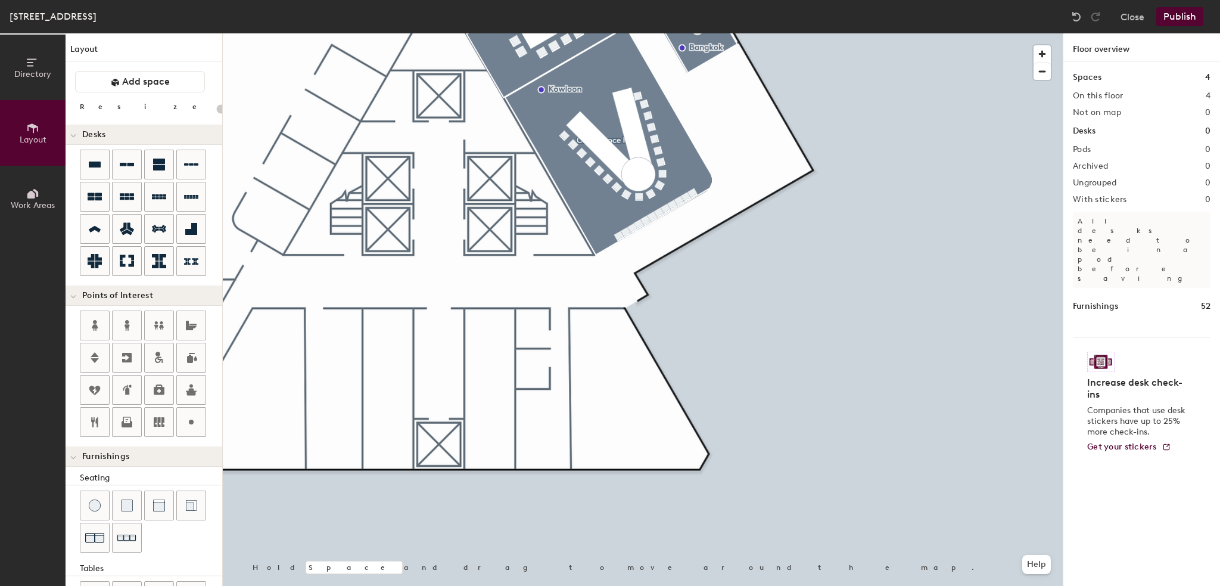
scroll to position [162, 0]
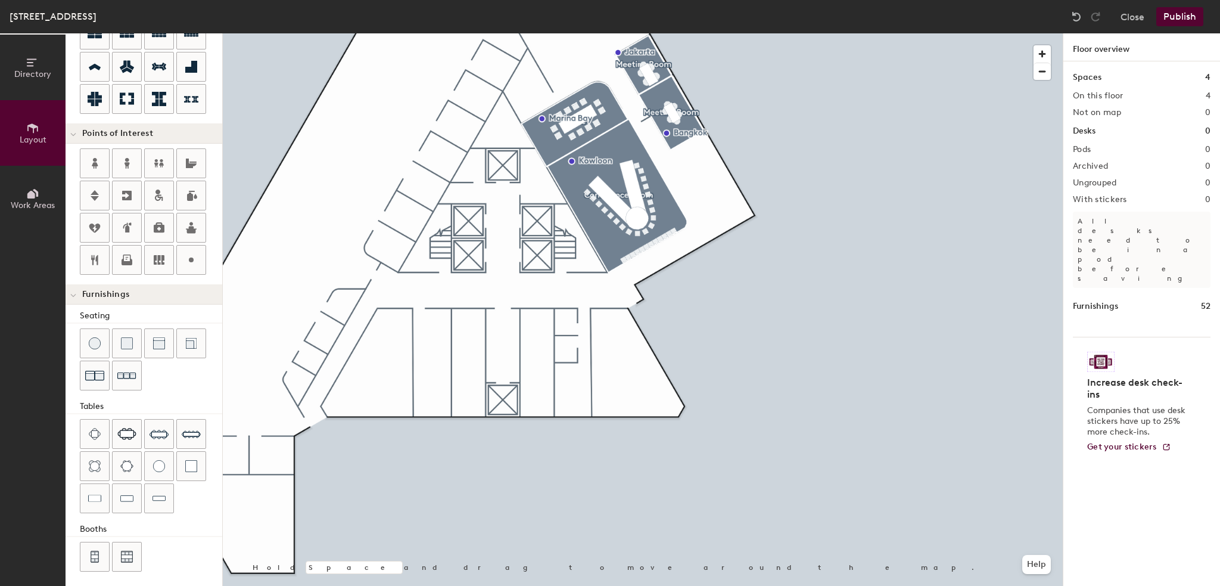
click at [663, 33] on div at bounding box center [643, 33] width 840 height 0
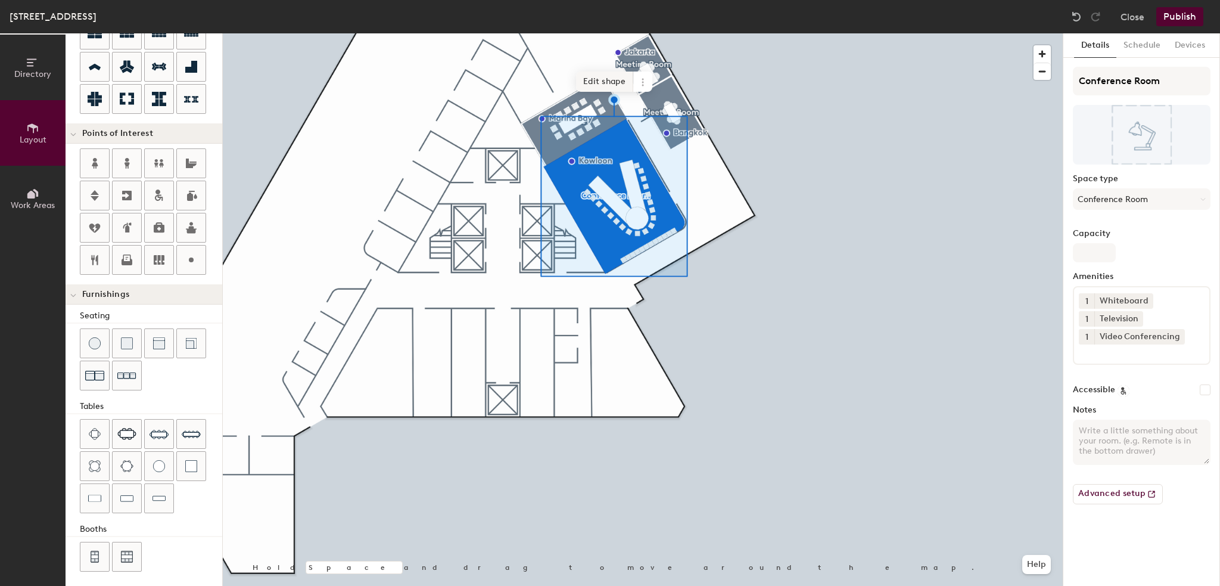
click at [604, 86] on span "Edit shape" at bounding box center [604, 82] width 57 height 20
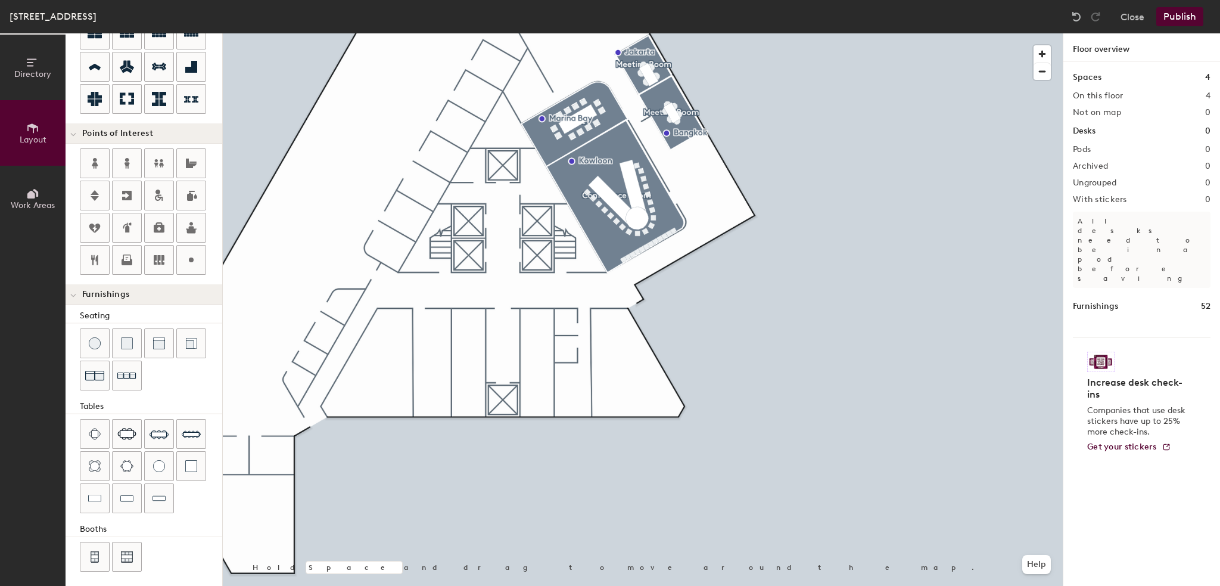
click at [663, 33] on div at bounding box center [643, 33] width 840 height 0
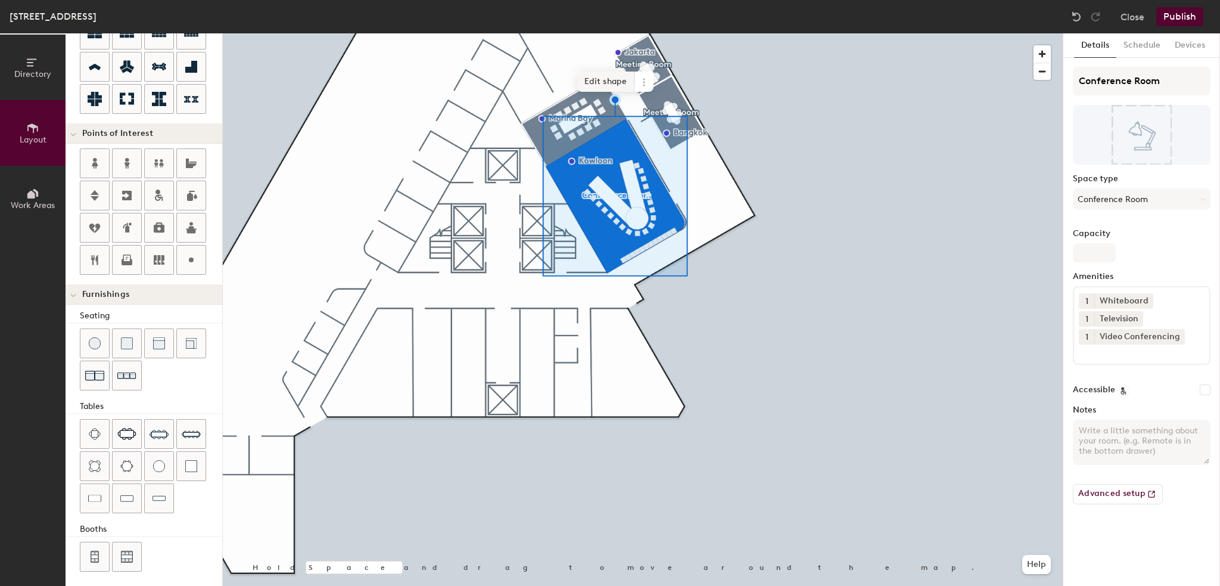
click at [601, 83] on span "Edit shape" at bounding box center [605, 82] width 57 height 20
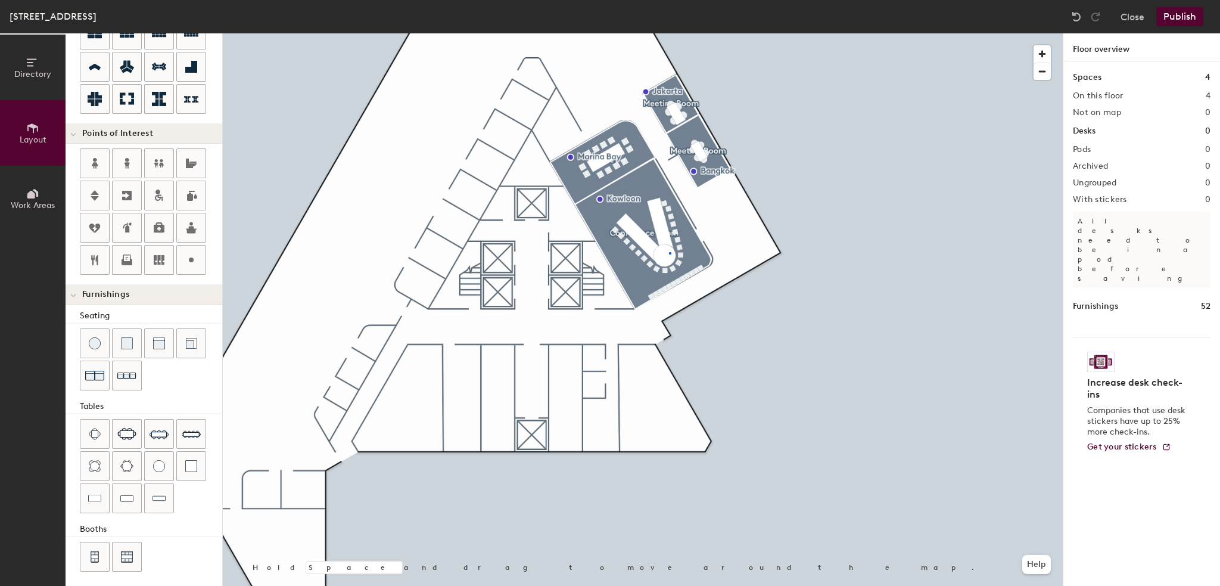
click at [669, 33] on div at bounding box center [643, 33] width 840 height 0
click at [692, 33] on div at bounding box center [643, 33] width 840 height 0
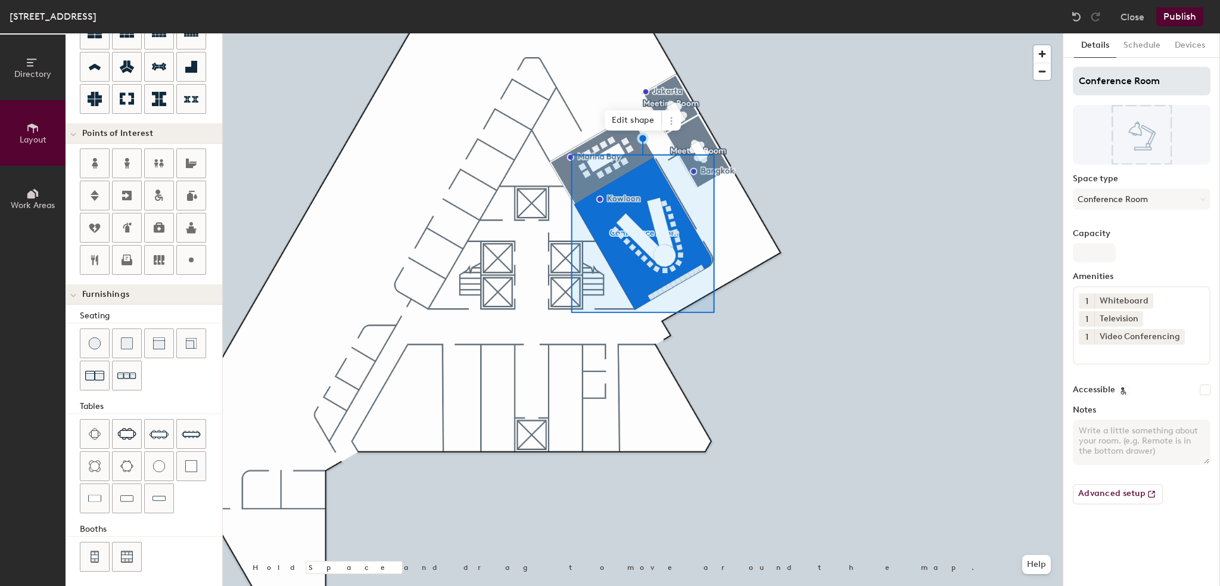
type input "20"
click at [1053, 81] on div "Directory Layout Work Areas Layout Add space Resize Desks Points of Interest Fu…" at bounding box center [610, 309] width 1220 height 552
type input "C"
type input "20"
type input "CR"
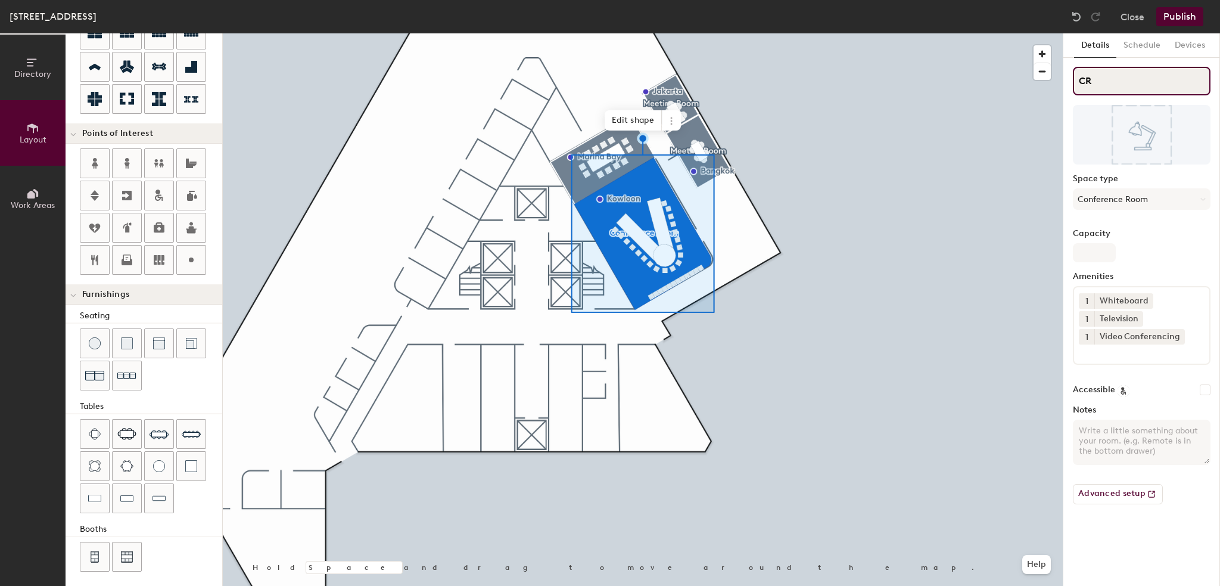
type input "20"
type input "CR_"
type input "20"
type input "CR_S"
type input "20"
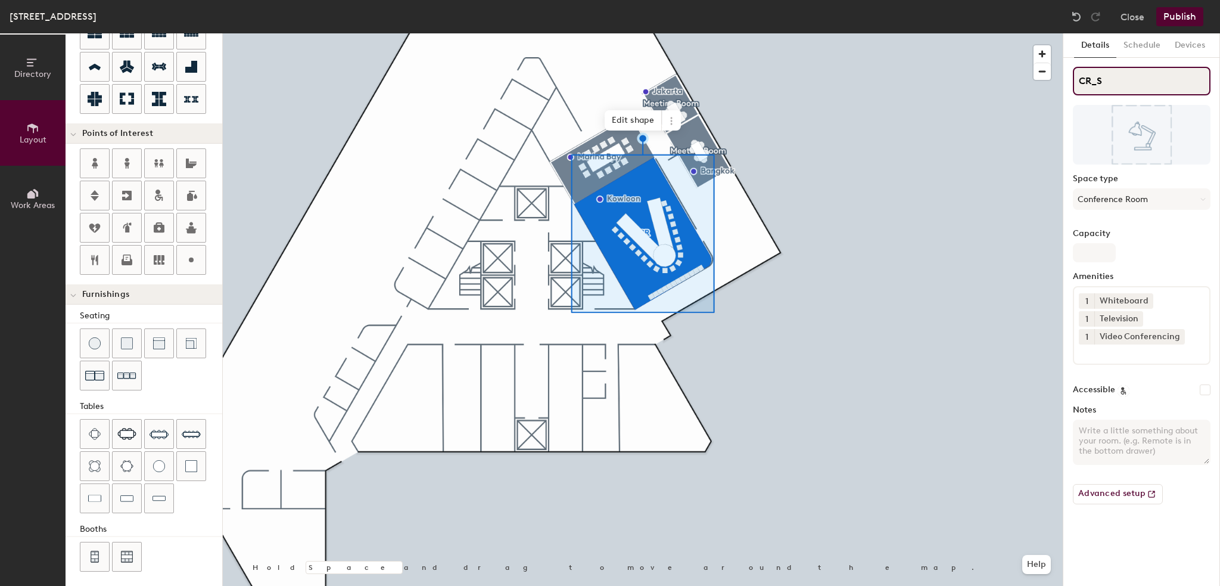
type input "CR_SY"
type input "20"
type input "CR_SYD"
type input "20"
type input "CR_SYD_"
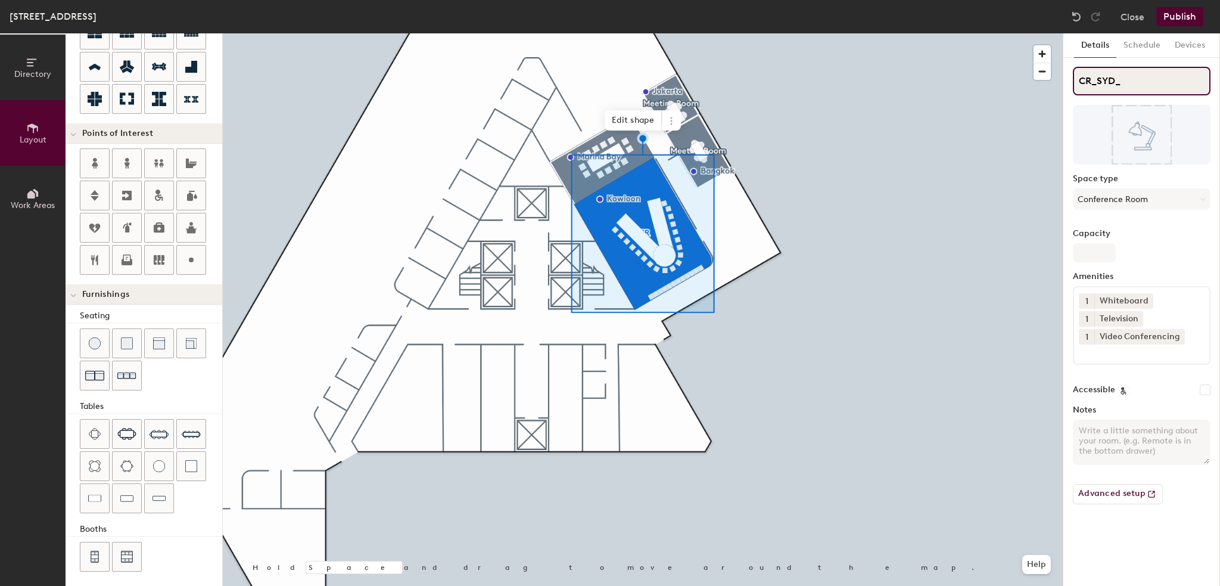
type input "20"
type input "CR_SYD_K"
type input "20"
type input "CR_SYD_KO"
type input "20"
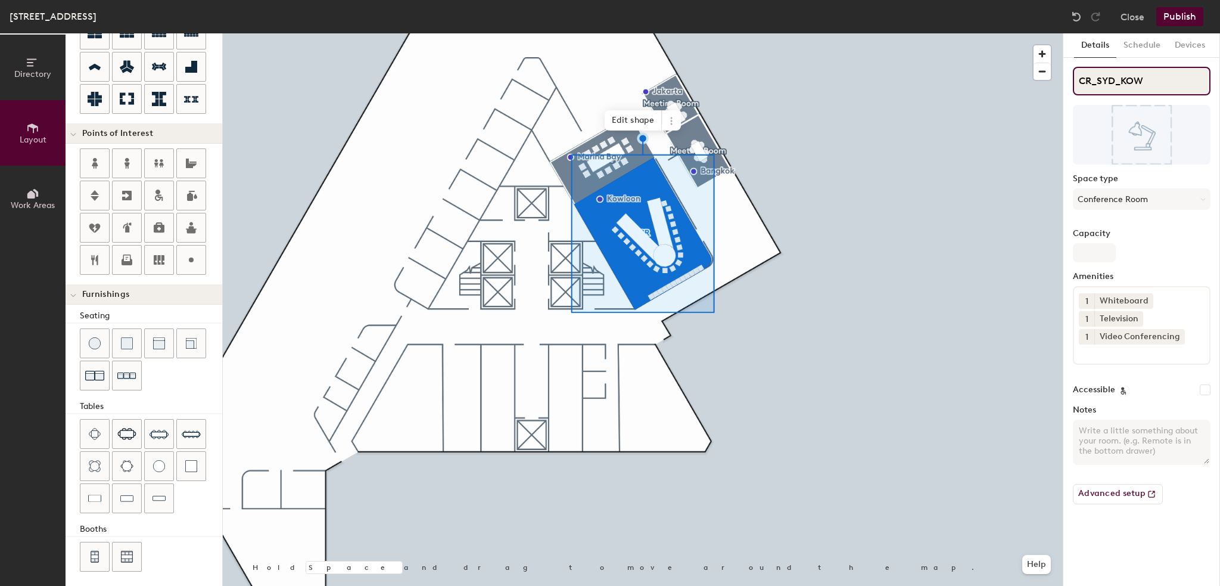
type input "CR_SYD_KOWL"
type input "20"
type input "CR_SYD_KOWLOO"
type input "20"
type input "CR_SYD_KOWLOON"
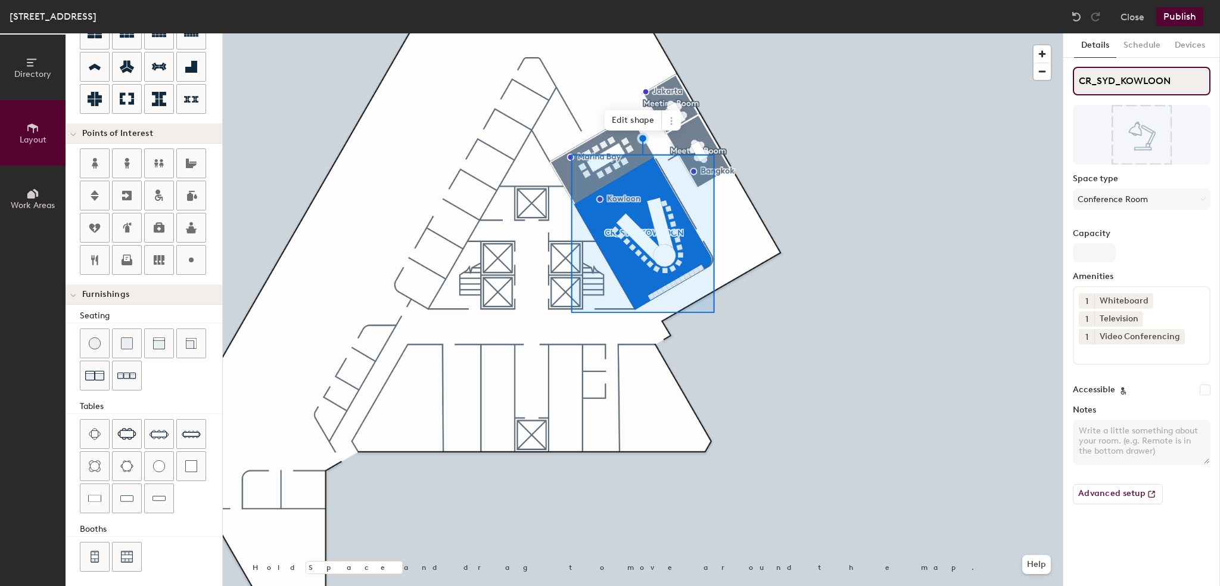
type input "20"
type input "CR_SYD_KOWLOON"
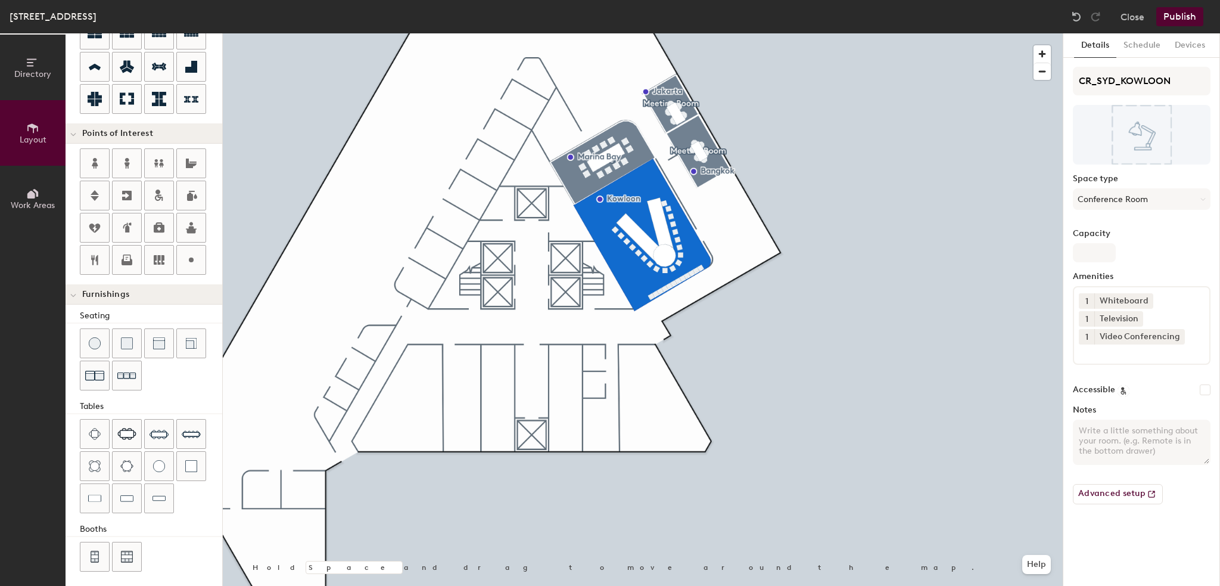
type input "20"
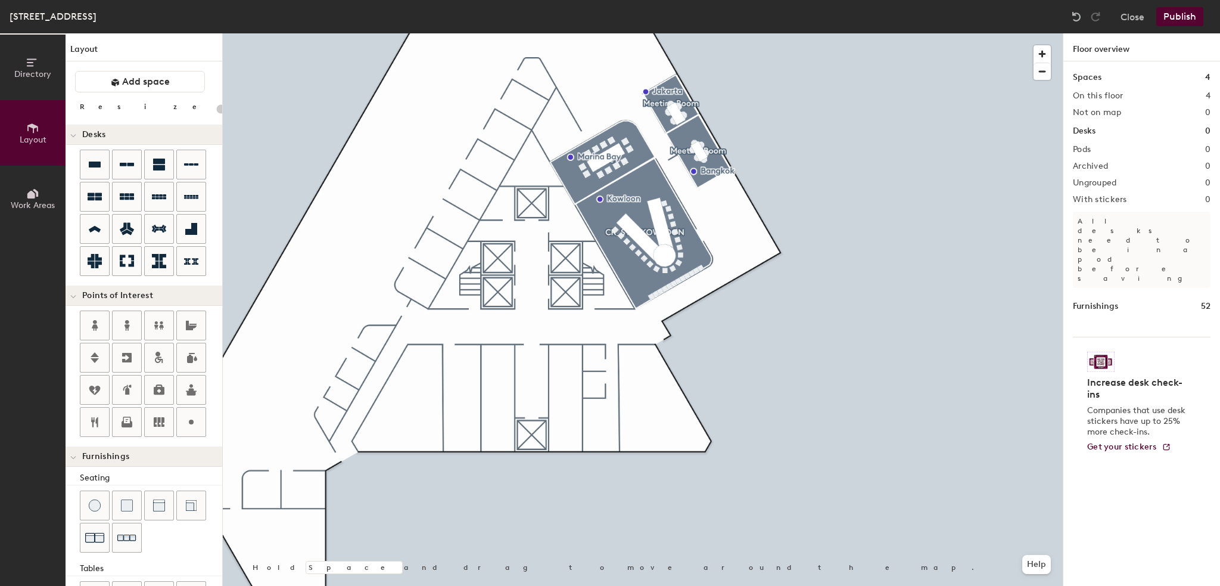
scroll to position [162, 0]
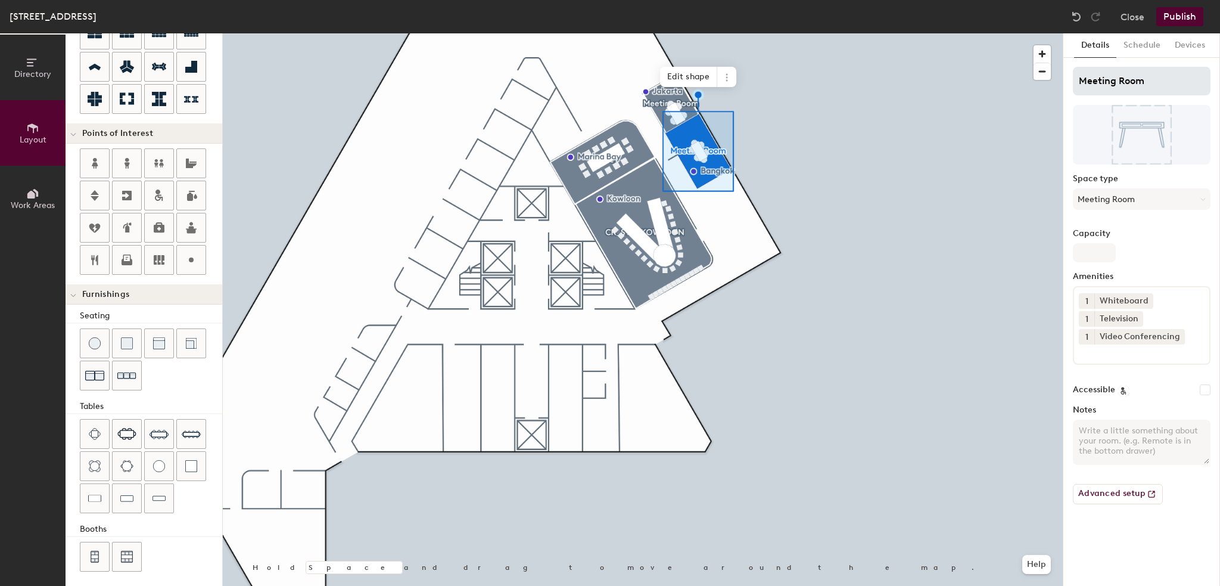
type input "20"
click at [1058, 80] on div "Directory Layout Work Areas Layout Add space Resize Desks Points of Interest Fu…" at bounding box center [610, 309] width 1220 height 552
type input "C"
type input "20"
type input "CR"
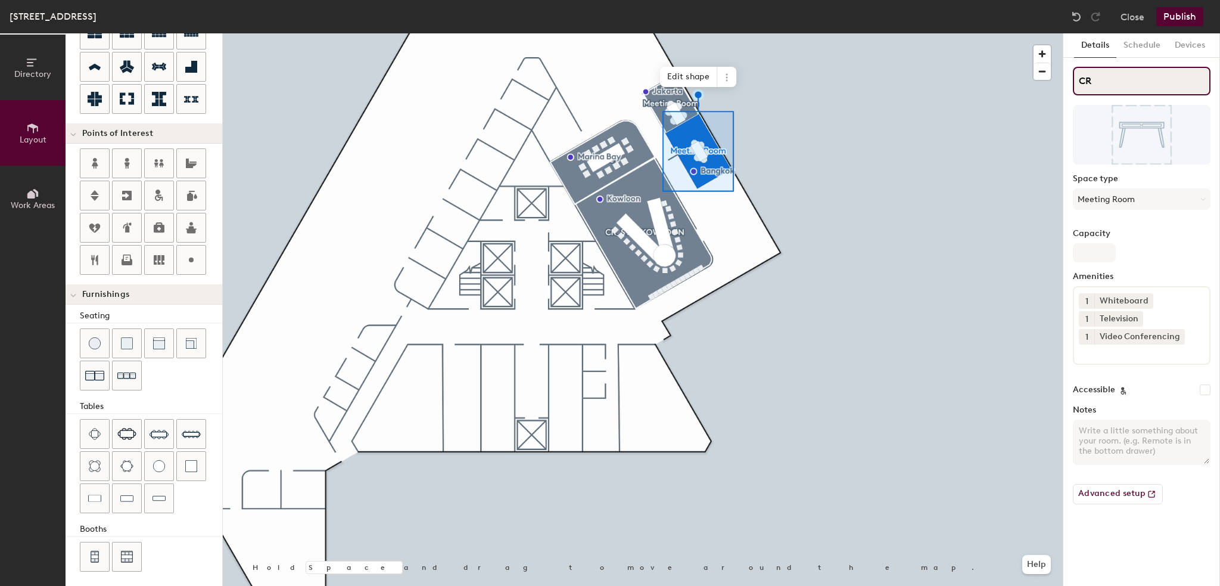
type input "20"
type input "CR_"
type input "20"
type input "CR_S"
type input "20"
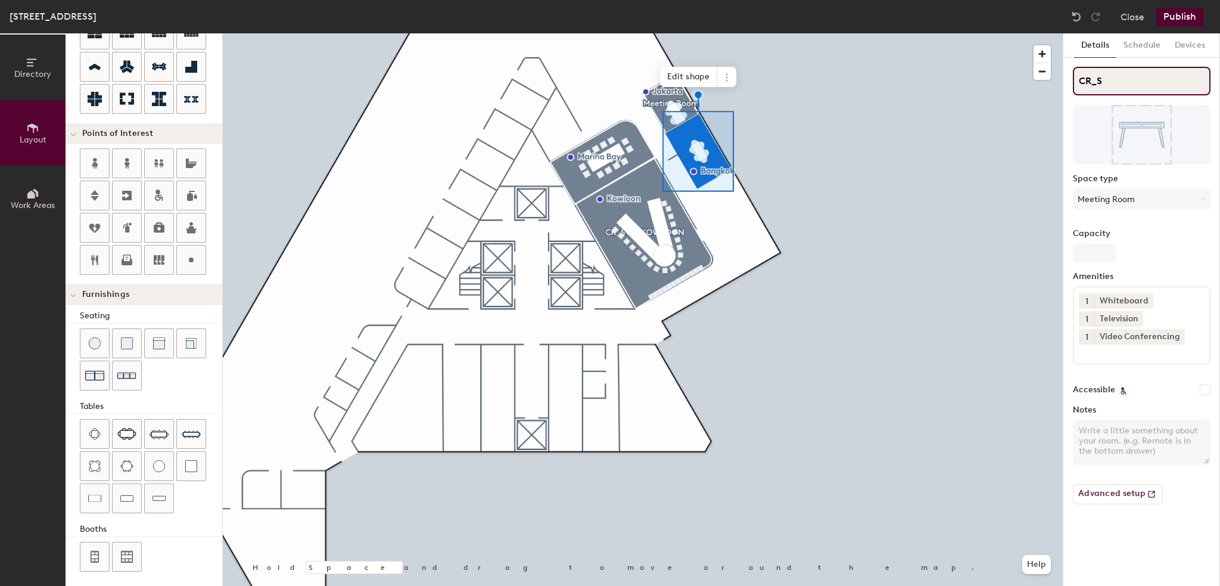
type input "CR_SY"
type input "20"
type input "CR_SYD"
type input "20"
type input "CR_SYD_"
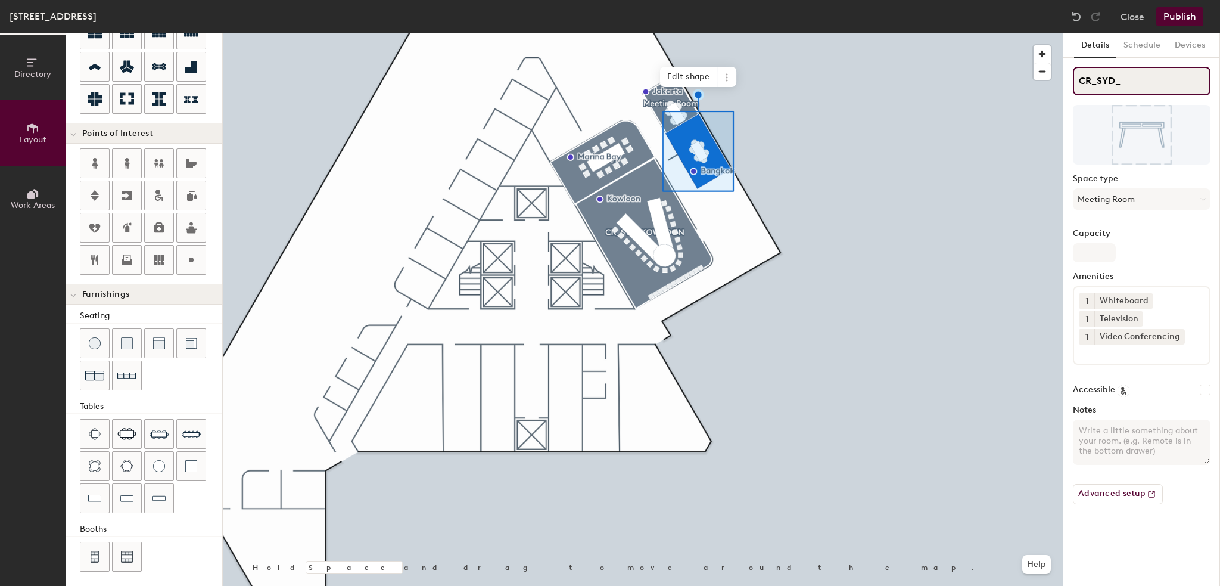
type input "20"
type input "CR_SYD_B"
type input "20"
type input "CR_SYD_"
type input "20"
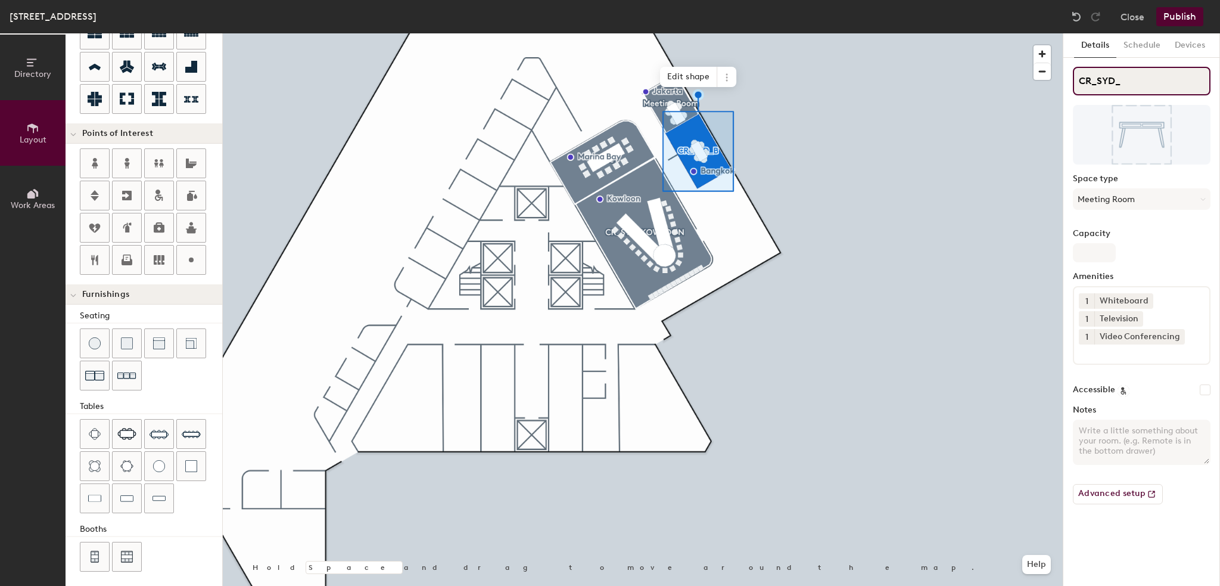
type input "CR_SYD"
type input "20"
type input "CR_SY"
type input "20"
type input "CR_S"
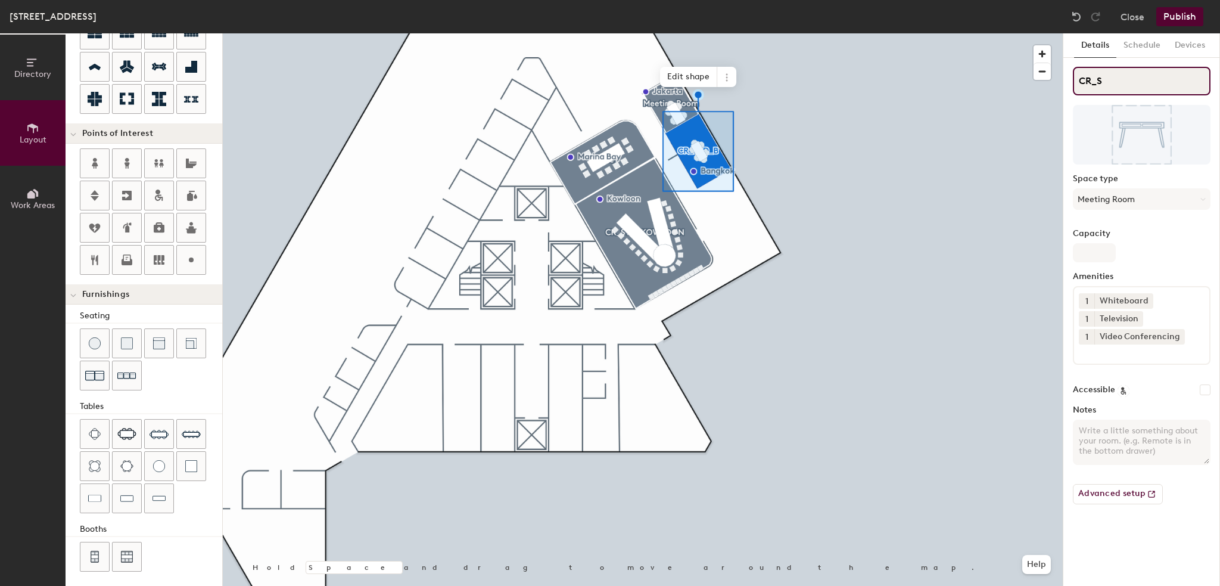
type input "20"
type input "CR_"
type input "20"
type input "CR"
type input "20"
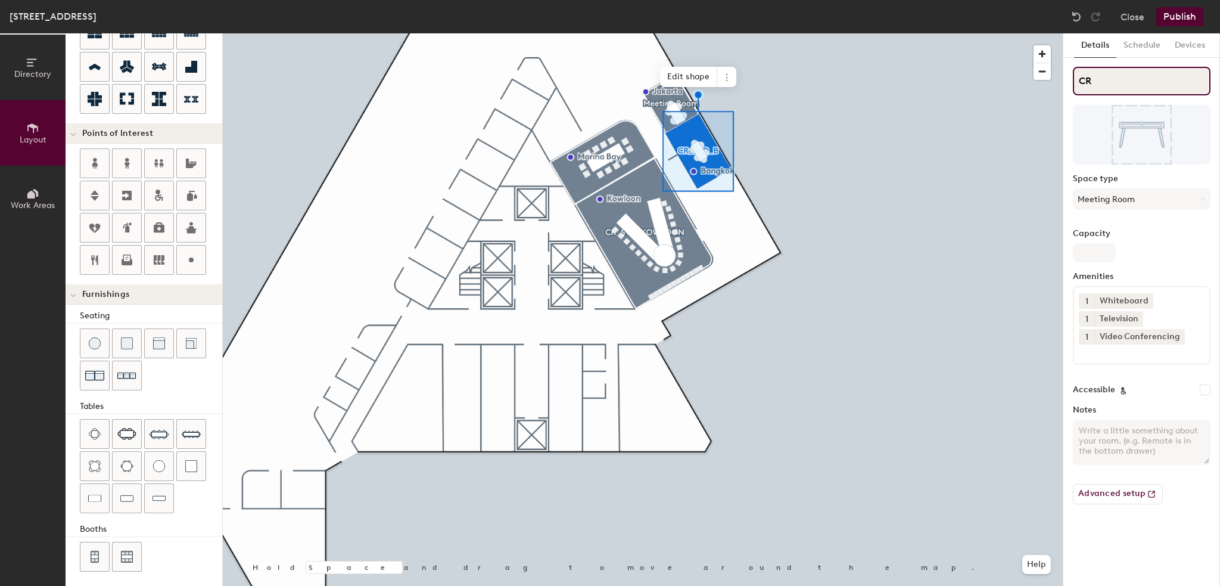
type input "CR-"
type input "20"
type input "CR-S"
type input "20"
type input "CR-SY"
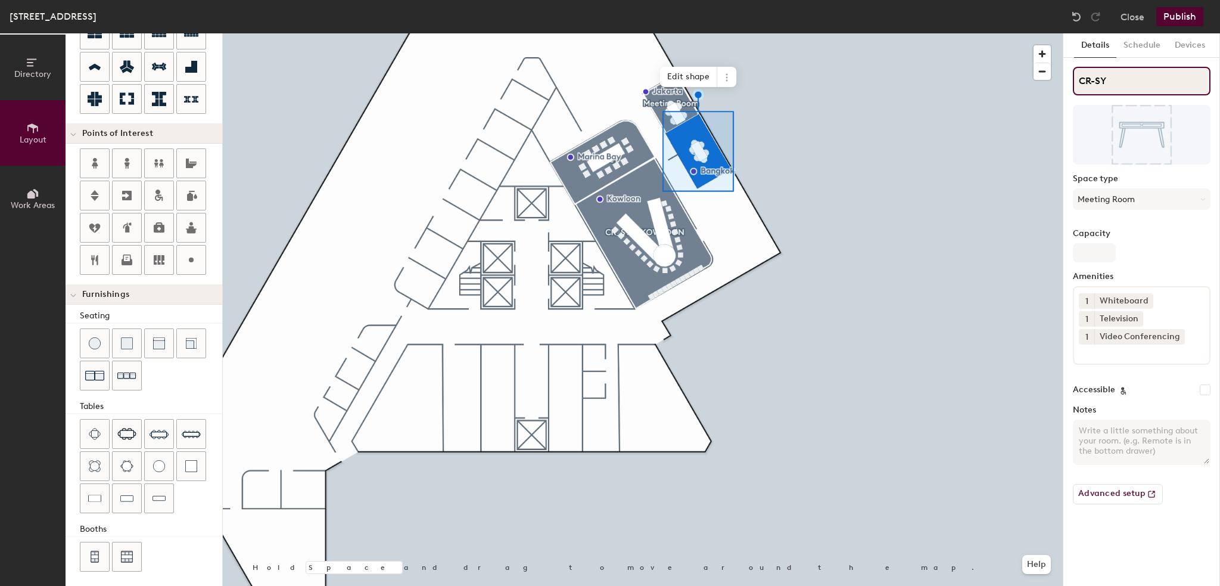
type input "20"
type input "CR-SYS"
type input "20"
type input "CR-SY"
type input "20"
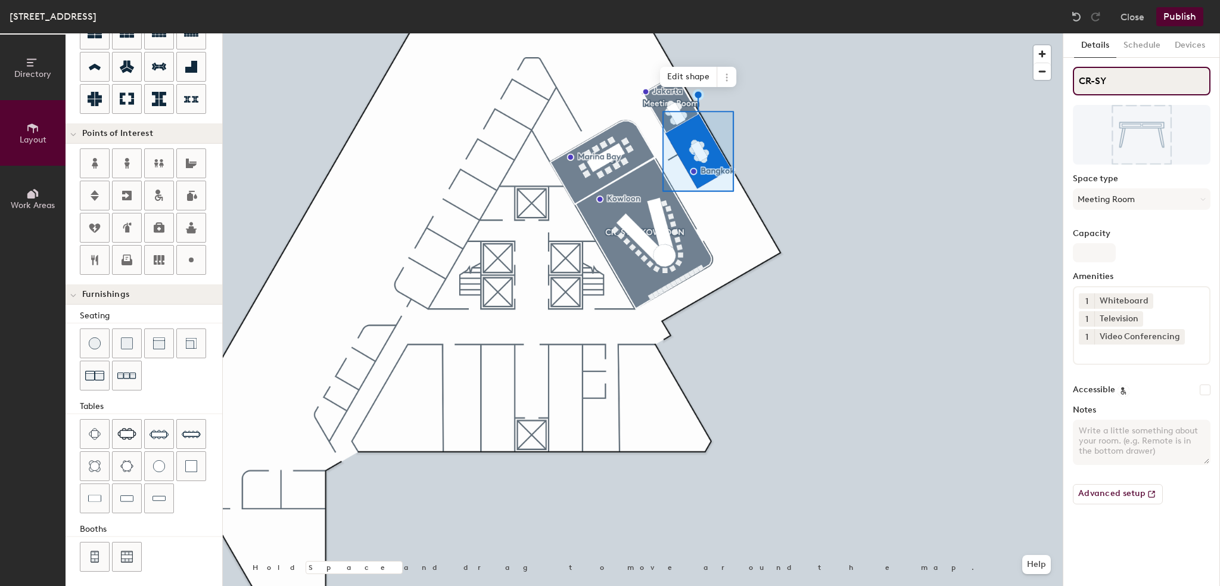
type input "[PERSON_NAME]"
type input "20"
type input "[PERSON_NAME]-"
type input "20"
type input "CR-[PERSON_NAME]"
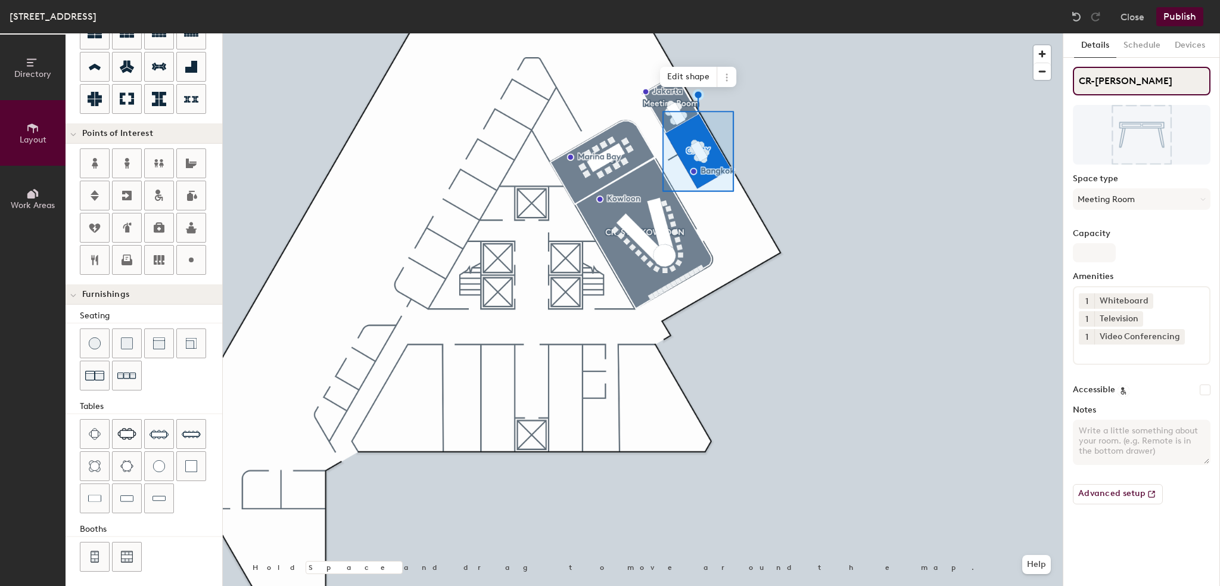
type input "20"
type input "CR-SYD-BAn"
type input "20"
type input "CR-SYD-BAng"
type input "20"
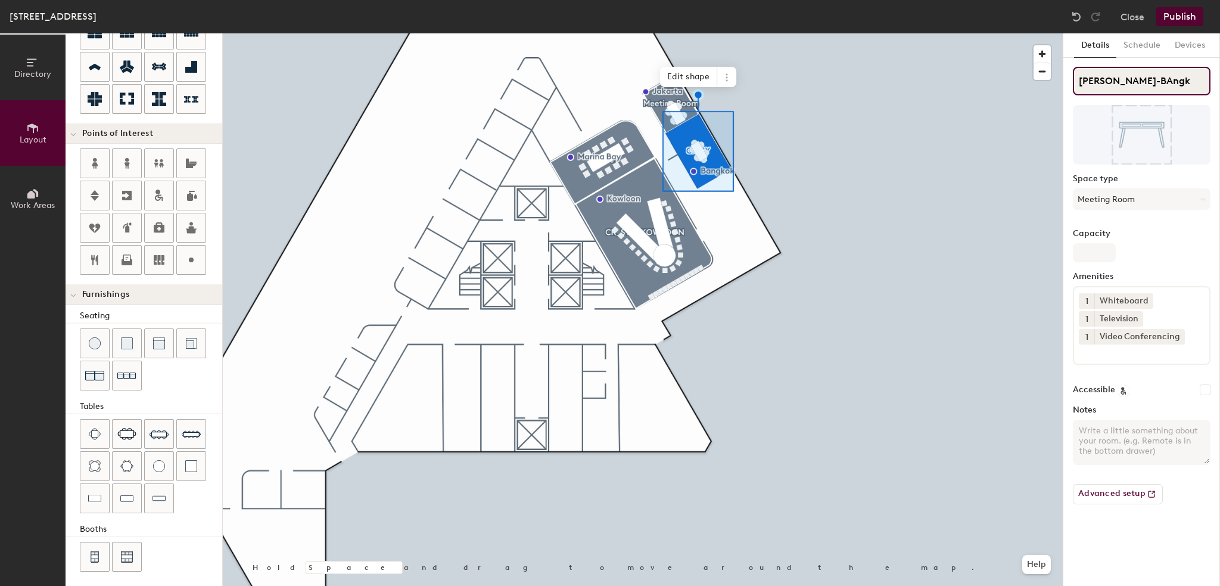
type input "CR-SYD-BAngko"
type input "20"
type input "CR-SYD-BAngkok"
type input "20"
type input "CR-SYD-BAngko"
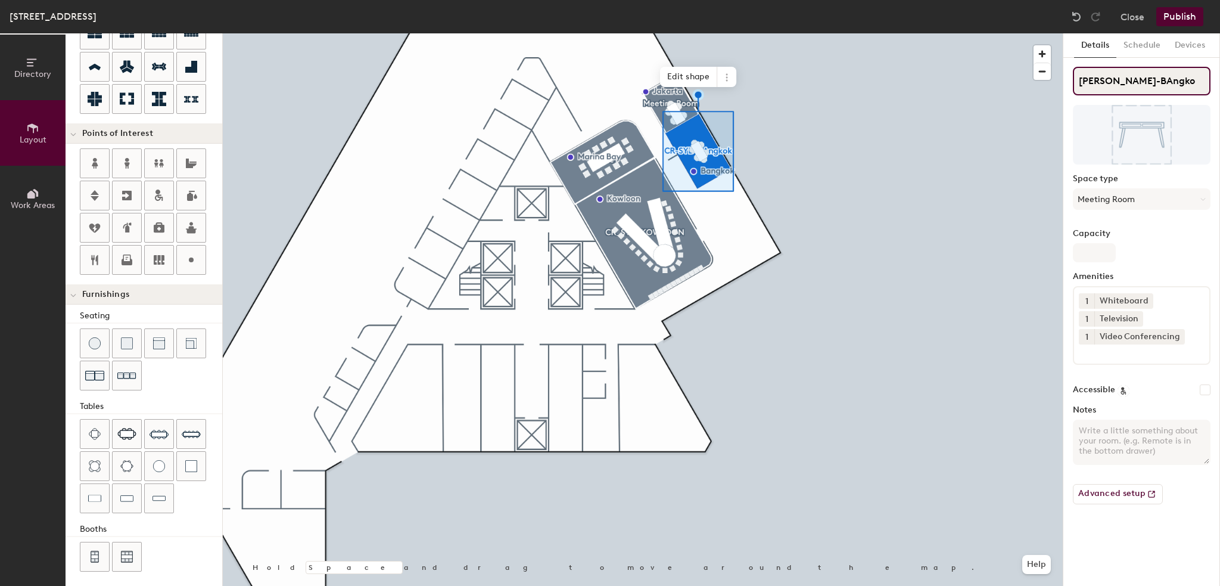
type input "20"
type input "CR-SYD-BAngk"
type input "20"
type input "CR-SYD-BAng"
type input "20"
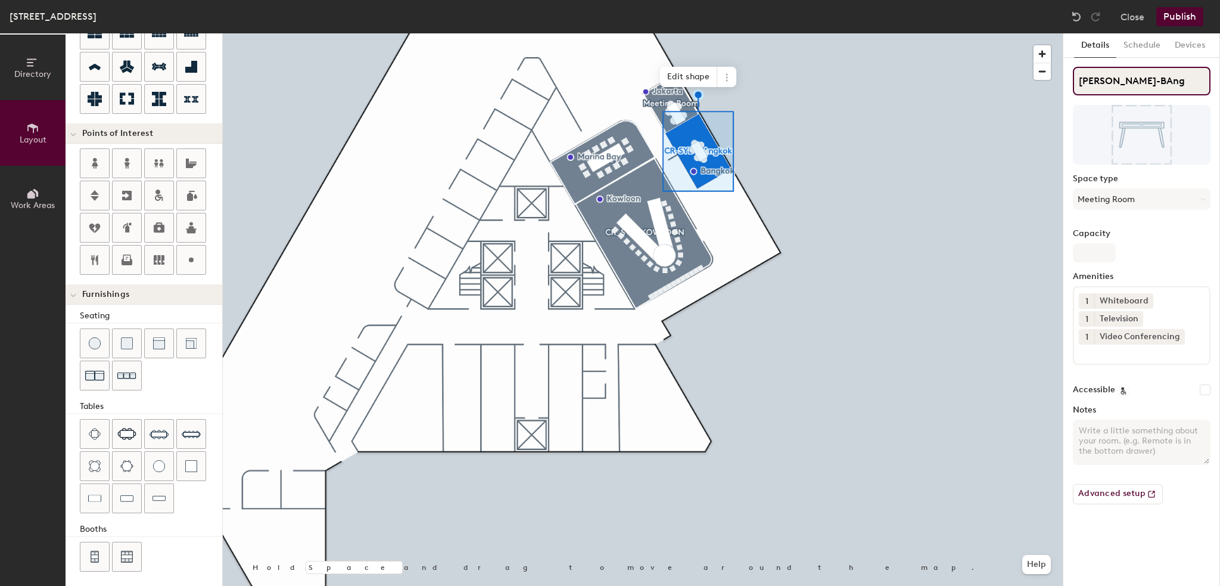
type input "CR-SYD-BAn"
type input "20"
type input "CR-SYD-BA"
type input "20"
type input "CR-SYD-B"
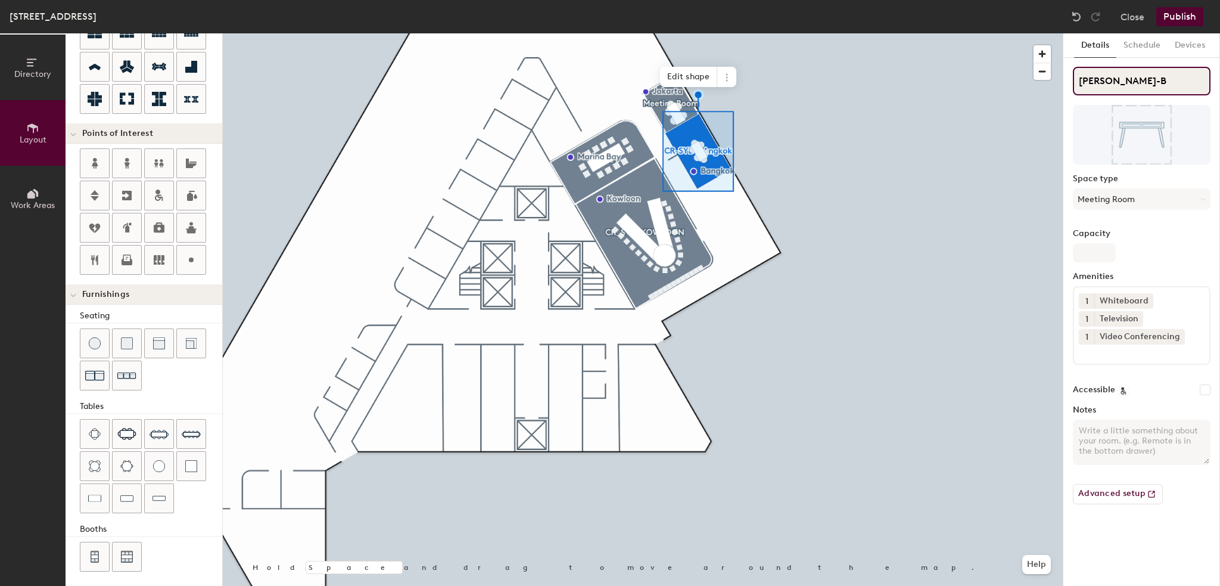
type input "20"
type input "CR-SYD-BA"
type input "20"
type input "CR-SYD-BAN"
type input "20"
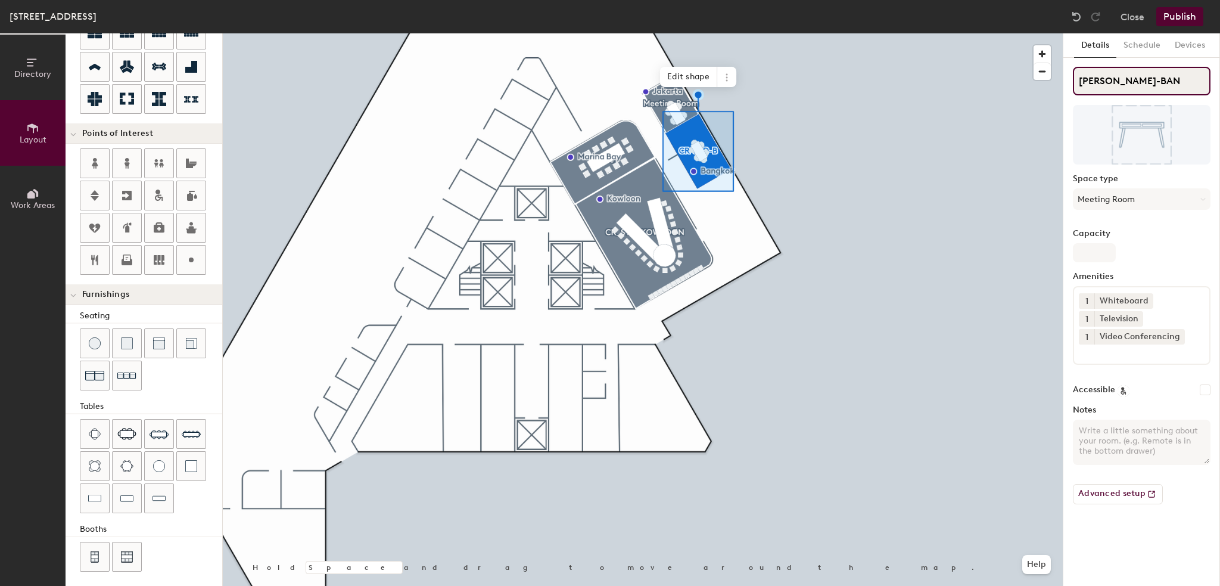
type input "CR-SYD-BANG"
type input "20"
type input "CR-SYD-BANGKO"
type input "20"
type input "[PERSON_NAME]-[GEOGRAPHIC_DATA]"
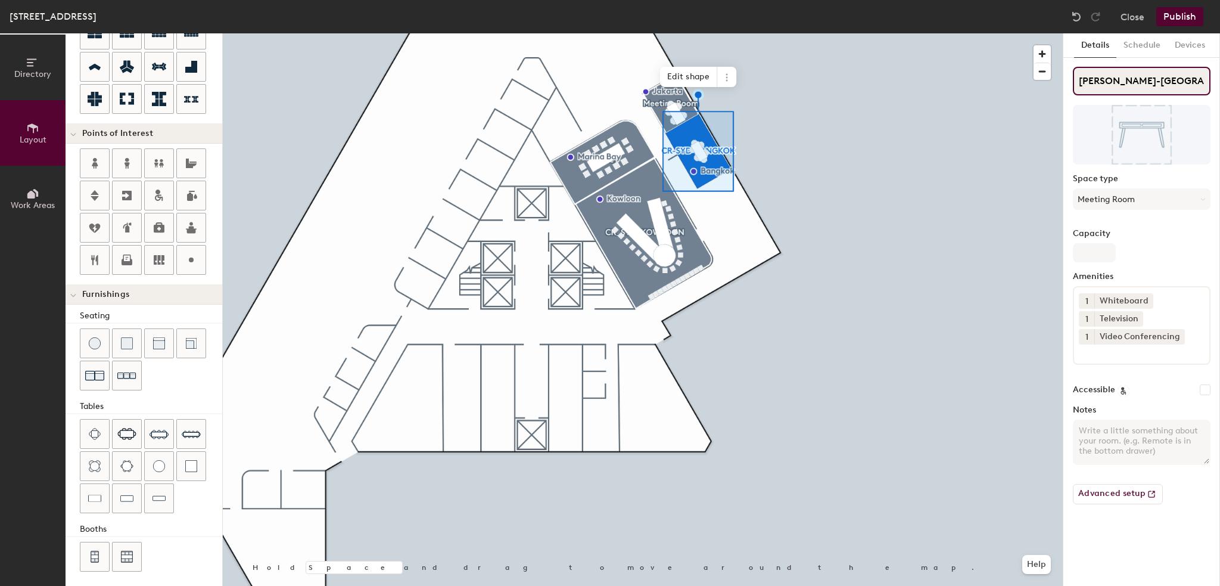
type input "20"
type input "[PERSON_NAME]-[GEOGRAPHIC_DATA]"
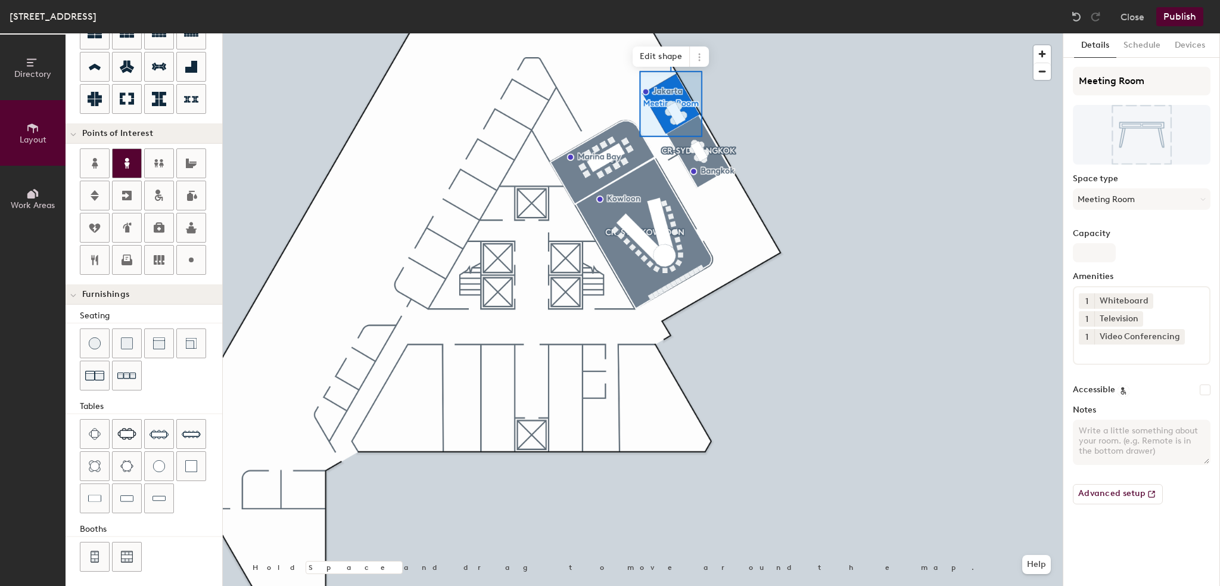
type input "20"
drag, startPoint x: 1149, startPoint y: 83, endPoint x: 1071, endPoint y: 83, distance: 77.5
click at [1071, 83] on div "Details Schedule Devices Meeting Room Space type Meeting Room Capacity Amenitie…" at bounding box center [1142, 309] width 157 height 552
type input "C"
type input "20"
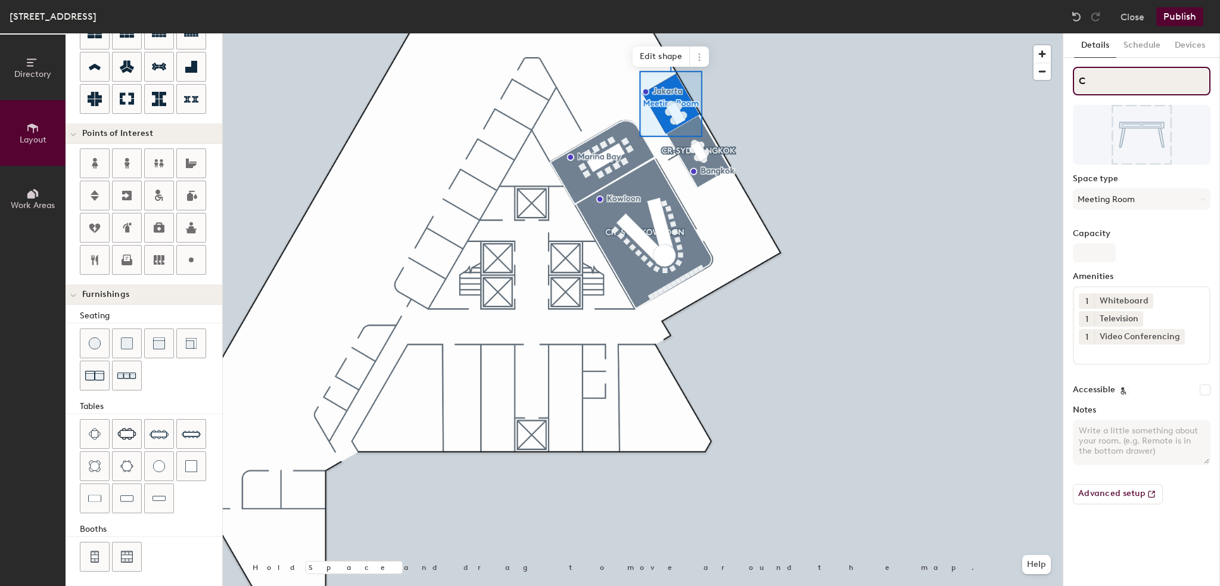
type input "CR"
type input "20"
type input "CR0"
type input "20"
type input "CR"
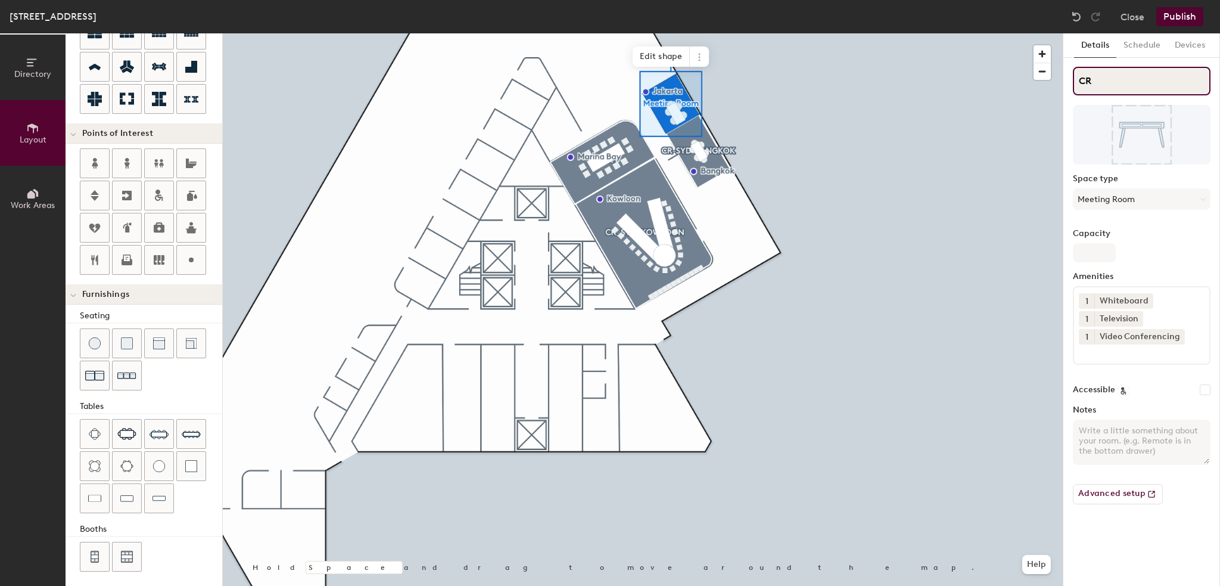
type input "20"
type input "CR-"
type input "20"
type input "CR-S"
type input "20"
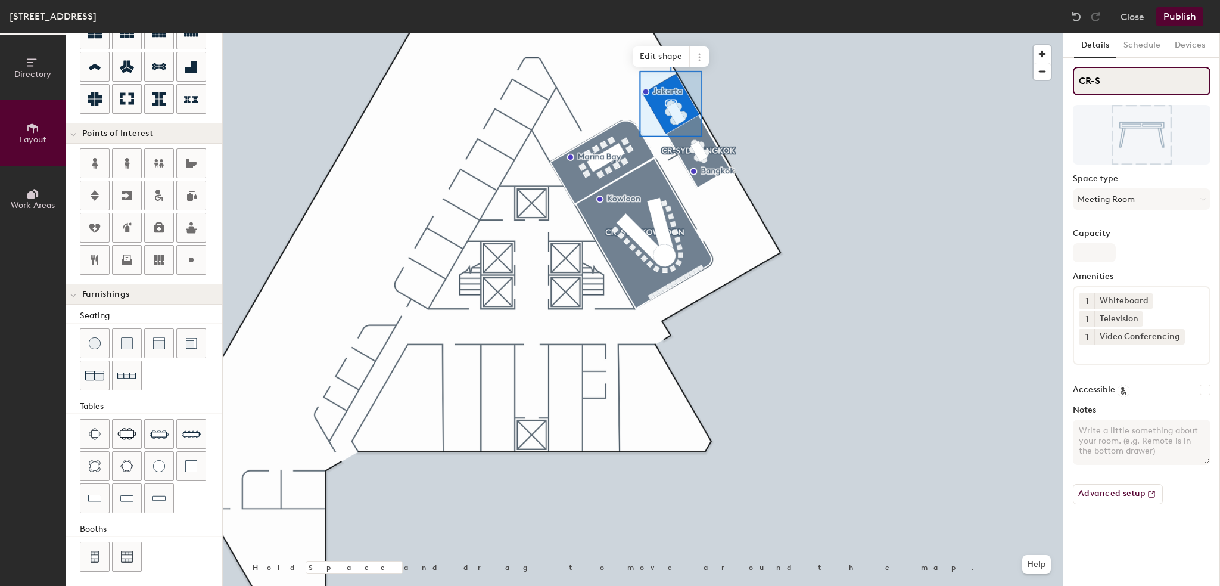
type input "CR-SY"
type input "20"
type input "CR-SYD"
type input "20"
type input "CR-SYD-"
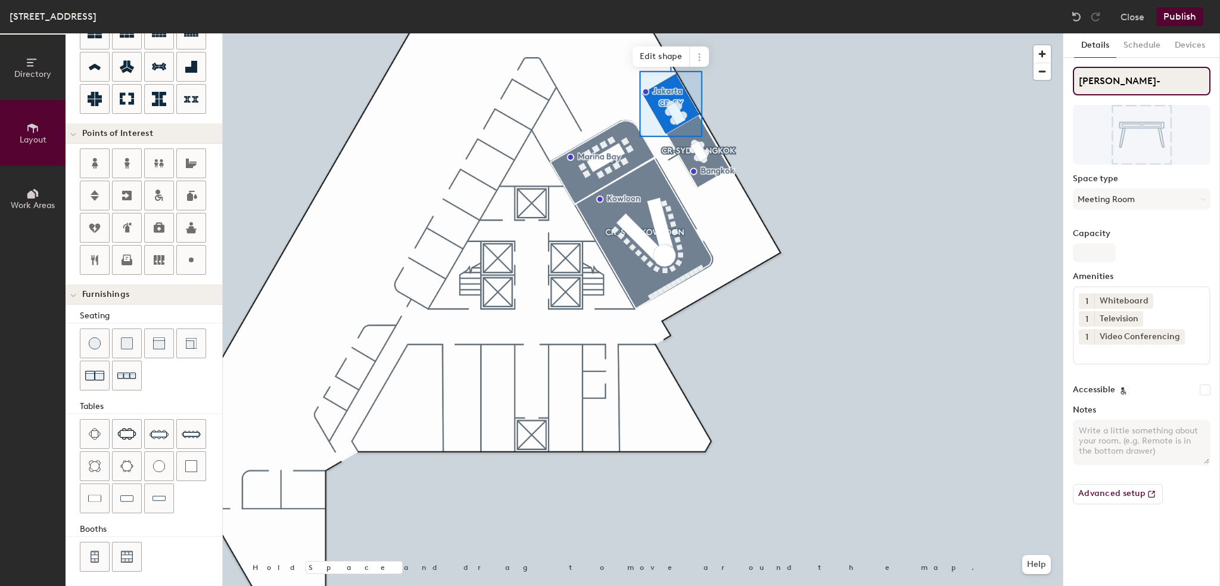
type input "20"
type input "CR-SYD-J"
type input "20"
type input "CR-SYD-JA"
type input "20"
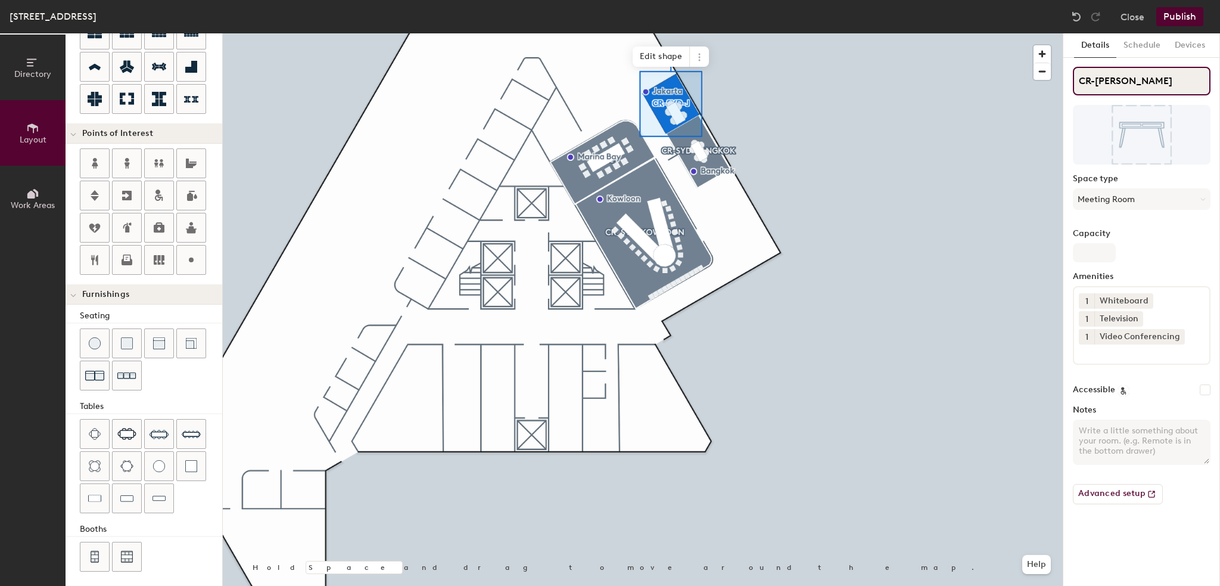
type input "CR-SYD-JAR"
type input "20"
type input "CR-SYD-JA"
type input "20"
type input "CR-SYD-JAKA"
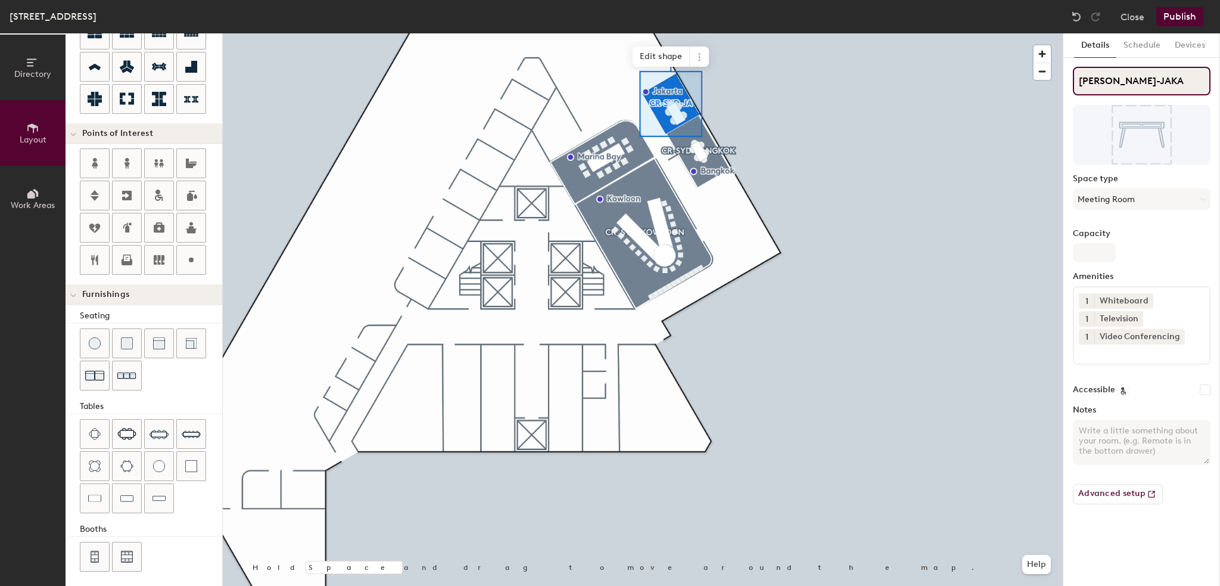
type input "20"
type input "CR-SYD-JAKAR"
type input "20"
type input "[PERSON_NAME]-[GEOGRAPHIC_DATA]"
type input "20"
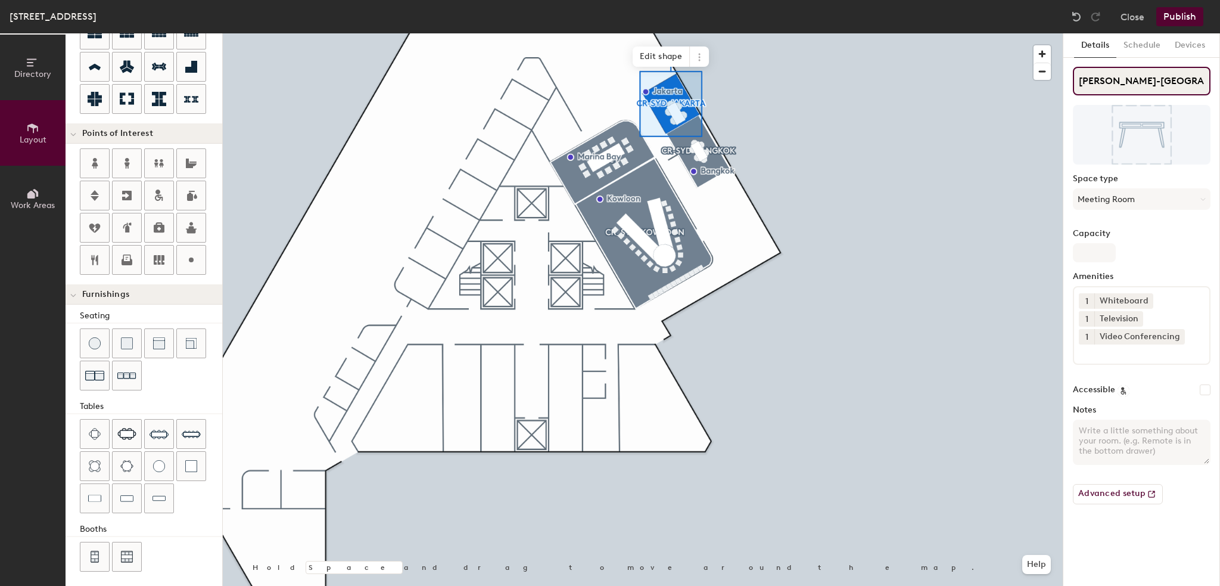
type input "[PERSON_NAME]-[GEOGRAPHIC_DATA]"
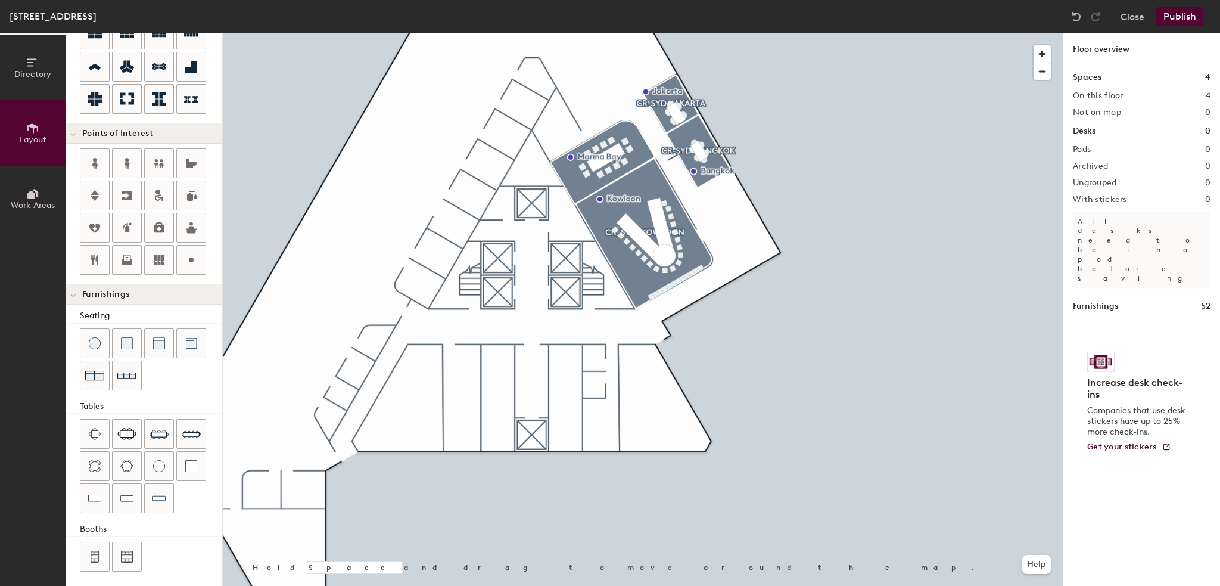
click at [595, 33] on div at bounding box center [643, 33] width 840 height 0
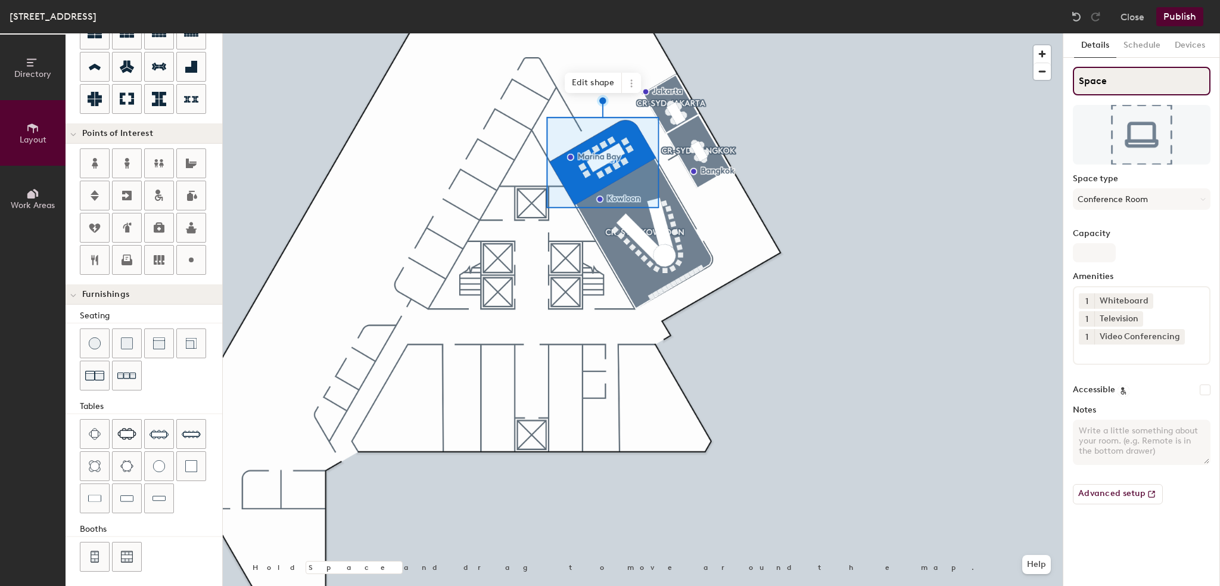
type input "20"
click at [1028, 82] on div "Directory Layout Work Areas Layout Add space Resize Desks Points of Interest Fu…" at bounding box center [610, 309] width 1220 height 552
type input "C"
type input "20"
type input "CR"
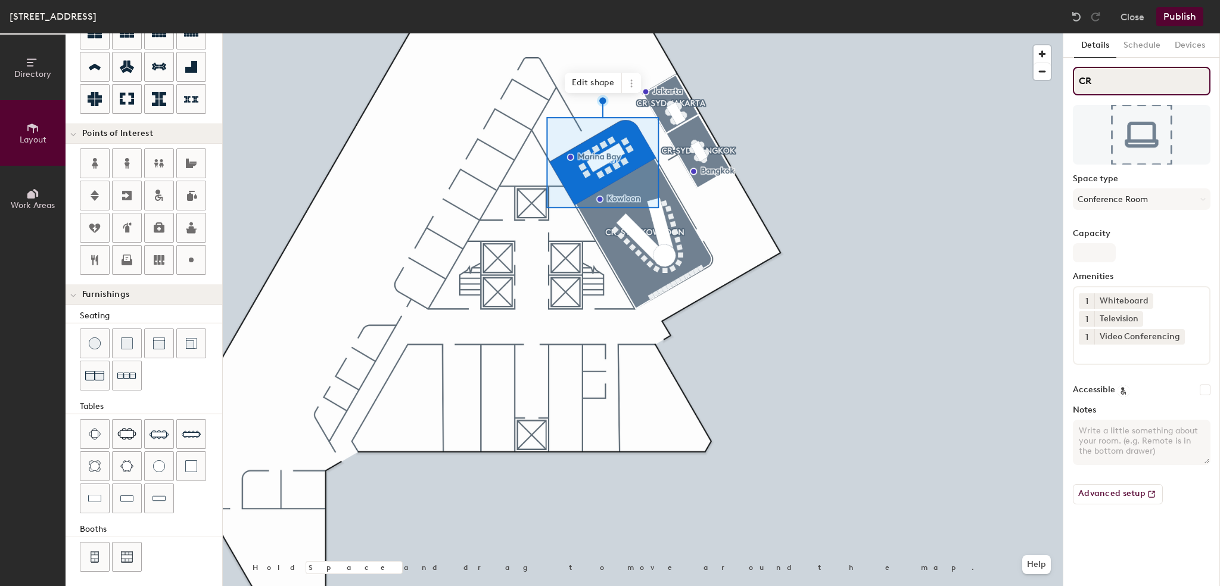
type input "20"
type input "CR-"
type input "20"
type input "CR-S"
type input "20"
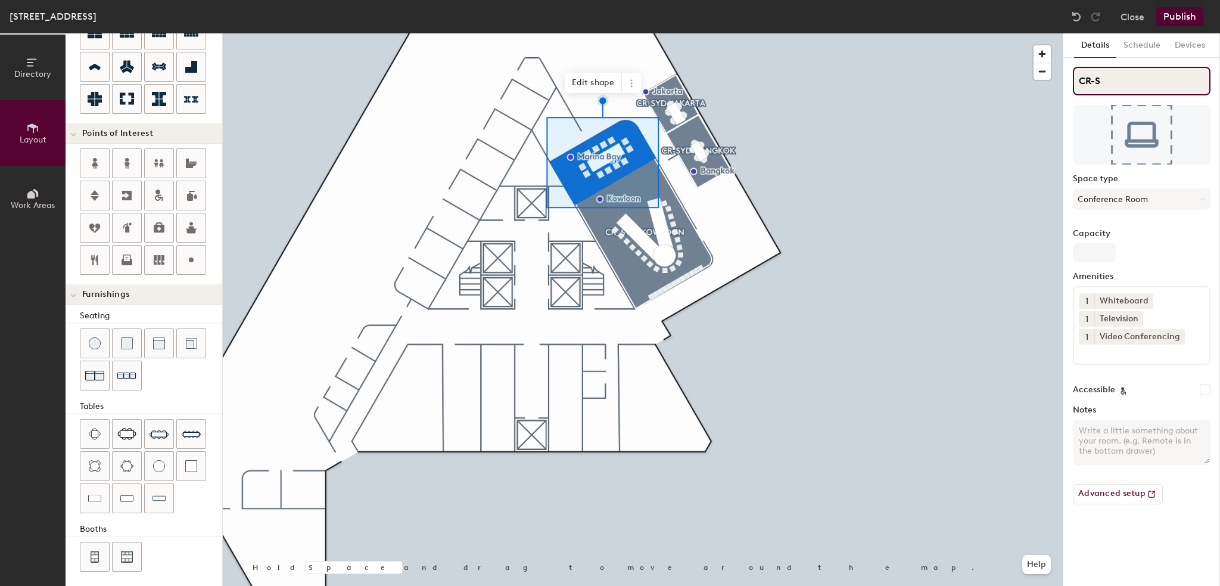
type input "CR-SY"
type input "20"
type input "CR-SYD"
type input "20"
type input "CR-SYD-"
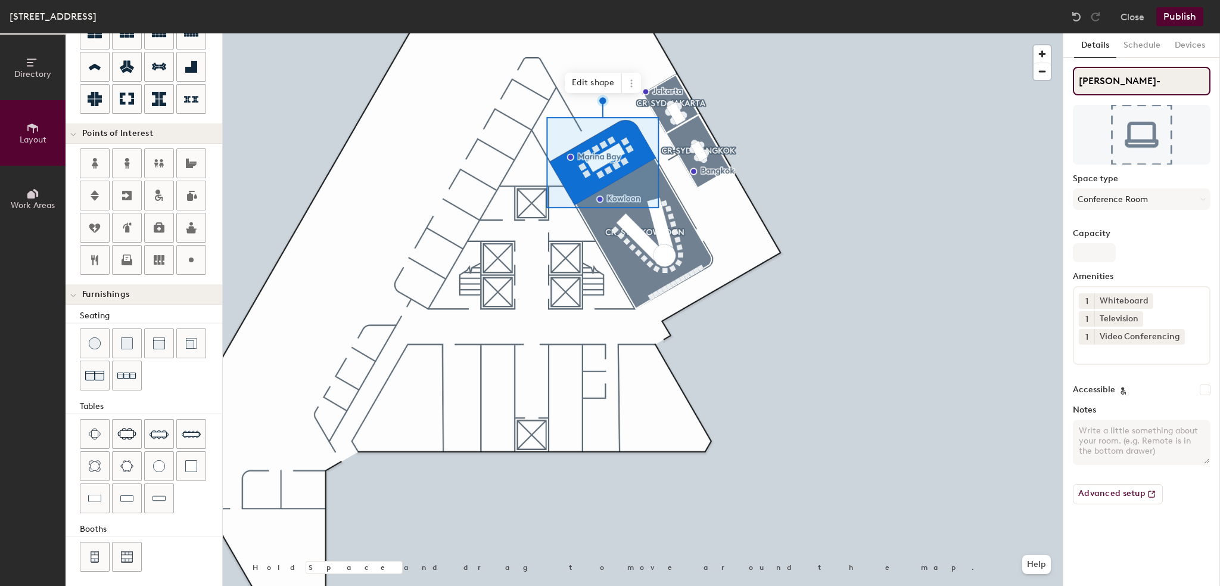
type input "20"
type input "CR-SYD-M"
type input "20"
type input "CR-SYD-MA"
type input "20"
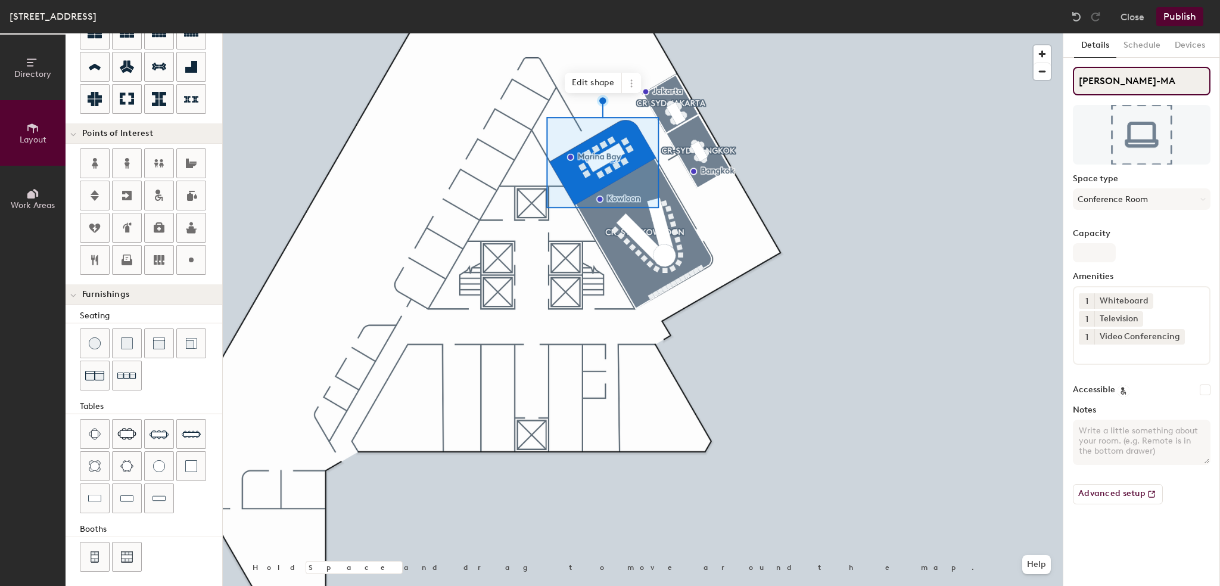
type input "CR-SYD-MAR"
type input "20"
type input "CR-SYD-MARI"
type input "20"
type input "CR-SYD-MARINA"
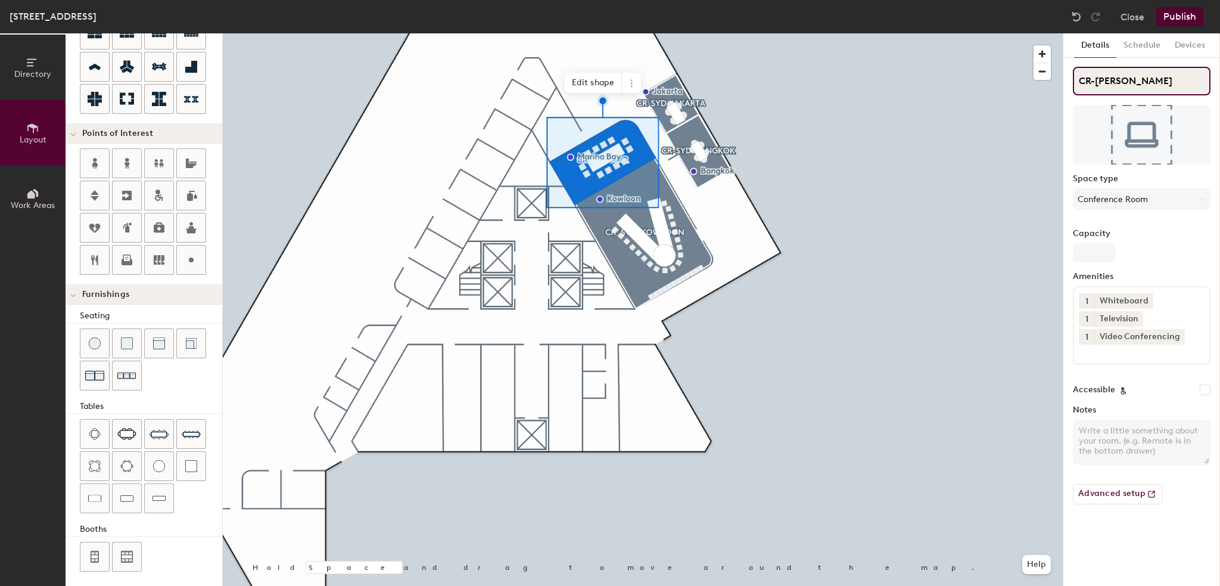
type input "20"
type input "CR-SYD-MARINA"
type input "20"
click at [1177, 78] on input "CR-SYD-MARINA" at bounding box center [1142, 81] width 138 height 29
type input "CR-SYD-MARINA BA"
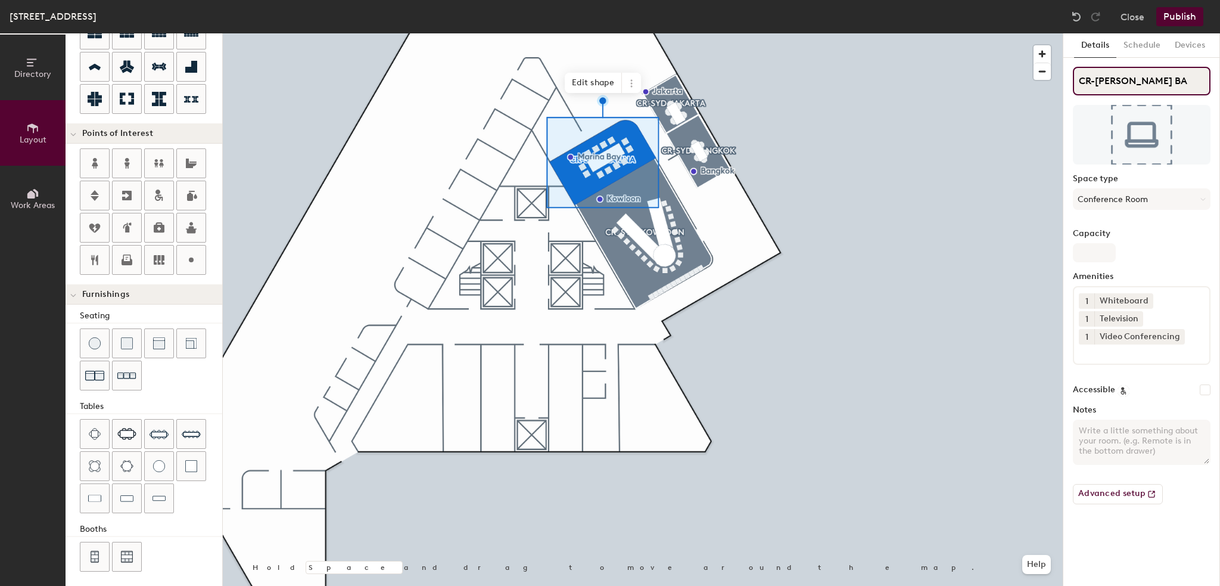
type input "20"
type input "CR-[PERSON_NAME][GEOGRAPHIC_DATA]"
type input "20"
type input "CR-[PERSON_NAME][GEOGRAPHIC_DATA]"
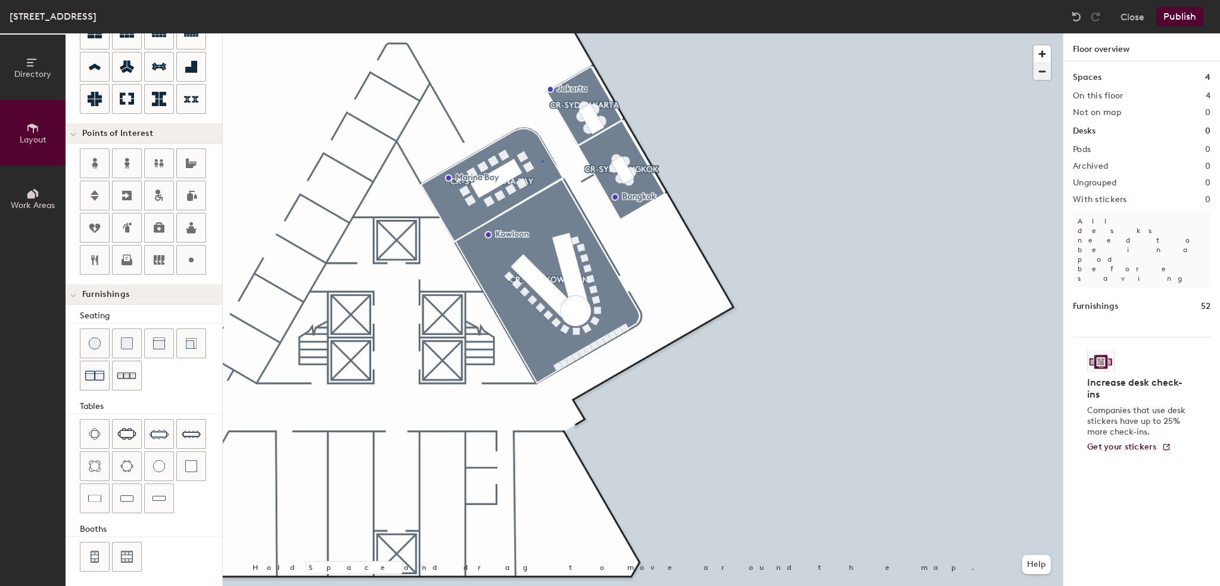
click at [542, 33] on div at bounding box center [643, 33] width 840 height 0
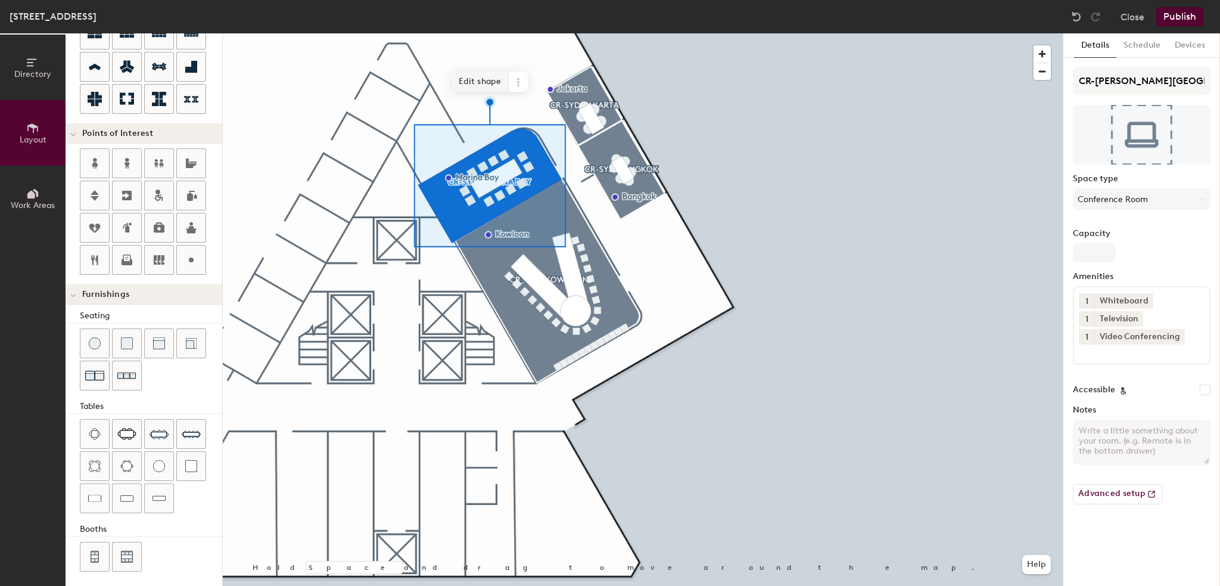
click at [488, 85] on span "Edit shape" at bounding box center [480, 82] width 57 height 20
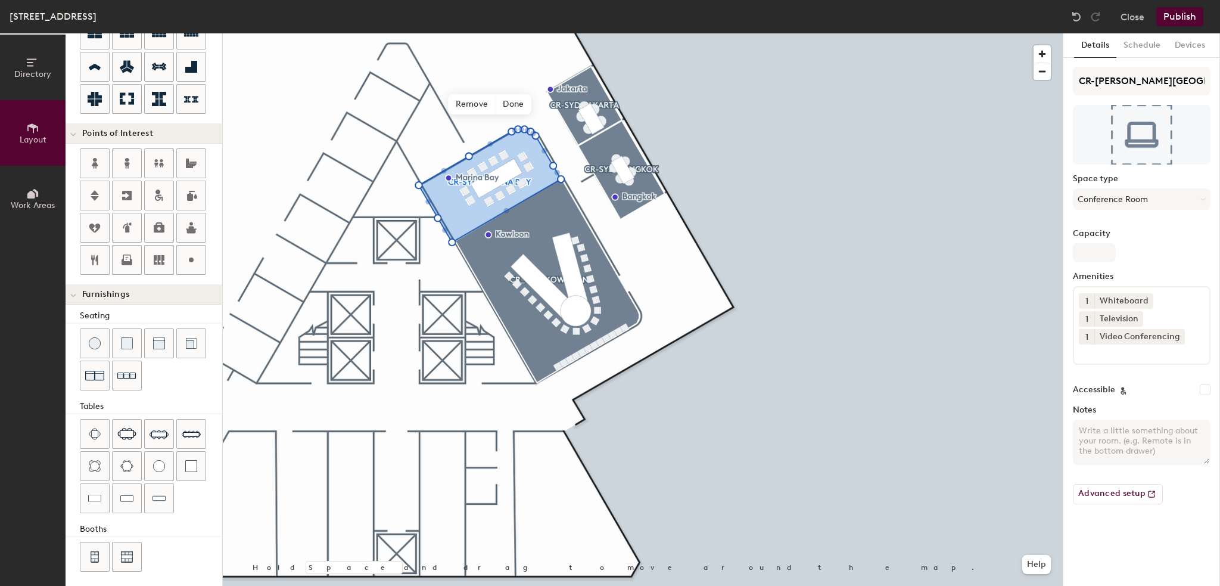
type input "20"
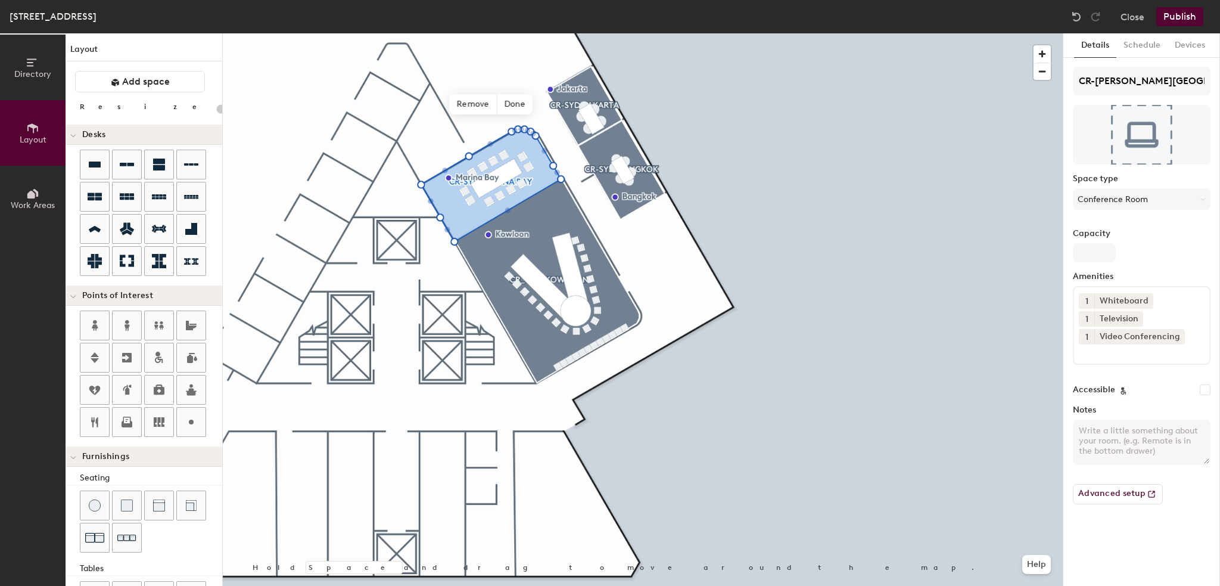
scroll to position [162, 0]
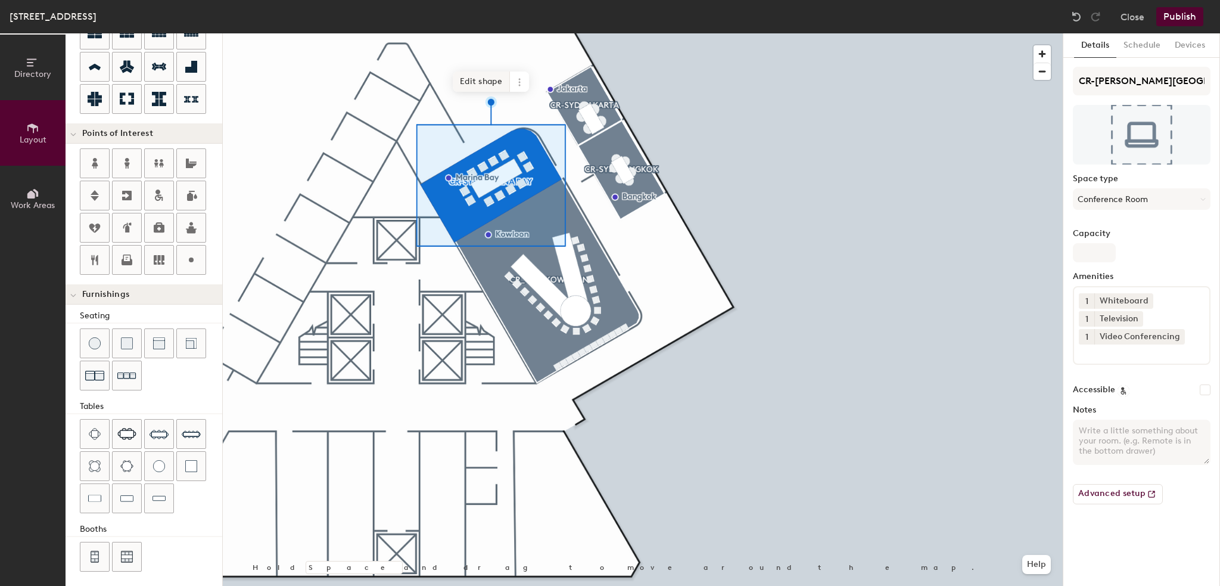
click at [473, 85] on span "Edit shape" at bounding box center [481, 82] width 57 height 20
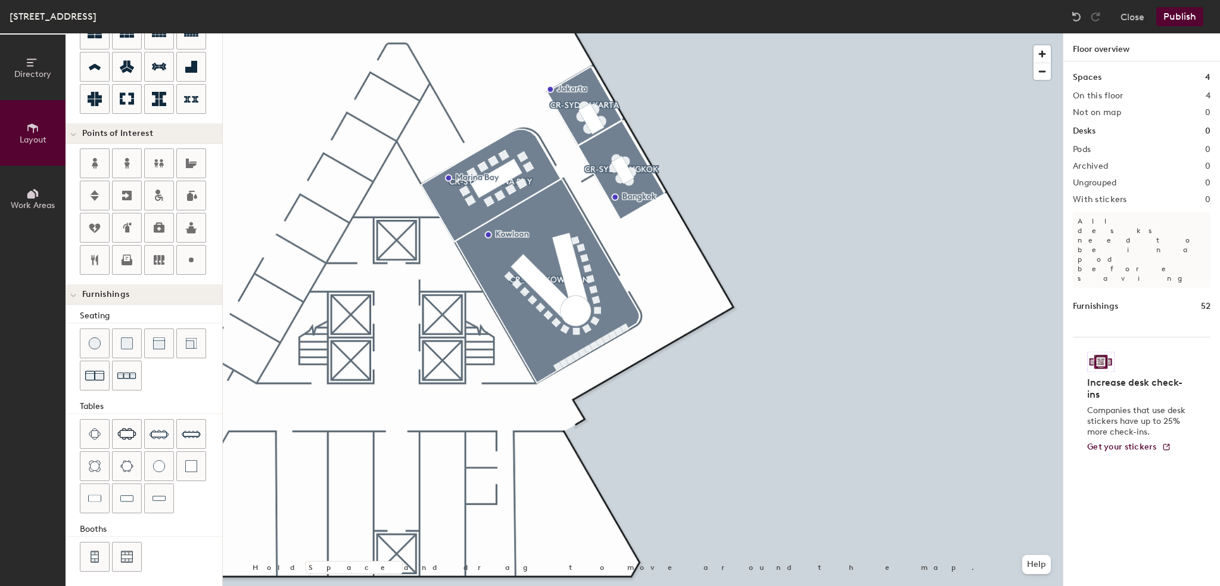
type input "20"
click at [966, 33] on div at bounding box center [643, 33] width 840 height 0
click at [975, 33] on div at bounding box center [643, 33] width 840 height 0
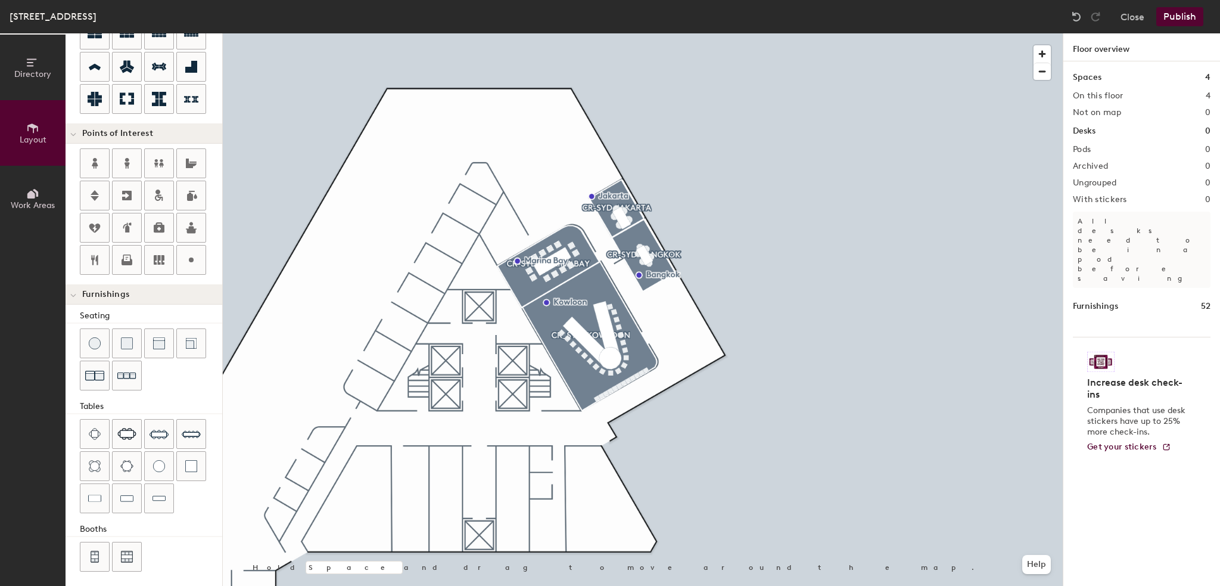
click at [1192, 11] on button "Publish" at bounding box center [1180, 16] width 47 height 19
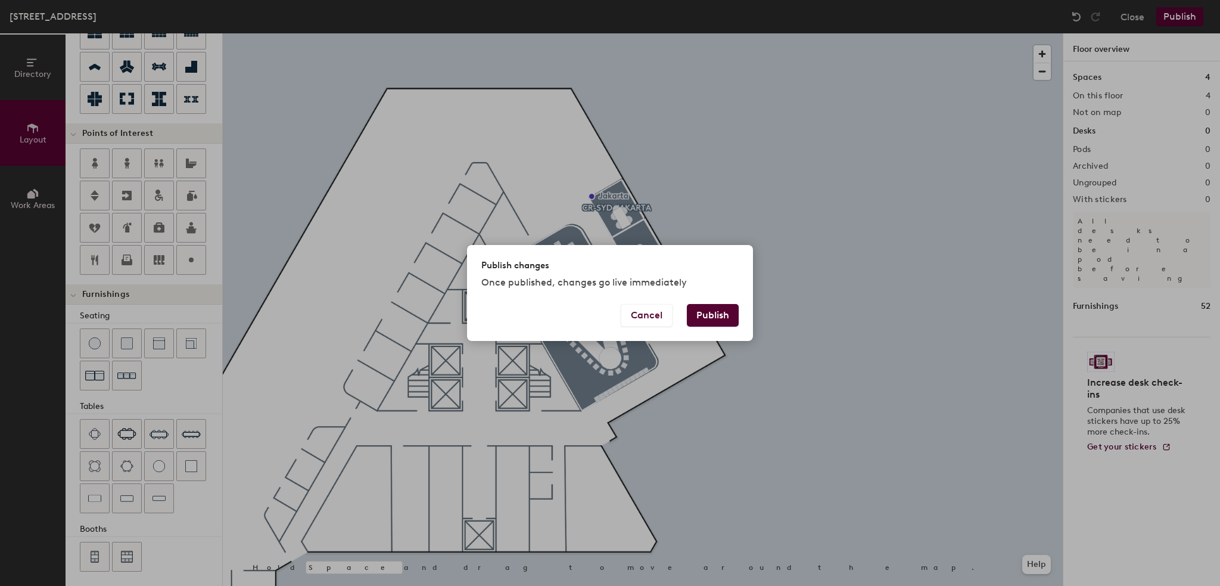
click at [708, 316] on button "Publish" at bounding box center [713, 315] width 52 height 23
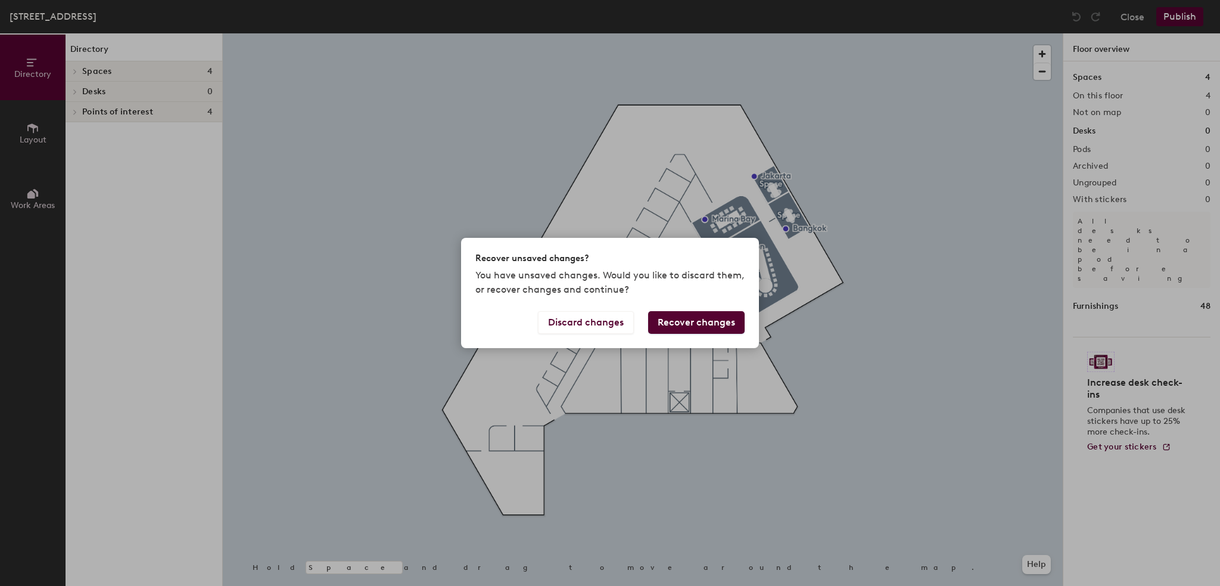
click at [665, 329] on button "Recover changes" at bounding box center [696, 322] width 97 height 23
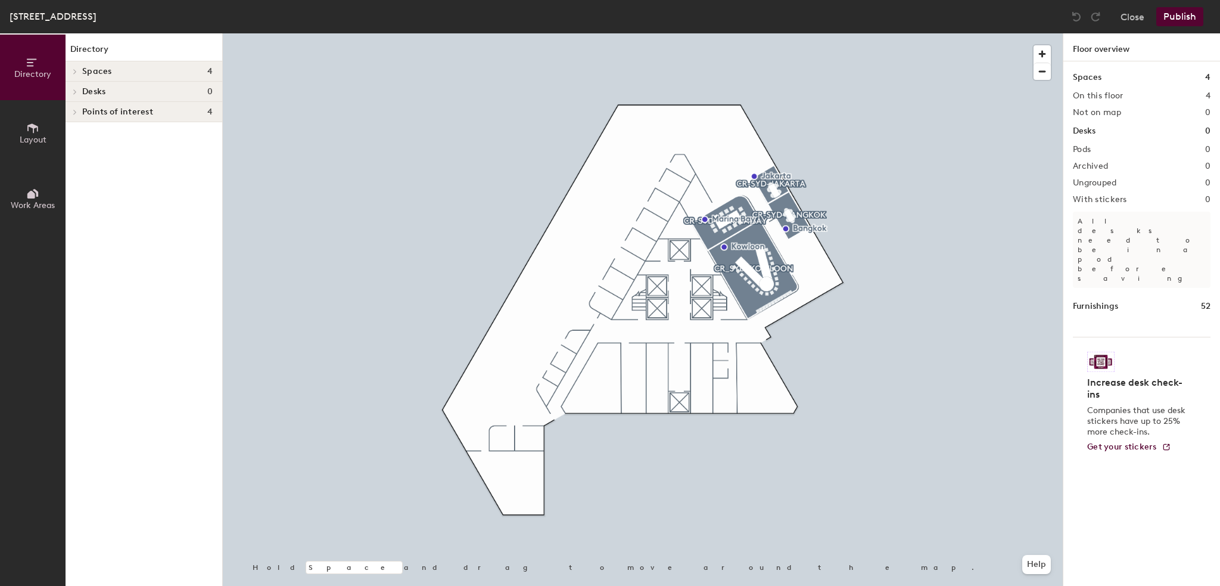
click at [1184, 16] on button "Publish" at bounding box center [1180, 16] width 47 height 19
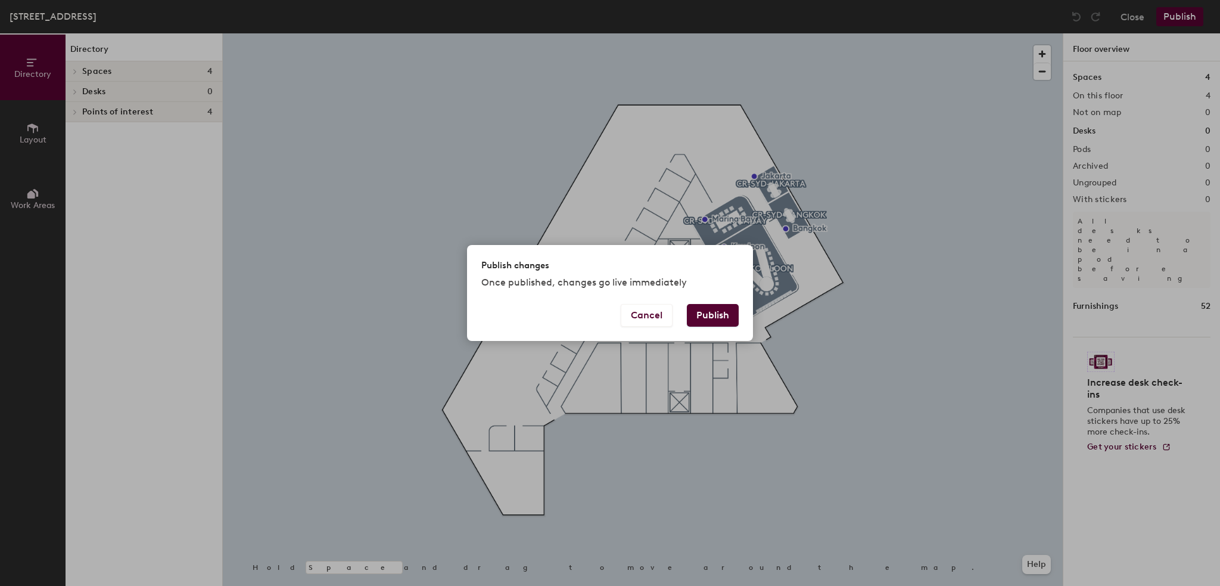
click at [701, 314] on button "Publish" at bounding box center [713, 315] width 52 height 23
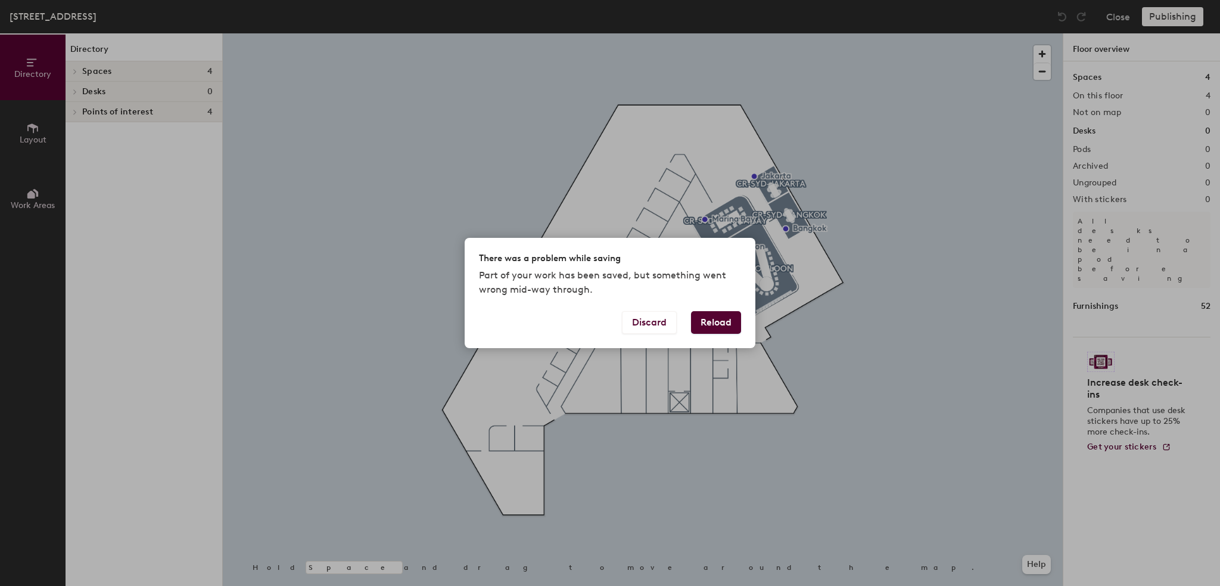
click at [706, 324] on button "Reload" at bounding box center [716, 322] width 50 height 23
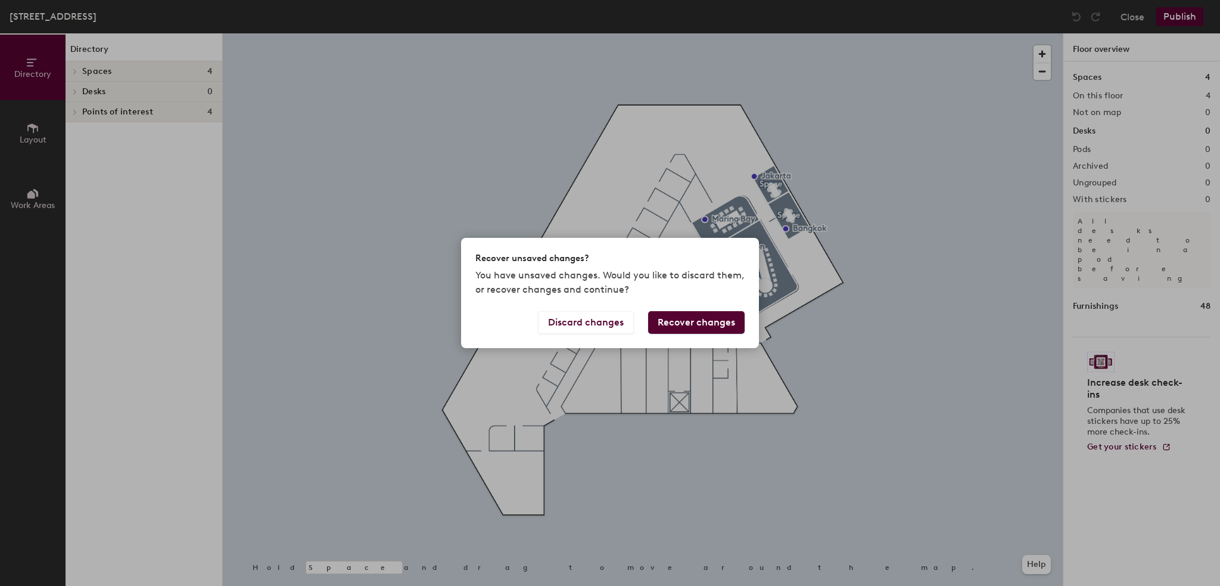
click at [692, 320] on button "Recover changes" at bounding box center [696, 322] width 97 height 23
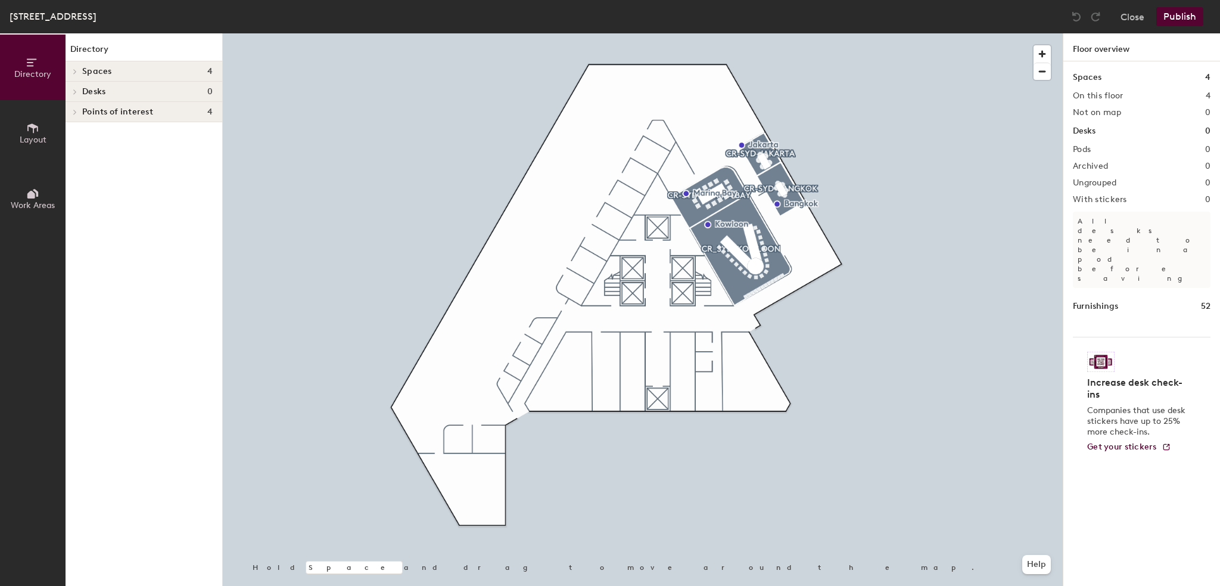
click at [1177, 15] on button "Publish" at bounding box center [1180, 16] width 47 height 19
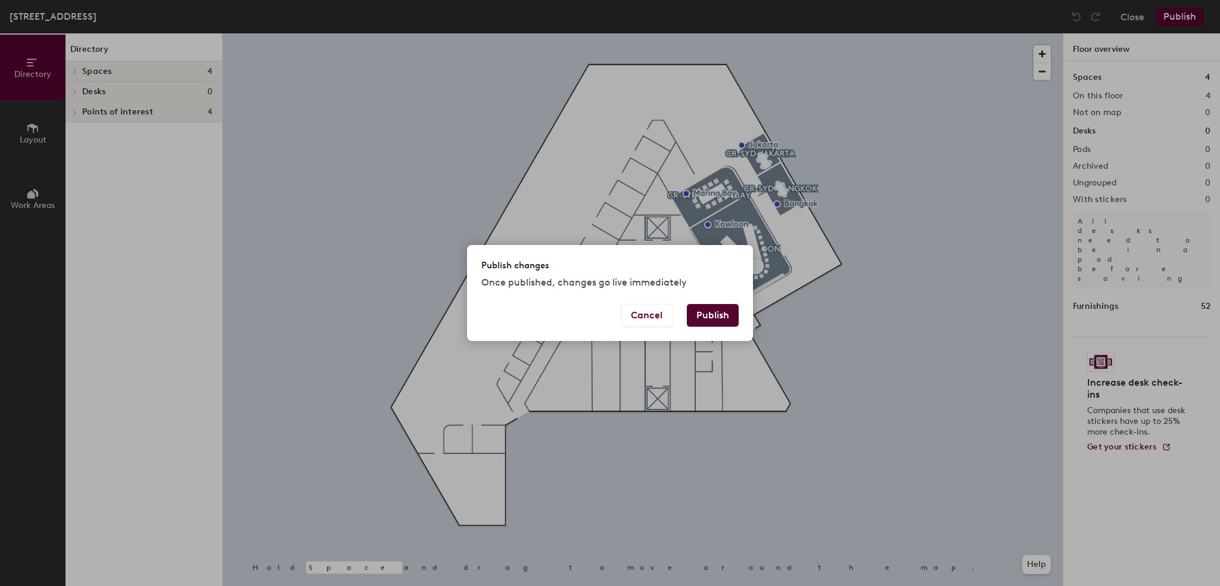
click at [695, 310] on button "Publish" at bounding box center [713, 315] width 52 height 23
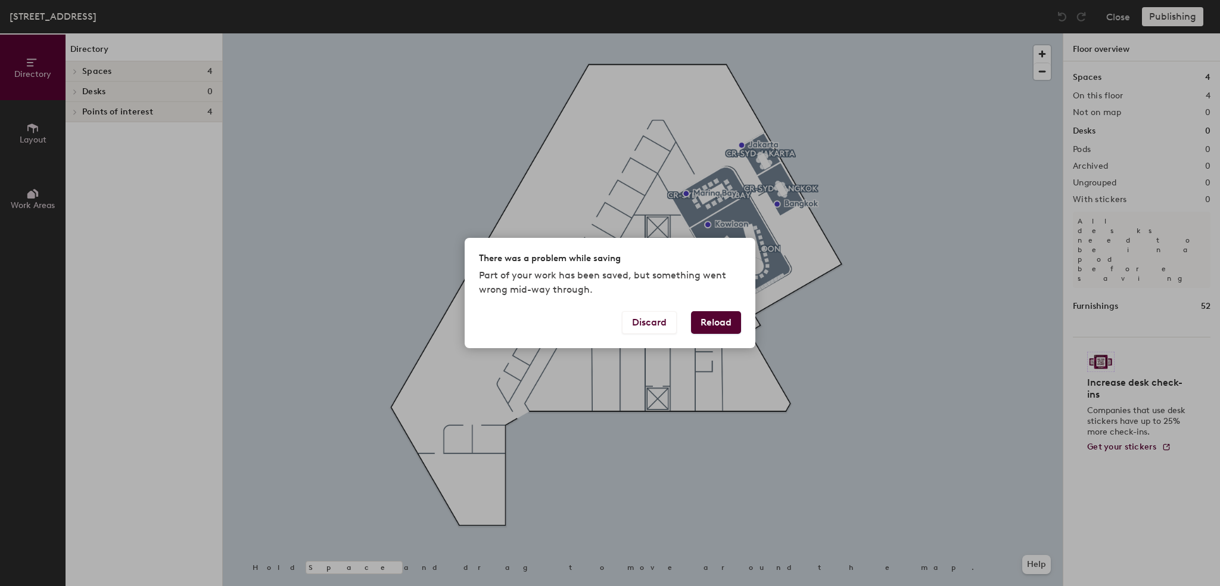
click at [700, 317] on button "Reload" at bounding box center [716, 322] width 50 height 23
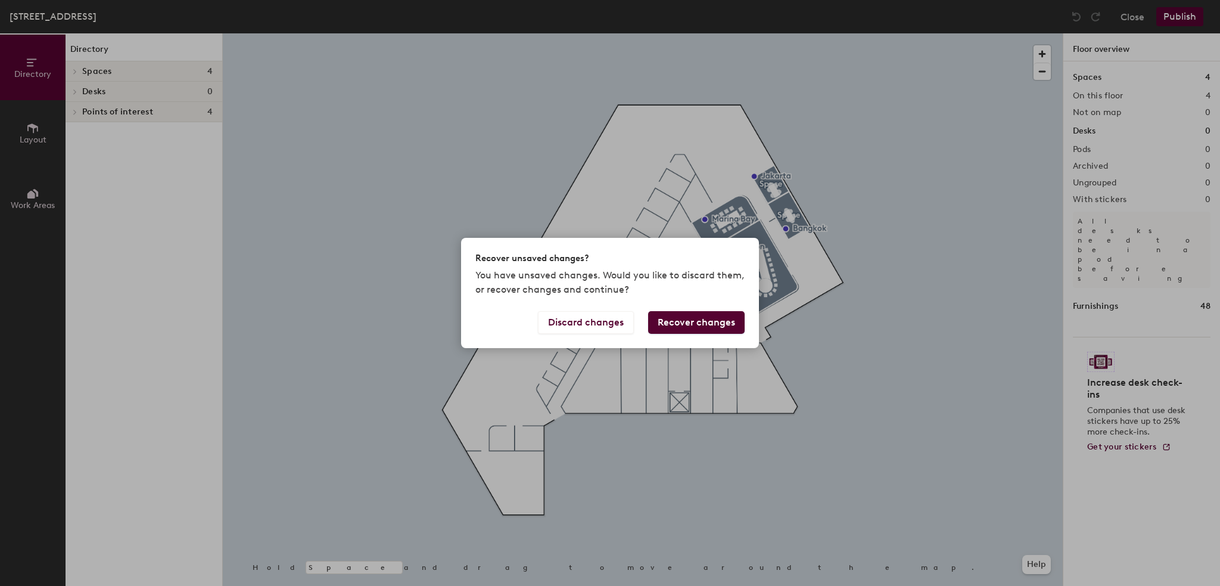
click at [700, 317] on button "Recover changes" at bounding box center [696, 322] width 97 height 23
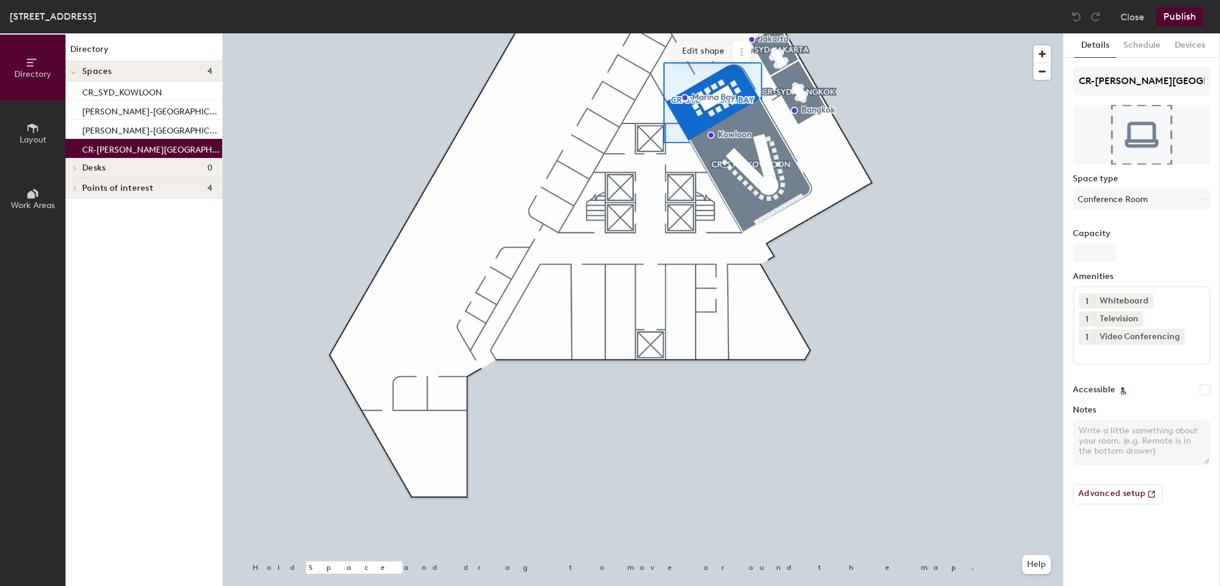
click at [688, 57] on span "Edit shape" at bounding box center [703, 51] width 57 height 20
click at [747, 41] on span "Done" at bounding box center [746, 46] width 35 height 20
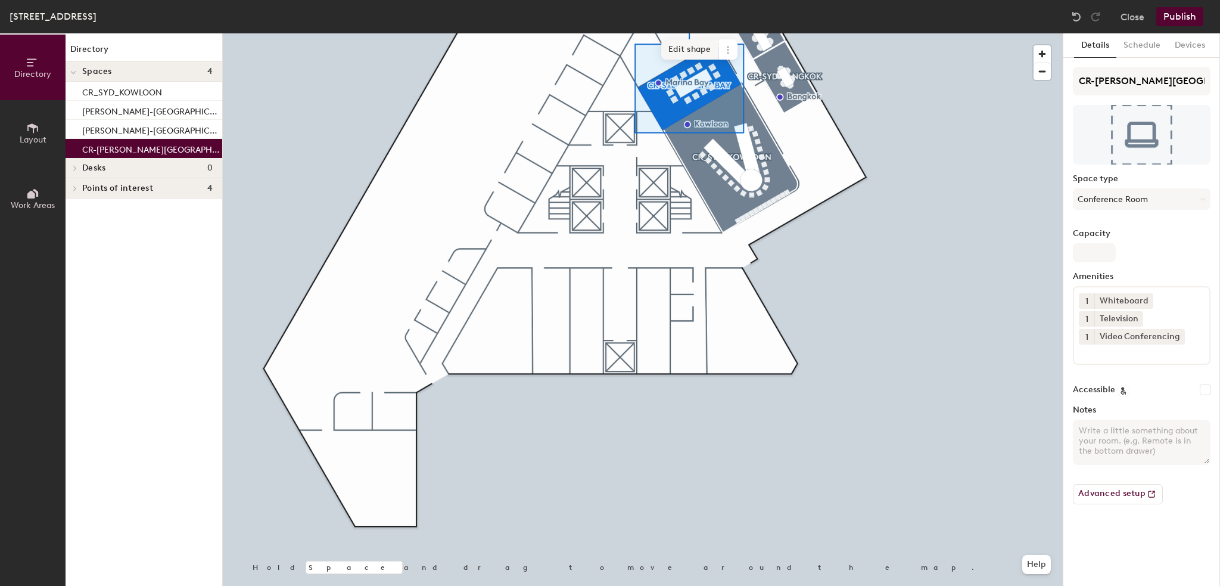
click at [682, 52] on span "Edit shape" at bounding box center [689, 49] width 57 height 20
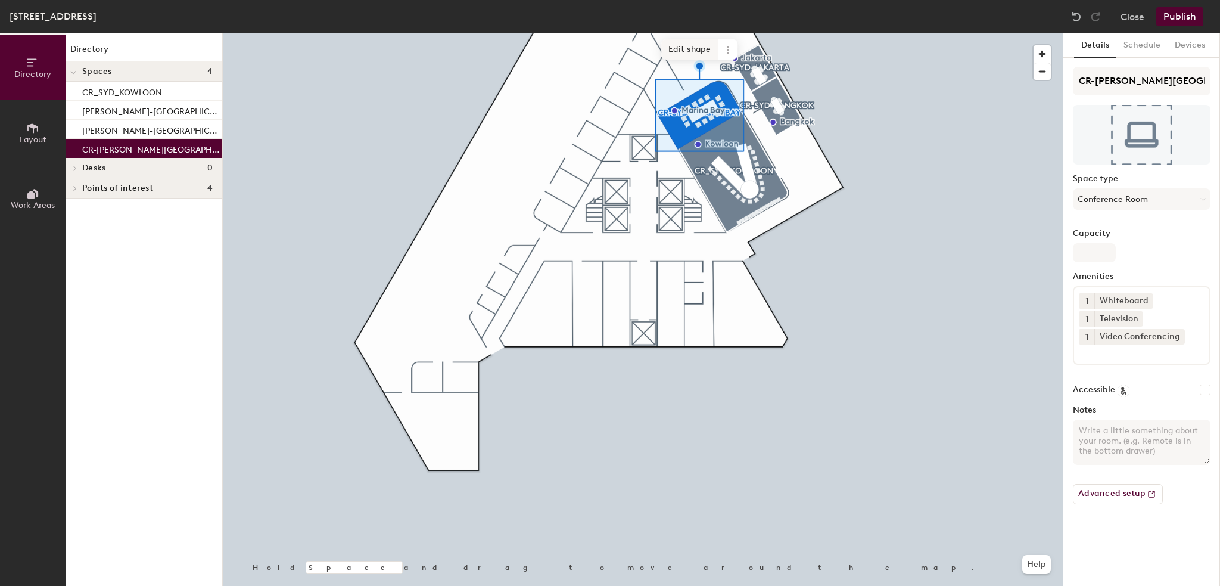
click at [694, 57] on span "Edit shape" at bounding box center [689, 49] width 57 height 20
click at [695, 49] on span "Edit shape" at bounding box center [689, 49] width 57 height 20
click at [679, 70] on span "Edit shape" at bounding box center [689, 70] width 57 height 20
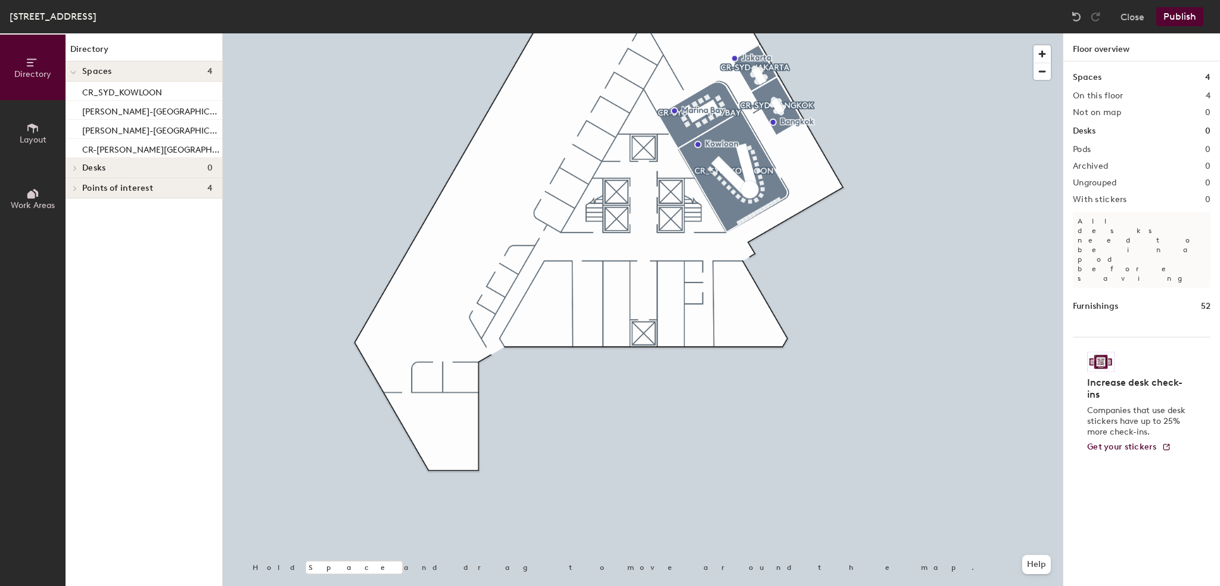
click at [1167, 11] on button "Publish" at bounding box center [1180, 16] width 47 height 19
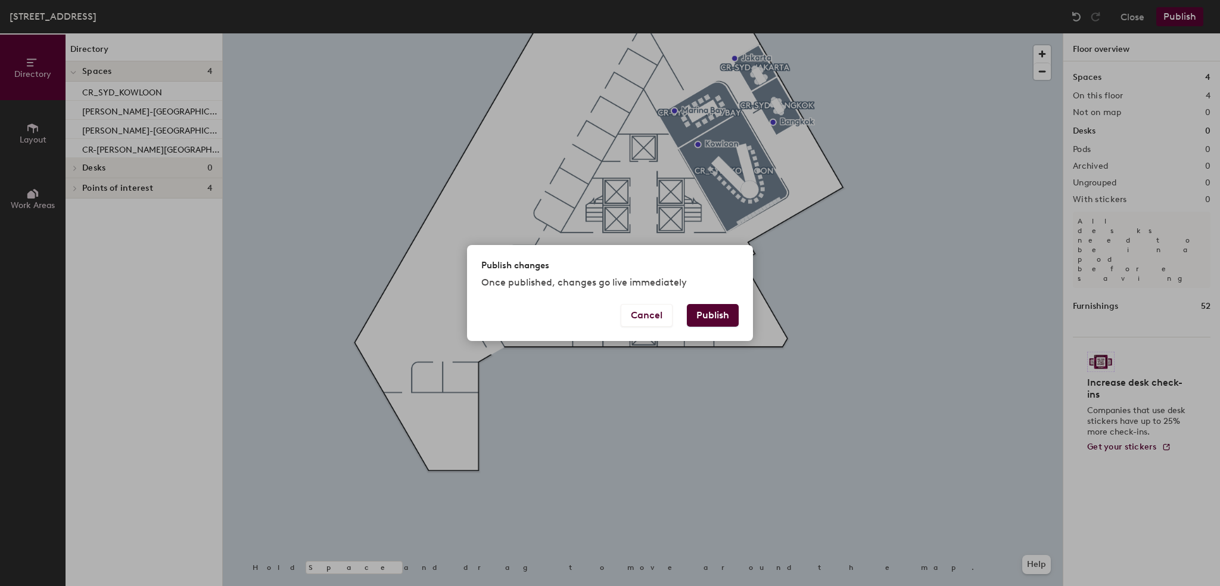
click at [696, 314] on button "Publish" at bounding box center [713, 315] width 52 height 23
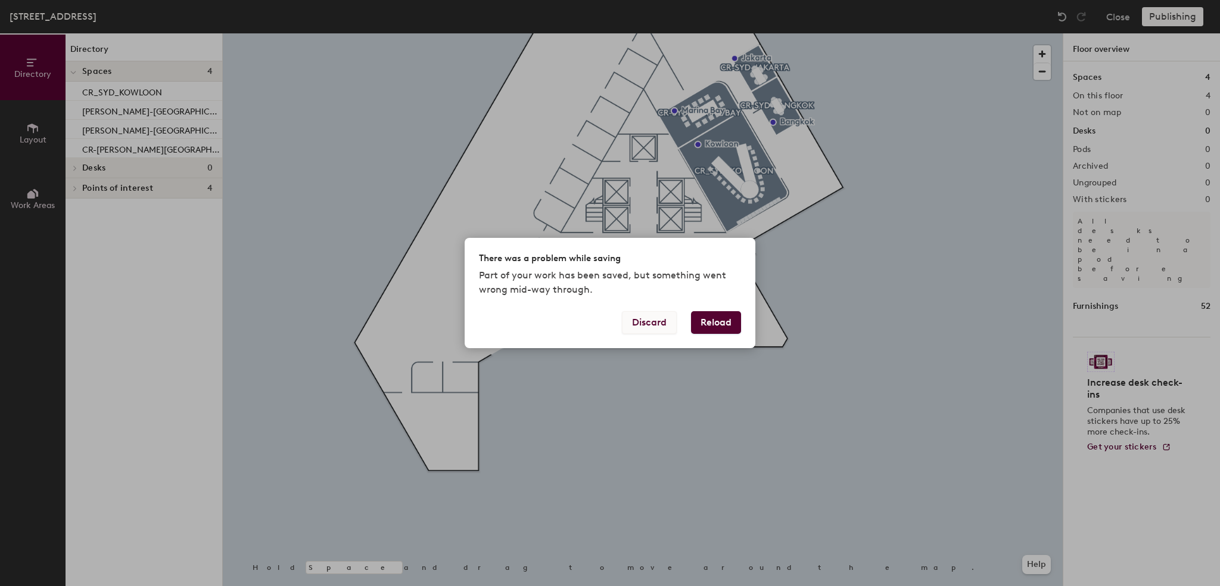
click at [664, 328] on button "Discard" at bounding box center [649, 322] width 55 height 23
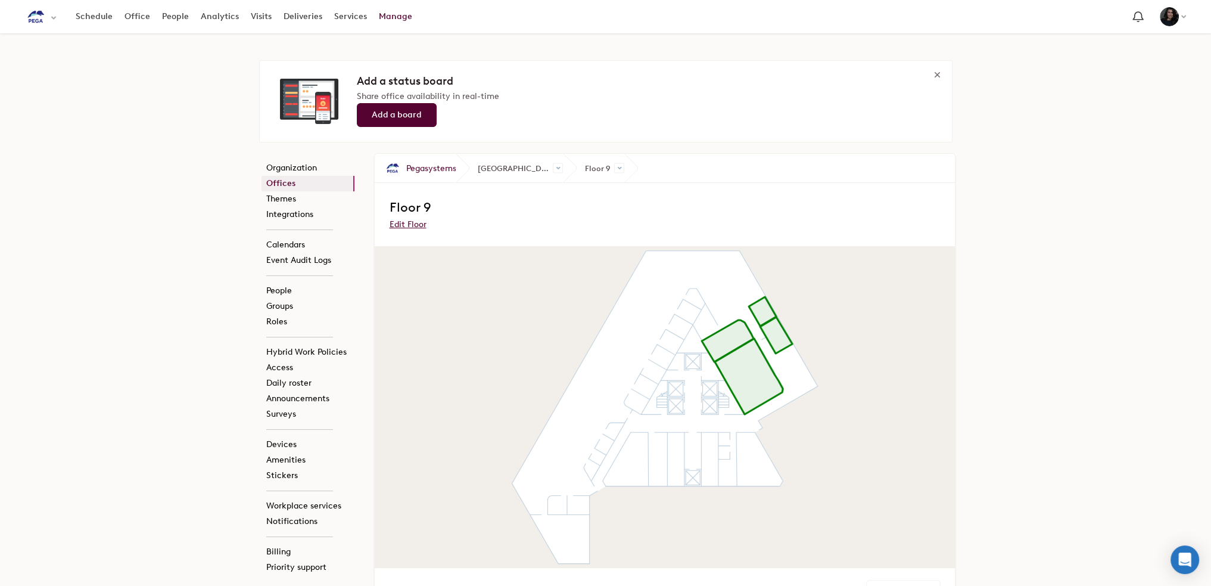
click at [412, 226] on link "Edit Floor" at bounding box center [407, 224] width 37 height 10
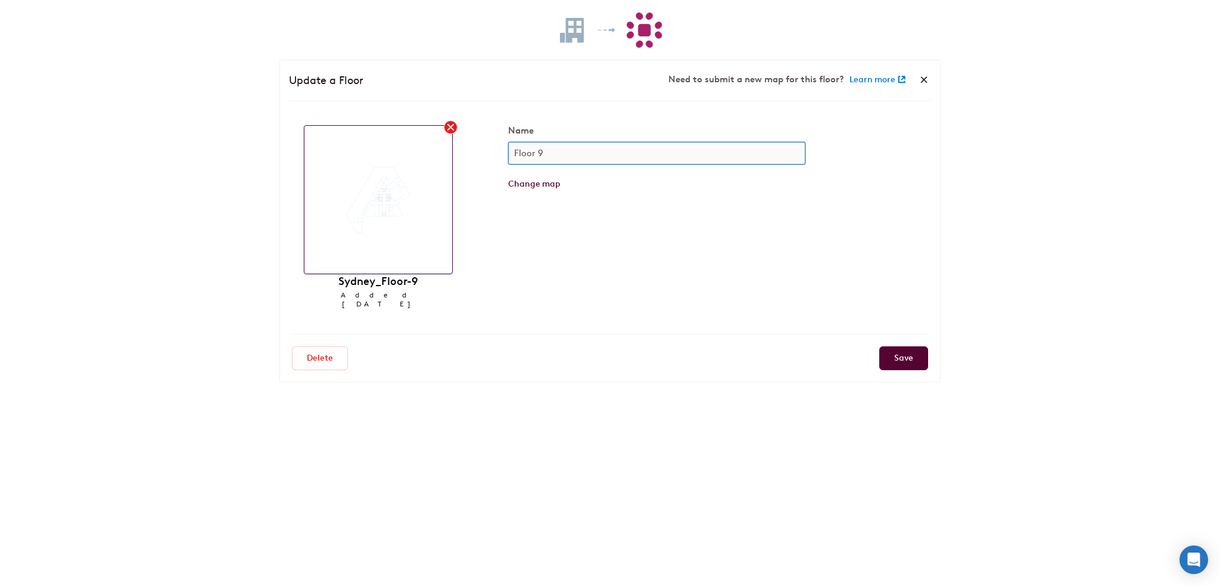
drag, startPoint x: 547, startPoint y: 148, endPoint x: 539, endPoint y: 150, distance: 7.8
click at [539, 150] on input "Floor 9" at bounding box center [656, 153] width 297 height 23
click at [894, 351] on input "Save" at bounding box center [903, 358] width 49 height 24
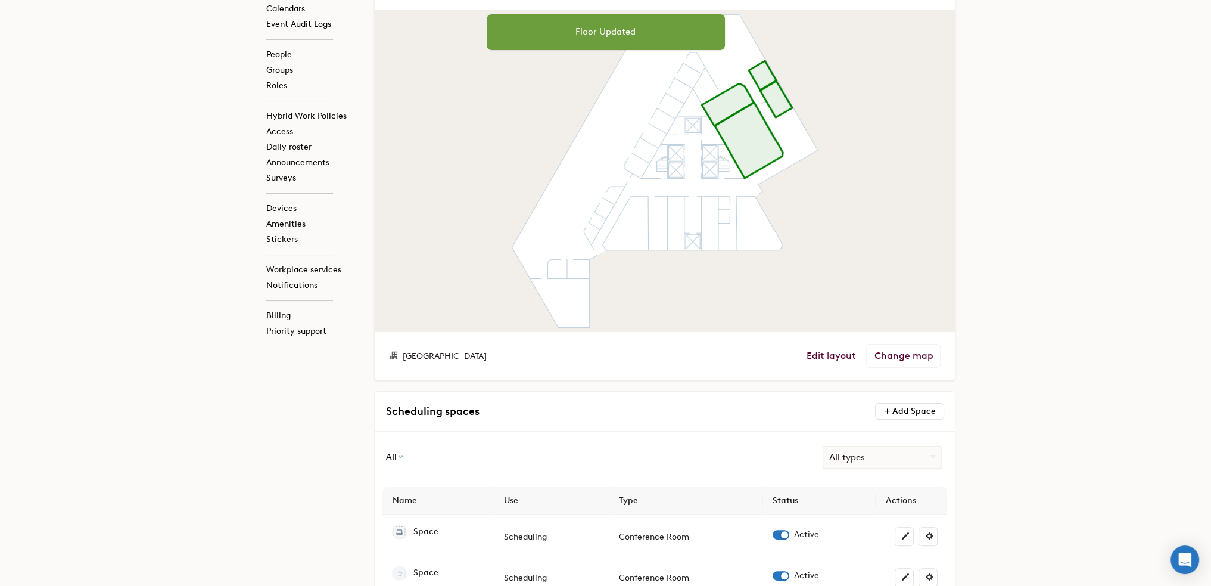
scroll to position [238, 0]
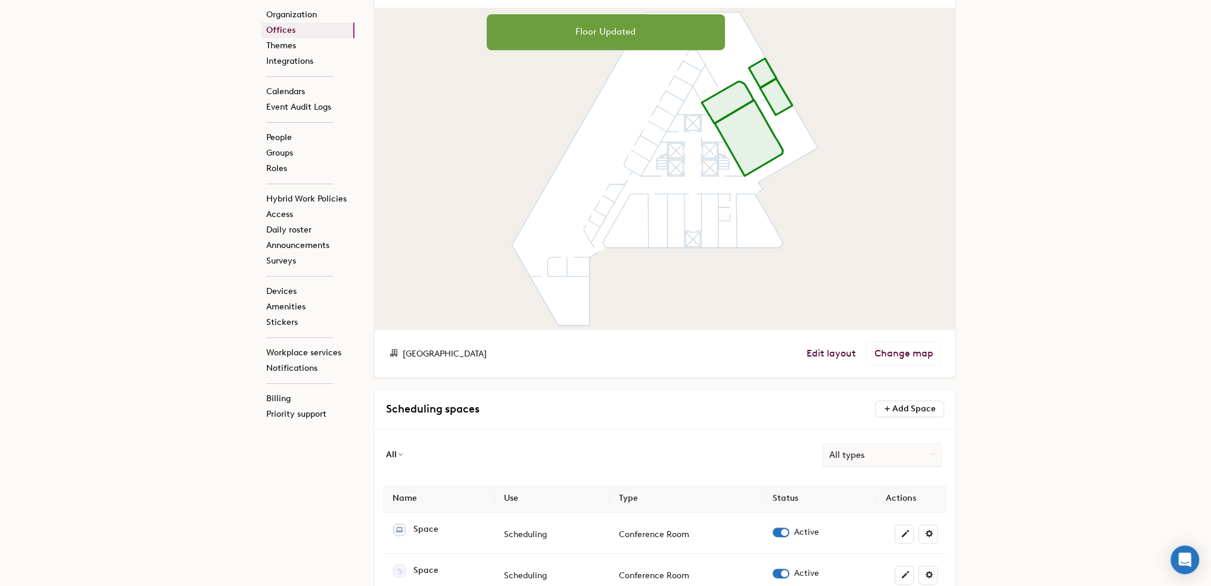
click at [665, 245] on atlas-map at bounding box center [665, 168] width 580 height 321
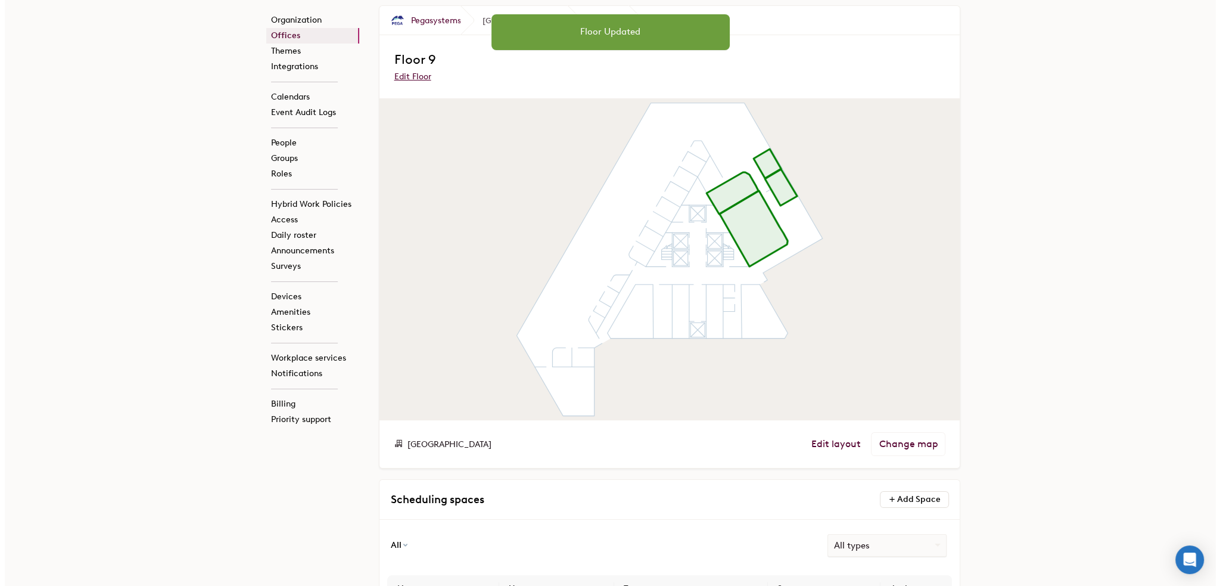
scroll to position [0, 0]
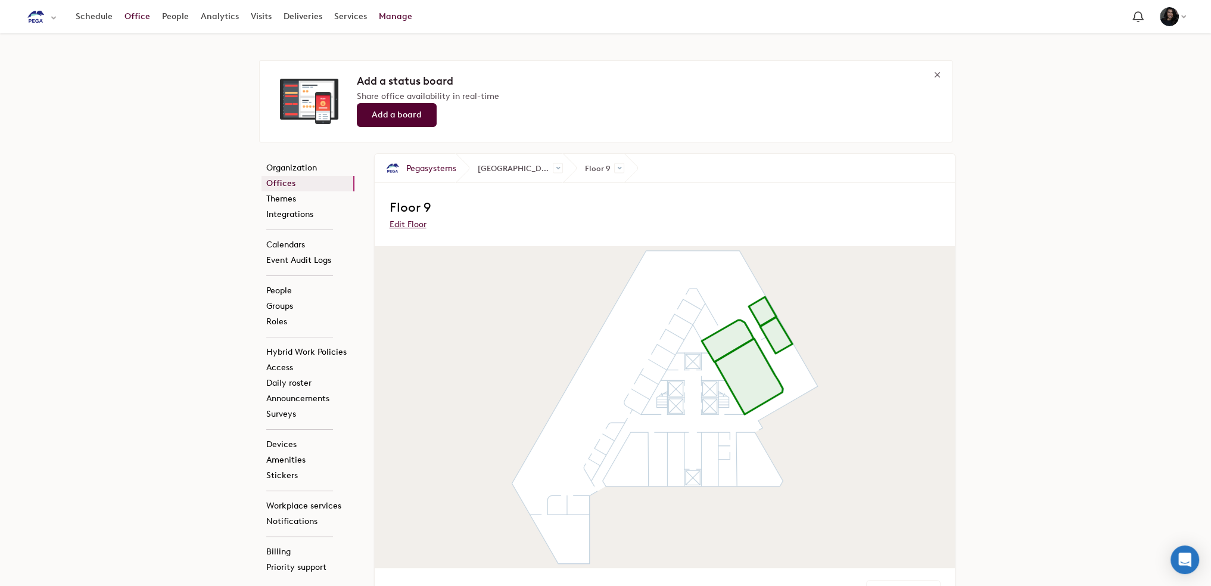
click at [126, 17] on link "Office" at bounding box center [138, 16] width 38 height 21
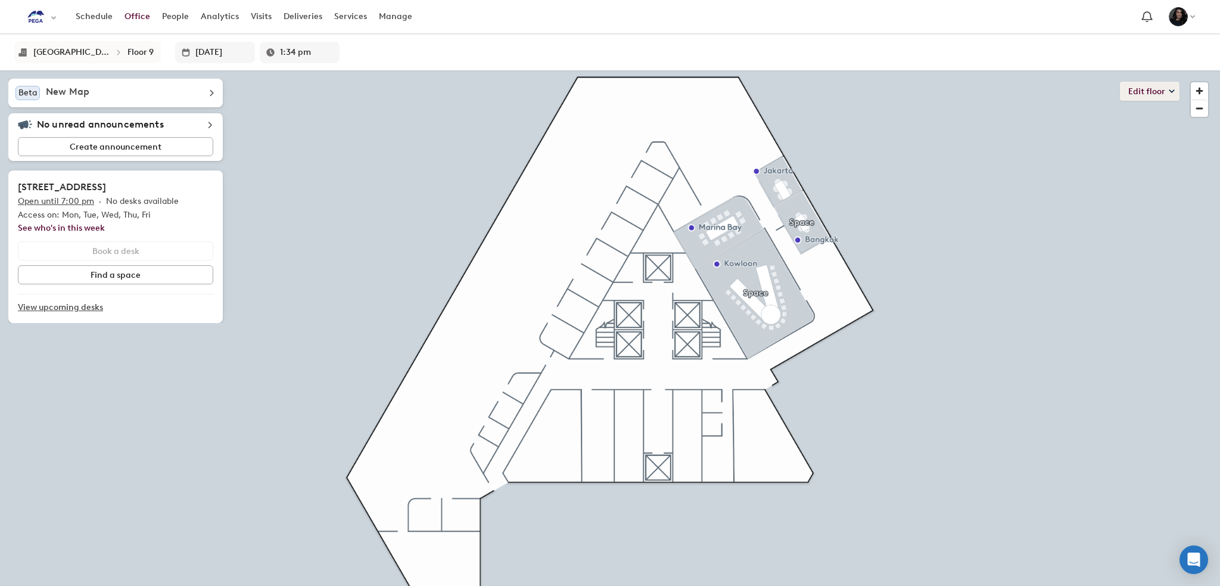
click at [1140, 94] on button "Edit floor" at bounding box center [1150, 91] width 60 height 19
click at [1140, 116] on li "Layout" at bounding box center [1158, 116] width 42 height 17
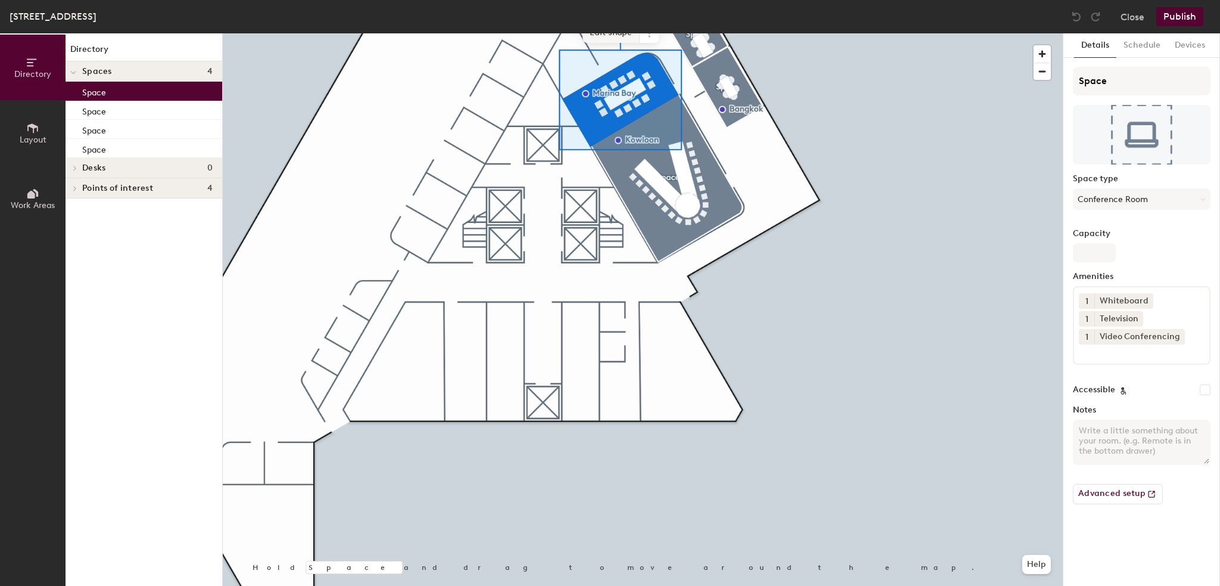
click at [612, 39] on span "Edit shape" at bounding box center [611, 33] width 57 height 20
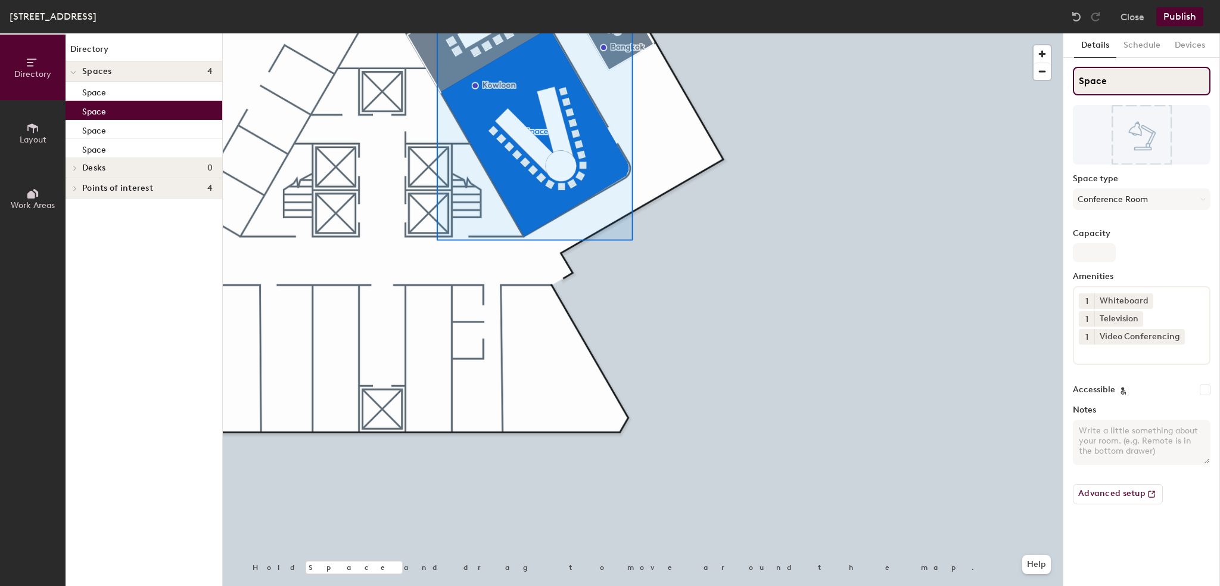
click at [1034, 90] on div "Directory Layout Work Areas Directory Spaces 4 Space Space Space Space Desks 0 …" at bounding box center [610, 309] width 1220 height 552
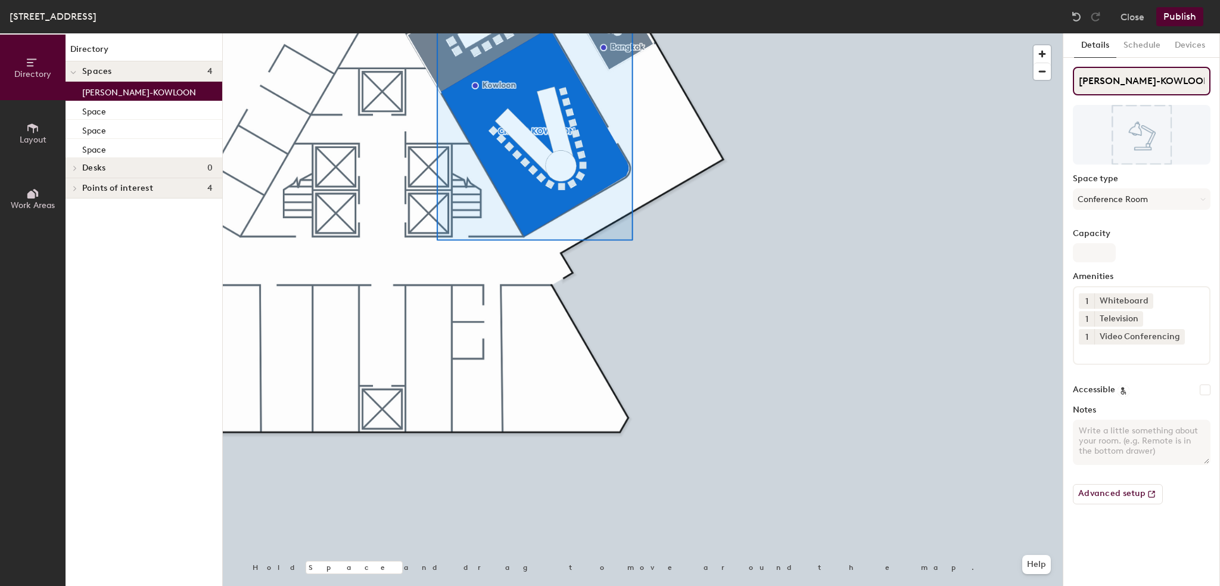
type input "CR-SYD-KOWLOON"
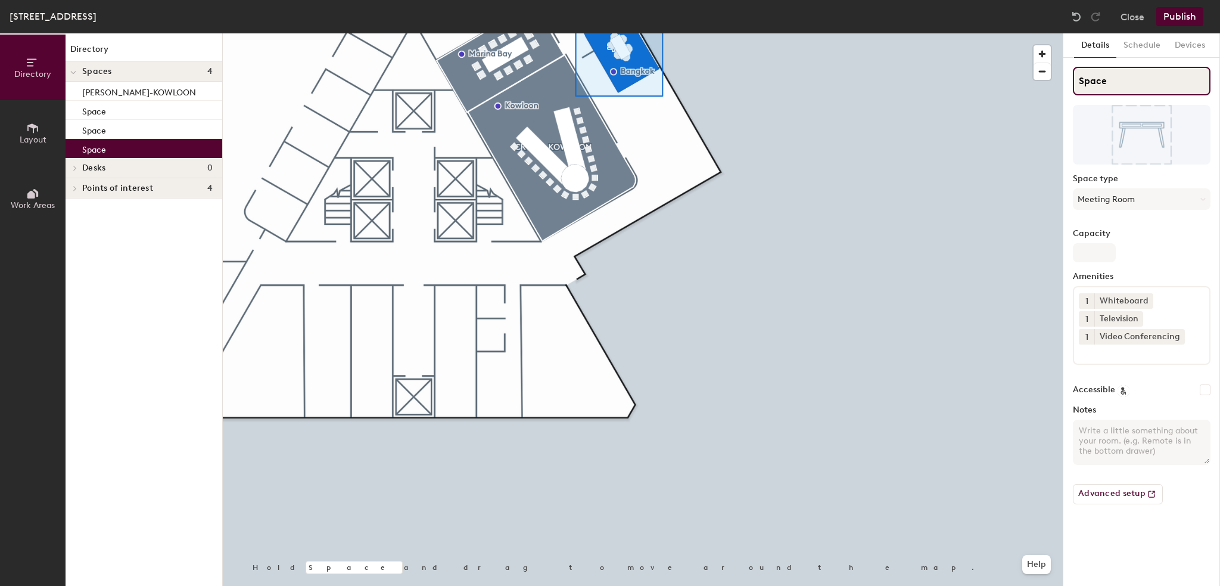
click at [1050, 88] on div "Directory Layout Work Areas Directory Spaces 4 CR-SYD-KOWLOON Space Space Space…" at bounding box center [610, 309] width 1220 height 552
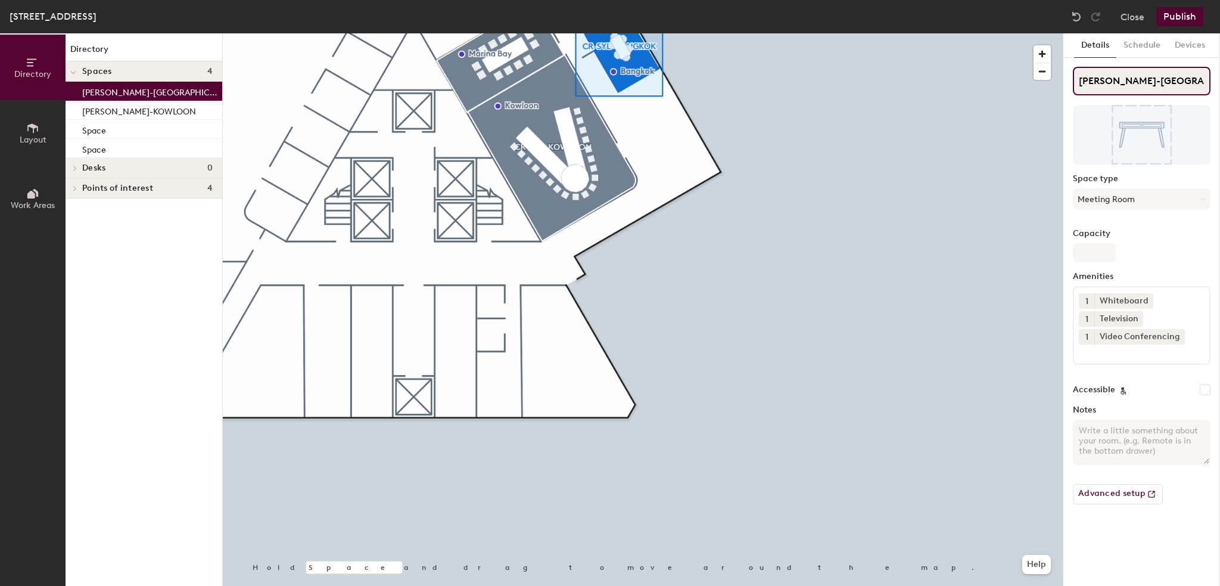
type input "[PERSON_NAME]-[GEOGRAPHIC_DATA]"
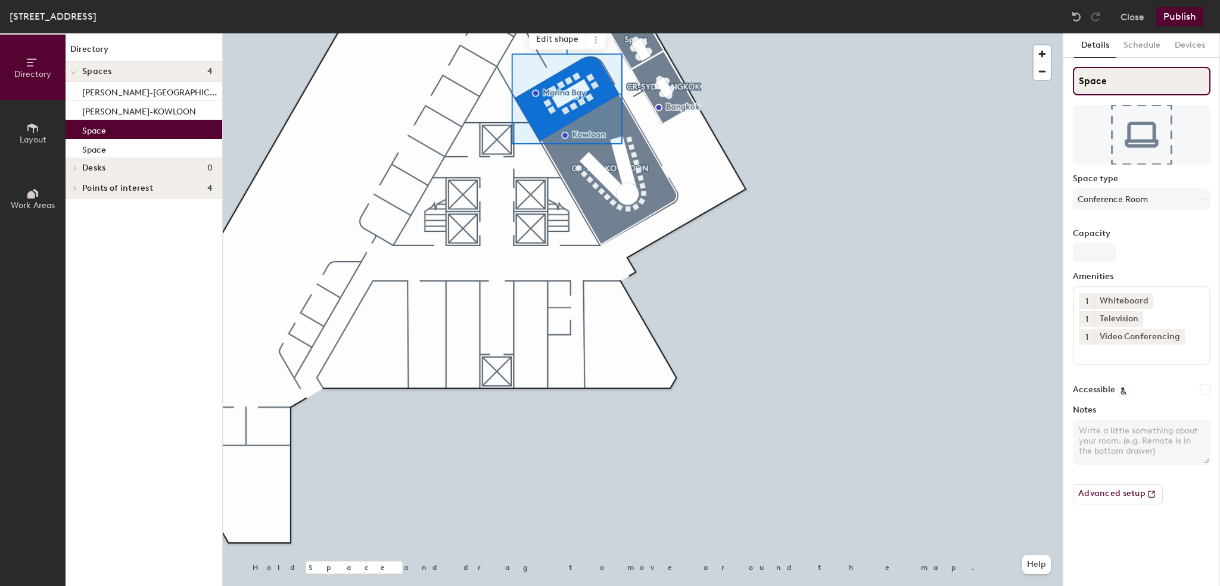
click at [1034, 89] on div "Directory Layout Work Areas Directory Spaces 4 CR-SYD-BANGKOK CR-SYD-KOWLOON Sp…" at bounding box center [610, 309] width 1220 height 552
type input "CR-[PERSON_NAME][GEOGRAPHIC_DATA]"
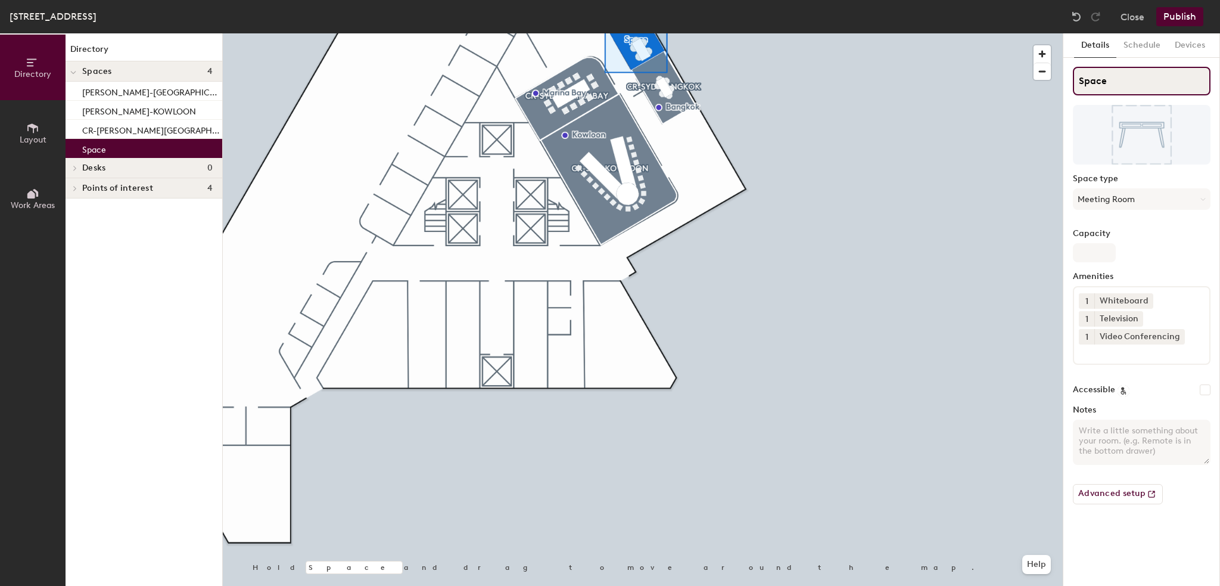
click at [1043, 85] on div "Directory Layout Work Areas Directory Spaces 4 CR-SYD-BANGKOK CR-SYD-KOWLOON CR…" at bounding box center [610, 309] width 1220 height 552
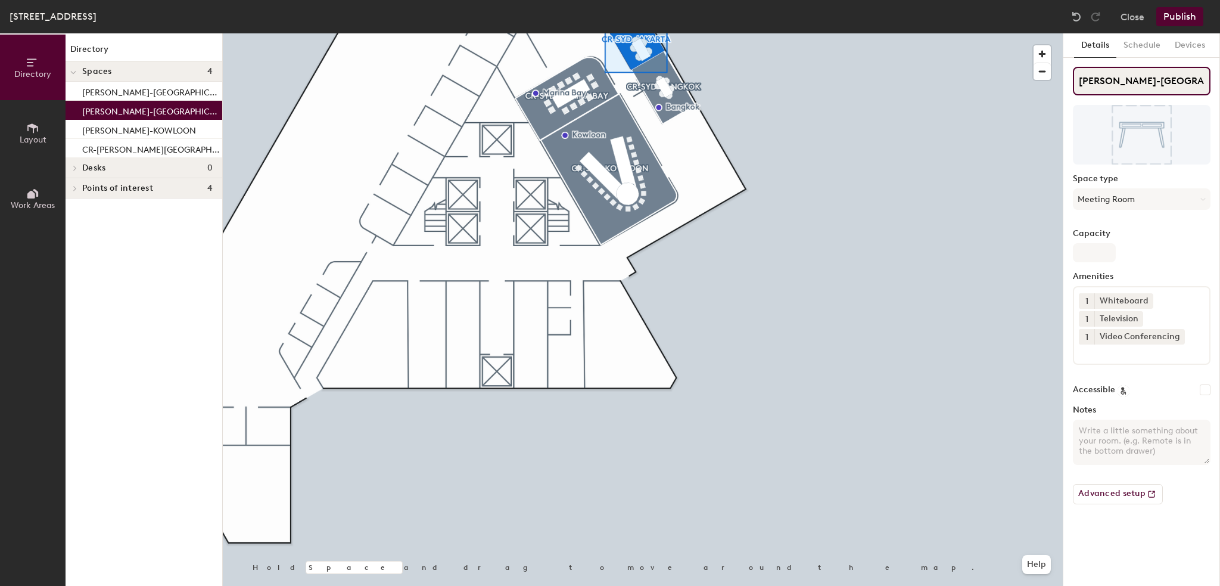
type input "[PERSON_NAME]-[GEOGRAPHIC_DATA]"
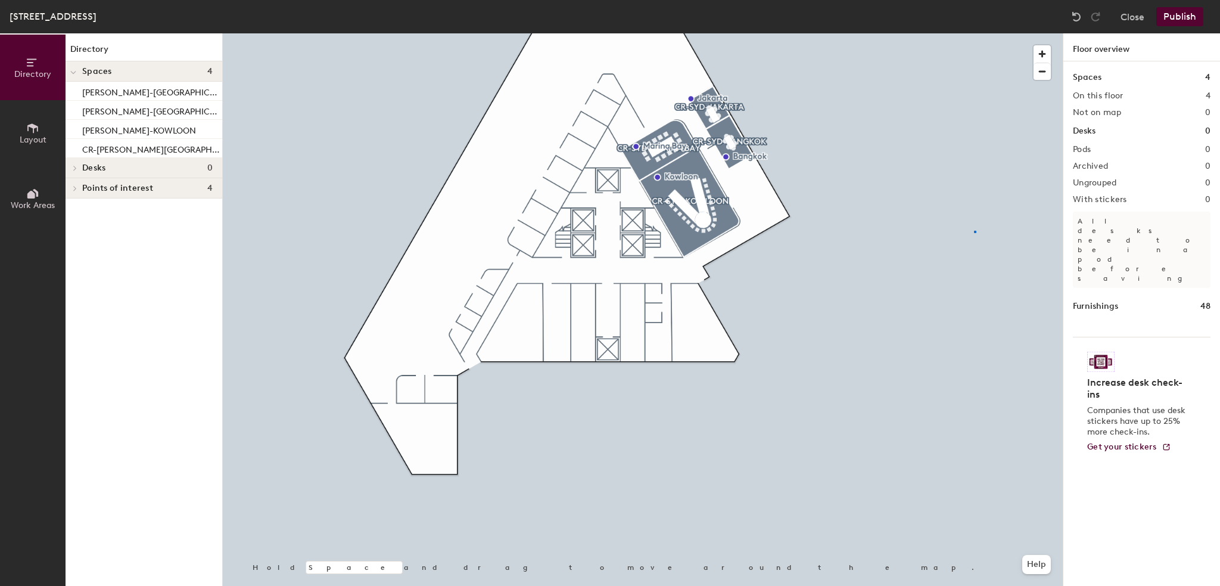
drag, startPoint x: 1108, startPoint y: 73, endPoint x: 1065, endPoint y: 83, distance: 44.1
click at [974, 33] on div at bounding box center [643, 33] width 840 height 0
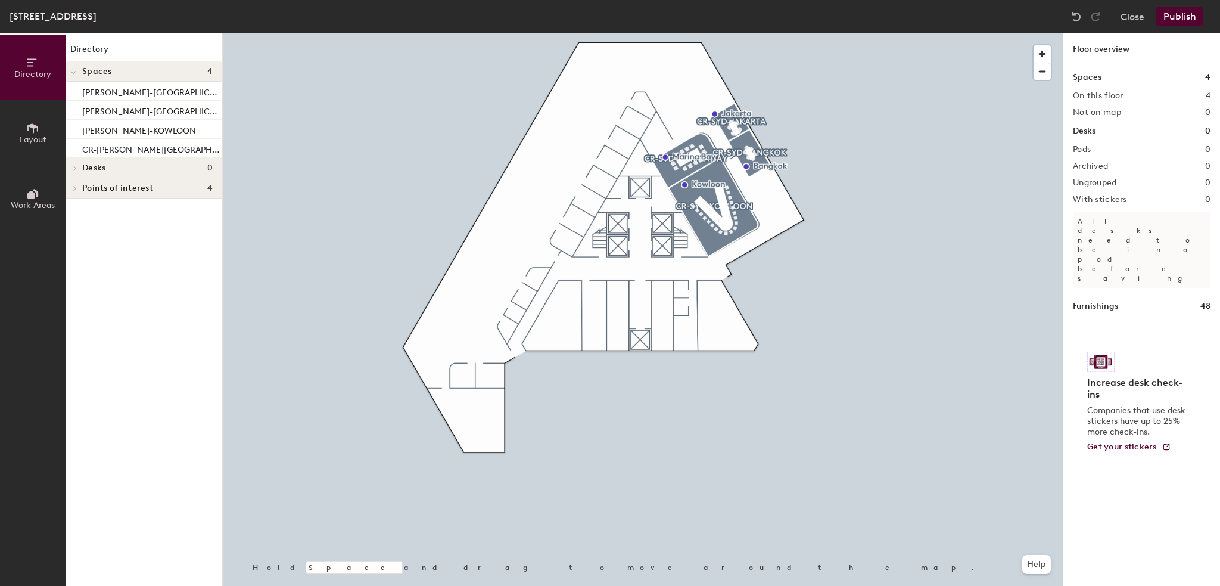
click at [1177, 13] on button "Publish" at bounding box center [1180, 16] width 47 height 19
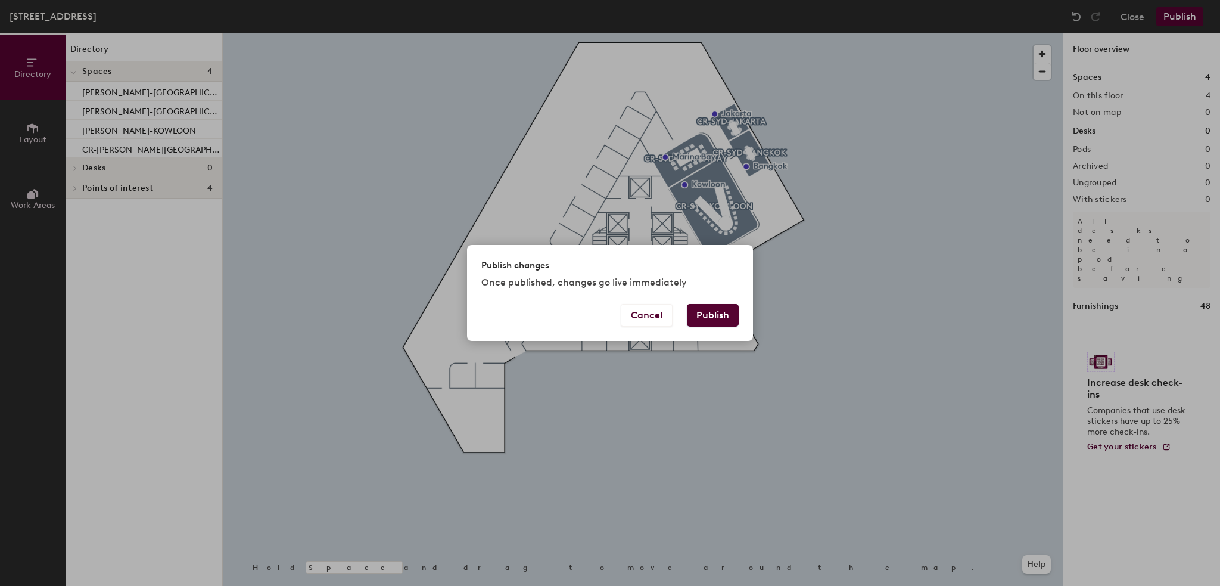
click at [711, 308] on button "Publish" at bounding box center [713, 315] width 52 height 23
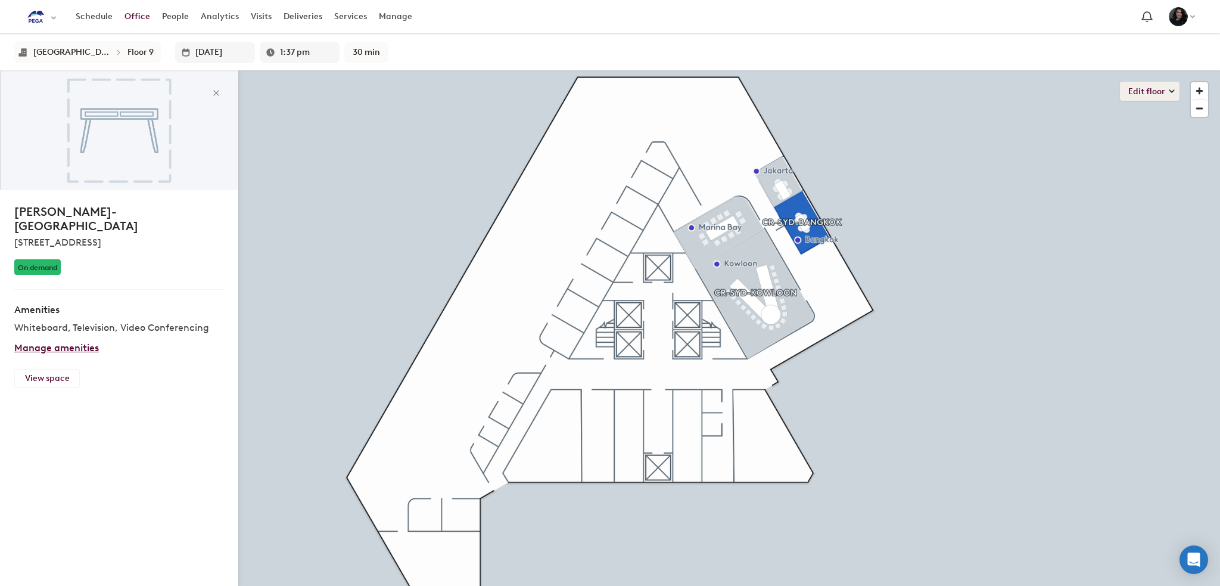
click at [1157, 91] on button "Edit floor" at bounding box center [1150, 91] width 60 height 19
click at [1155, 119] on li "Layout" at bounding box center [1158, 116] width 42 height 17
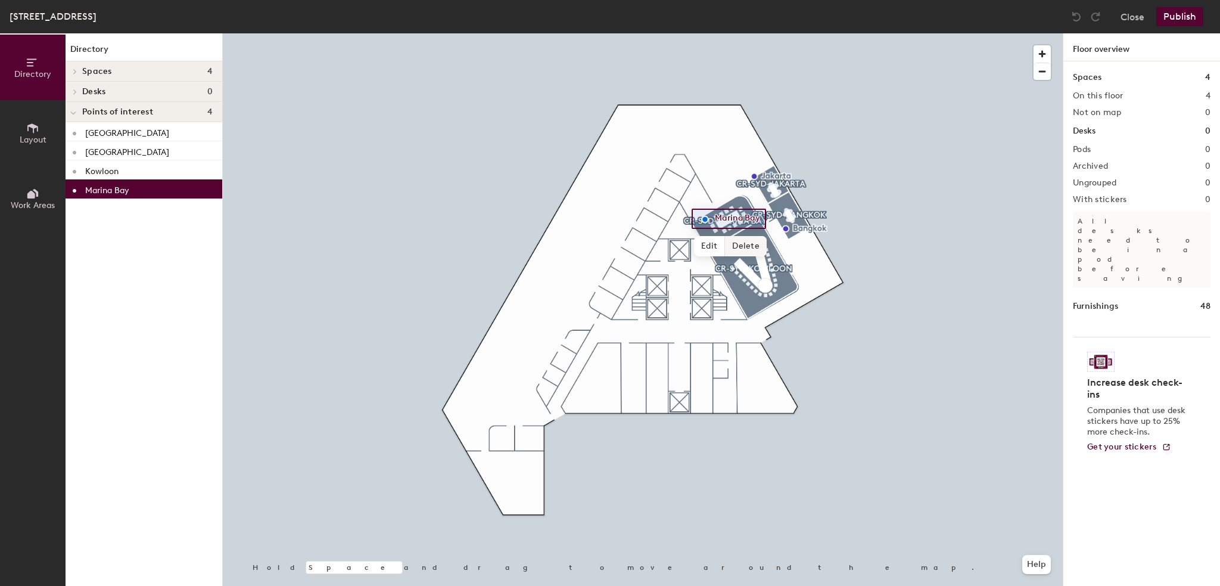
click at [744, 242] on span "Delete" at bounding box center [746, 246] width 42 height 20
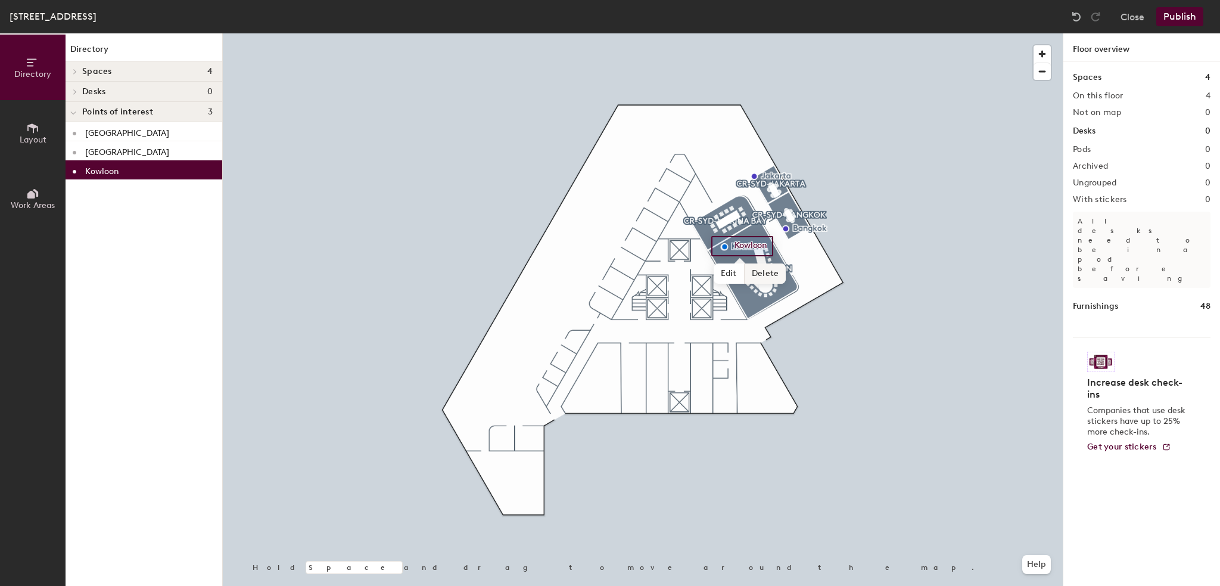
click at [770, 274] on span "Delete" at bounding box center [766, 273] width 42 height 20
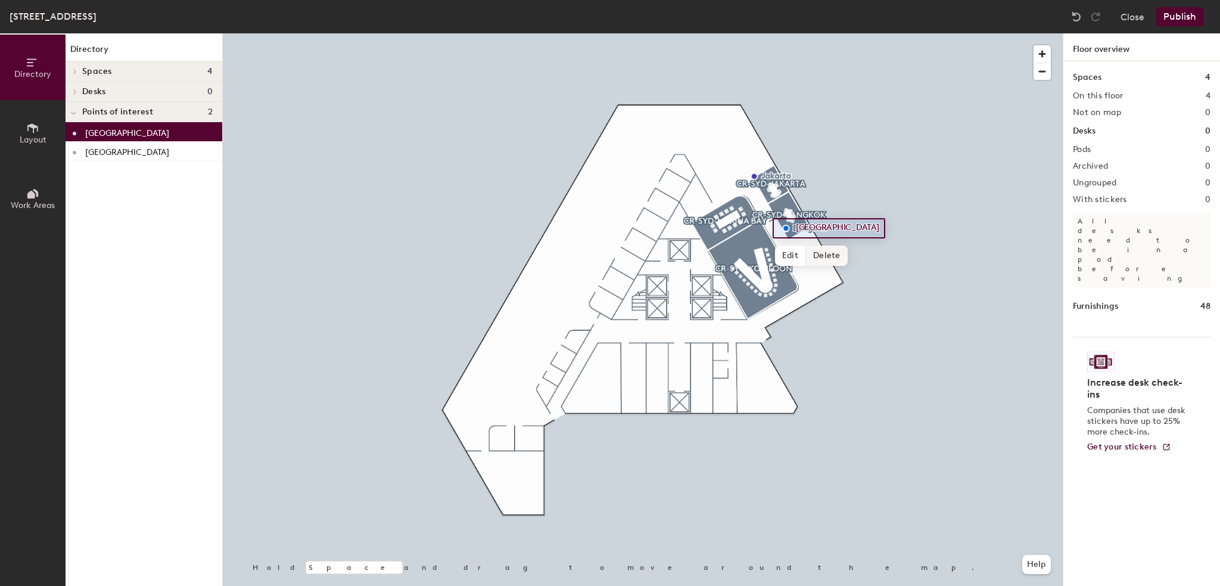
click at [824, 254] on span "Delete" at bounding box center [827, 255] width 42 height 20
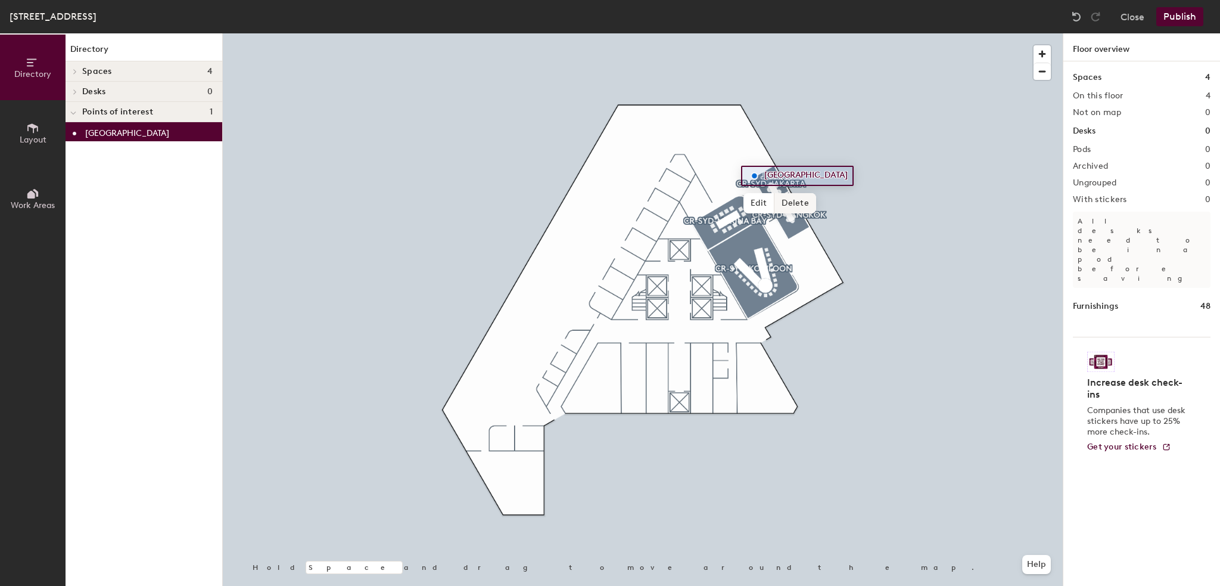
click at [783, 206] on span "Delete" at bounding box center [796, 203] width 42 height 20
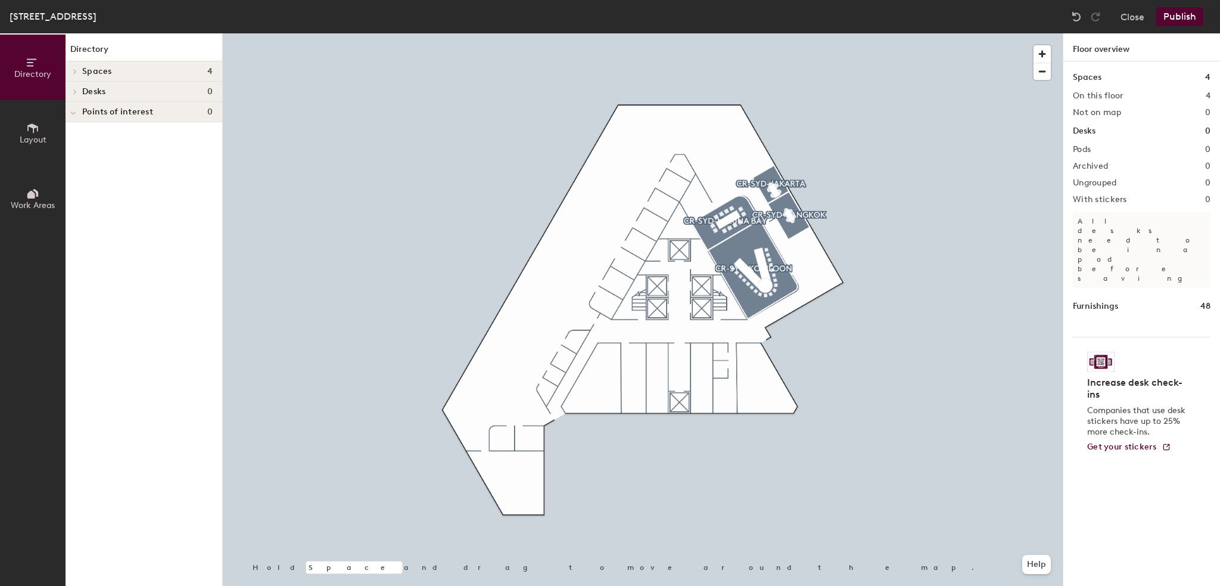
click at [1194, 20] on button "Publish" at bounding box center [1180, 16] width 47 height 19
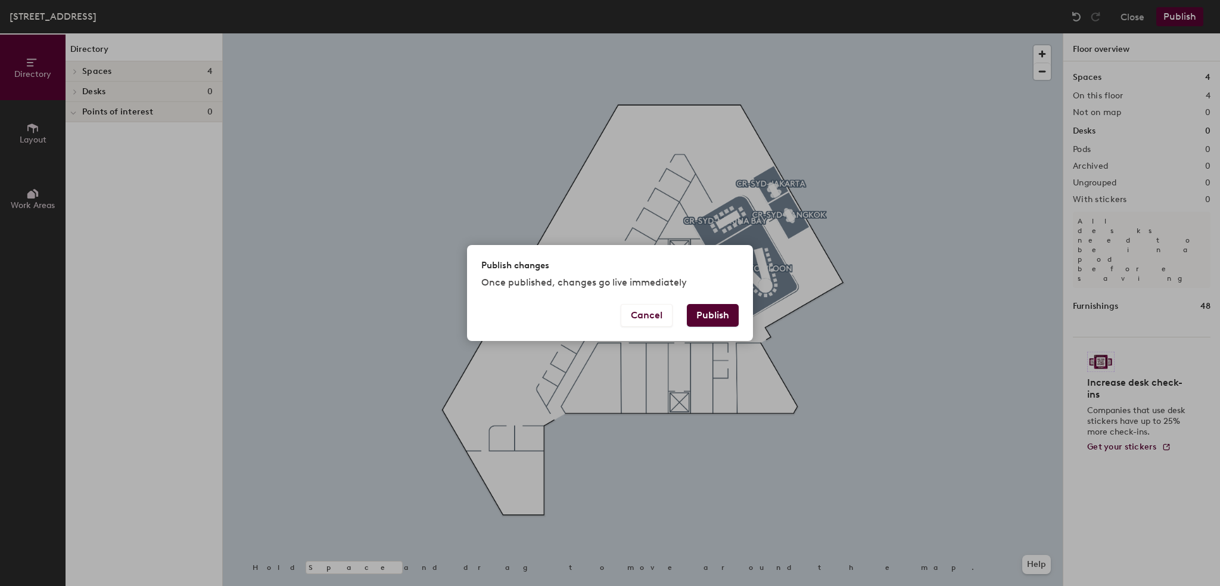
click at [711, 314] on button "Publish" at bounding box center [713, 315] width 52 height 23
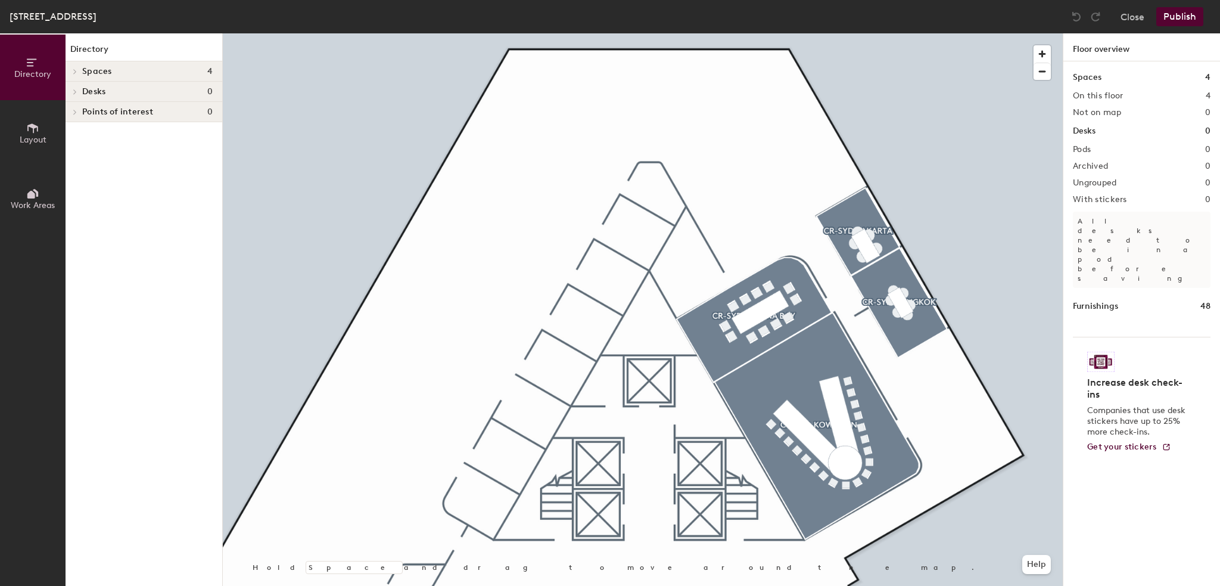
click at [76, 72] on icon at bounding box center [75, 71] width 2 height 5
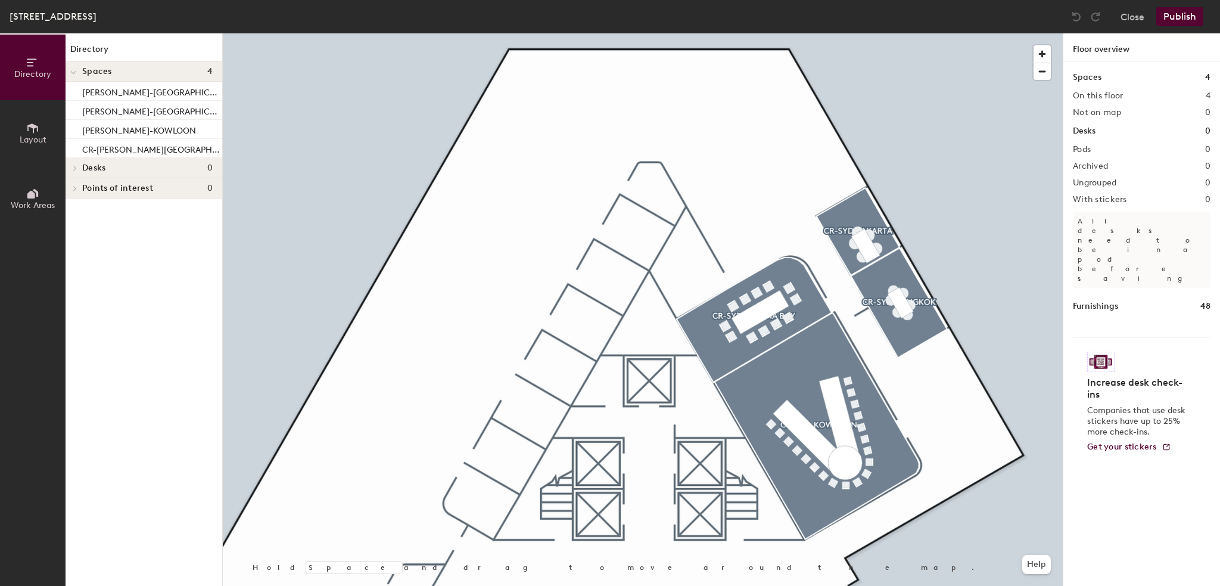
click at [40, 132] on button "Layout" at bounding box center [33, 133] width 66 height 66
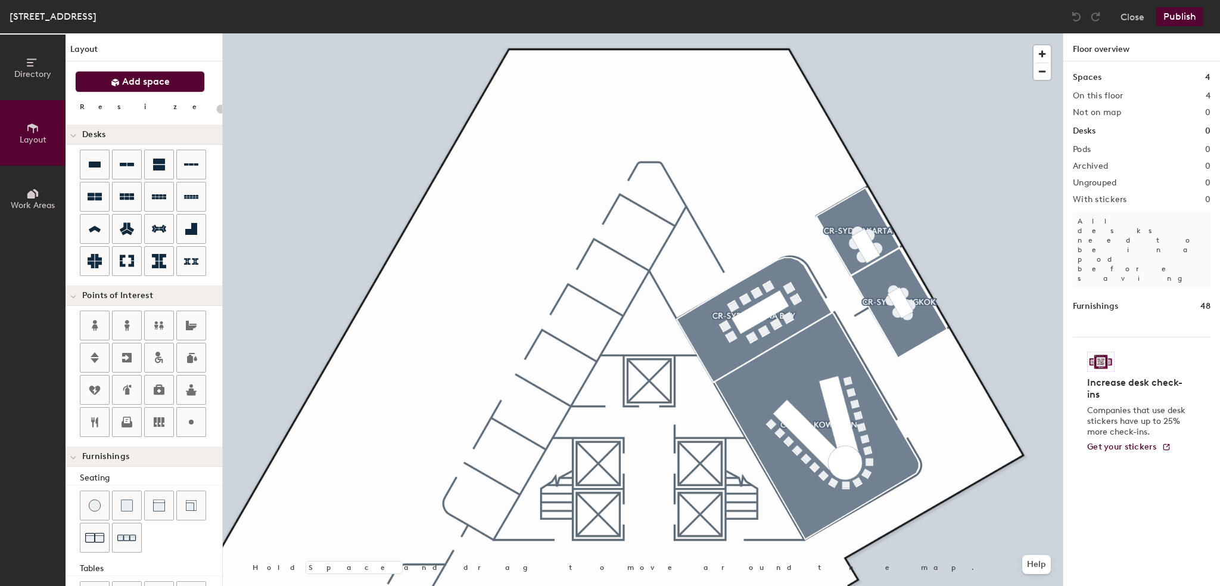
click at [95, 80] on button "Add space" at bounding box center [140, 81] width 130 height 21
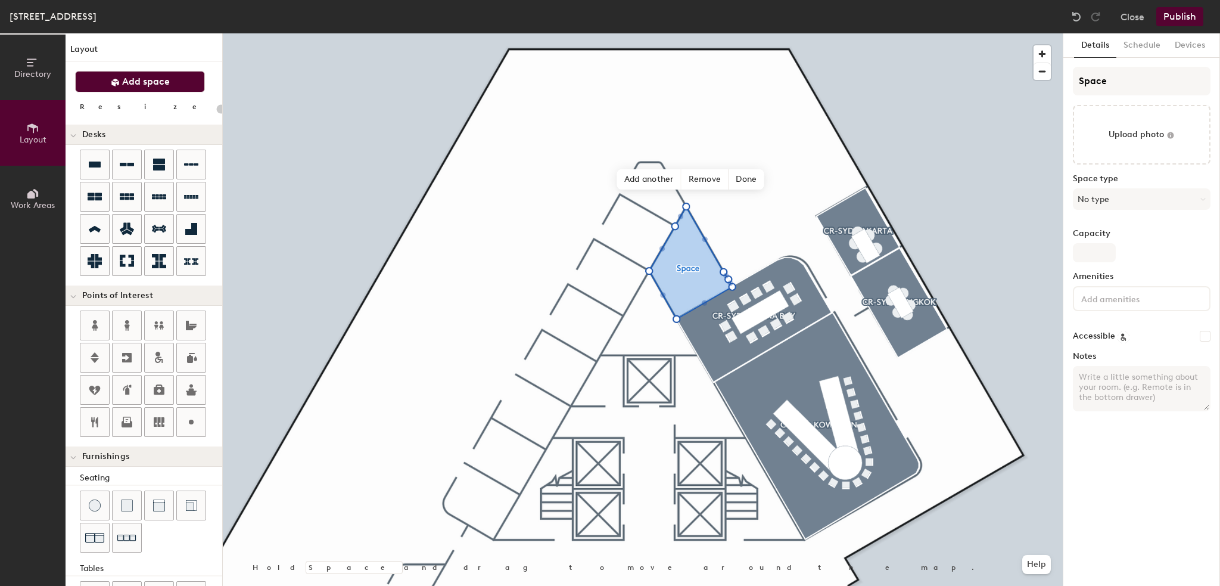
type input "20"
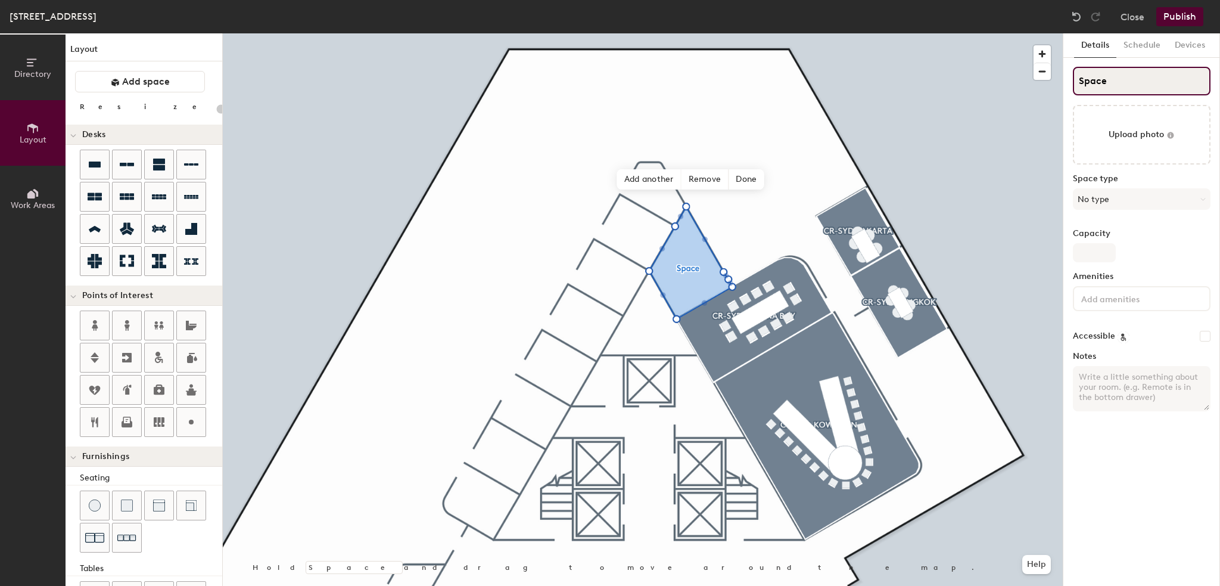
click at [1059, 87] on div "Directory Layout Work Areas Layout Add space Resize Desks Points of Interest Fu…" at bounding box center [610, 309] width 1220 height 552
type input "M"
type input "20"
type input "Ma"
type input "20"
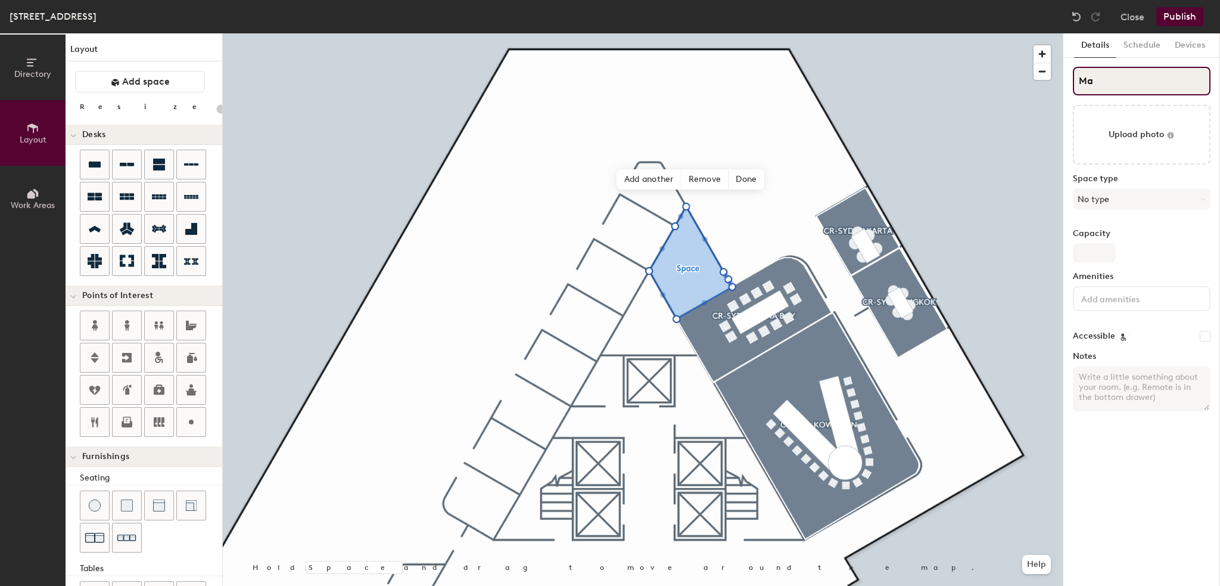
type input "Mar"
type input "20"
type input "Mark"
type input "20"
type input "Marke"
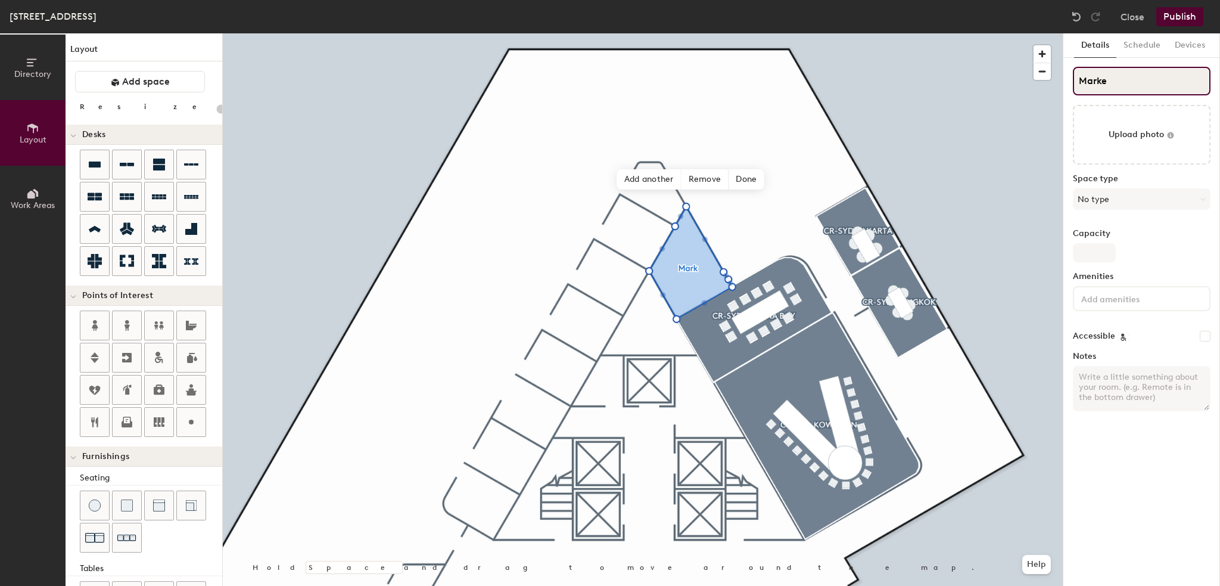
type input "20"
type input "Market"
type input "20"
type input "Marketi"
type input "20"
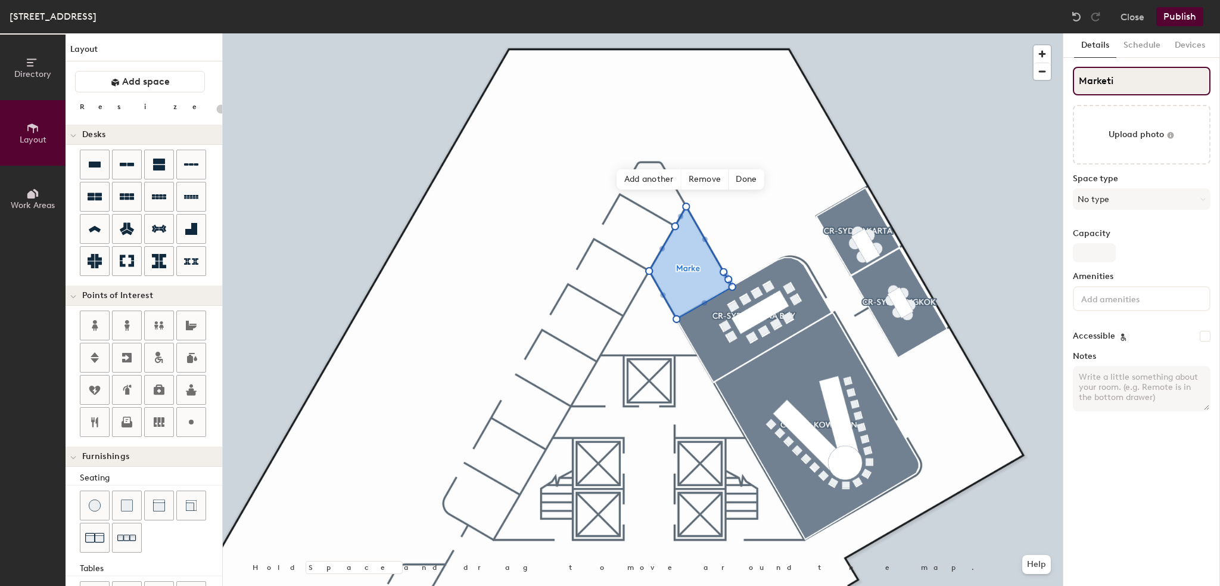
type input "Marketin"
type input "20"
type input "Marketing"
type input "20"
type input "Marketing"
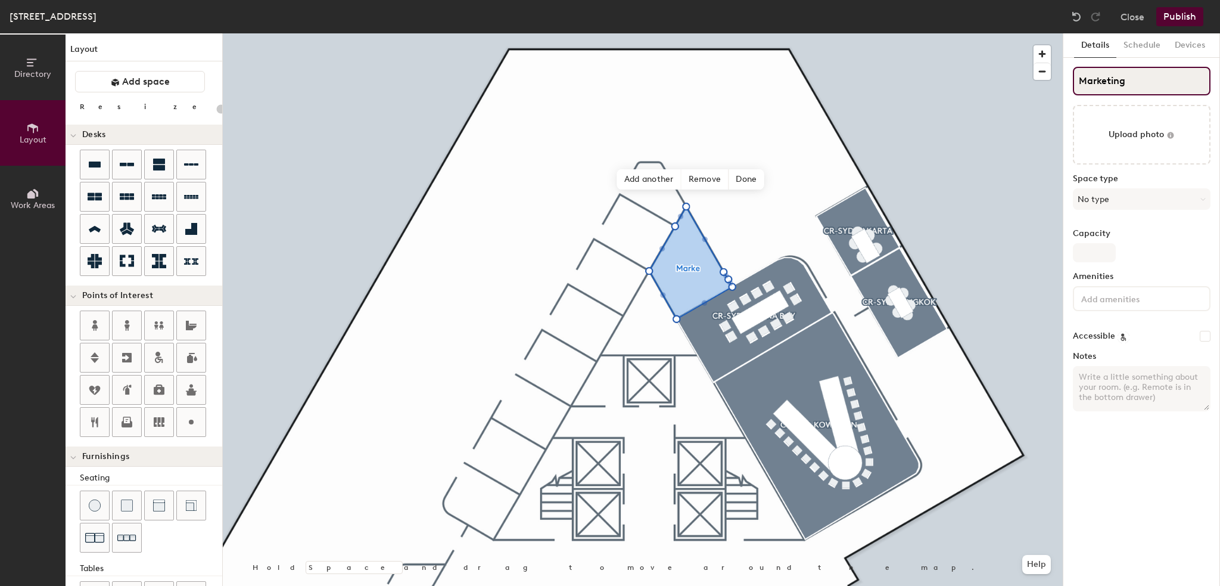
type input "20"
type input "Marketing R"
type input "20"
type input "Marketing Ro"
type input "20"
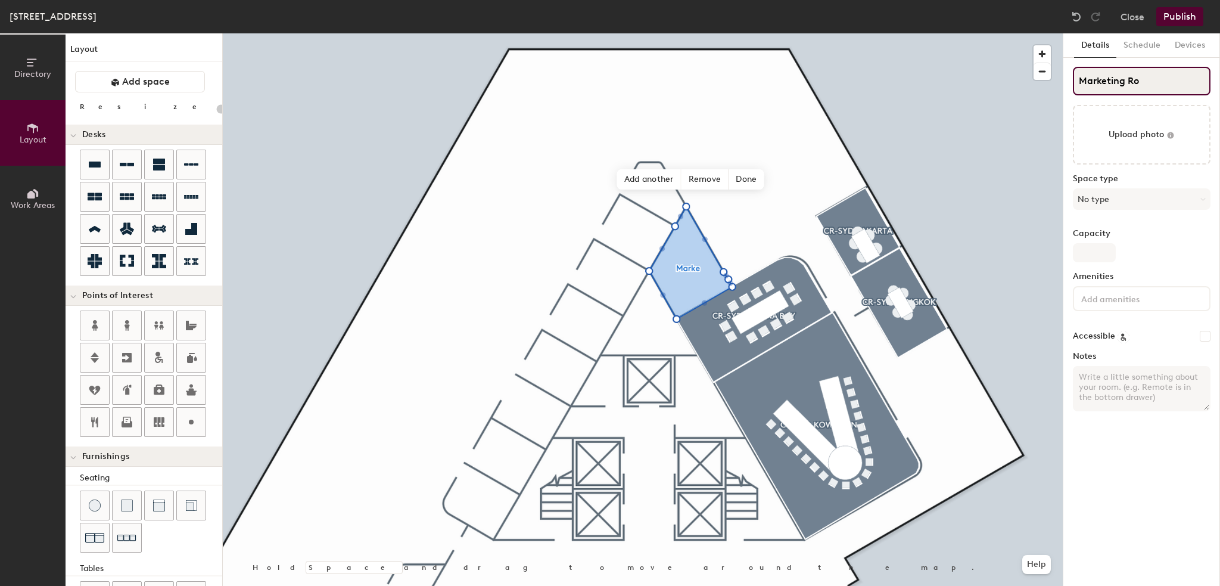
type input "Marketing Roo"
type input "20"
type input "Marketing Room"
type input "20"
type input "Marketing Room"
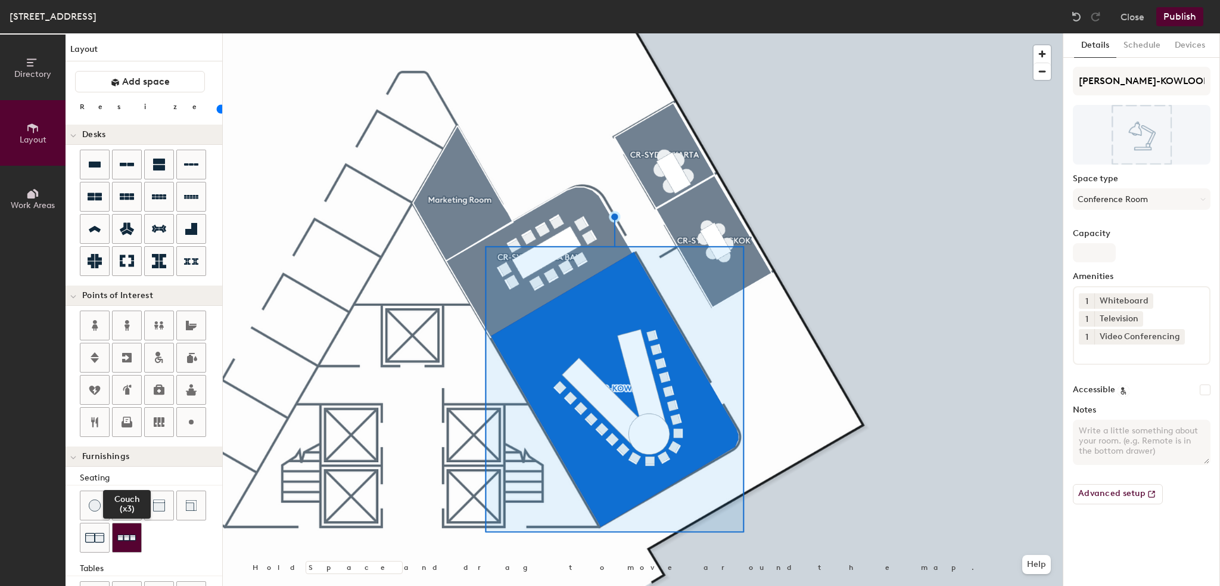
click at [130, 533] on img at bounding box center [126, 538] width 19 height 18
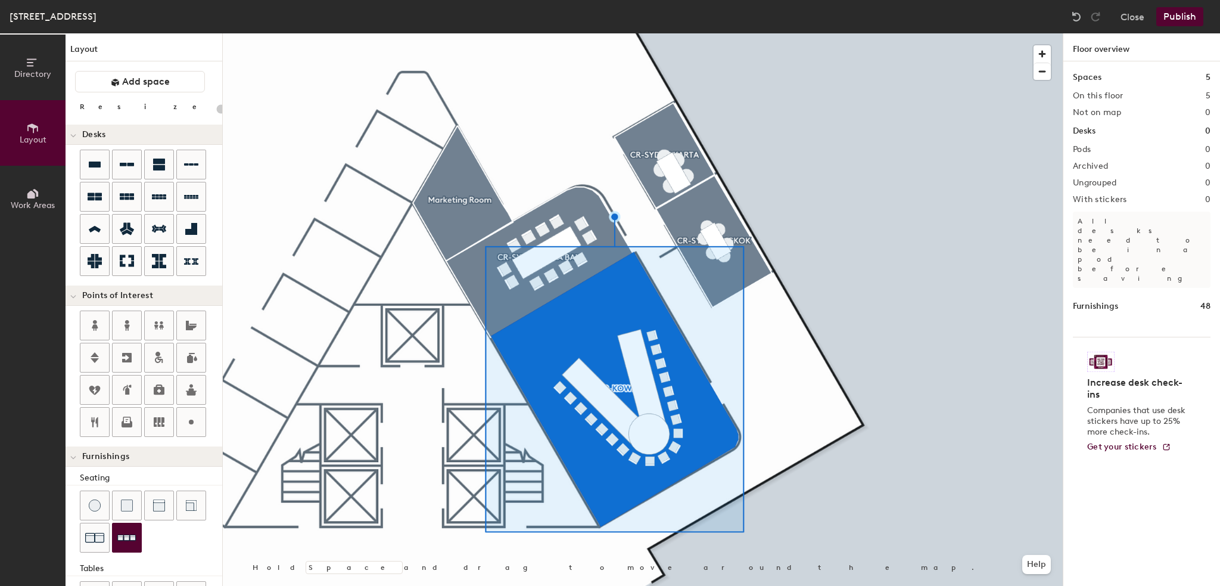
type input "20"
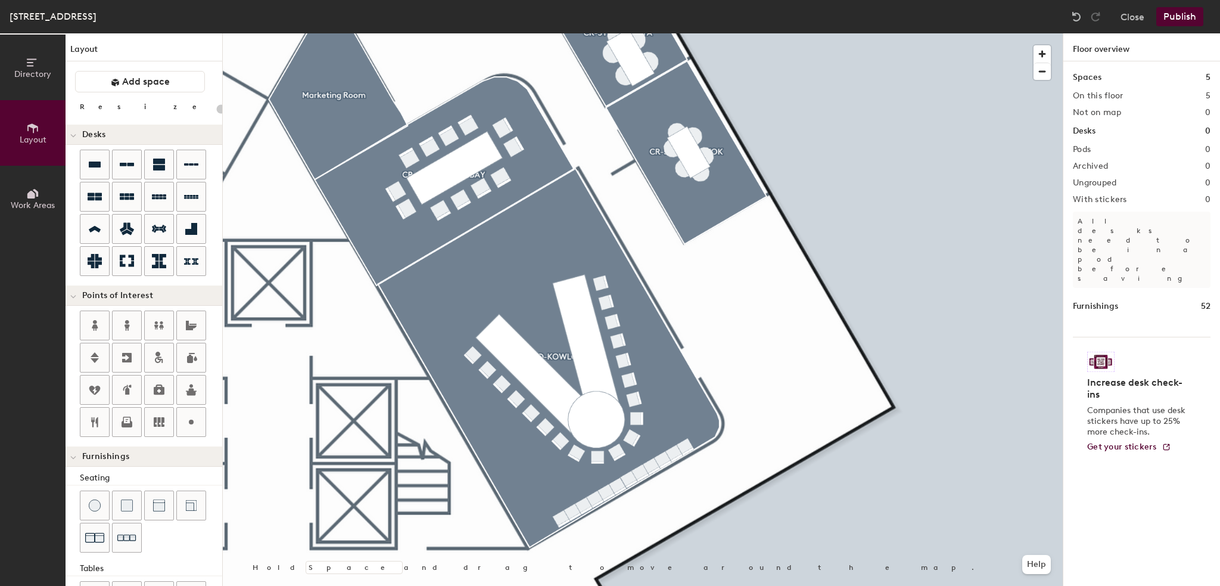
click at [914, 33] on div at bounding box center [643, 33] width 840 height 0
click at [1017, 33] on div at bounding box center [643, 33] width 840 height 0
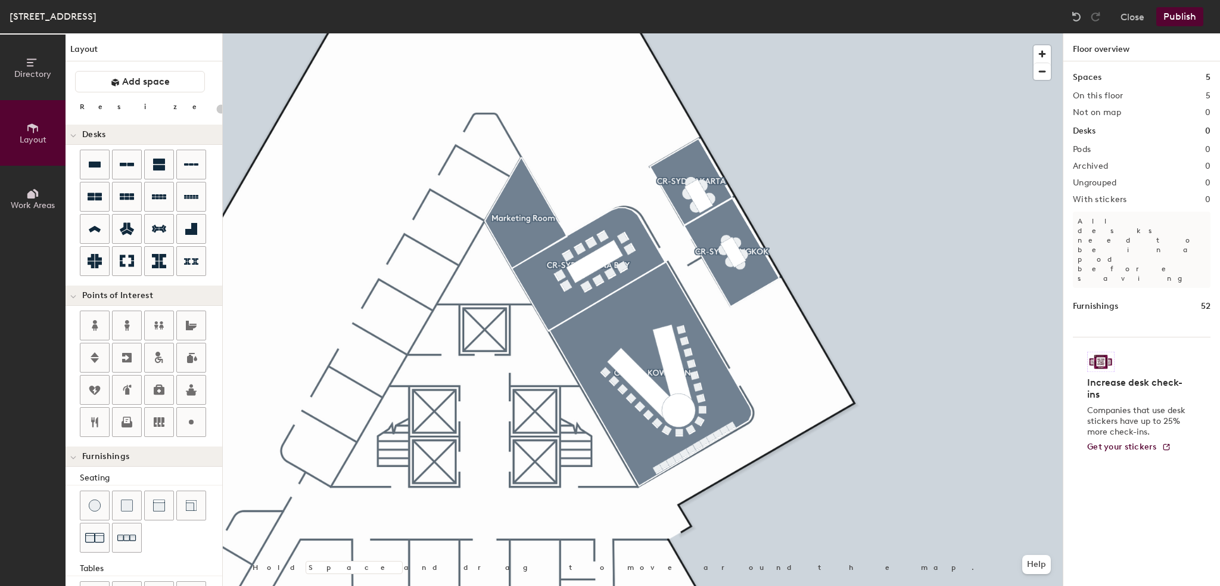
click at [1166, 15] on button "Publish" at bounding box center [1180, 16] width 47 height 19
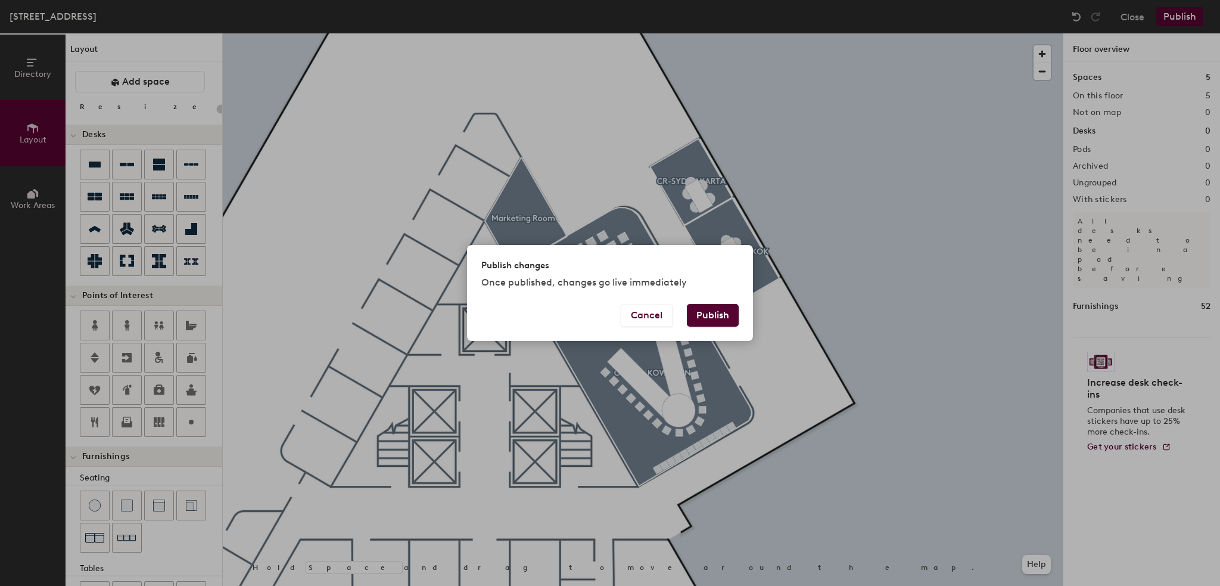
click at [716, 310] on button "Publish" at bounding box center [713, 315] width 52 height 23
type input "20"
